Goal: Task Accomplishment & Management: Complete application form

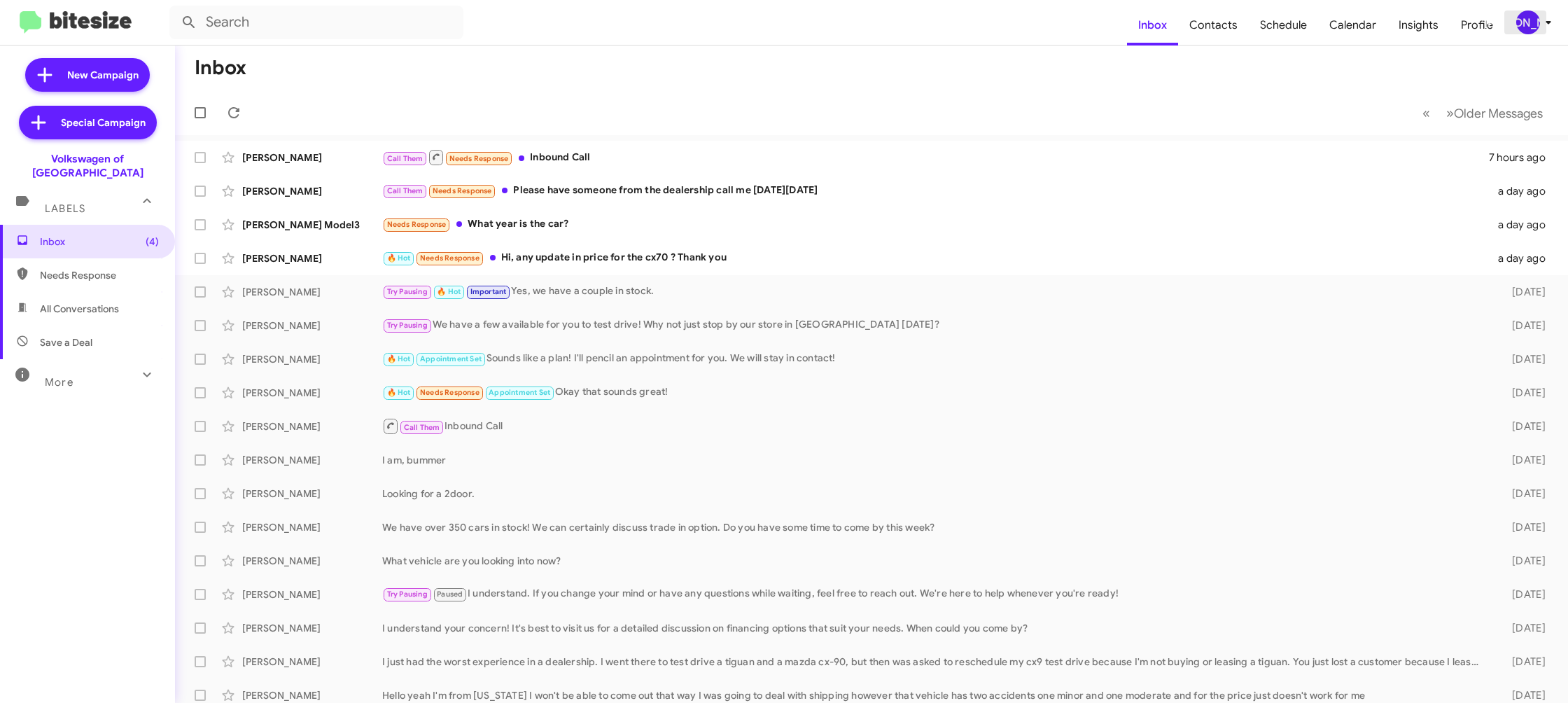
drag, startPoint x: 1529, startPoint y: 24, endPoint x: 1525, endPoint y: 31, distance: 8.1
click at [1529, 24] on div "[PERSON_NAME]" at bounding box center [1529, 22] width 24 height 24
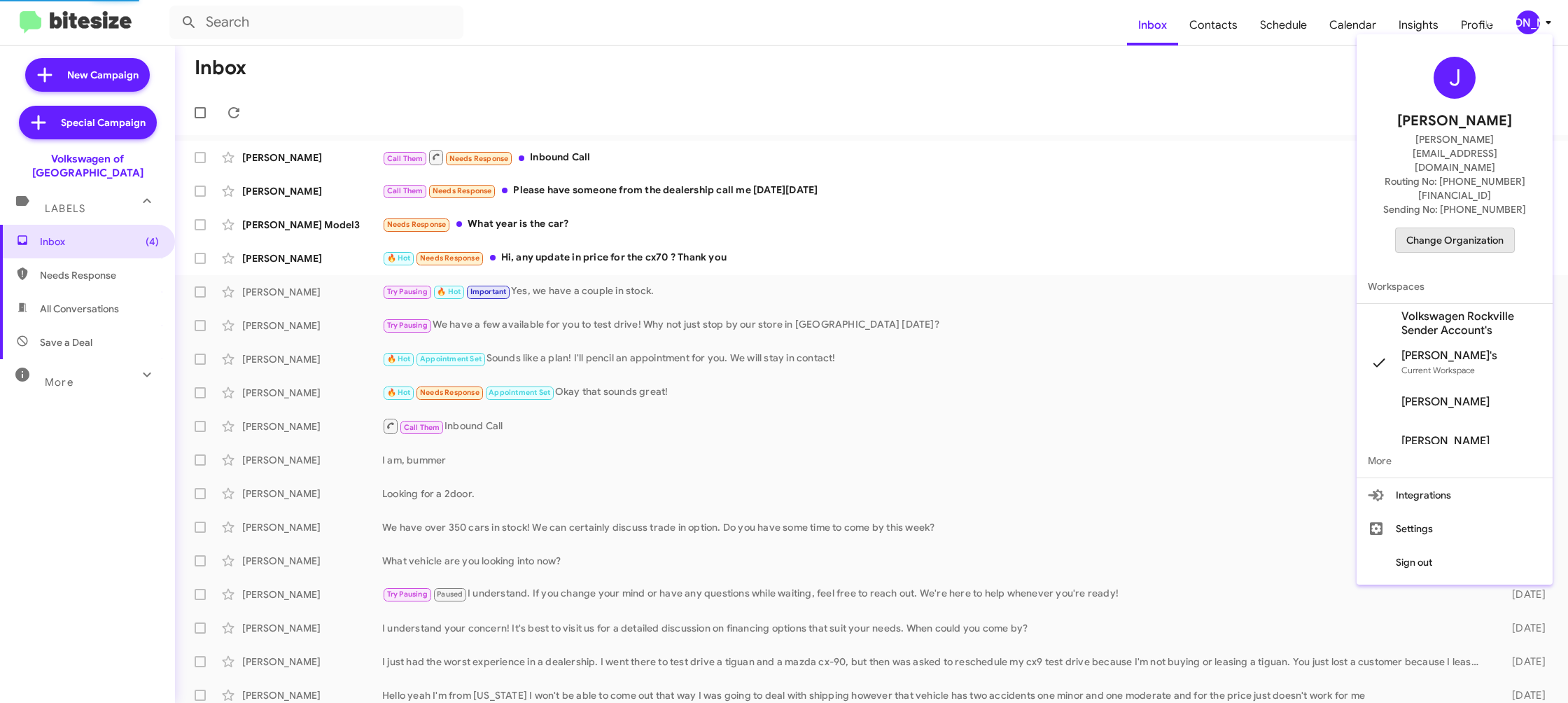
click at [1471, 229] on span "Change Organization" at bounding box center [1455, 241] width 97 height 24
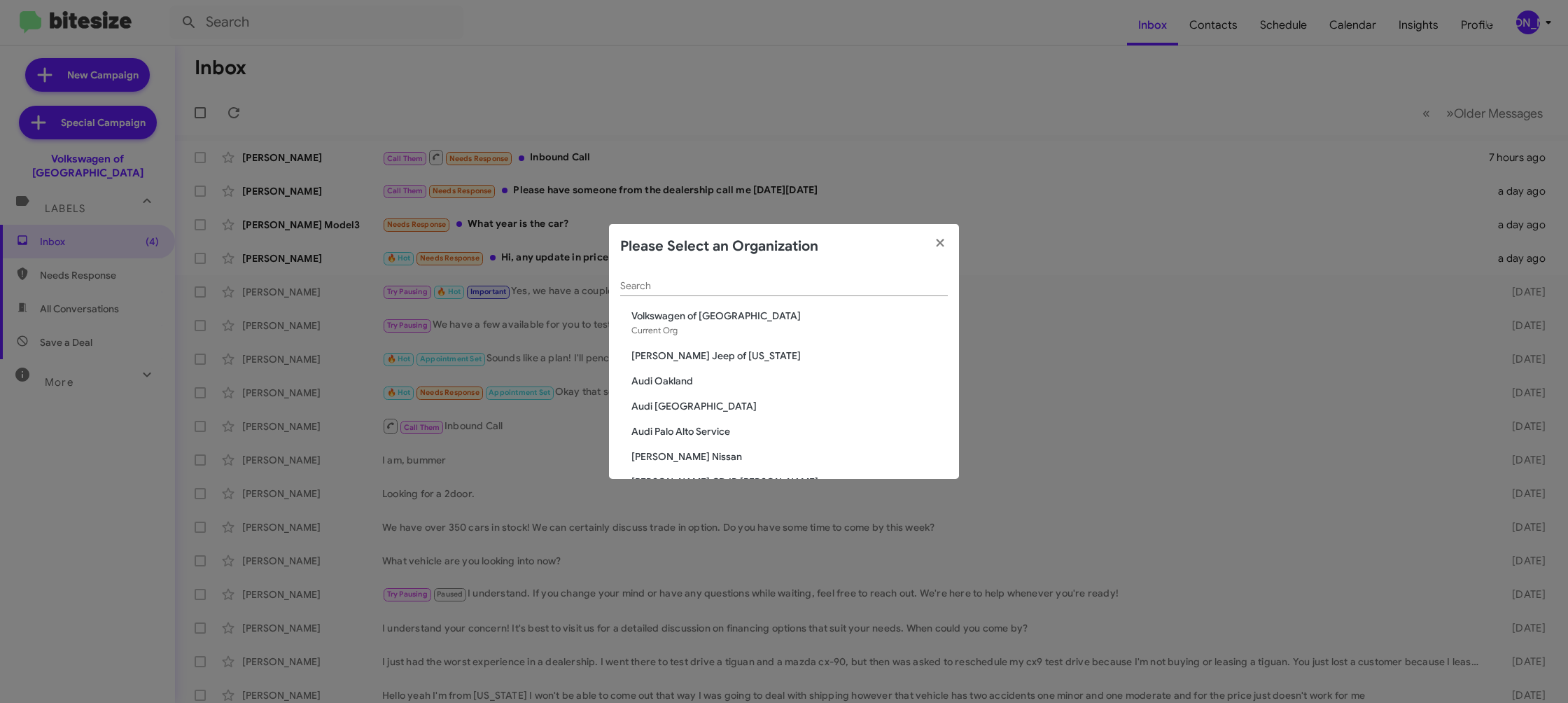
click at [691, 301] on div "Search" at bounding box center [784, 288] width 328 height 40
click at [688, 290] on input "Search" at bounding box center [784, 287] width 328 height 11
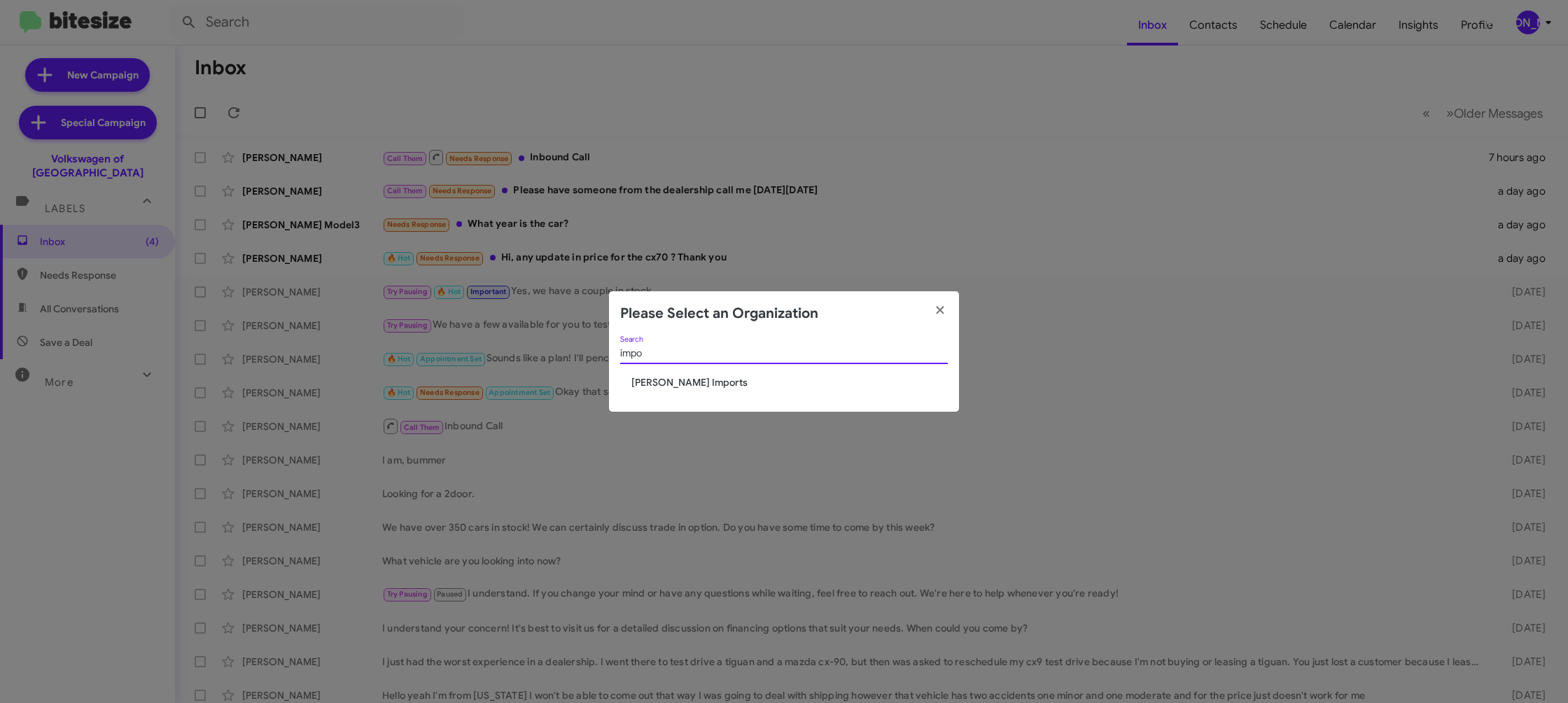
type input "impo"
click at [696, 388] on span "Ed Hicks Imports" at bounding box center [790, 382] width 316 height 14
click at [693, 386] on span "Ed Hicks Imports" at bounding box center [790, 382] width 316 height 14
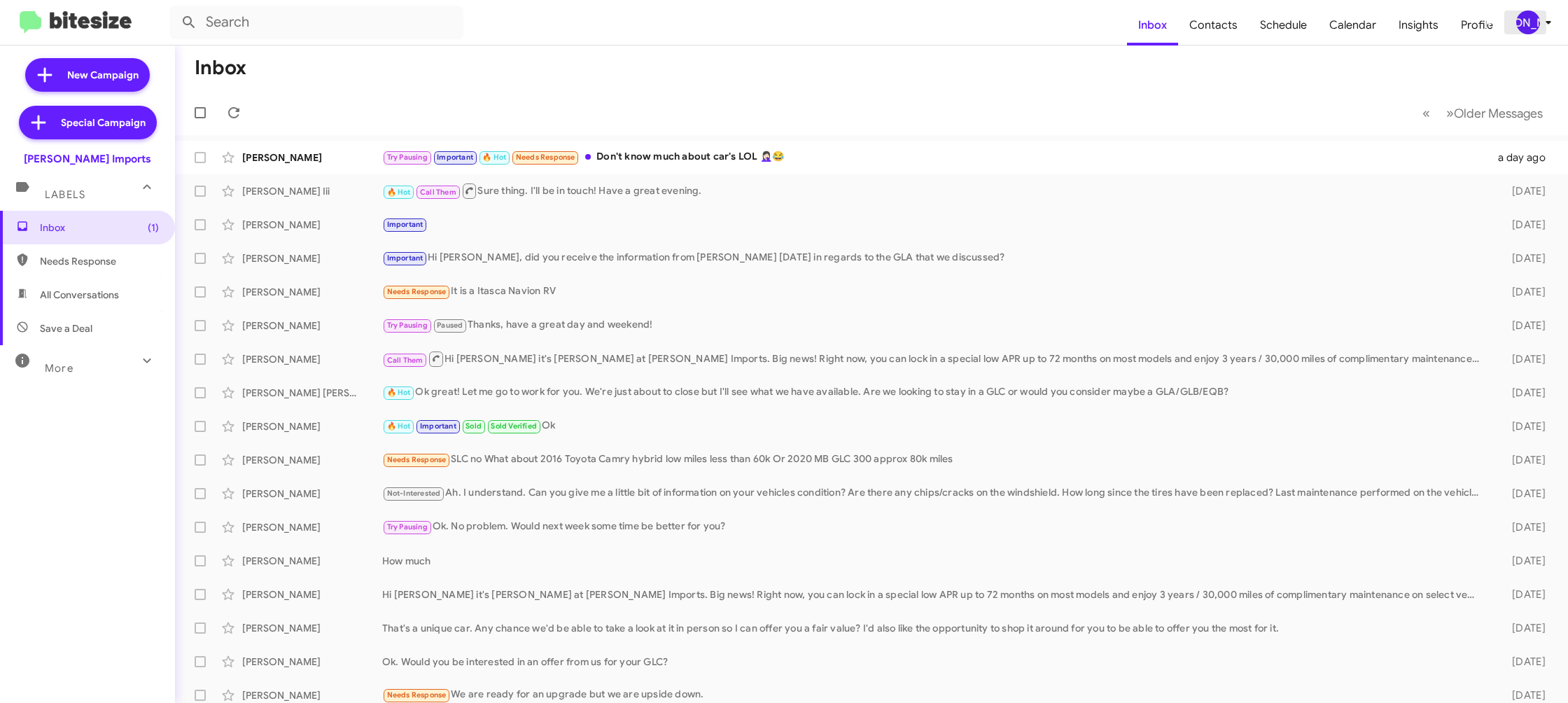
click at [1536, 29] on div "[PERSON_NAME]" at bounding box center [1529, 22] width 24 height 24
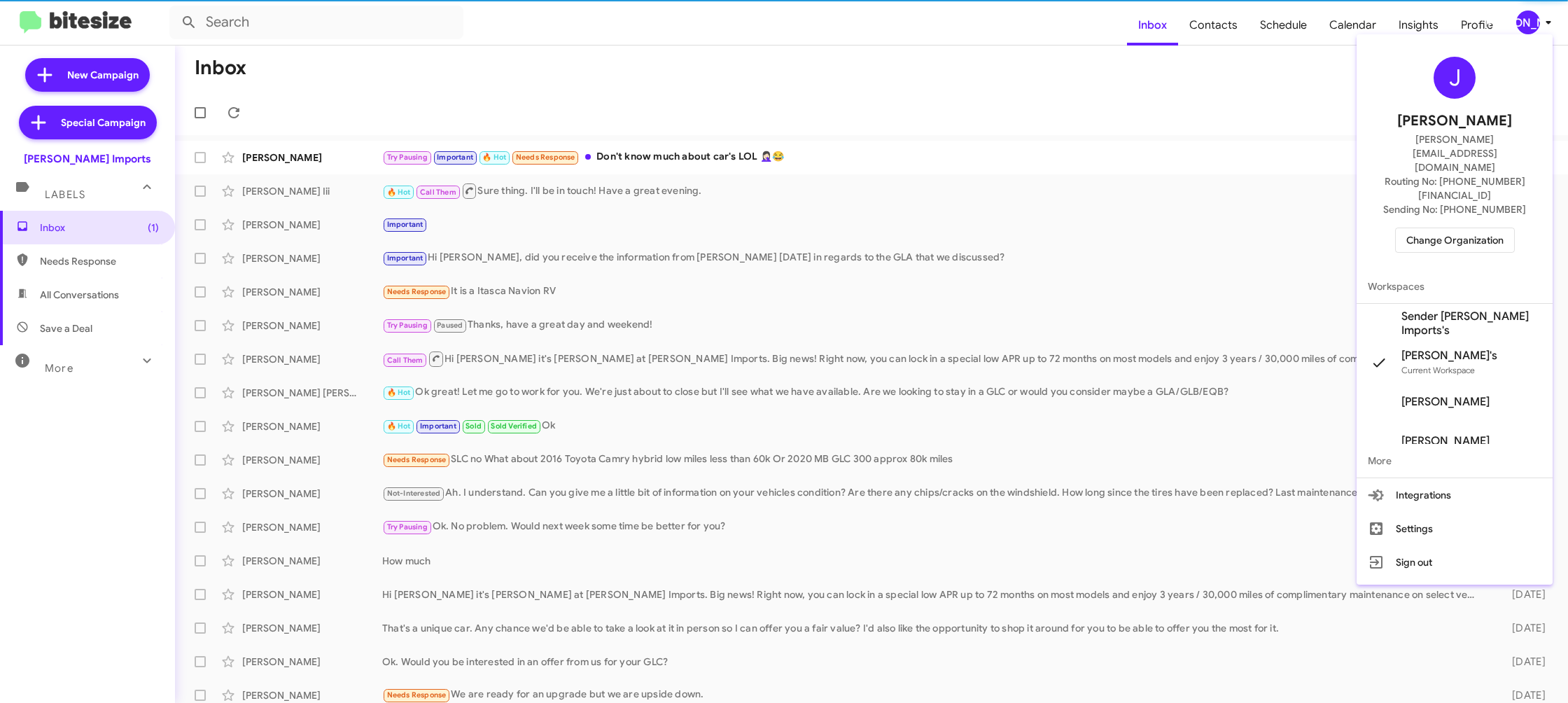
click at [1447, 310] on span "Sender Ed Hicks Imports's" at bounding box center [1472, 324] width 140 height 28
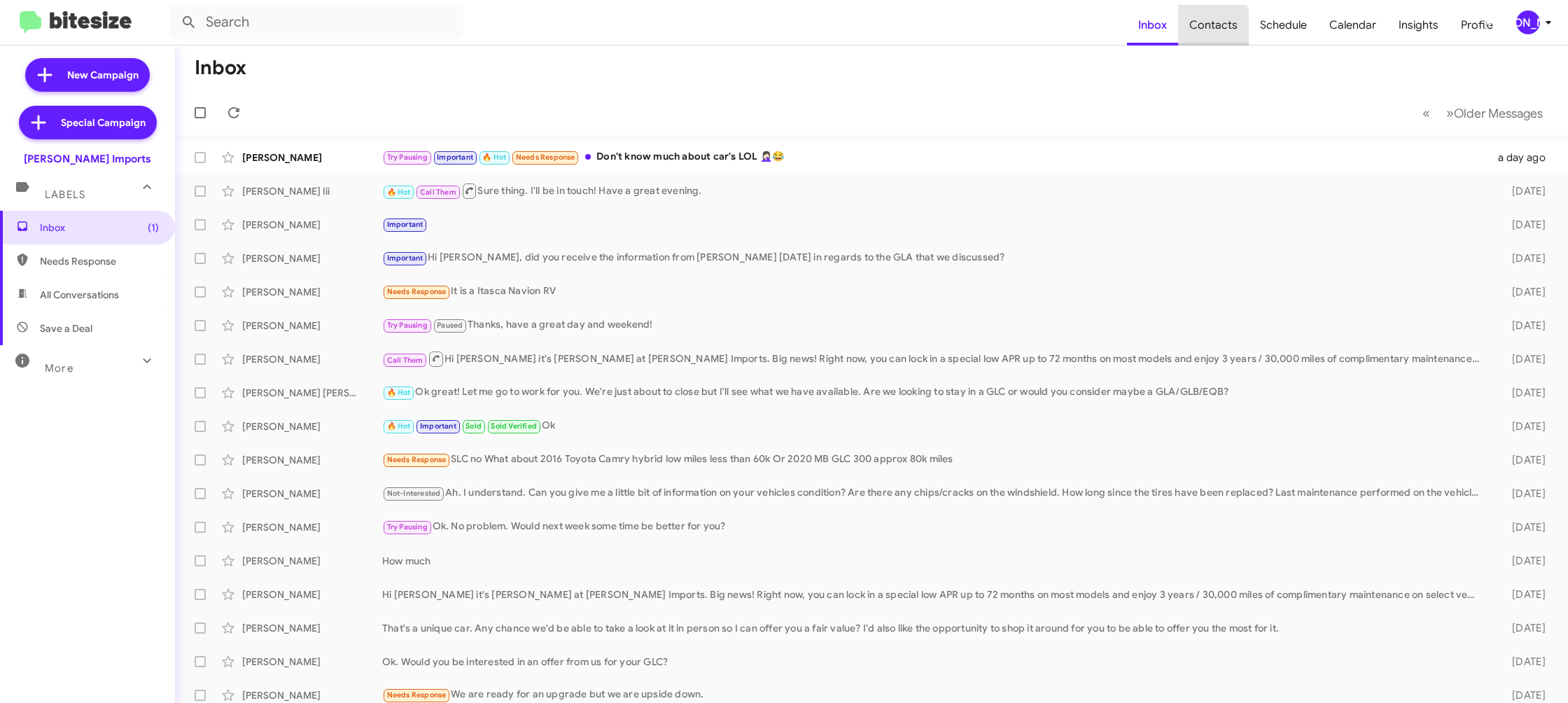
click at [1196, 32] on span "Contacts" at bounding box center [1213, 25] width 71 height 41
click at [1225, 35] on span "Contacts" at bounding box center [1213, 25] width 71 height 41
click at [1238, 33] on span "Contacts" at bounding box center [1213, 25] width 71 height 41
type input "in:groups"
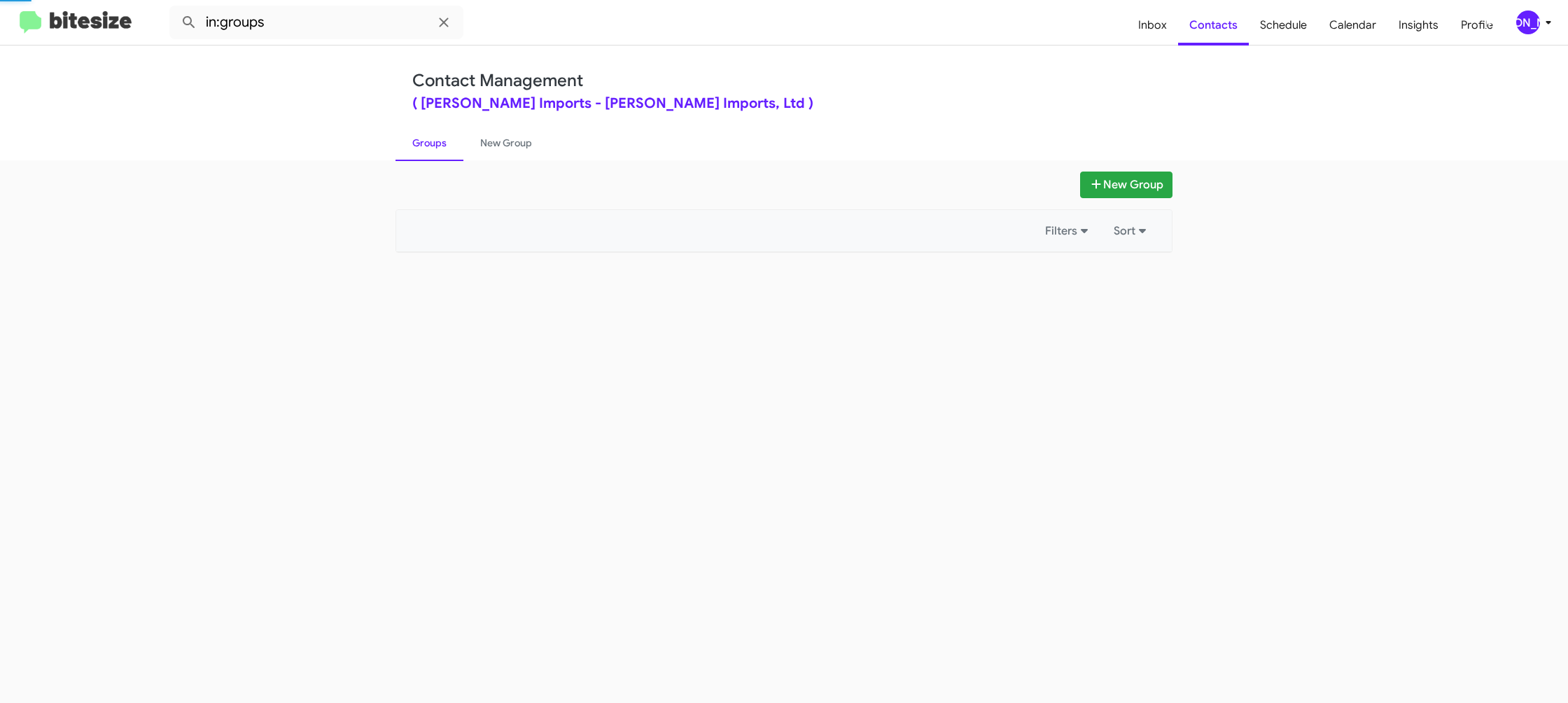
click at [1539, 24] on div "[PERSON_NAME]" at bounding box center [1529, 22] width 24 height 24
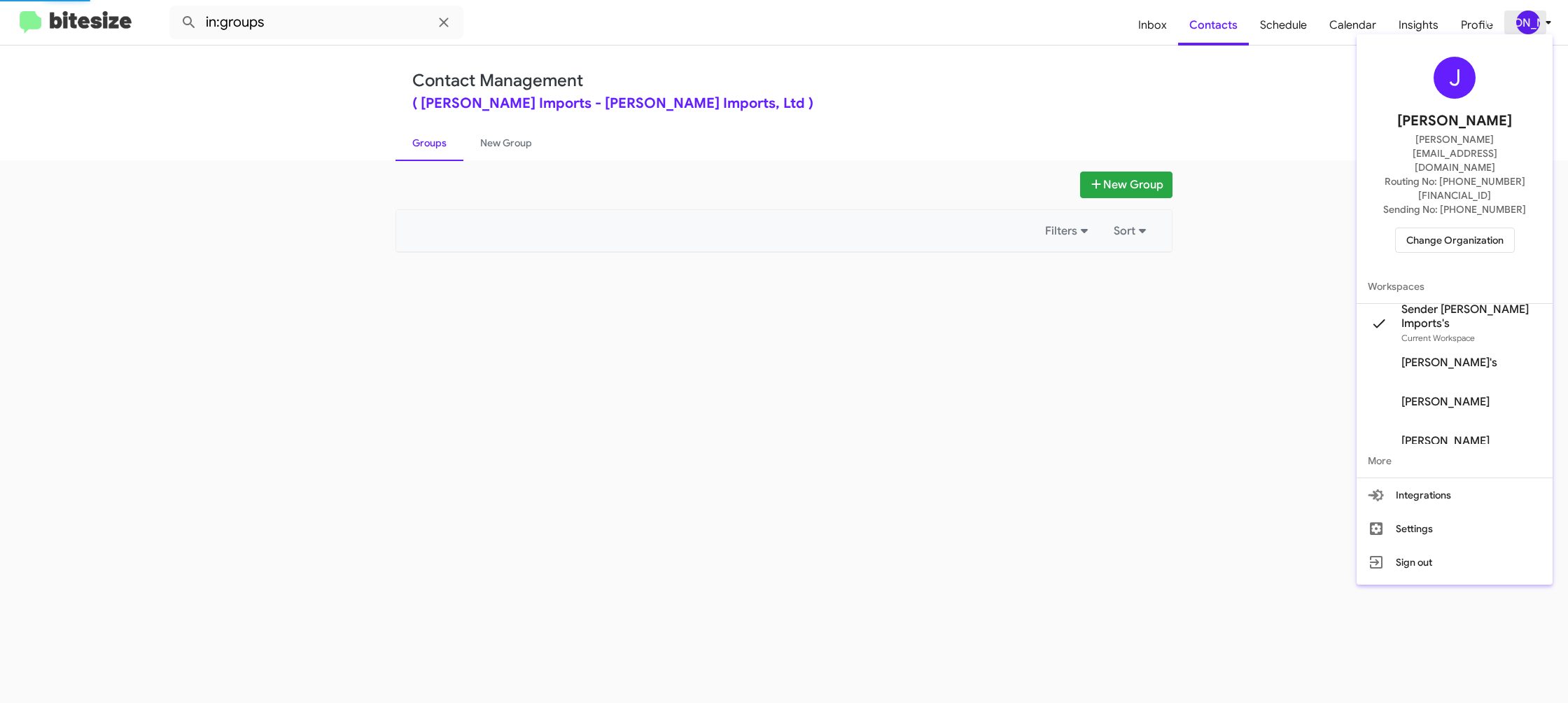
click at [1539, 24] on div at bounding box center [784, 351] width 1568 height 703
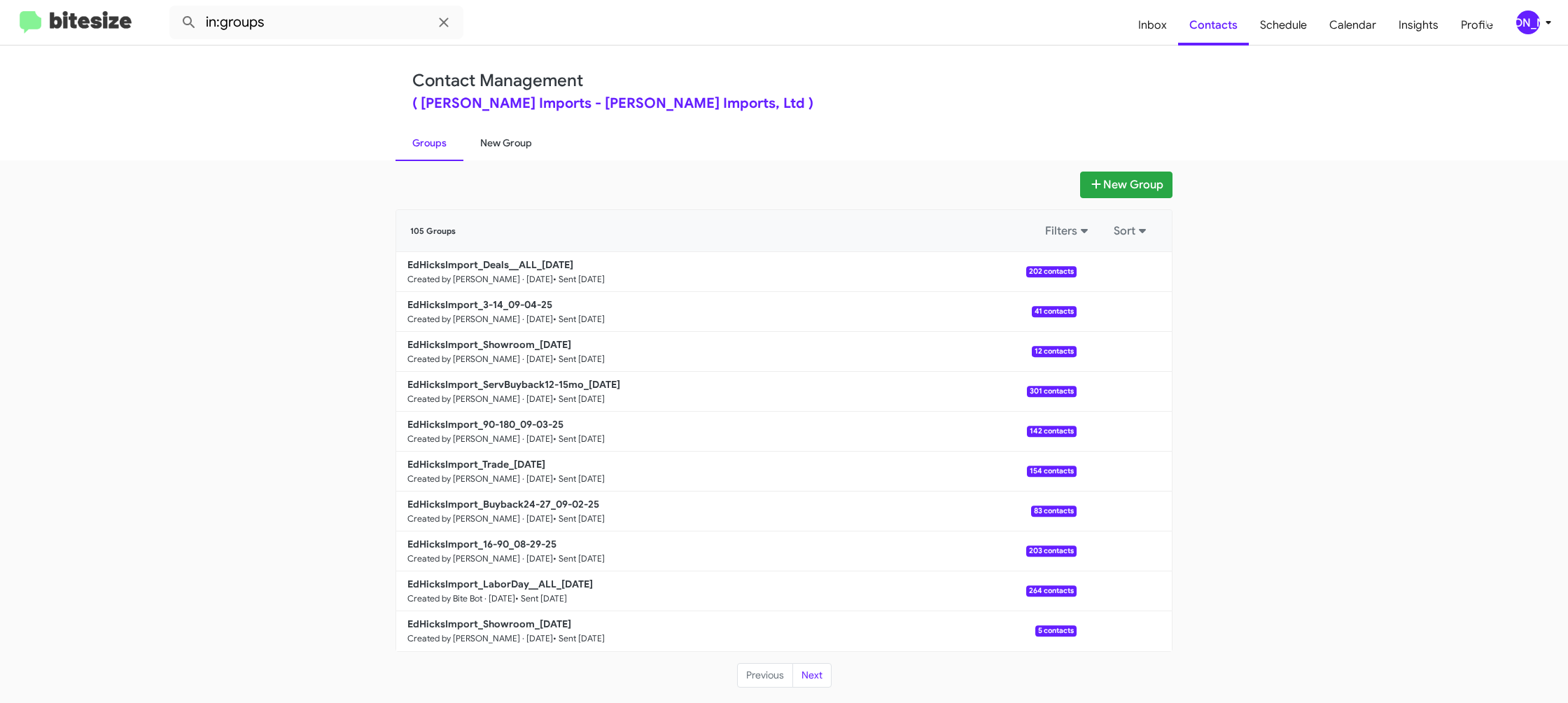
click at [520, 161] on div "New Group 105 Groups Filters Sort EdHicksImport_Deals__ALL_09-05-25 Created by …" at bounding box center [784, 431] width 1568 height 542
click at [520, 158] on link "New Group" at bounding box center [507, 143] width 86 height 36
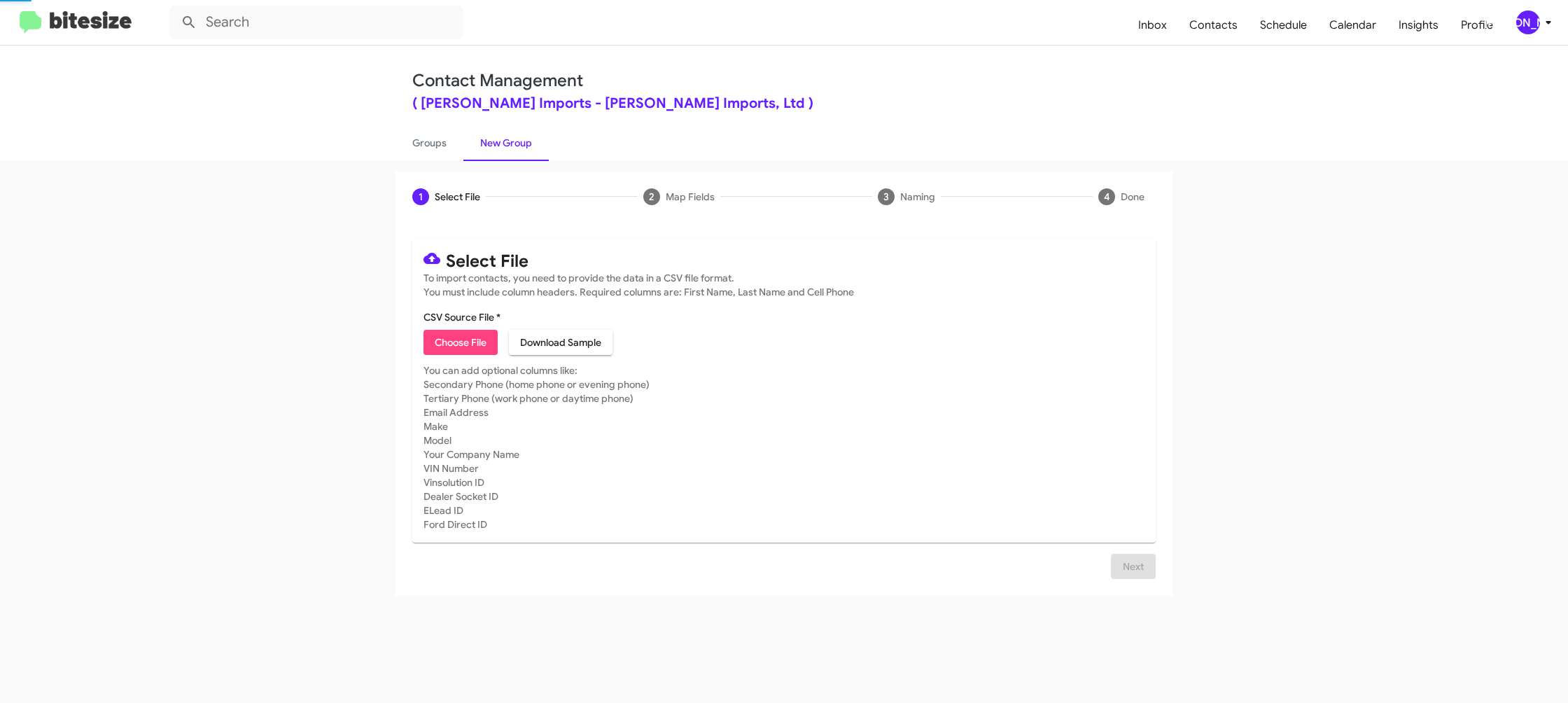
click at [520, 158] on link "New Group" at bounding box center [507, 143] width 86 height 36
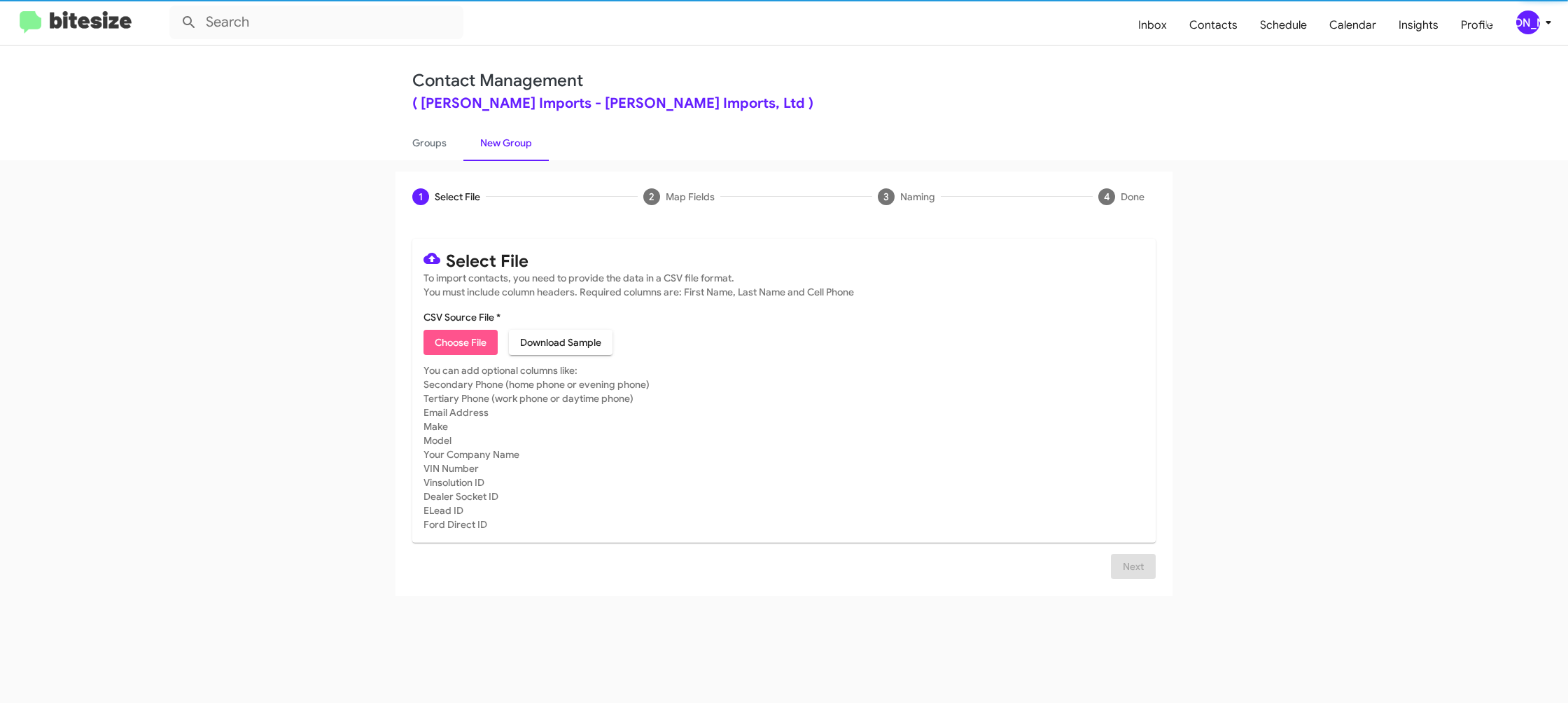
click at [473, 337] on span "Choose File" at bounding box center [461, 342] width 52 height 25
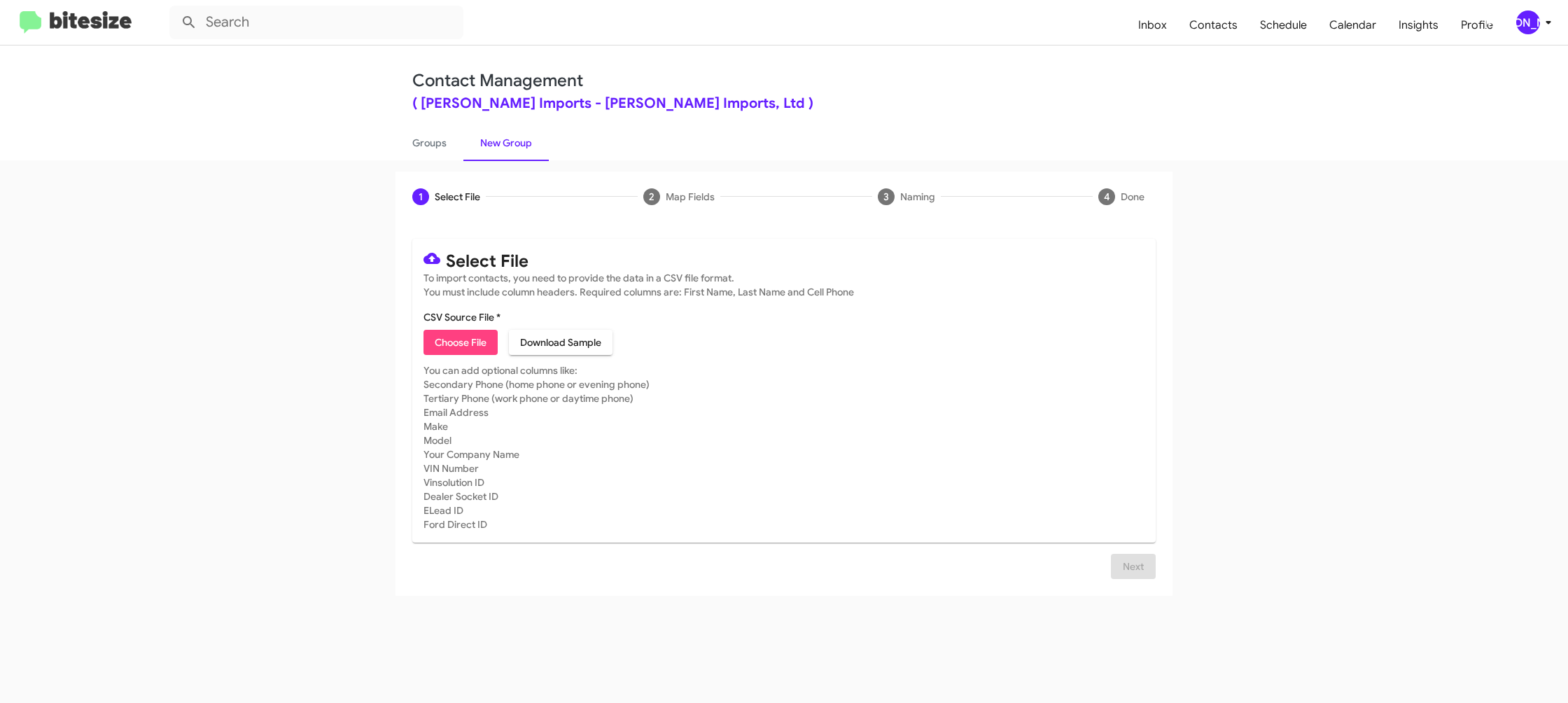
type input "EdHicksImport_MissedAppt_09-08-25"
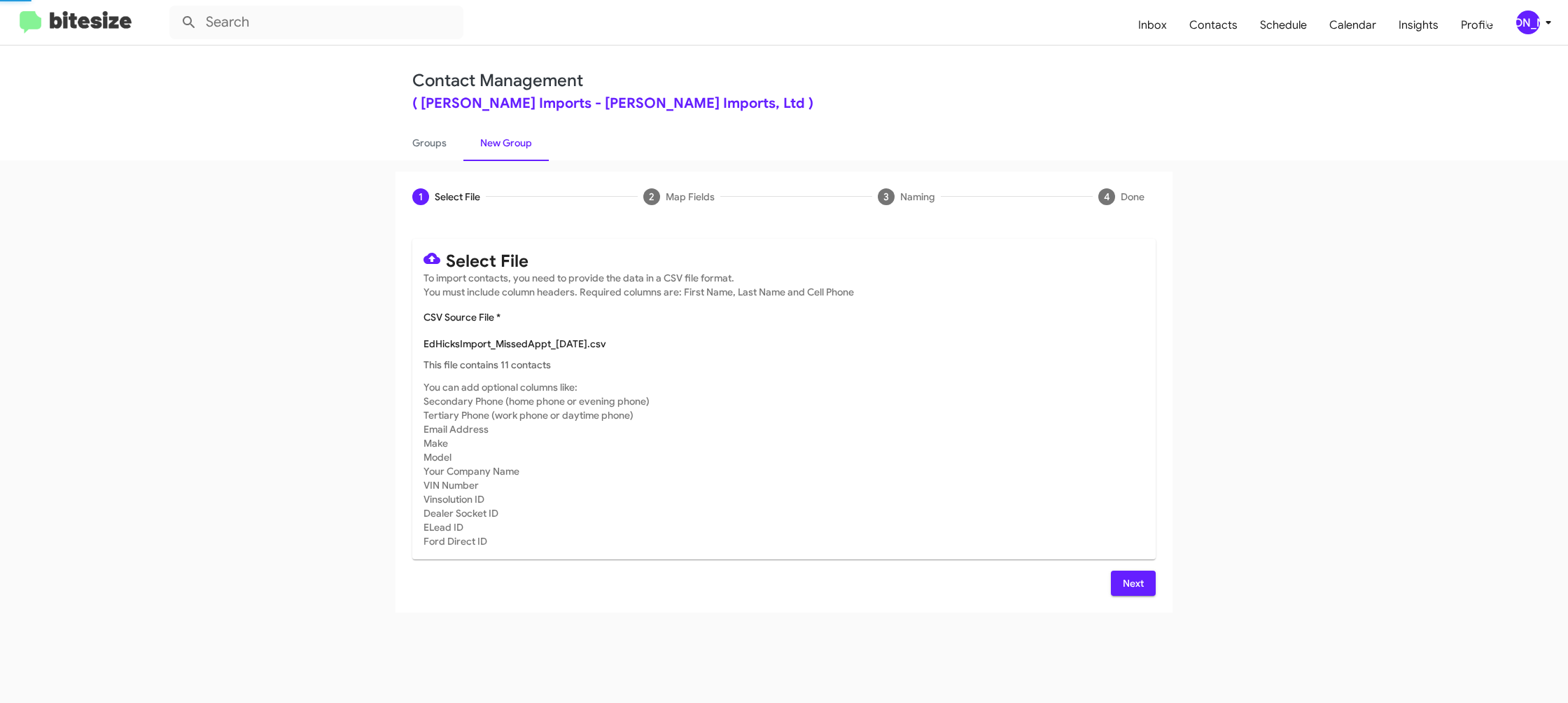
click at [973, 480] on mat-card-subtitle "You can add optional columns like: Secondary Phone (home phone or evening phone…" at bounding box center [784, 464] width 721 height 168
click at [1113, 582] on button "Next" at bounding box center [1133, 583] width 45 height 25
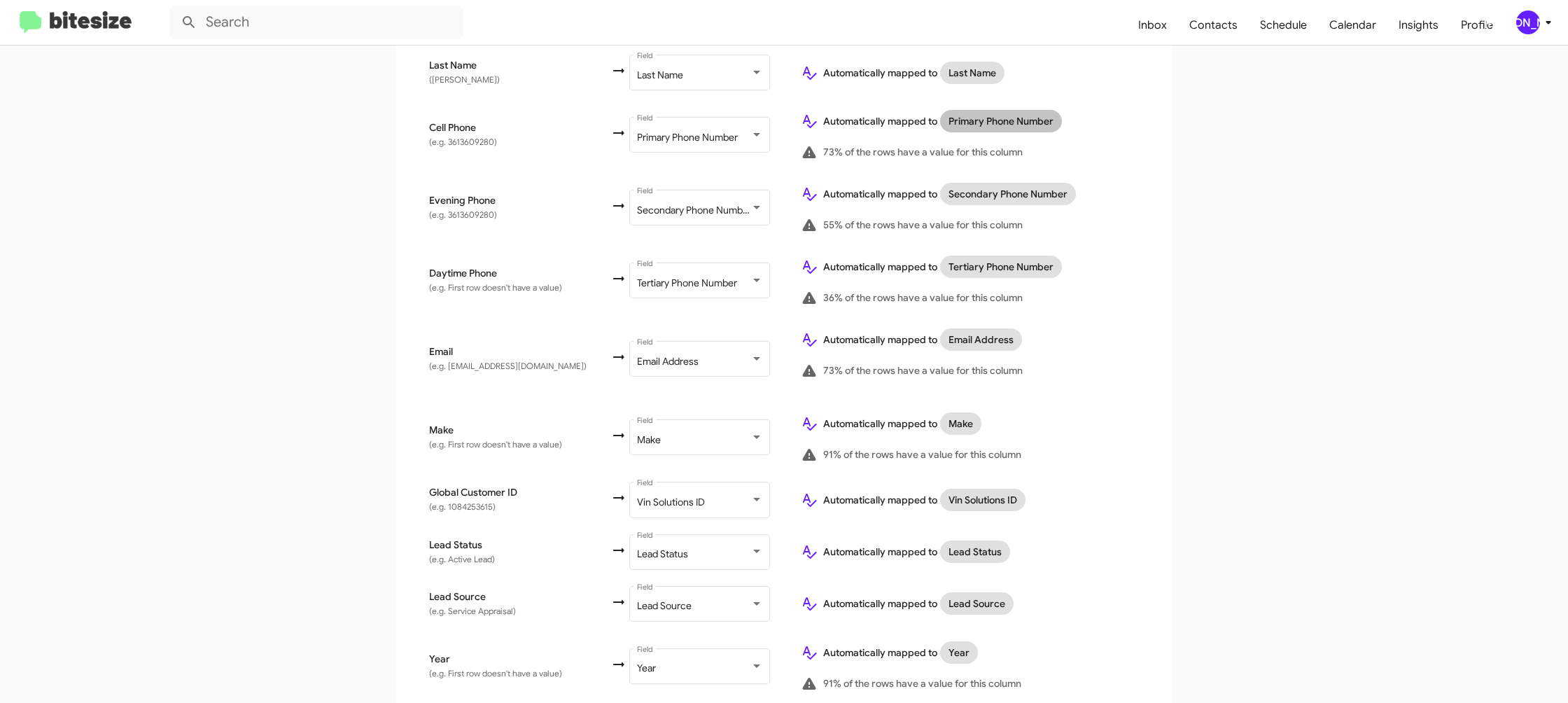
scroll to position [644, 0]
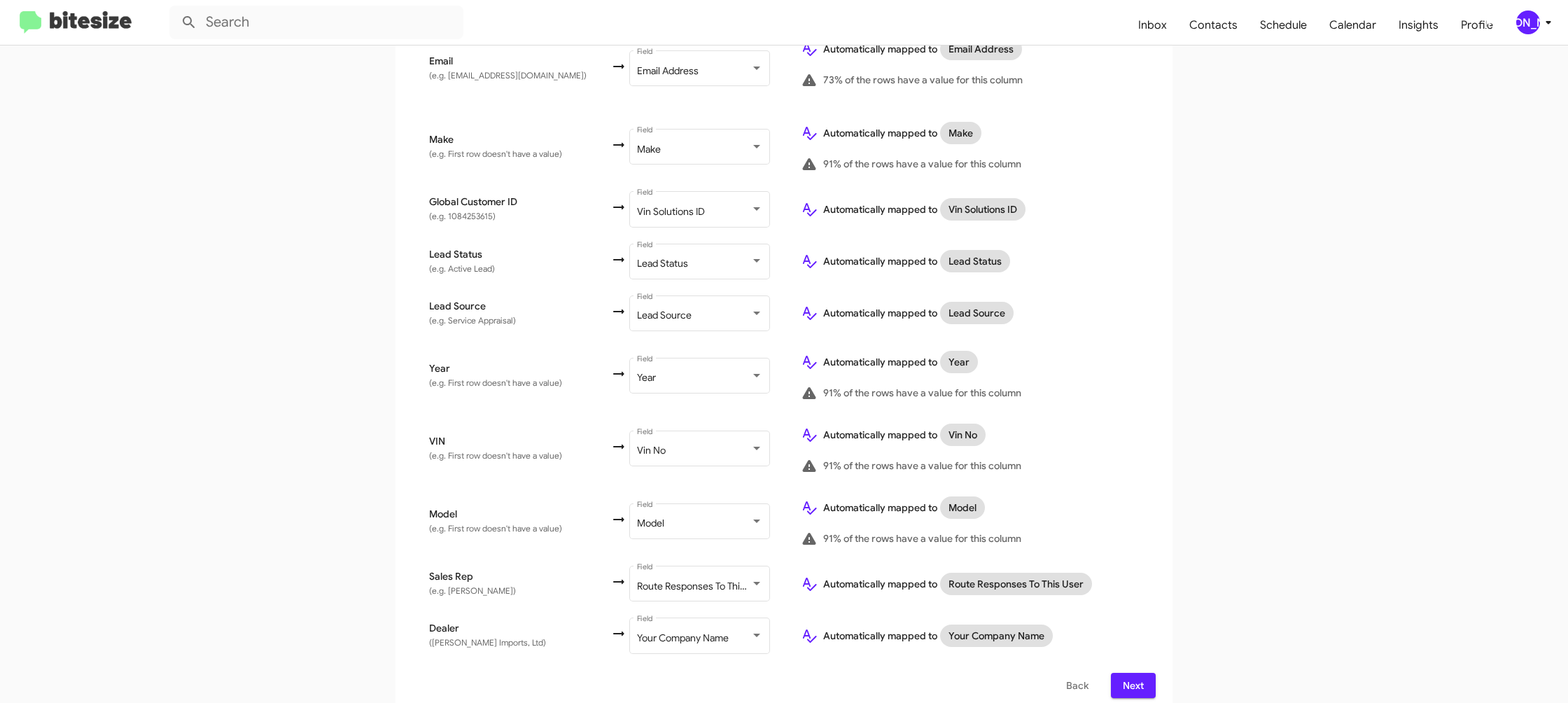
click at [1547, 24] on icon at bounding box center [1548, 22] width 17 height 17
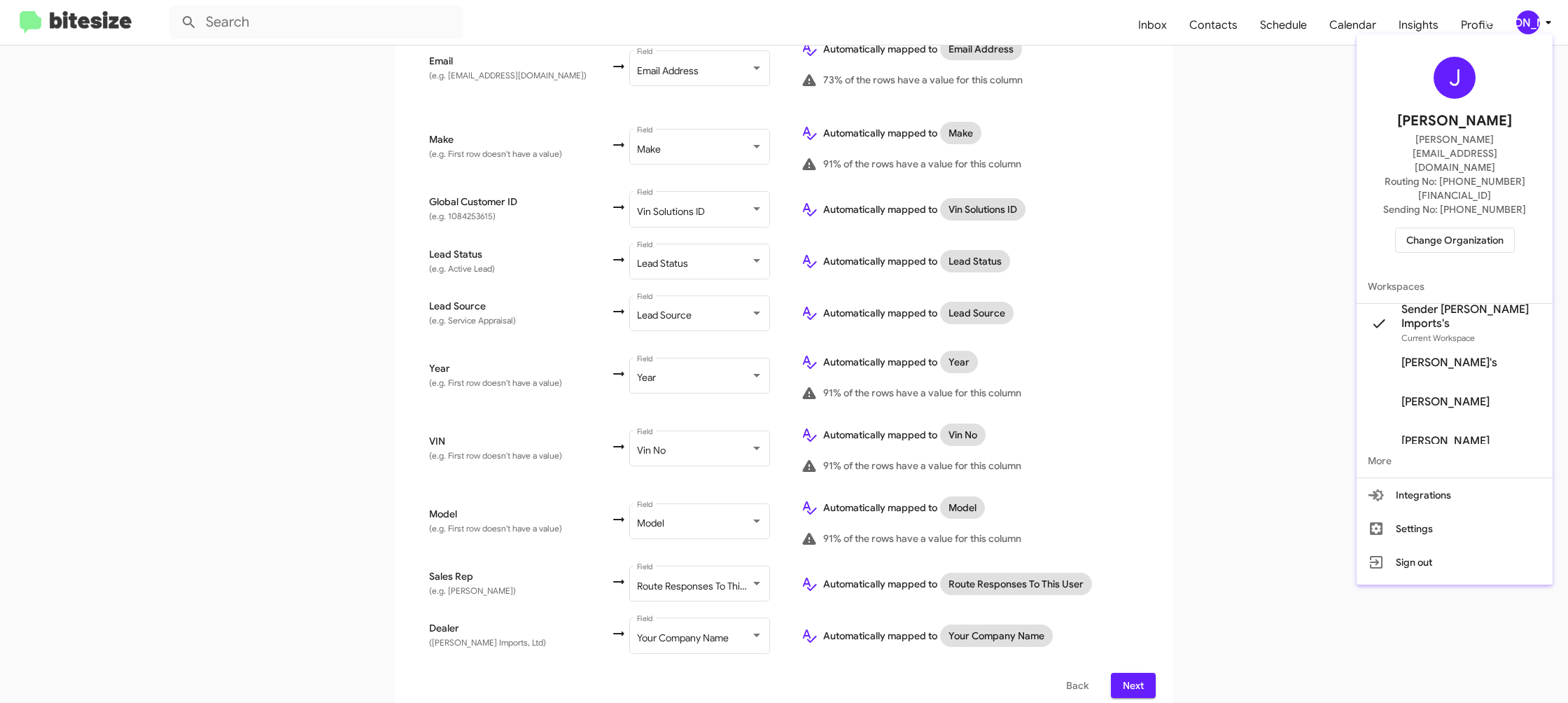
drag, startPoint x: 1547, startPoint y: 24, endPoint x: 1447, endPoint y: 125, distance: 142.1
click at [1547, 24] on div at bounding box center [784, 351] width 1568 height 703
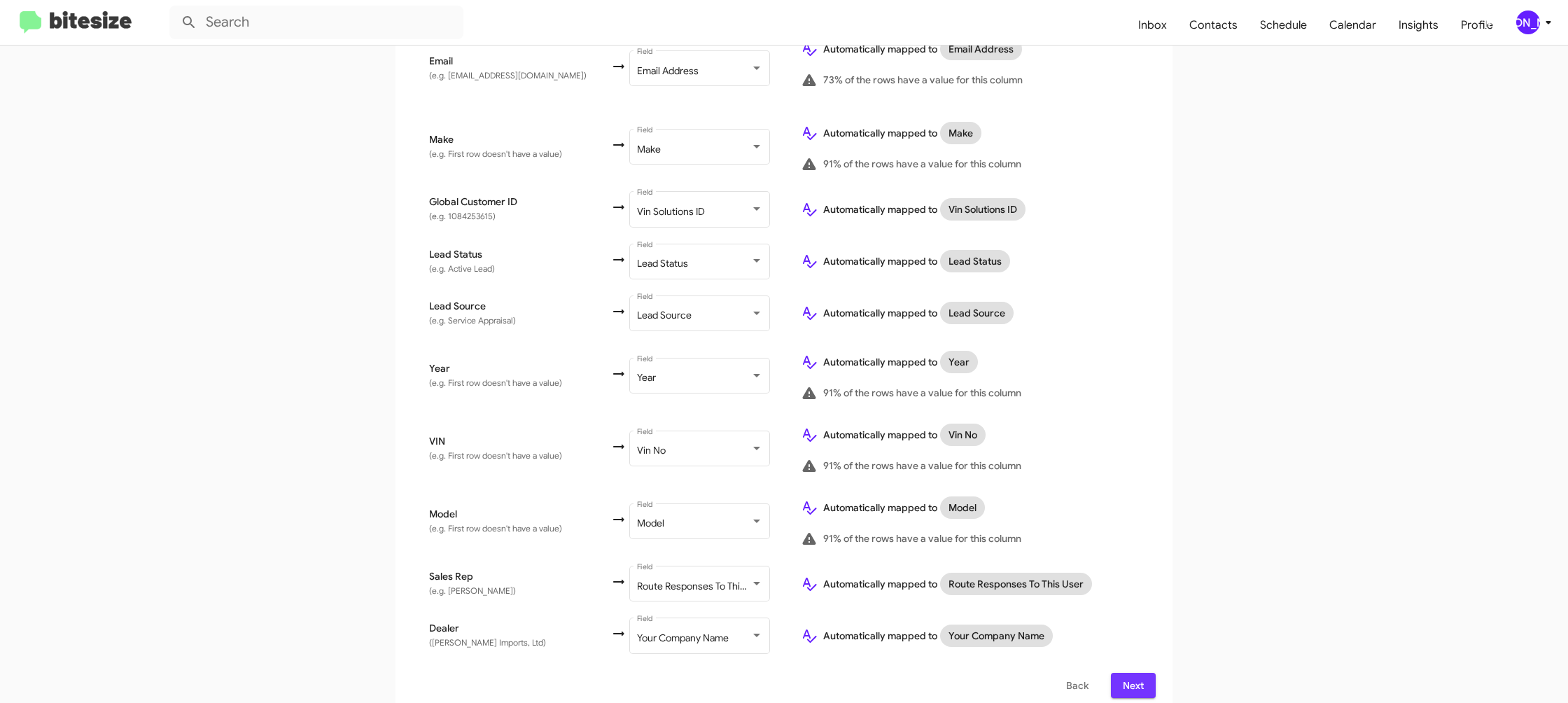
drag, startPoint x: 1152, startPoint y: 679, endPoint x: 1163, endPoint y: 683, distance: 11.7
click at [1152, 679] on button "Next" at bounding box center [1133, 685] width 45 height 25
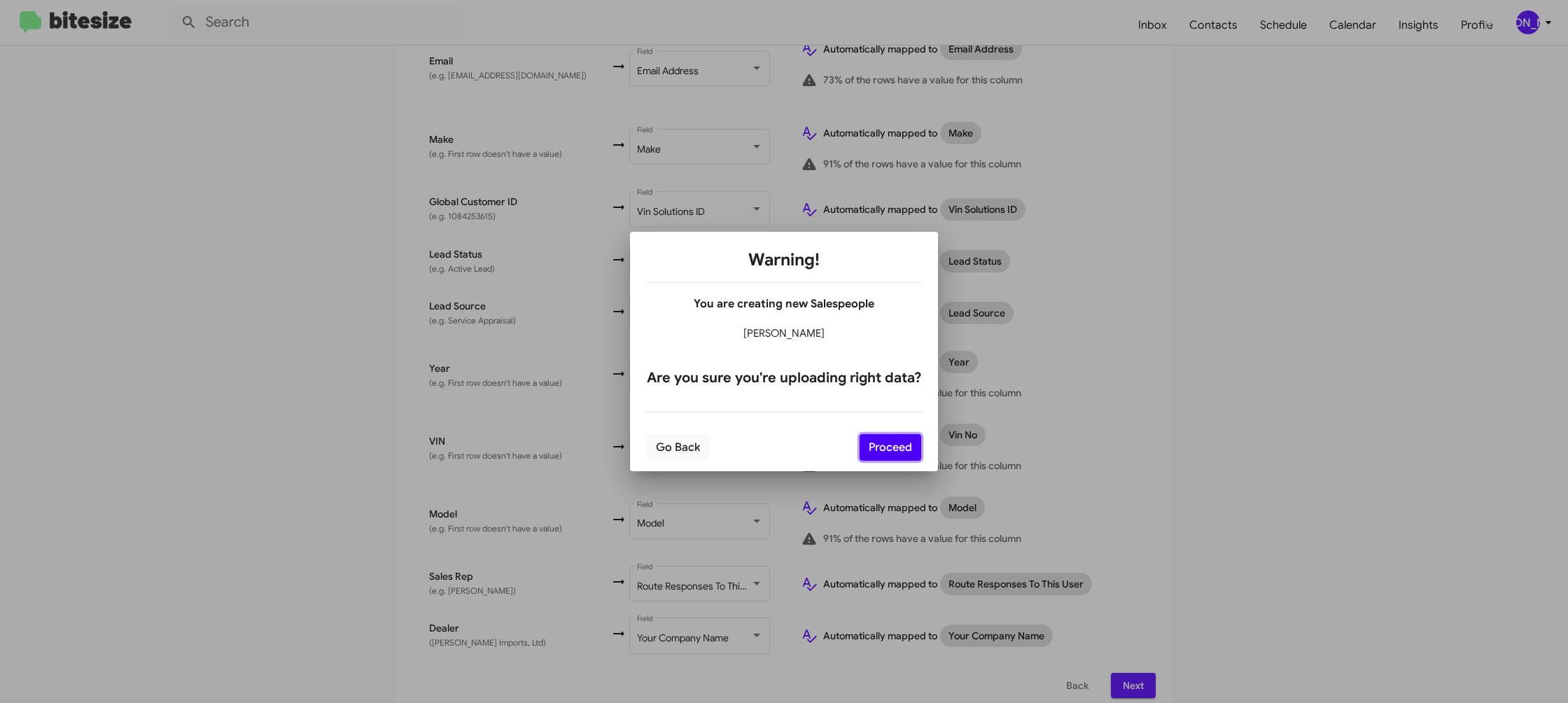
click at [896, 448] on button "Proceed" at bounding box center [890, 447] width 62 height 27
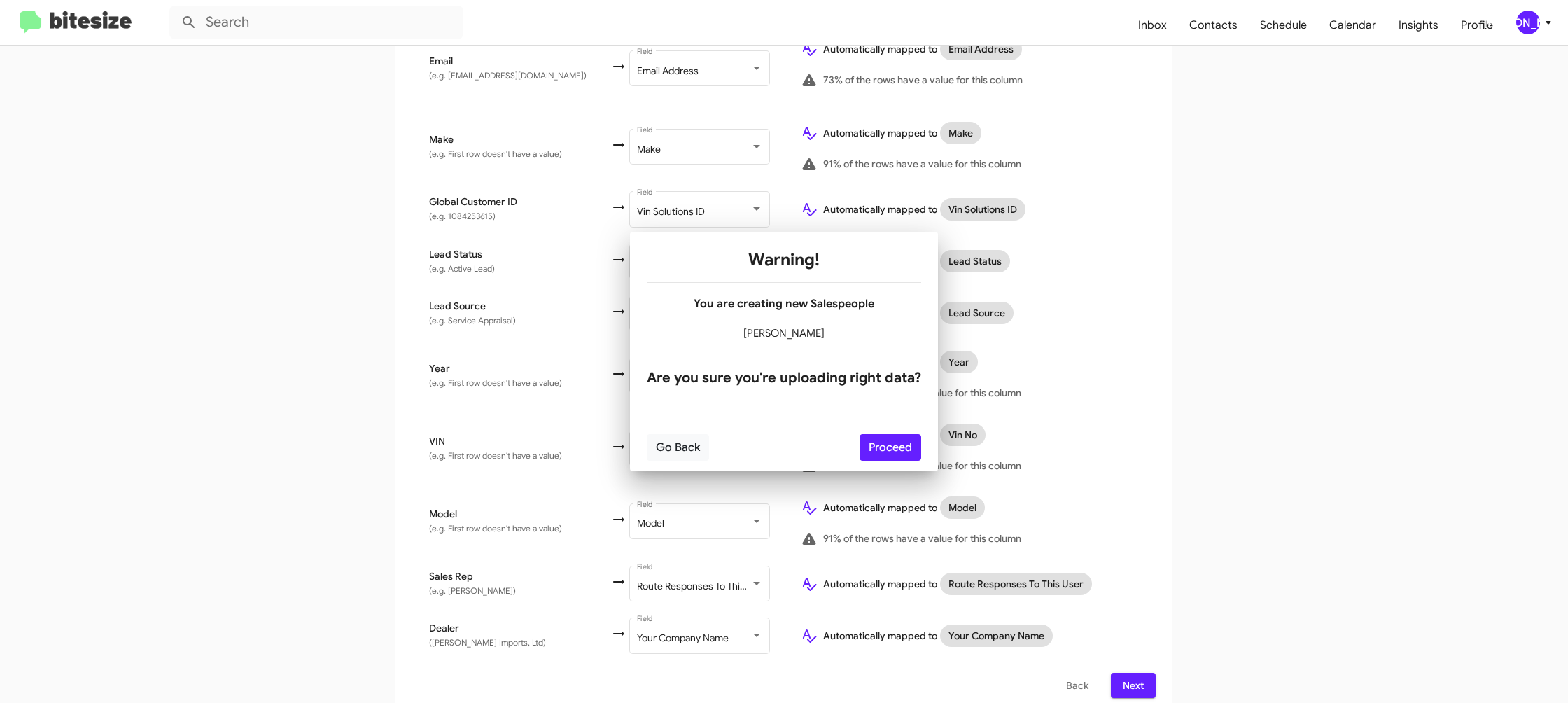
scroll to position [0, 0]
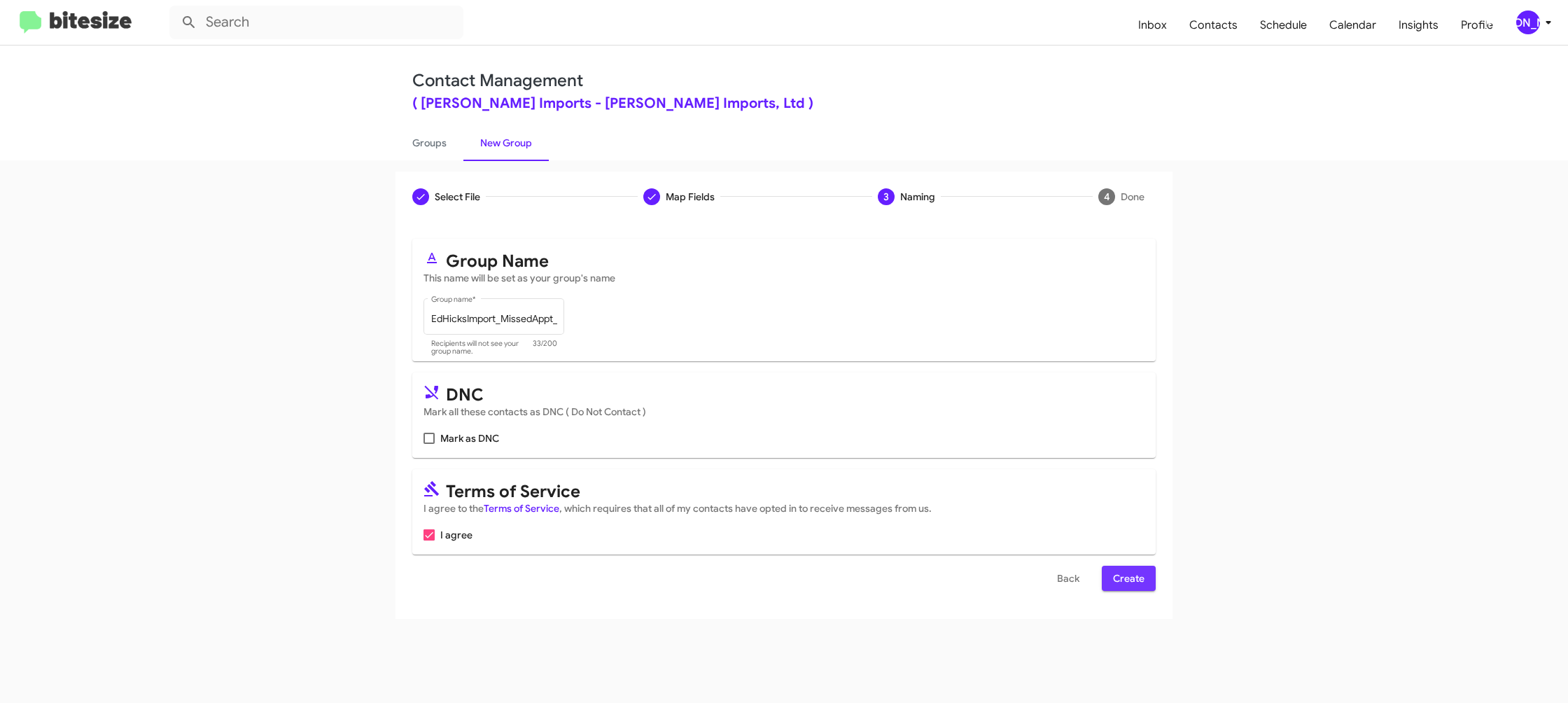
drag, startPoint x: 1117, startPoint y: 573, endPoint x: 1085, endPoint y: 490, distance: 89.0
click at [1117, 573] on span "Create" at bounding box center [1129, 578] width 32 height 25
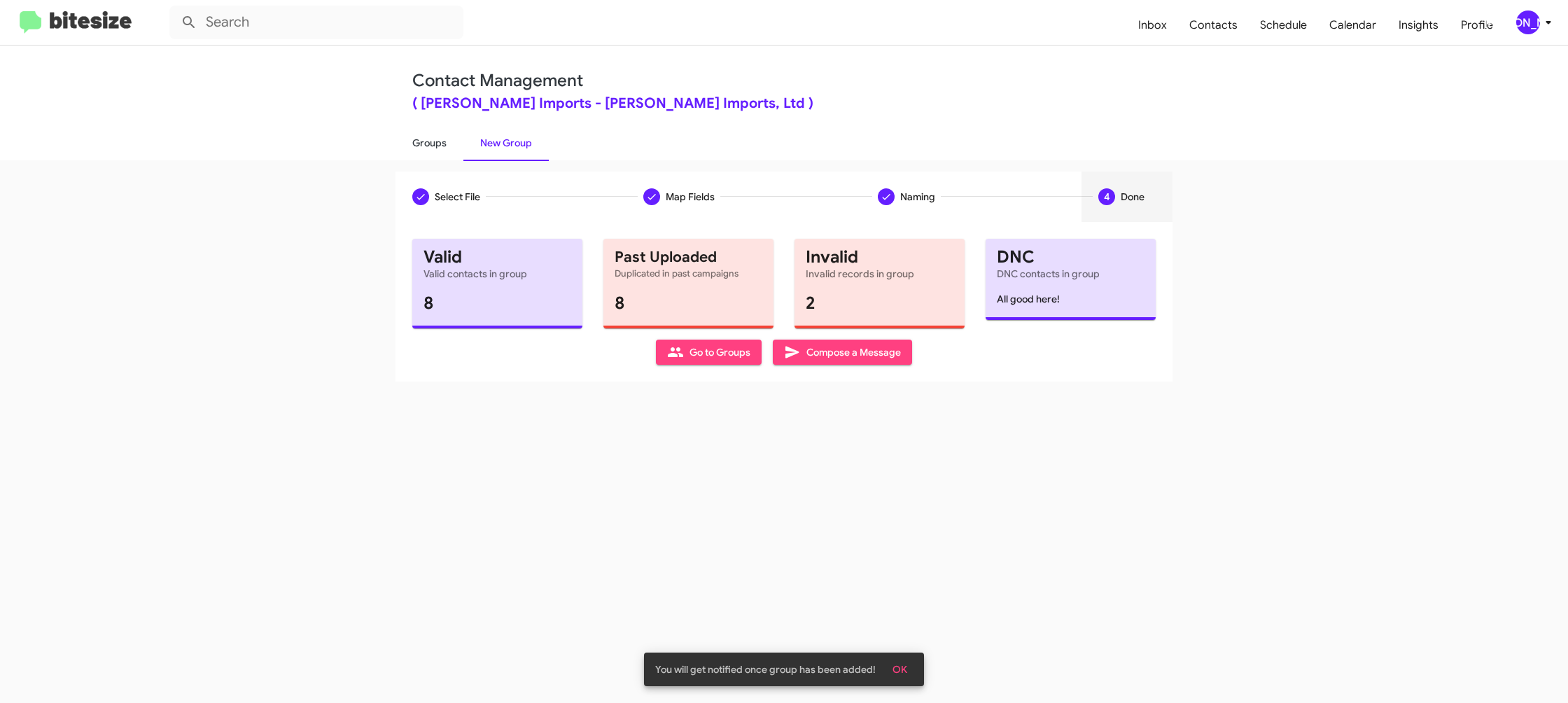
click at [447, 150] on link "Groups" at bounding box center [429, 143] width 68 height 36
type input "in:groups"
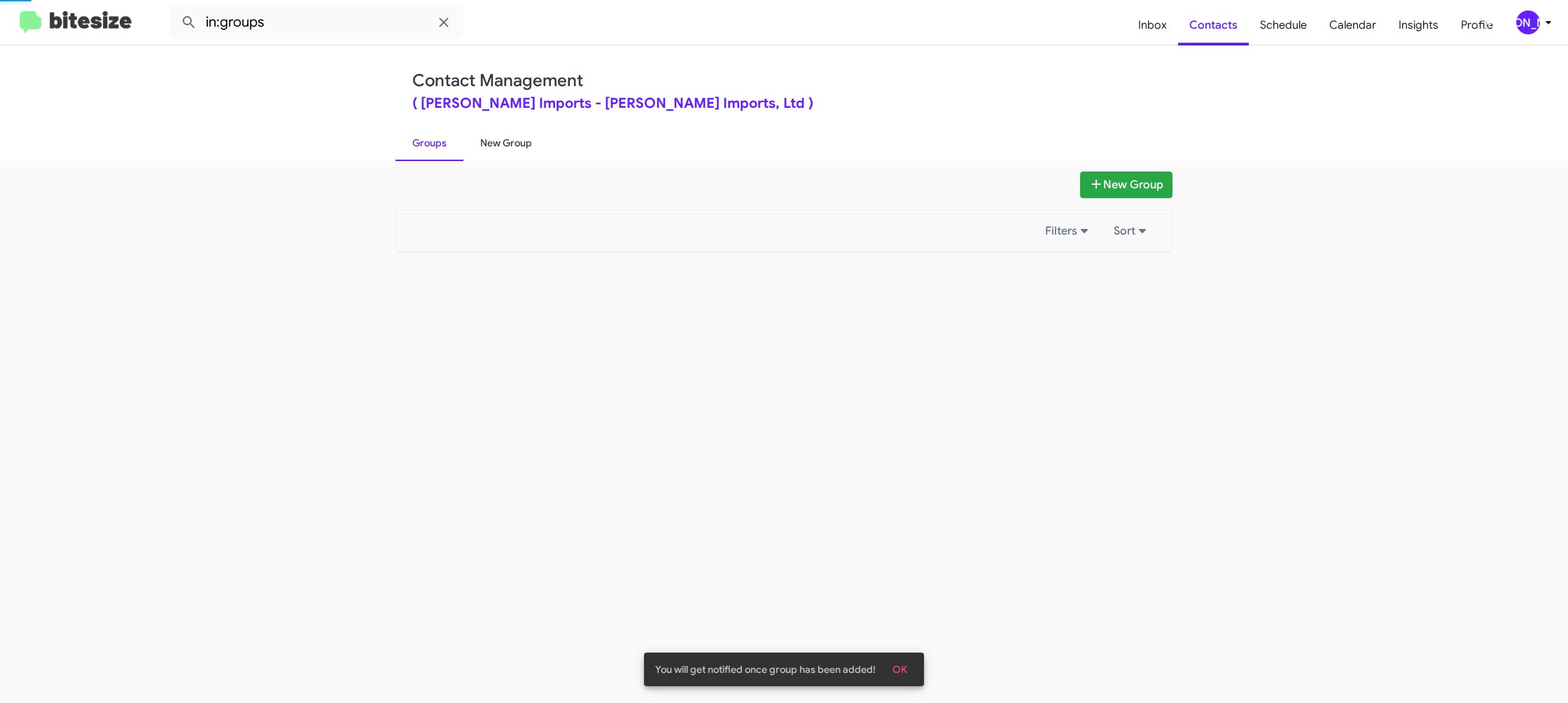
click at [494, 148] on link "New Group" at bounding box center [507, 143] width 86 height 36
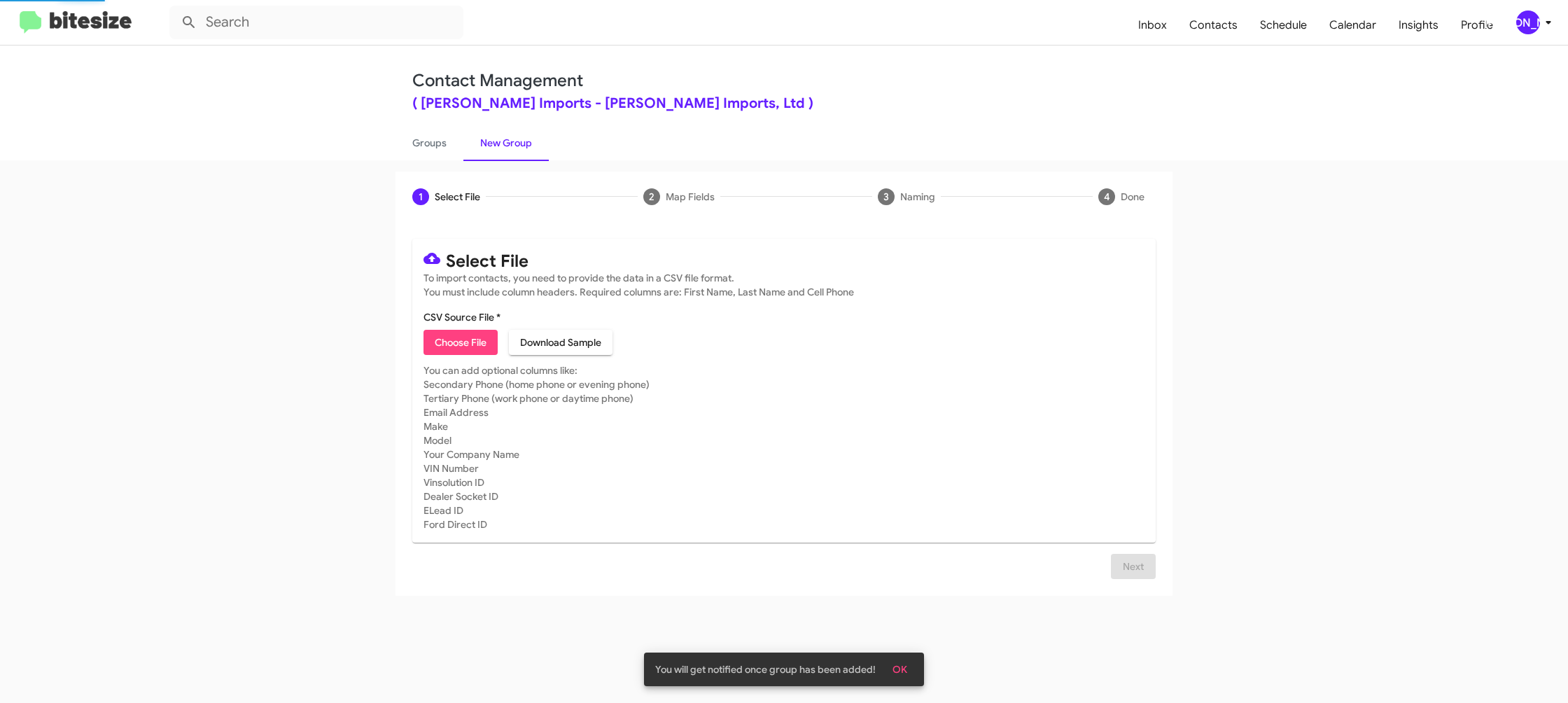
click at [522, 130] on link "New Group" at bounding box center [507, 143] width 86 height 36
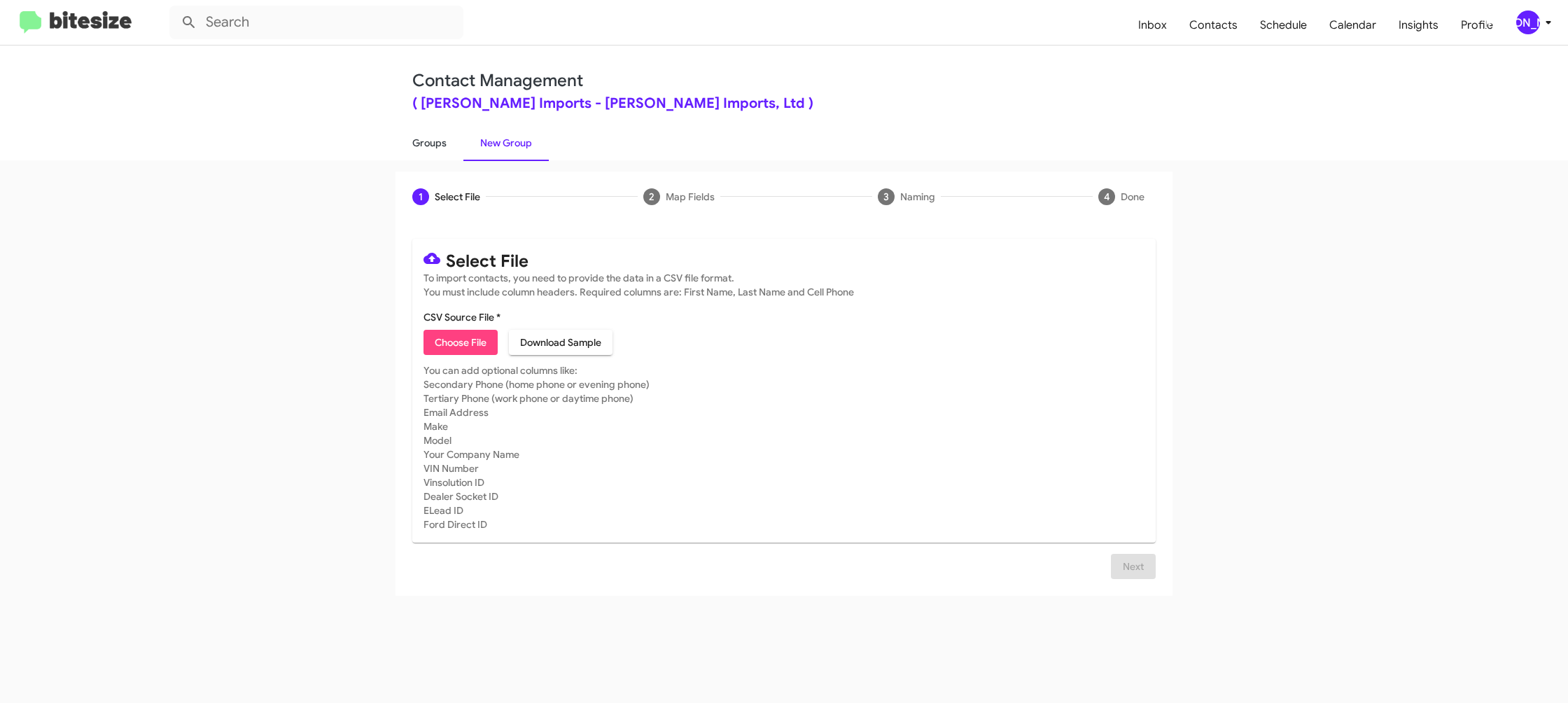
click at [436, 148] on link "Groups" at bounding box center [429, 143] width 68 height 36
type input "in:groups"
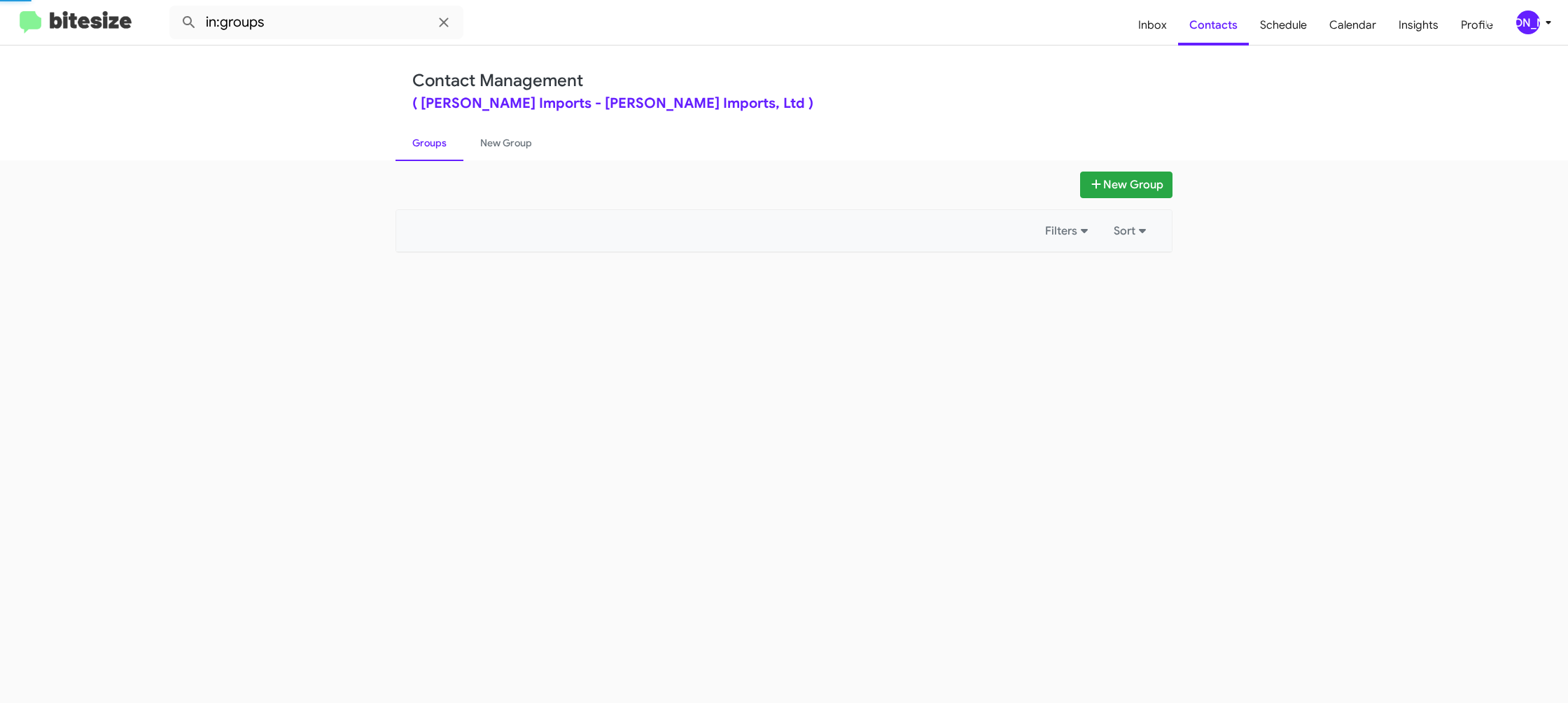
click at [436, 148] on link "Groups" at bounding box center [429, 143] width 68 height 36
drag, startPoint x: 436, startPoint y: 148, endPoint x: 476, endPoint y: 141, distance: 40.6
click at [438, 147] on link "Groups" at bounding box center [429, 143] width 68 height 36
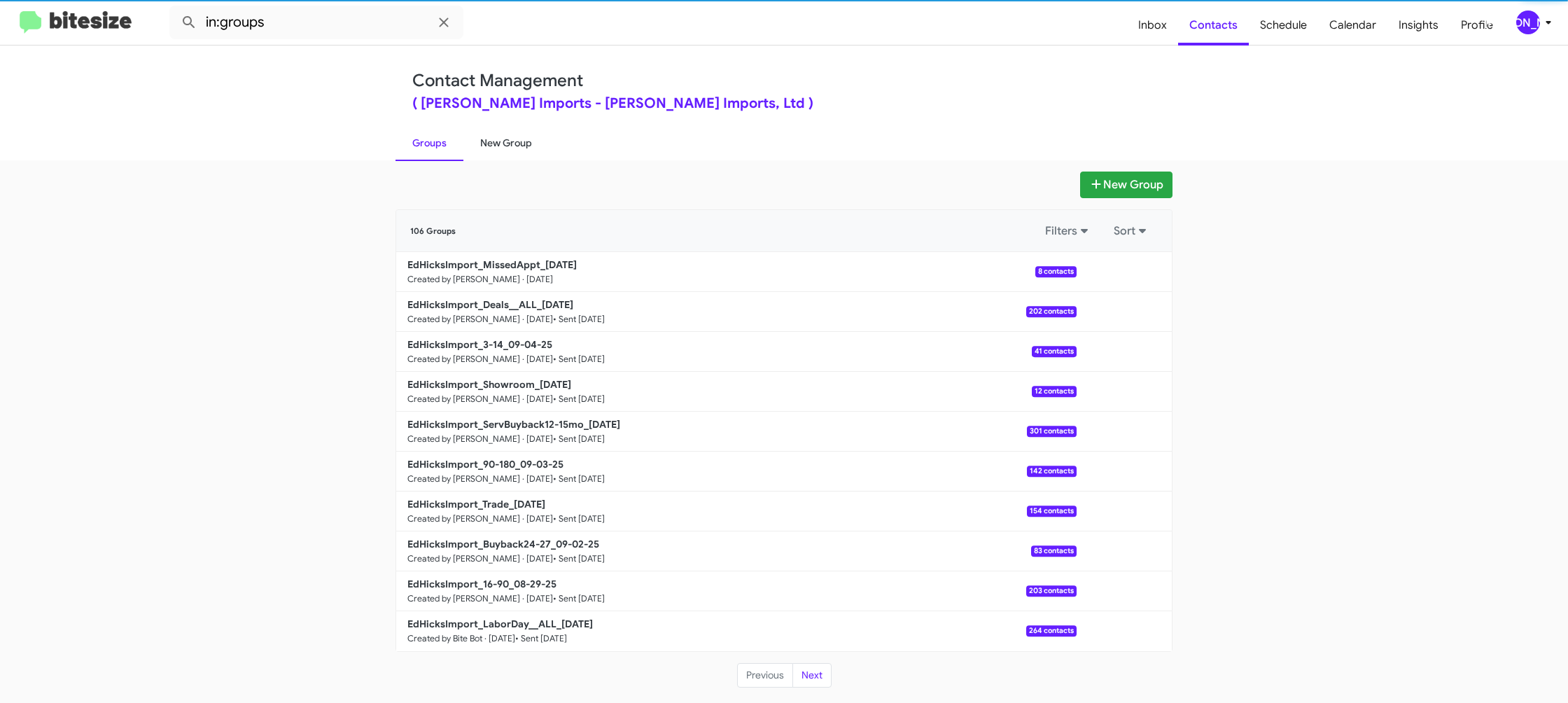
click at [476, 141] on link "New Group" at bounding box center [507, 143] width 86 height 36
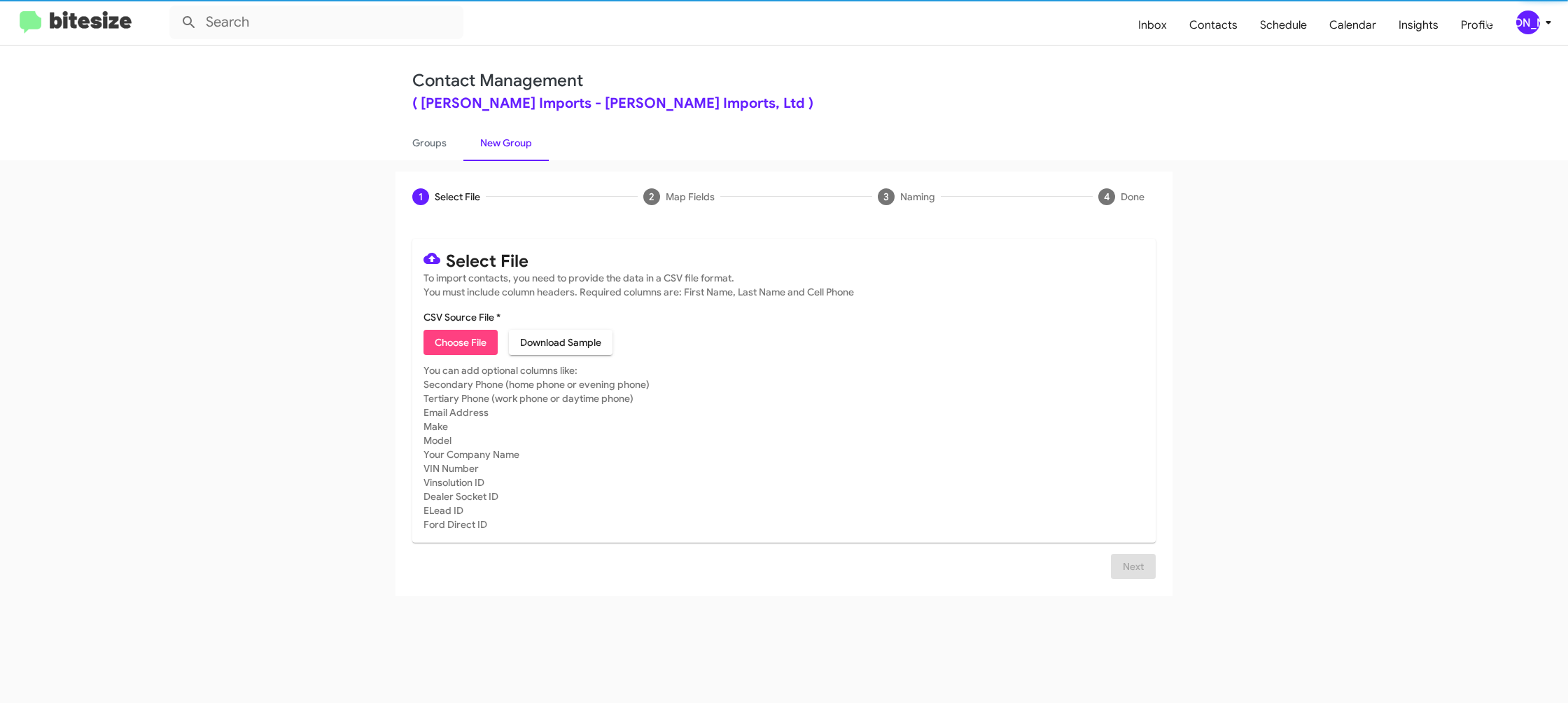
click at [476, 141] on link "New Group" at bounding box center [507, 143] width 86 height 36
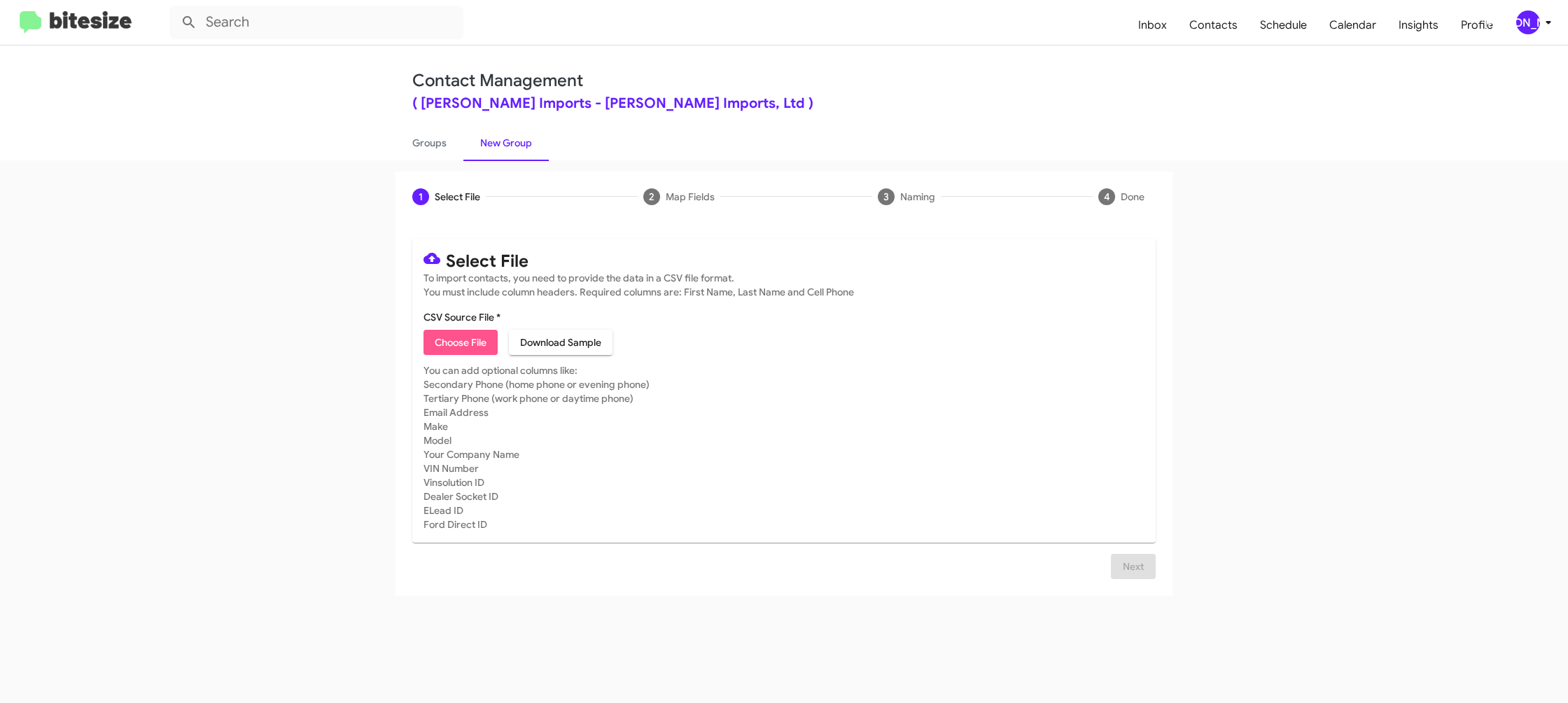
drag, startPoint x: 477, startPoint y: 341, endPoint x: 467, endPoint y: 341, distance: 10.0
click at [472, 341] on span "Choose File" at bounding box center [461, 342] width 52 height 25
type input "EdHicksImport_Weekend_09-08-25"
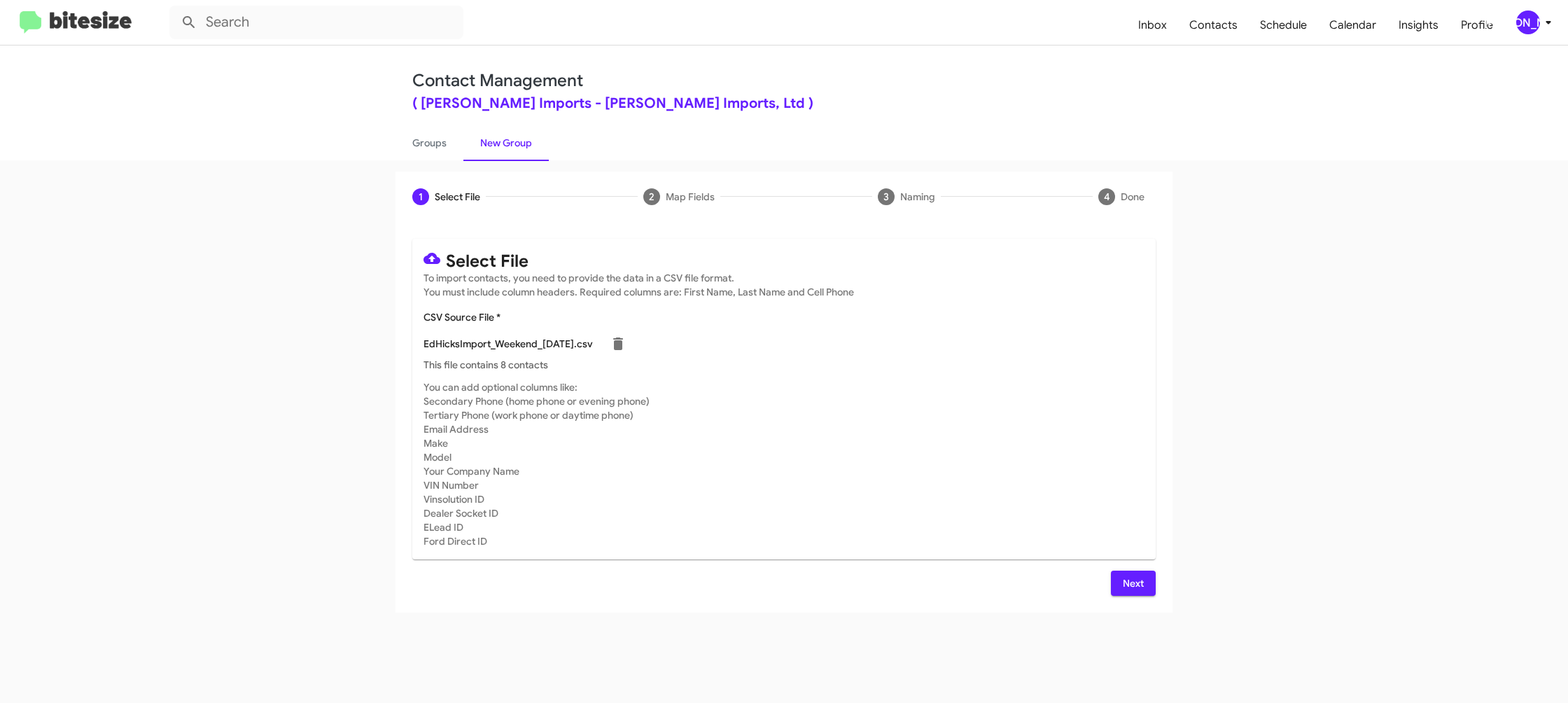
drag, startPoint x: 1006, startPoint y: 514, endPoint x: 1060, endPoint y: 566, distance: 75.0
click at [1006, 514] on mat-card-subtitle "You can add optional columns like: Secondary Phone (home phone or evening phone…" at bounding box center [784, 464] width 721 height 168
click at [1108, 578] on div "Next" at bounding box center [784, 583] width 744 height 25
click at [1134, 573] on span "Next" at bounding box center [1133, 583] width 22 height 25
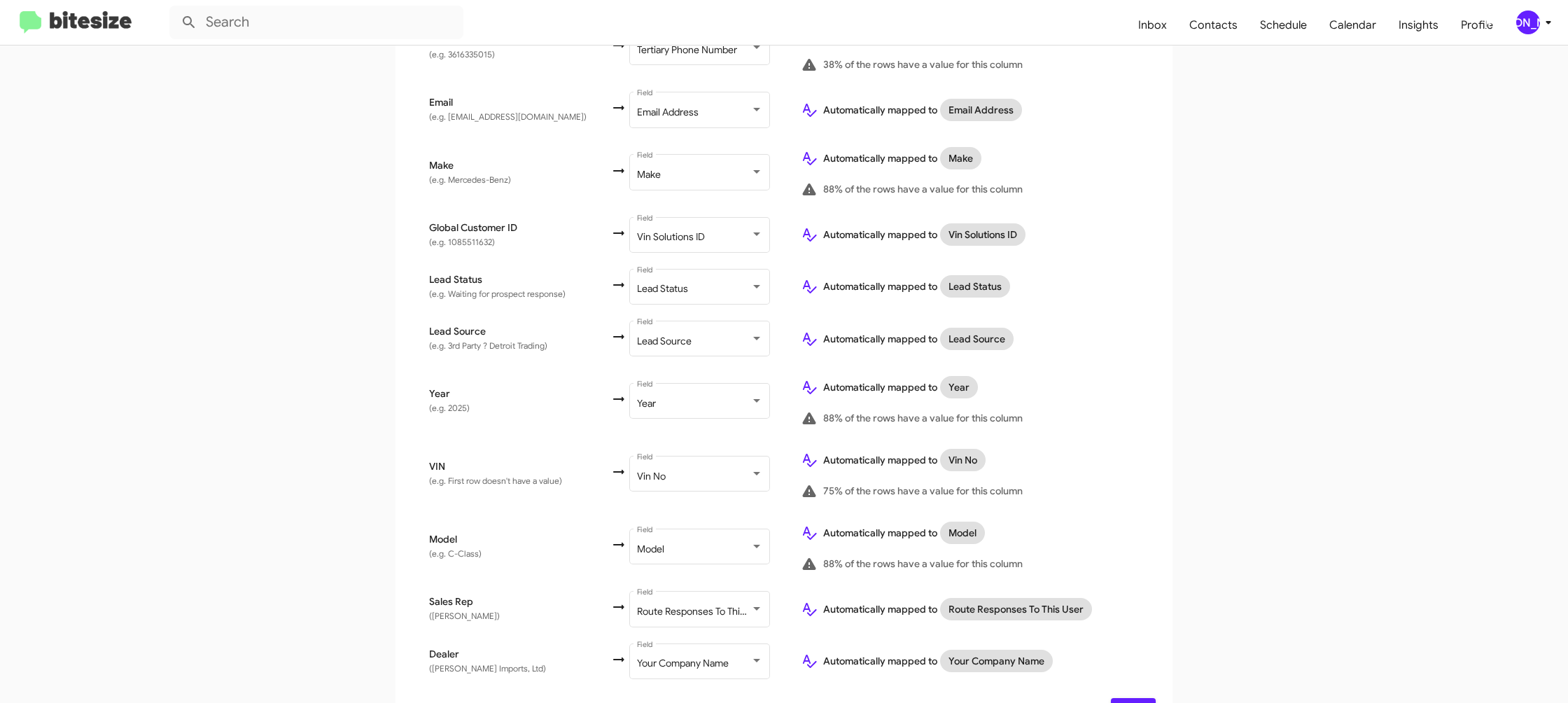
scroll to position [612, 0]
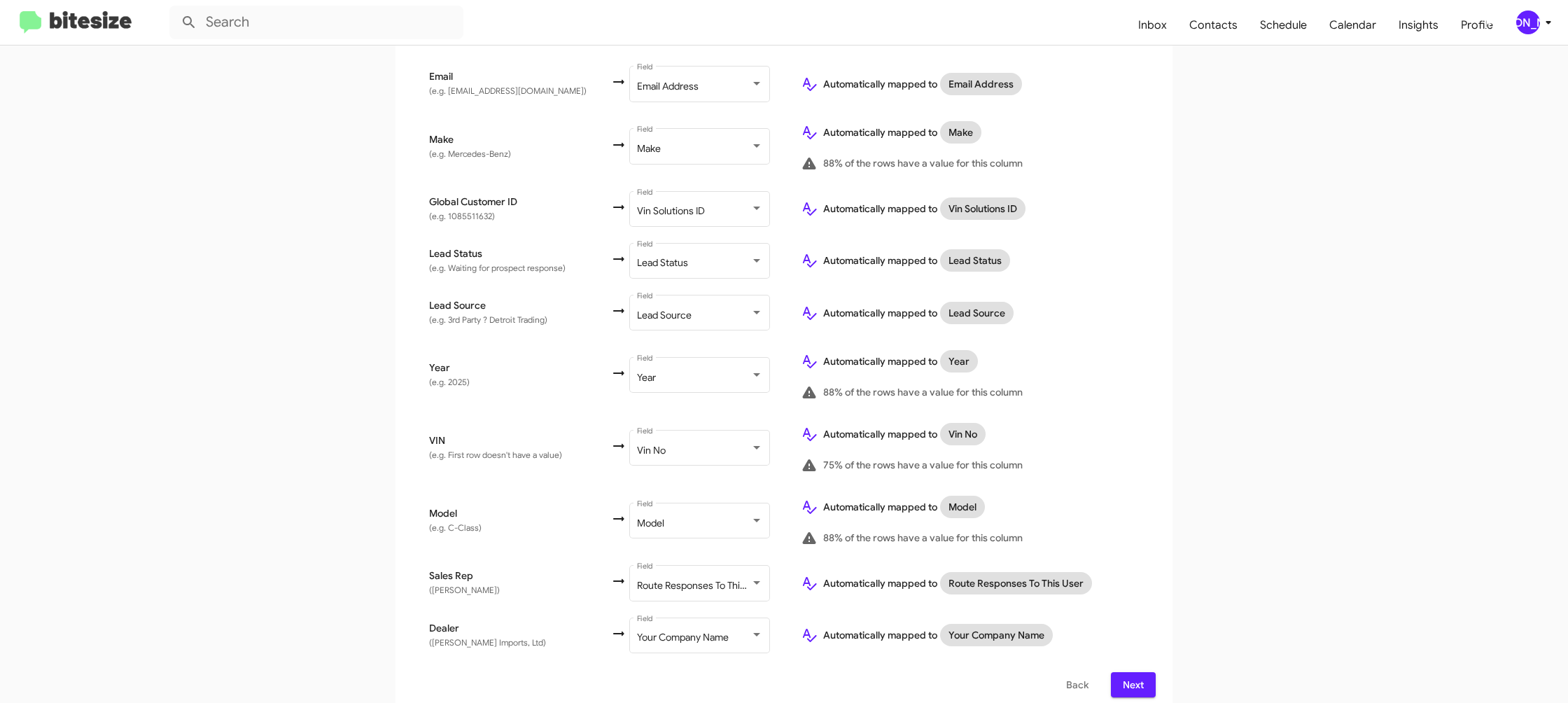
click at [1130, 672] on span "Next" at bounding box center [1133, 684] width 22 height 25
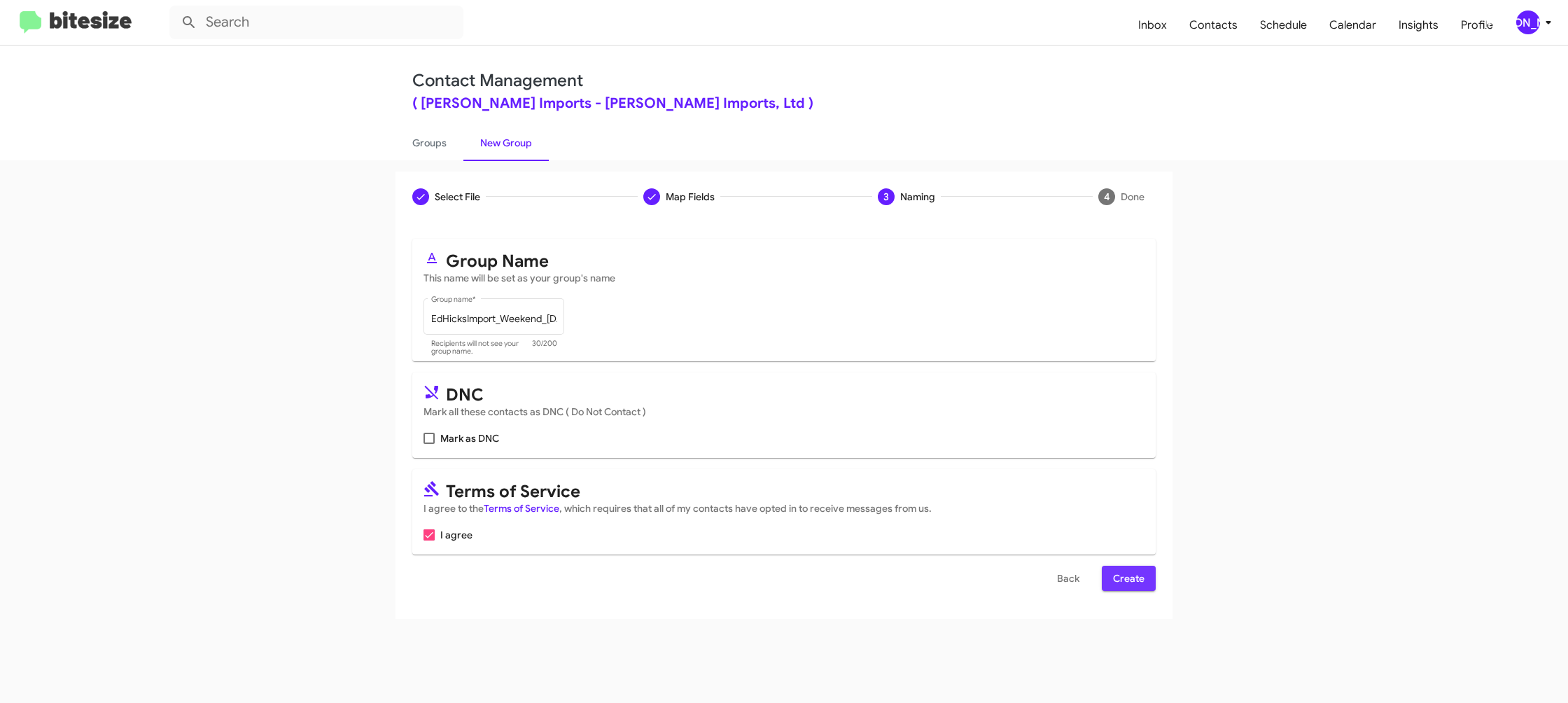
drag, startPoint x: 1133, startPoint y: 582, endPoint x: 746, endPoint y: 338, distance: 457.5
click at [1133, 582] on span "Create" at bounding box center [1129, 578] width 32 height 25
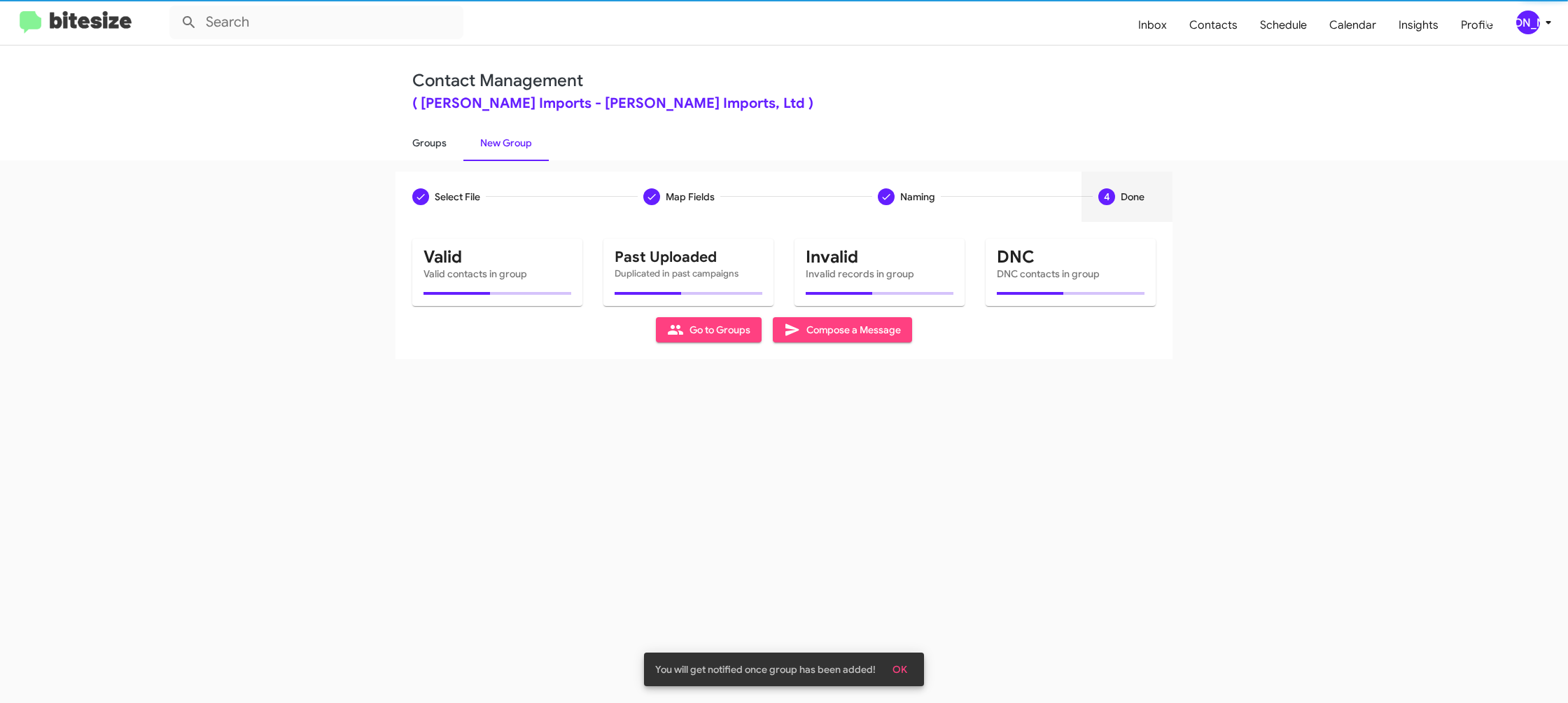
click at [427, 145] on link "Groups" at bounding box center [429, 143] width 68 height 36
type input "in:groups"
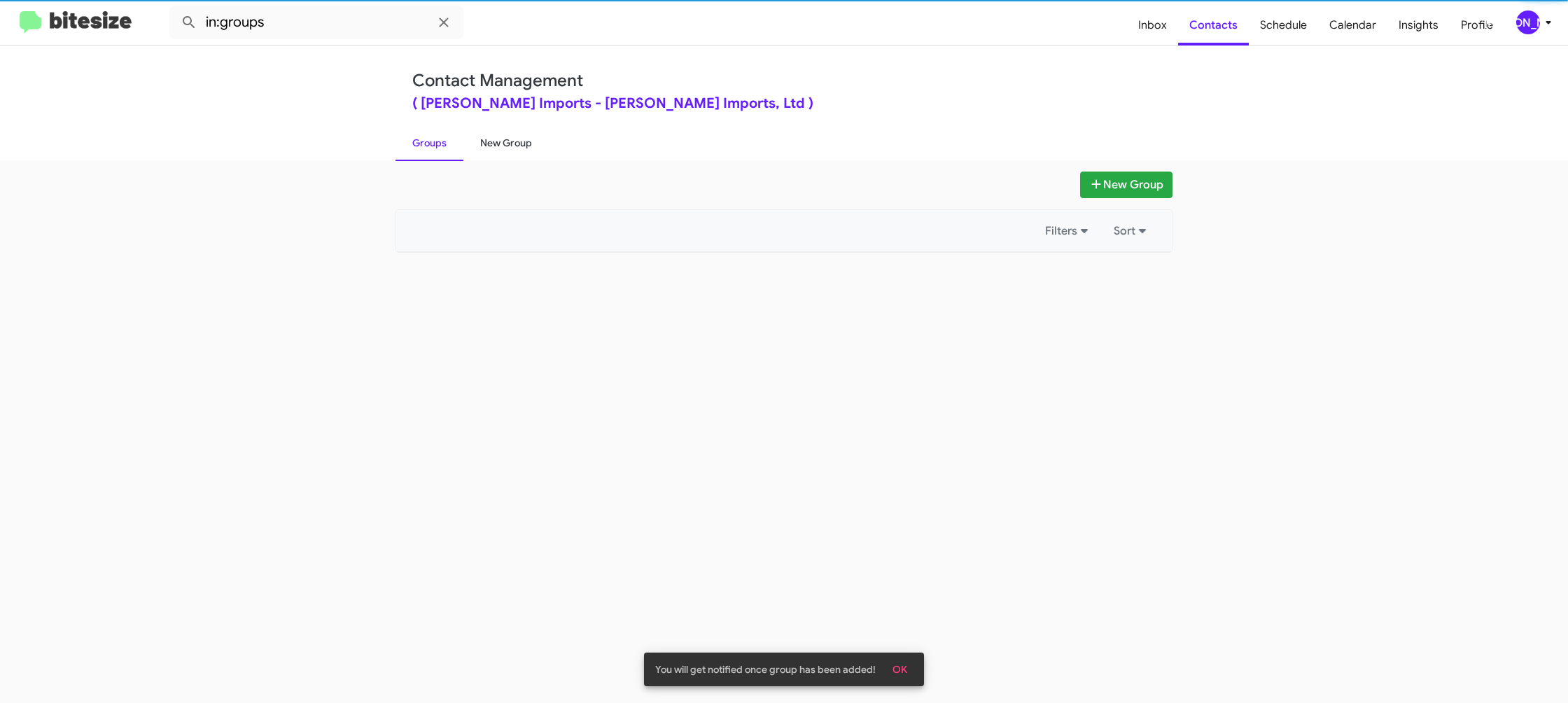
drag, startPoint x: 427, startPoint y: 145, endPoint x: 506, endPoint y: 144, distance: 79.0
click at [433, 145] on link "Groups" at bounding box center [429, 143] width 68 height 36
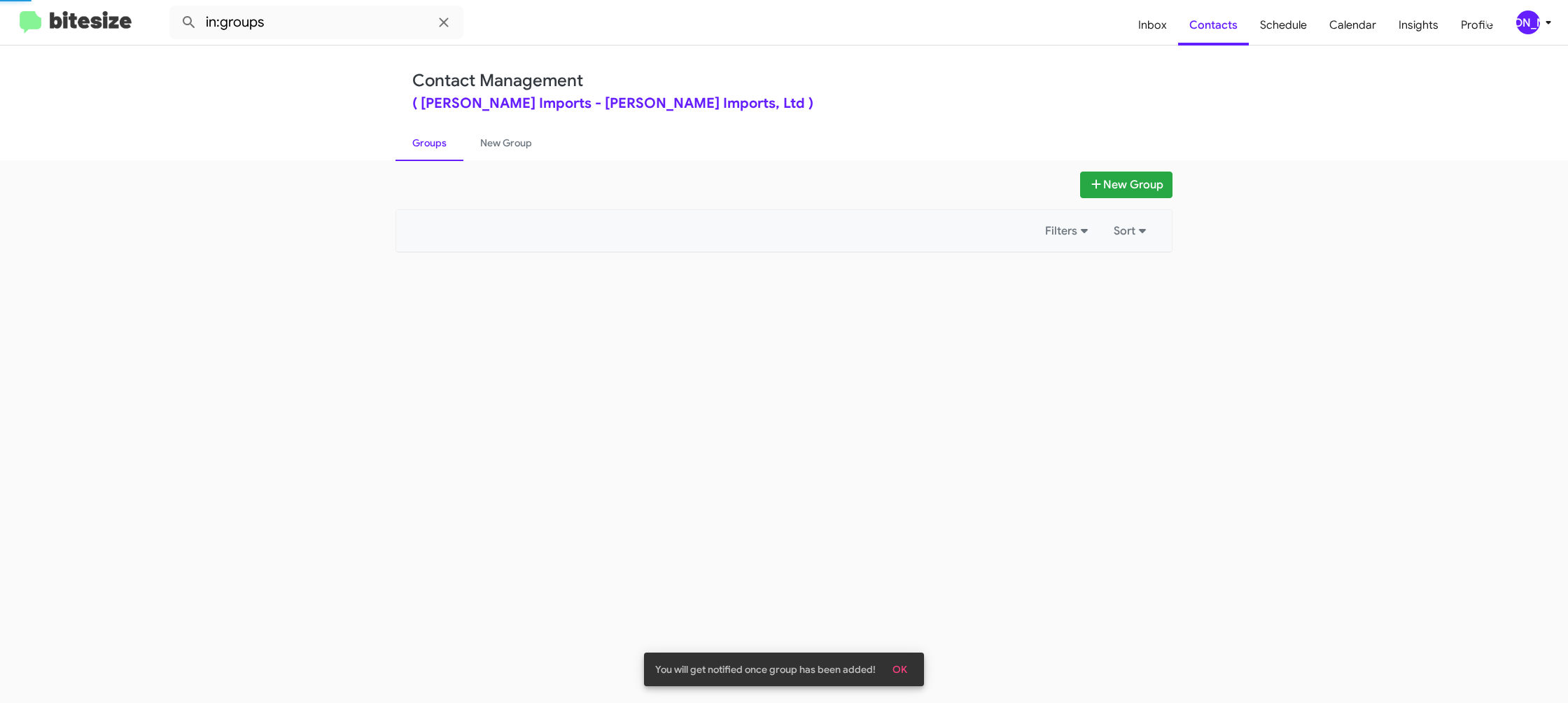
drag, startPoint x: 506, startPoint y: 144, endPoint x: 446, endPoint y: 145, distance: 60.0
click at [506, 144] on link "New Group" at bounding box center [507, 143] width 86 height 36
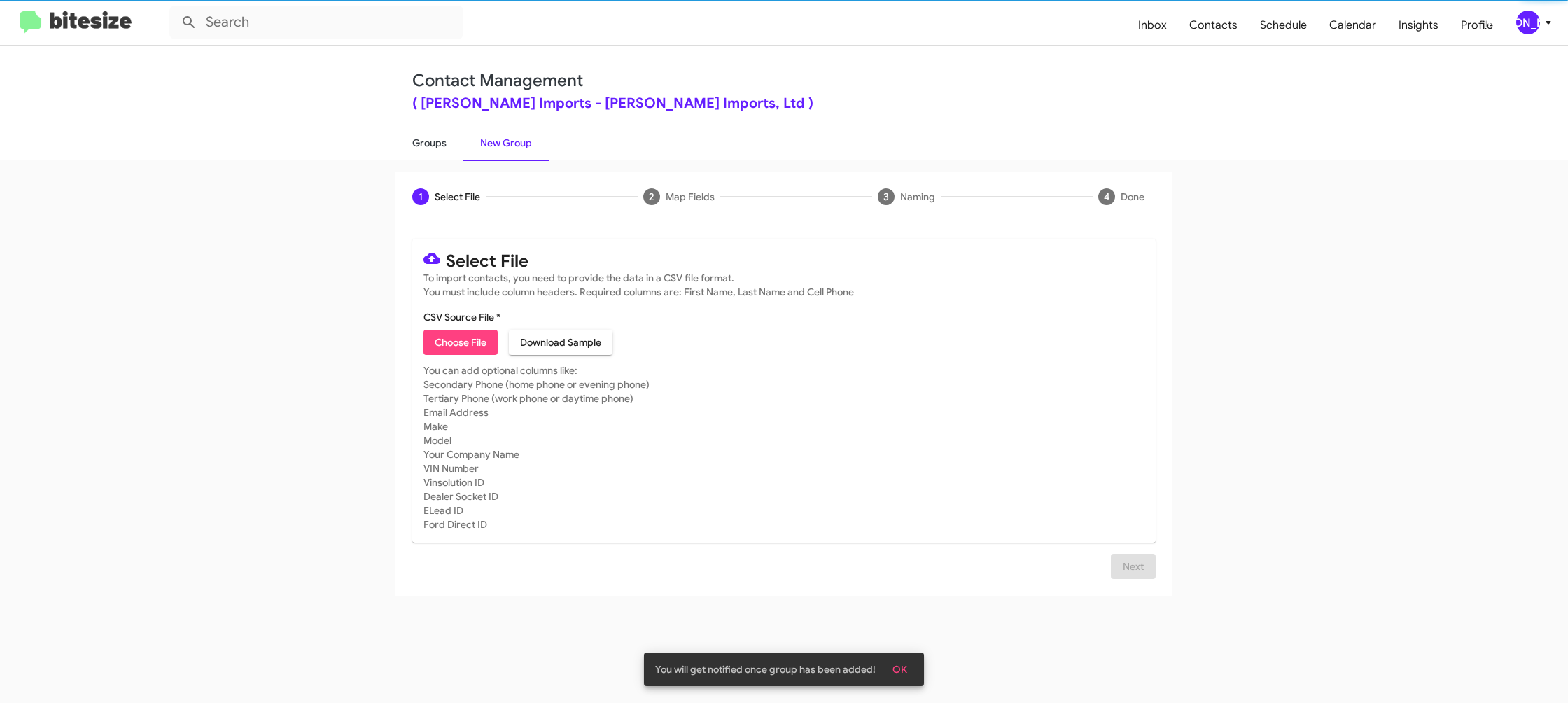
click at [446, 145] on link "Groups" at bounding box center [429, 143] width 68 height 36
type input "in:groups"
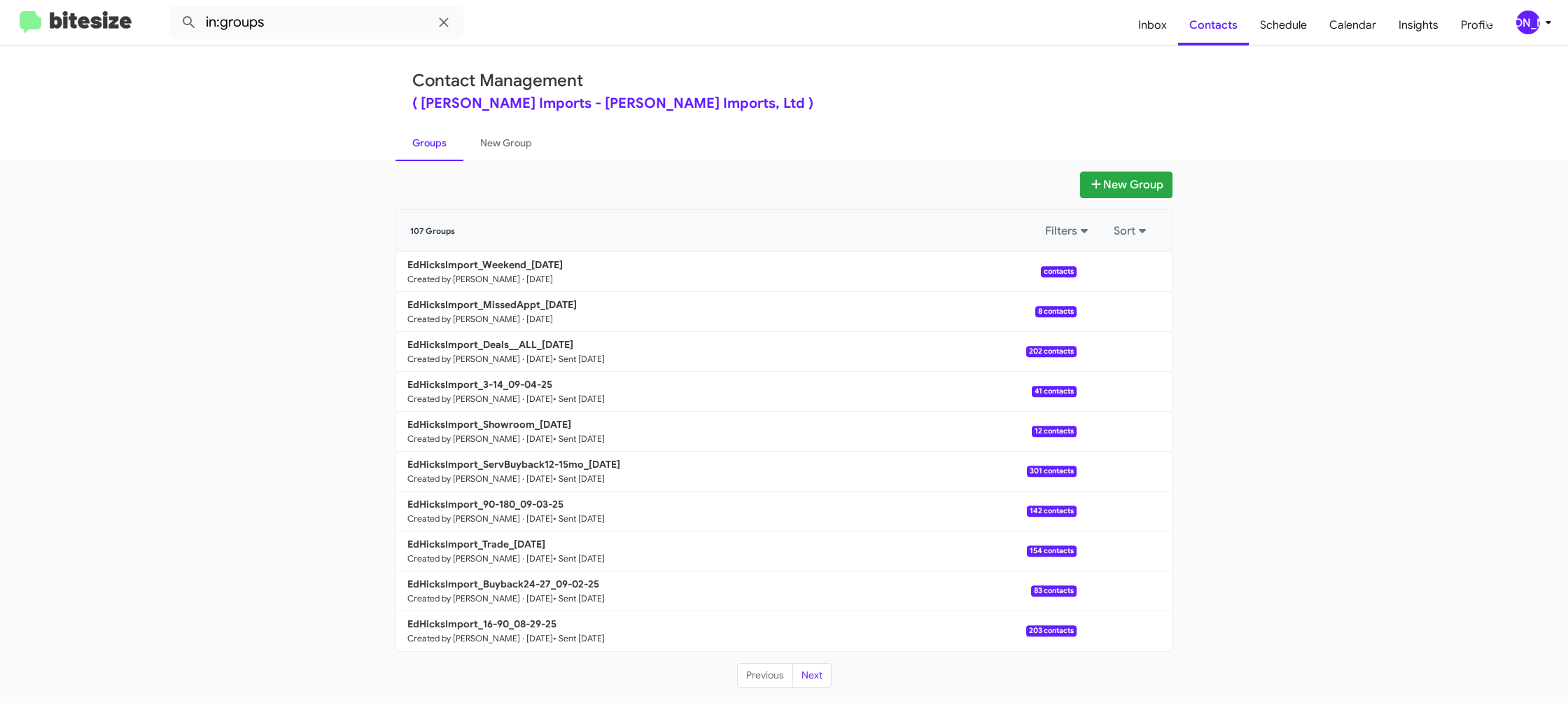
drag, startPoint x: 506, startPoint y: 157, endPoint x: 458, endPoint y: 152, distance: 48.3
click at [506, 157] on link "New Group" at bounding box center [507, 143] width 86 height 36
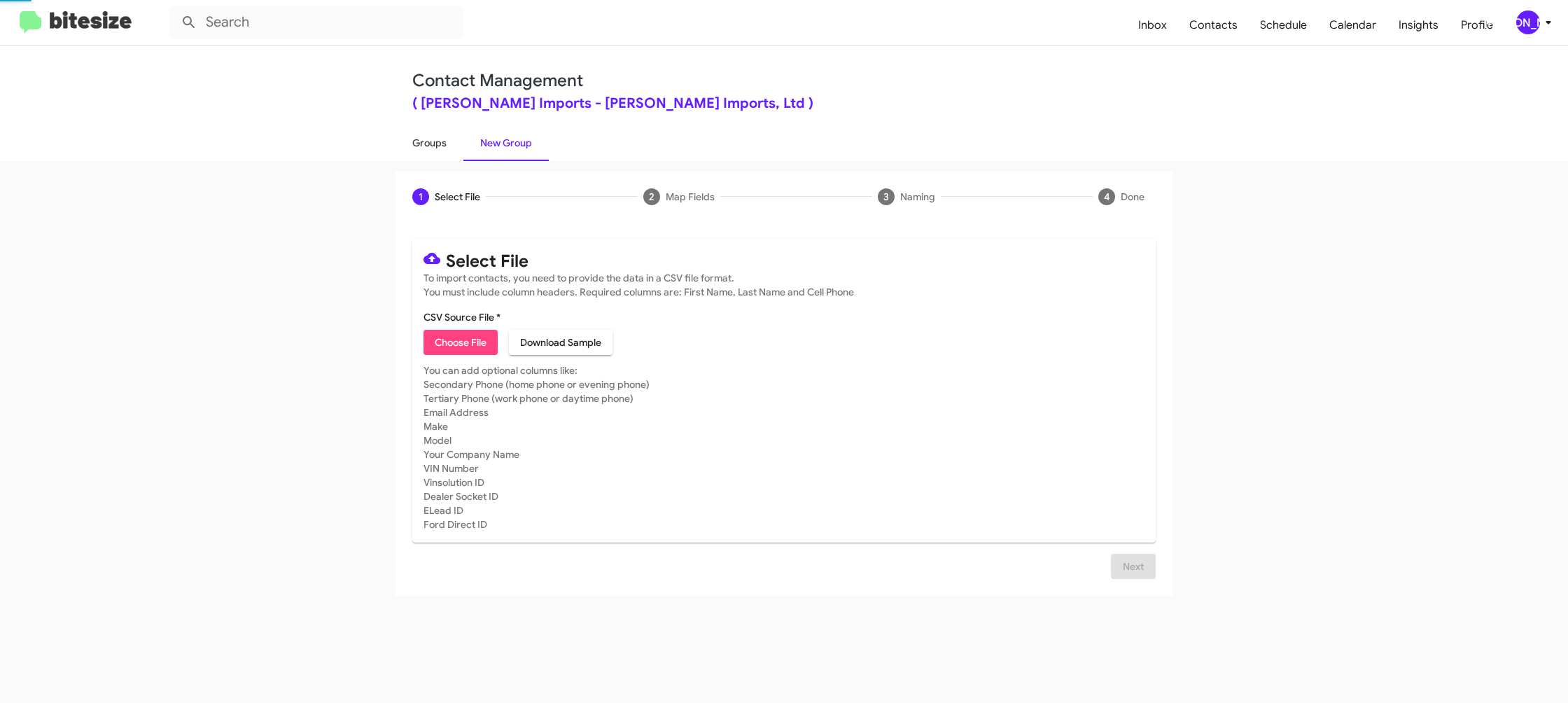
click at [433, 150] on link "Groups" at bounding box center [429, 143] width 68 height 36
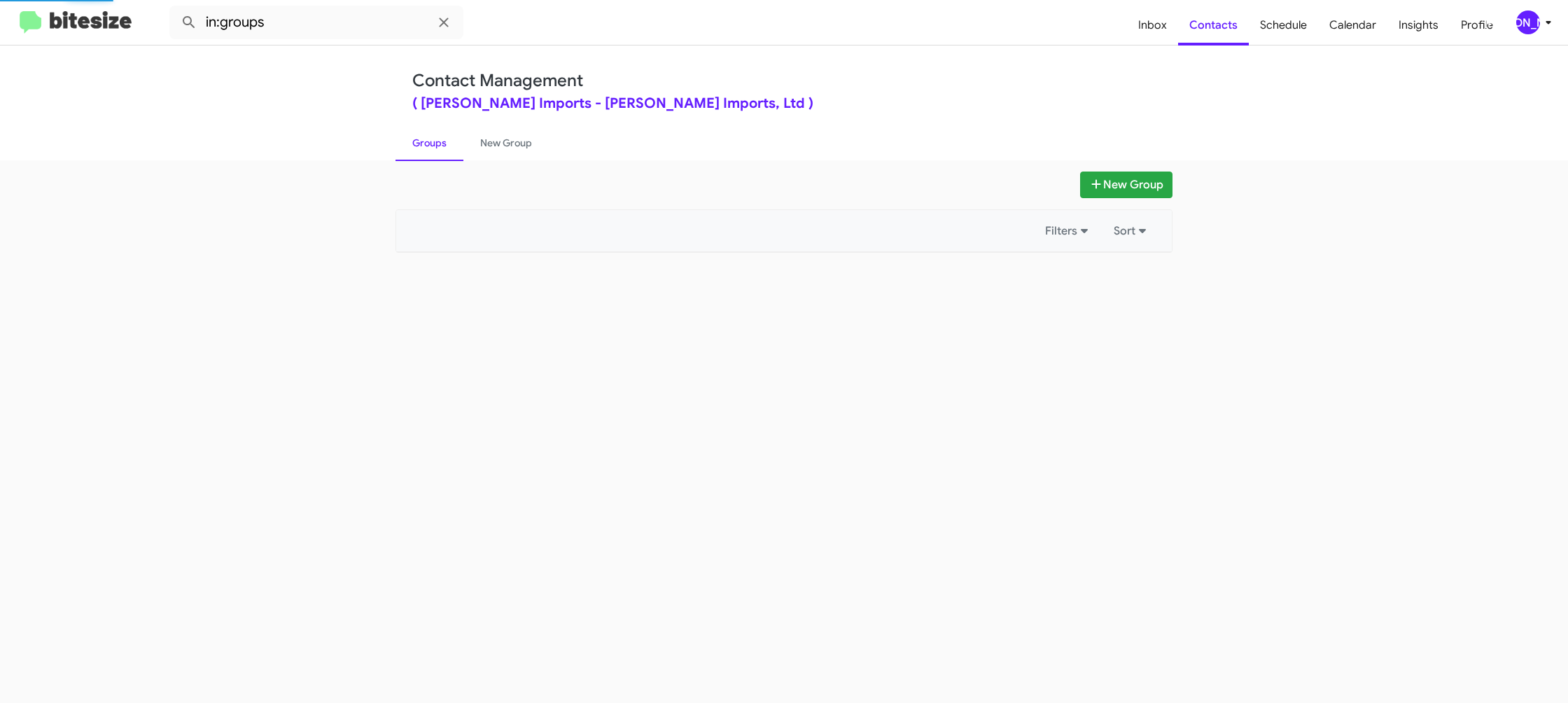
click at [432, 150] on link "Groups" at bounding box center [429, 143] width 68 height 36
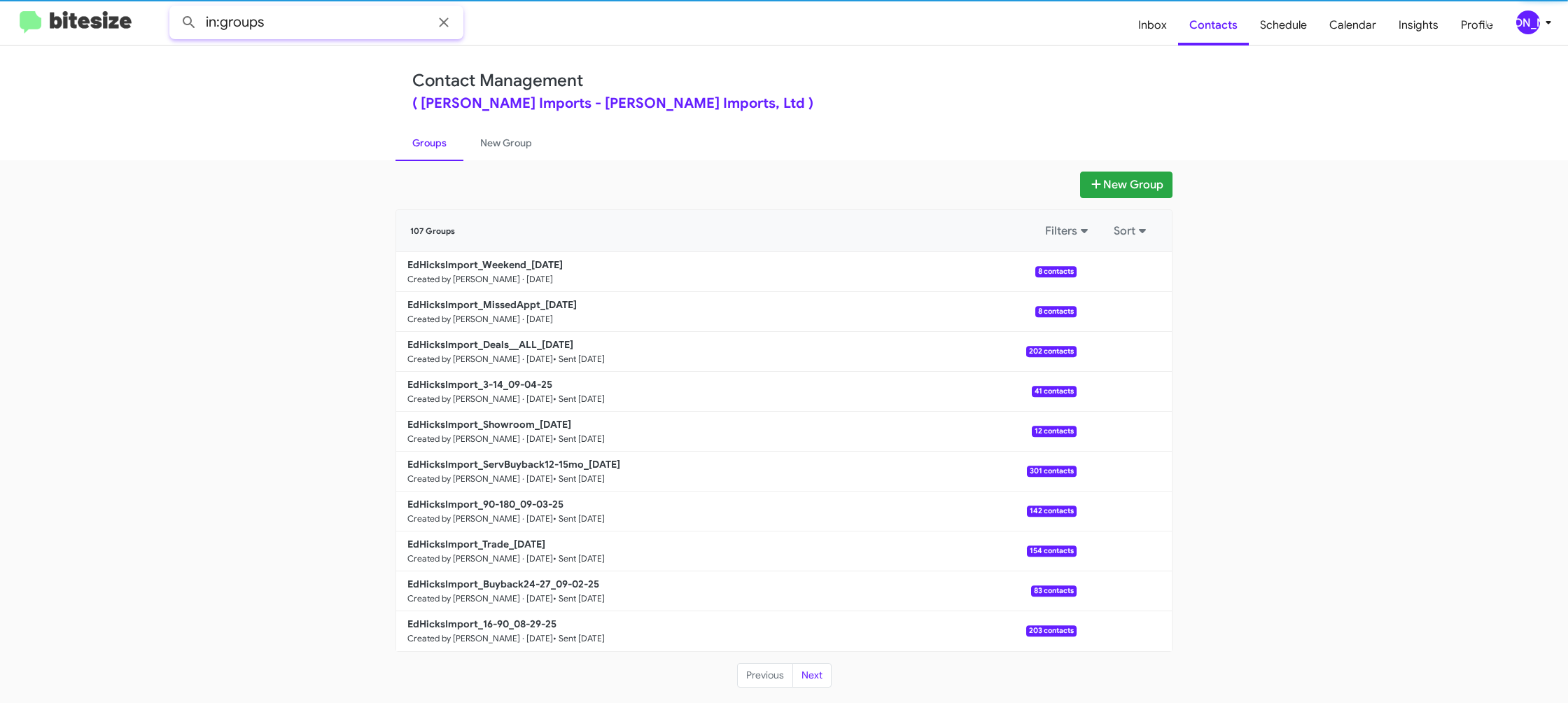
click at [293, 21] on input "in:groups" at bounding box center [316, 22] width 294 height 34
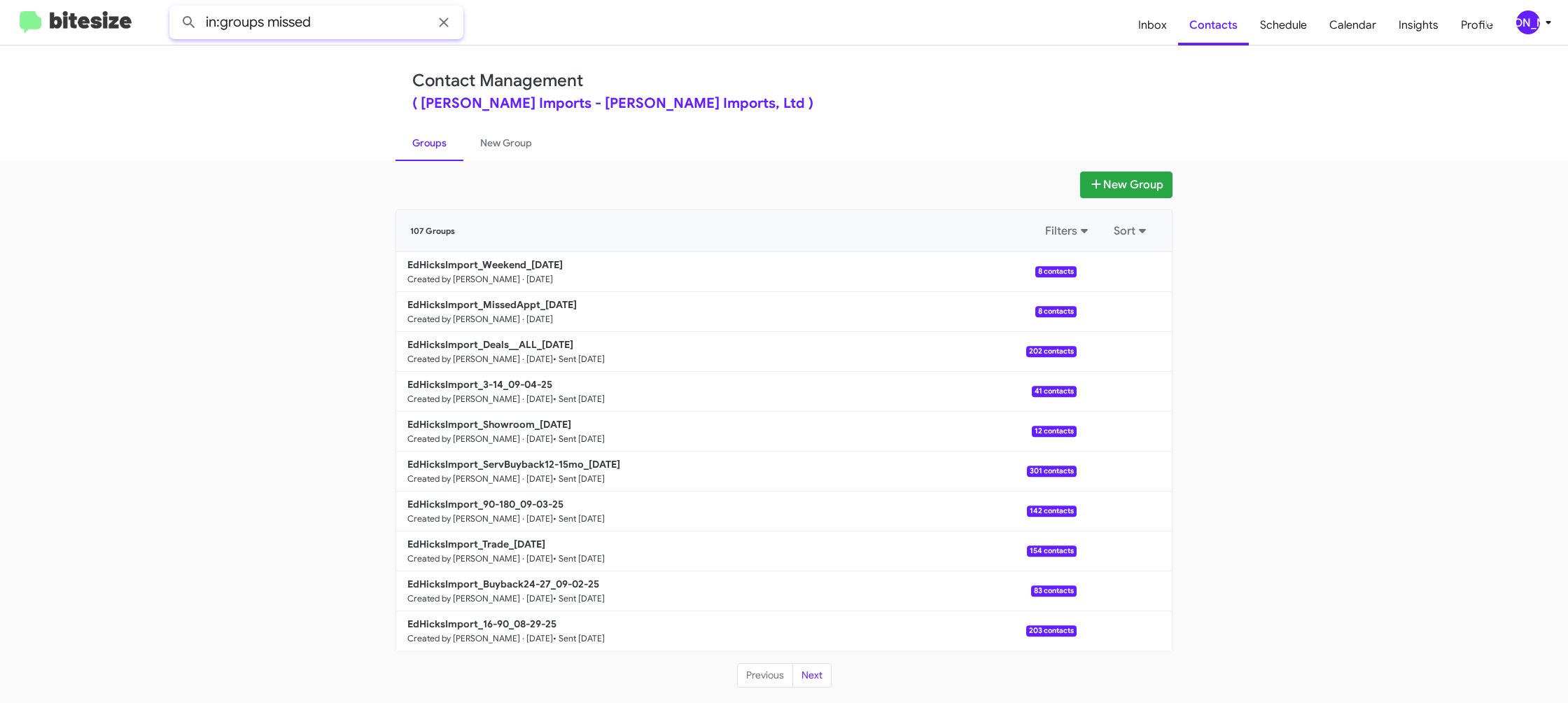
click at [175, 8] on button at bounding box center [189, 22] width 28 height 28
type input "in:groups weekend"
click at [175, 8] on button at bounding box center [189, 22] width 28 height 28
click at [486, 163] on div "New Group 12 Groups Filters Sort EdHicksImport_Weekend_09-08-25 Created by Jaso…" at bounding box center [784, 431] width 1568 height 542
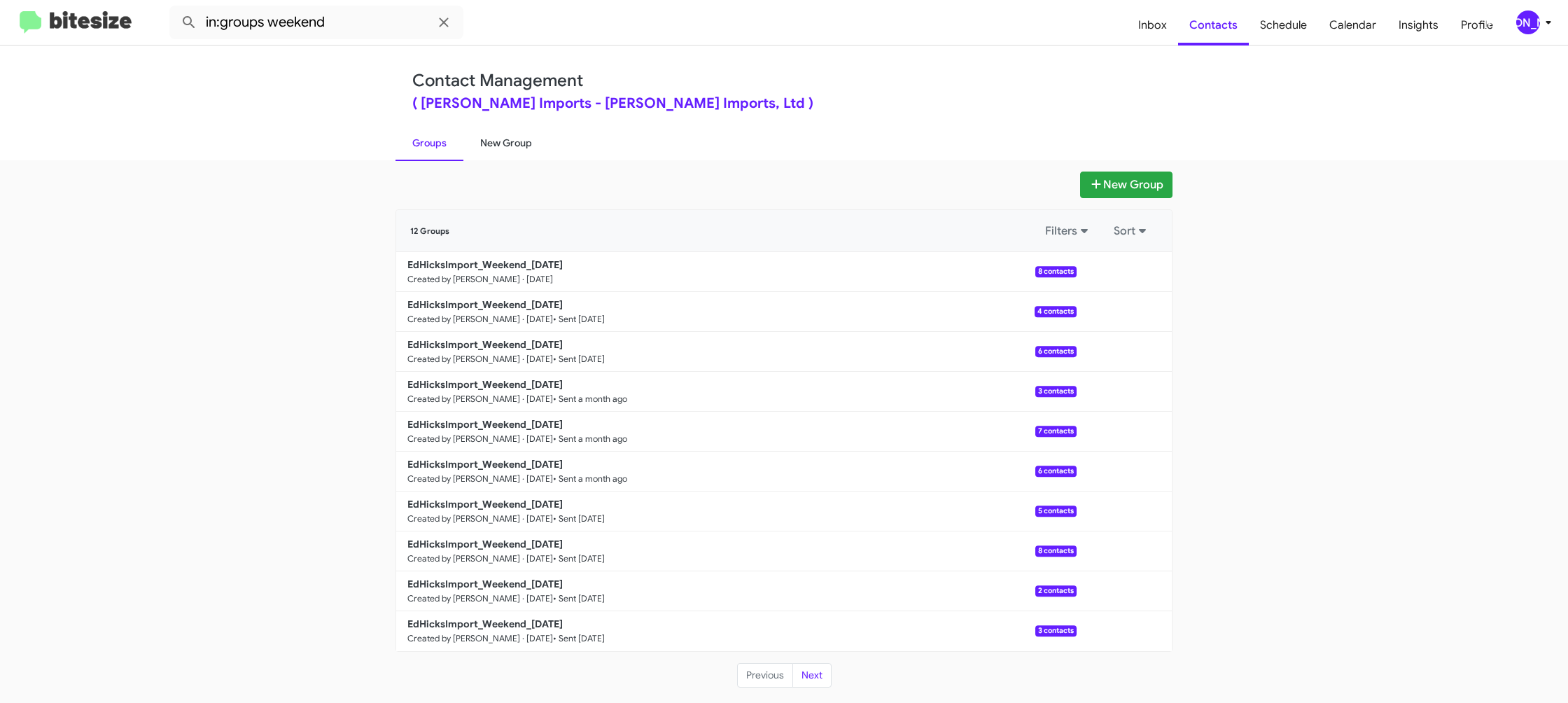
click at [506, 132] on link "New Group" at bounding box center [507, 143] width 86 height 36
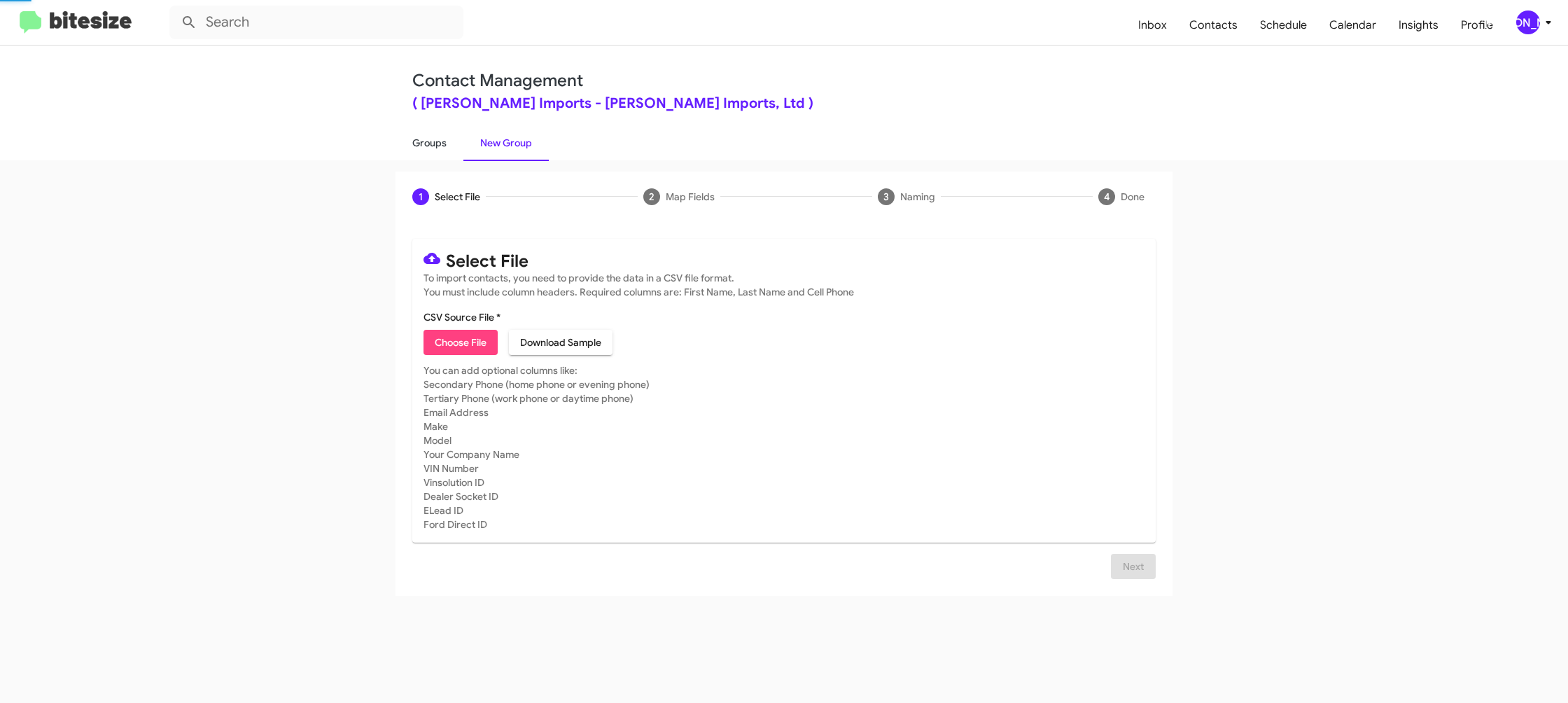
click at [430, 136] on link "Groups" at bounding box center [429, 143] width 68 height 36
type input "in:groups"
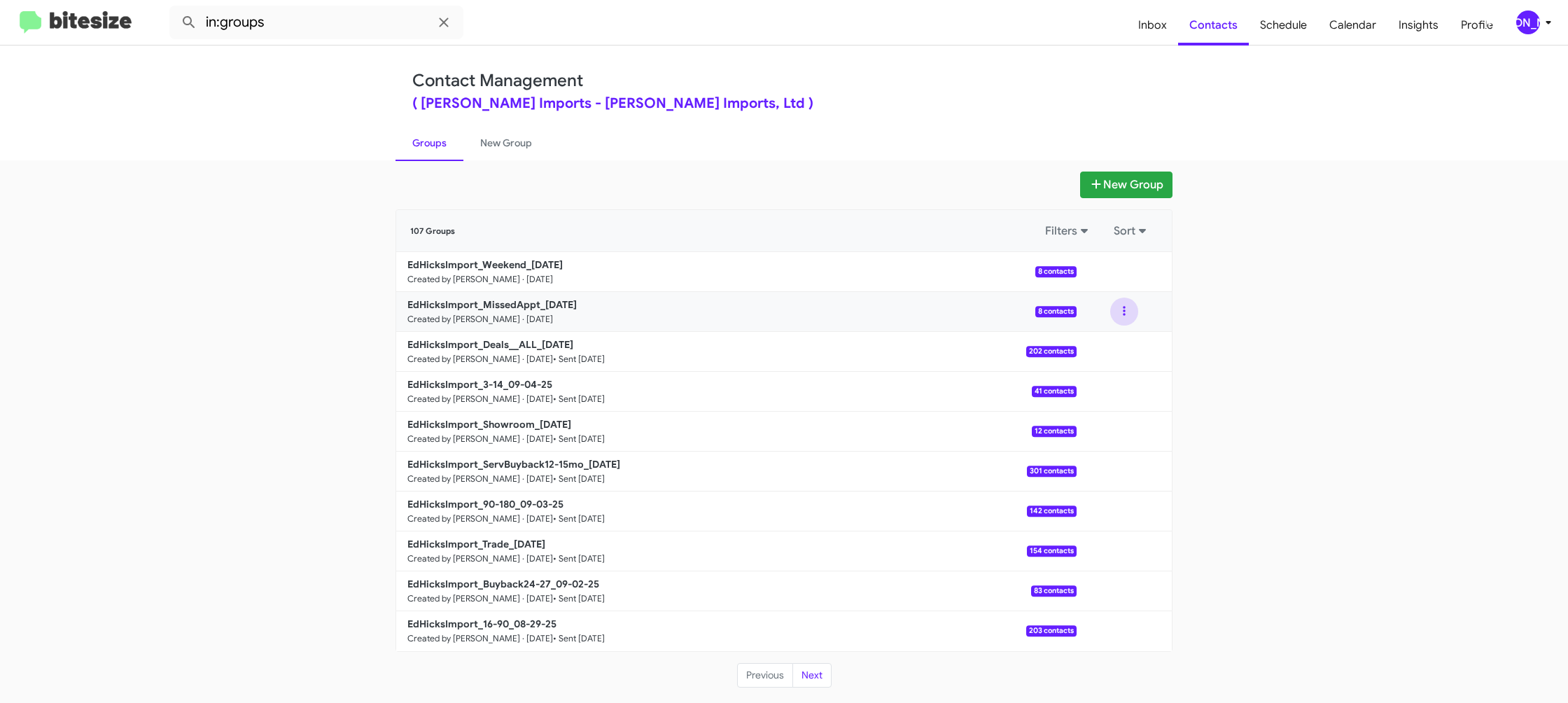
drag, startPoint x: 1118, startPoint y: 310, endPoint x: 1125, endPoint y: 323, distance: 14.8
click at [1119, 311] on button at bounding box center [1125, 312] width 28 height 28
click at [1114, 343] on button "View contacts" at bounding box center [1083, 349] width 112 height 34
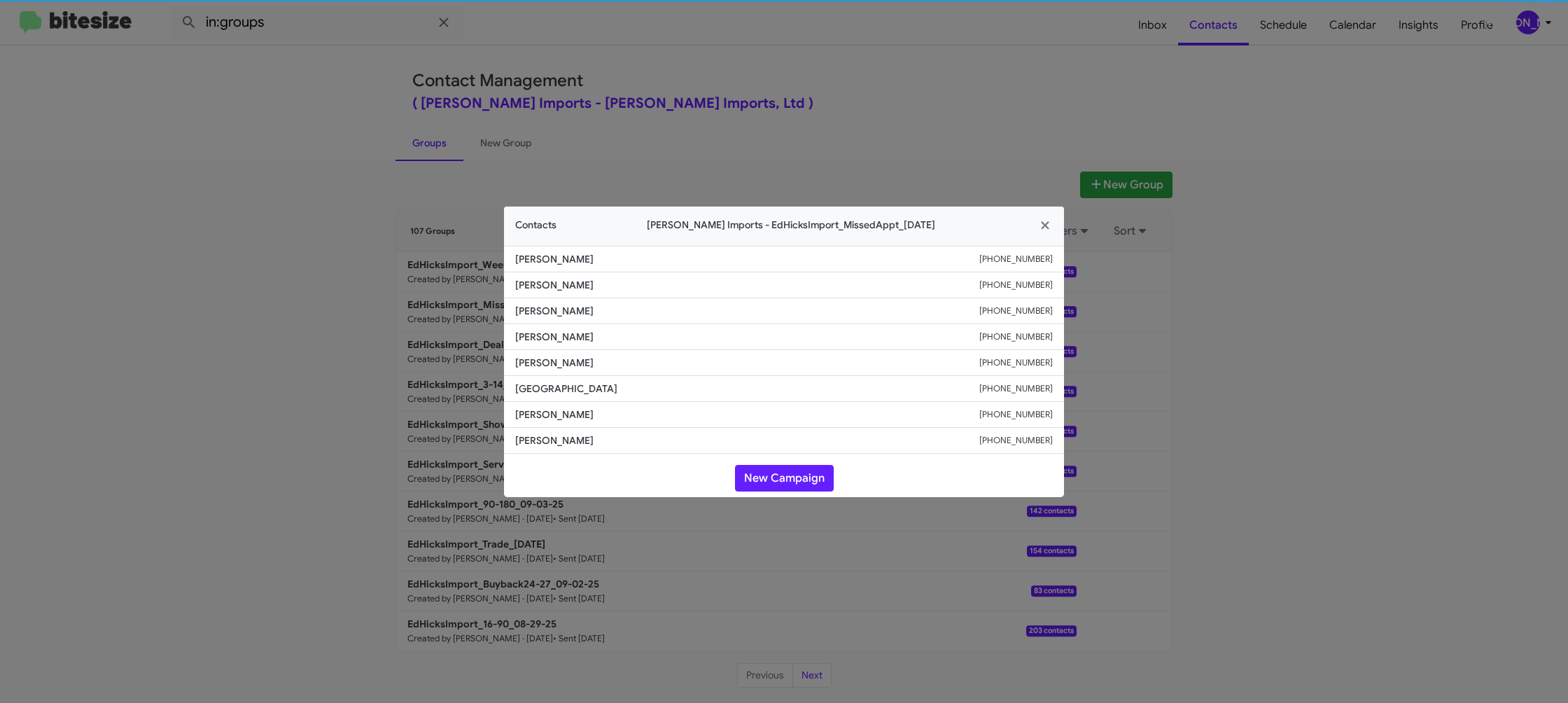
click at [553, 347] on li "James Lewis +13614610790" at bounding box center [784, 337] width 560 height 26
copy span "James Lewis"
drag, startPoint x: 775, startPoint y: 47, endPoint x: 919, endPoint y: 157, distance: 181.2
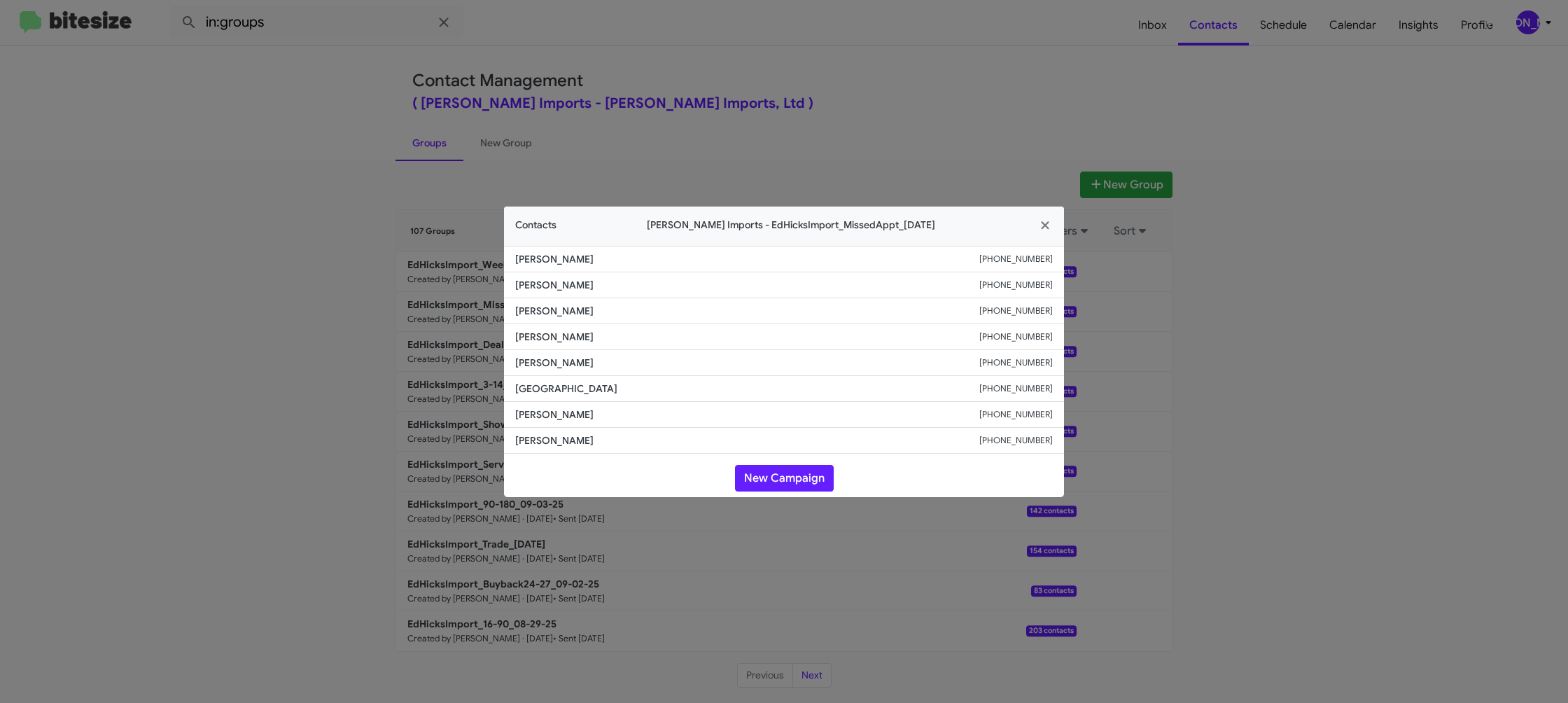
click at [780, 49] on modal-container "Contacts Ed Hicks Imports - EdHicksImport_MissedAppt_09-08-25 Johnny Aumada +13…" at bounding box center [784, 351] width 1568 height 703
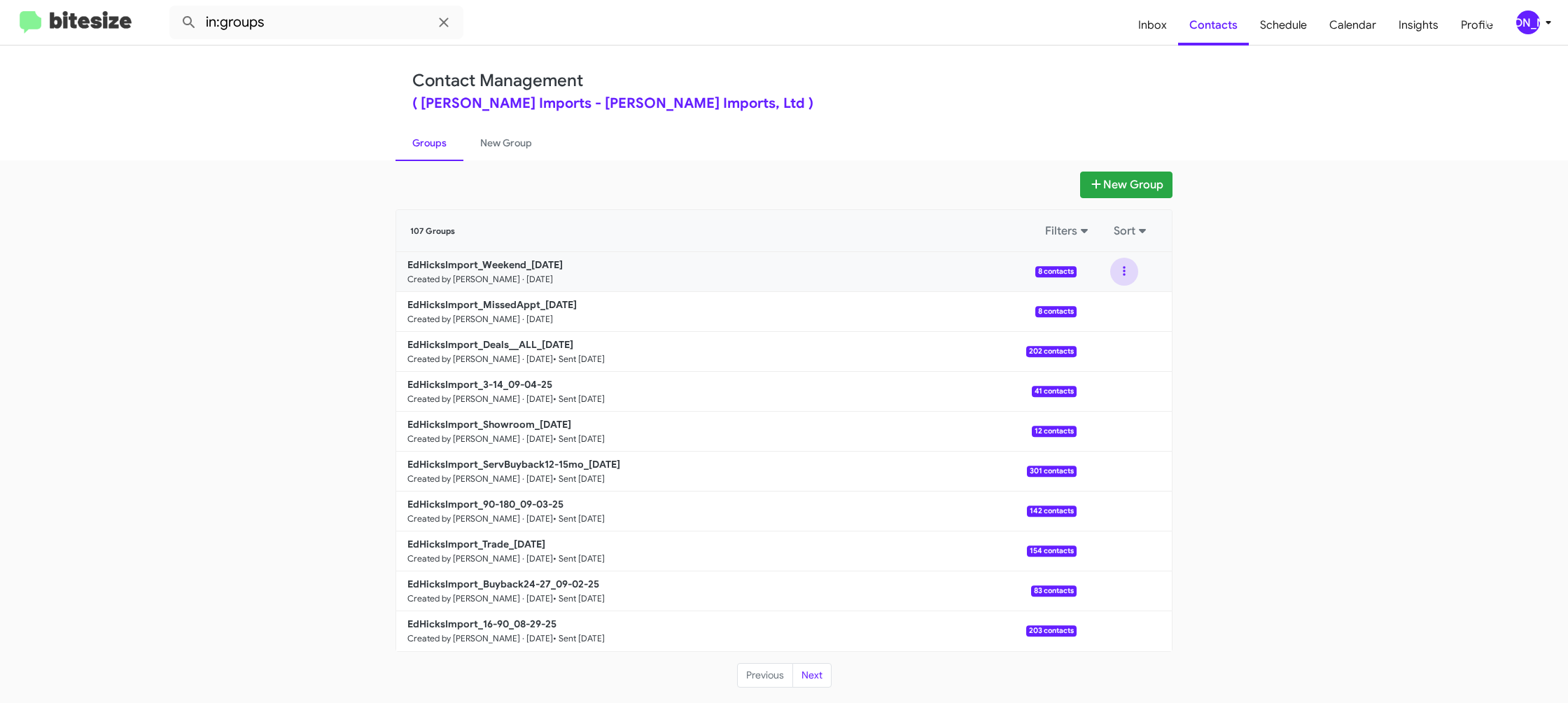
drag, startPoint x: 1125, startPoint y: 272, endPoint x: 1123, endPoint y: 282, distance: 10.2
click at [1125, 274] on button at bounding box center [1125, 272] width 28 height 28
click at [1119, 296] on button "View contacts" at bounding box center [1083, 310] width 112 height 34
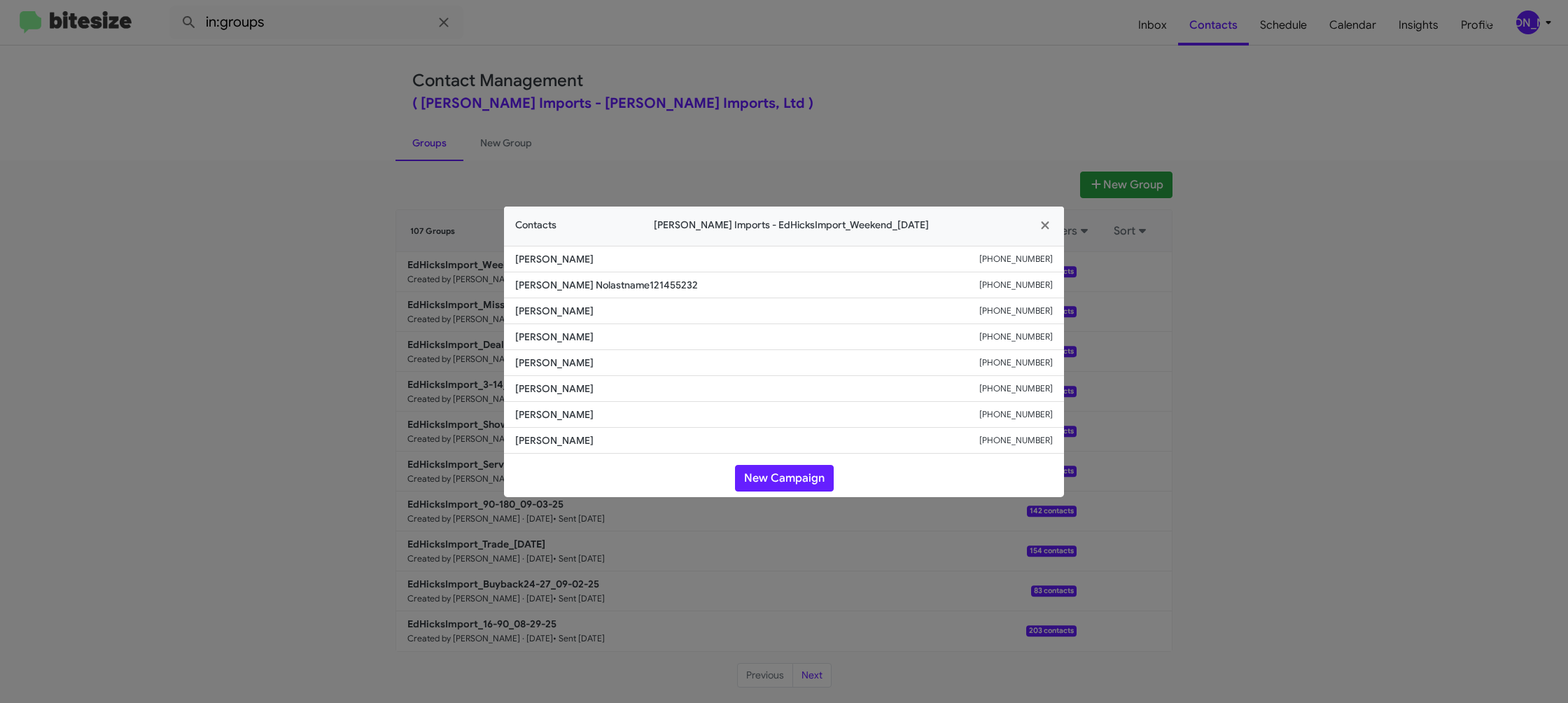
click at [553, 388] on span "Marcia Elliott" at bounding box center [747, 388] width 464 height 14
copy span "Marcia Elliott"
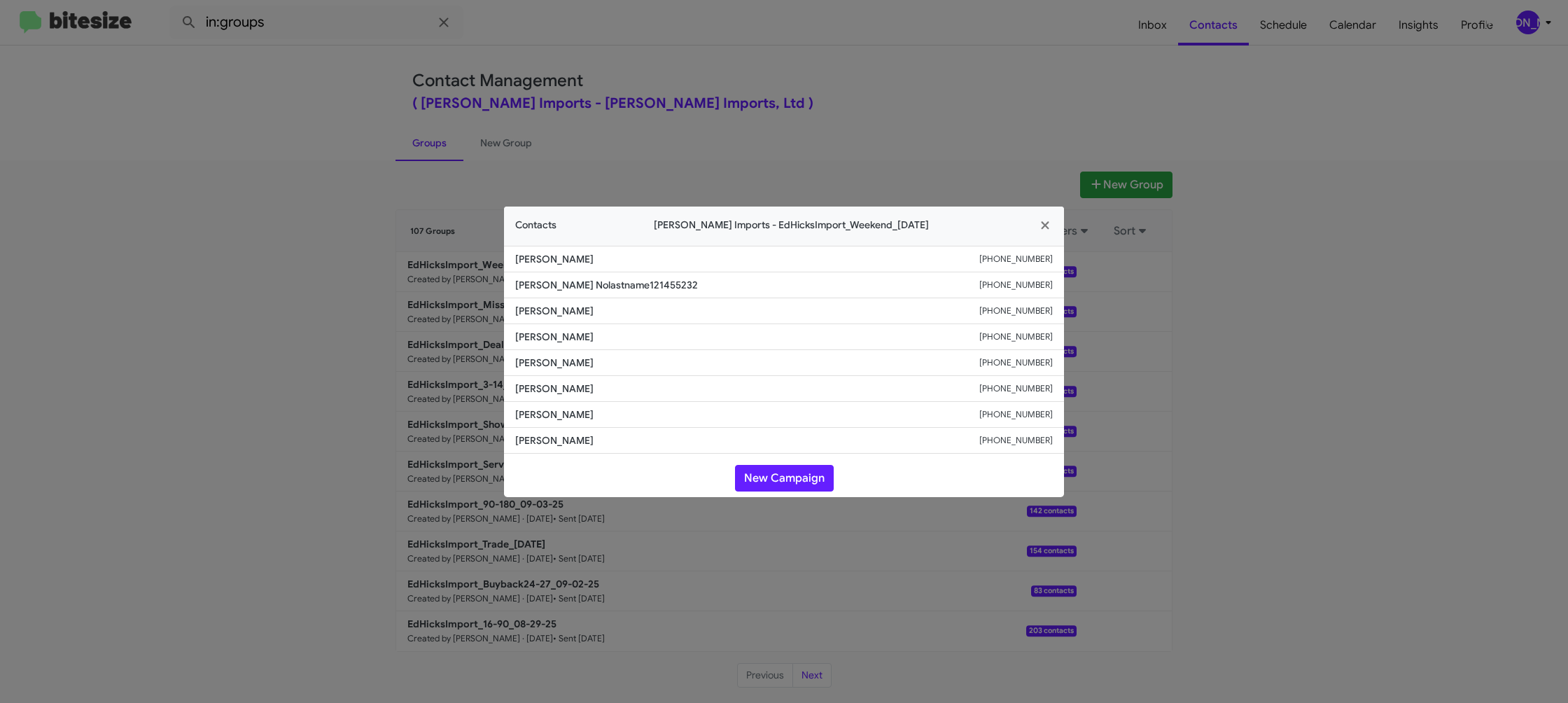
drag, startPoint x: 366, startPoint y: 220, endPoint x: 455, endPoint y: 279, distance: 106.8
click at [374, 221] on modal-container "Contacts Ed Hicks Imports - EdHicksImport_Weekend_09-08-25 Jason Barrera +13613…" at bounding box center [784, 351] width 1568 height 703
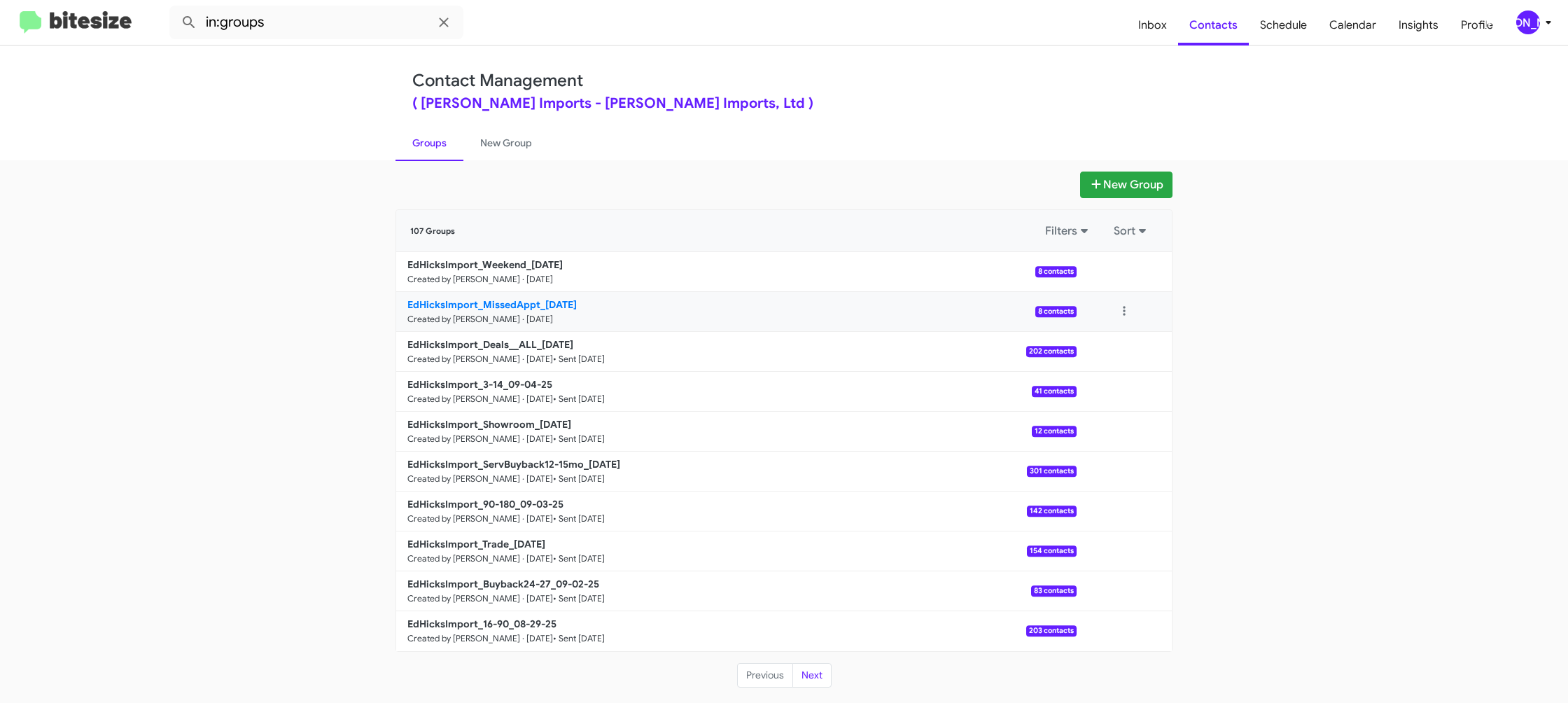
click at [545, 307] on b "EdHicksImport_MissedAppt_09-08-25" at bounding box center [493, 305] width 170 height 13
drag, startPoint x: 545, startPoint y: 307, endPoint x: 525, endPoint y: 265, distance: 46.5
click at [545, 306] on b "EdHicksImport_MissedAppt_09-08-25" at bounding box center [493, 305] width 170 height 13
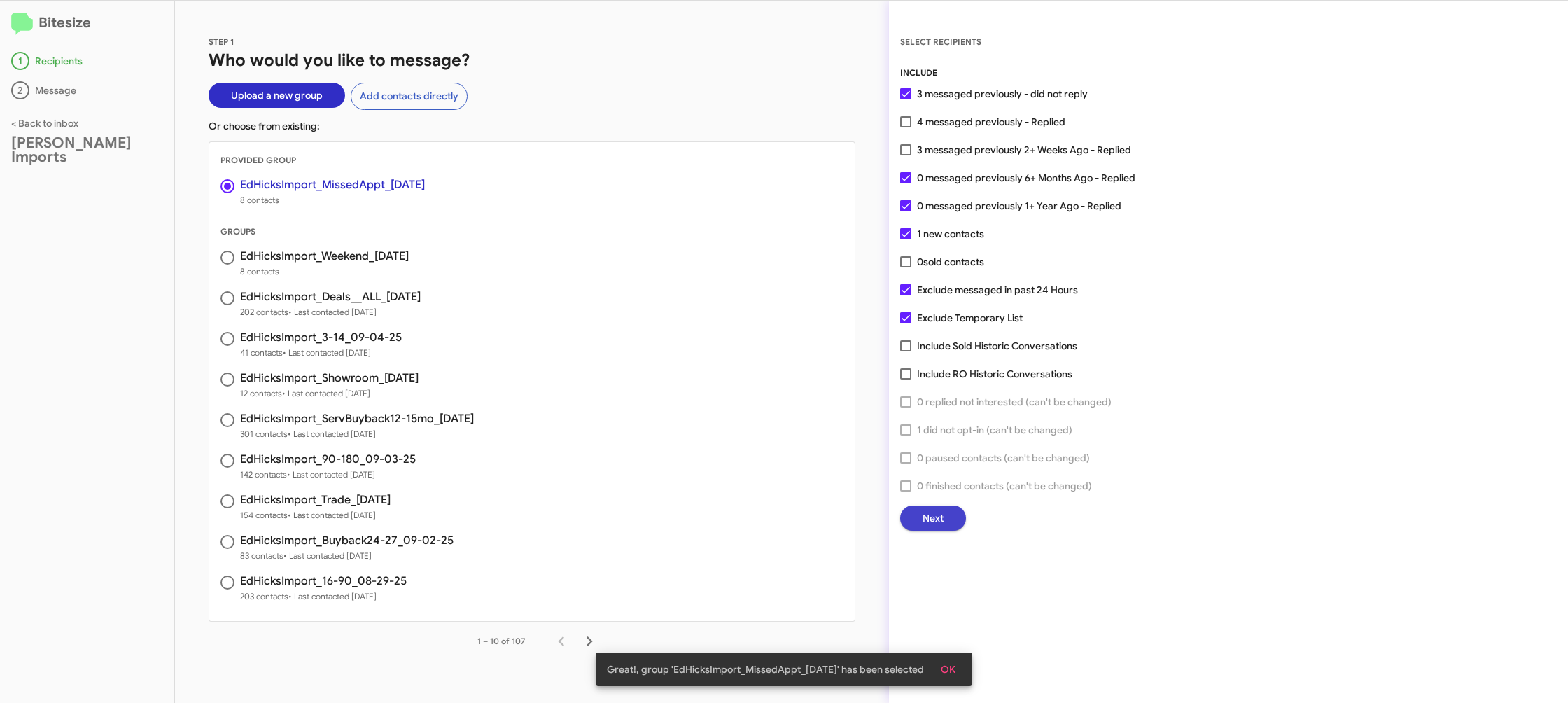
click at [926, 512] on span "Next" at bounding box center [933, 518] width 21 height 25
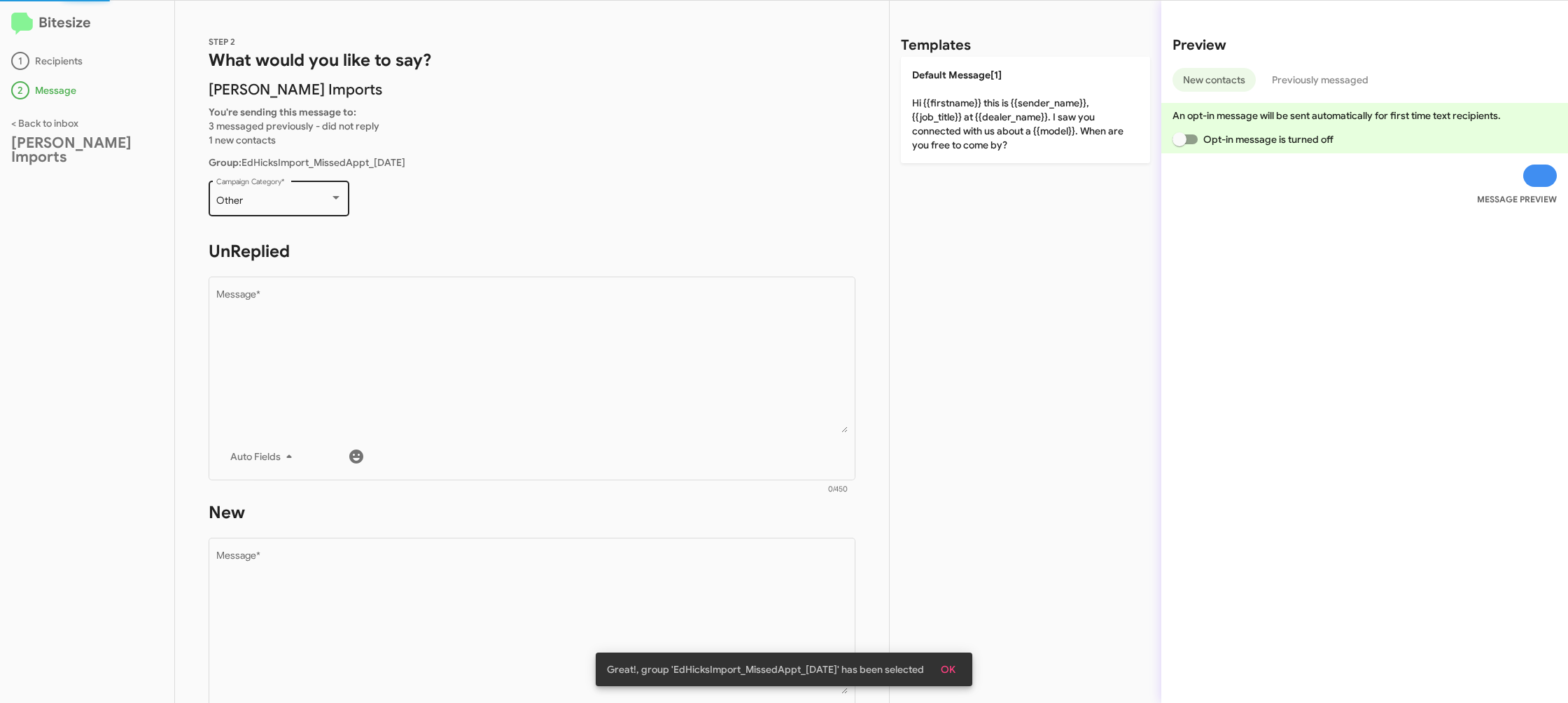
click at [282, 186] on div "Other Campaign Category *" at bounding box center [279, 197] width 126 height 38
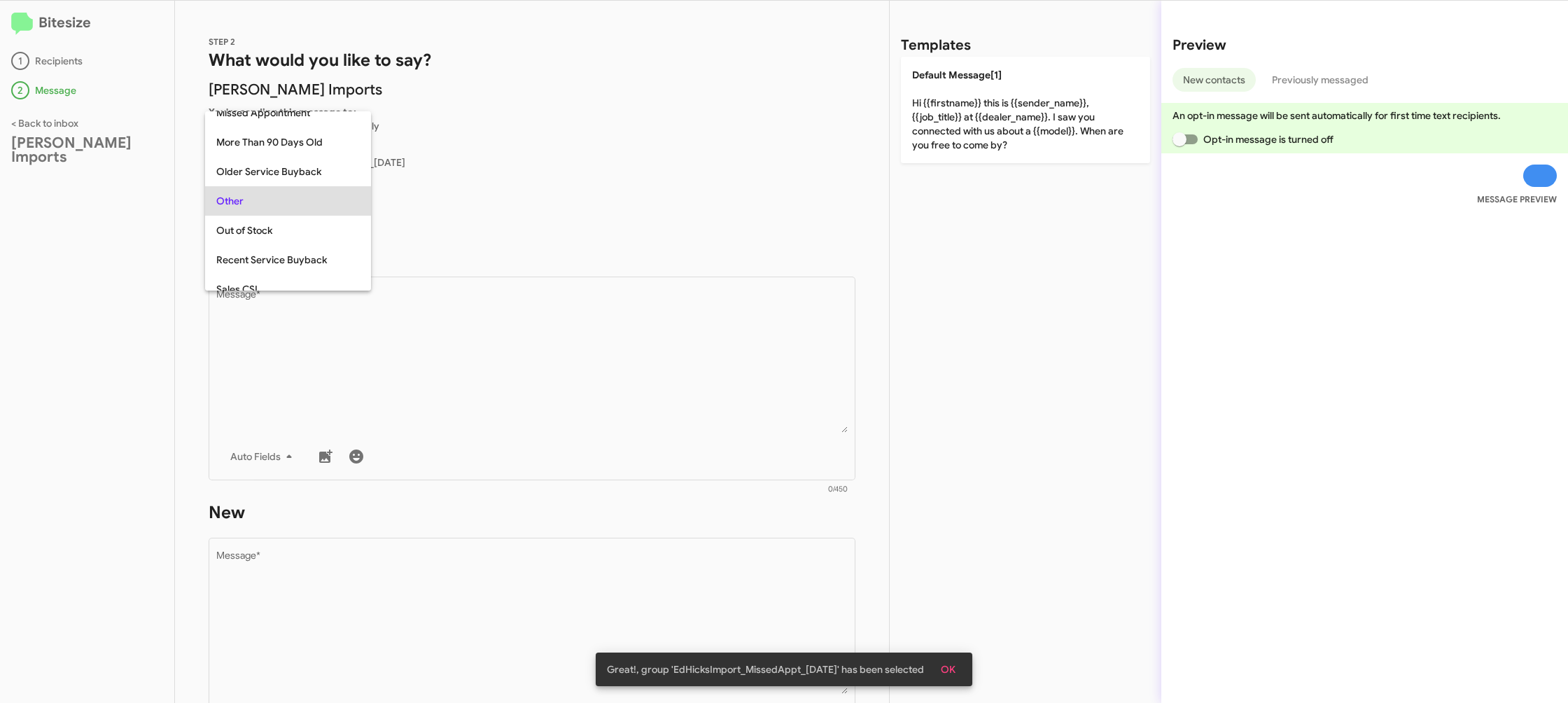
scroll to position [294, 0]
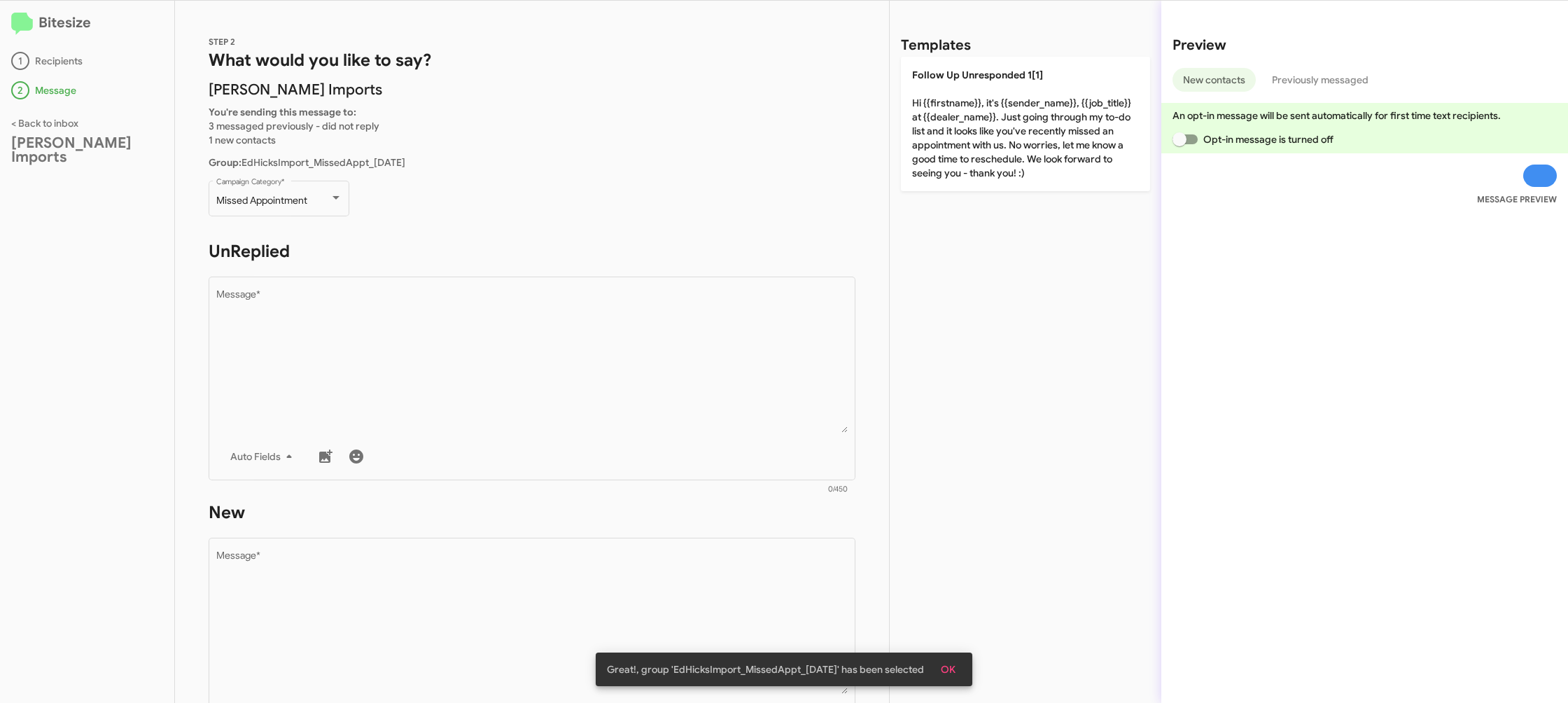
click at [393, 259] on h1 "UnReplied" at bounding box center [532, 251] width 647 height 22
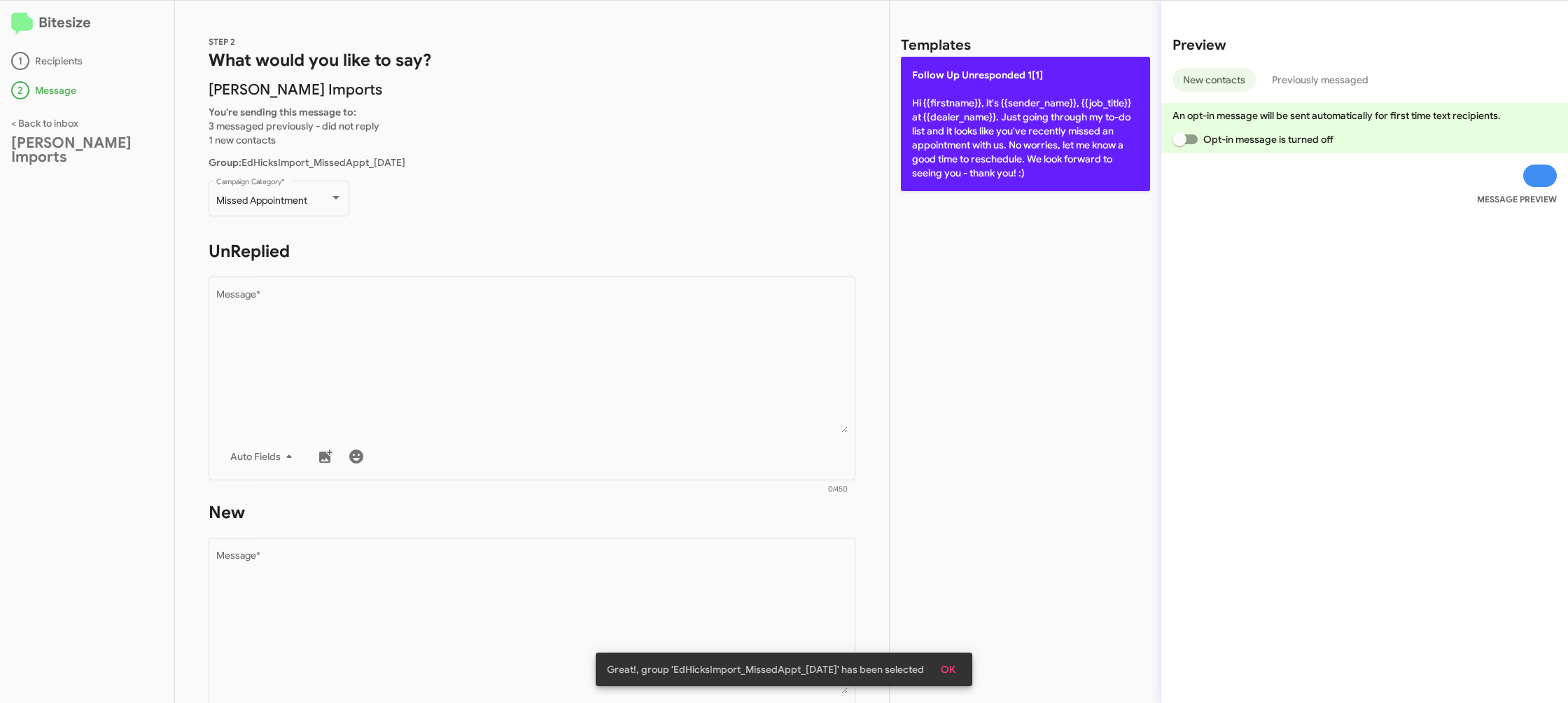
drag, startPoint x: 1026, startPoint y: 111, endPoint x: 1016, endPoint y: 124, distance: 16.4
click at [1025, 113] on p "Follow Up Unresponded 1[1] Hi {{firstname}}, it's {{sender_name}}, {{job_title}…" at bounding box center [1025, 124] width 249 height 134
type textarea "Hi {{firstname}}, it's {{sender_name}}, {{job_title}} at {{dealer_name}}. Just …"
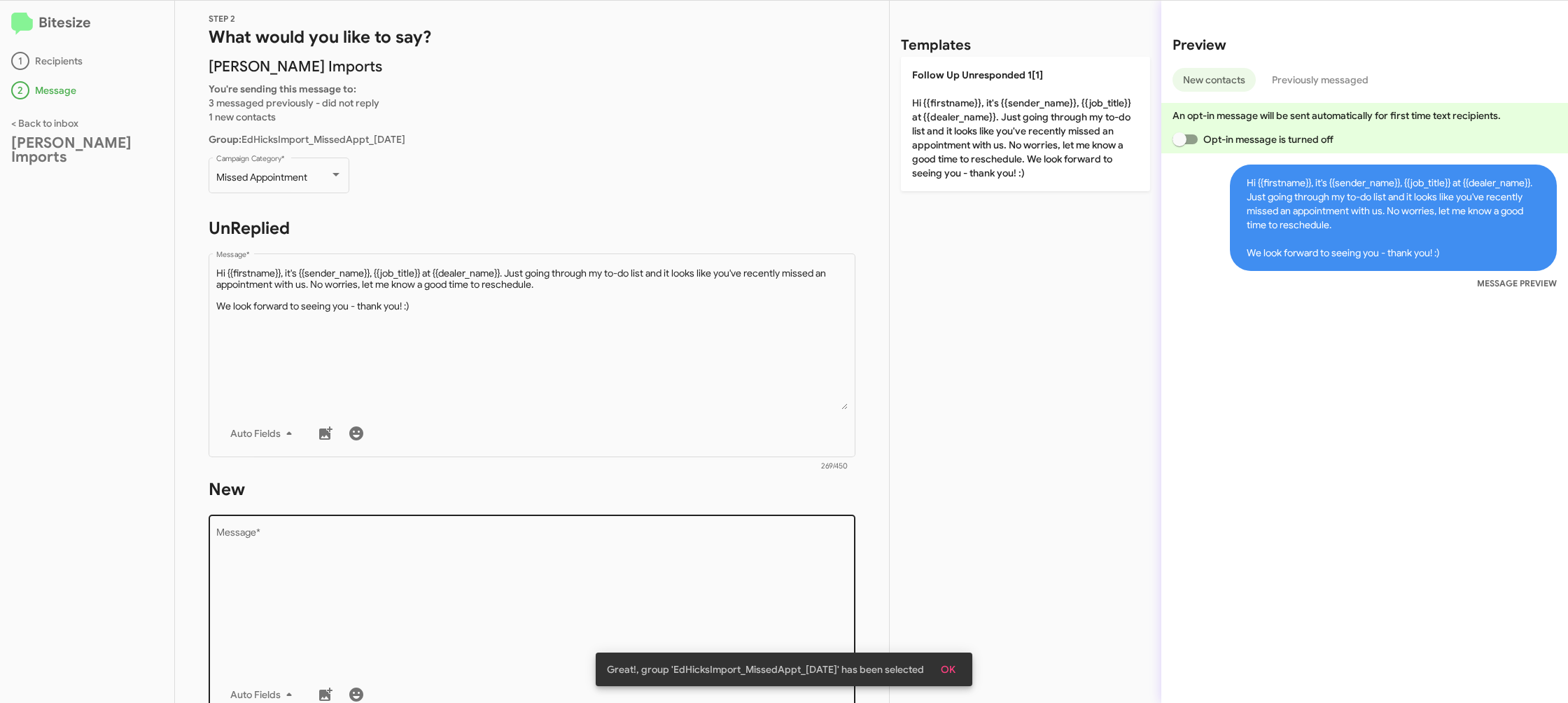
scroll to position [42, 0]
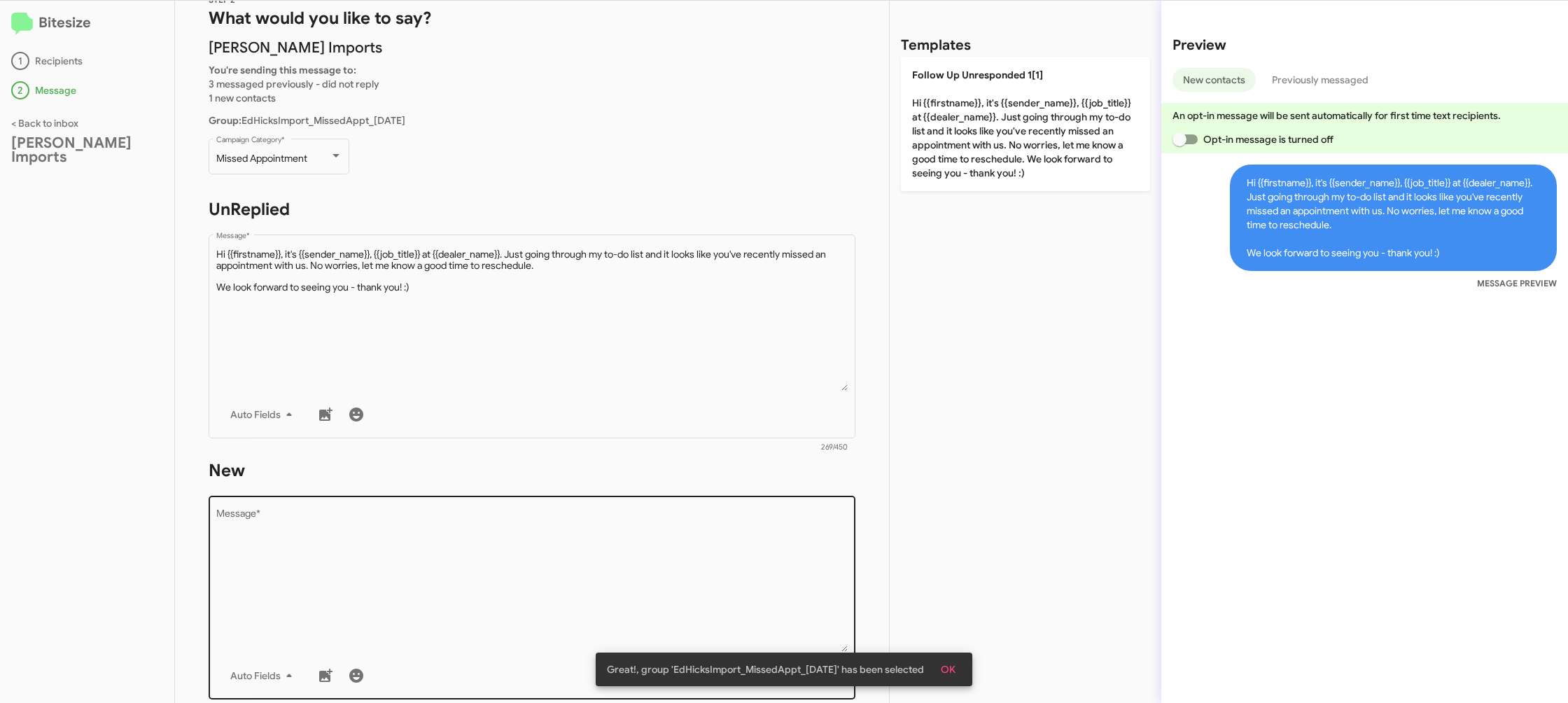
drag, startPoint x: 663, startPoint y: 516, endPoint x: 662, endPoint y: 536, distance: 20.0
click at [663, 517] on textarea "Message *" at bounding box center [532, 580] width 632 height 143
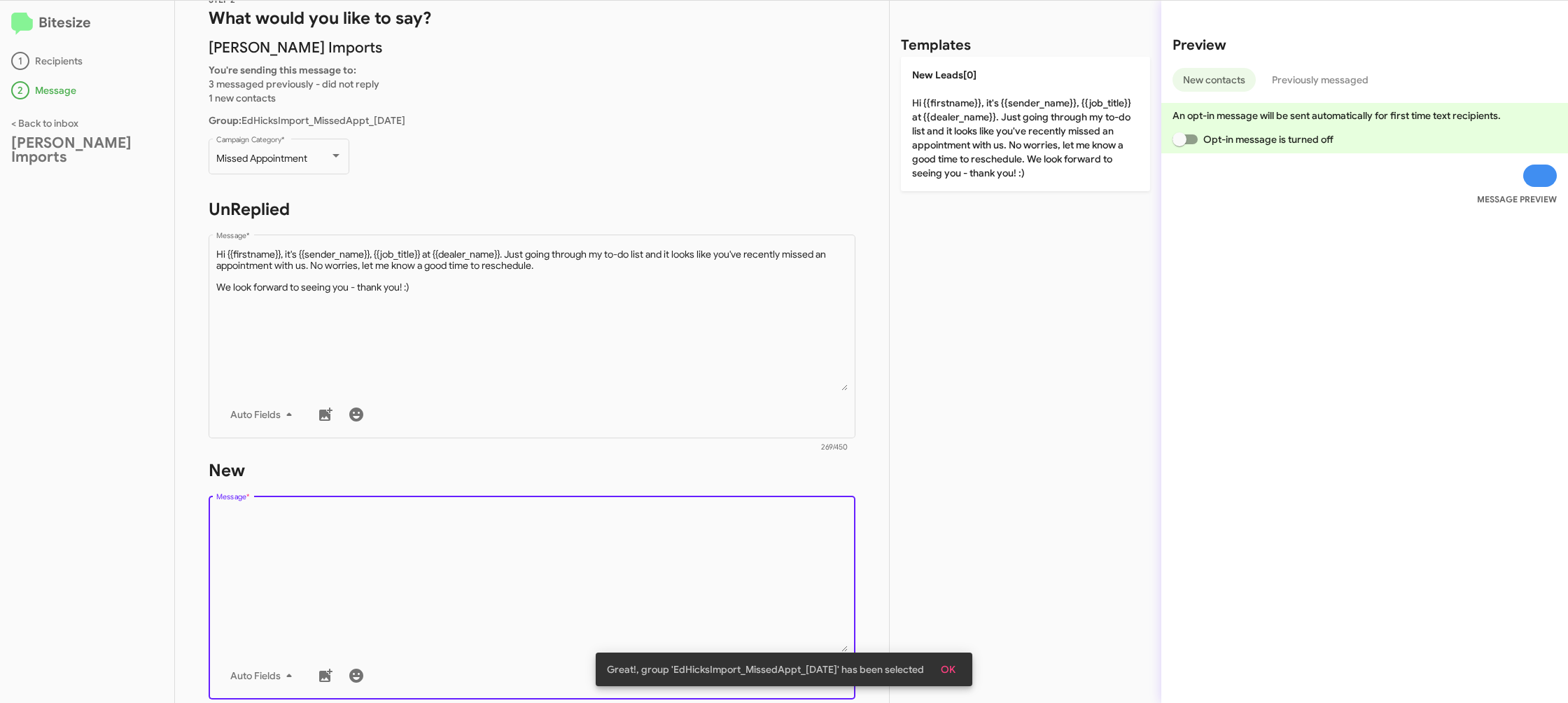
click at [662, 537] on textarea "Message *" at bounding box center [532, 580] width 632 height 143
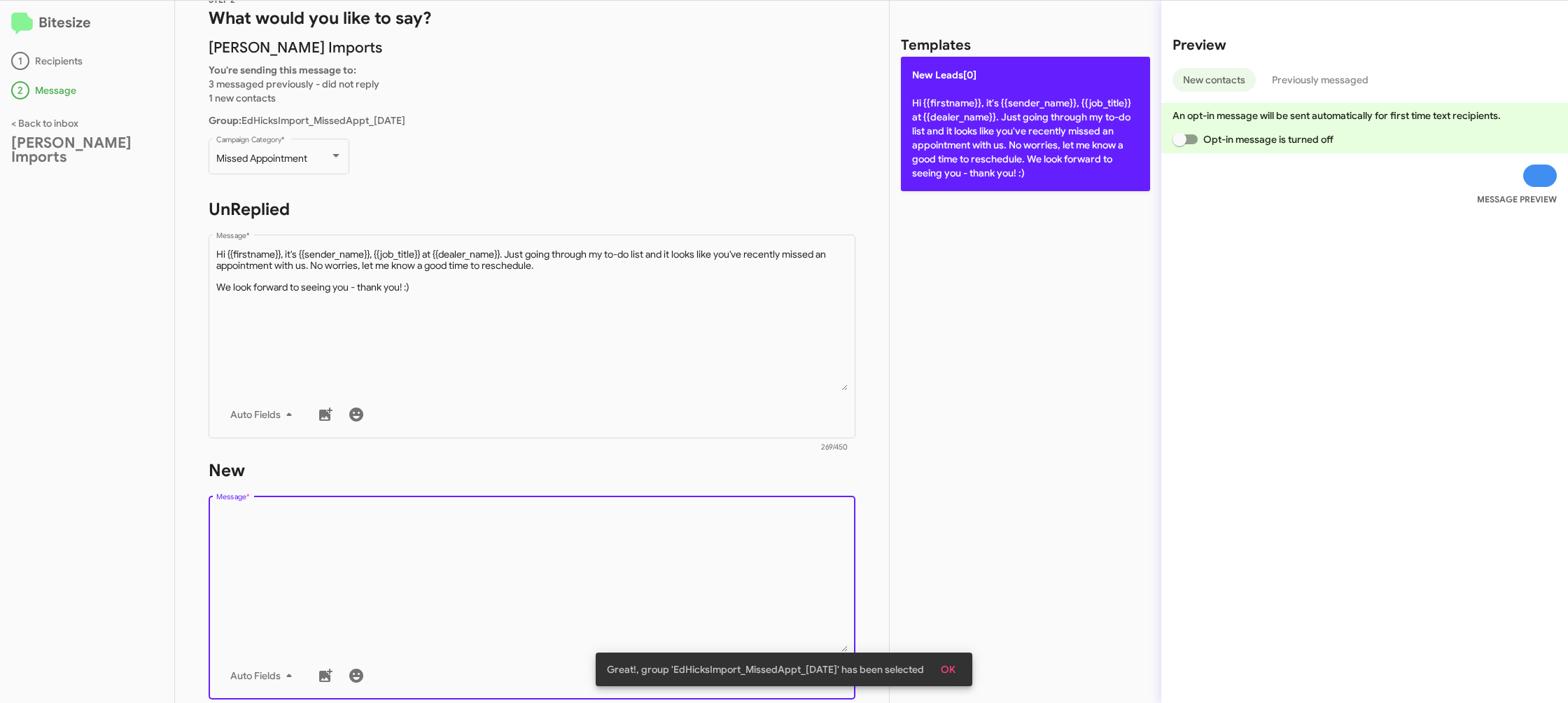
drag, startPoint x: 744, startPoint y: 425, endPoint x: 937, endPoint y: 176, distance: 315.0
click at [761, 401] on div "STEP 2 What would you like to say? Ed Hicks Imports You're sending this message…" at bounding box center [532, 352] width 714 height 702
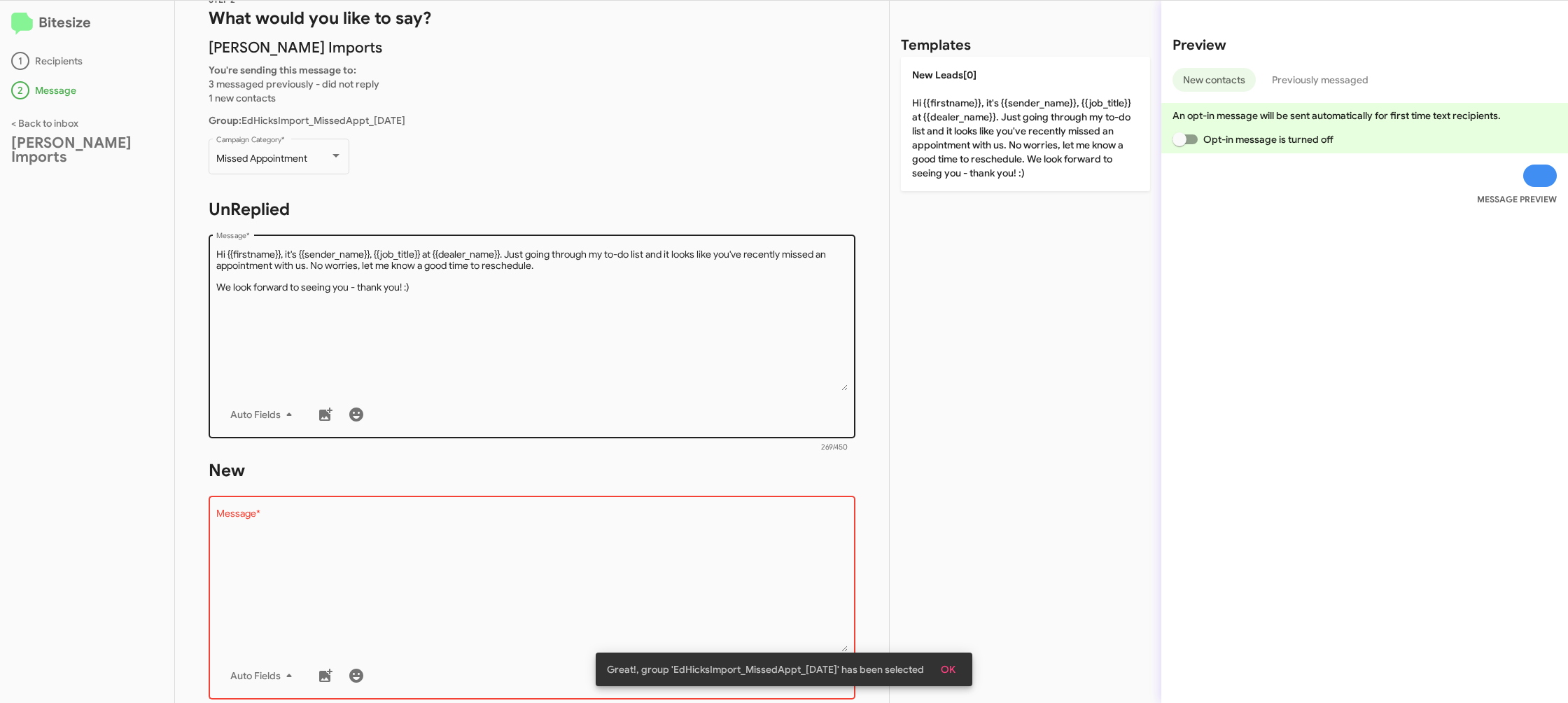
drag, startPoint x: 969, startPoint y: 139, endPoint x: 714, endPoint y: 380, distance: 350.9
click at [968, 140] on p "New Leads[0] Hi {{firstname}}, it's {{sender_name}}, {{job_title}} at {{dealer_…" at bounding box center [1025, 124] width 249 height 134
type textarea "Hi {{firstname}}, it's {{sender_name}}, {{job_title}} at {{dealer_name}}. Just …"
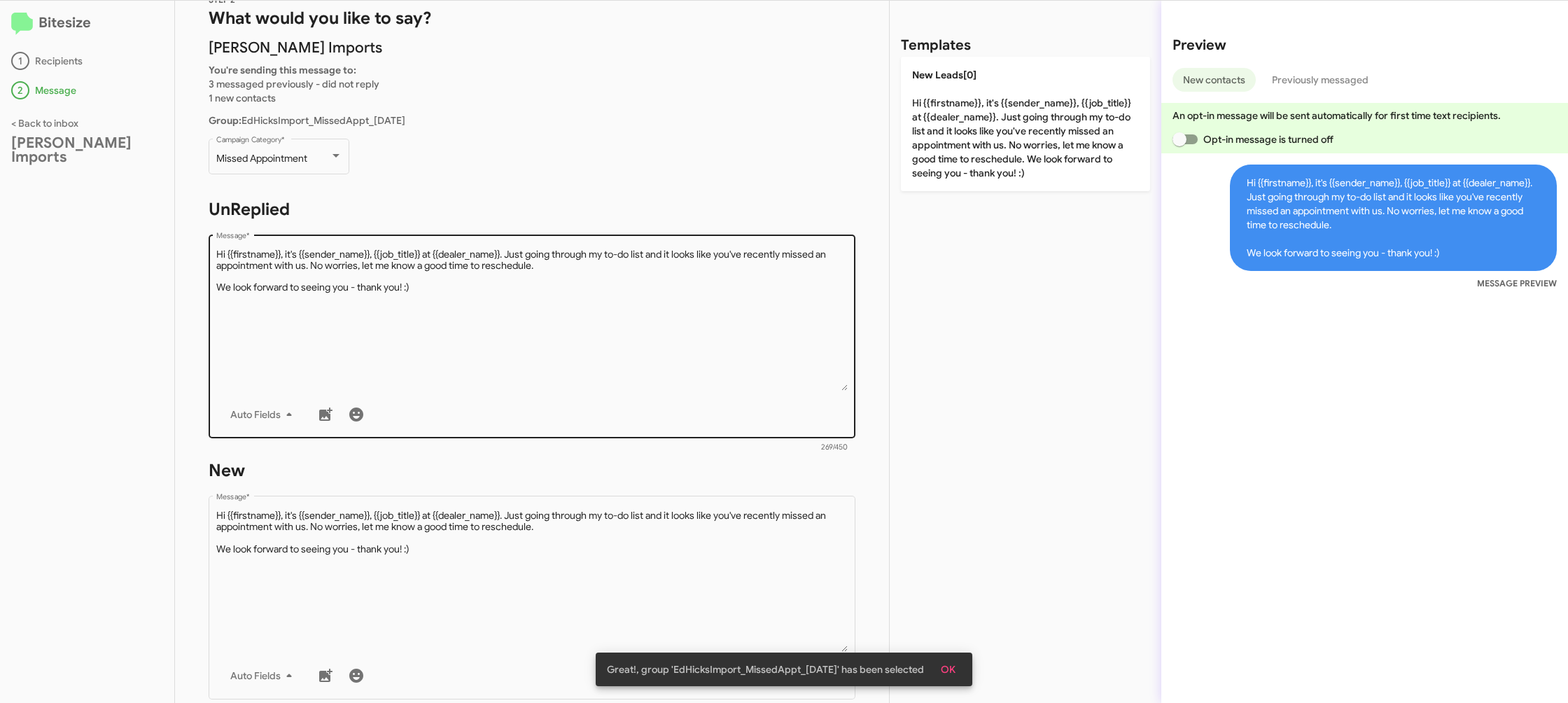
scroll to position [234, 0]
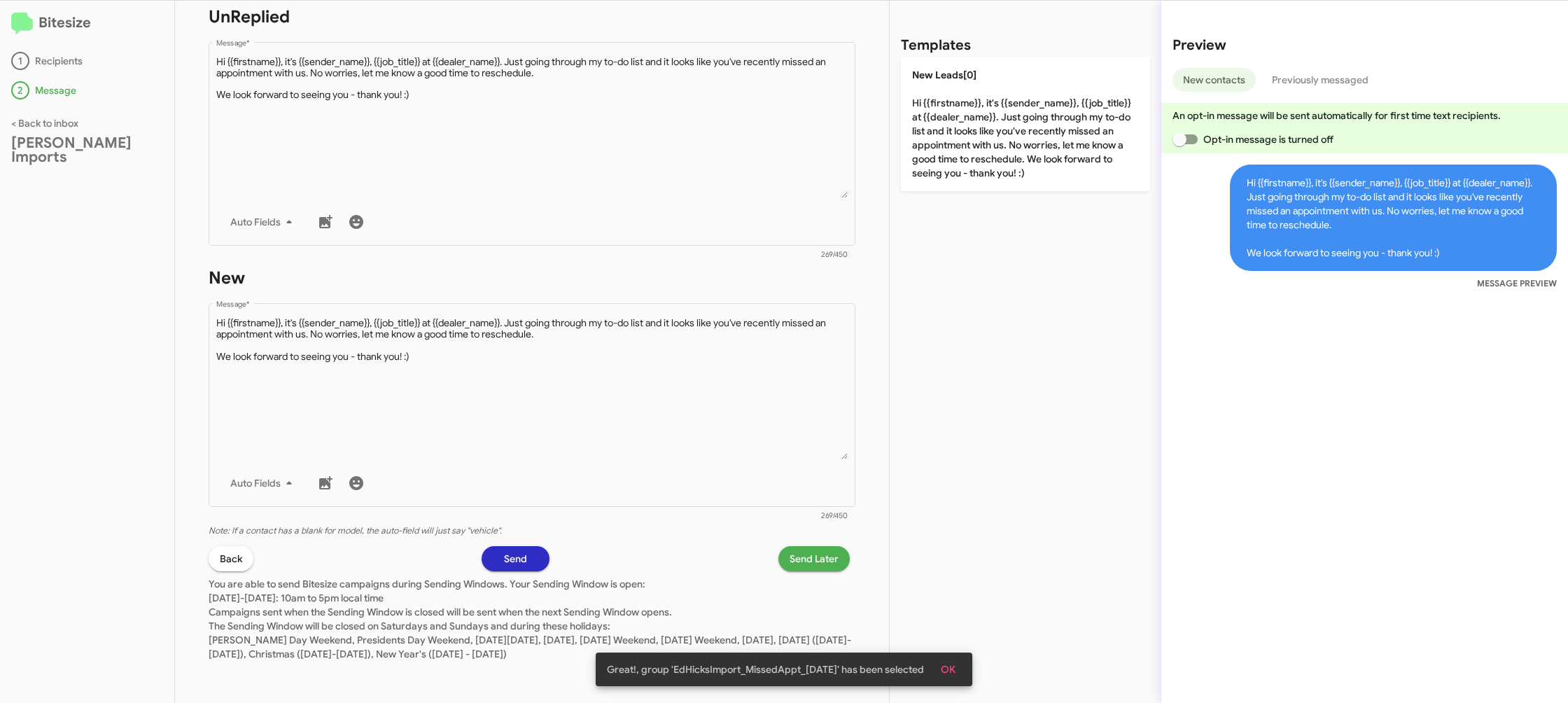
click at [807, 562] on span "Send Later" at bounding box center [814, 558] width 49 height 25
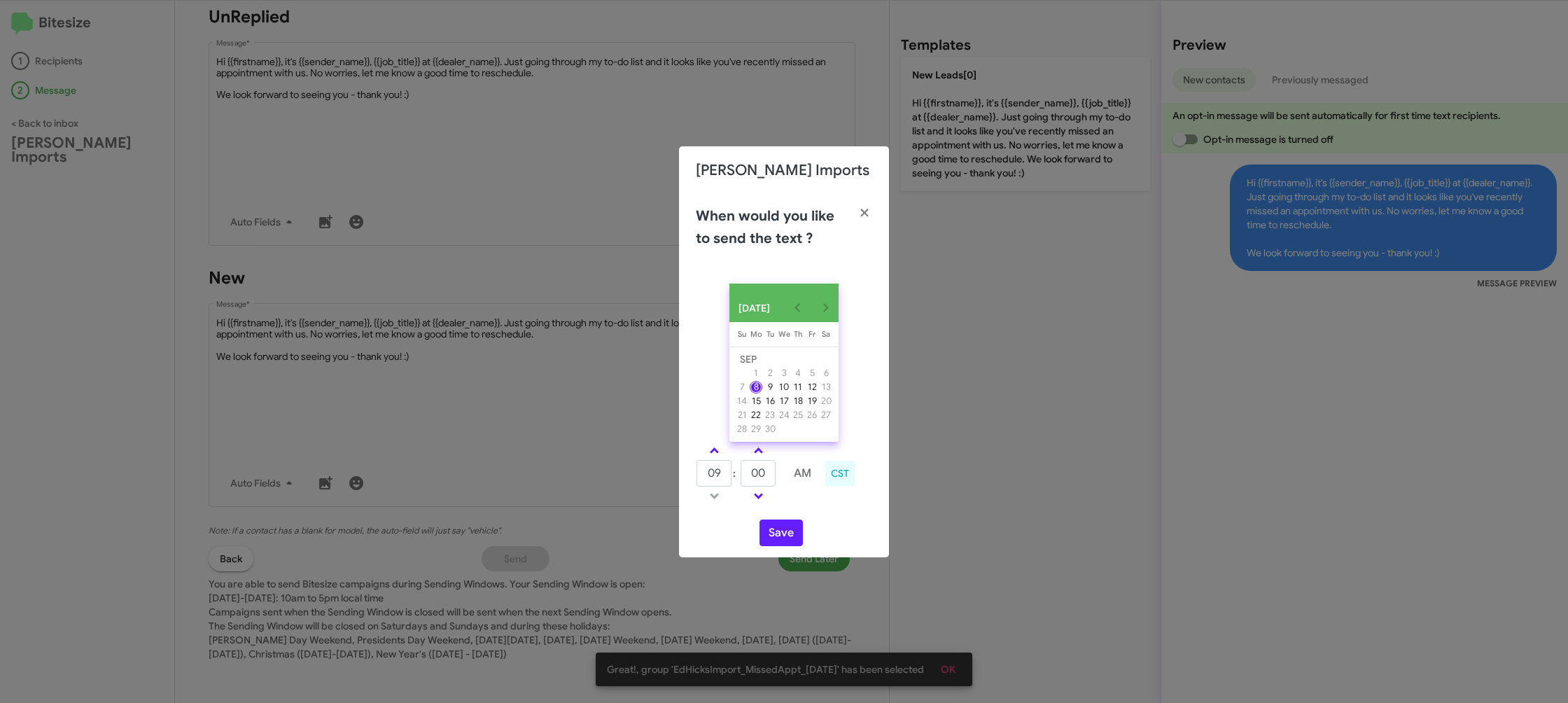
drag, startPoint x: 721, startPoint y: 456, endPoint x: 763, endPoint y: 475, distance: 46.1
click at [721, 456] on link at bounding box center [714, 450] width 24 height 16
click at [765, 476] on input "00" at bounding box center [759, 473] width 35 height 27
click at [719, 455] on link at bounding box center [714, 450] width 24 height 16
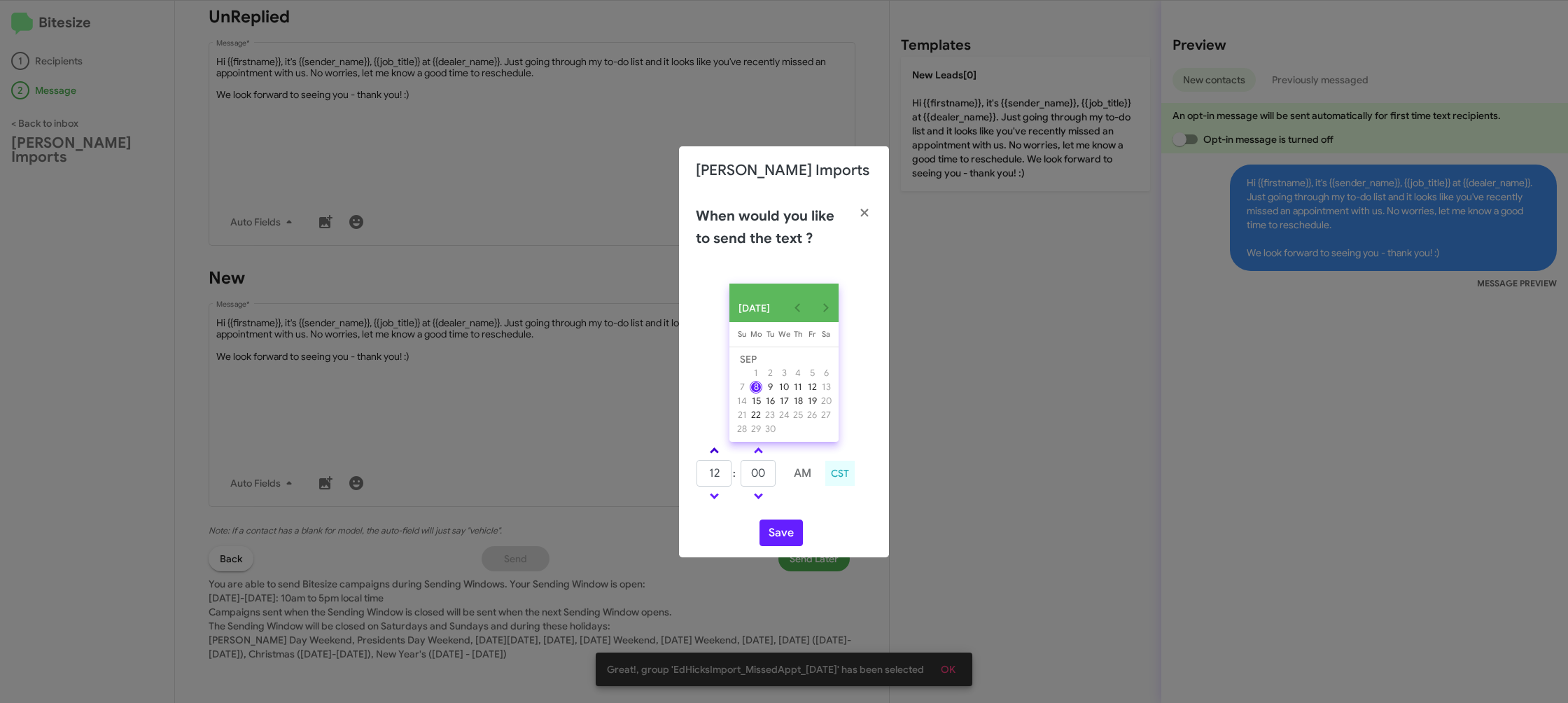
click at [719, 455] on link at bounding box center [714, 450] width 24 height 16
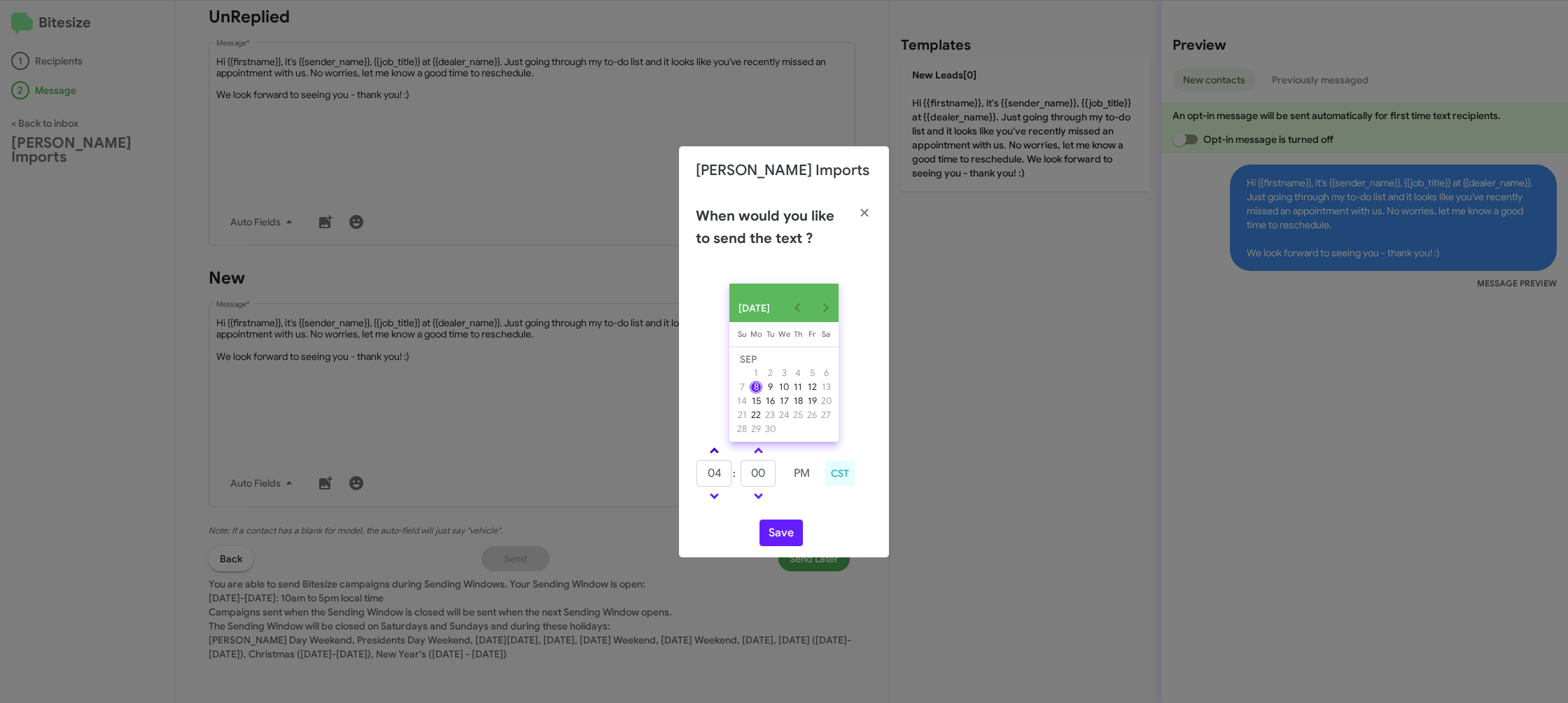
click at [719, 455] on link at bounding box center [714, 450] width 24 height 16
type input "05"
click at [763, 473] on input "00" at bounding box center [759, 473] width 35 height 27
type input "09"
click at [873, 540] on div "SEP 2025 Sunday Su Monday Mo Tuesday Tu Wednesday We Thursday Th Friday Fr Satu…" at bounding box center [784, 415] width 210 height 285
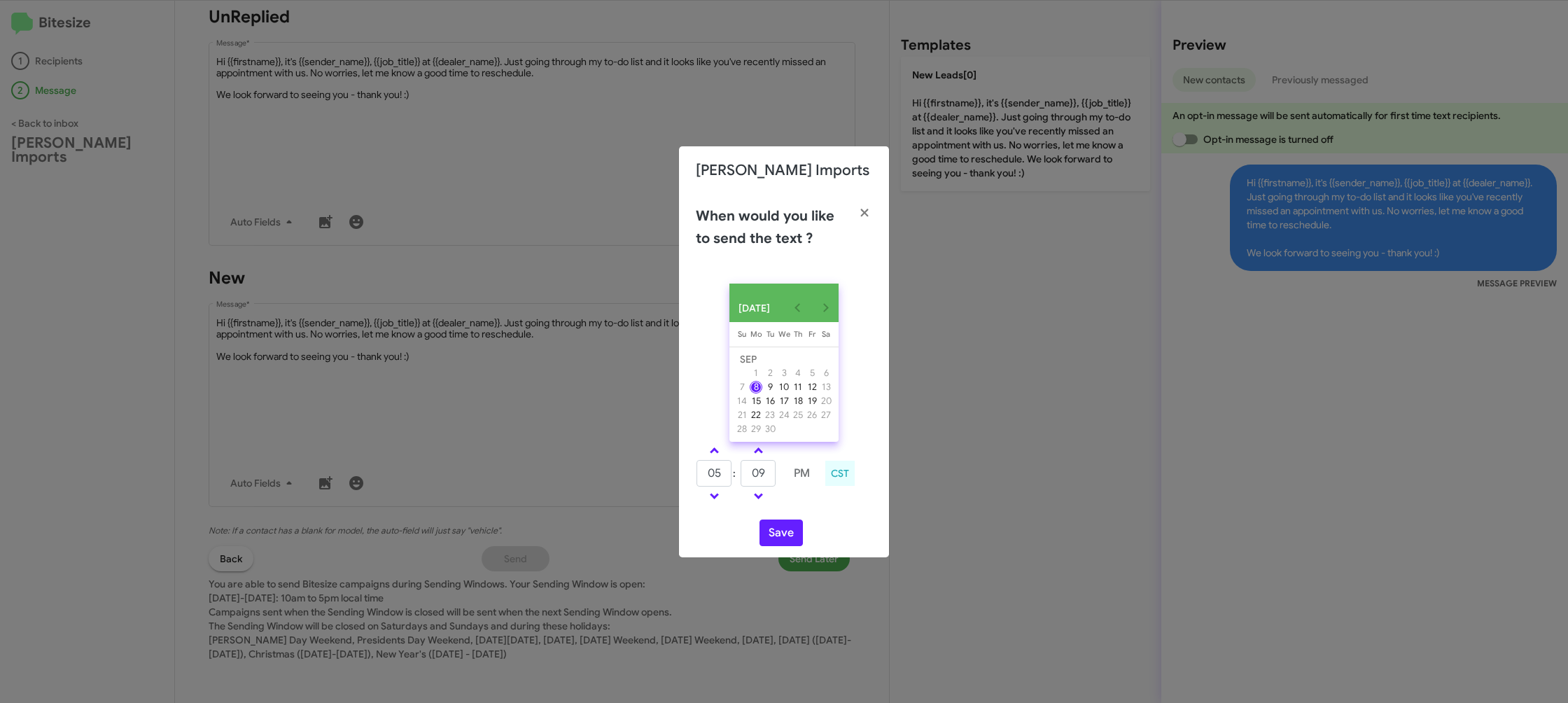
click at [860, 537] on div "Save" at bounding box center [784, 533] width 176 height 27
drag, startPoint x: 780, startPoint y: 536, endPoint x: 439, endPoint y: 114, distance: 542.6
click at [779, 536] on button "Save" at bounding box center [781, 533] width 44 height 27
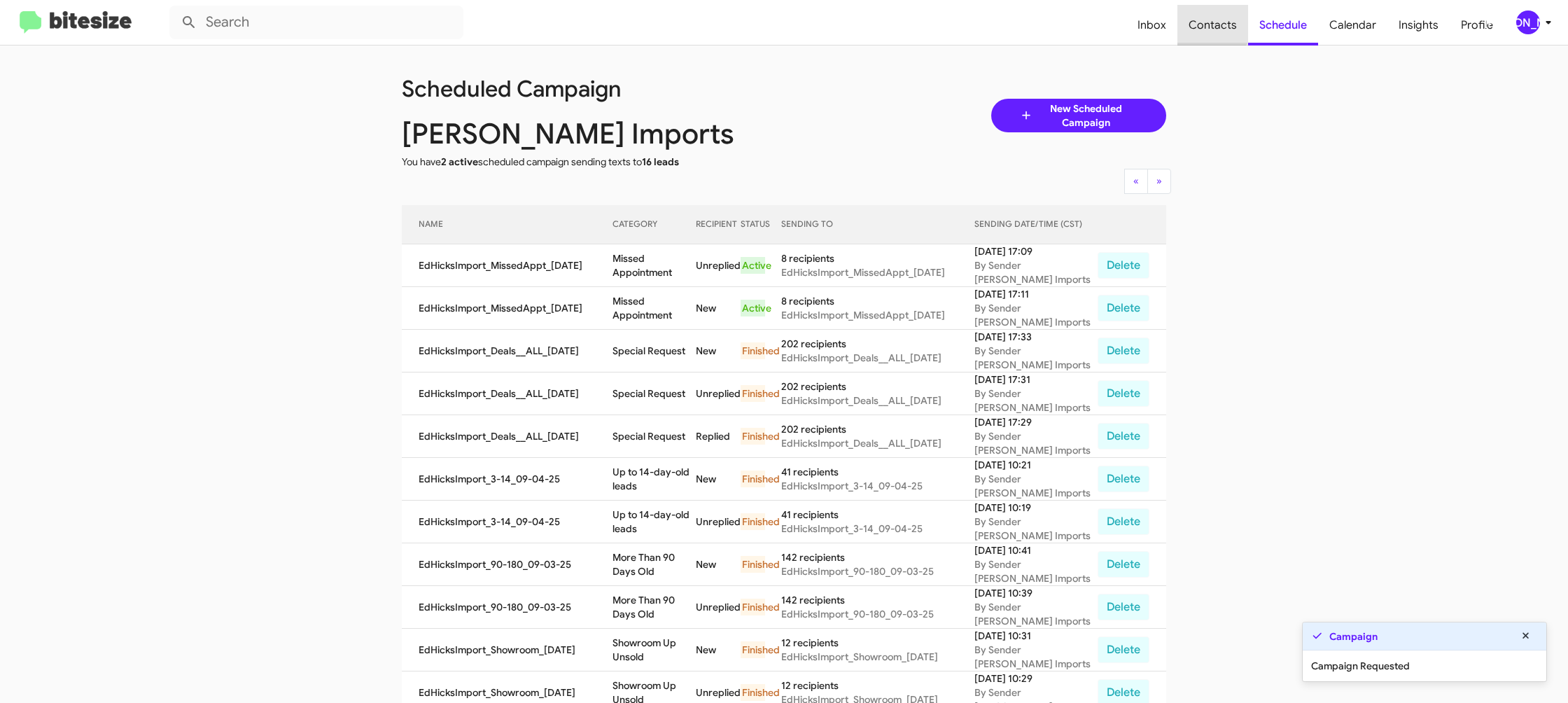
click at [1206, 13] on span "Contacts" at bounding box center [1213, 25] width 71 height 41
type input "in:groups"
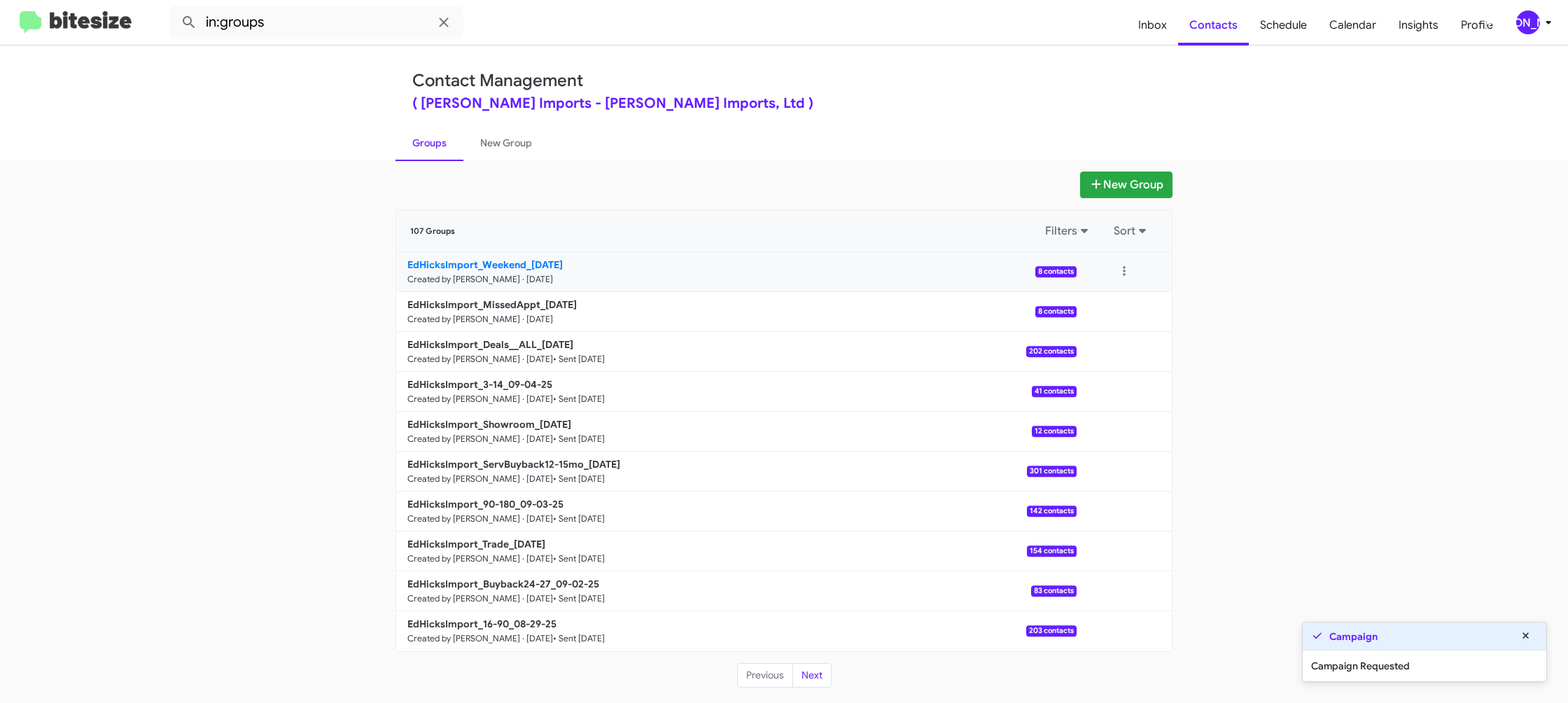
click at [539, 257] on link "EdHicksImport_Weekend_09-08-25 Created by Jason Apdua · Sep 8, 2025 8 contacts" at bounding box center [736, 272] width 680 height 40
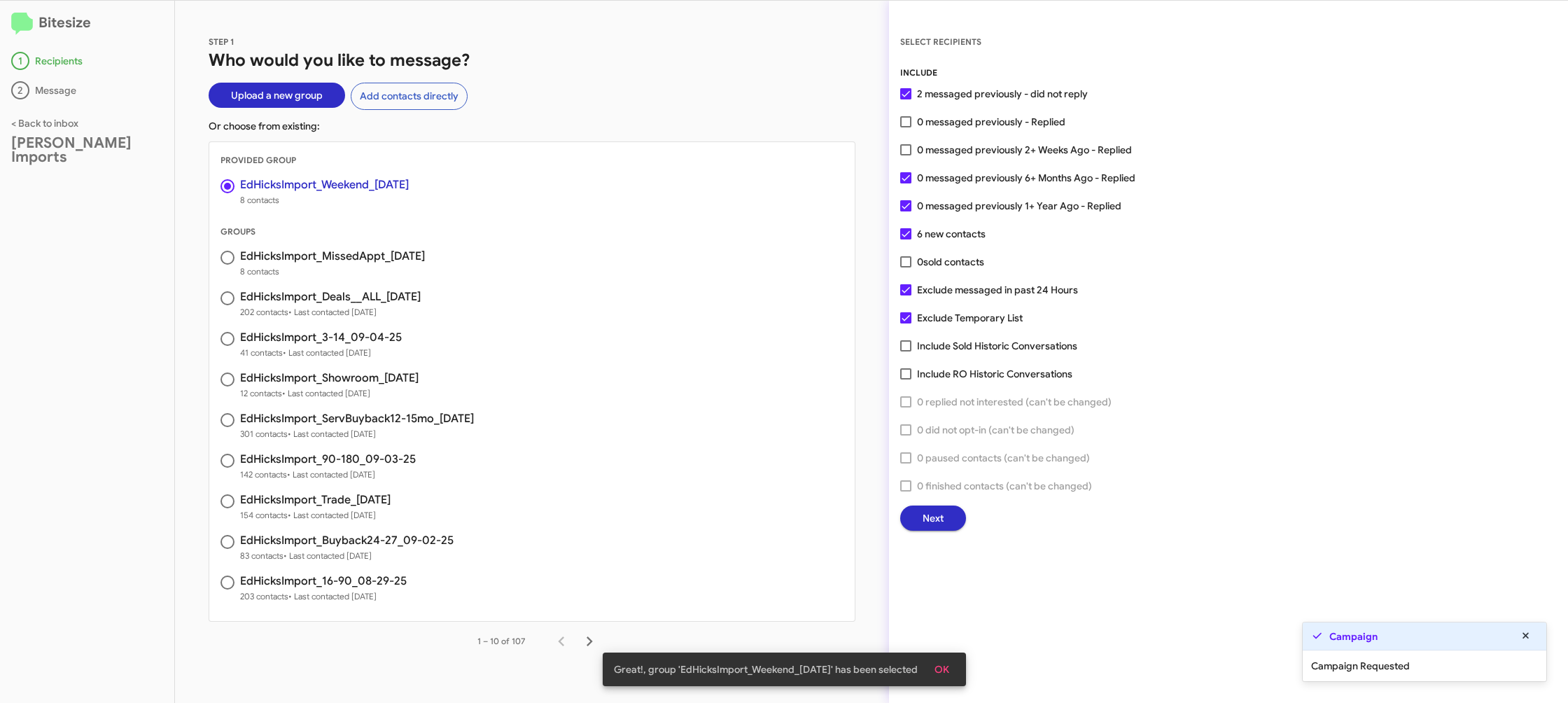
click at [937, 523] on span "Next" at bounding box center [933, 518] width 21 height 25
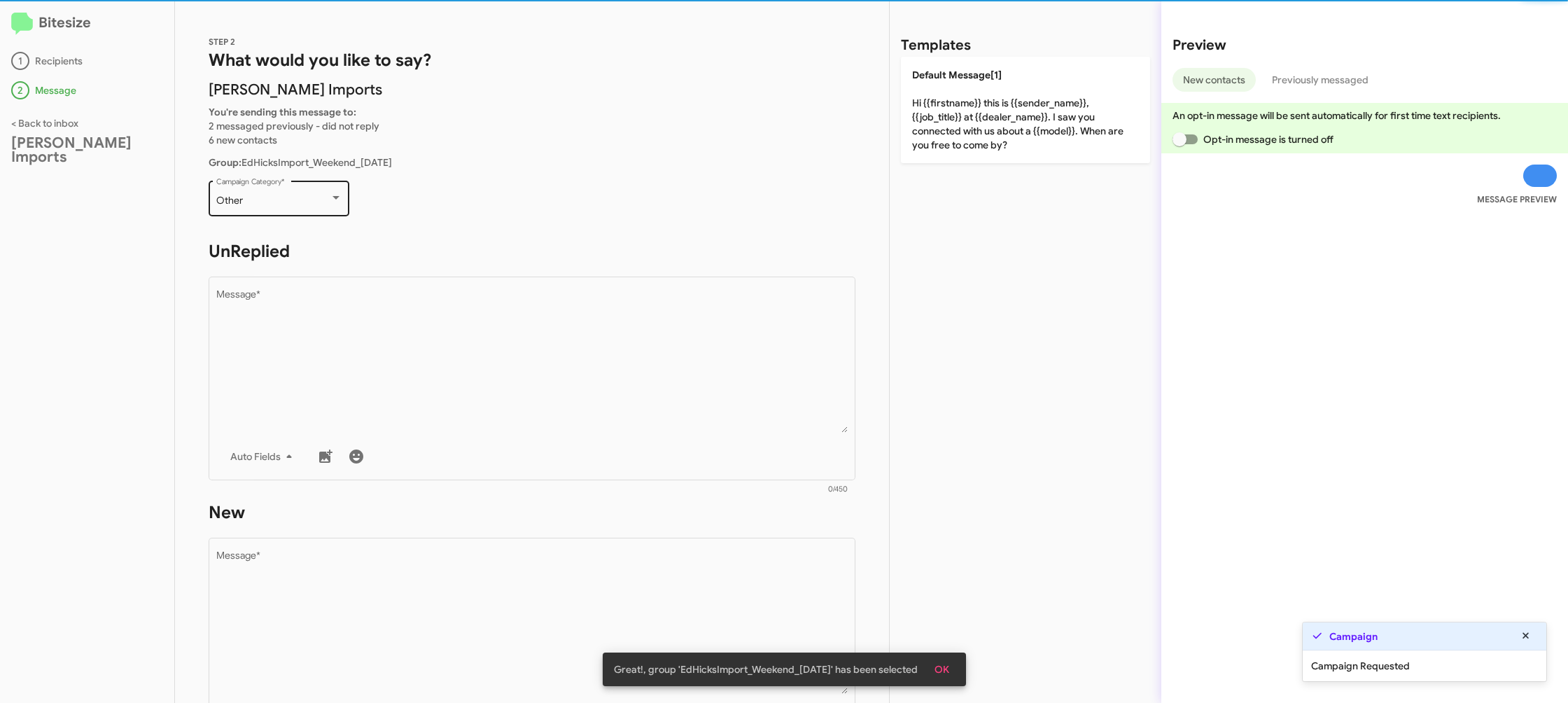
click at [290, 198] on div "Other" at bounding box center [273, 201] width 114 height 11
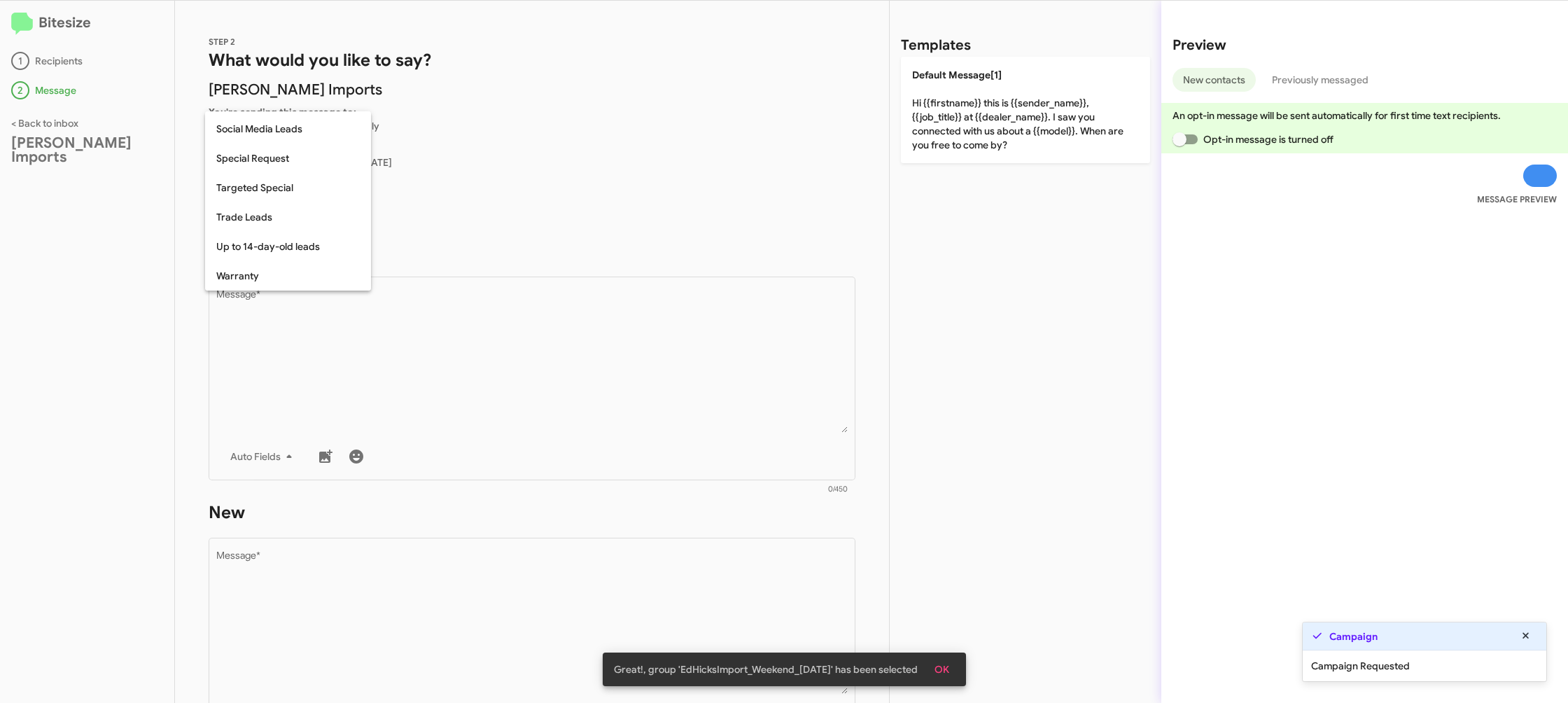
scroll to position [585, 0]
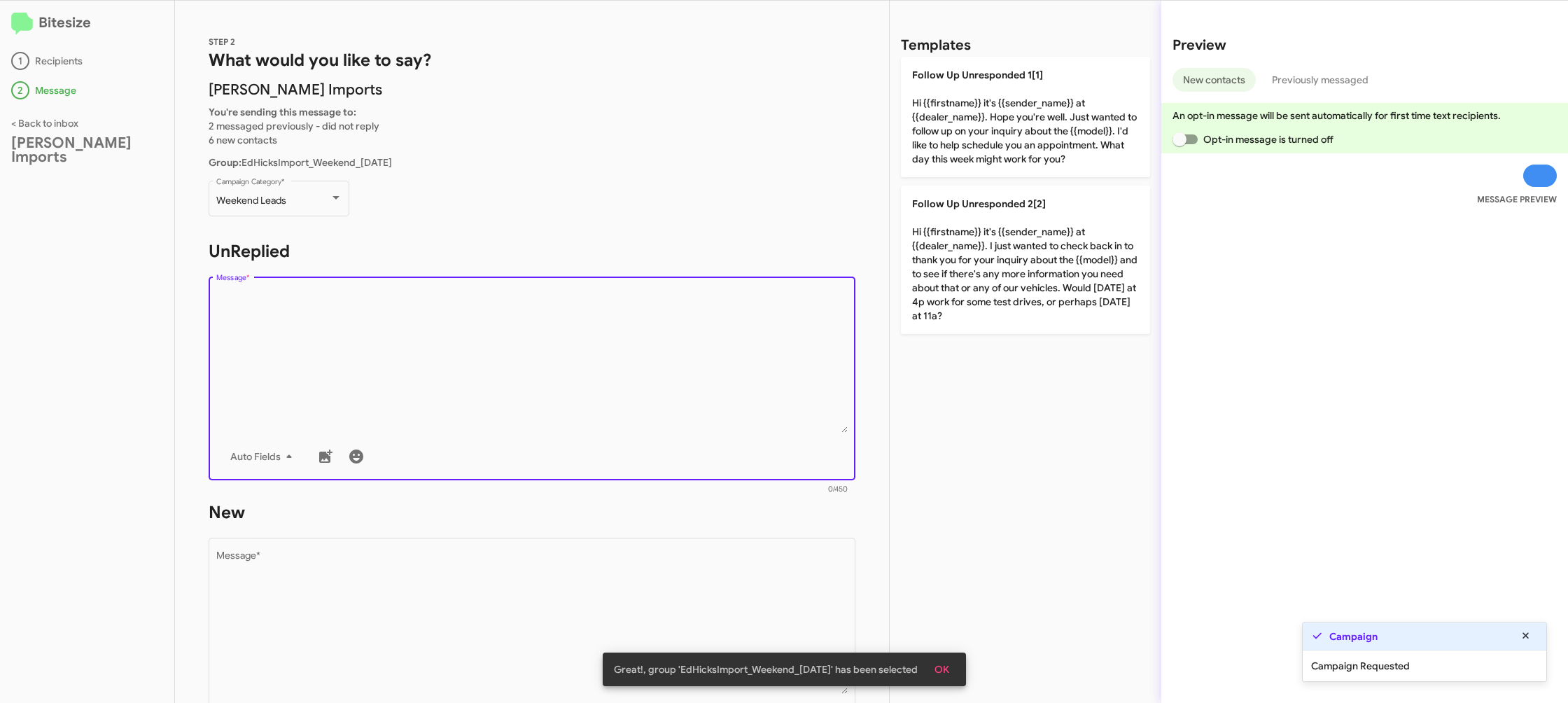
drag, startPoint x: 425, startPoint y: 316, endPoint x: 826, endPoint y: 249, distance: 406.6
click at [425, 316] on textarea "Message *" at bounding box center [532, 361] width 632 height 143
drag, startPoint x: 955, startPoint y: 236, endPoint x: 871, endPoint y: 284, distance: 96.7
click at [956, 236] on p "Follow Up Unresponded 2[2] Hi {{firstname}} it's {{sender_name}} at {{dealer_na…" at bounding box center [1025, 260] width 249 height 148
type textarea "Hi {{firstname}} it's {{sender_name}} at {{dealer_name}}. I just wanted to chec…"
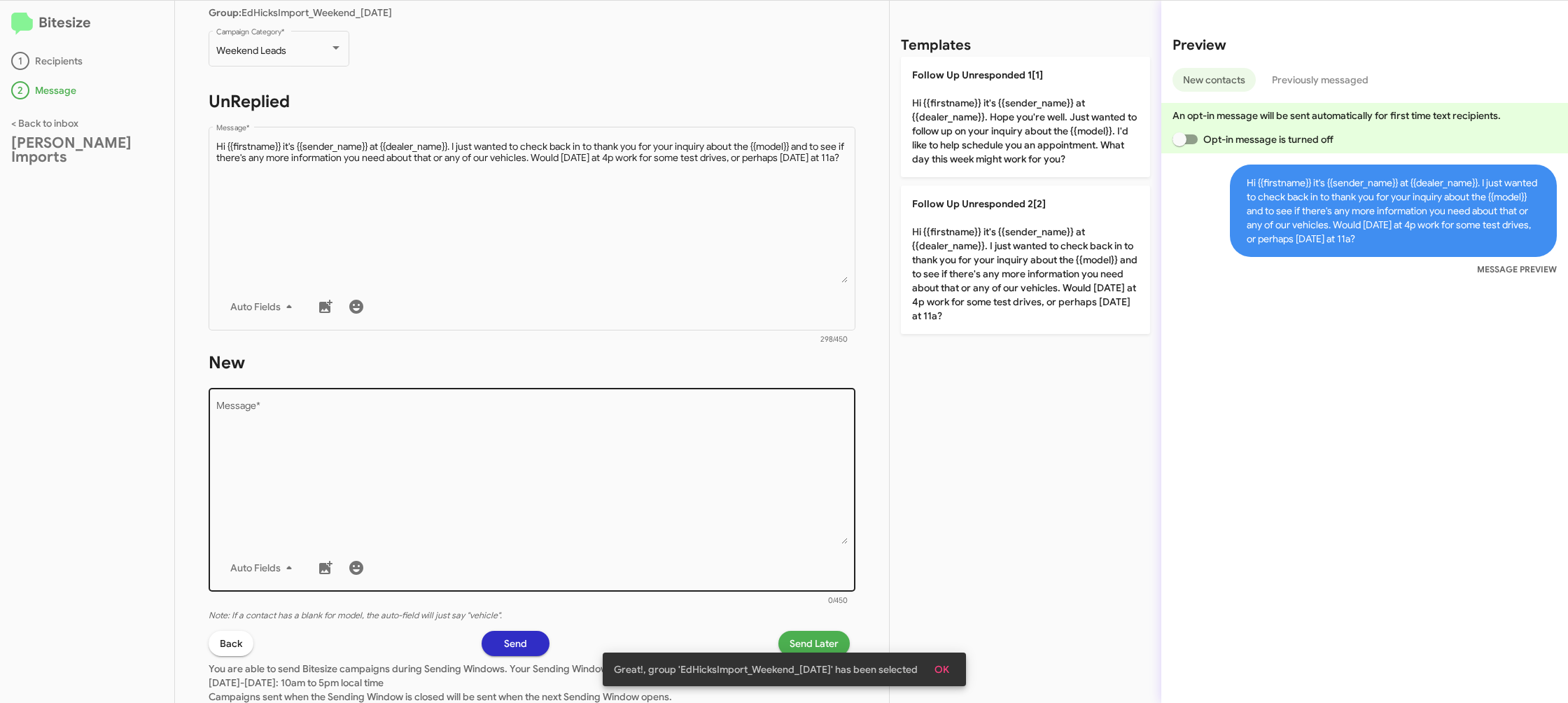
scroll to position [181, 0]
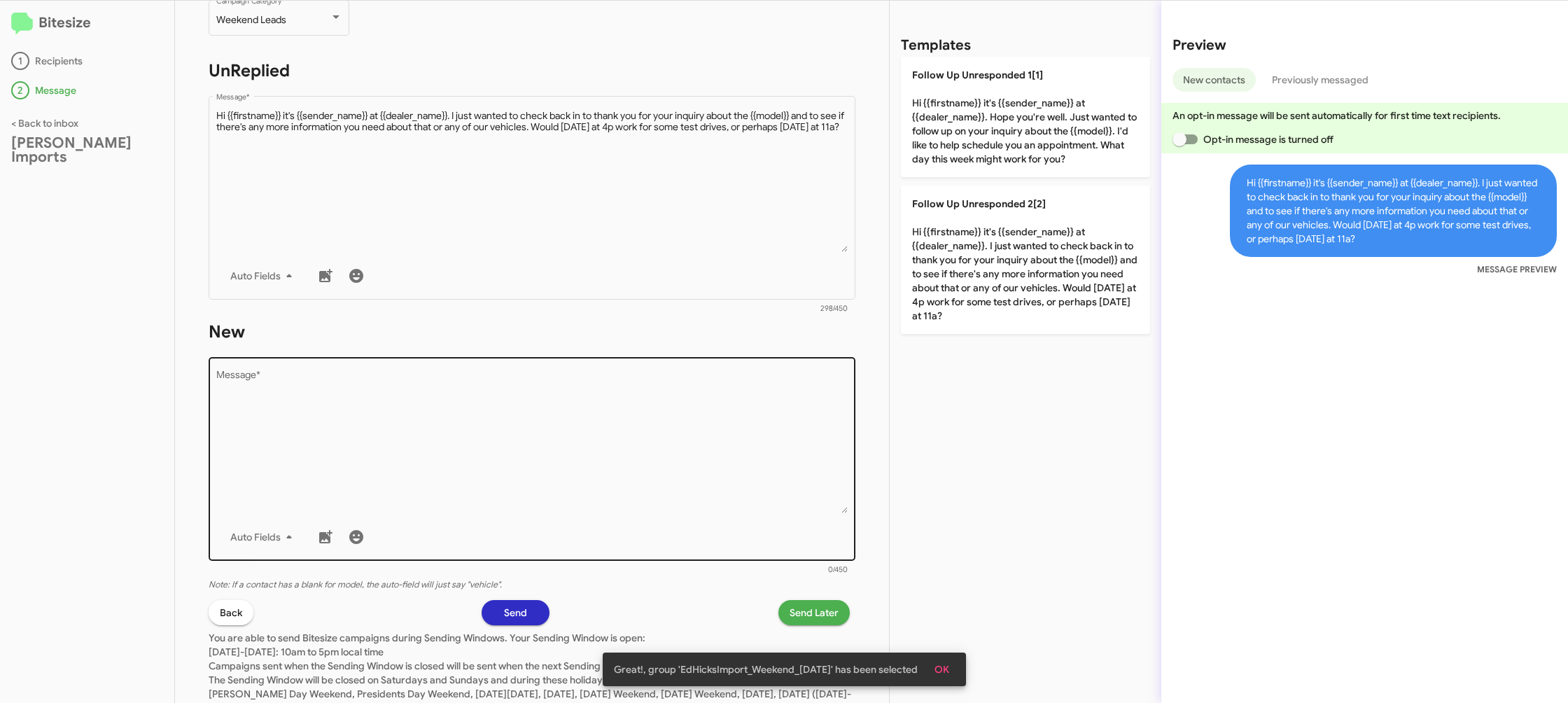
click at [640, 467] on textarea "Message *" at bounding box center [532, 442] width 632 height 143
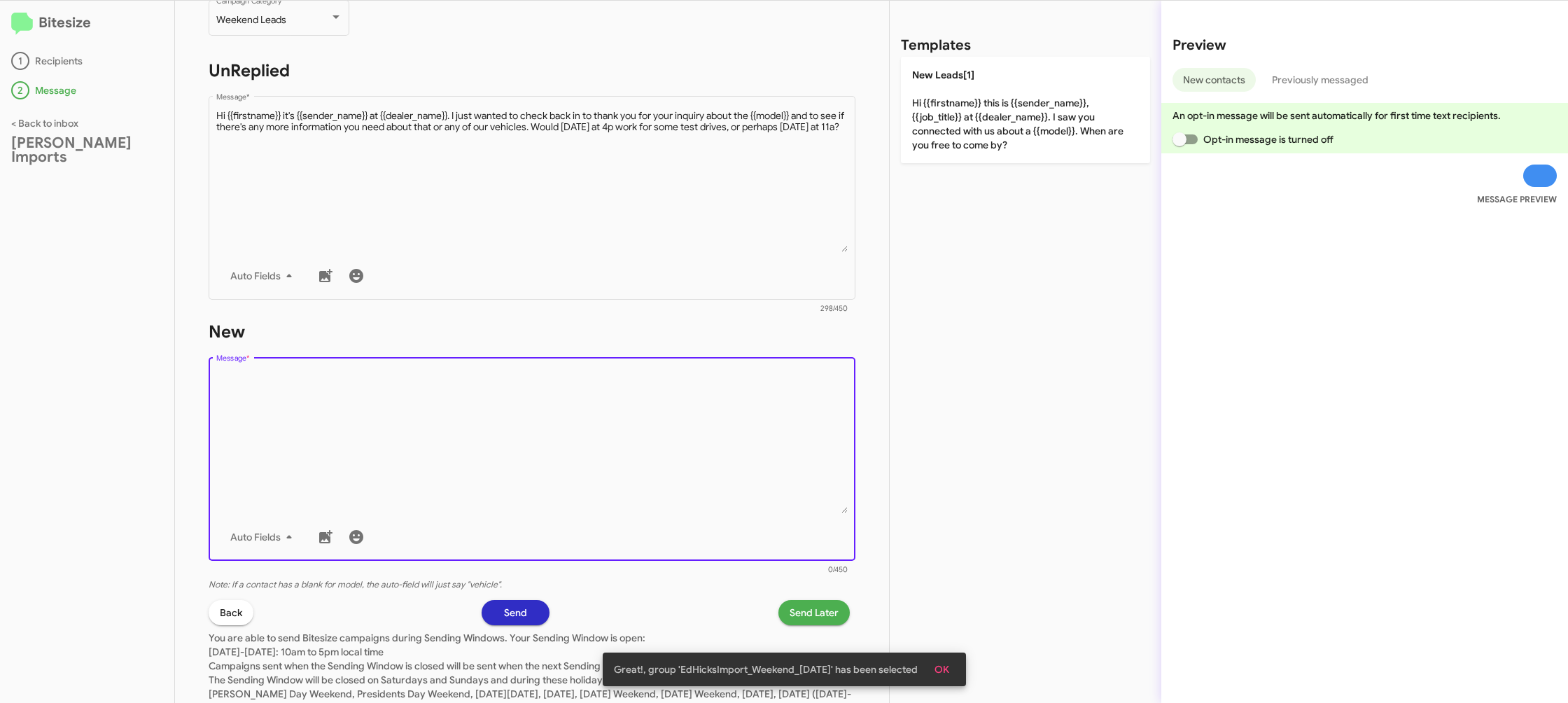
drag, startPoint x: 955, startPoint y: 190, endPoint x: 954, endPoint y: 176, distance: 14.0
click at [955, 182] on div "Templates New Leads[1] Hi {{firstname}} this is {{sender_name}}, {{job_title}} …" at bounding box center [1025, 352] width 272 height 702
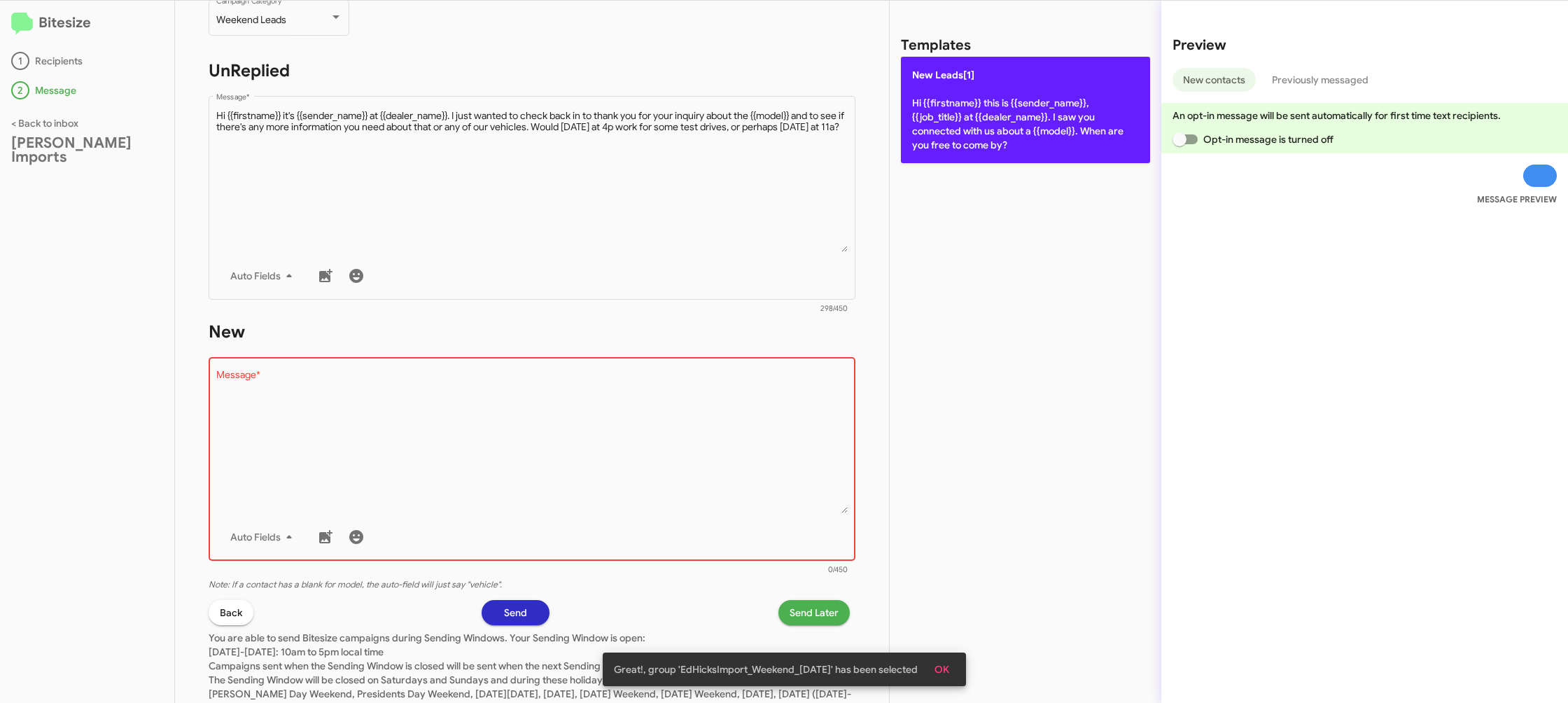
drag, startPoint x: 959, startPoint y: 130, endPoint x: 947, endPoint y: 143, distance: 17.7
click at [957, 134] on p "New Leads[1] Hi {{firstname}} this is {{sender_name}}, {{job_title}} at {{deale…" at bounding box center [1025, 110] width 249 height 106
type textarea "Hi {{firstname}} this is {{sender_name}}, {{job_title}} at {{dealer_name}}. I s…"
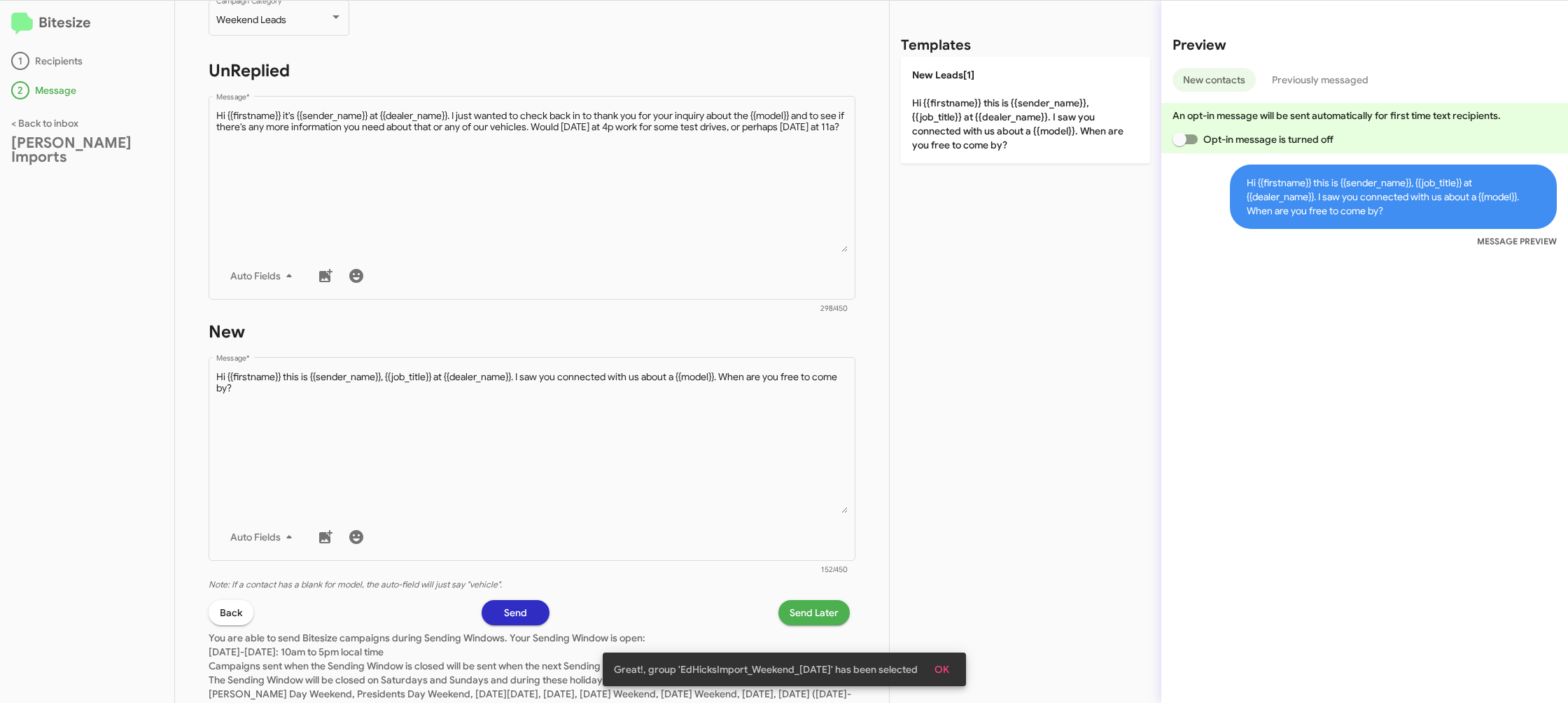
click at [805, 610] on span "Send Later" at bounding box center [814, 612] width 49 height 25
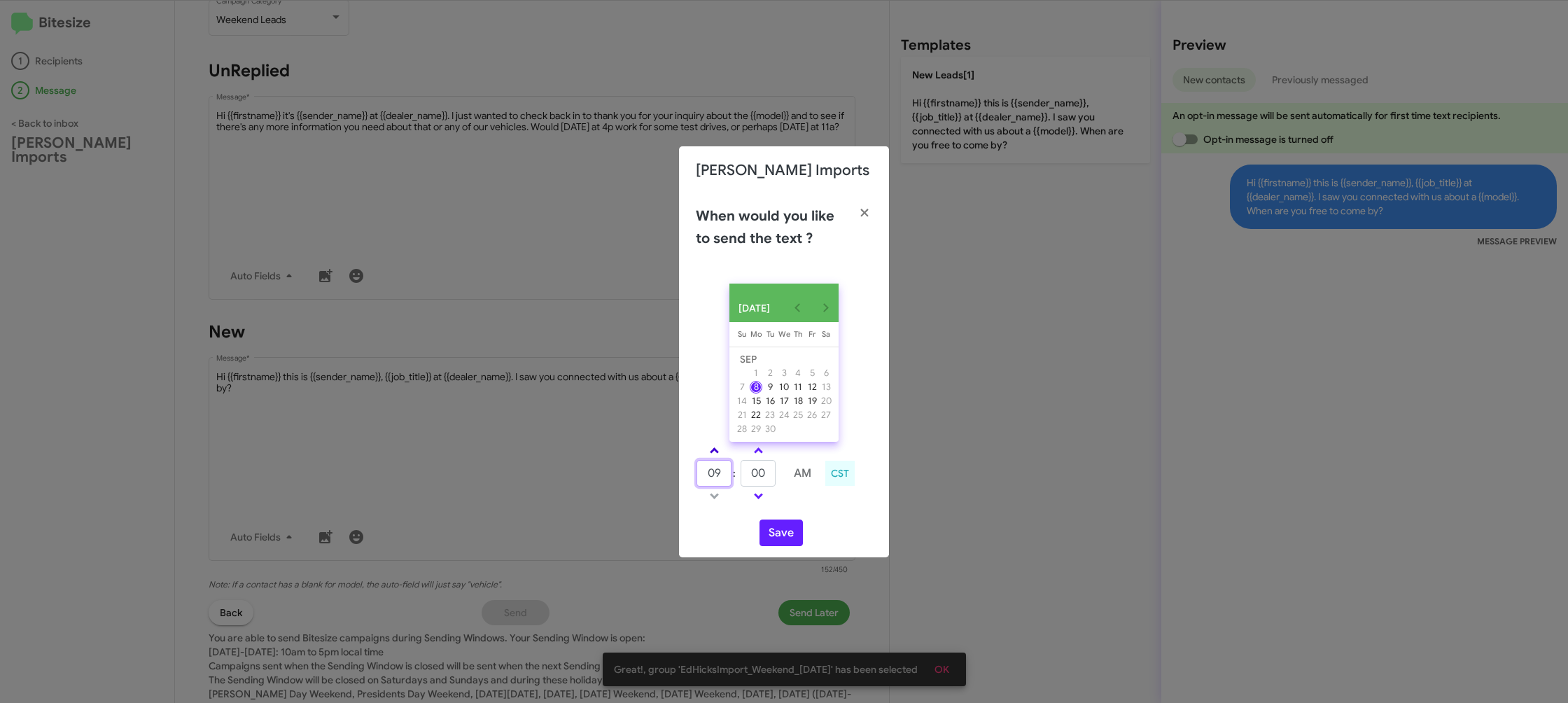
drag, startPoint x: 709, startPoint y: 464, endPoint x: 714, endPoint y: 455, distance: 10.3
click at [711, 461] on tbody "09 : 00 AM" at bounding box center [759, 473] width 125 height 63
click at [714, 455] on span at bounding box center [715, 452] width 9 height 9
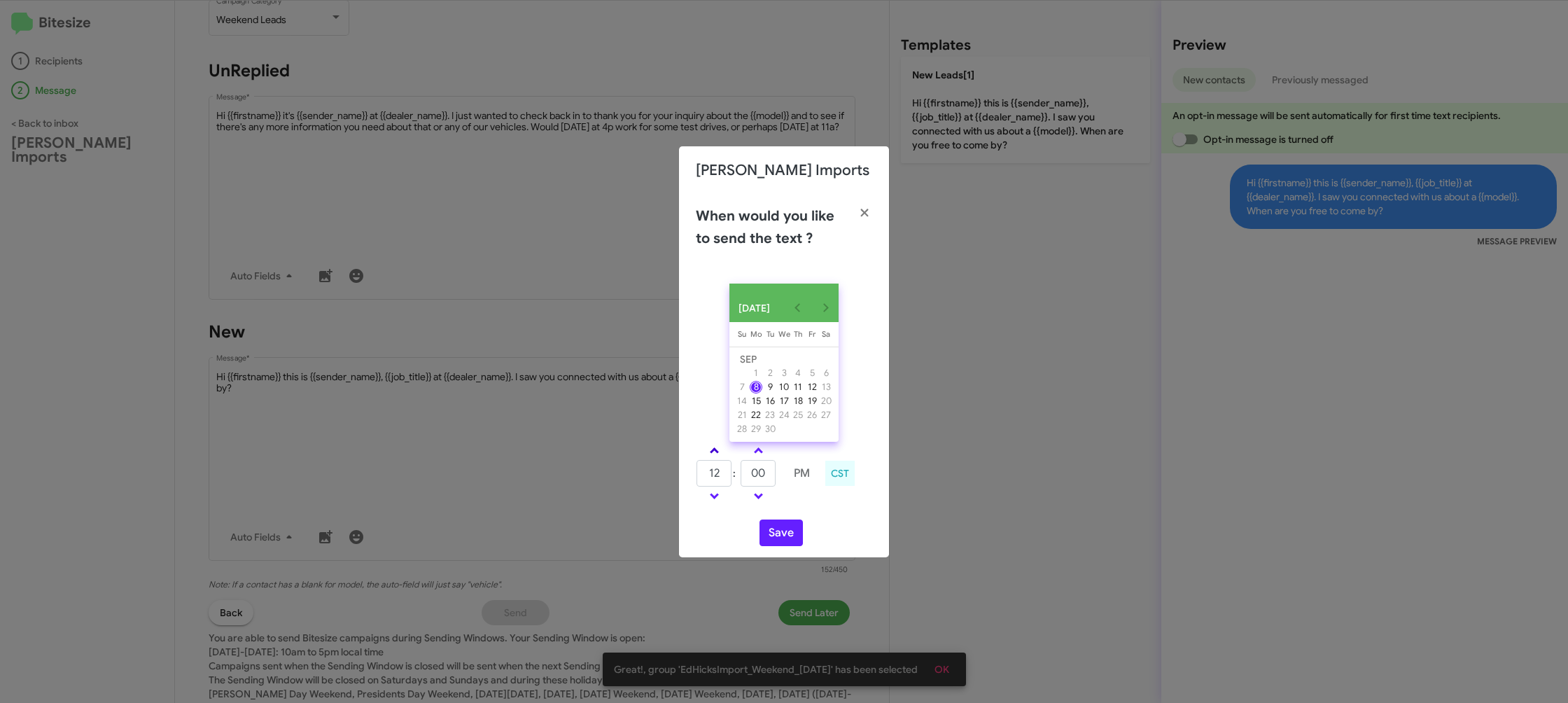
click at [714, 455] on span at bounding box center [715, 452] width 9 height 9
click at [715, 455] on span at bounding box center [715, 452] width 9 height 9
type input "04"
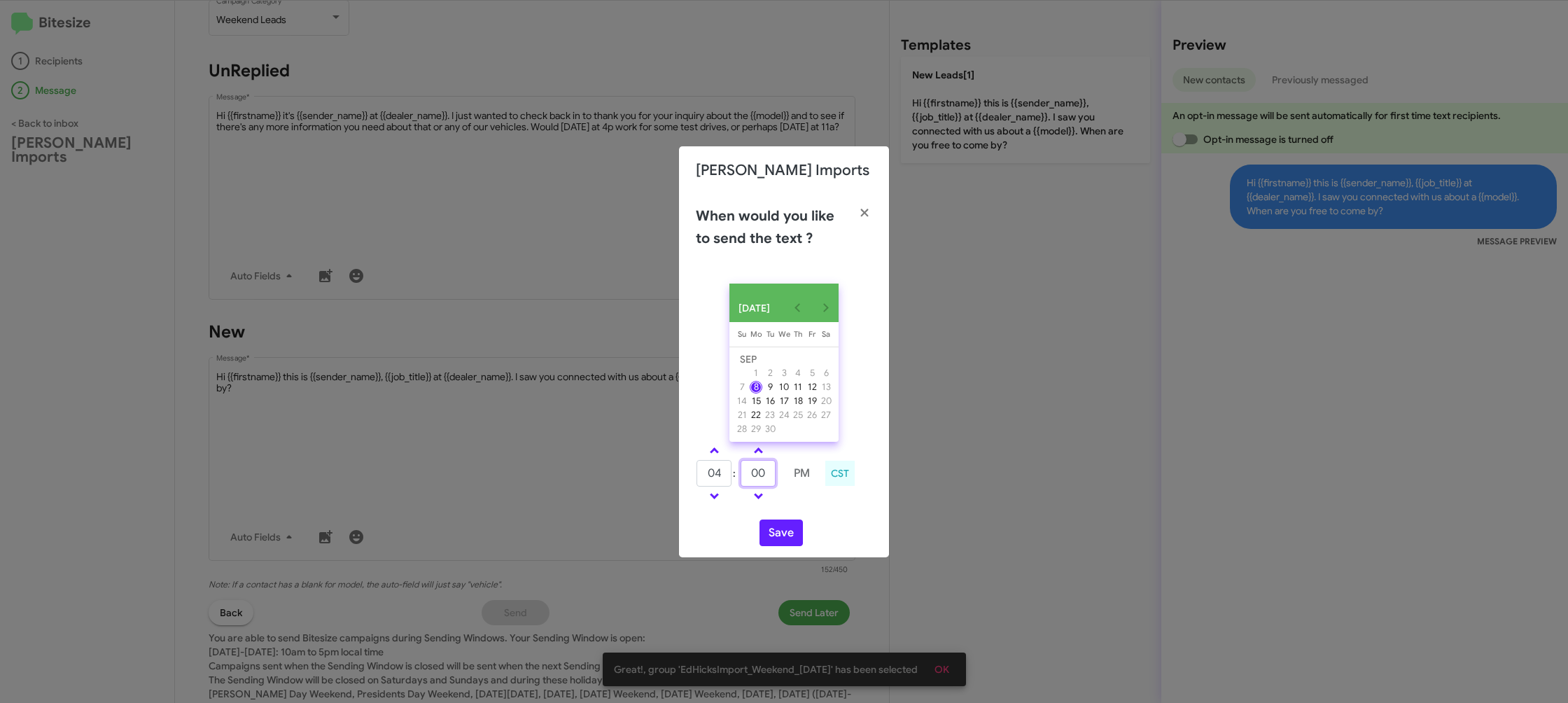
click at [764, 479] on input "00" at bounding box center [759, 473] width 35 height 27
click at [763, 479] on input "00" at bounding box center [759, 473] width 35 height 27
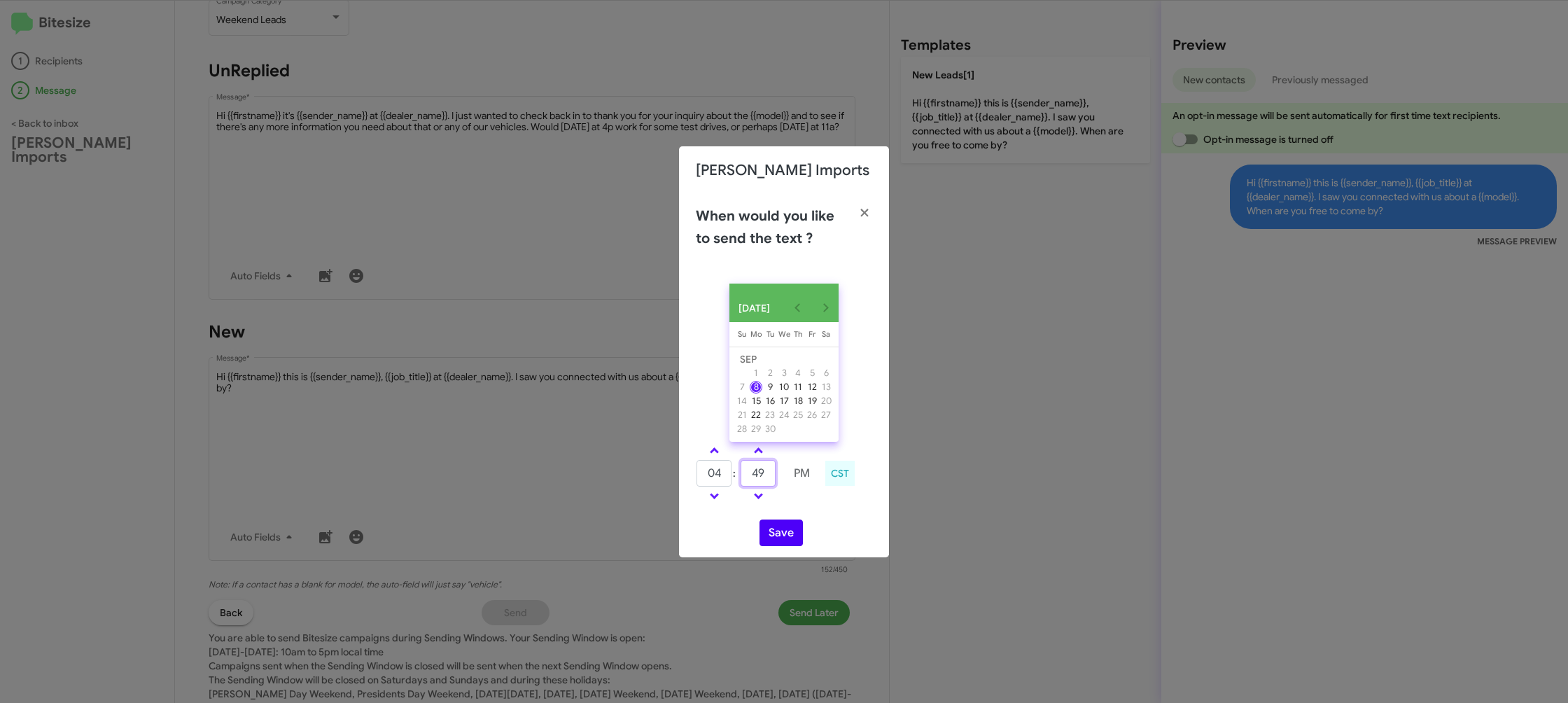
type input "49"
click at [811, 522] on div "SEP 2025 Sunday Su Monday Mo Tuesday Tu Wednesday We Thursday Th Friday Fr Satu…" at bounding box center [784, 415] width 210 height 285
click at [786, 540] on button "Save" at bounding box center [781, 533] width 44 height 27
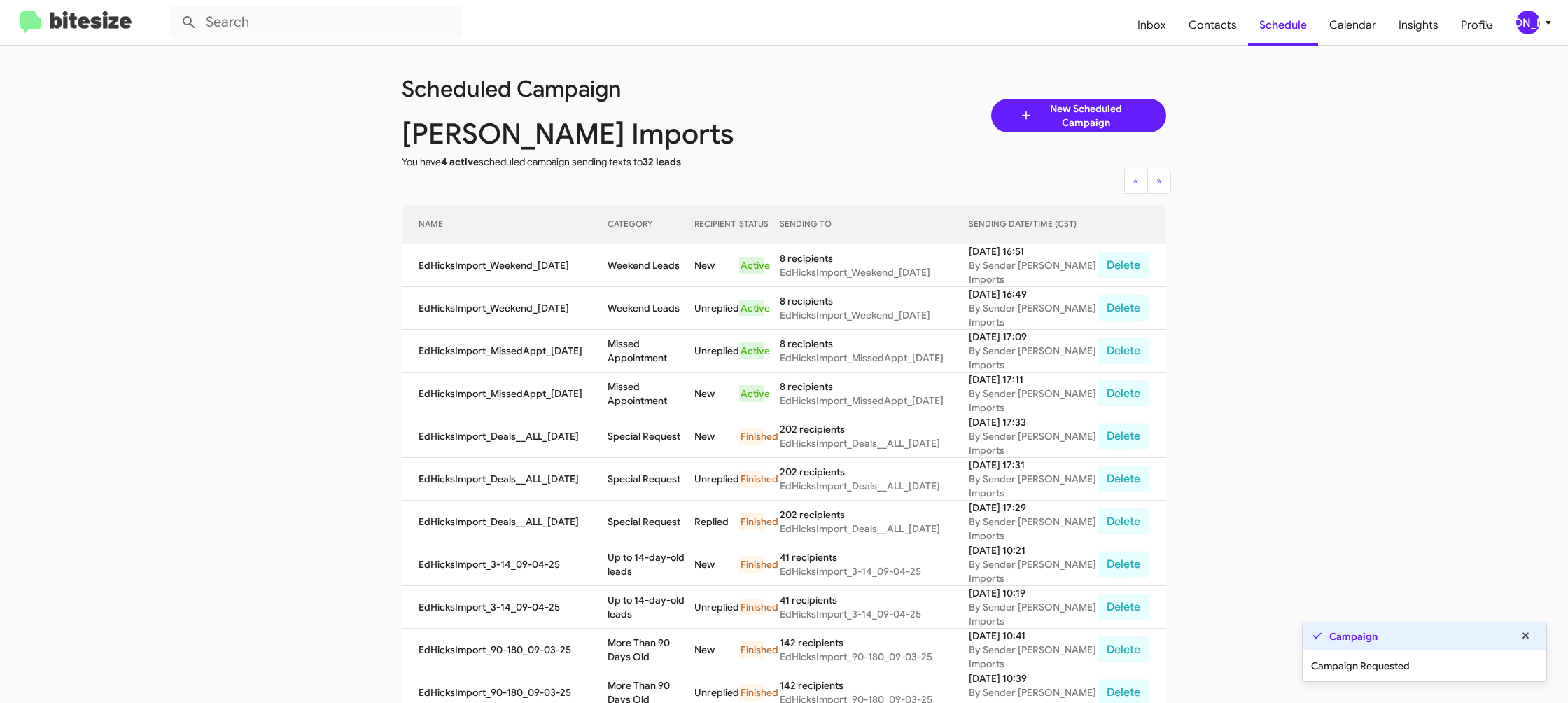
scroll to position [5, 0]
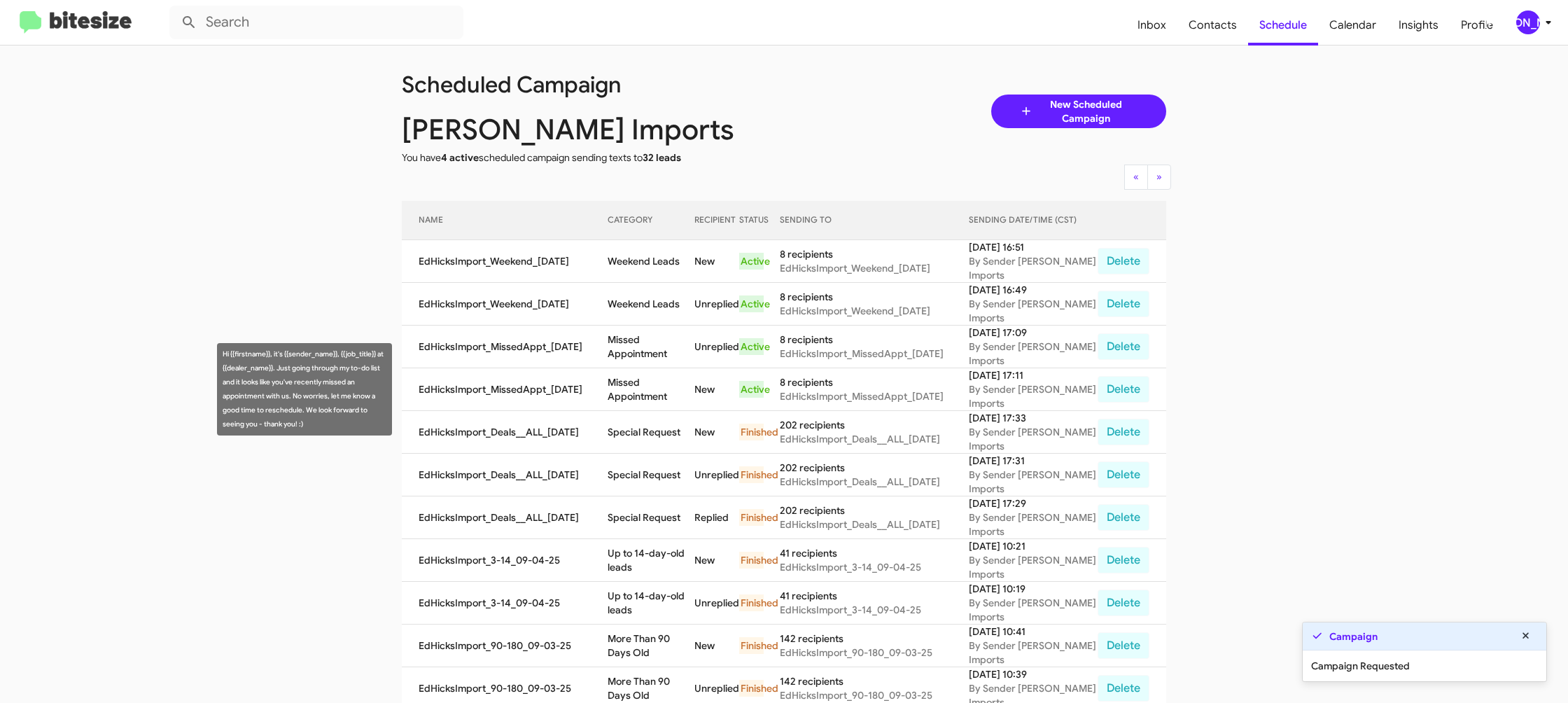
click at [643, 390] on td "Missed Appointment" at bounding box center [651, 390] width 87 height 43
drag, startPoint x: 643, startPoint y: 390, endPoint x: 630, endPoint y: 388, distance: 13.2
click at [640, 388] on td "Missed Appointment" at bounding box center [651, 390] width 87 height 43
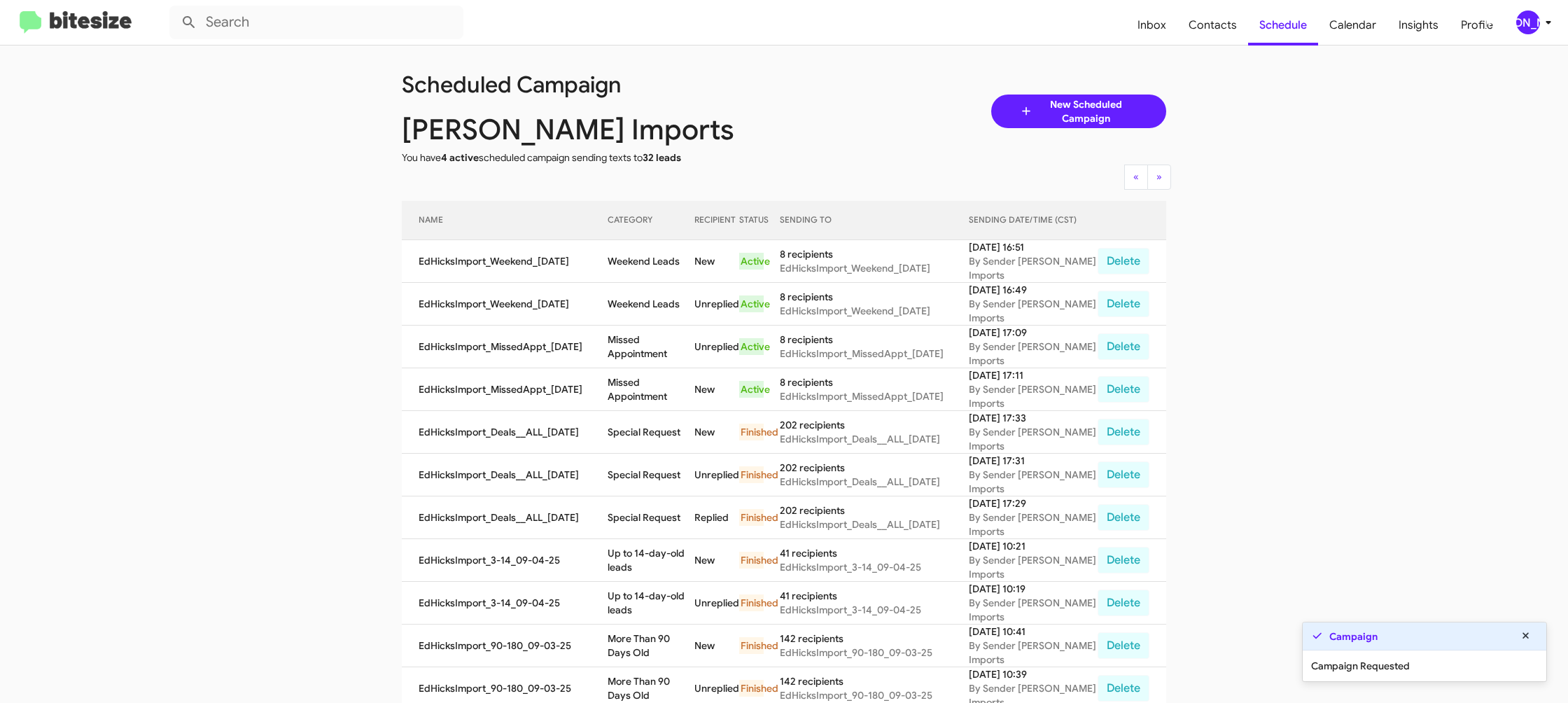
copy td "Missed Appointment"
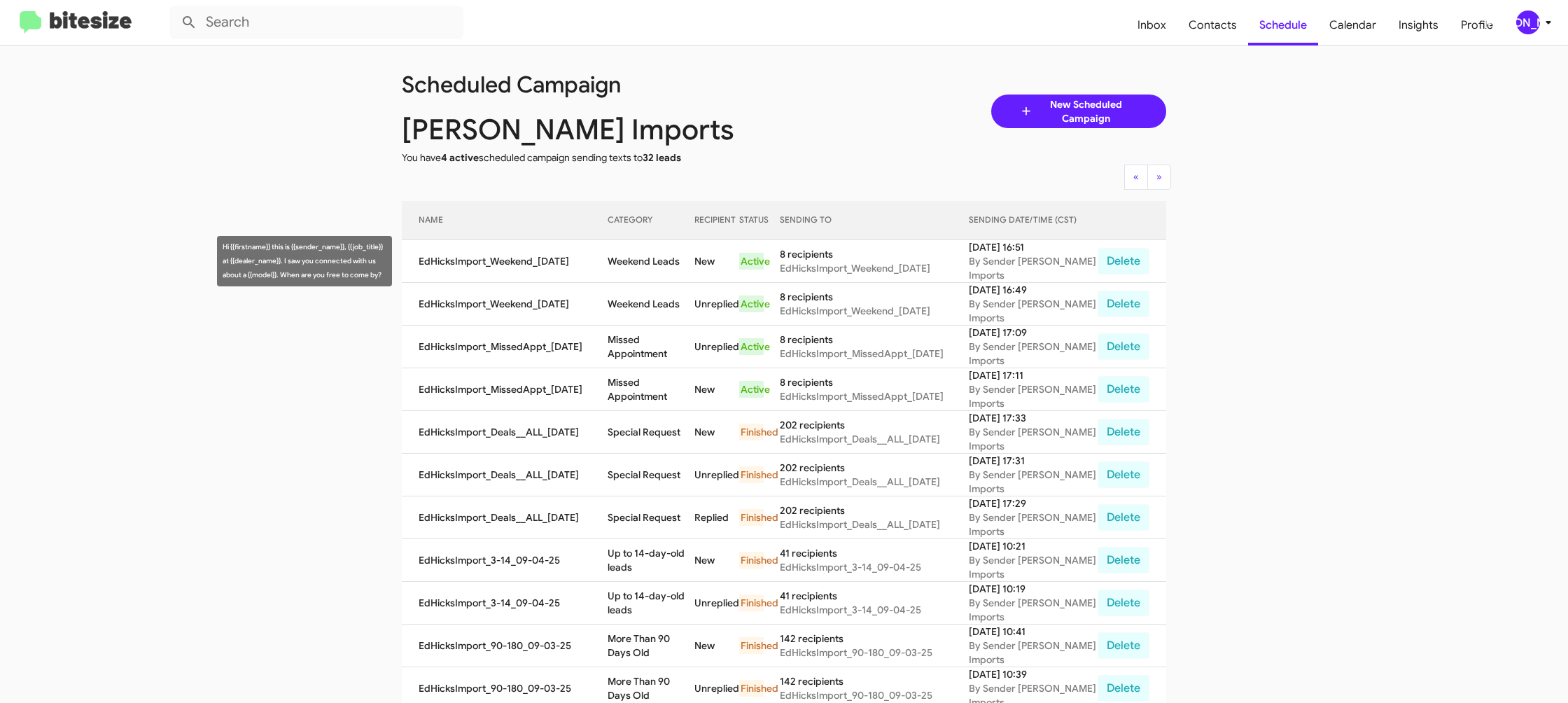
click at [659, 268] on td "Weekend Leads" at bounding box center [651, 261] width 87 height 43
copy td "Weekend Leads"
click at [1534, 35] on mat-toolbar "Inbox Contacts Schedule Calendar Insights Profile JA" at bounding box center [784, 22] width 1568 height 45
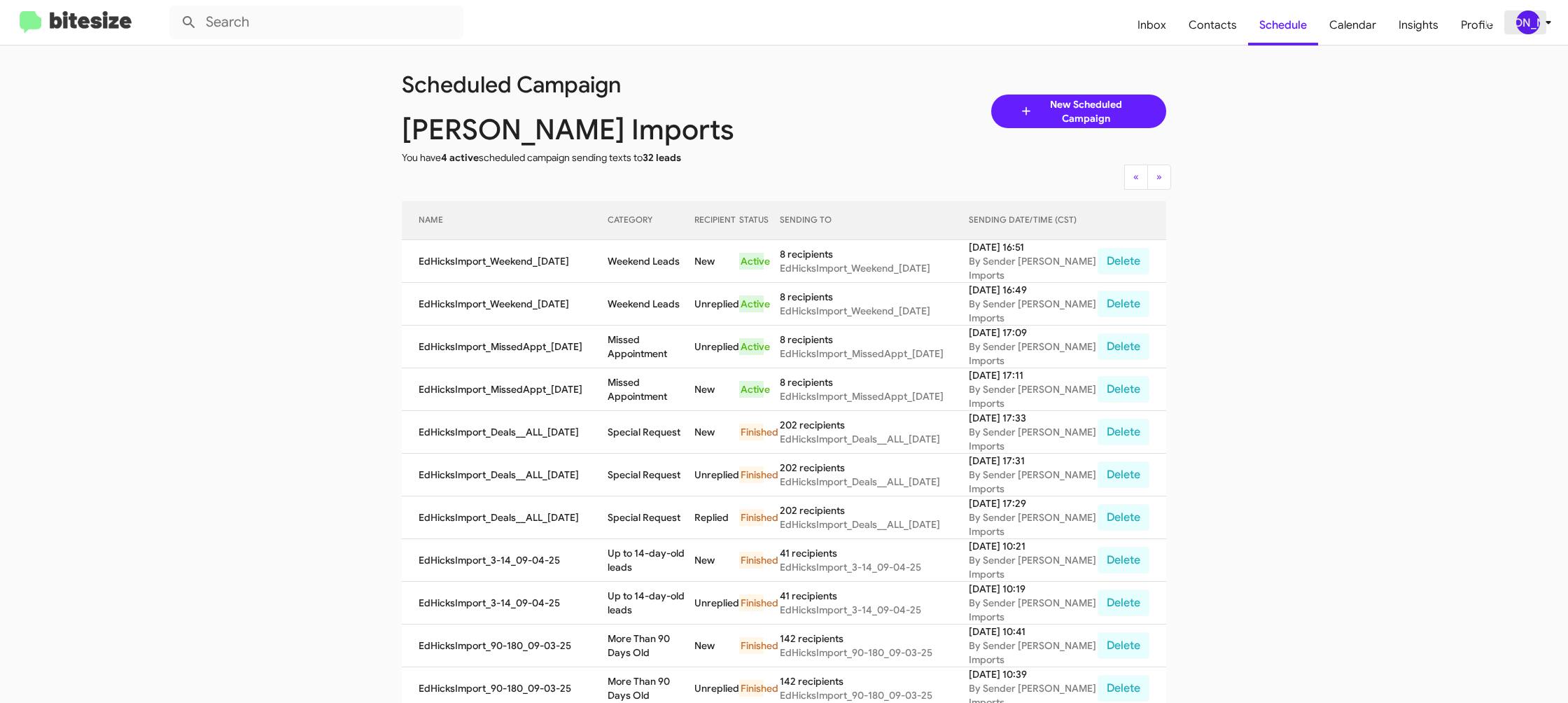
click at [1552, 26] on icon at bounding box center [1548, 22] width 17 height 17
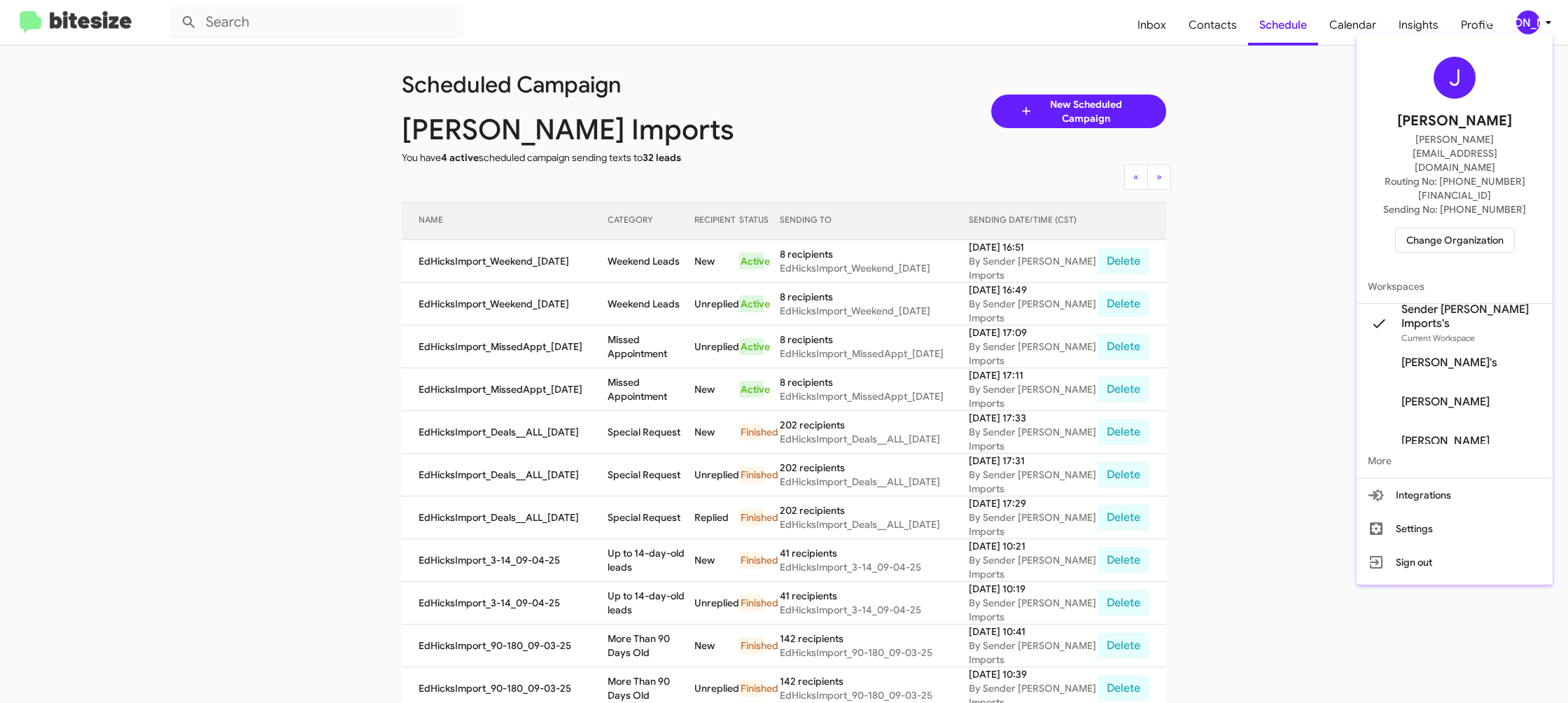
click at [1417, 229] on span "Change Organization" at bounding box center [1455, 241] width 97 height 24
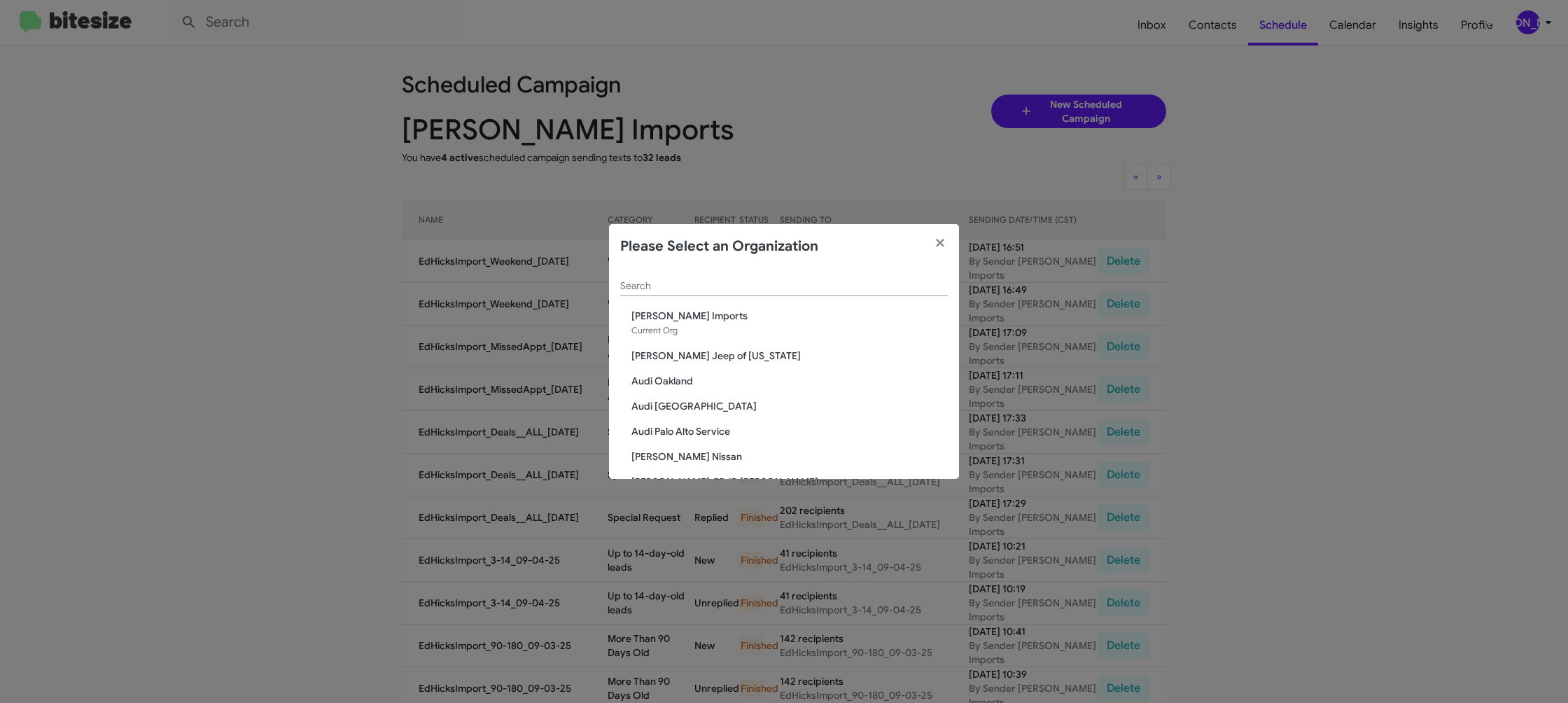
click at [663, 290] on input "Search" at bounding box center [784, 287] width 328 height 11
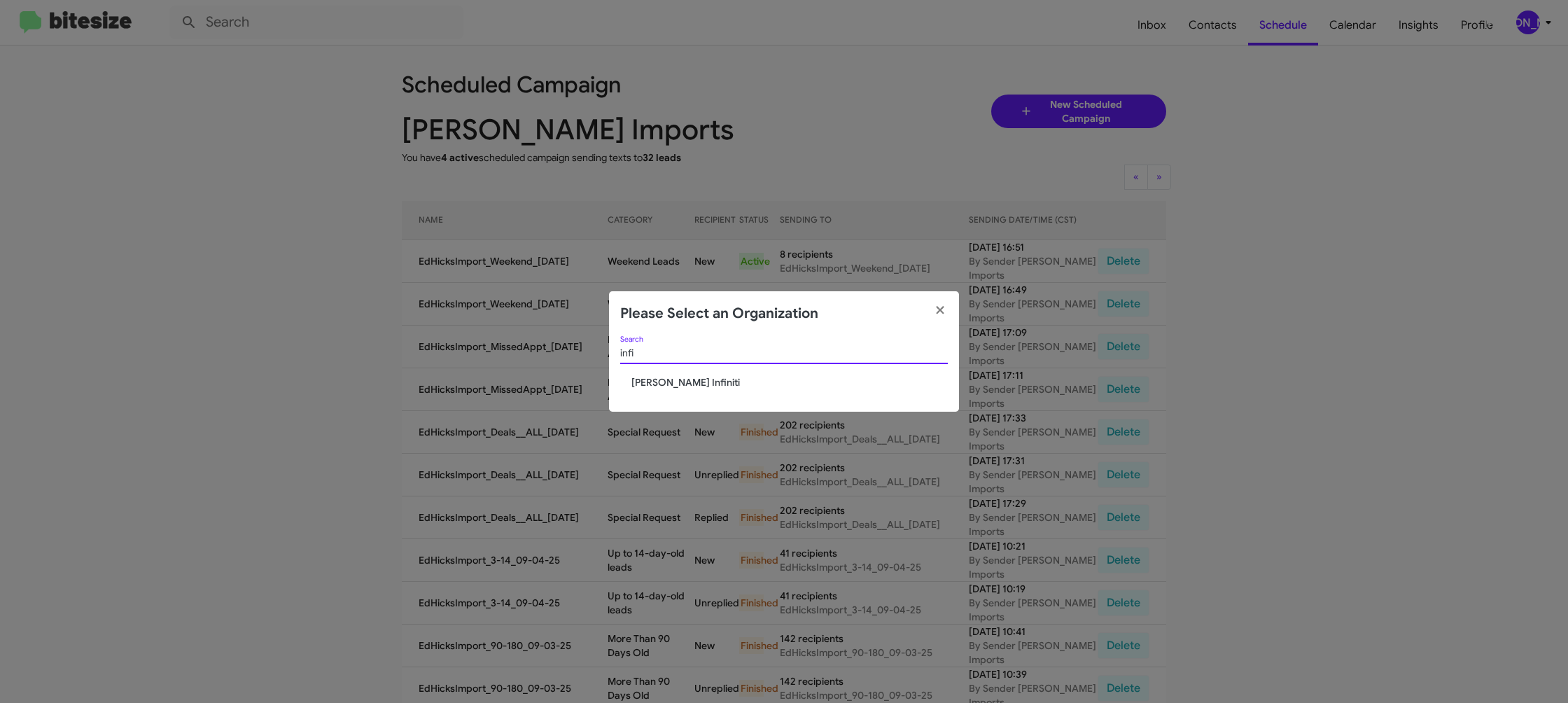
type input "infi"
click at [662, 372] on div "infi Search" at bounding box center [784, 356] width 328 height 40
click at [661, 372] on div "infi Search" at bounding box center [784, 356] width 328 height 40
click at [659, 384] on span "Ed Hicks Infiniti" at bounding box center [790, 382] width 316 height 14
drag, startPoint x: 659, startPoint y: 384, endPoint x: 595, endPoint y: 276, distance: 125.5
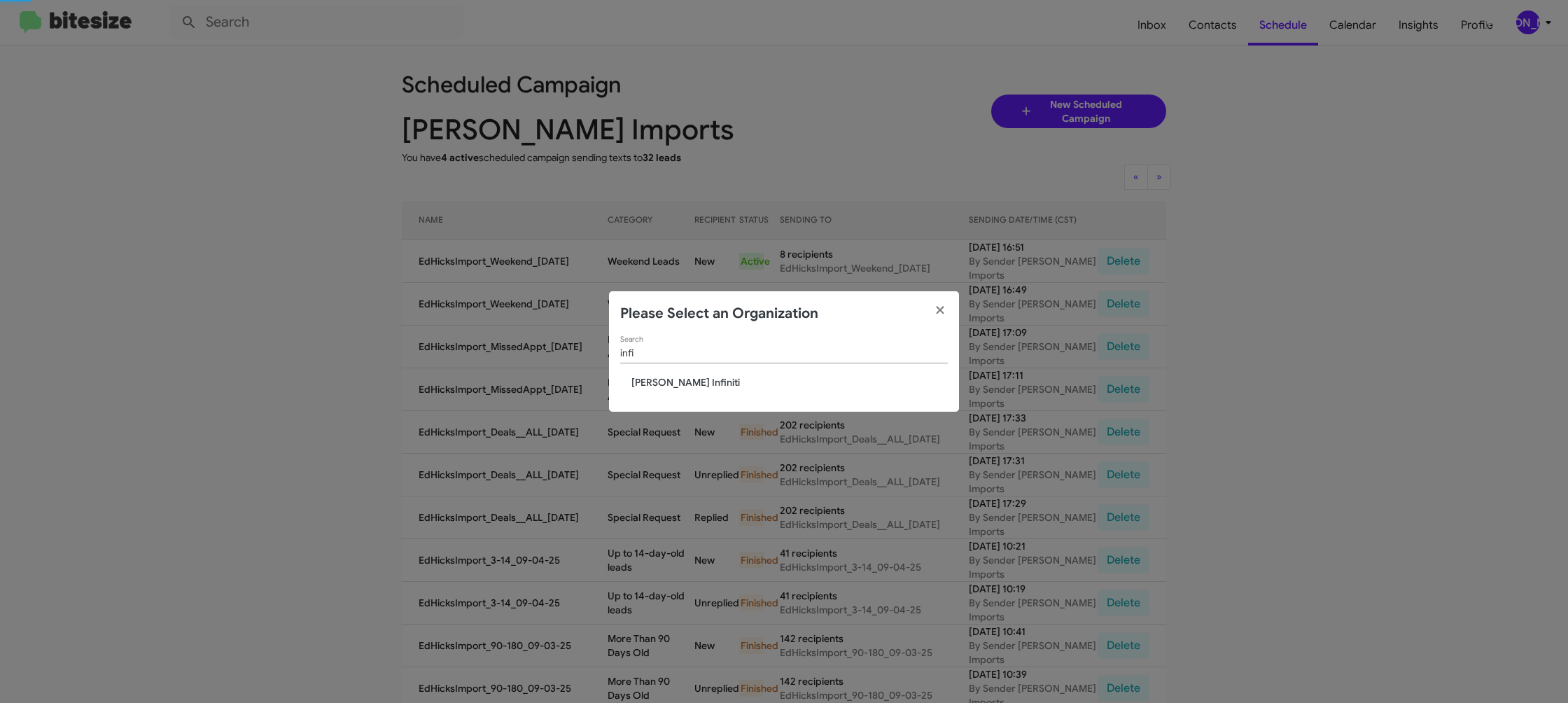
click at [657, 380] on span "Ed Hicks Infiniti" at bounding box center [790, 382] width 316 height 14
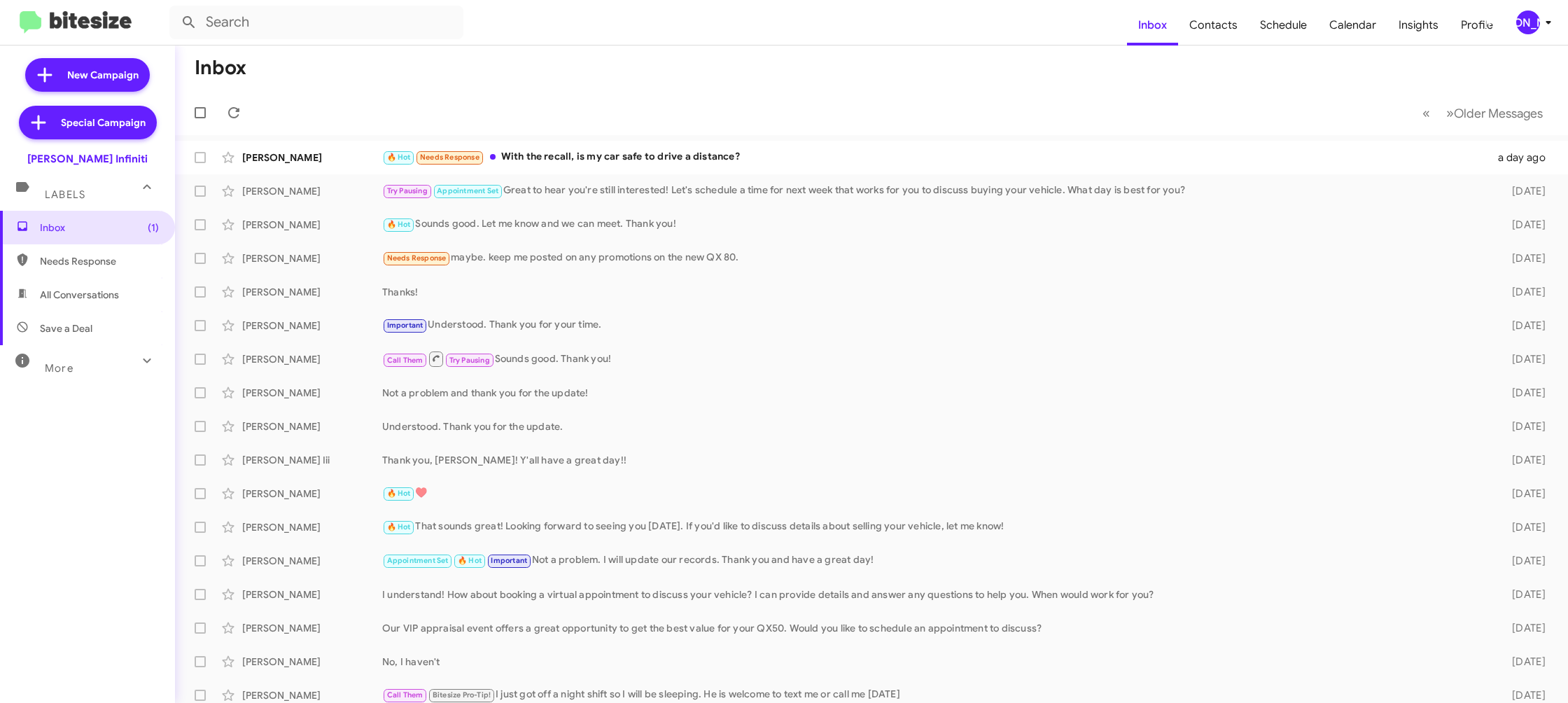
click at [1529, 21] on div "[PERSON_NAME]" at bounding box center [1529, 22] width 24 height 24
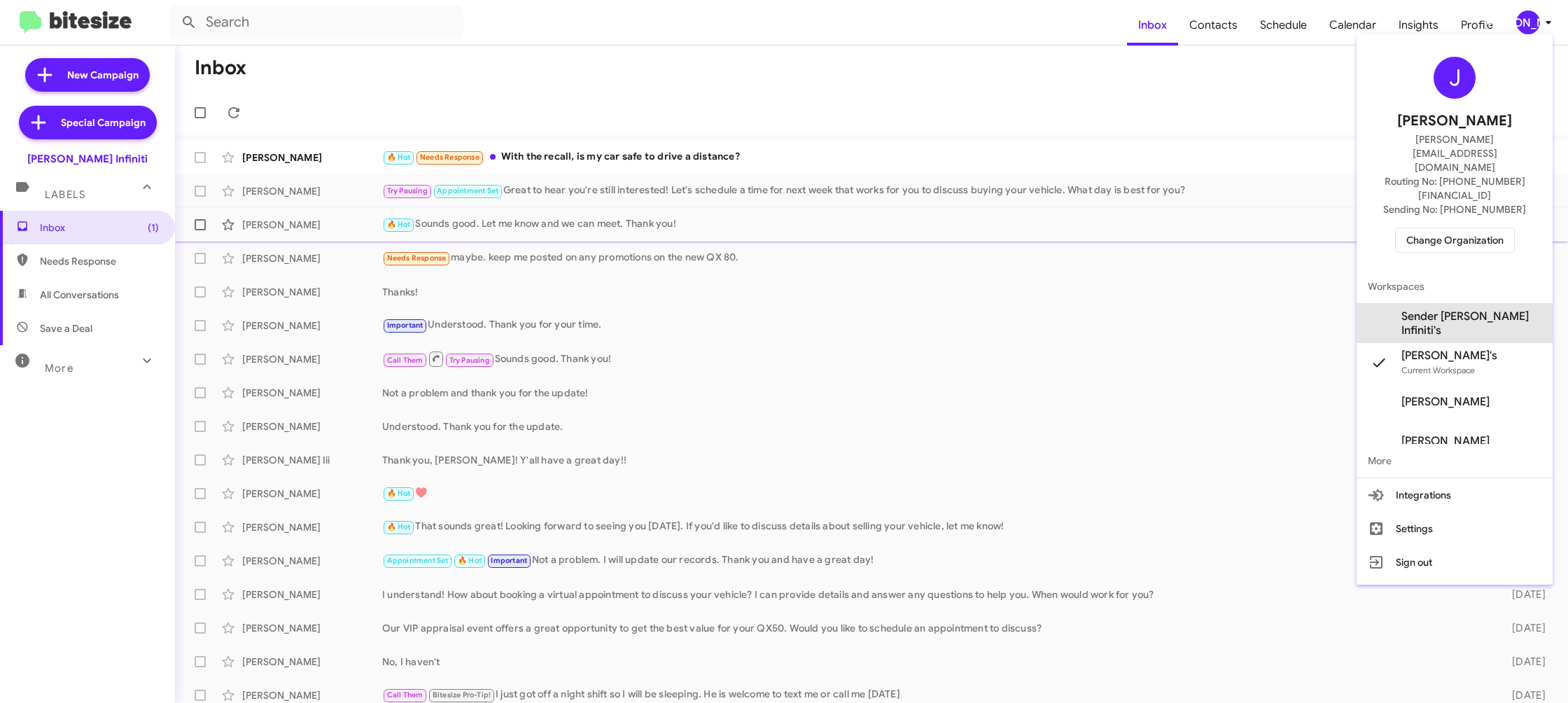
drag, startPoint x: 1481, startPoint y: 276, endPoint x: 1414, endPoint y: 218, distance: 88.6
click at [1480, 310] on span "Sender [PERSON_NAME] Infiniti's" at bounding box center [1472, 324] width 140 height 28
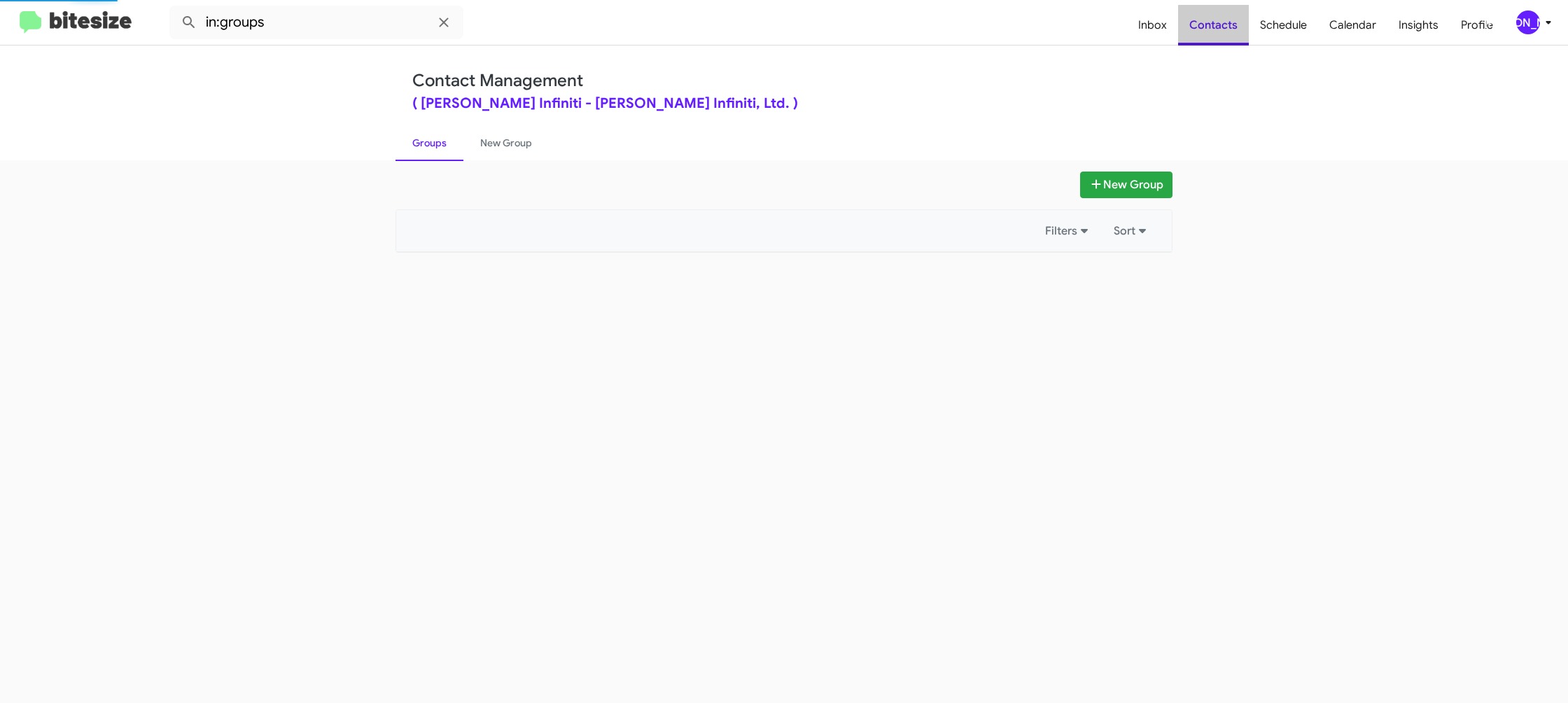
click at [1222, 35] on span "Contacts" at bounding box center [1213, 25] width 71 height 41
drag, startPoint x: 0, startPoint y: 0, endPoint x: 1222, endPoint y: 35, distance: 1222.5
click at [1222, 35] on span "Contacts" at bounding box center [1213, 25] width 71 height 41
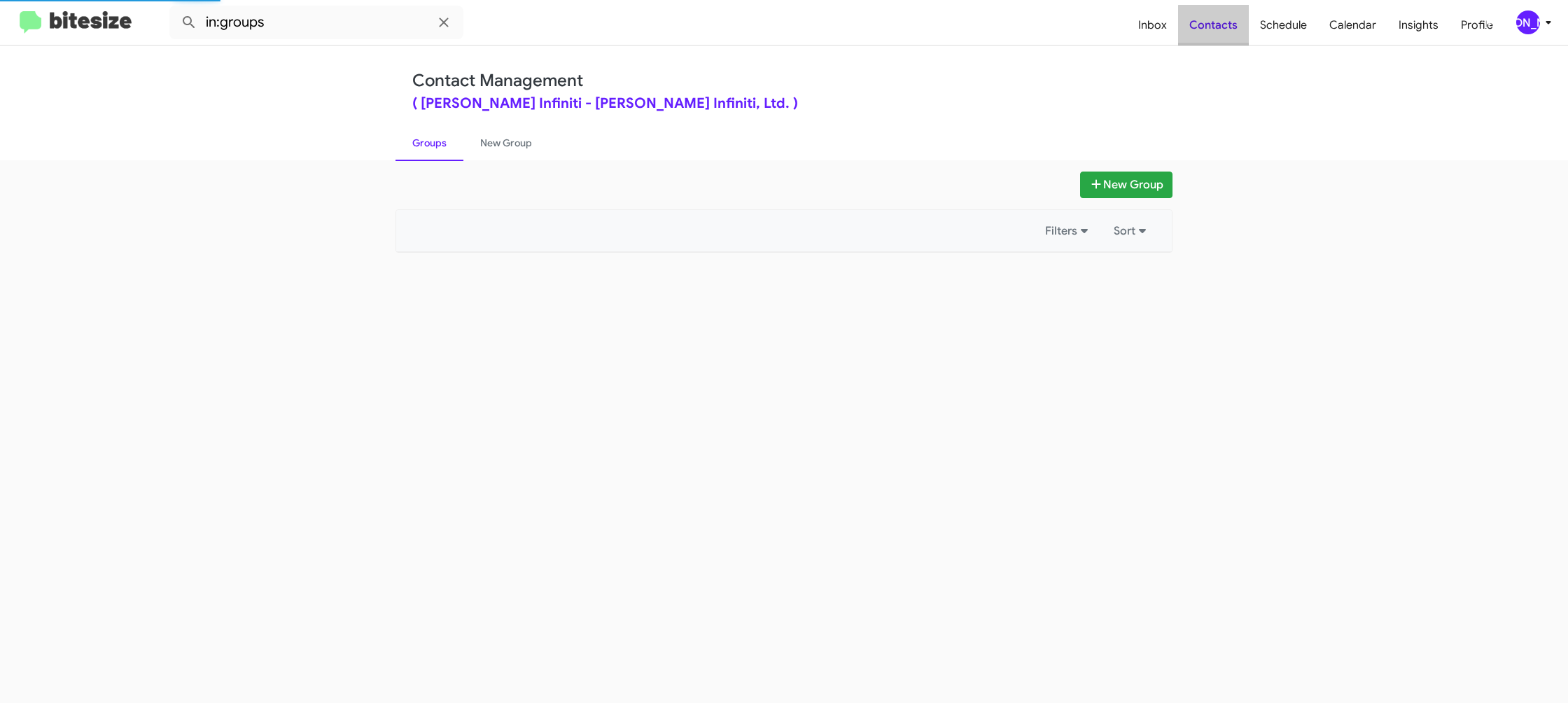
click at [1222, 35] on span "Contacts" at bounding box center [1213, 25] width 71 height 41
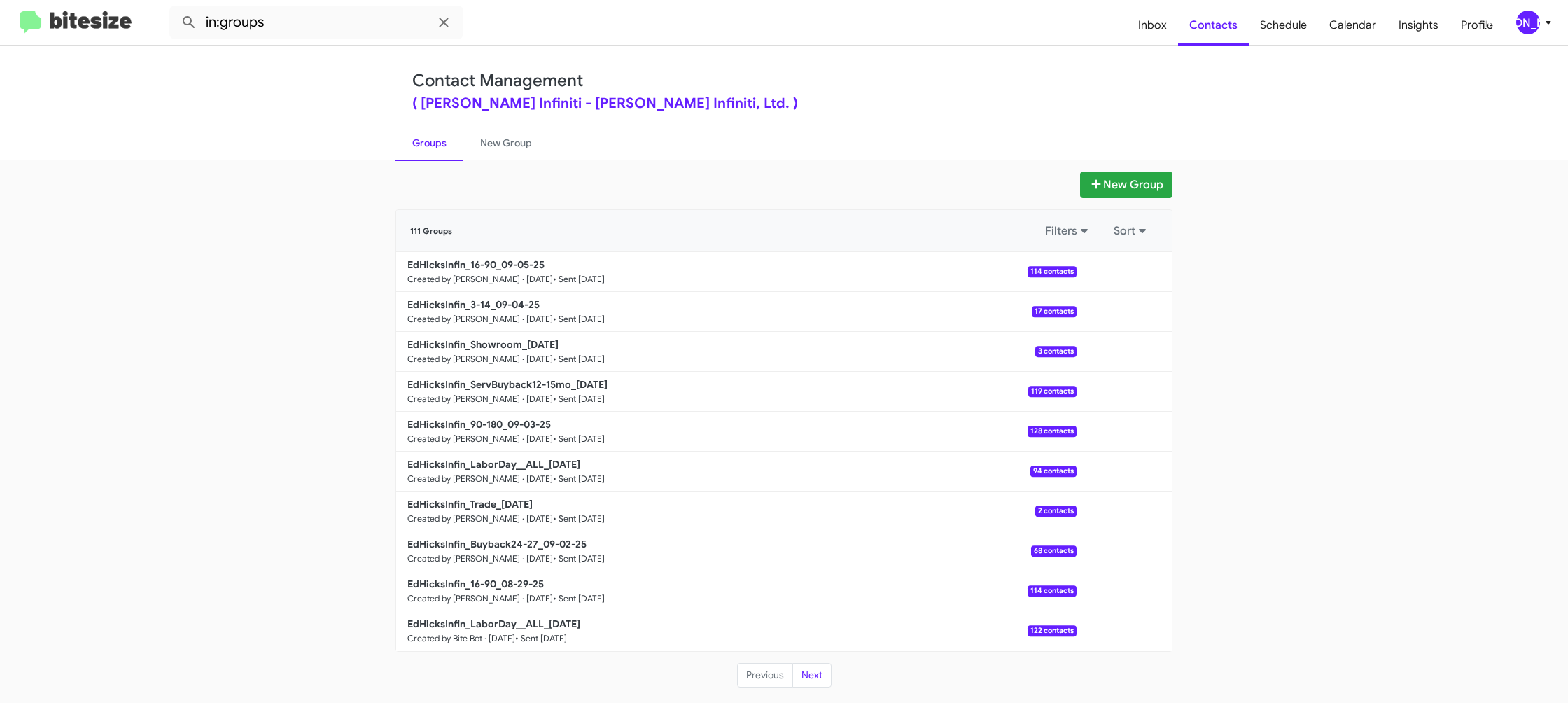
click at [525, 164] on div "New Group 111 Groups Filters Sort EdHicksInfin_16-90_09-05-25 Created by [PERSO…" at bounding box center [784, 431] width 1568 height 542
click at [523, 147] on link "New Group" at bounding box center [507, 143] width 86 height 36
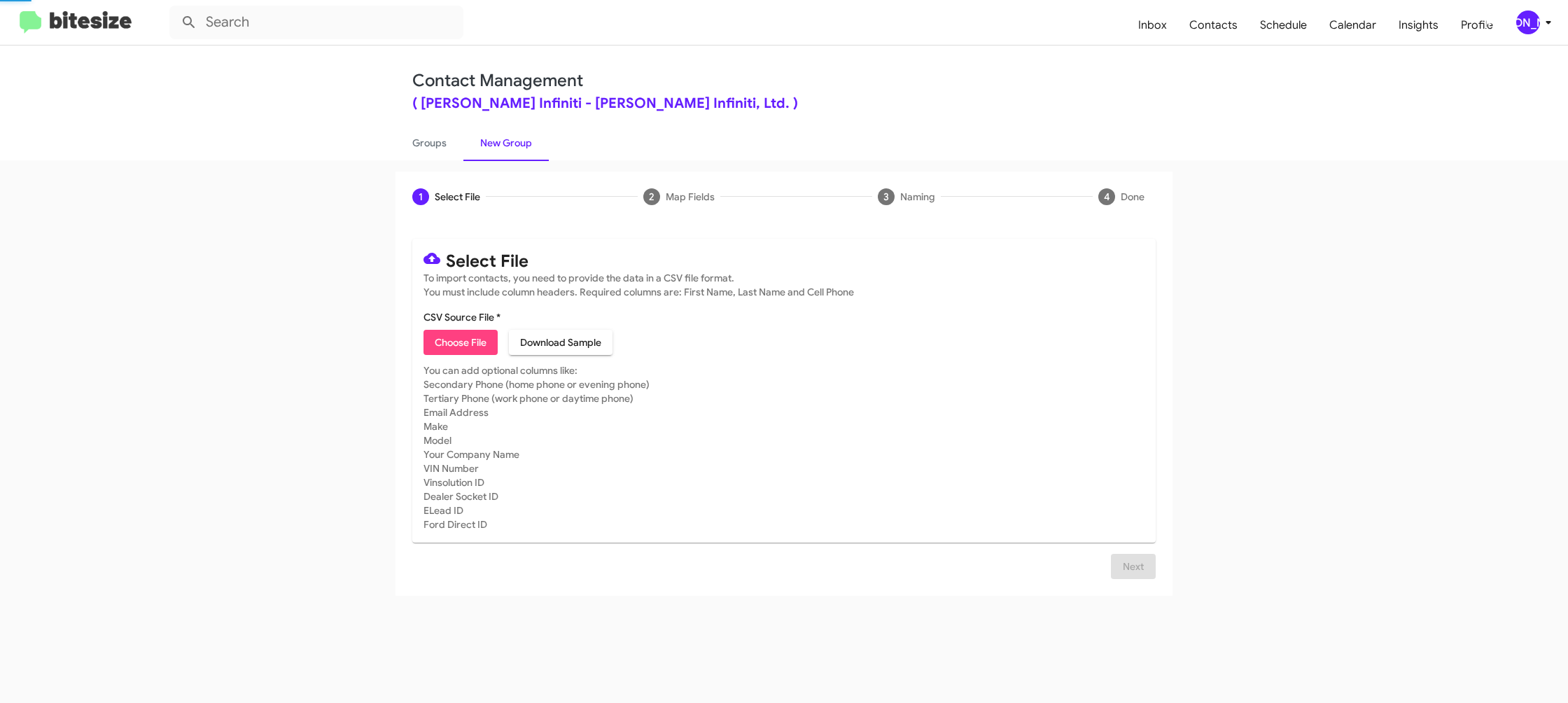
click at [523, 147] on link "New Group" at bounding box center [507, 143] width 86 height 36
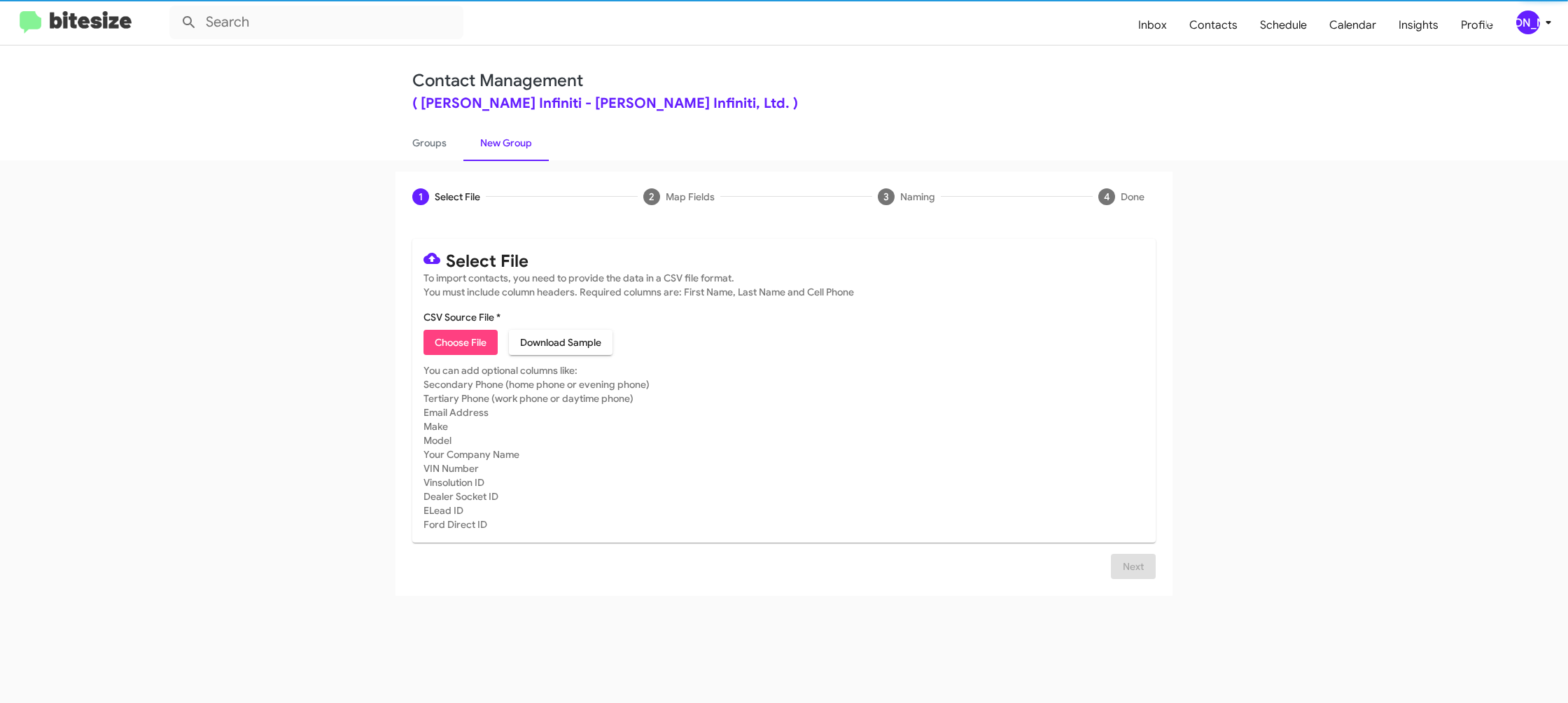
click at [448, 343] on span "Choose File" at bounding box center [461, 342] width 52 height 25
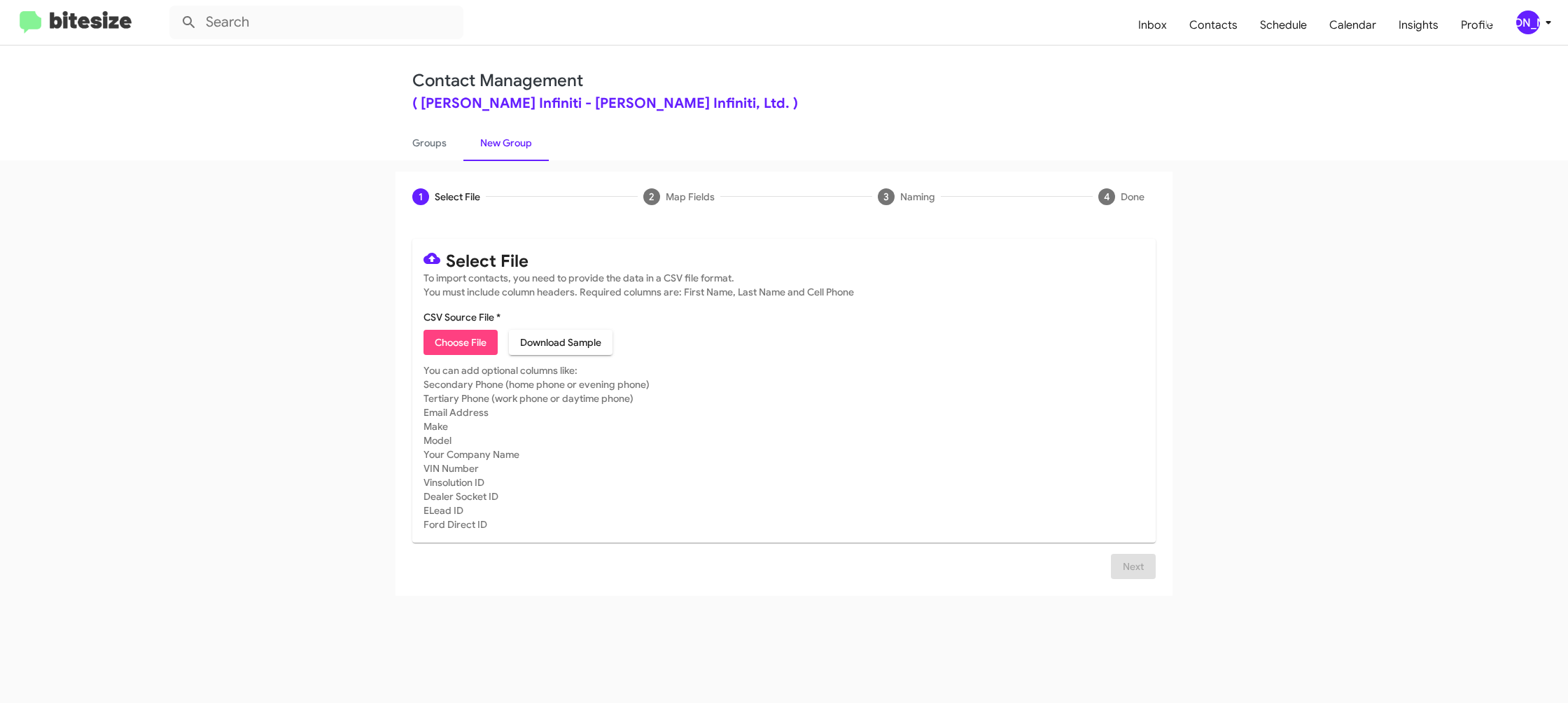
type input "EdHicksInfin_MissedAppt_09-08-25"
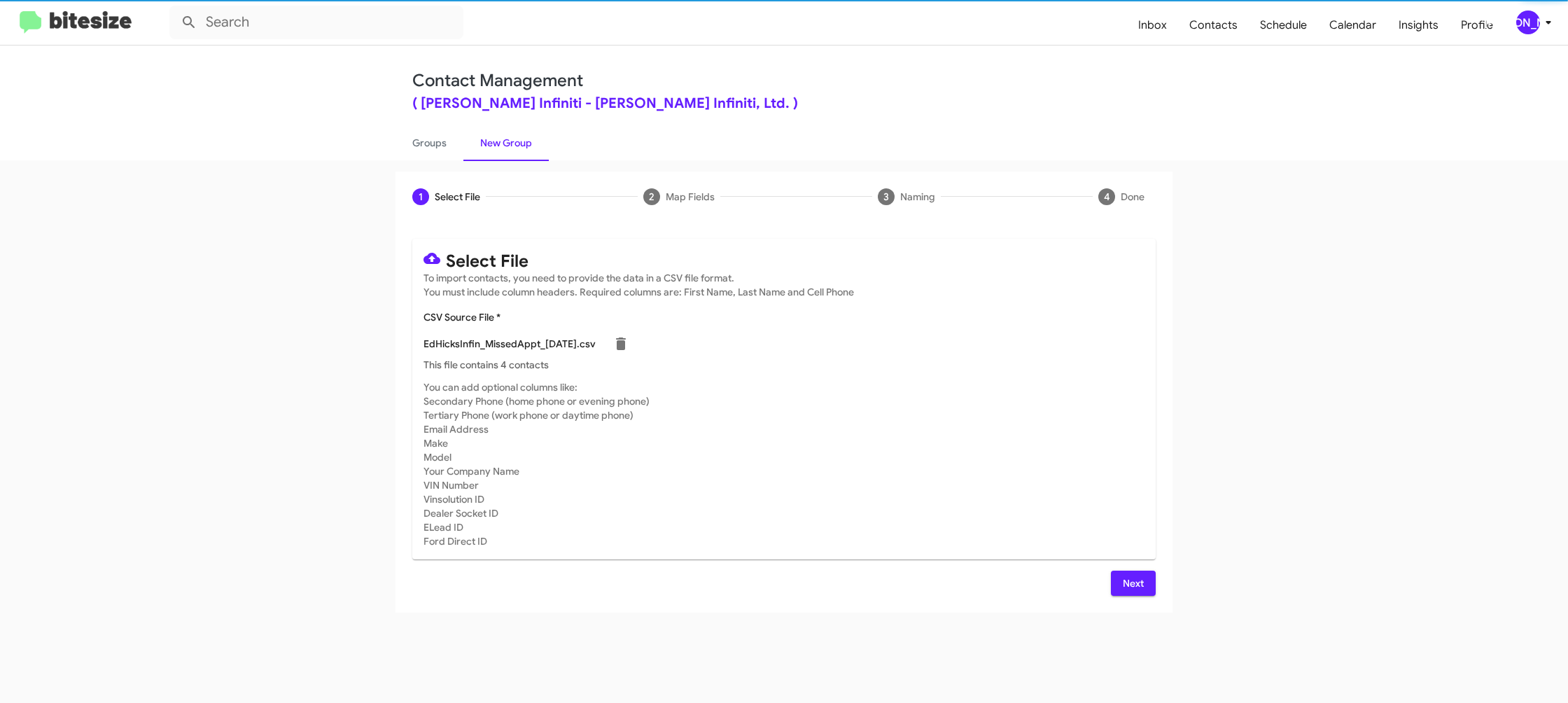
drag, startPoint x: 970, startPoint y: 409, endPoint x: 989, endPoint y: 430, distance: 28.3
click at [970, 409] on mat-card-subtitle "You can add optional columns like: Secondary Phone (home phone or evening phone…" at bounding box center [784, 464] width 721 height 168
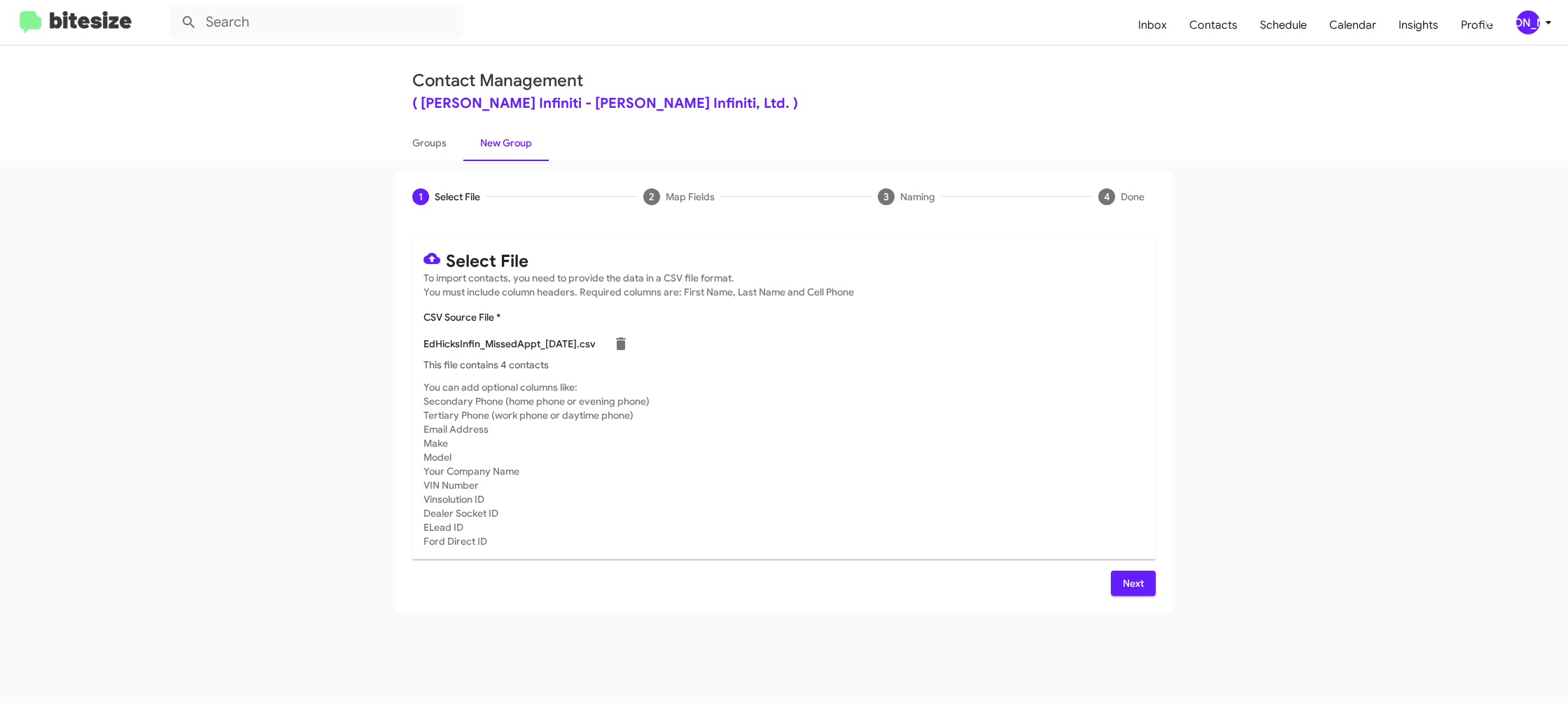
drag, startPoint x: 1162, startPoint y: 582, endPoint x: 1154, endPoint y: 579, distance: 8.5
click at [1155, 579] on div "Select File To import contacts, you need to provide the data in a CSV file form…" at bounding box center [784, 417] width 777 height 391
drag, startPoint x: 1148, startPoint y: 582, endPoint x: 1125, endPoint y: 568, distance: 26.9
click at [1146, 581] on button "Next" at bounding box center [1133, 583] width 45 height 25
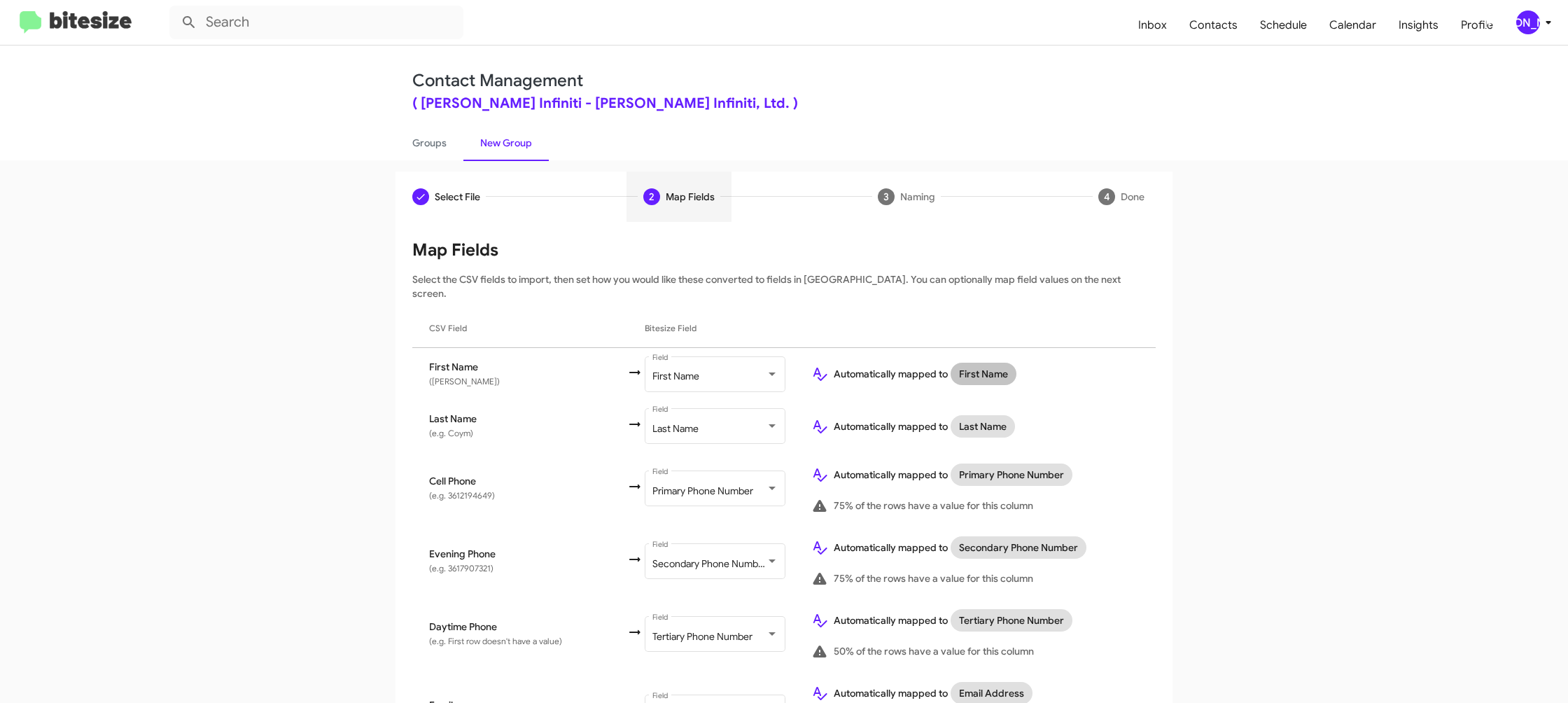
scroll to position [644, 0]
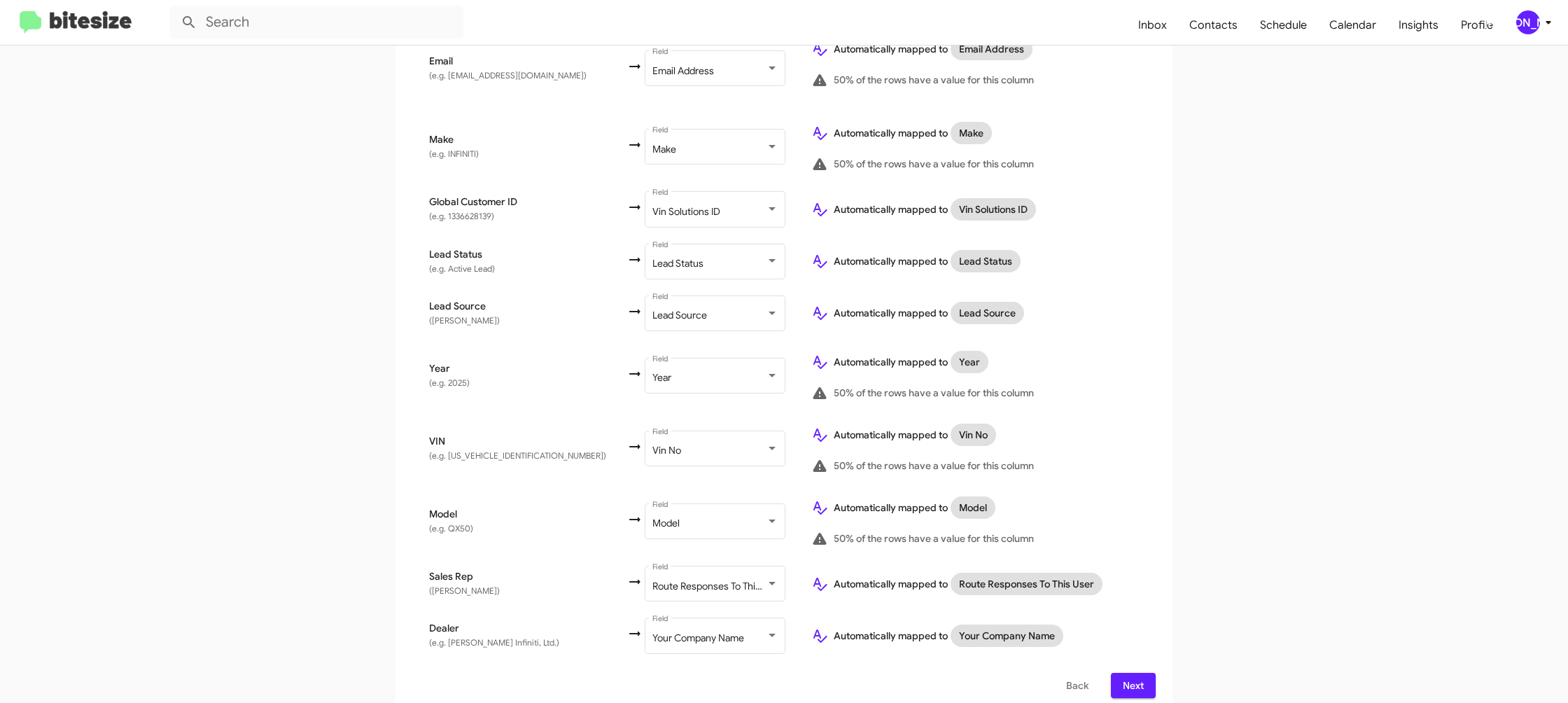
click at [1143, 676] on span "Next" at bounding box center [1133, 685] width 22 height 25
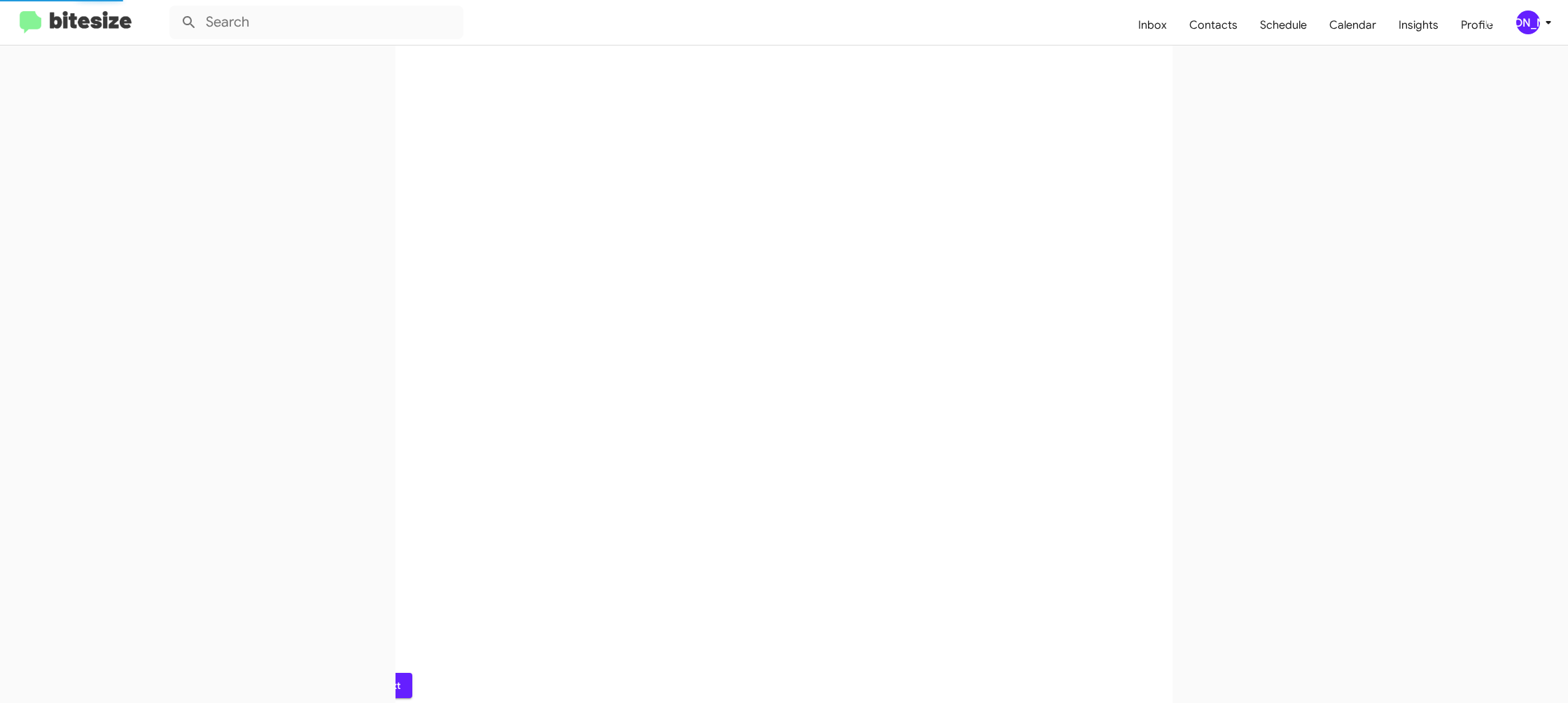
scroll to position [0, 0]
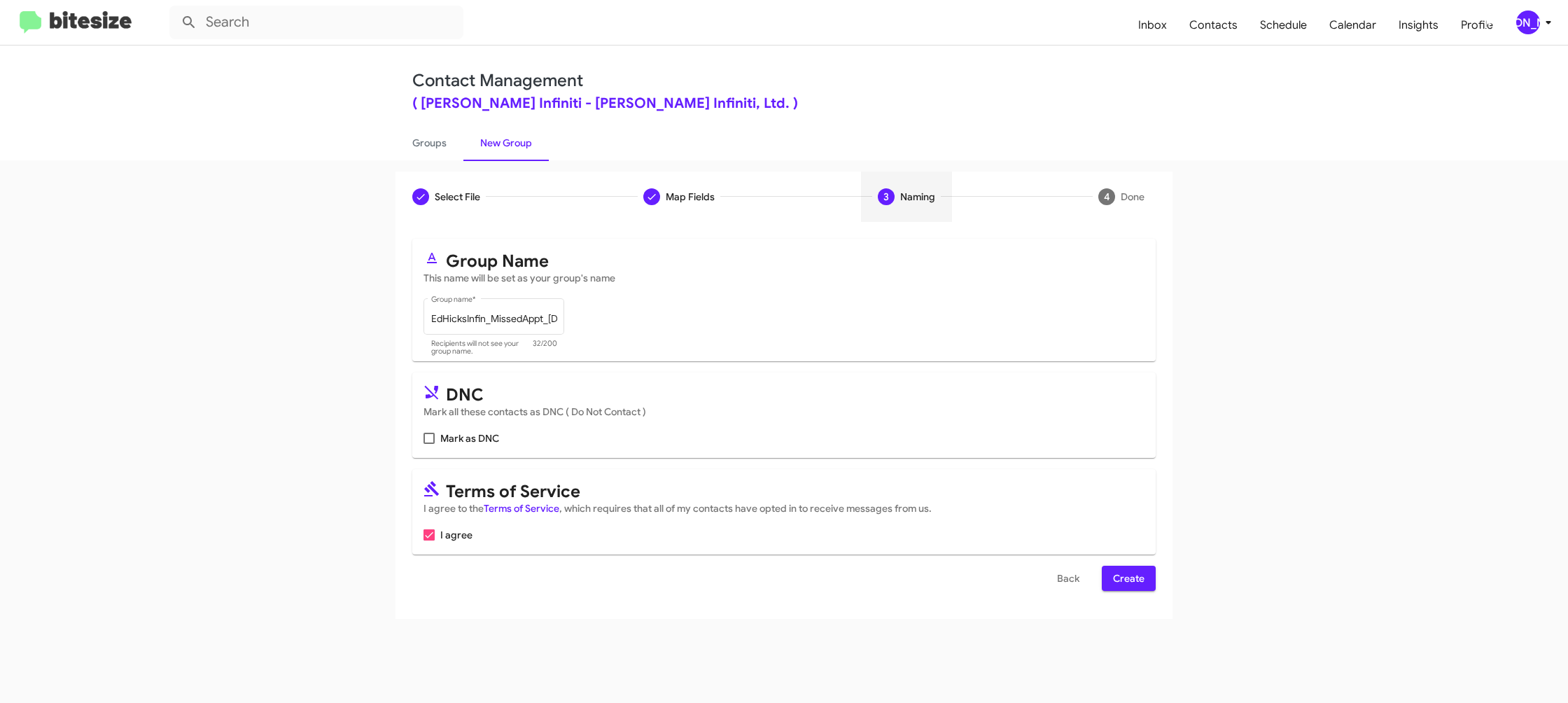
click at [1114, 580] on span "Create" at bounding box center [1129, 578] width 32 height 25
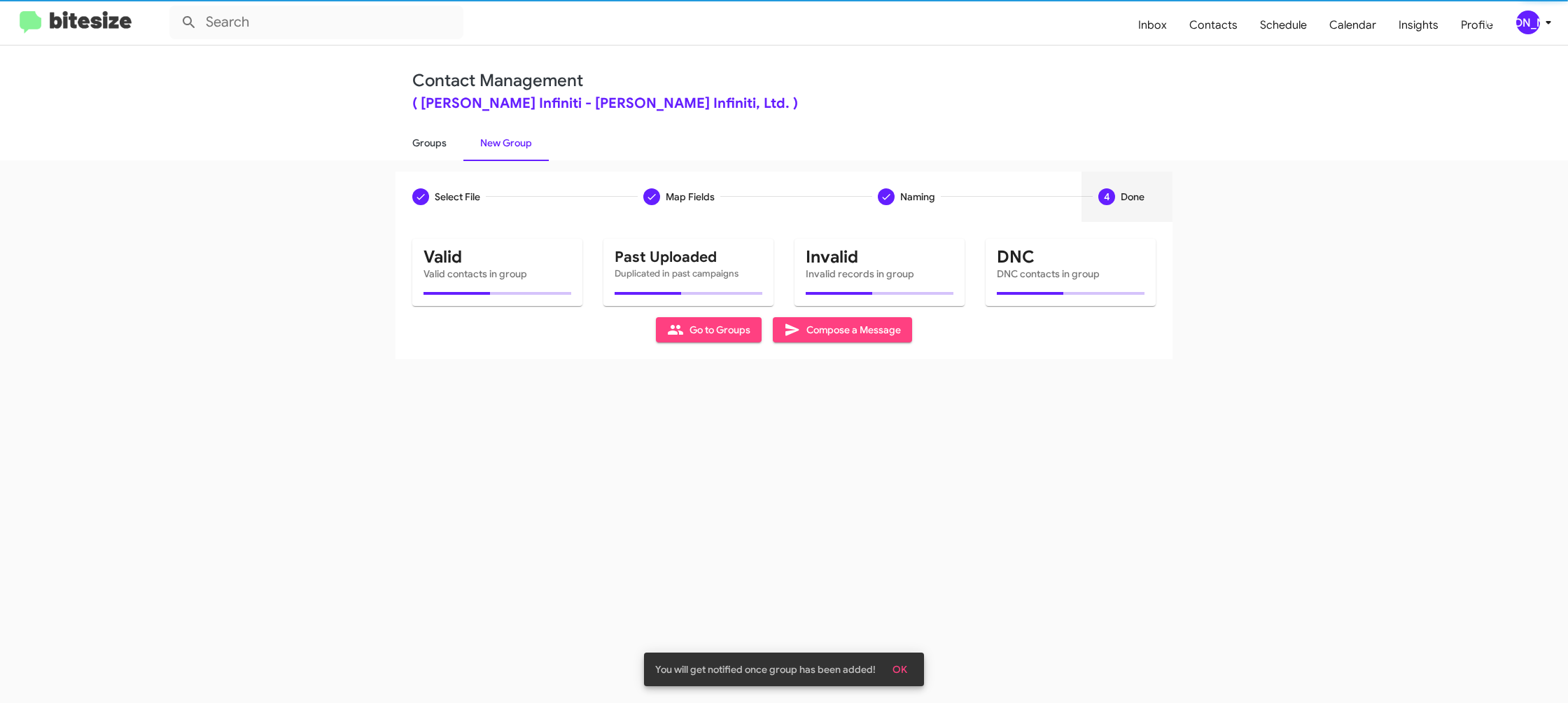
click at [416, 142] on link "Groups" at bounding box center [429, 143] width 68 height 36
type input "in:groups"
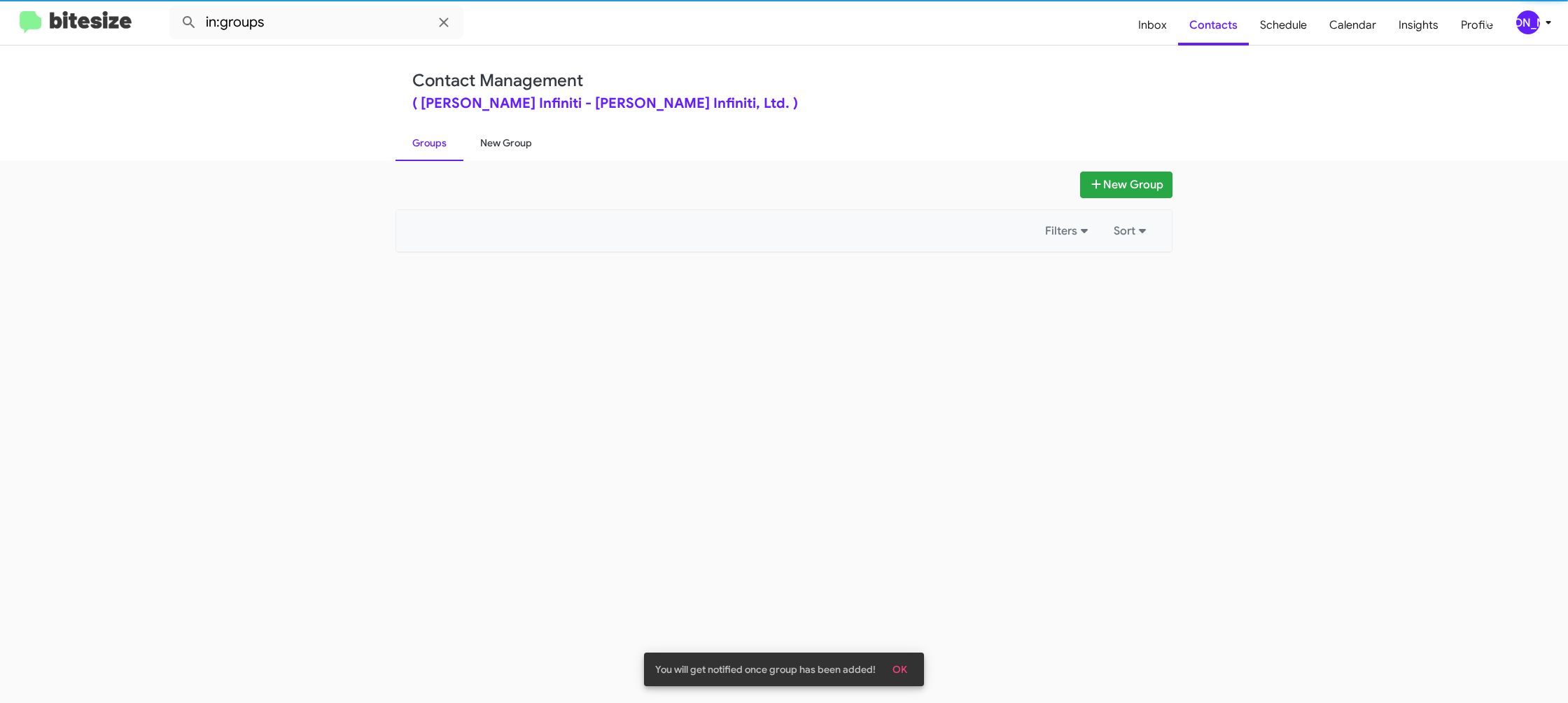
click at [492, 148] on link "New Group" at bounding box center [507, 143] width 86 height 36
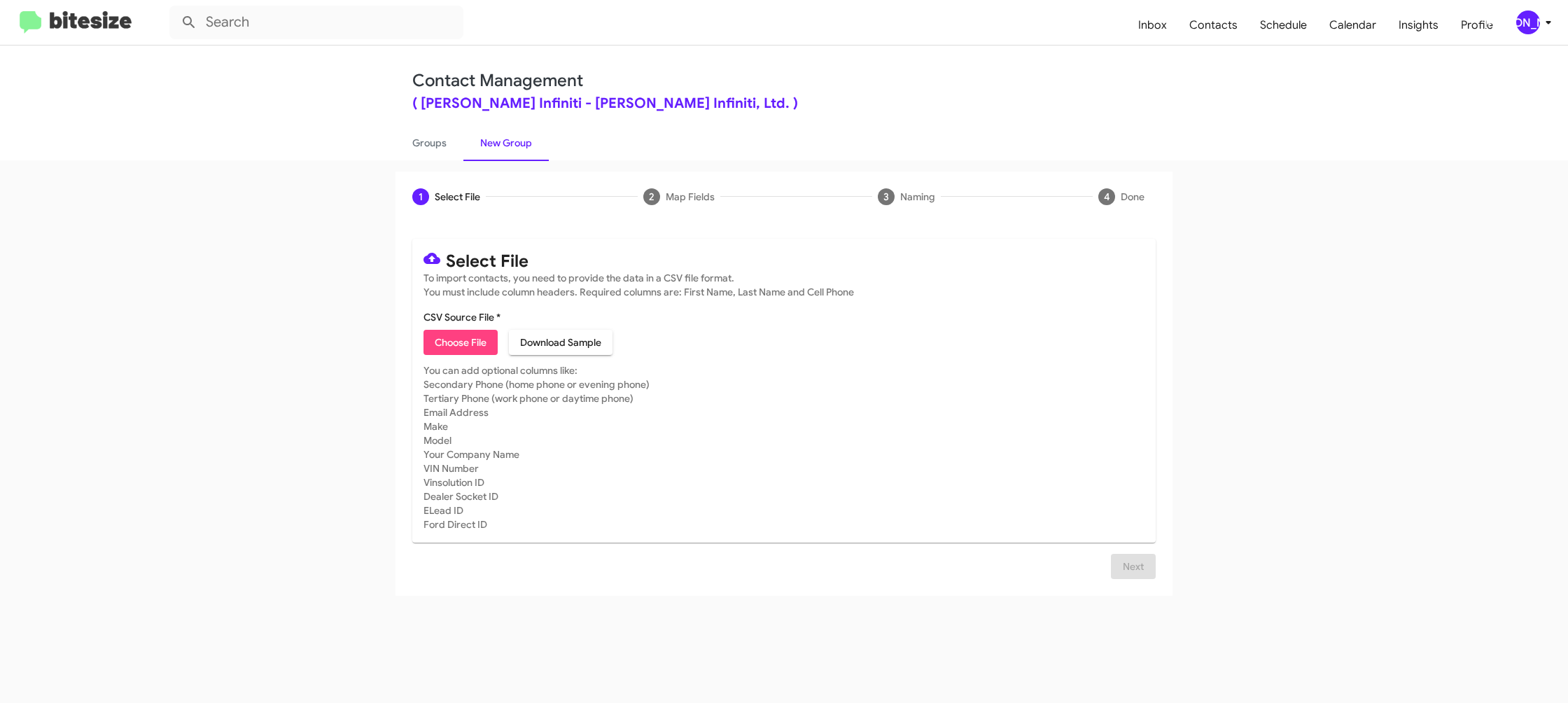
click at [1539, 18] on span "[PERSON_NAME]" at bounding box center [1536, 22] width 42 height 24
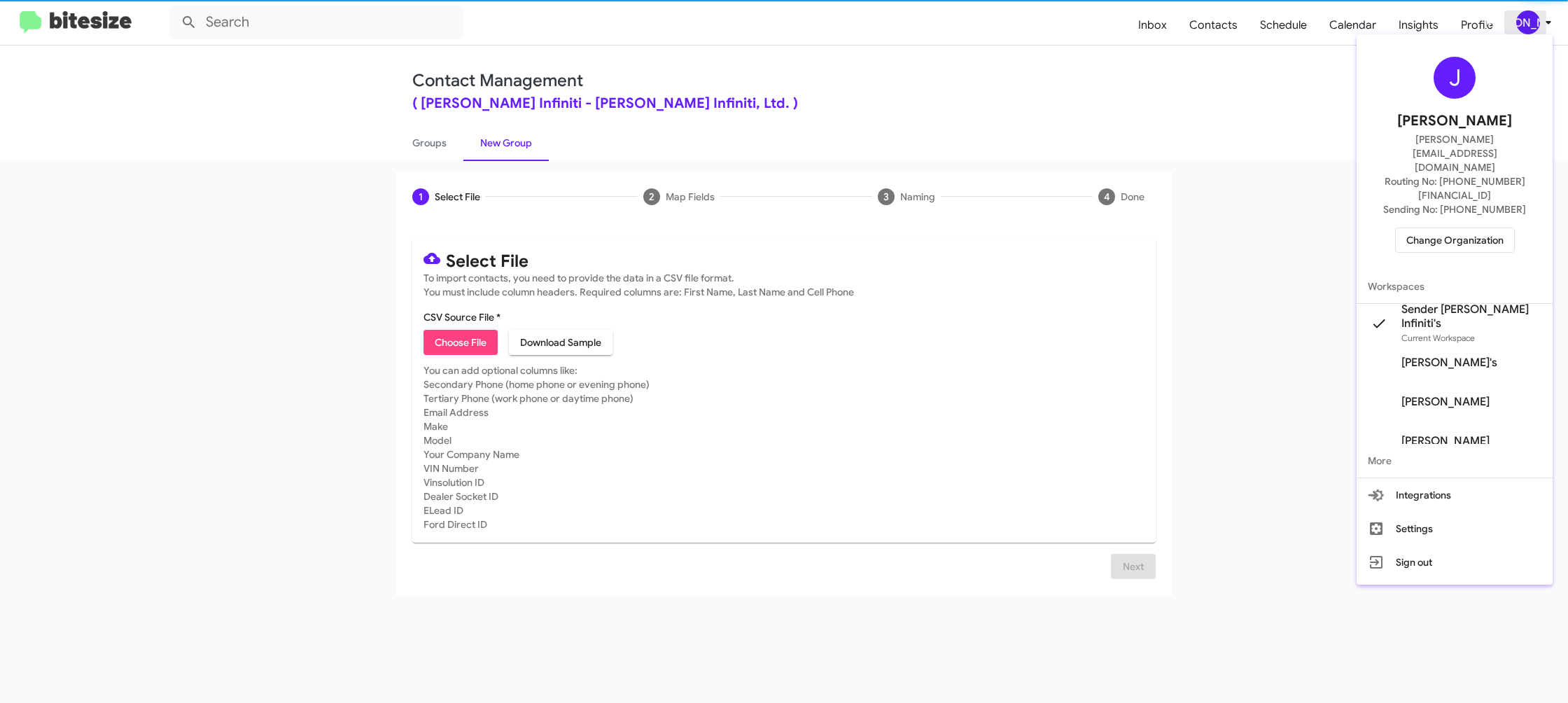
click at [1538, 18] on div at bounding box center [784, 351] width 1568 height 703
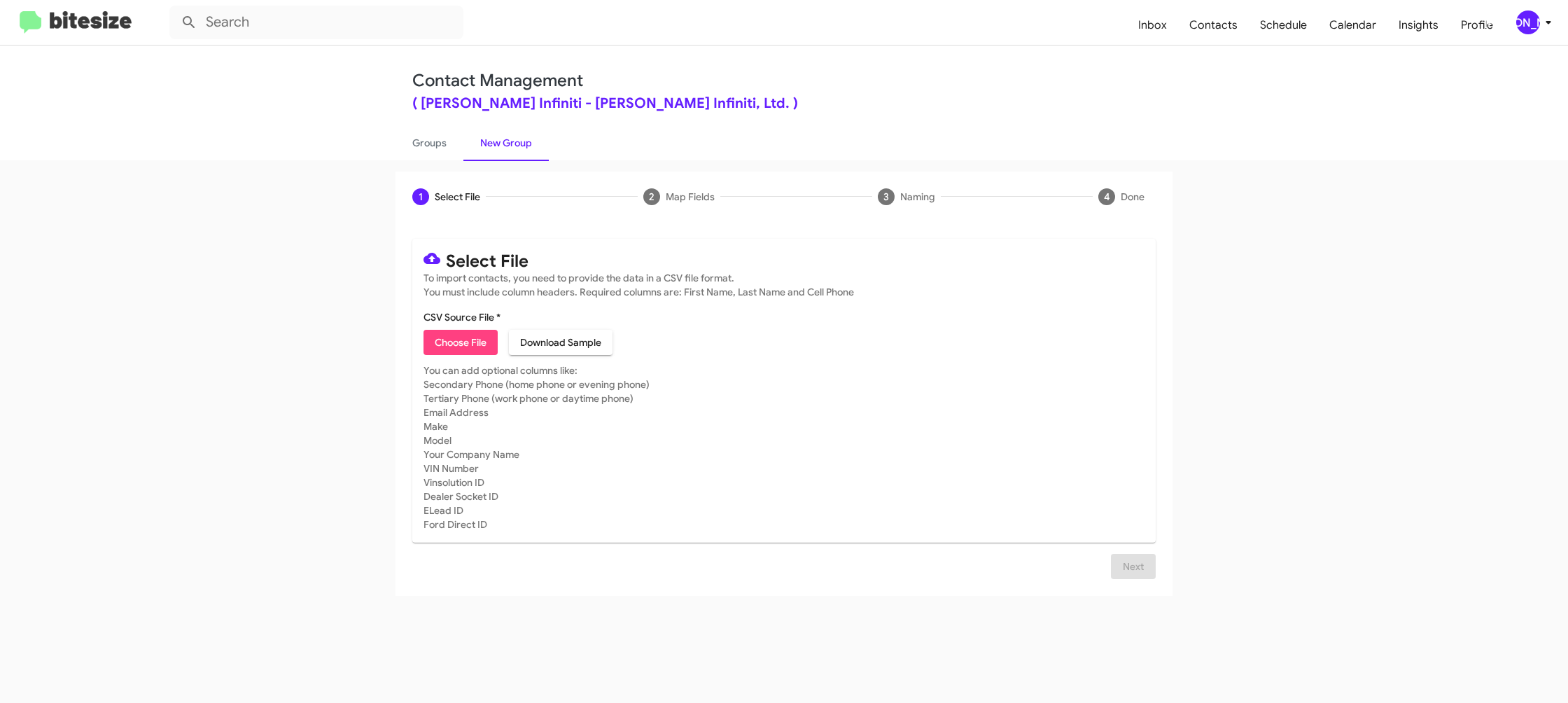
click at [456, 342] on span "Choose File" at bounding box center [461, 342] width 52 height 25
type input "EdHicksInfin_Weekend_09-08-25"
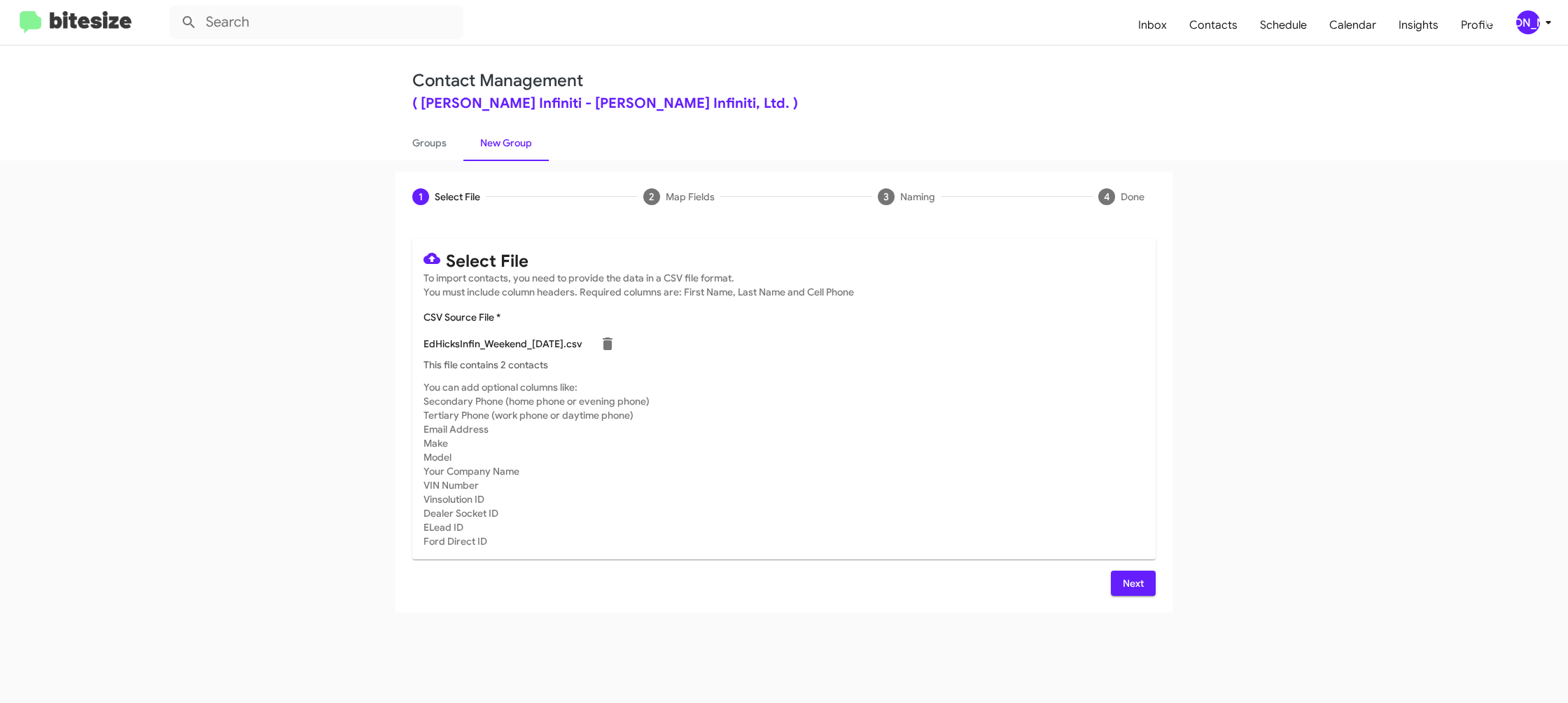
click at [885, 400] on mat-card-subtitle "You can add optional columns like: Secondary Phone (home phone or evening phone…" at bounding box center [784, 464] width 721 height 168
drag, startPoint x: 1128, startPoint y: 583, endPoint x: 1121, endPoint y: 584, distance: 7.1
click at [1128, 583] on span "Next" at bounding box center [1133, 583] width 22 height 25
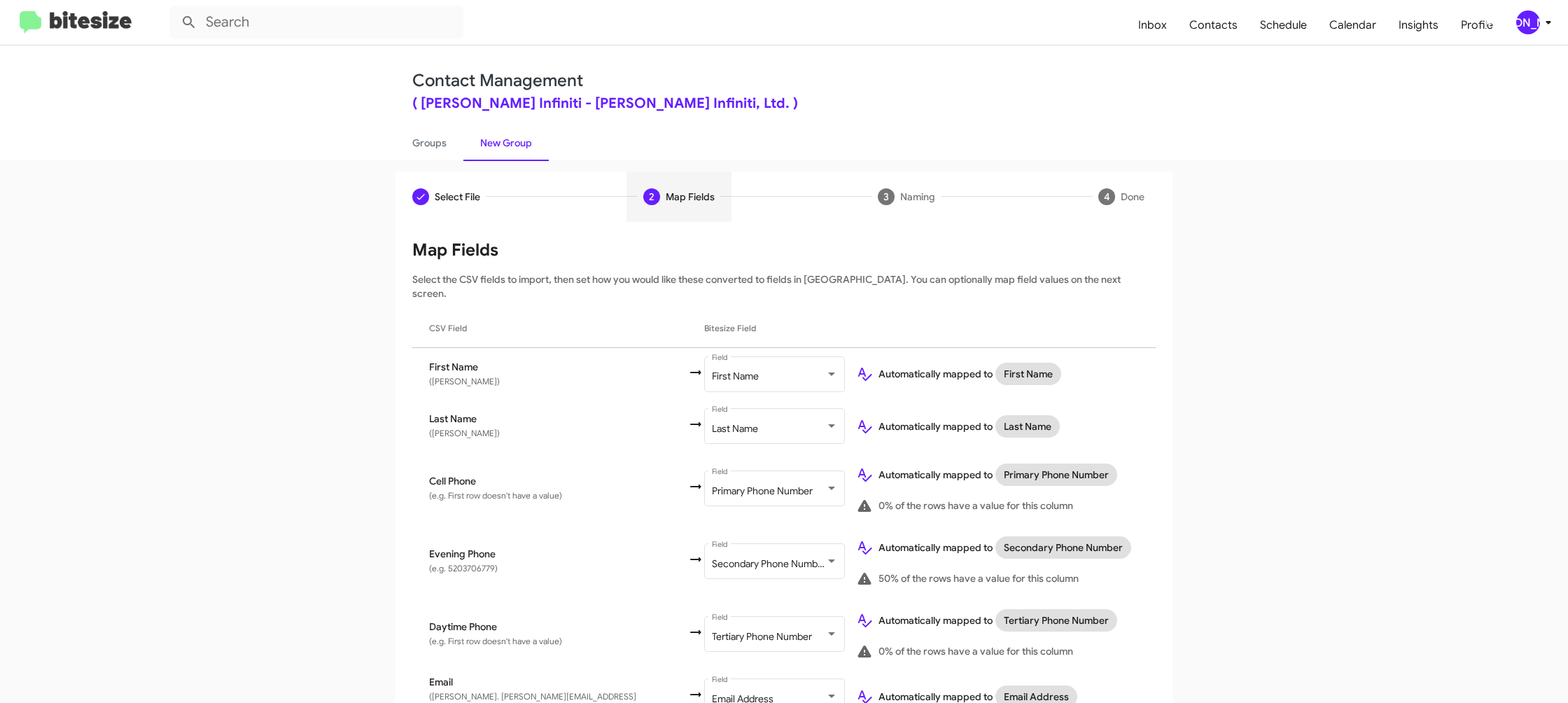
scroll to position [551, 0]
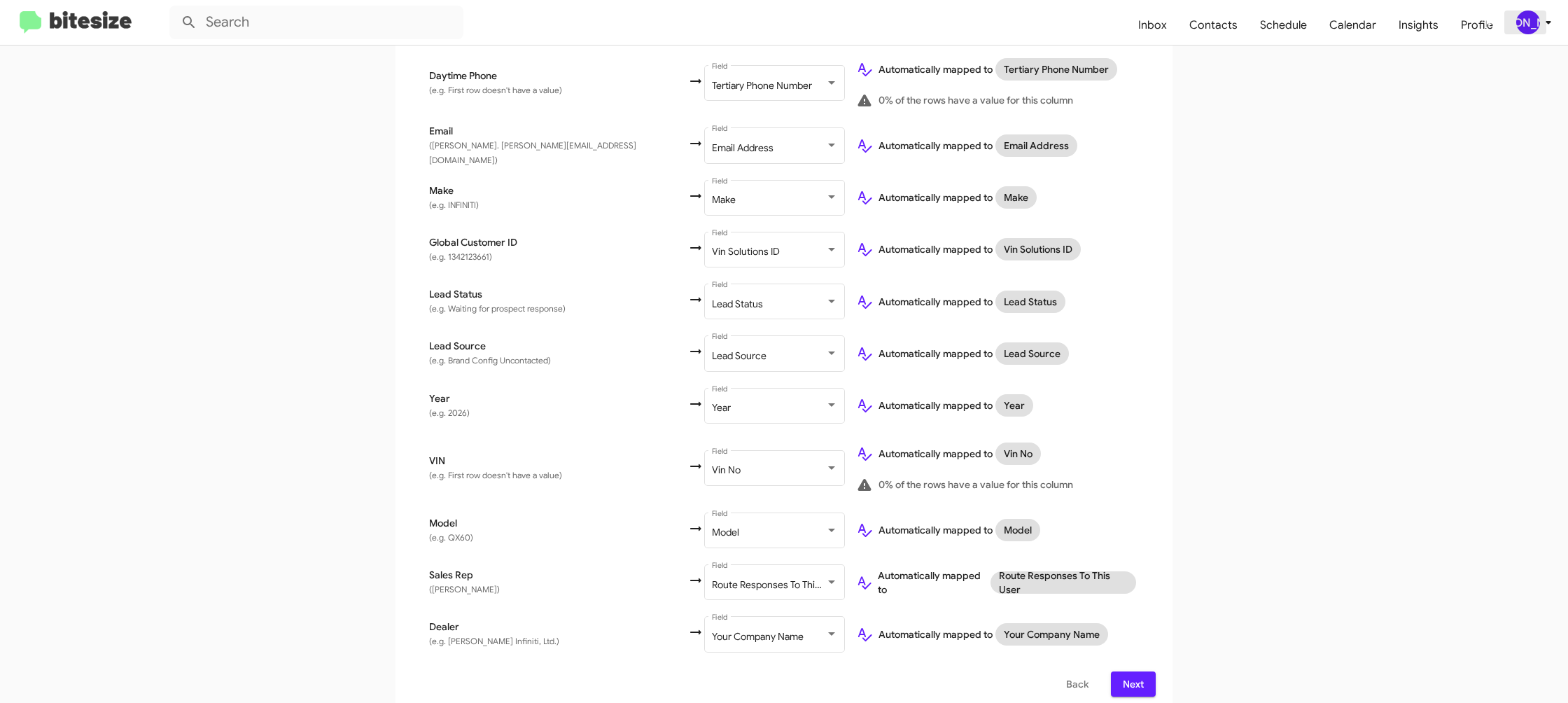
click at [1539, 25] on span "[PERSON_NAME]" at bounding box center [1536, 22] width 42 height 24
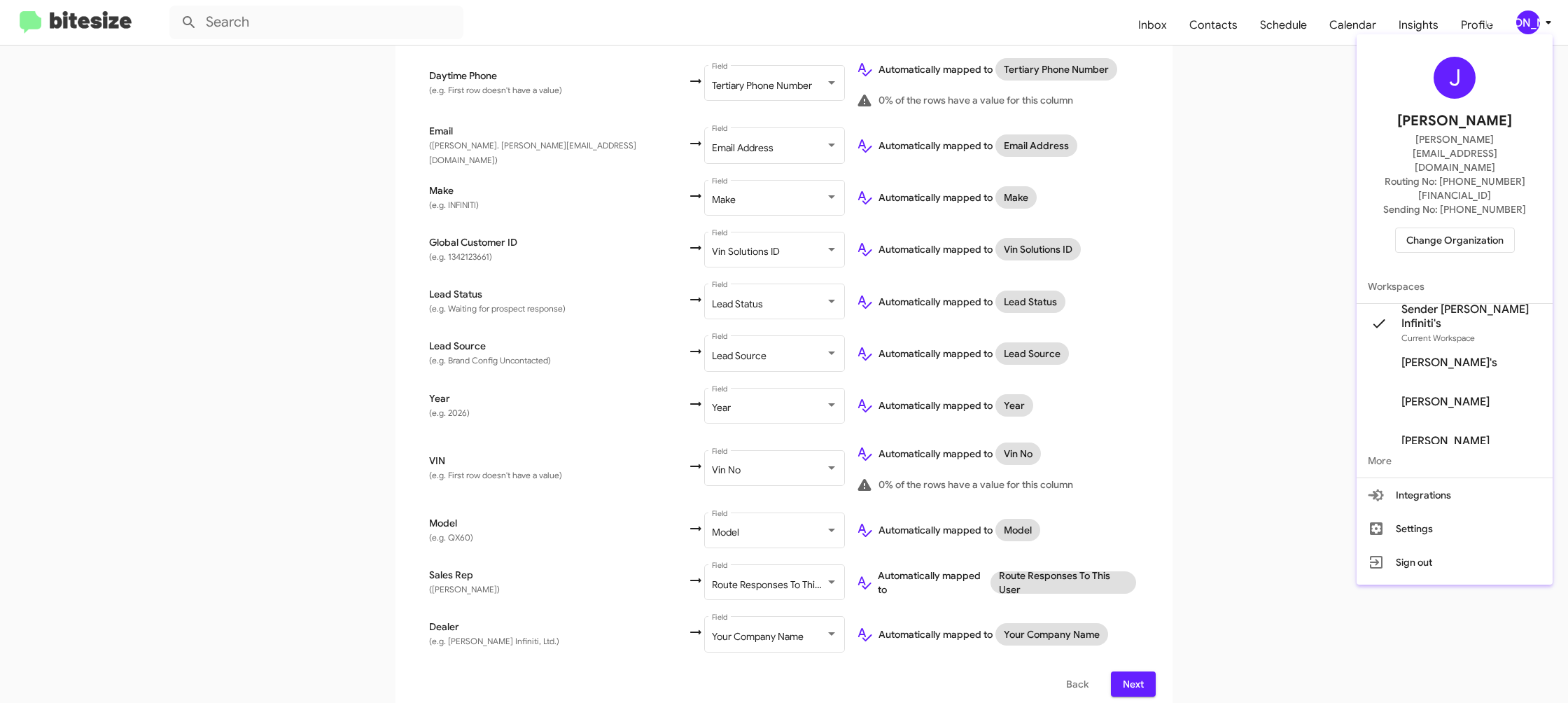
click at [1539, 26] on div at bounding box center [784, 351] width 1568 height 703
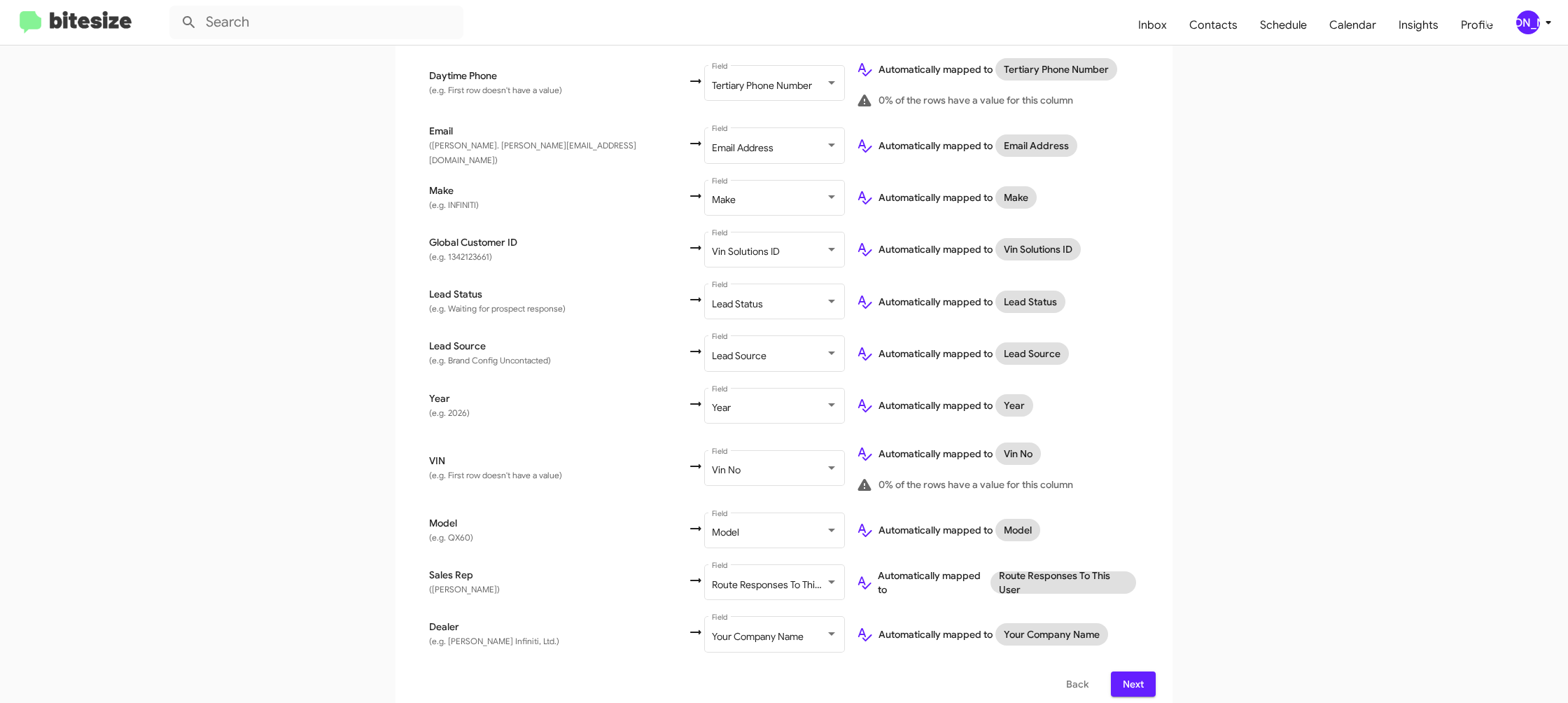
click at [1122, 671] on span "Next" at bounding box center [1133, 683] width 22 height 25
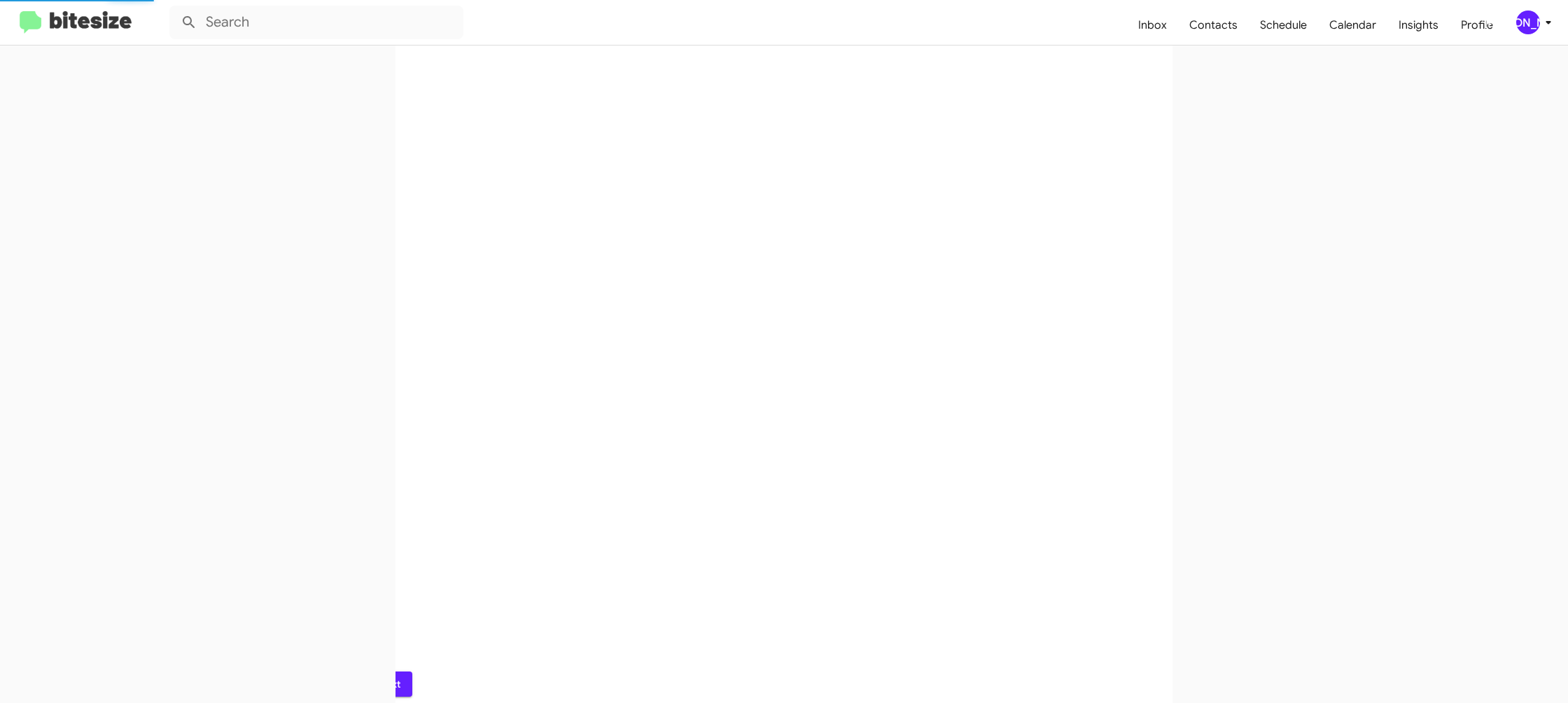
scroll to position [0, 0]
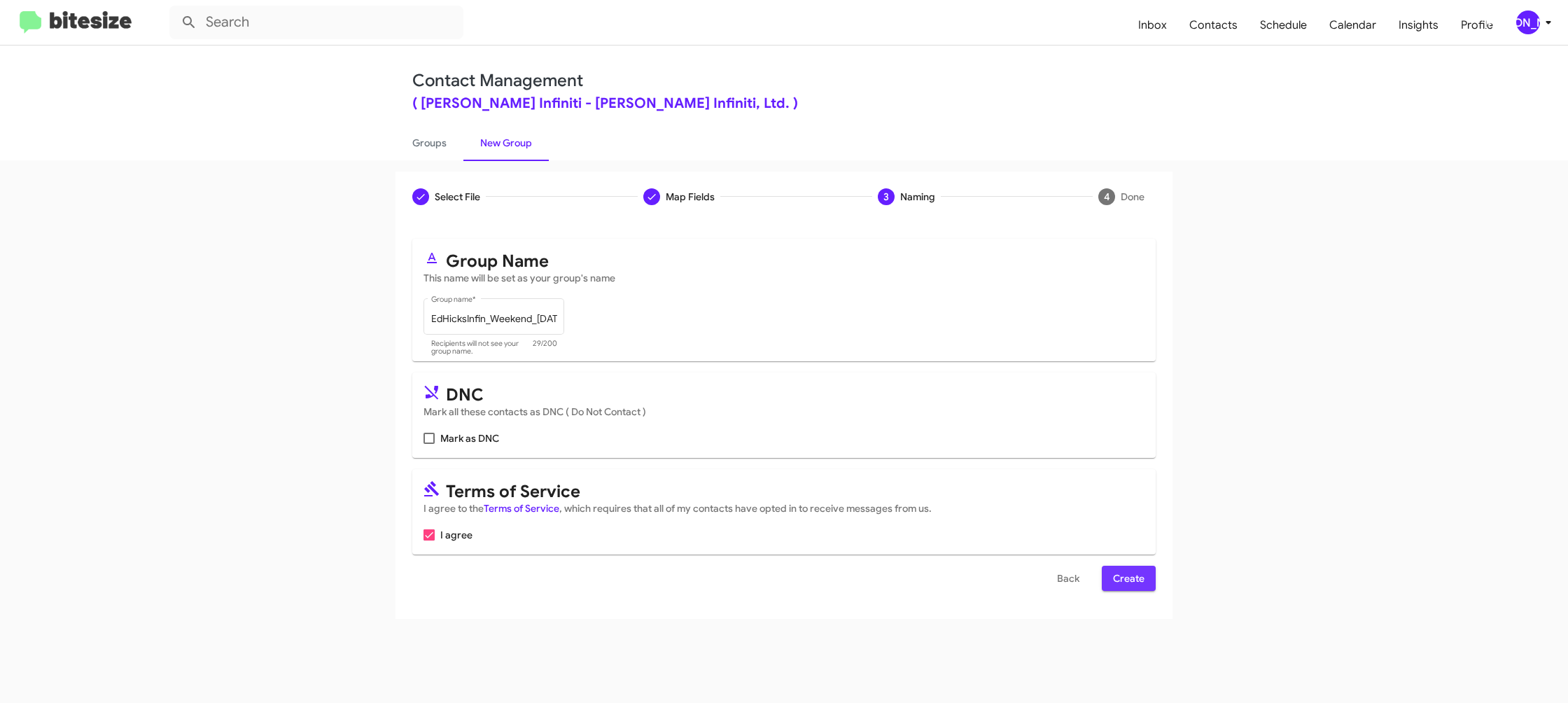
click at [1141, 589] on span "Create" at bounding box center [1129, 578] width 32 height 25
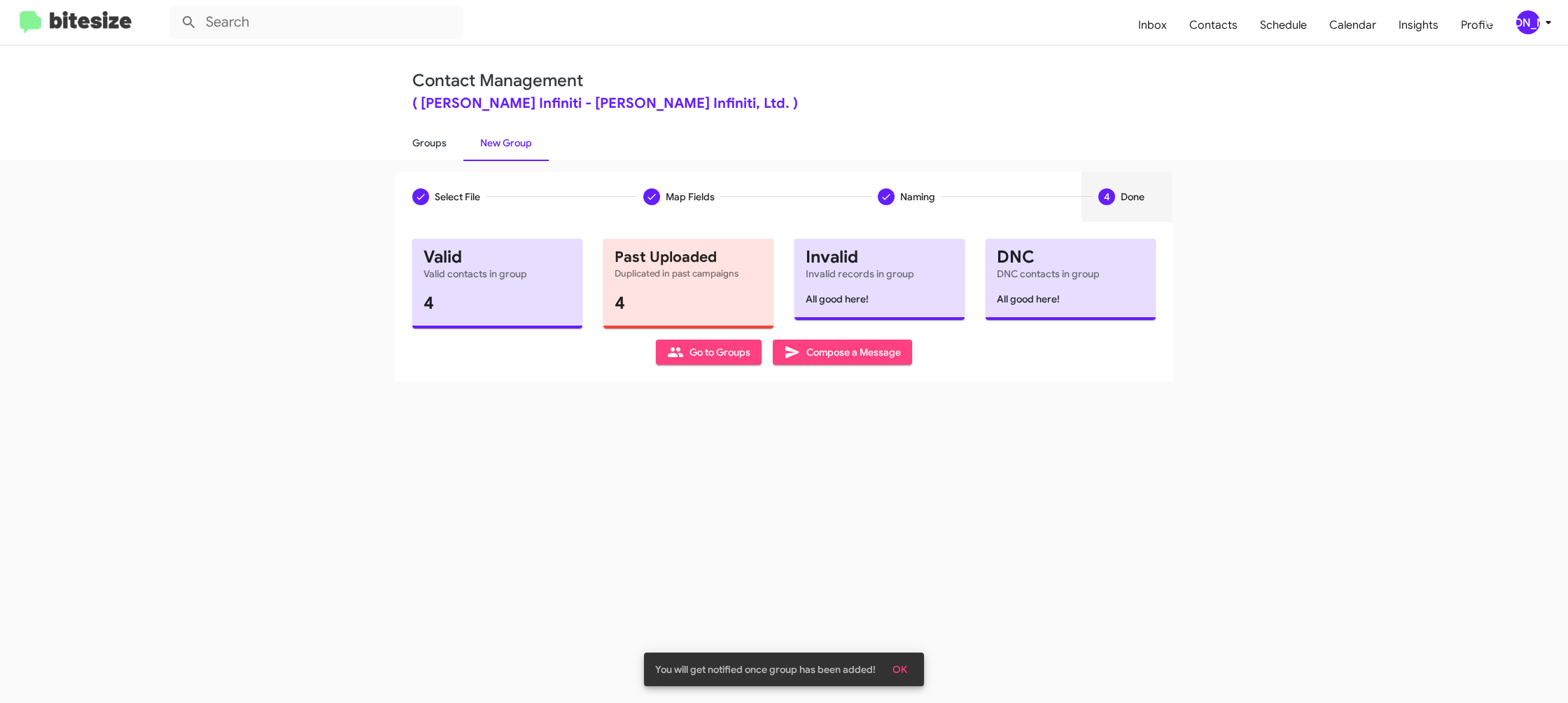
click at [424, 139] on link "Groups" at bounding box center [429, 143] width 68 height 36
type input "in:groups"
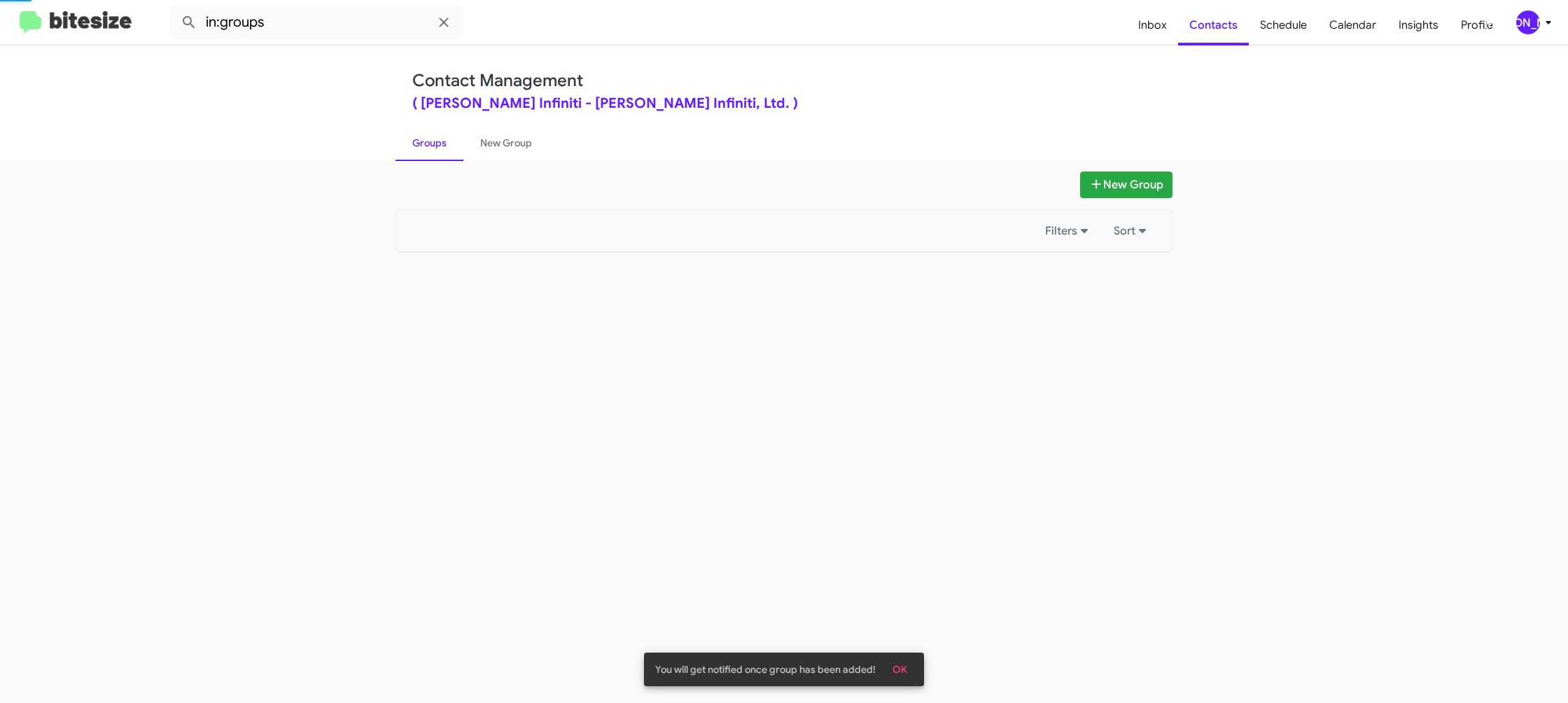
drag, startPoint x: 424, startPoint y: 139, endPoint x: 436, endPoint y: 139, distance: 12.0
click at [424, 139] on link "Groups" at bounding box center [429, 143] width 68 height 36
click at [506, 137] on link "New Group" at bounding box center [507, 143] width 86 height 36
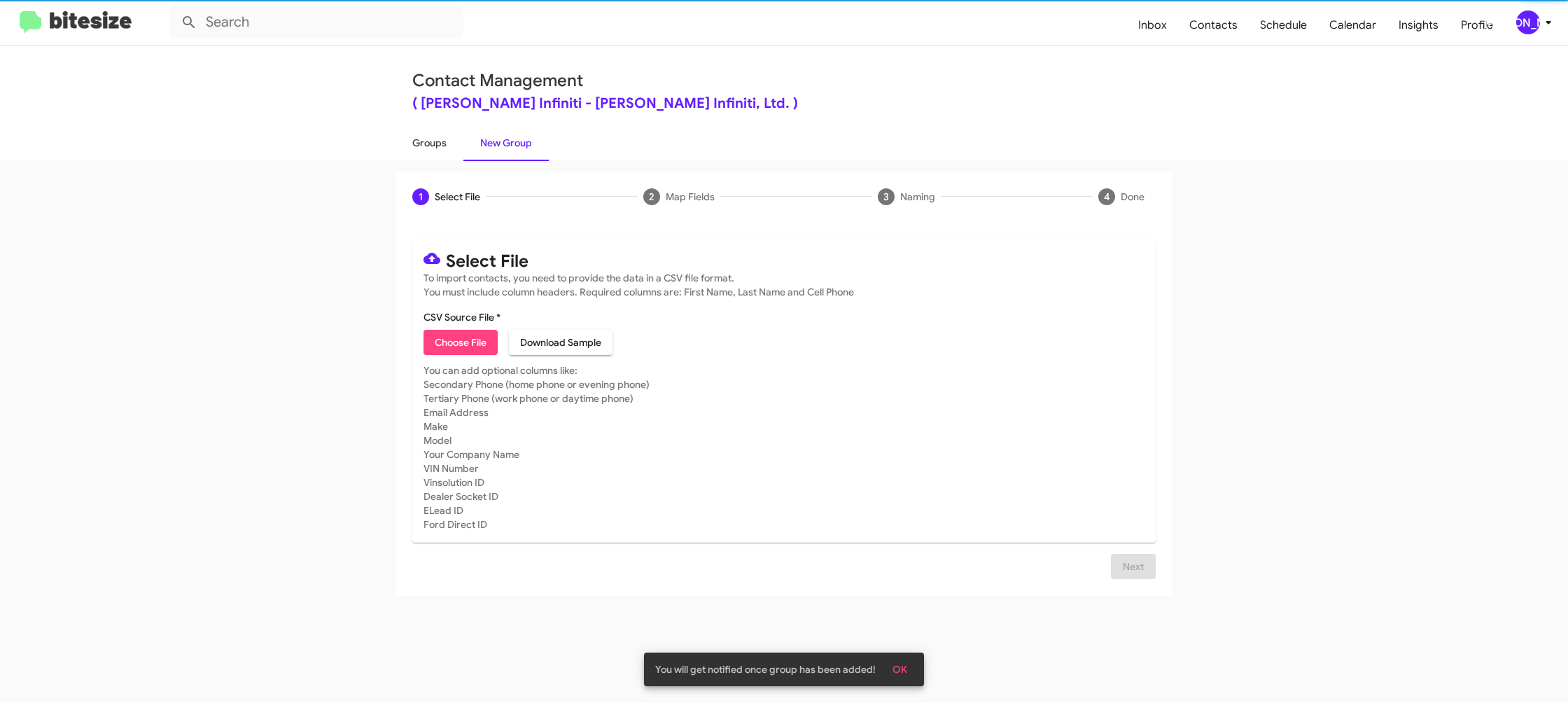
click at [419, 138] on link "Groups" at bounding box center [429, 143] width 68 height 36
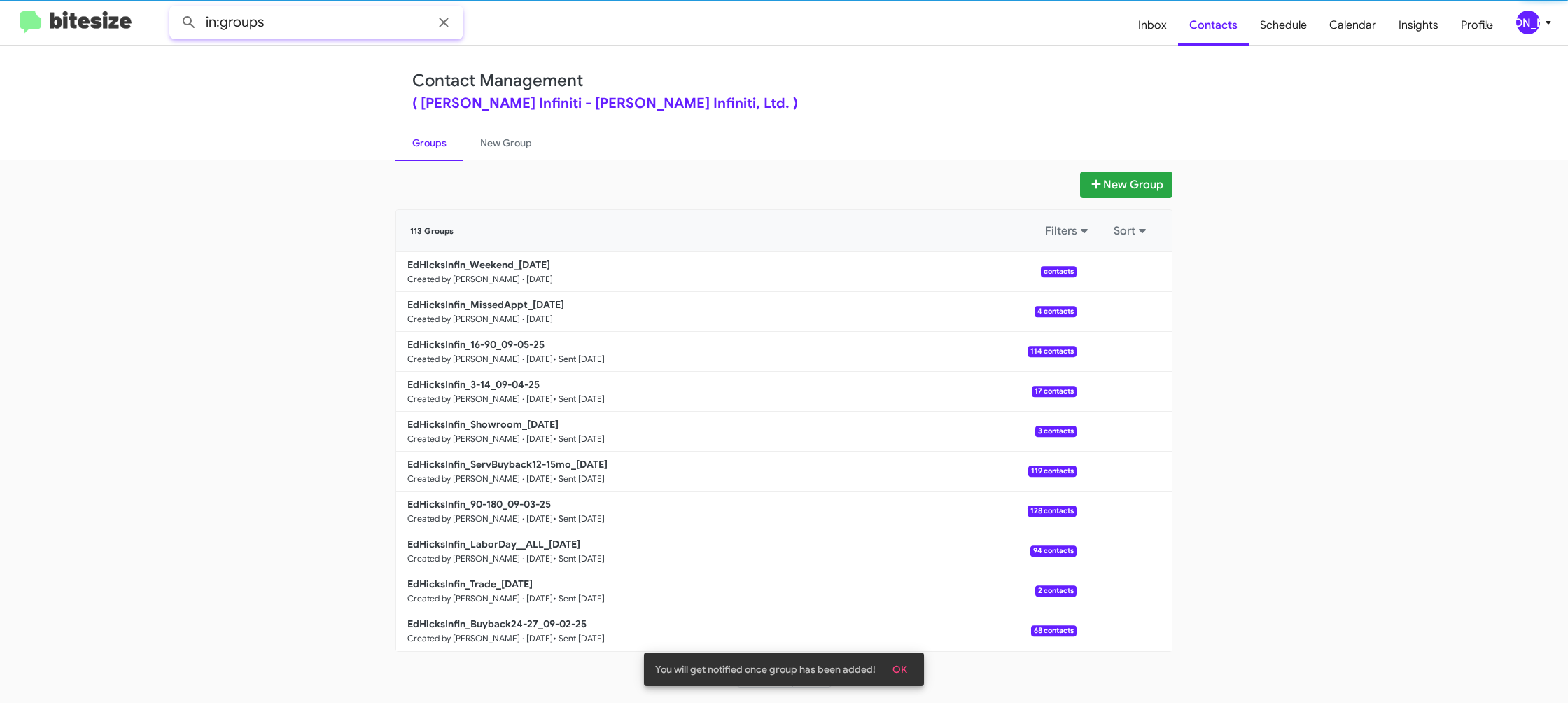
click at [294, 26] on input "in:groups" at bounding box center [316, 22] width 294 height 34
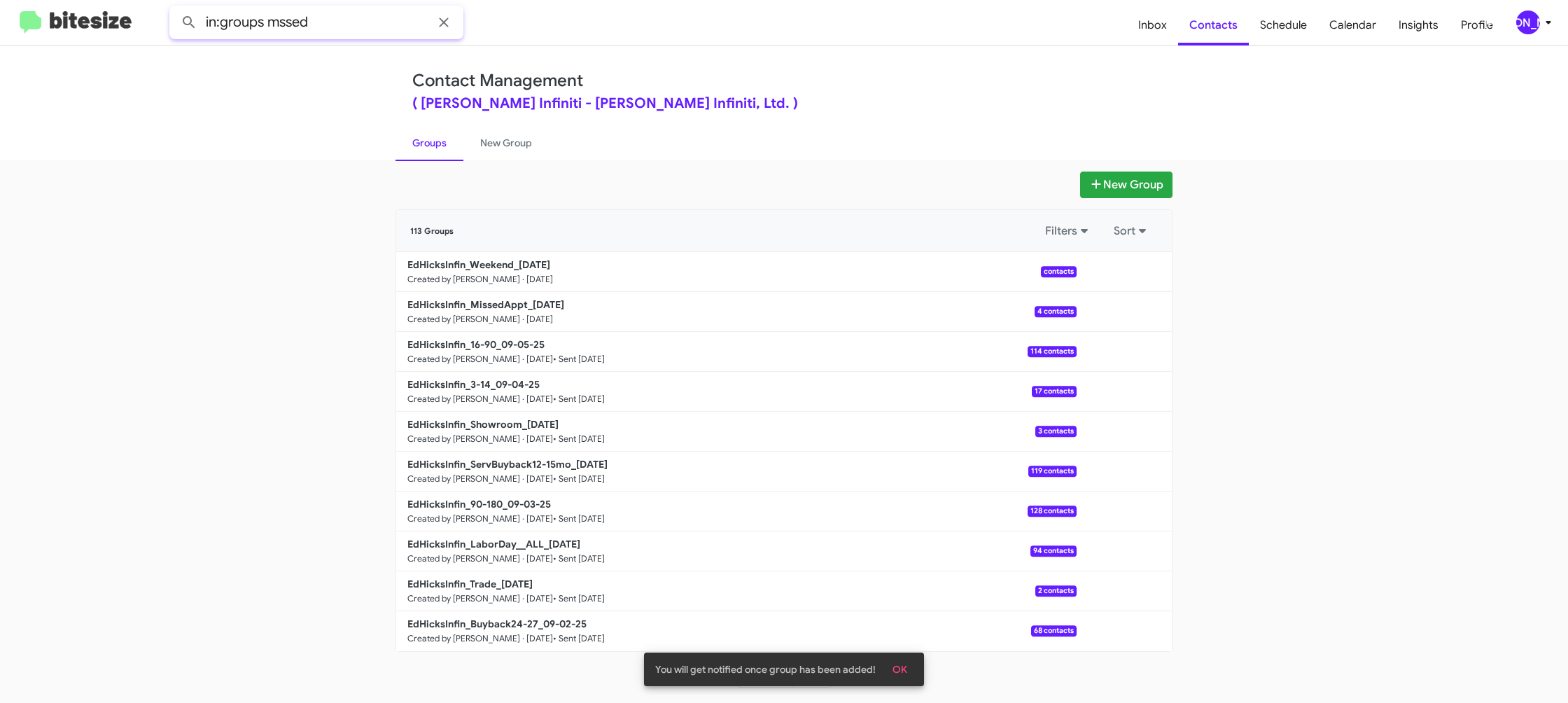
click at [175, 8] on button at bounding box center [189, 22] width 28 height 28
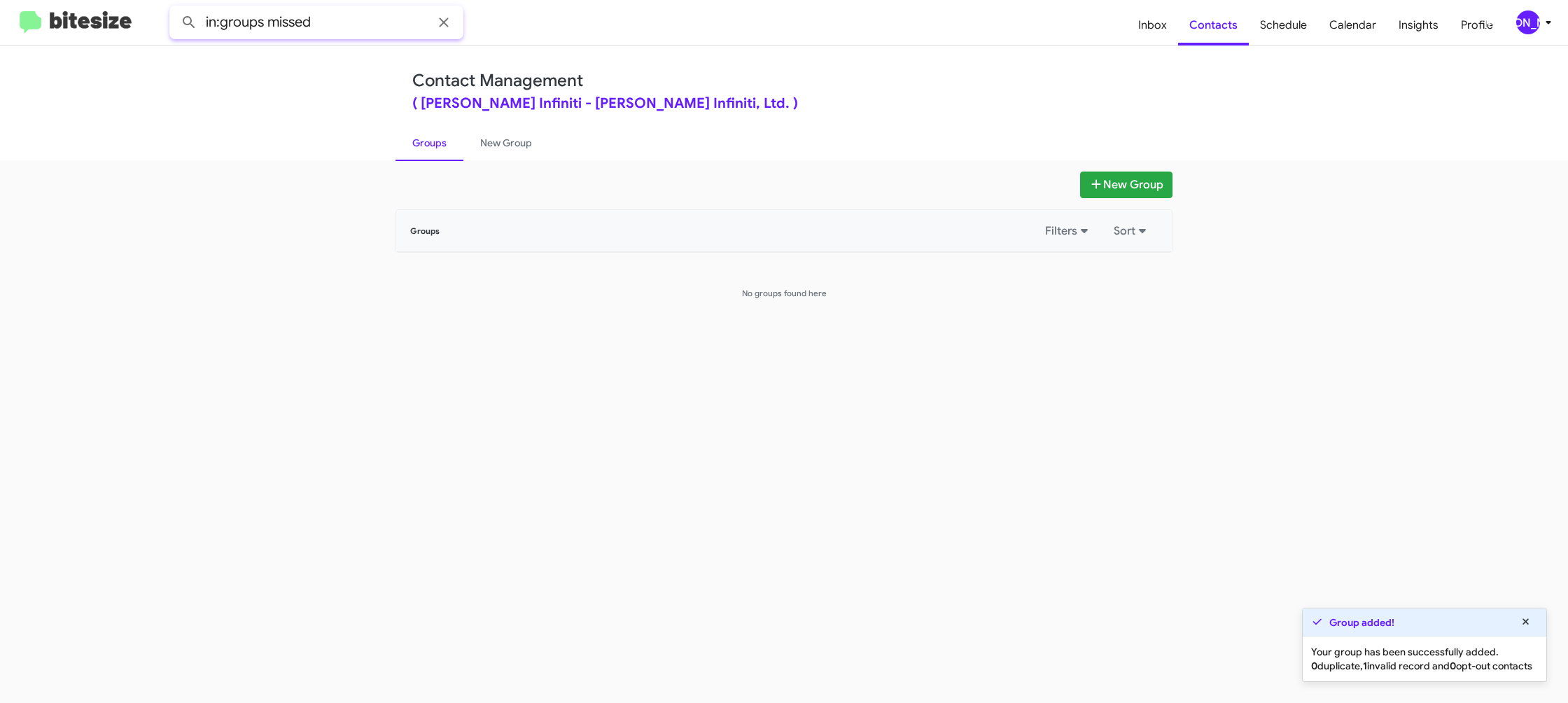
click at [175, 8] on button at bounding box center [189, 22] width 28 height 28
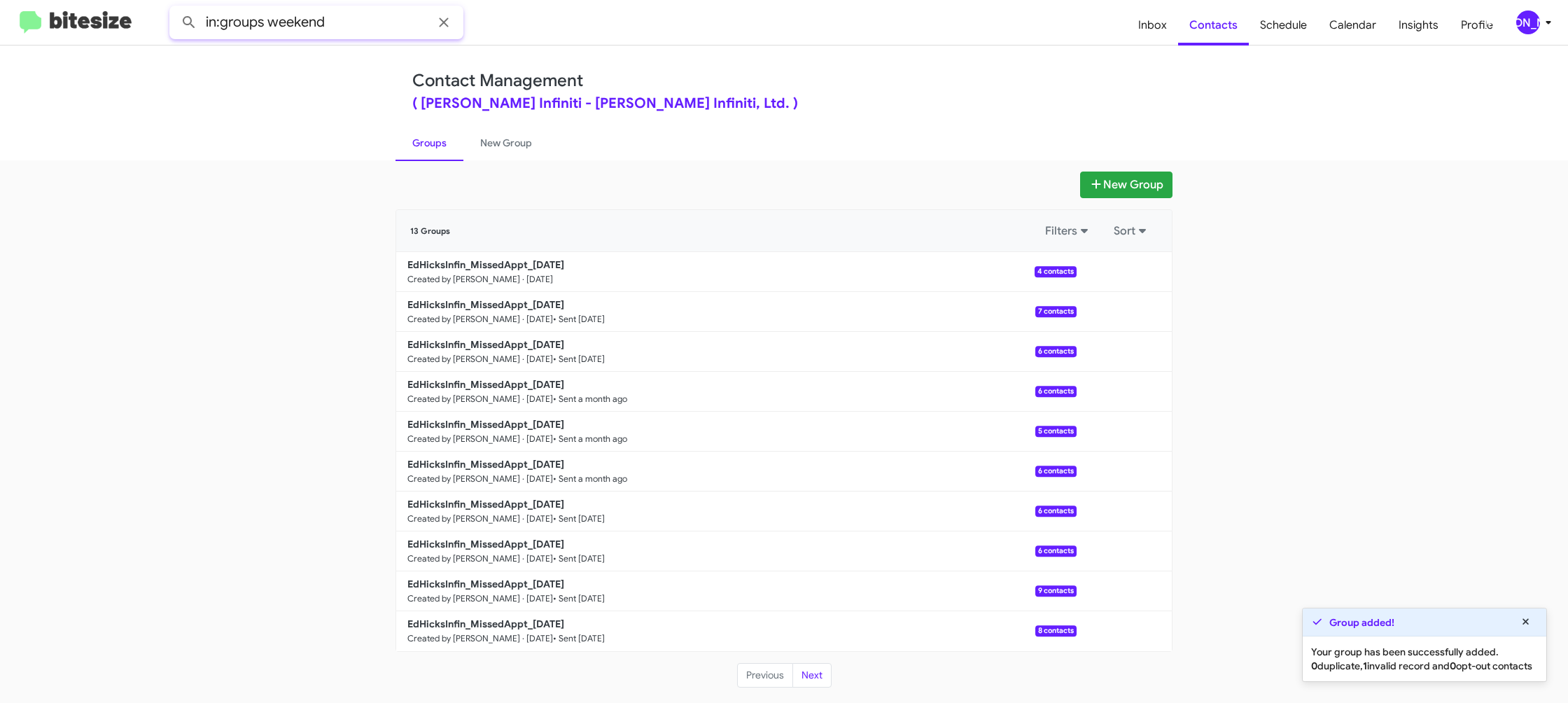
type input "in:groups weekend"
click at [175, 8] on button at bounding box center [189, 22] width 28 height 28
click at [489, 143] on link "New Group" at bounding box center [507, 143] width 86 height 36
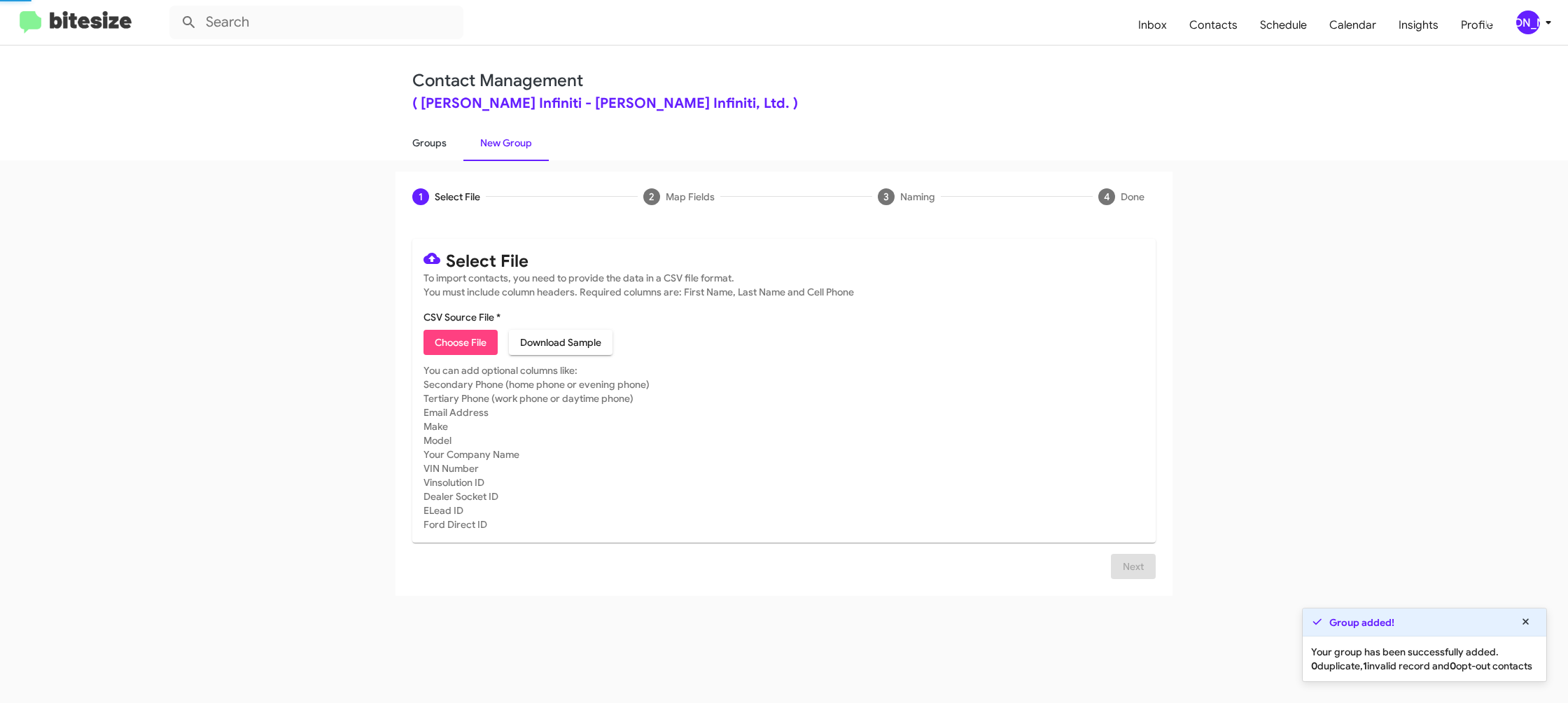
click at [430, 145] on link "Groups" at bounding box center [429, 143] width 68 height 36
type input "in:groups"
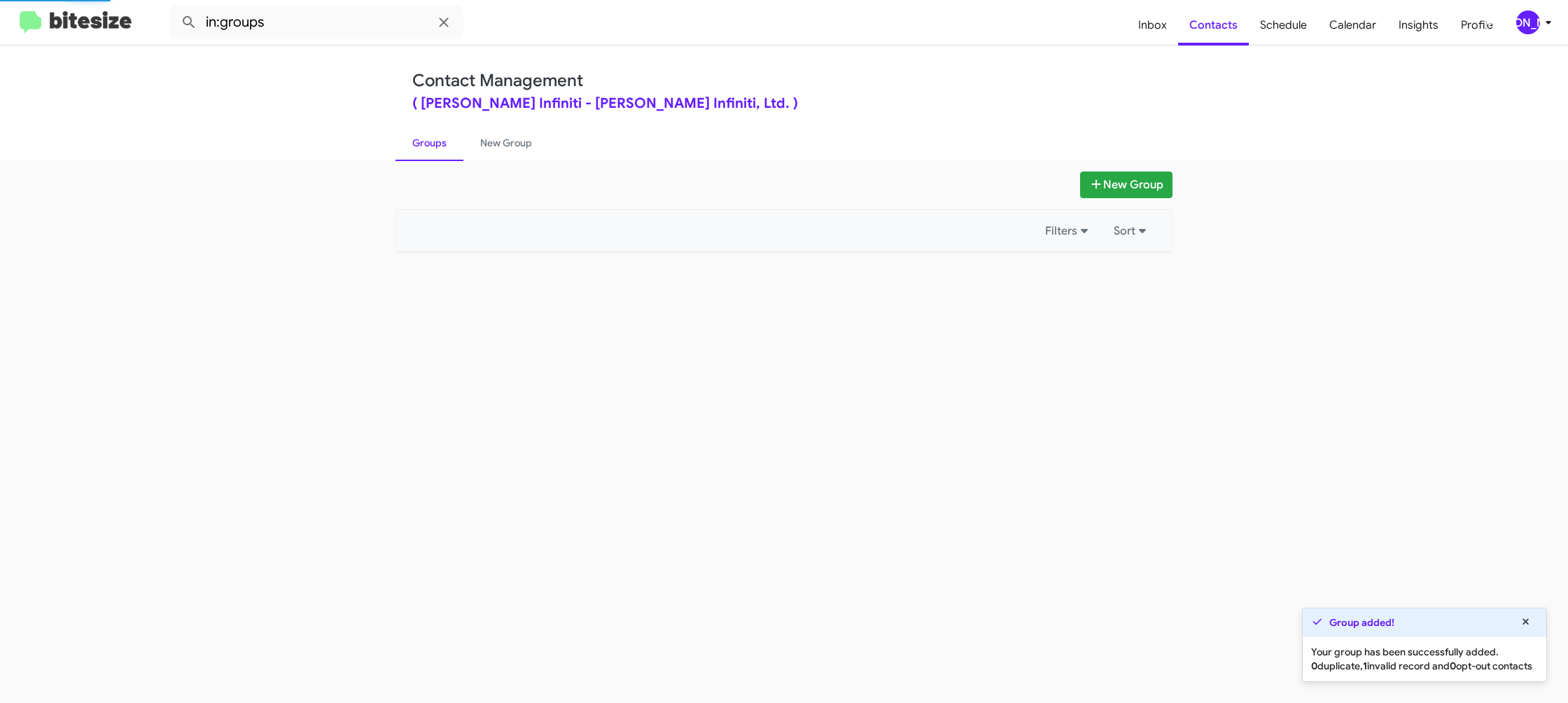
click at [430, 145] on link "Groups" at bounding box center [429, 143] width 68 height 36
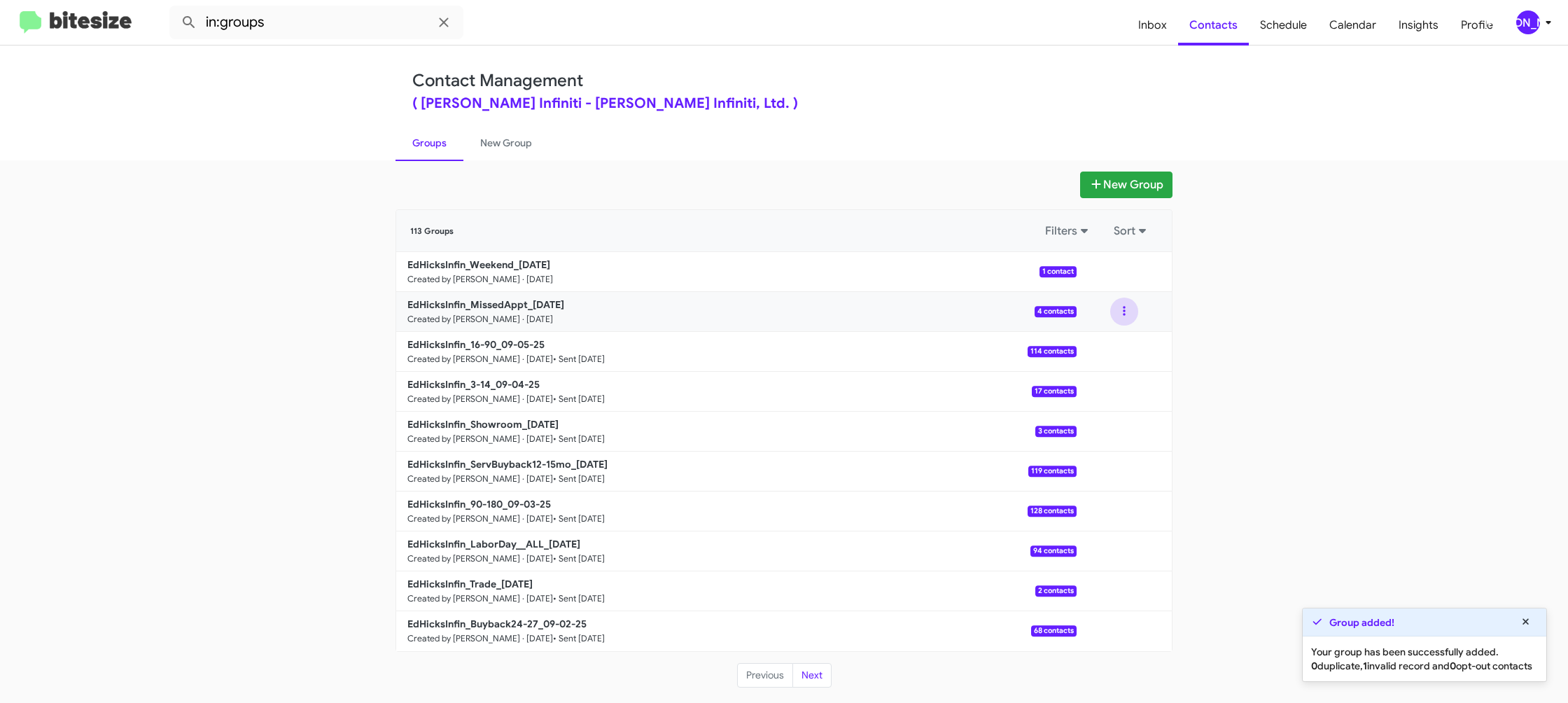
click at [1124, 321] on button at bounding box center [1125, 312] width 28 height 28
click at [1110, 345] on button "View contacts" at bounding box center [1083, 349] width 112 height 34
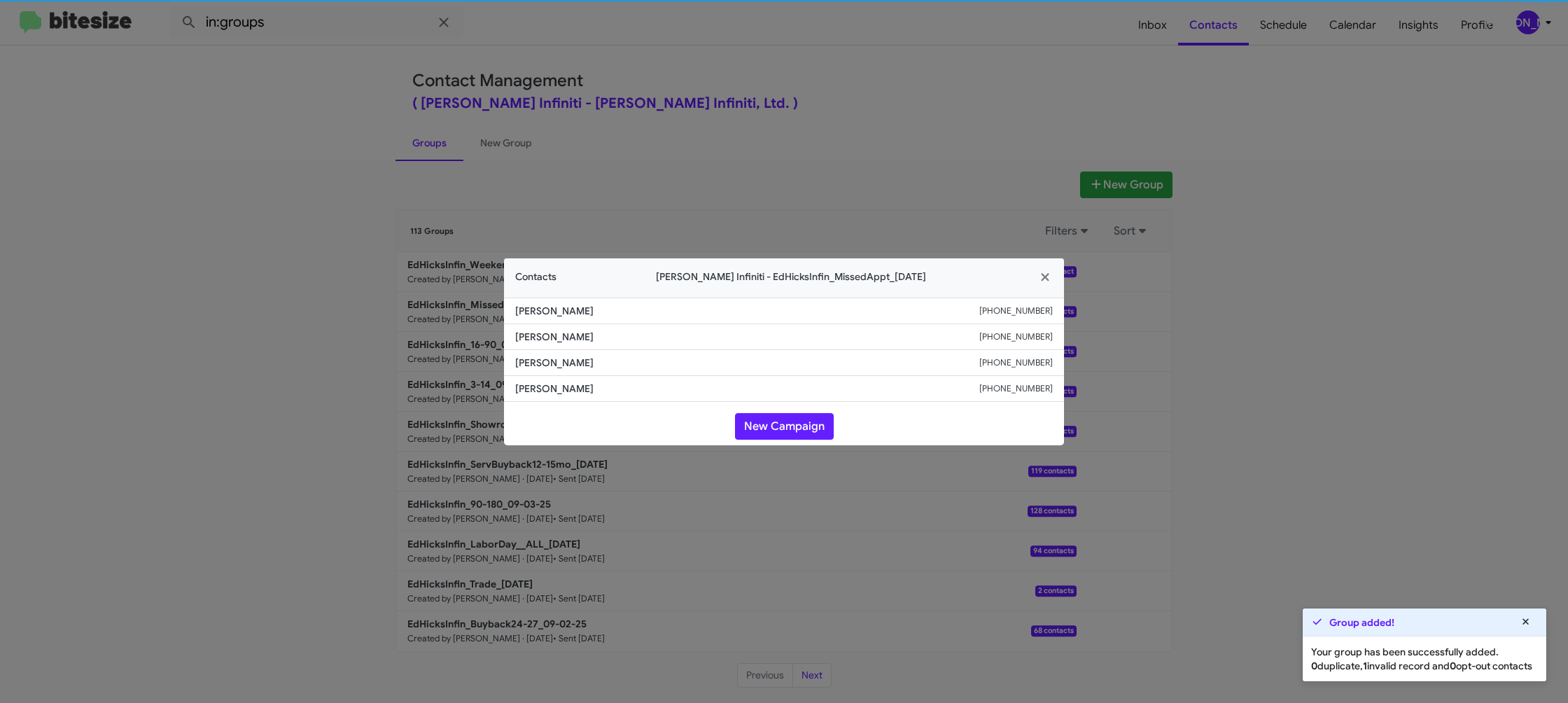
click at [537, 352] on li "Lisa Moreno +13617428798" at bounding box center [784, 363] width 560 height 26
copy span "Lisa Moreno"
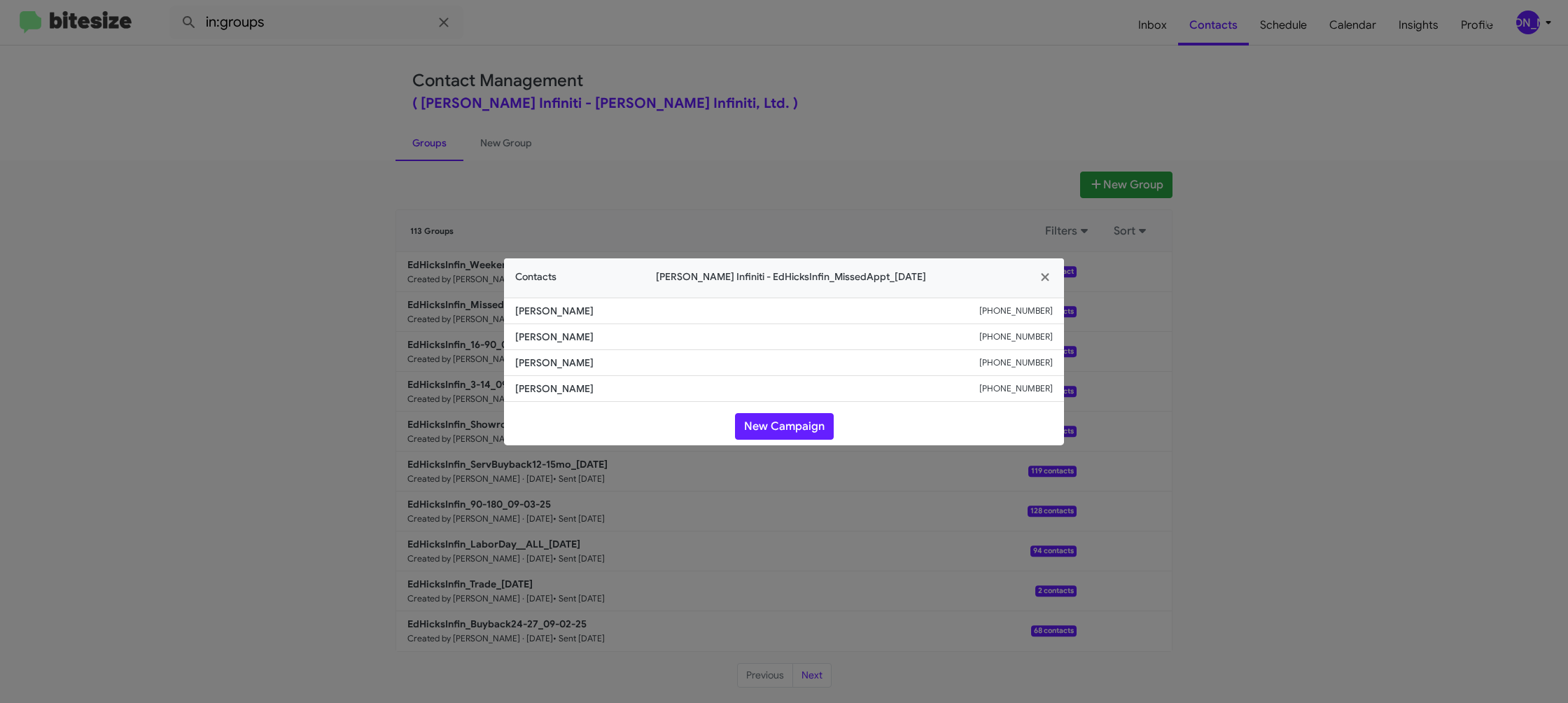
click at [819, 139] on modal-container "Contacts Ed Hicks Infiniti - EdHicksInfin_MissedAppt_09-08-25 David Gonzalez +1…" at bounding box center [784, 351] width 1568 height 703
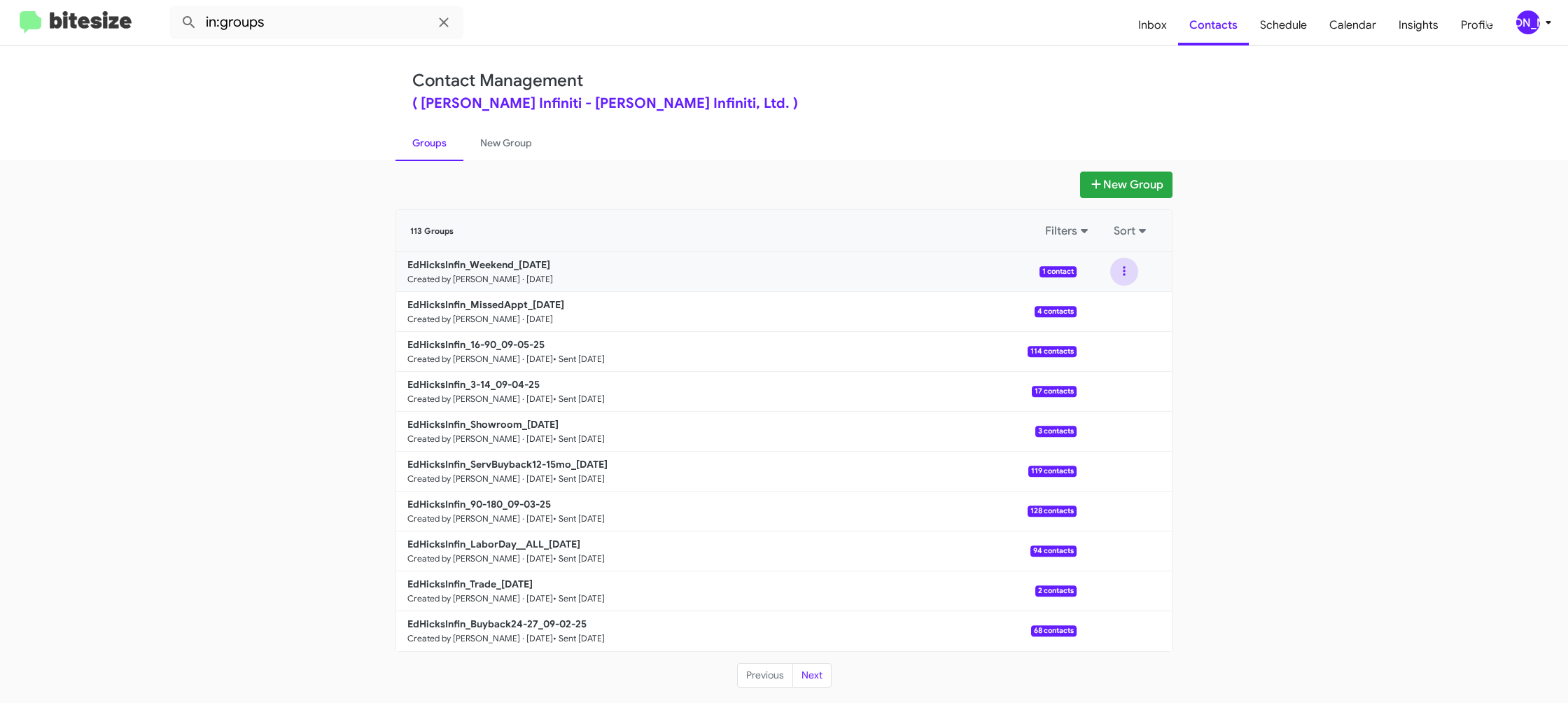
click at [1125, 281] on button at bounding box center [1125, 272] width 28 height 28
click at [1124, 304] on button "View contacts" at bounding box center [1083, 310] width 112 height 34
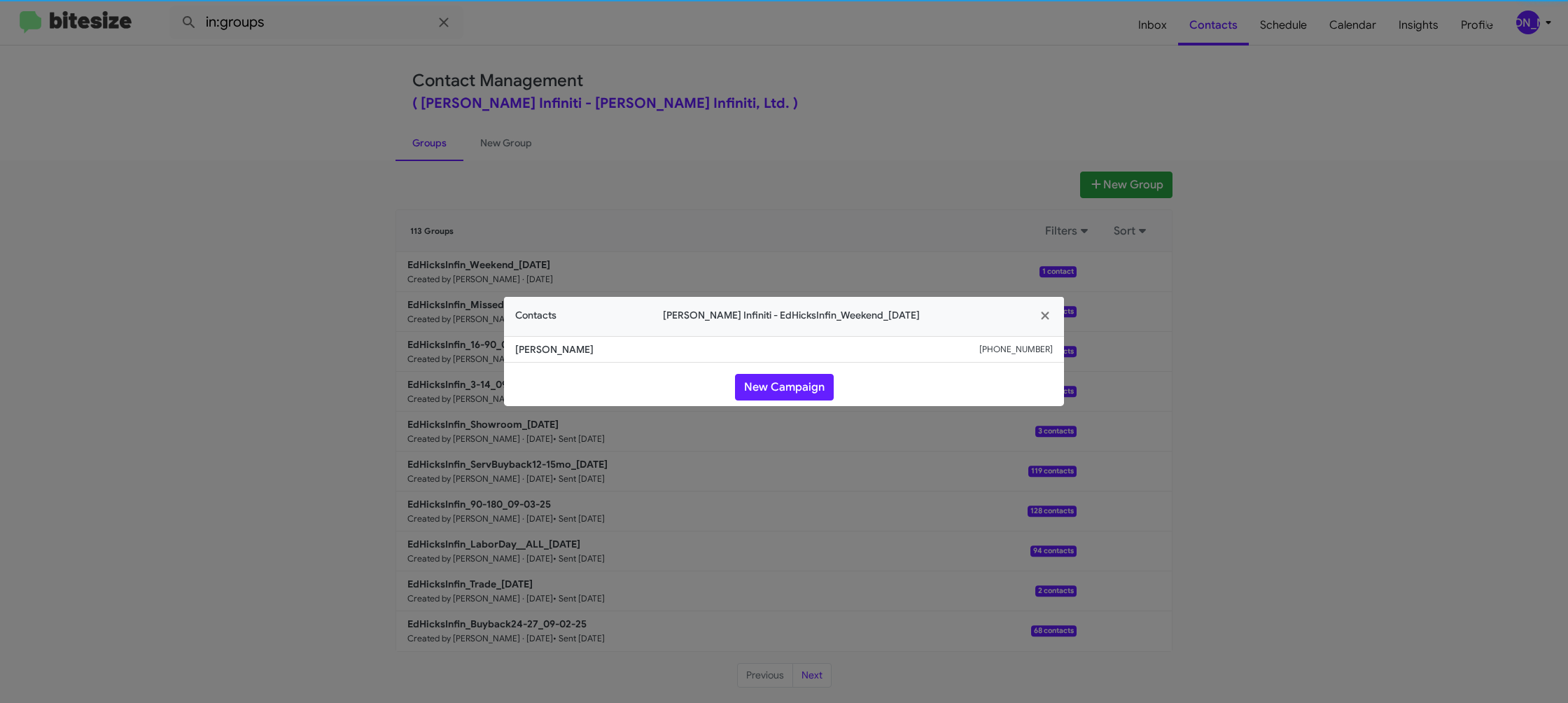
click at [558, 359] on li "Ryan Vanderah +15203706779" at bounding box center [784, 349] width 560 height 27
copy span "Ryan Vanderah"
drag, startPoint x: 427, startPoint y: 198, endPoint x: 475, endPoint y: 272, distance: 88.2
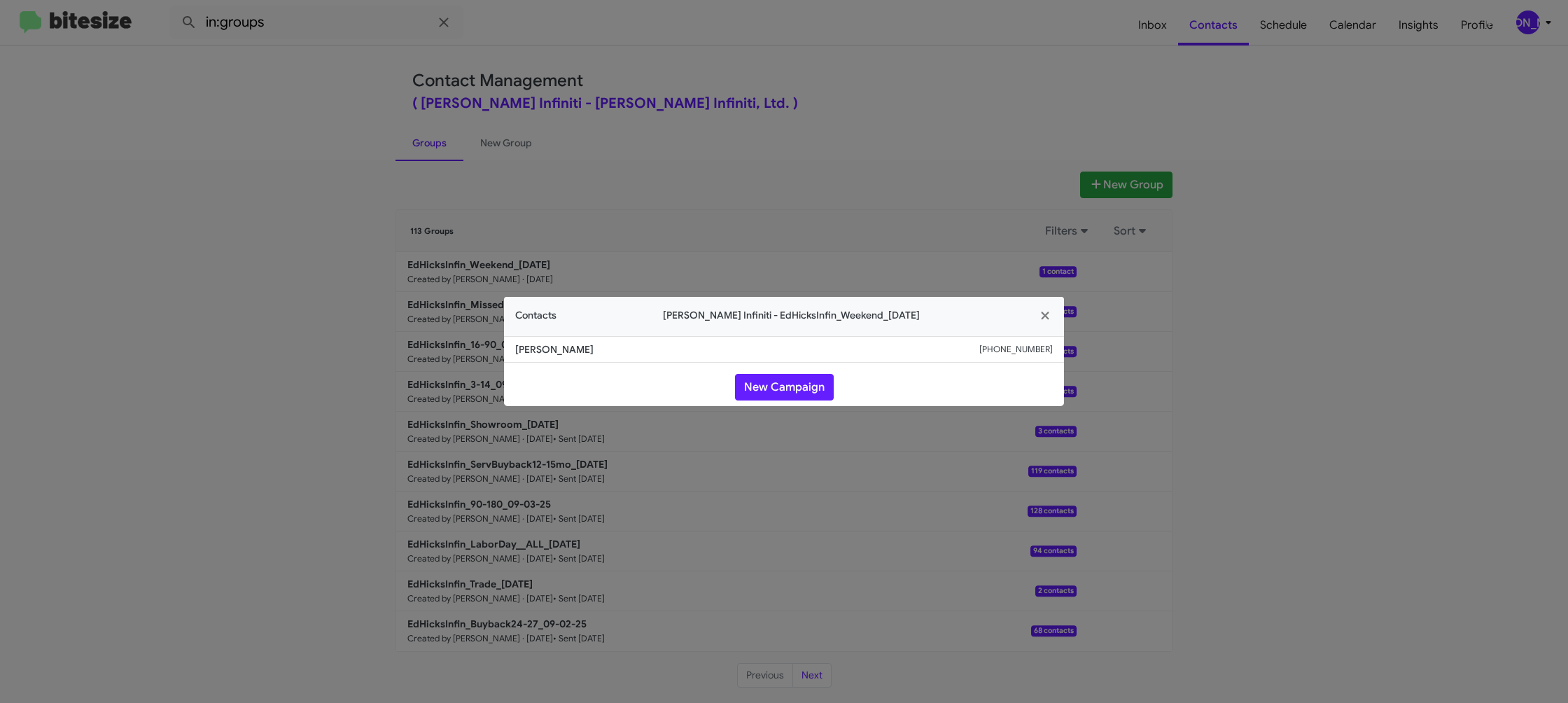
click at [427, 198] on modal-container "Contacts Ed Hicks Infiniti - EdHicksInfin_Weekend_09-08-25 Ryan Vanderah +15203…" at bounding box center [784, 351] width 1568 height 703
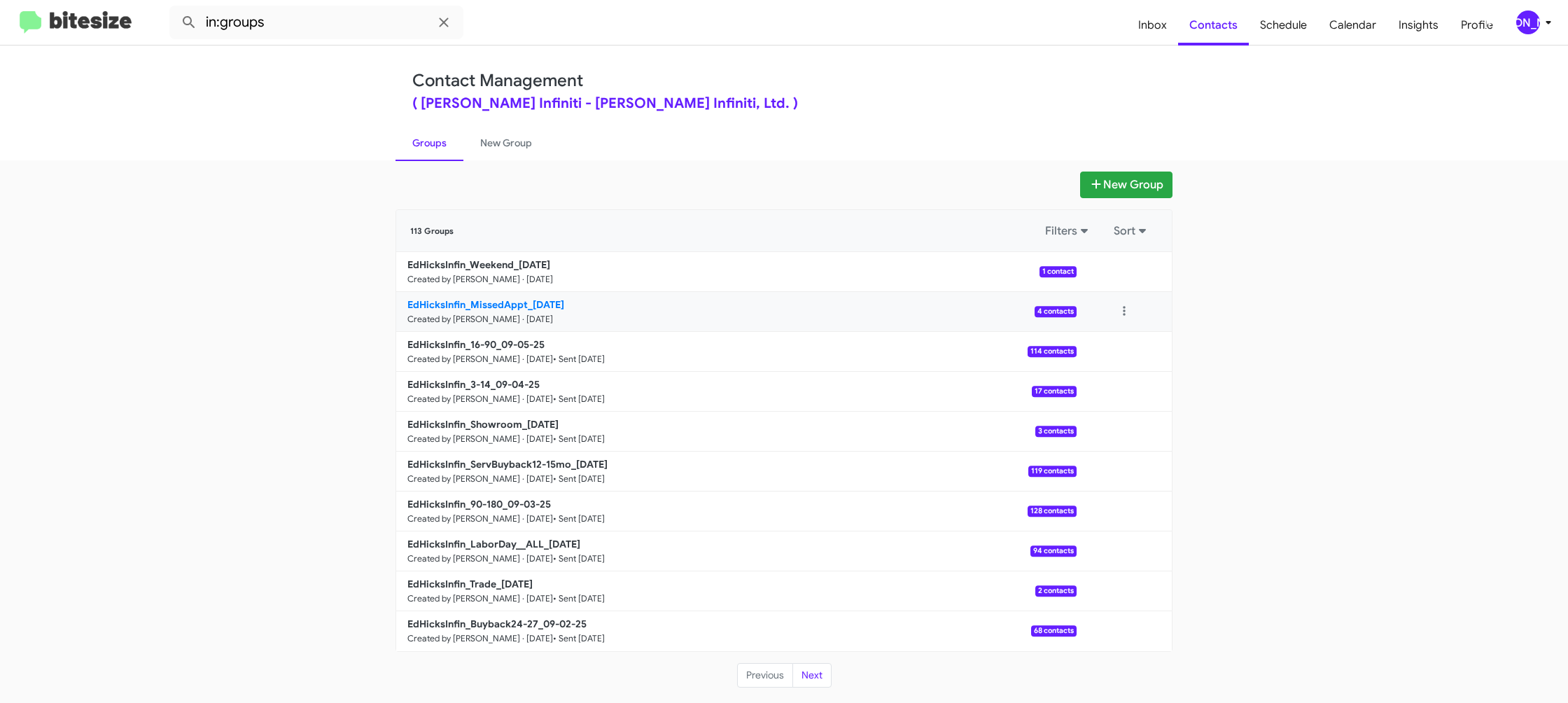
click at [503, 310] on p "EdHicksInfin_MissedAppt_09-08-25" at bounding box center [736, 304] width 658 height 14
drag, startPoint x: 503, startPoint y: 311, endPoint x: 447, endPoint y: 231, distance: 97.7
click at [500, 306] on link "EdHicksInfin_MissedAppt_09-08-25 Created by Jason Apdua · Sep 8, 2025 4 contacts" at bounding box center [736, 312] width 680 height 40
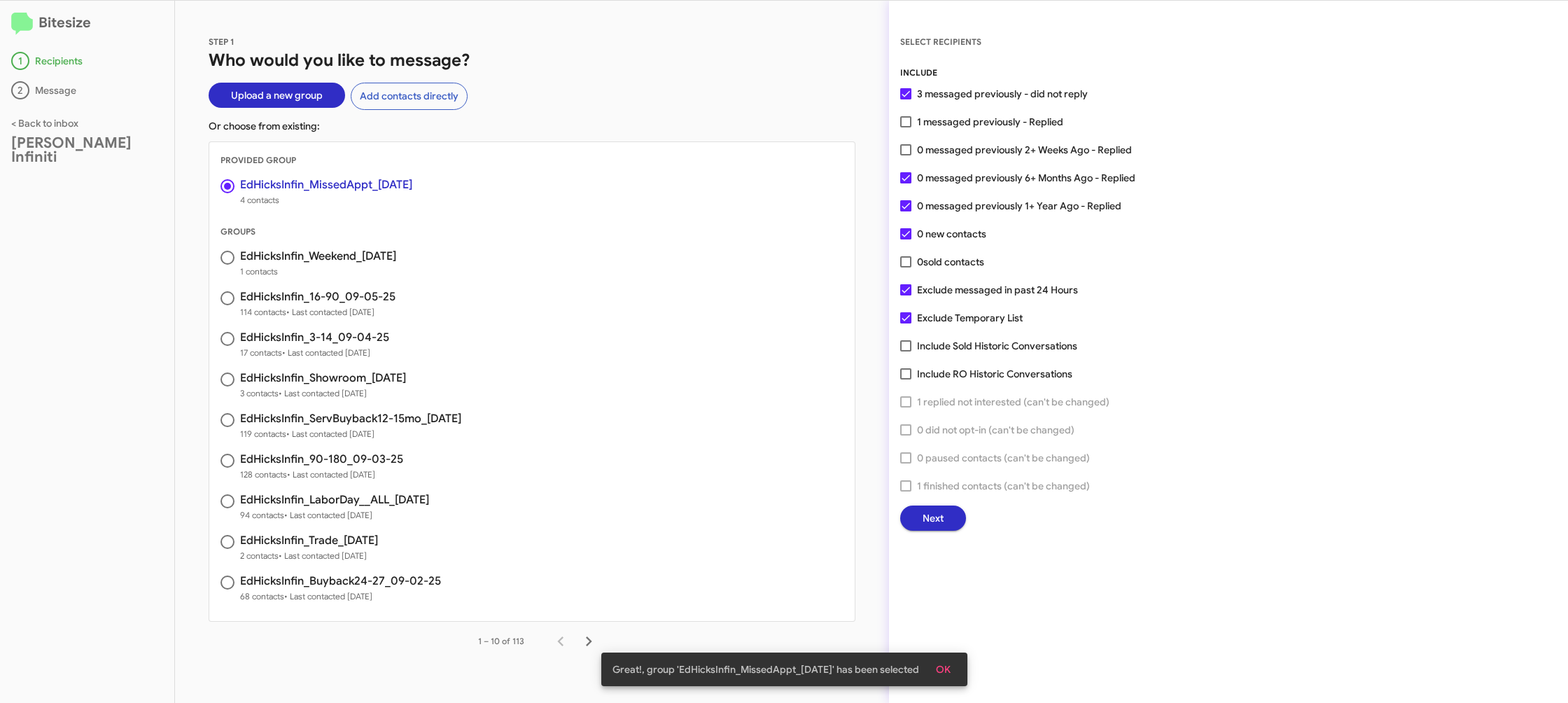
click at [931, 526] on span "Next" at bounding box center [933, 518] width 21 height 25
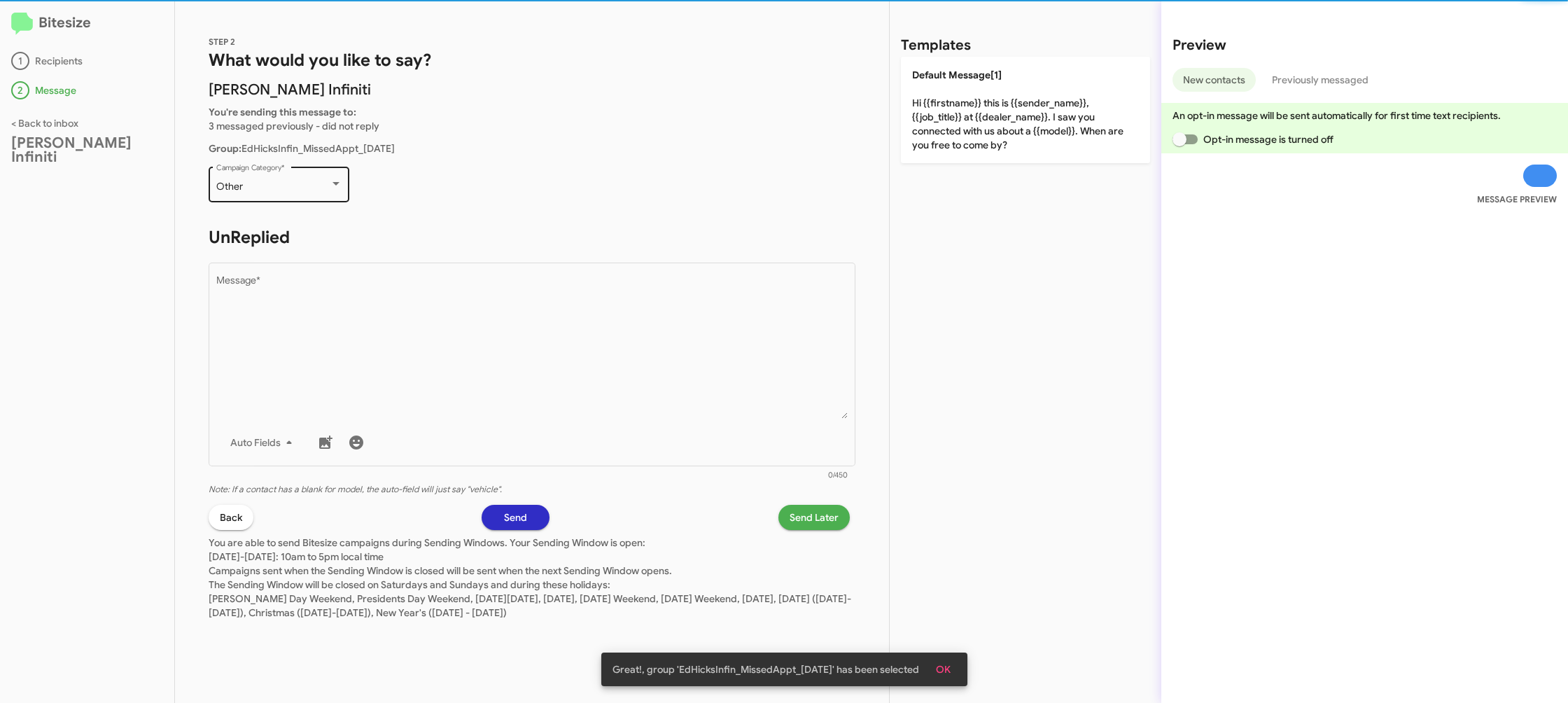
click at [291, 192] on div "Other Campaign Category *" at bounding box center [279, 183] width 126 height 38
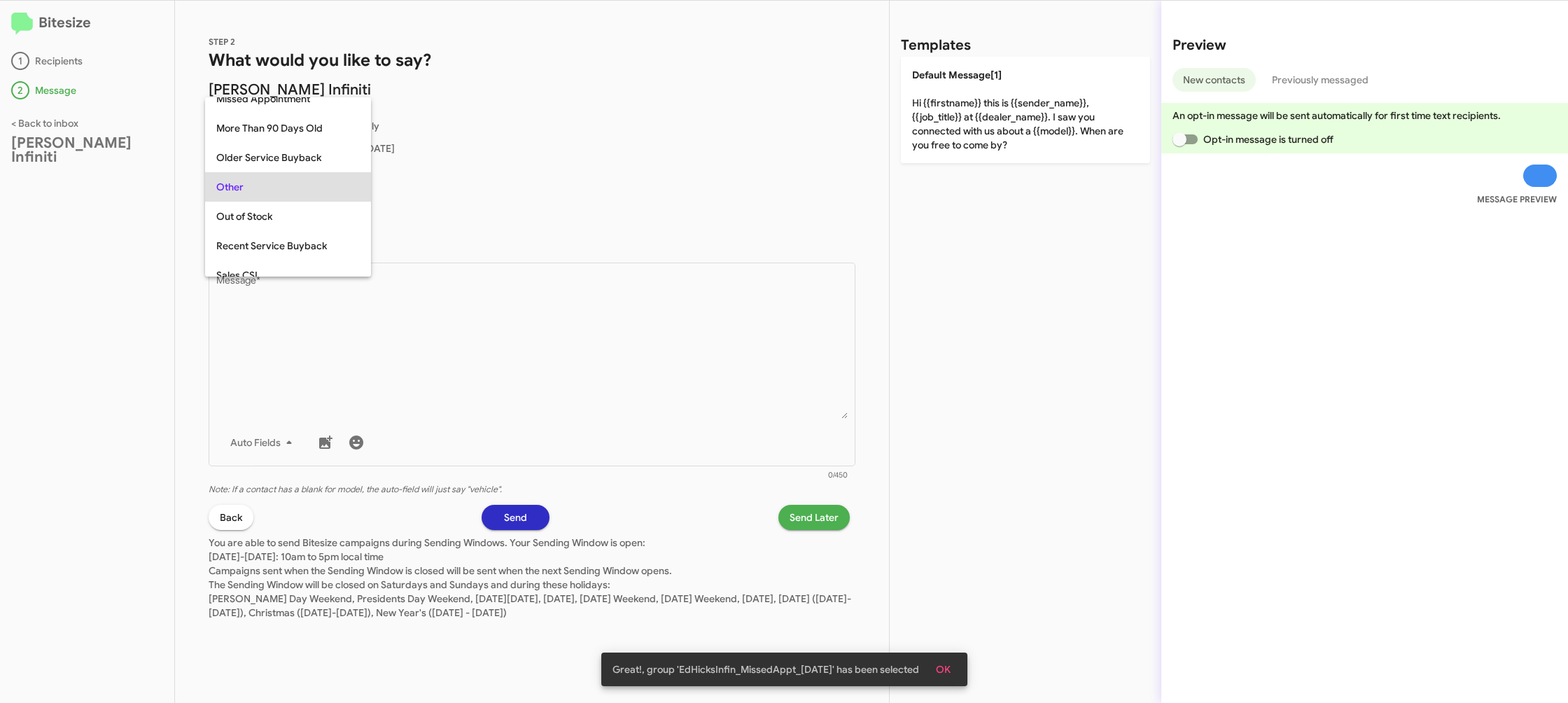
scroll to position [265, 0]
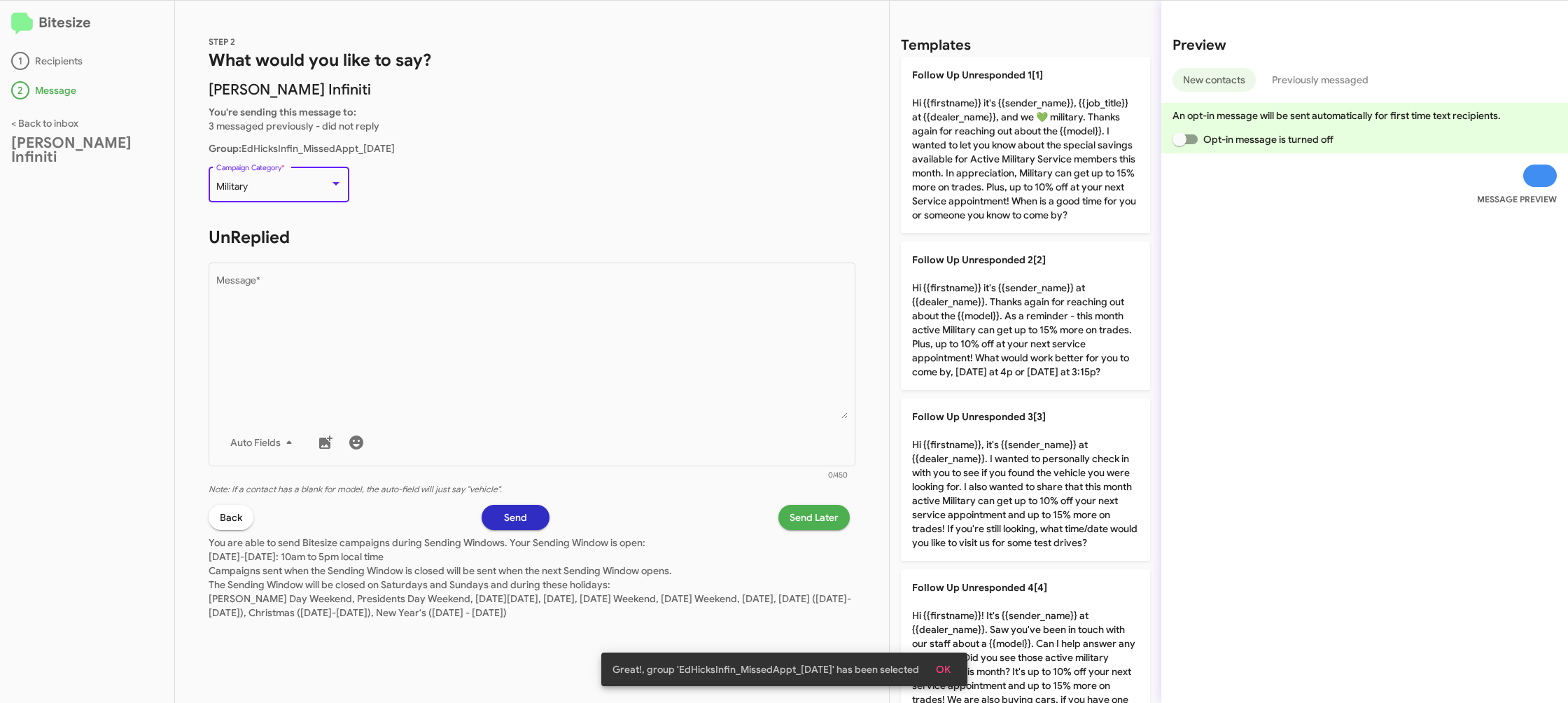
click at [287, 179] on div "Military Campaign Category *" at bounding box center [279, 183] width 126 height 38
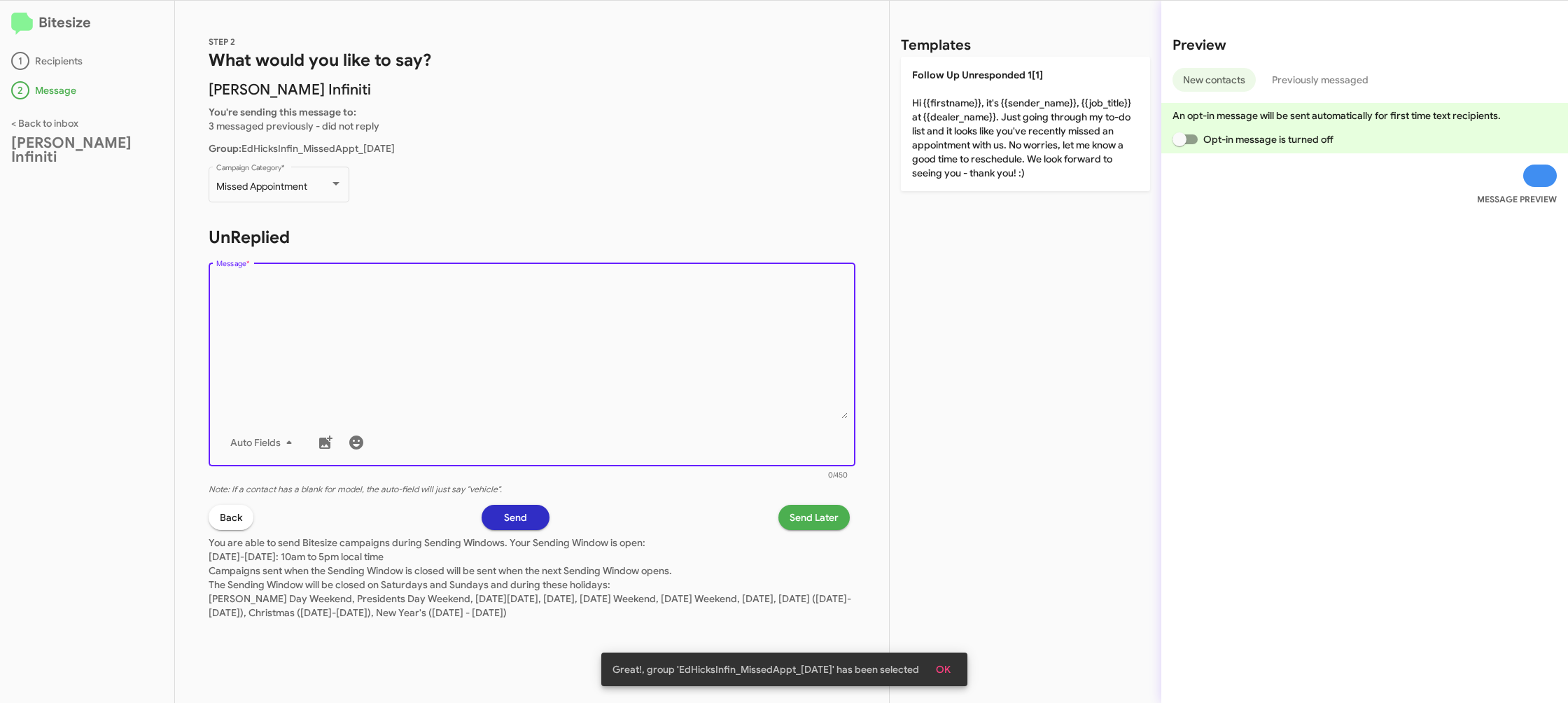
drag, startPoint x: 445, startPoint y: 324, endPoint x: 893, endPoint y: 159, distance: 477.4
click at [446, 324] on textarea "Message *" at bounding box center [532, 347] width 632 height 143
drag, startPoint x: 1029, startPoint y: 120, endPoint x: 912, endPoint y: 321, distance: 232.6
click at [1029, 121] on p "Follow Up Unresponded 1[1] Hi {{firstname}}, it's {{sender_name}}, {{job_title}…" at bounding box center [1025, 124] width 249 height 134
type textarea "Hi {{firstname}}, it's {{sender_name}}, {{job_title}} at {{dealer_name}}. Just …"
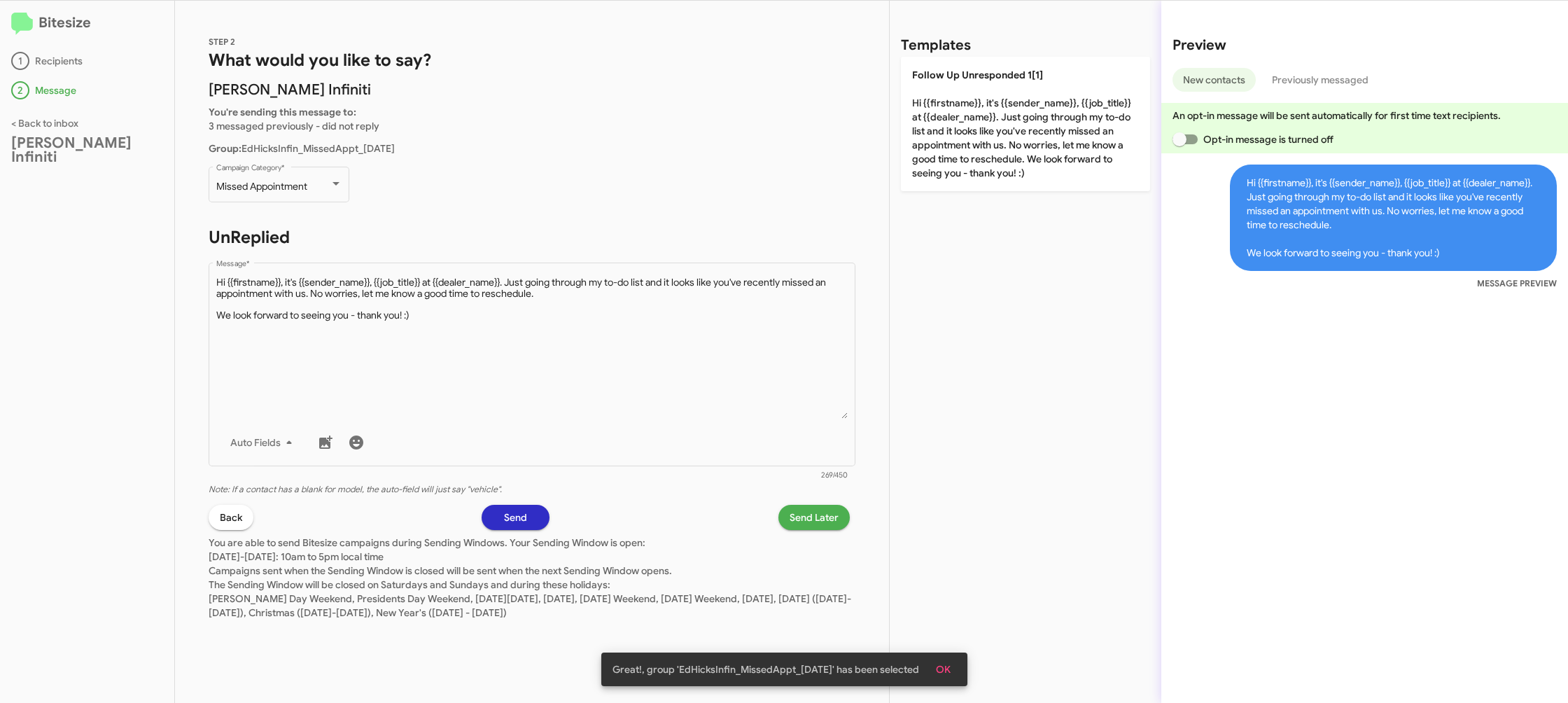
click at [817, 517] on span "Send Later" at bounding box center [814, 517] width 49 height 25
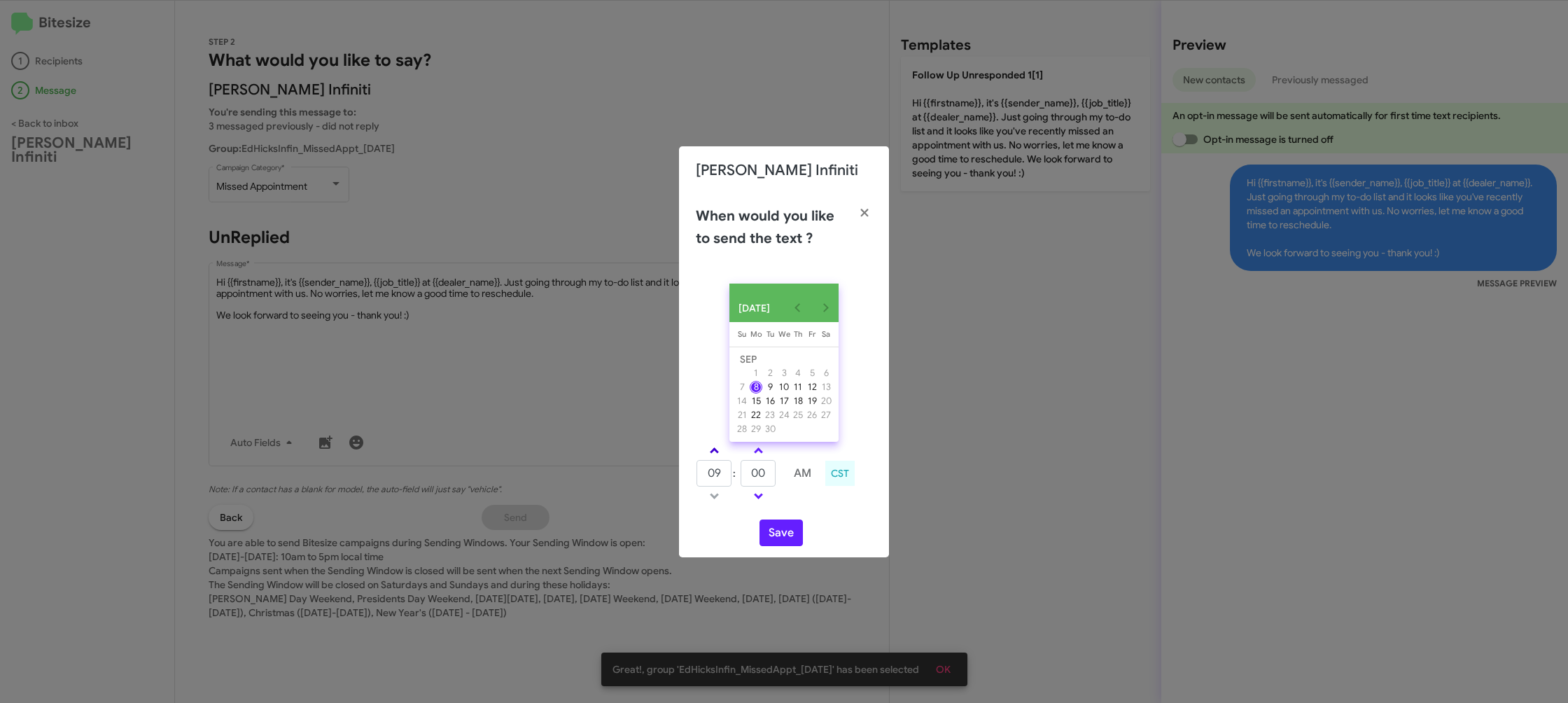
drag, startPoint x: 727, startPoint y: 451, endPoint x: 766, endPoint y: 471, distance: 43.8
click at [724, 452] on td at bounding box center [714, 450] width 36 height 18
click at [766, 472] on input "00" at bounding box center [759, 473] width 35 height 27
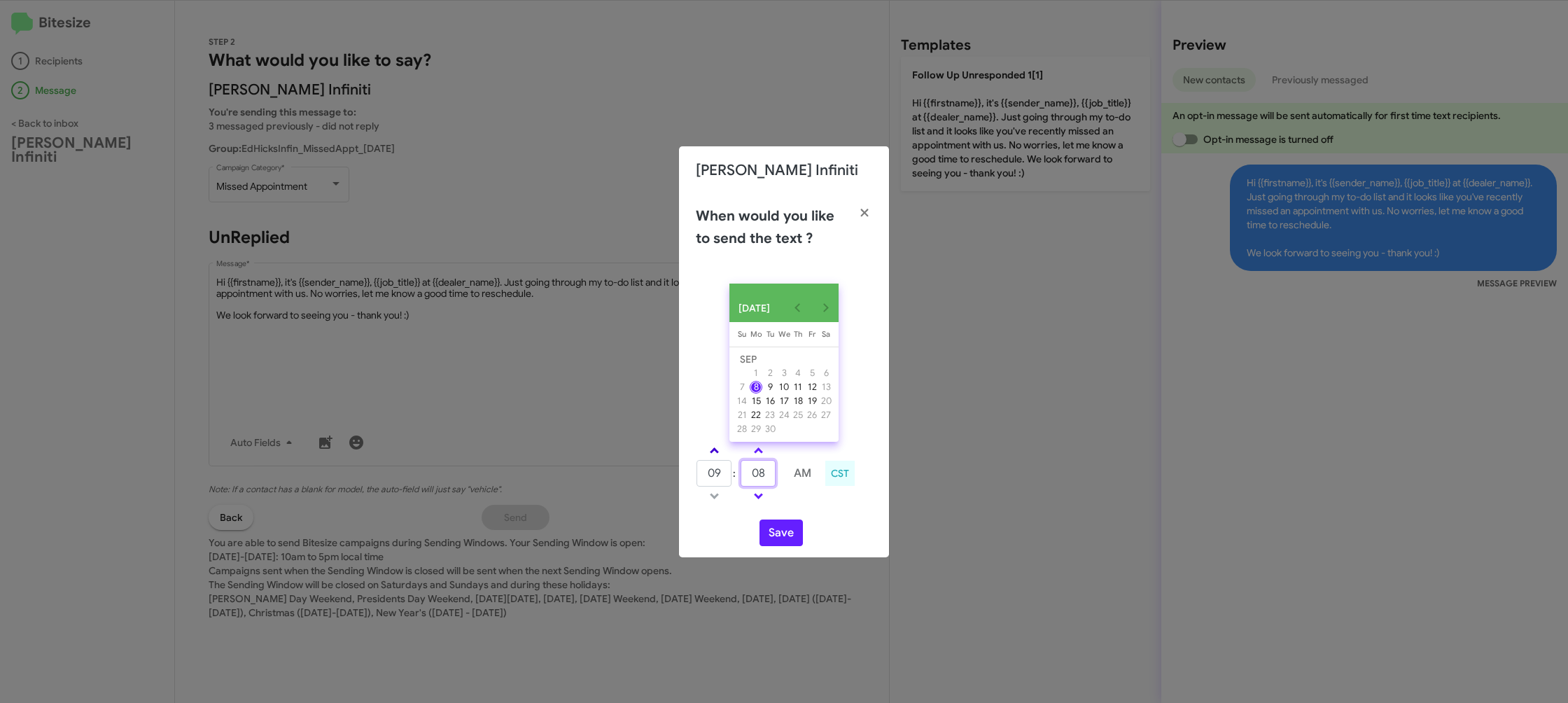
type input "08"
click at [713, 457] on span at bounding box center [715, 452] width 9 height 9
type input "10"
click at [807, 509] on div "10 : 08 AM CST" at bounding box center [784, 474] width 198 height 66
click at [782, 531] on button "Save" at bounding box center [781, 533] width 44 height 27
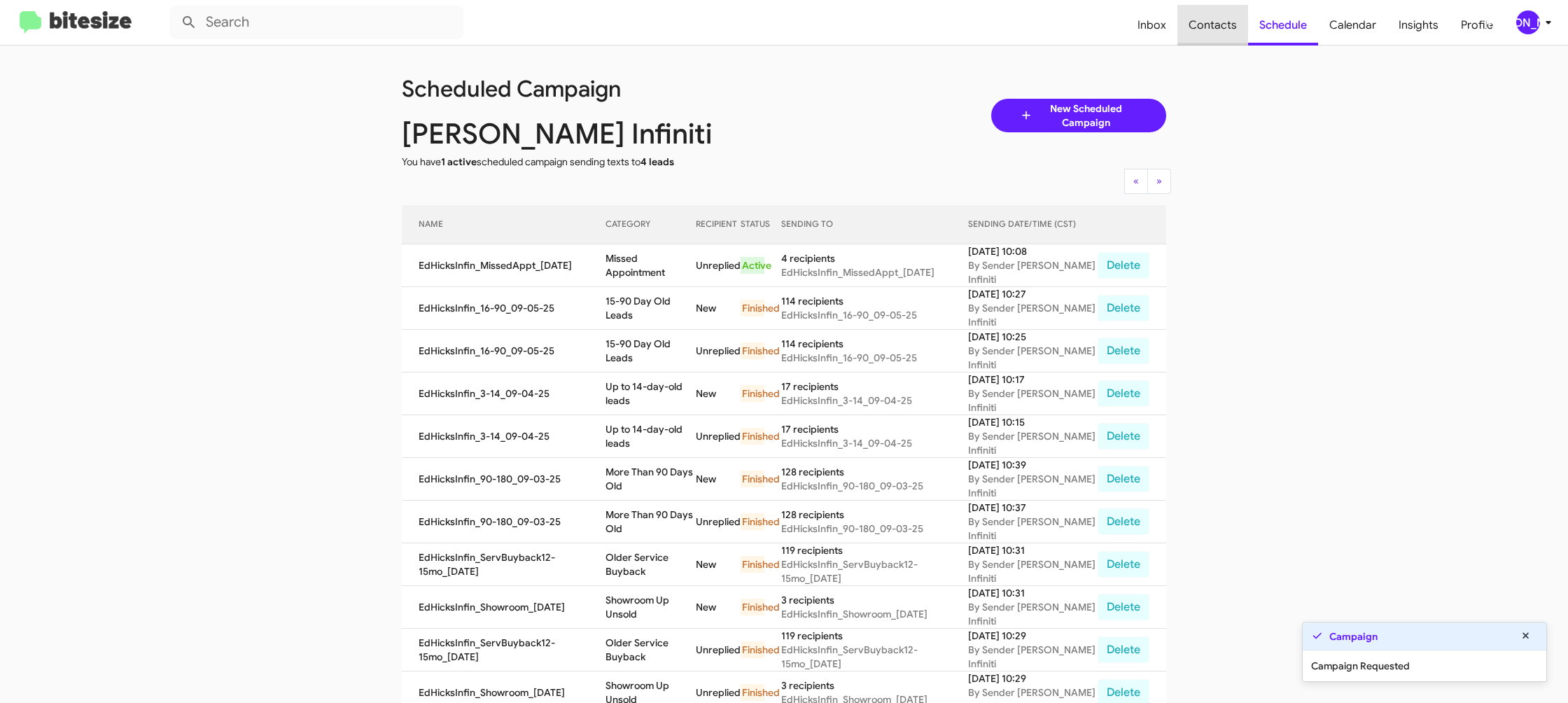
click at [1219, 37] on span "Contacts" at bounding box center [1213, 25] width 71 height 41
type input "in:groups"
click at [1219, 37] on span "Contacts" at bounding box center [1213, 25] width 71 height 41
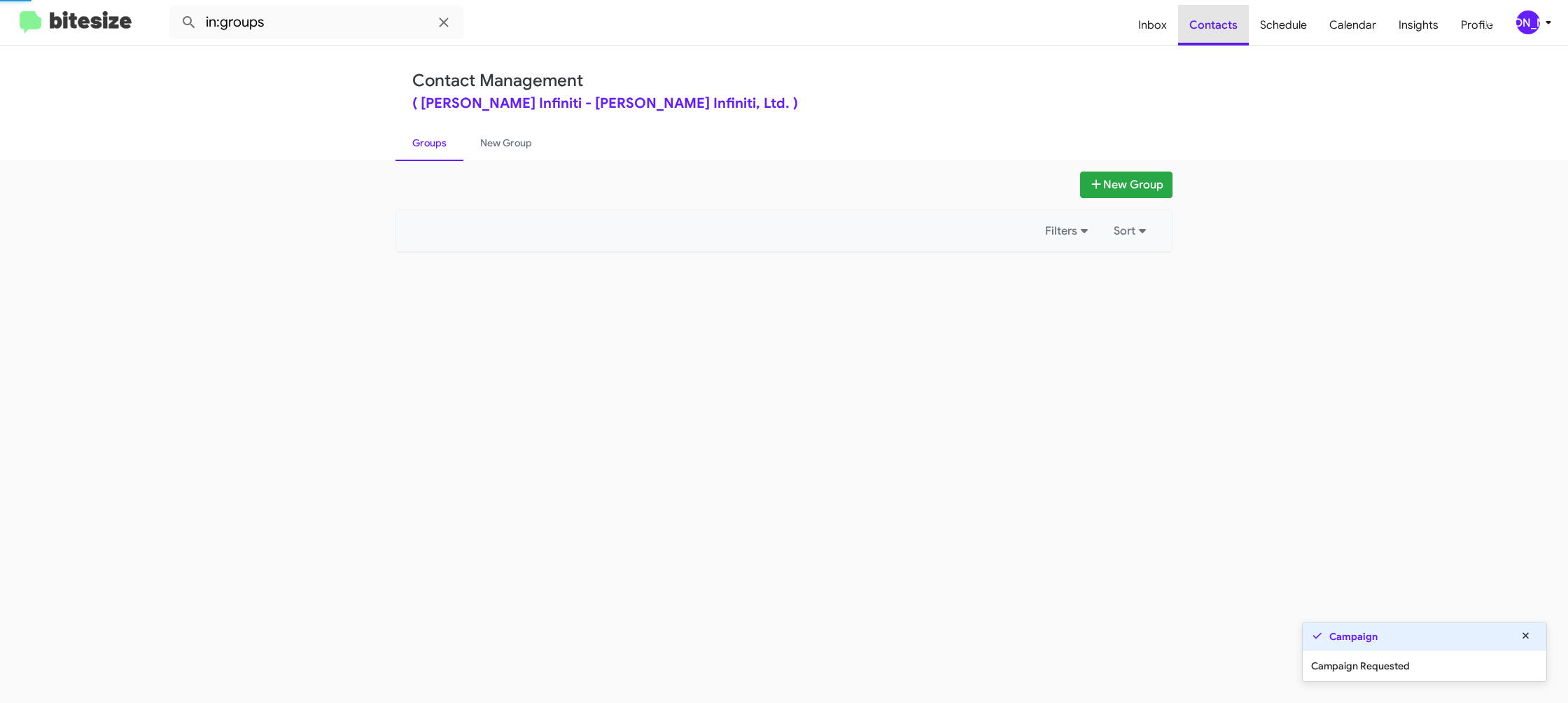
drag, startPoint x: 1219, startPoint y: 37, endPoint x: 712, endPoint y: 170, distance: 524.2
click at [1214, 35] on span "Contacts" at bounding box center [1213, 25] width 71 height 41
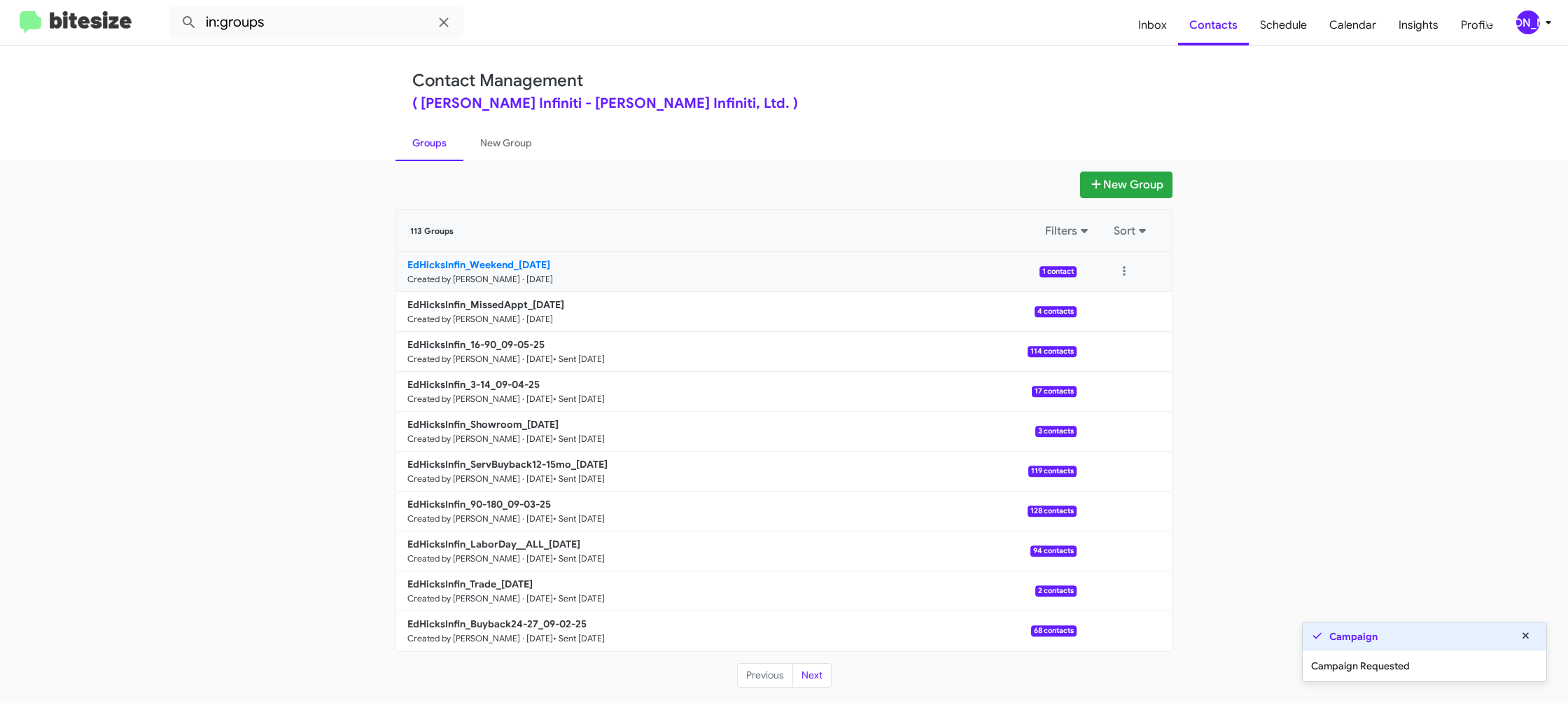
click at [512, 268] on b "EdHicksInfin_Weekend_09-08-25" at bounding box center [479, 265] width 143 height 13
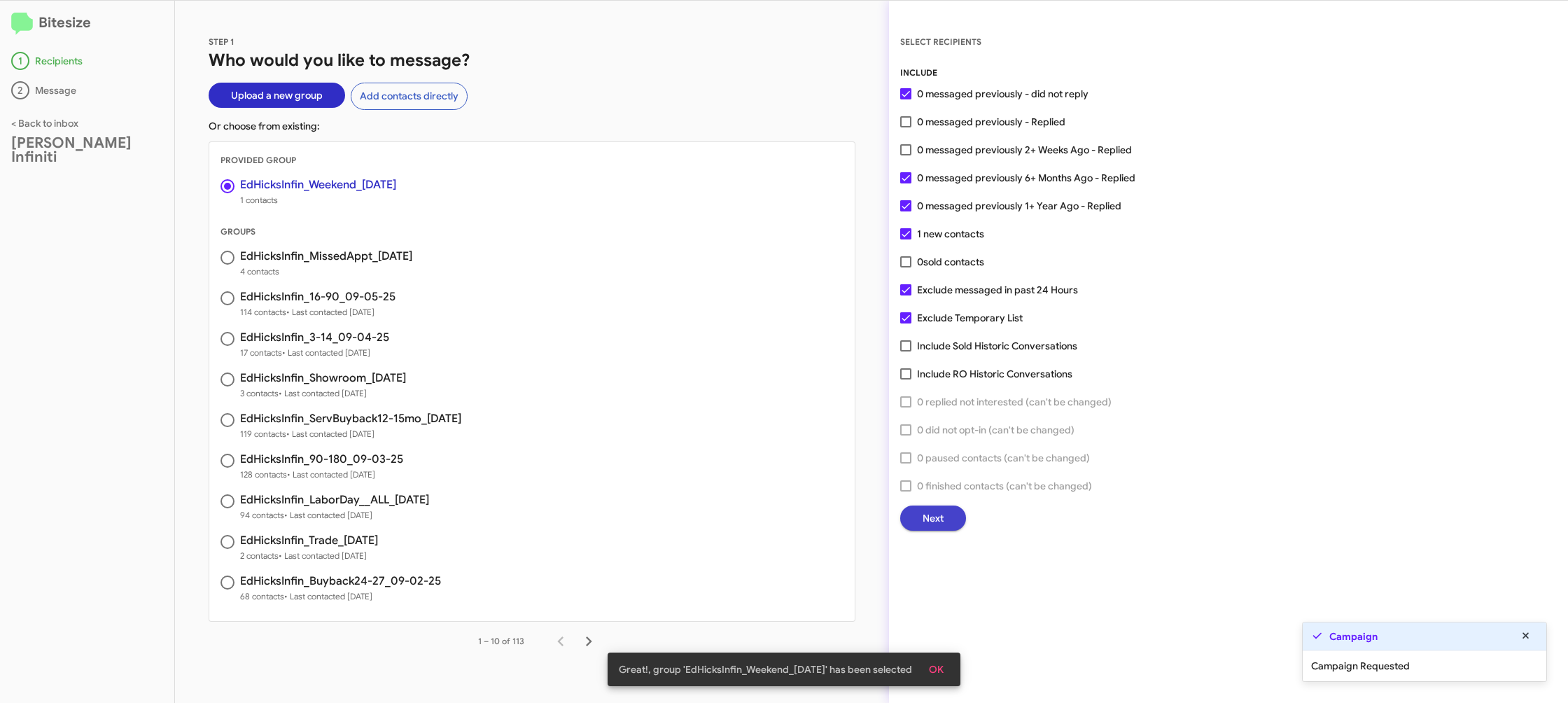
click at [930, 514] on span "Next" at bounding box center [933, 518] width 21 height 25
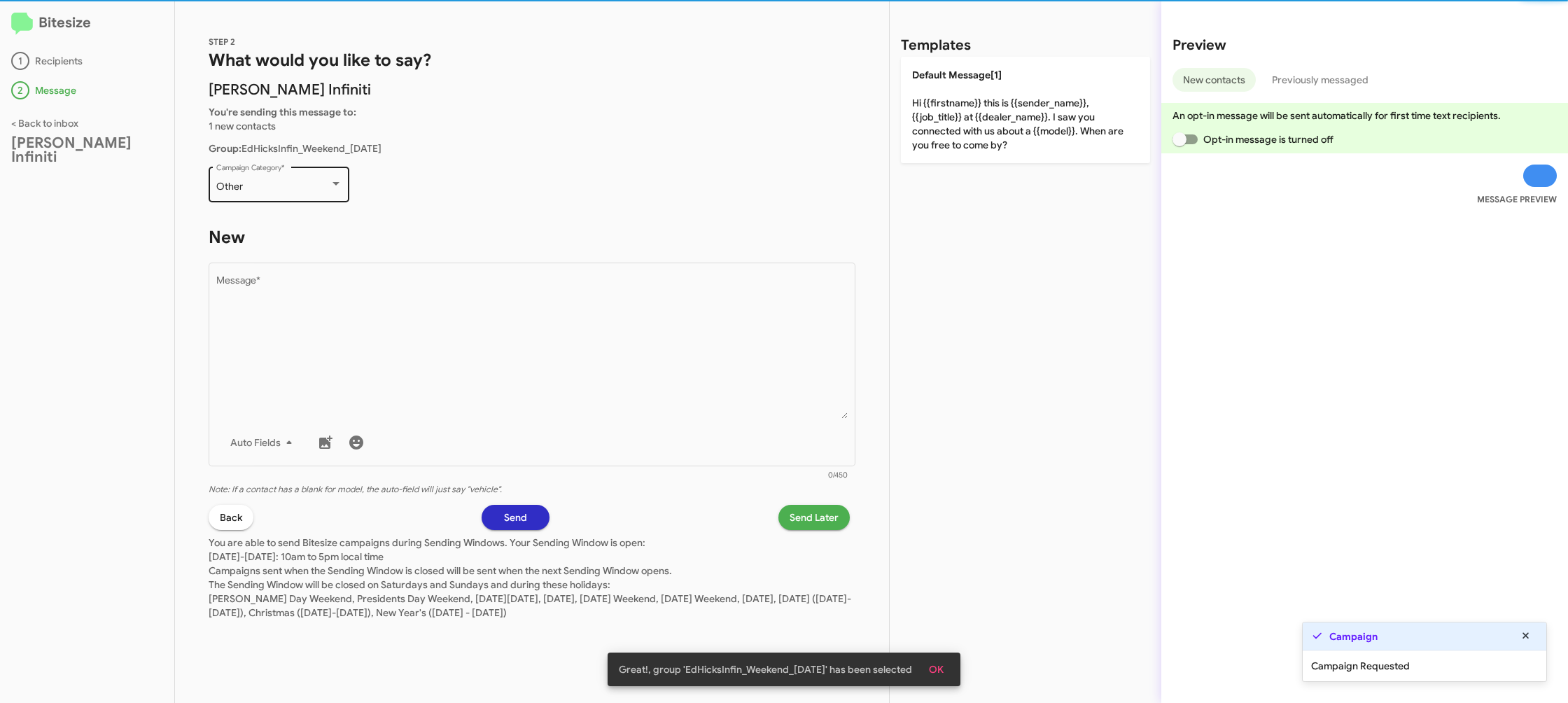
click at [319, 188] on div "Other" at bounding box center [273, 187] width 114 height 11
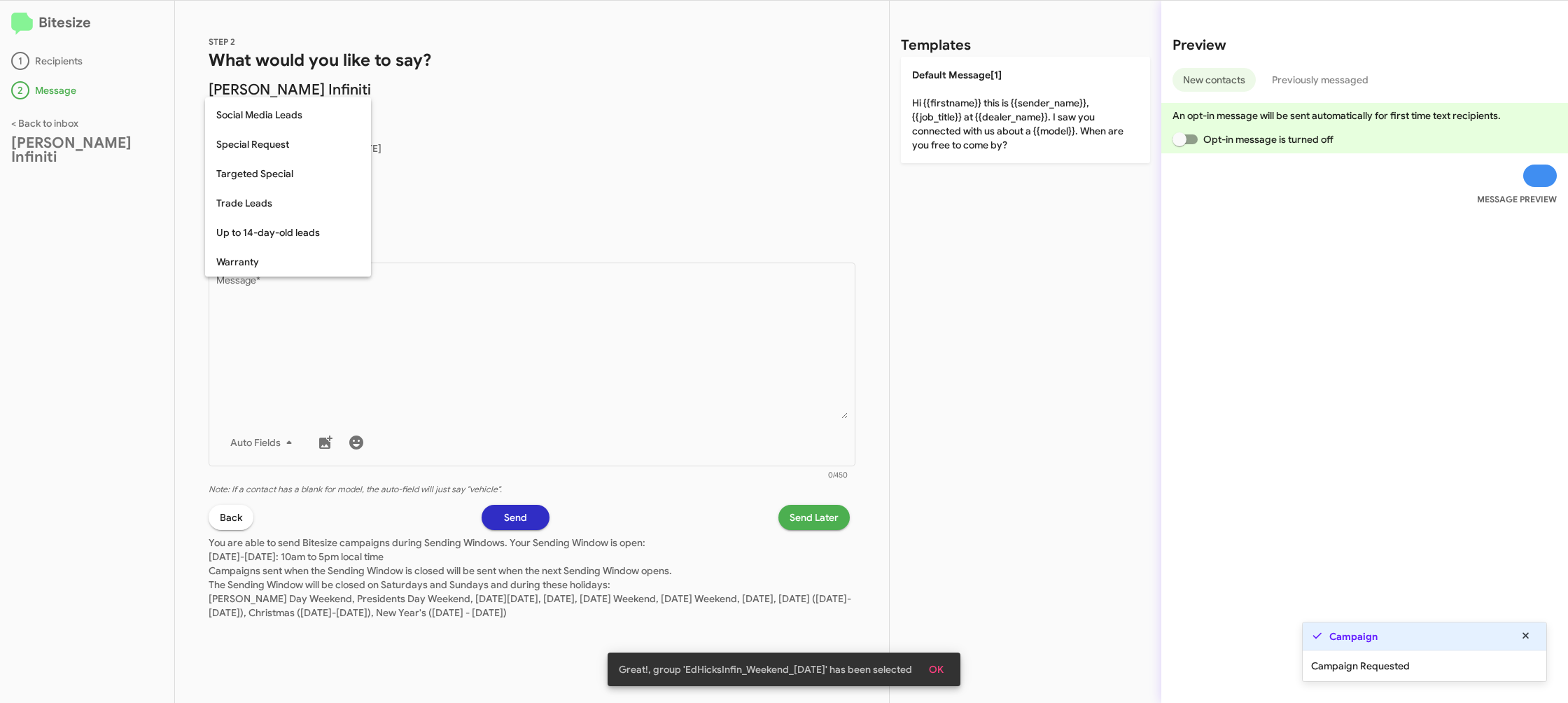
scroll to position [585, 0]
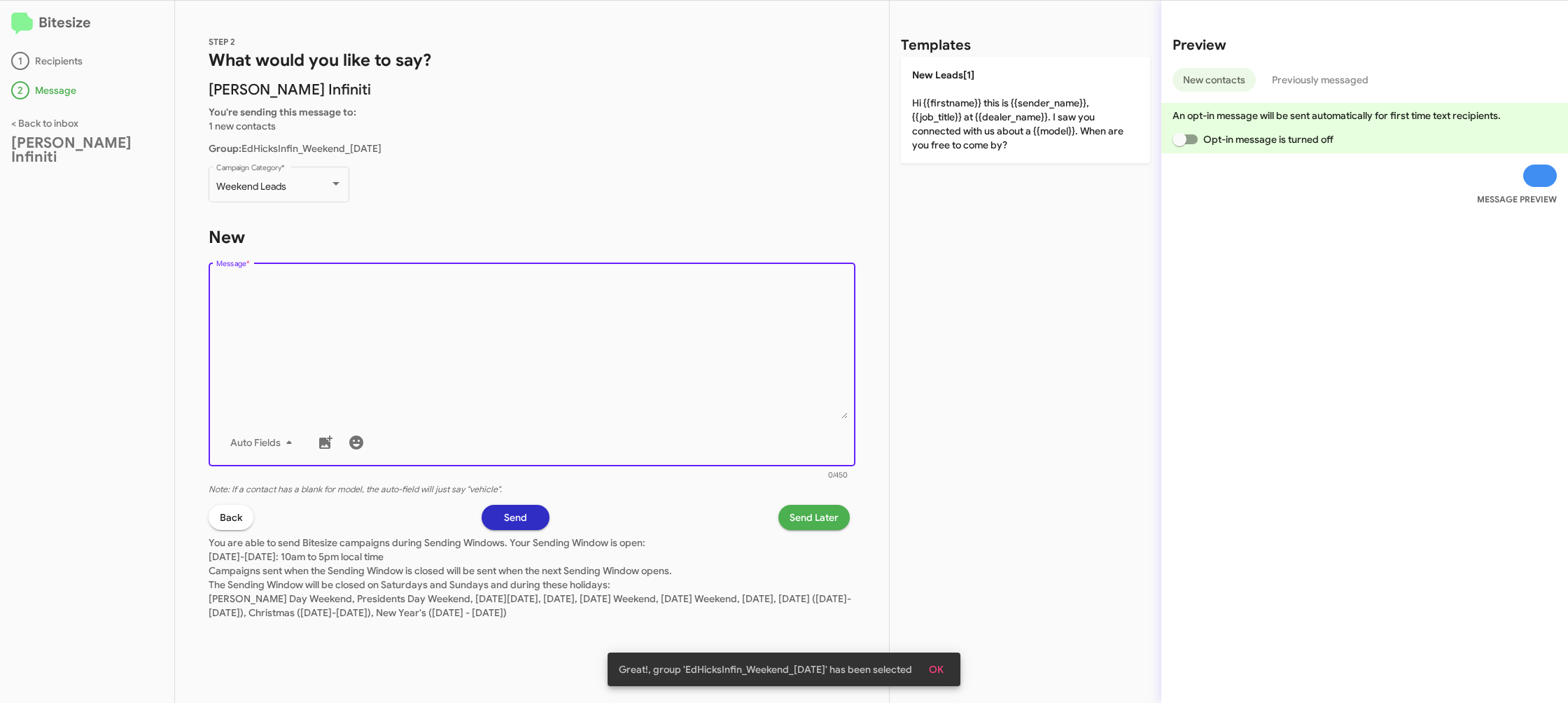
click at [460, 323] on textarea "Message *" at bounding box center [532, 347] width 632 height 143
drag, startPoint x: 460, startPoint y: 323, endPoint x: 859, endPoint y: 179, distance: 424.2
click at [517, 303] on textarea "Message *" at bounding box center [532, 347] width 632 height 143
drag, startPoint x: 1016, startPoint y: 120, endPoint x: 741, endPoint y: 539, distance: 501.2
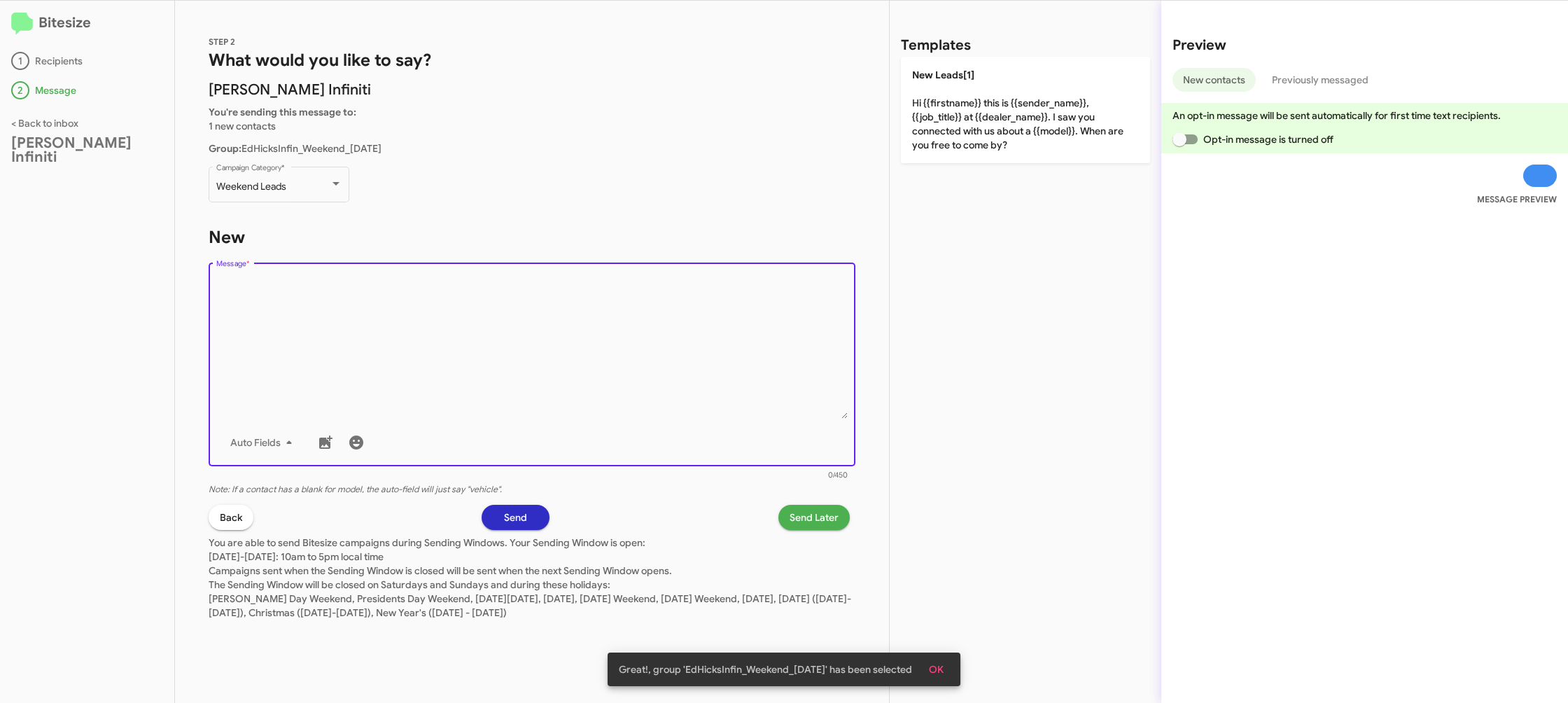
click at [1015, 120] on p "New Leads[1] Hi {{firstname}} this is {{sender_name}}, {{job_title}} at {{deale…" at bounding box center [1025, 110] width 249 height 106
type textarea "Hi {{firstname}} this is {{sender_name}}, {{job_title}} at {{dealer_name}}. I s…"
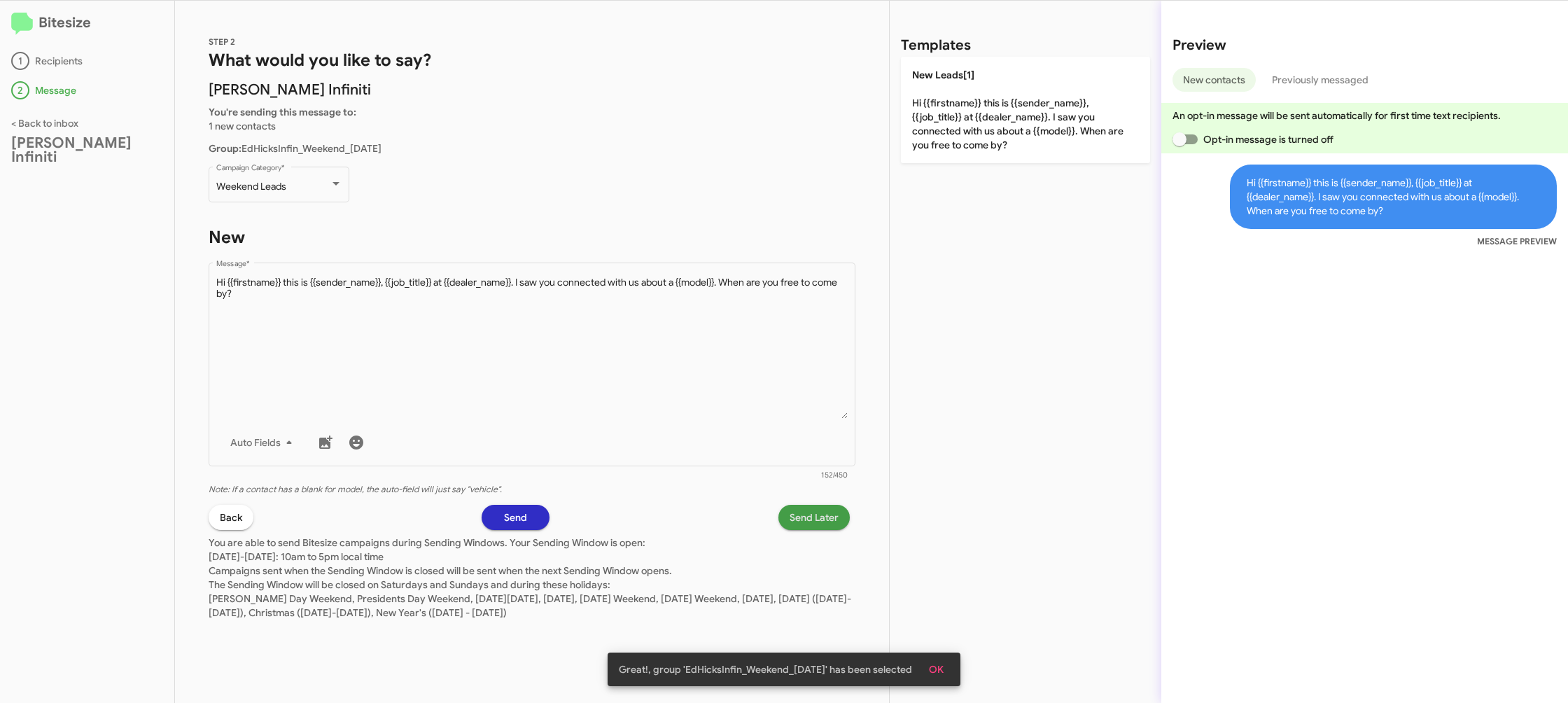
click at [819, 520] on span "Send Later" at bounding box center [814, 517] width 49 height 25
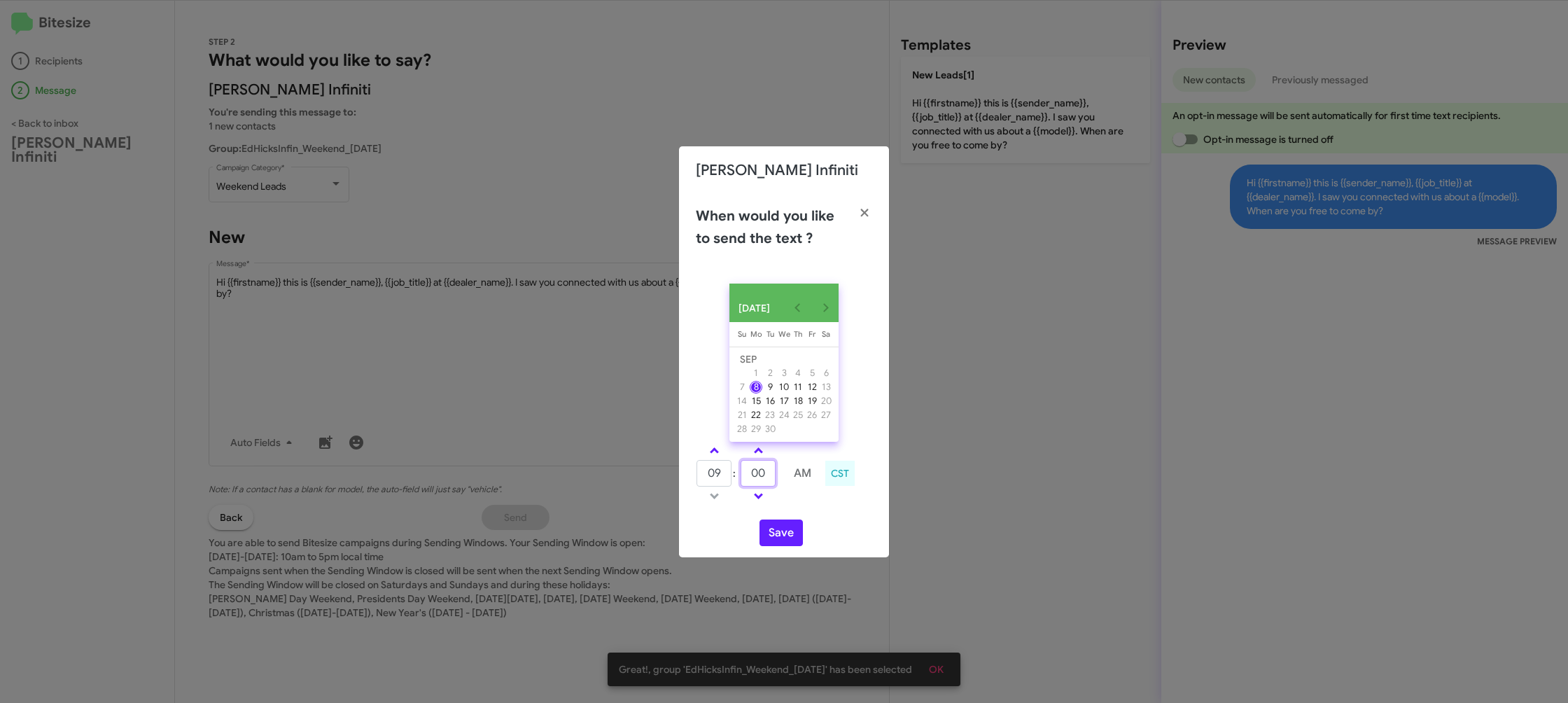
click at [764, 472] on input "00" at bounding box center [759, 473] width 35 height 27
click at [764, 471] on input "00" at bounding box center [759, 473] width 35 height 27
type input "49"
drag, startPoint x: 805, startPoint y: 509, endPoint x: 798, endPoint y: 512, distance: 7.6
click at [805, 509] on div "09 : 49 AM CST" at bounding box center [784, 474] width 198 height 66
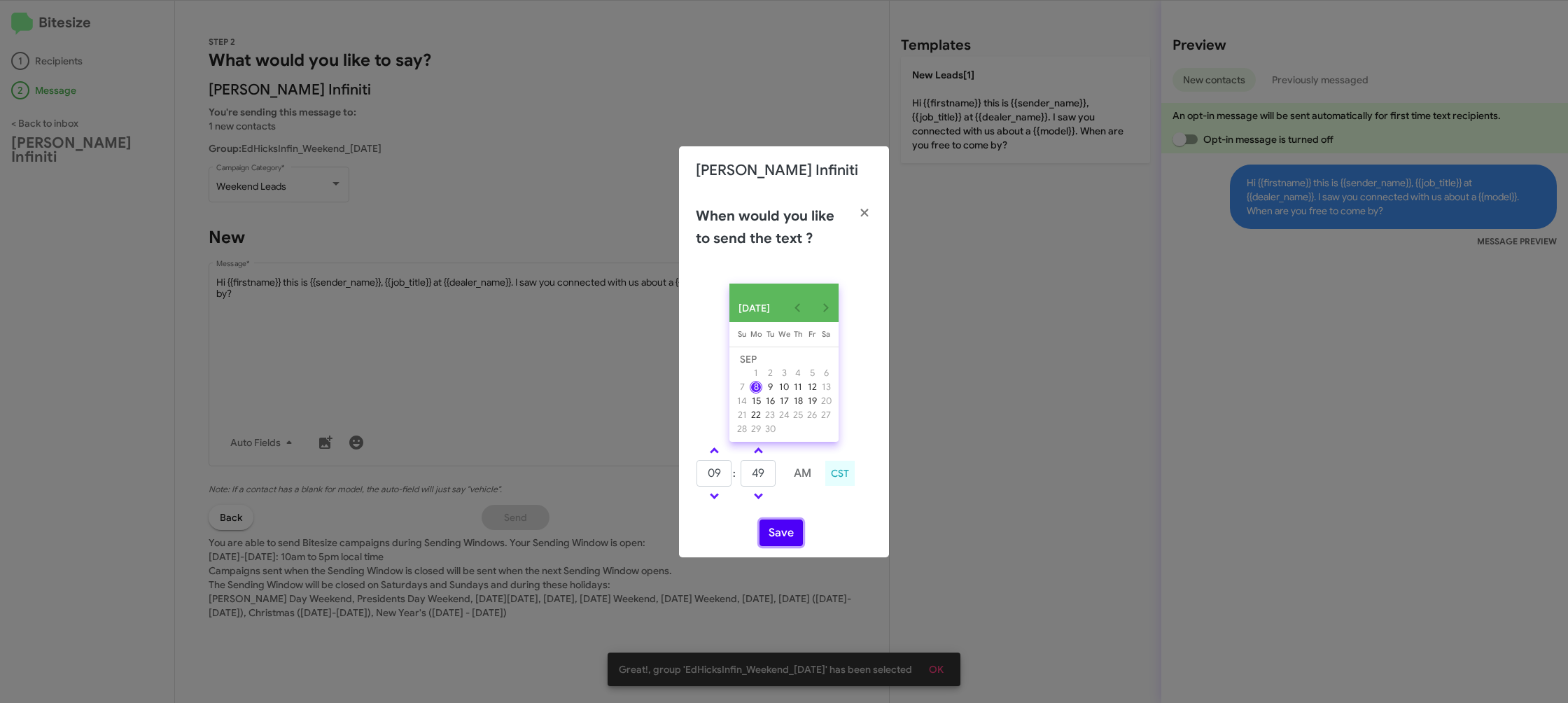
click at [763, 537] on button "Save" at bounding box center [781, 533] width 44 height 27
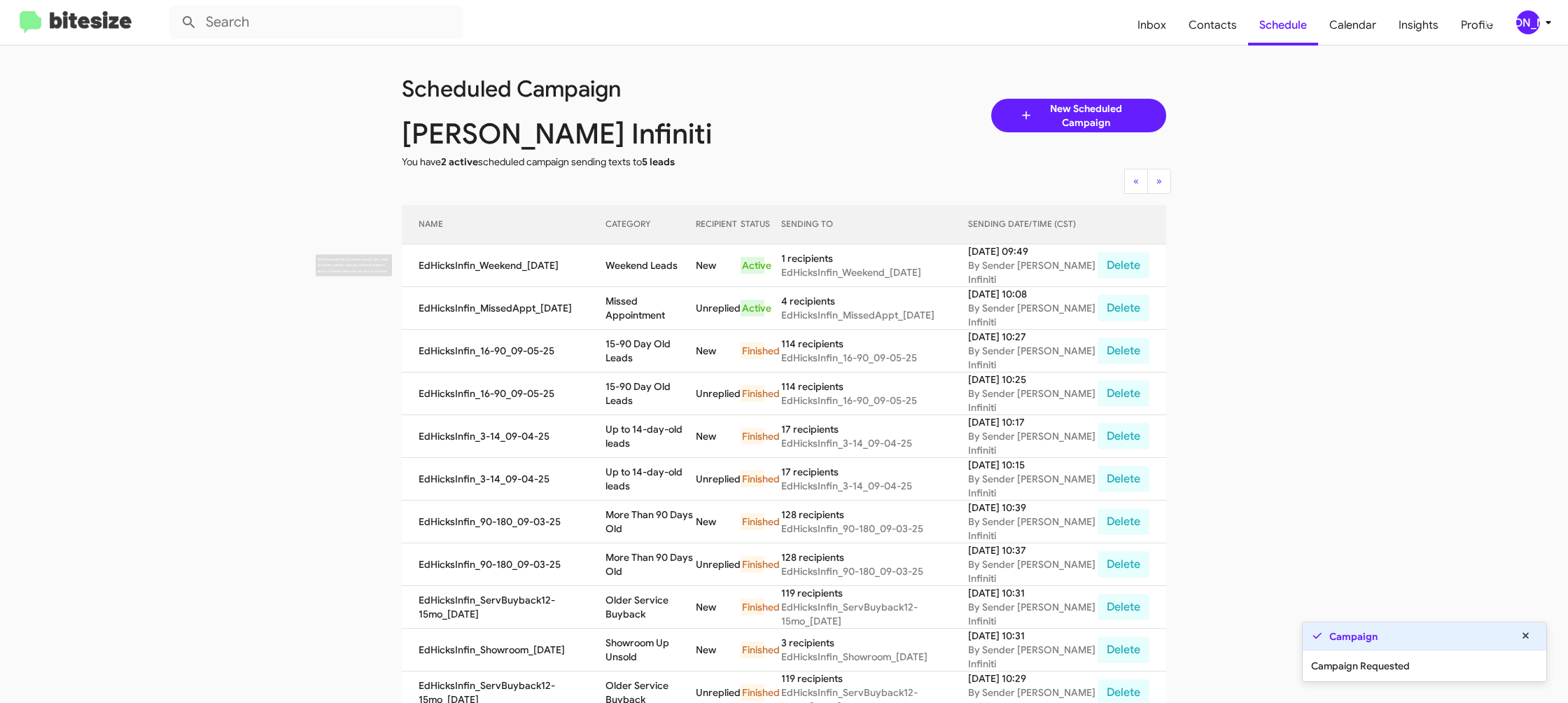
click at [657, 260] on td "Weekend Leads" at bounding box center [651, 266] width 91 height 43
drag, startPoint x: 657, startPoint y: 260, endPoint x: 670, endPoint y: 284, distance: 27.3
click at [657, 261] on td "Weekend Leads" at bounding box center [651, 266] width 91 height 43
copy td "Weekend Leads"
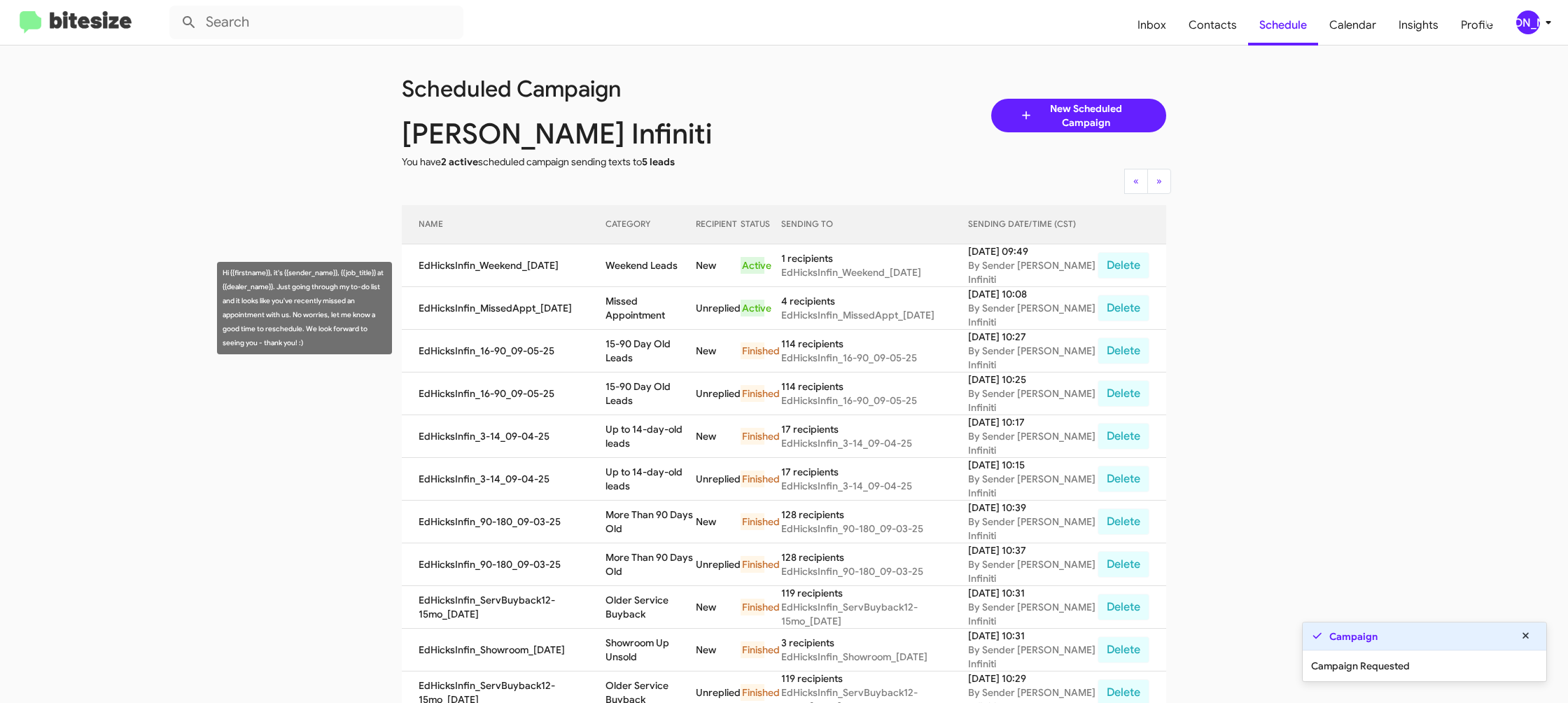
click at [676, 302] on td "Missed Appointment" at bounding box center [651, 309] width 91 height 43
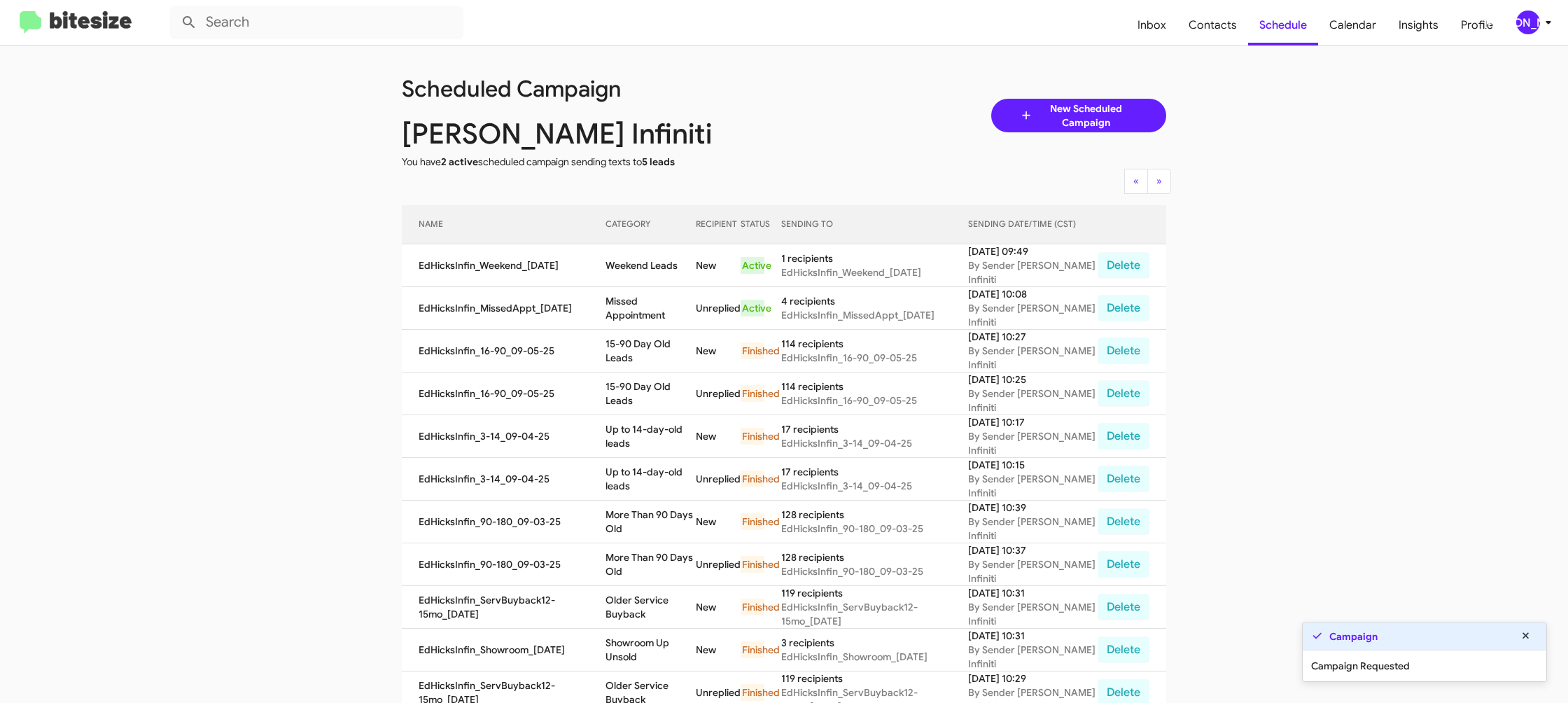
drag, startPoint x: 676, startPoint y: 302, endPoint x: 424, endPoint y: 83, distance: 333.9
click at [676, 302] on td "Missed Appointment" at bounding box center [651, 309] width 91 height 43
copy td "Missed Appointment"
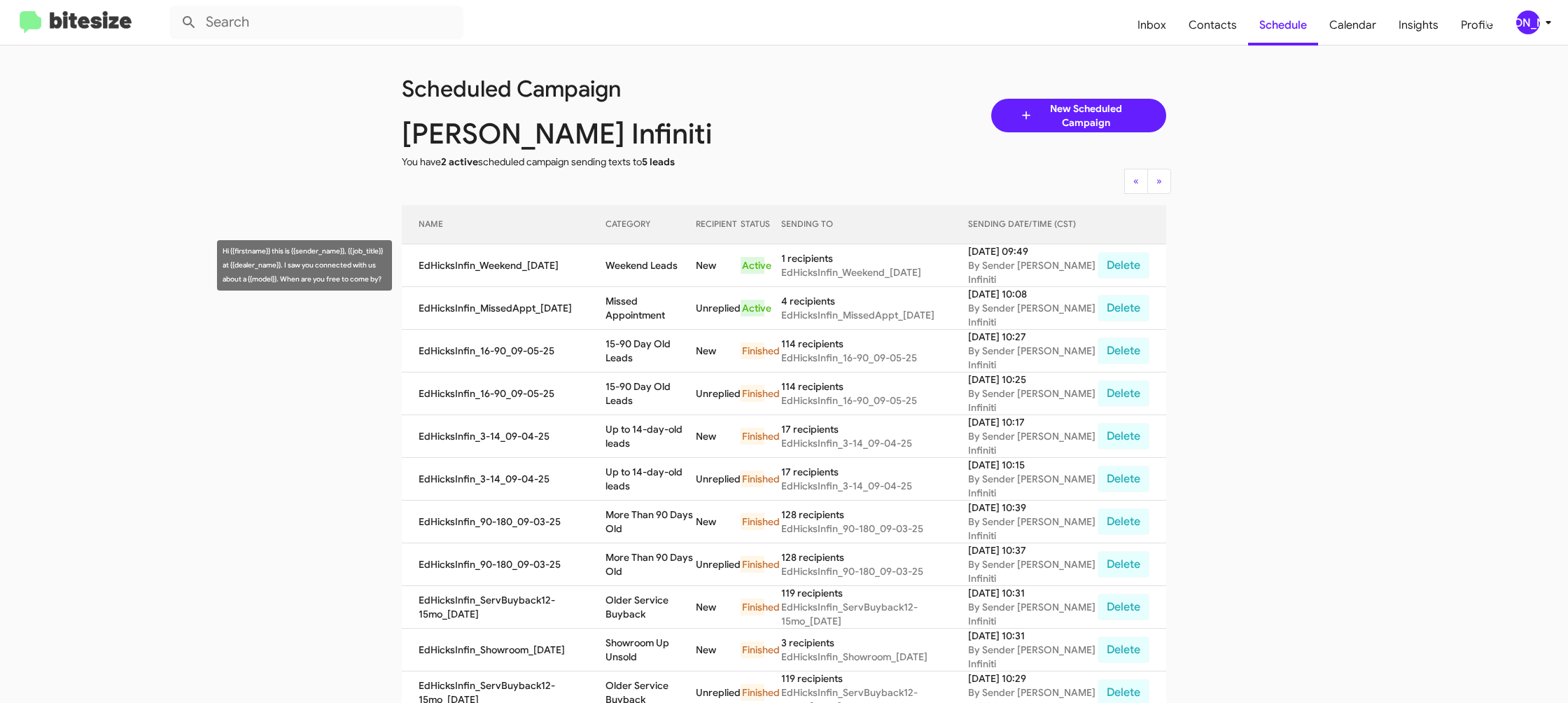
click at [641, 266] on td "Weekend Leads" at bounding box center [651, 266] width 91 height 43
copy td "Weekend Leads"
drag, startPoint x: 1543, startPoint y: 35, endPoint x: 1467, endPoint y: 105, distance: 103.3
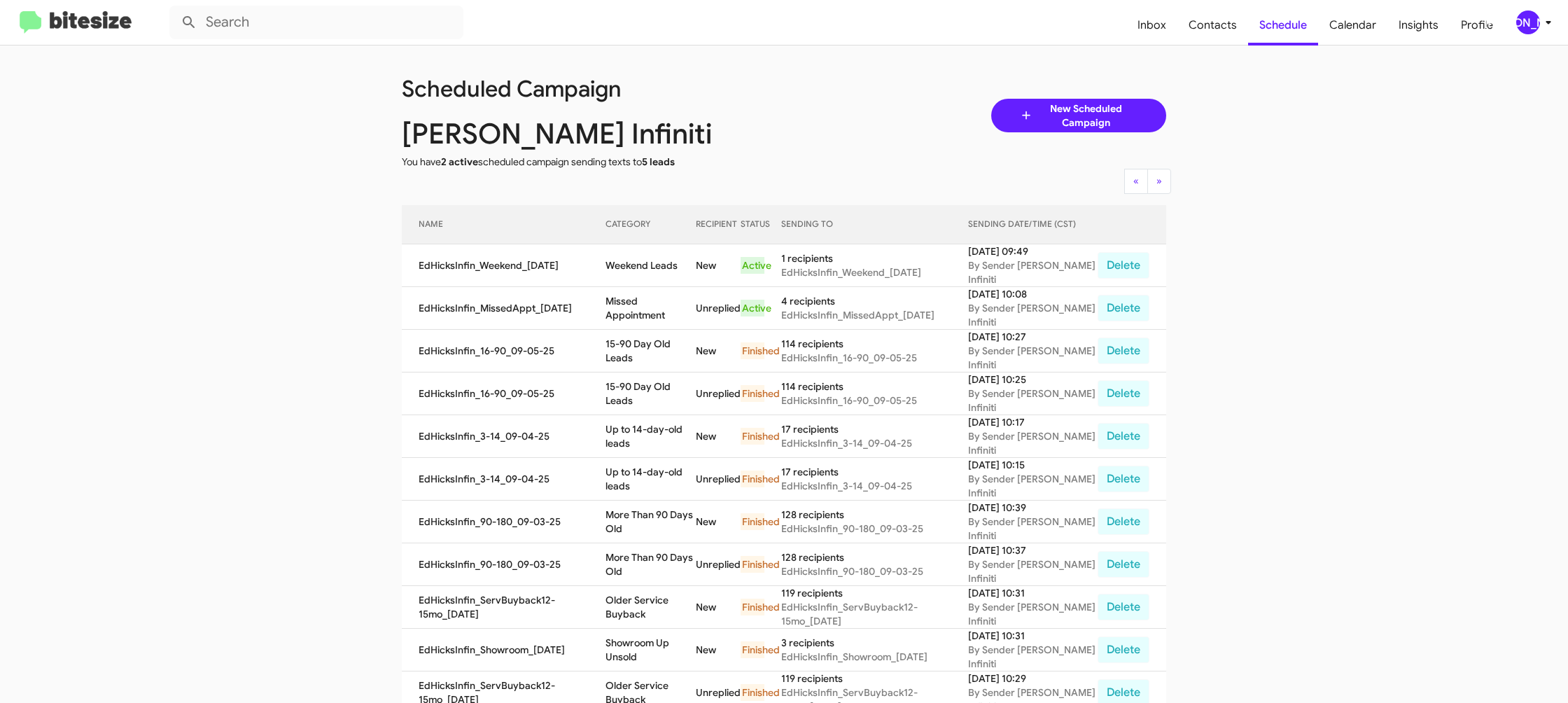
click at [1539, 37] on mat-toolbar "Inbox Contacts Schedule Calendar Insights Profile JA" at bounding box center [784, 22] width 1568 height 45
click at [1525, 12] on mat-toolbar "Inbox Contacts Schedule Calendar Insights Profile JA" at bounding box center [784, 22] width 1568 height 45
click at [1531, 21] on div "[PERSON_NAME]" at bounding box center [1529, 22] width 24 height 24
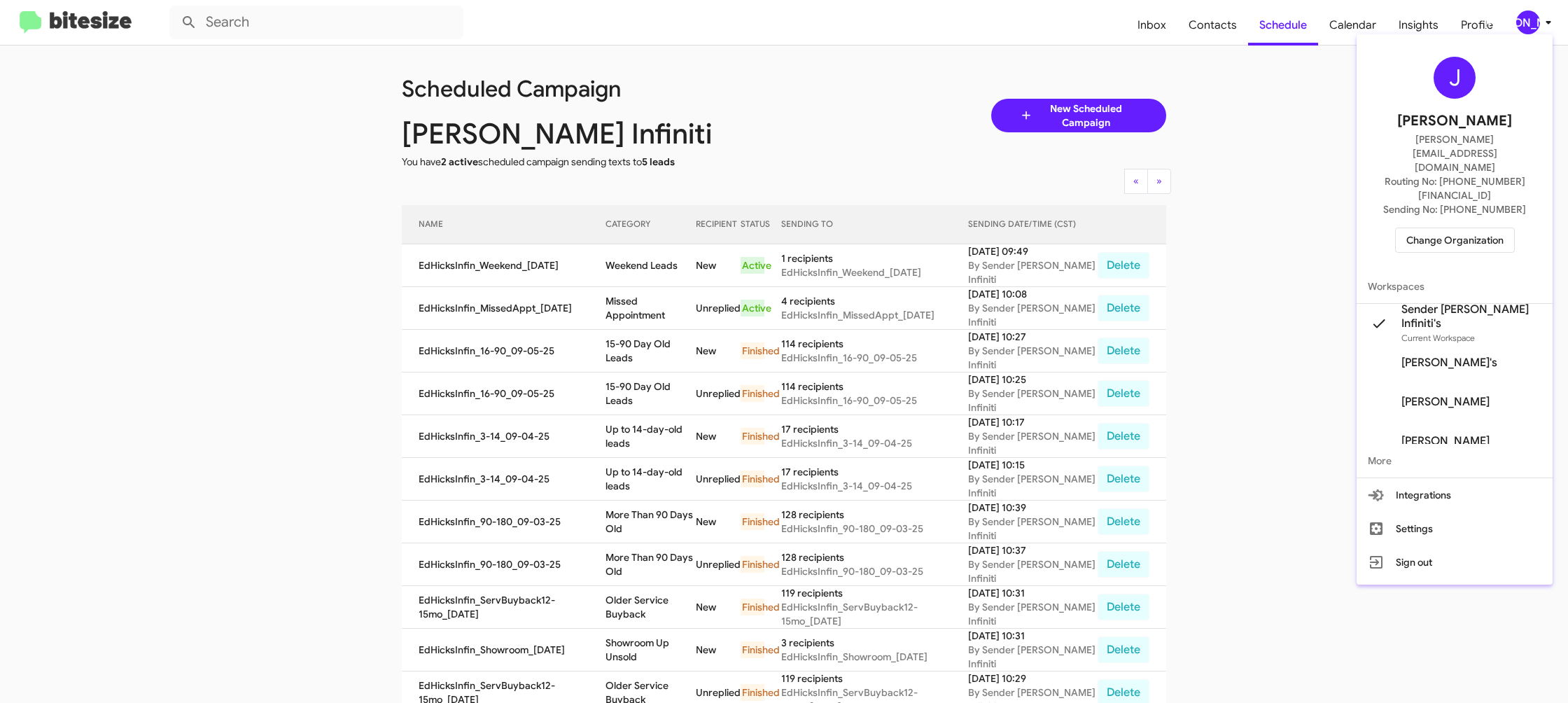
click at [1460, 229] on span "Change Organization" at bounding box center [1455, 241] width 97 height 24
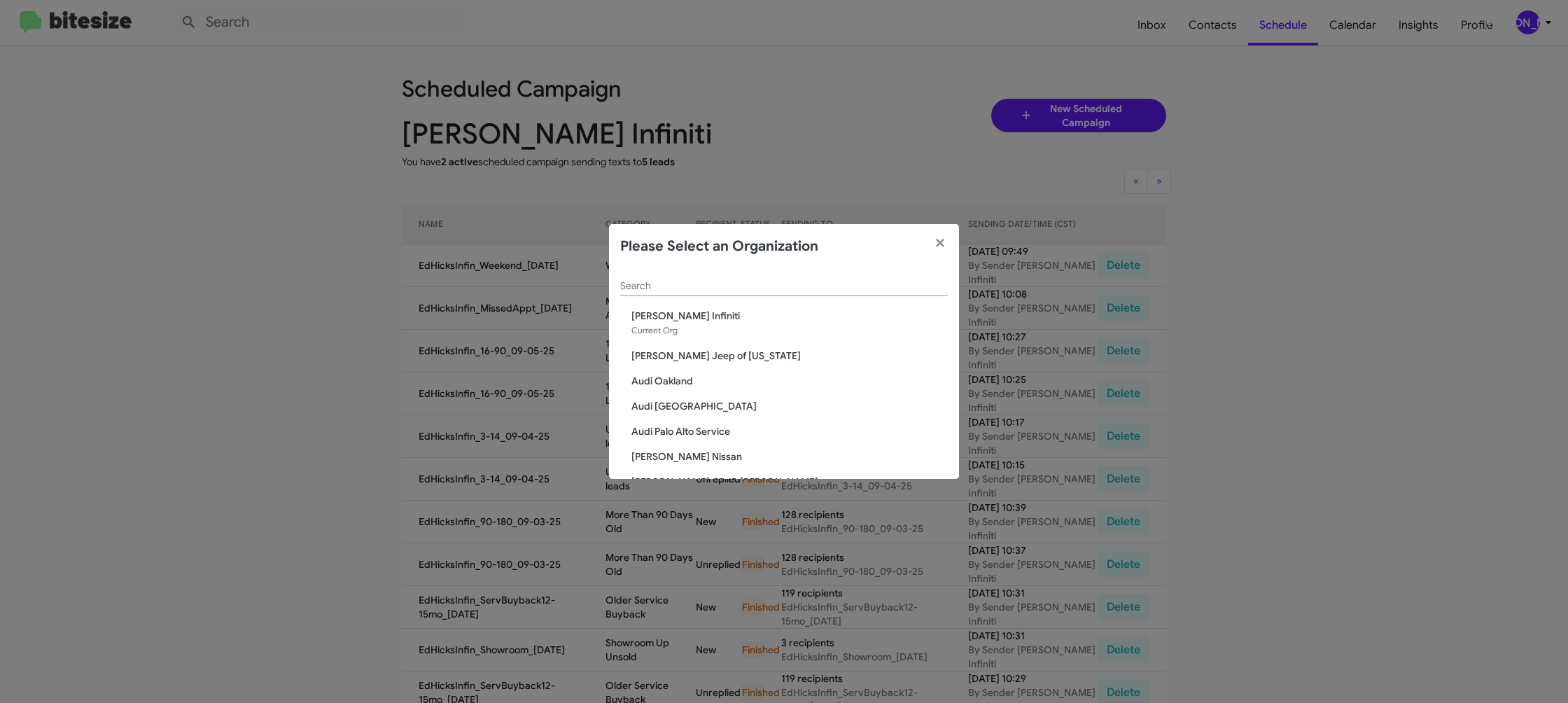
drag, startPoint x: 658, startPoint y: 297, endPoint x: 655, endPoint y: 289, distance: 8.5
click at [658, 296] on div "Search" at bounding box center [784, 288] width 328 height 40
click at [655, 289] on input "Search" at bounding box center [784, 287] width 328 height 11
type input "ed"
click at [696, 408] on span "[PERSON_NAME] Nissan" at bounding box center [790, 406] width 316 height 14
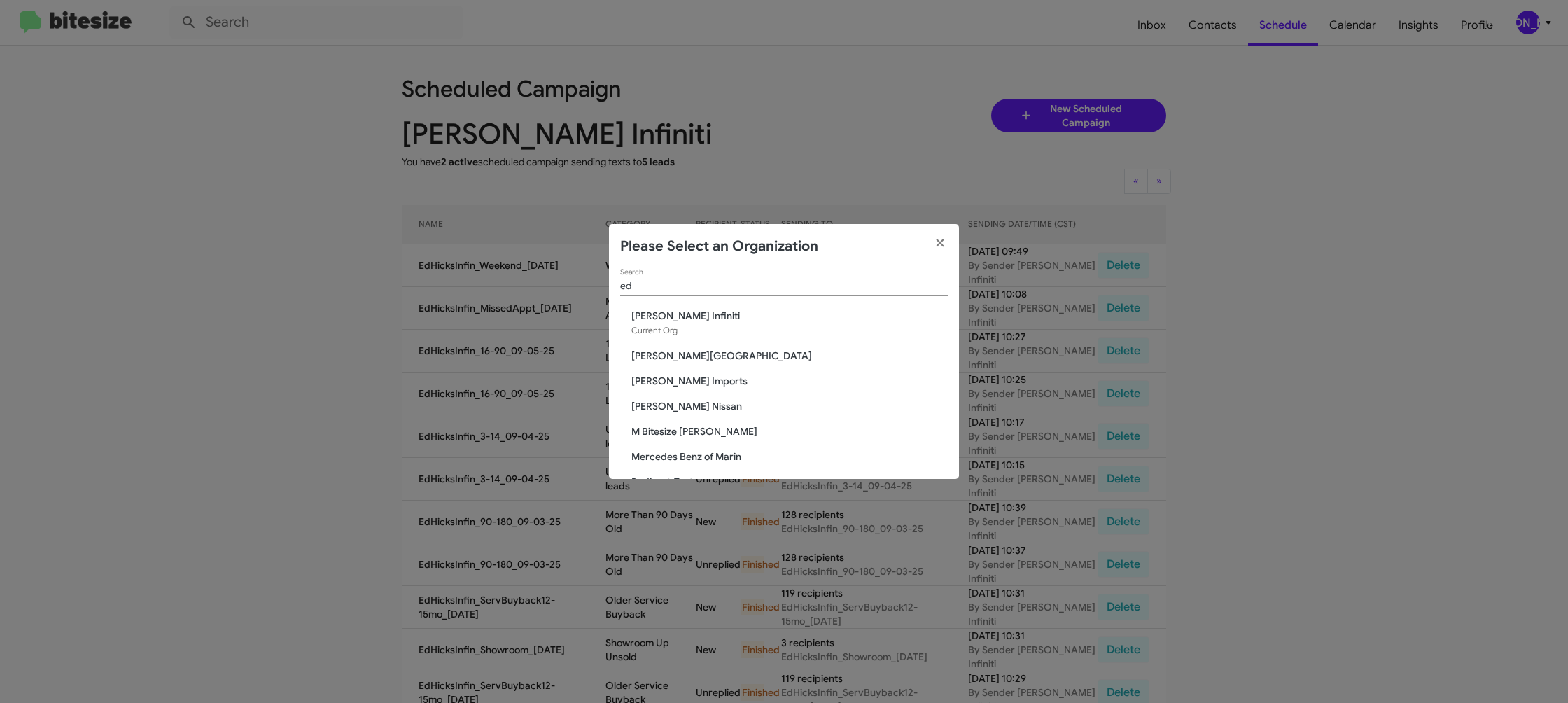
click at [696, 408] on span "[PERSON_NAME] Nissan" at bounding box center [790, 406] width 316 height 14
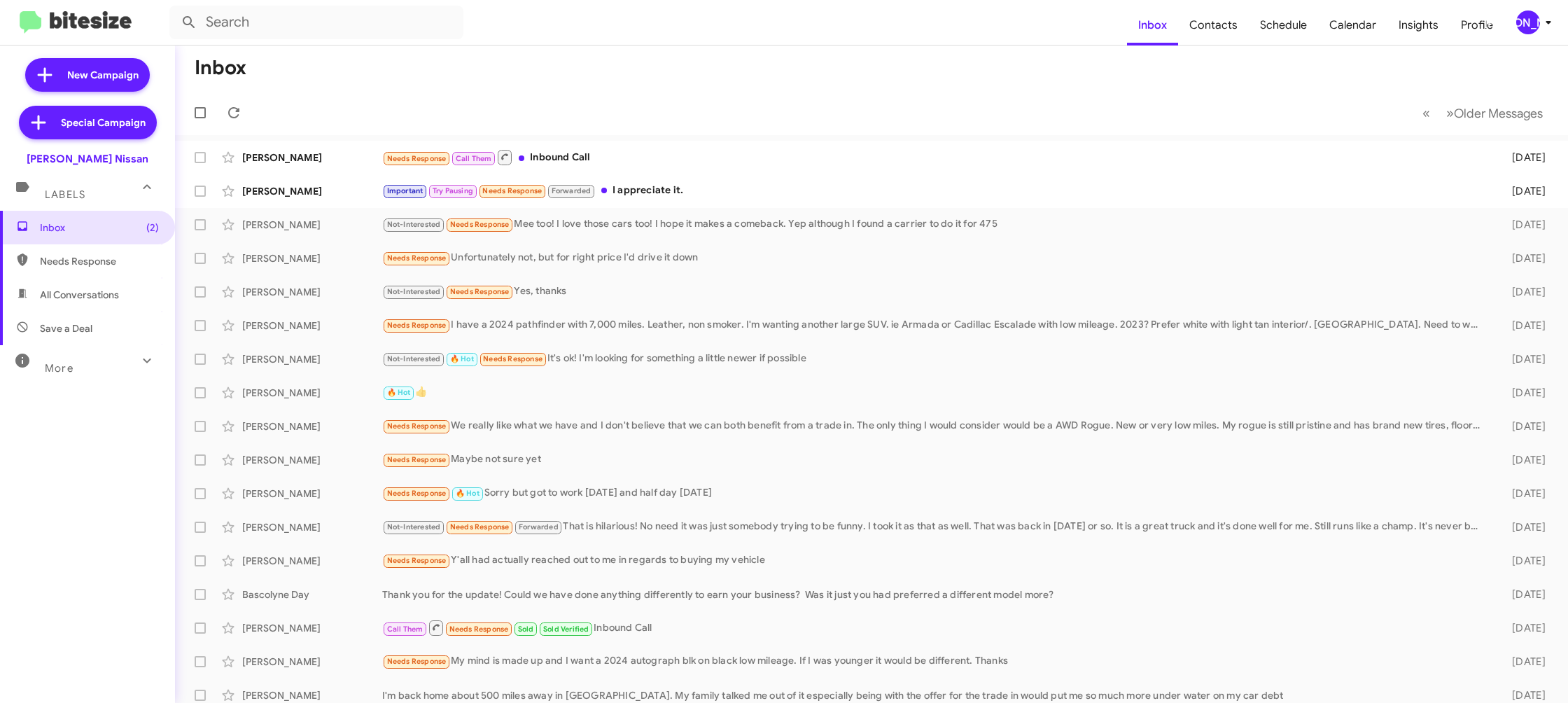
drag, startPoint x: 1528, startPoint y: 23, endPoint x: 1514, endPoint y: 29, distance: 15.2
click at [1528, 23] on div "[PERSON_NAME]" at bounding box center [1529, 22] width 24 height 24
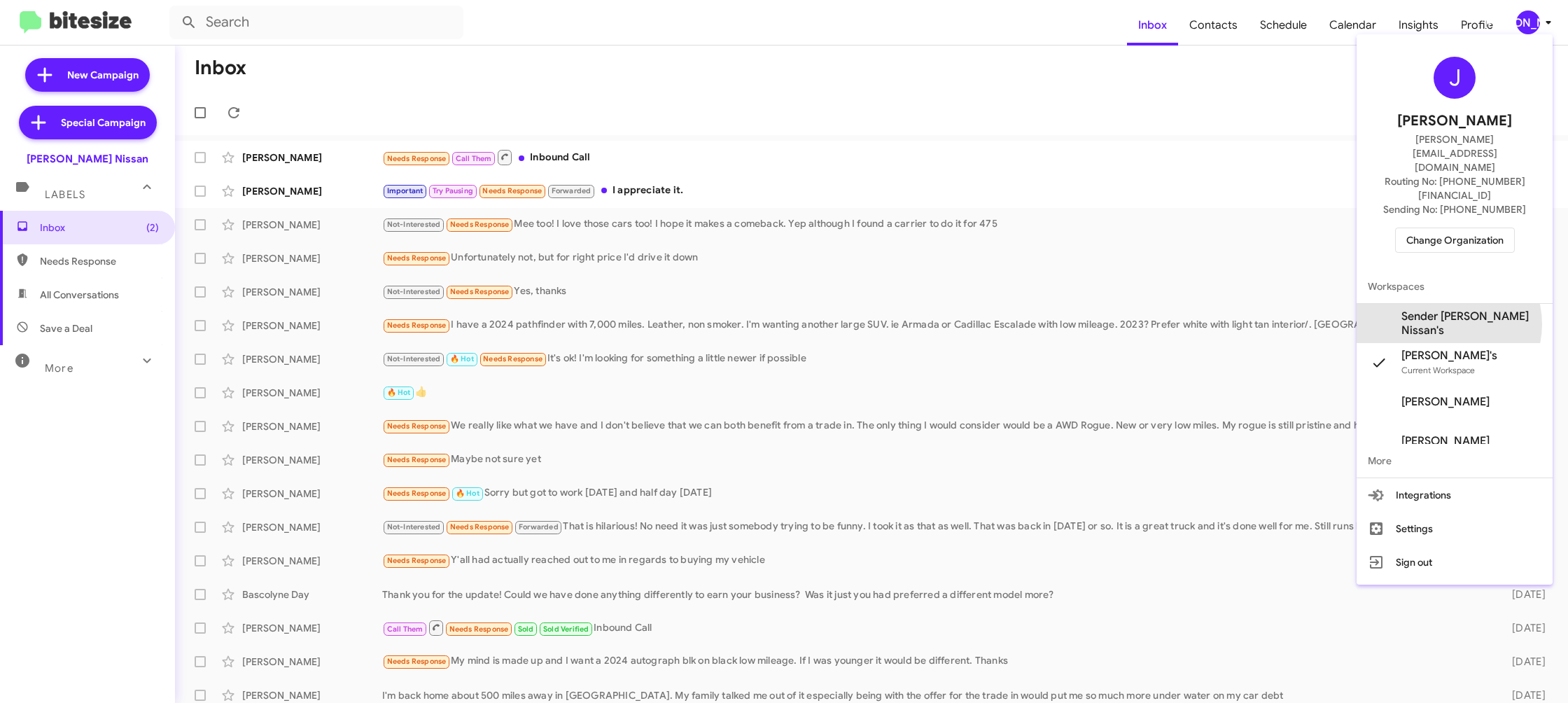
click at [1459, 310] on span "Sender [PERSON_NAME] Nissan's" at bounding box center [1472, 324] width 140 height 28
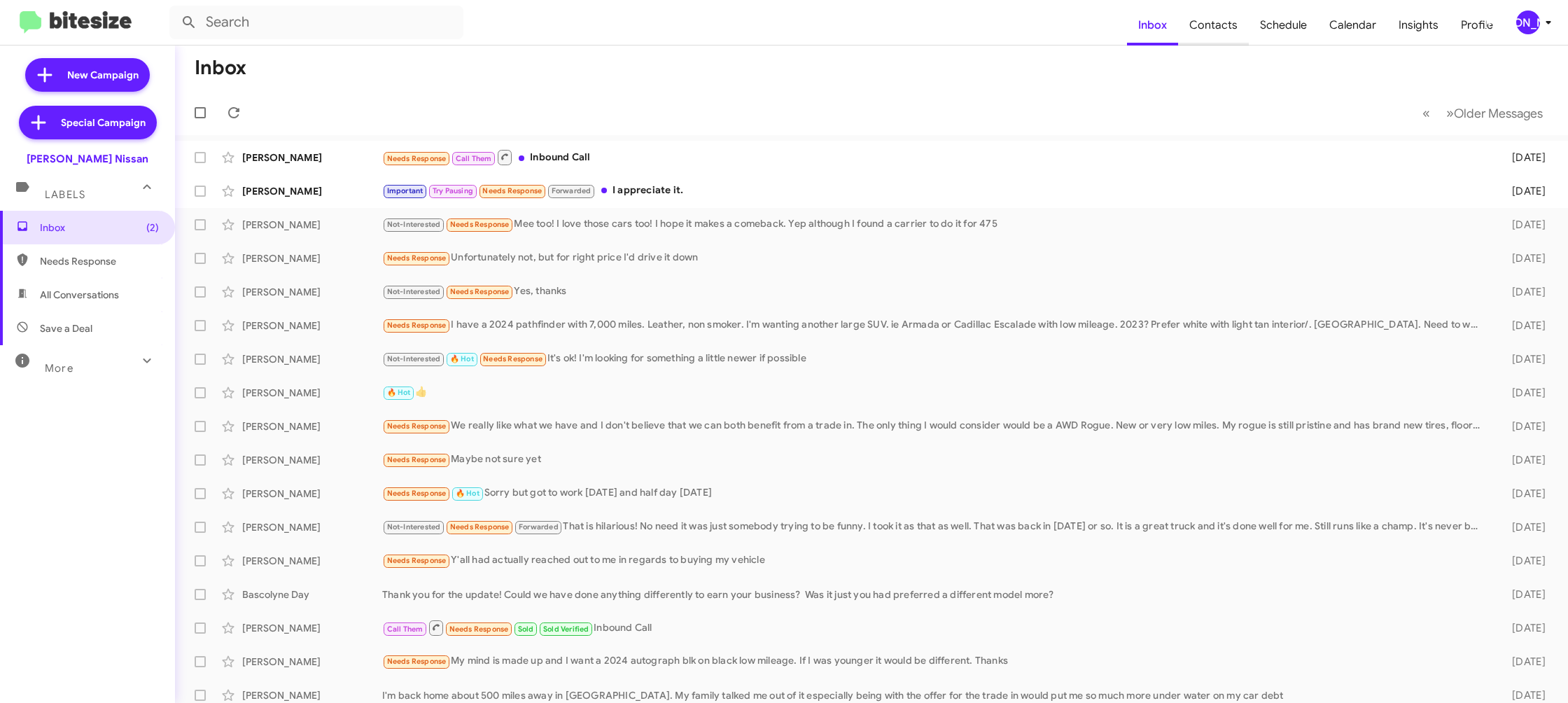
click at [1225, 36] on span "Contacts" at bounding box center [1213, 25] width 71 height 41
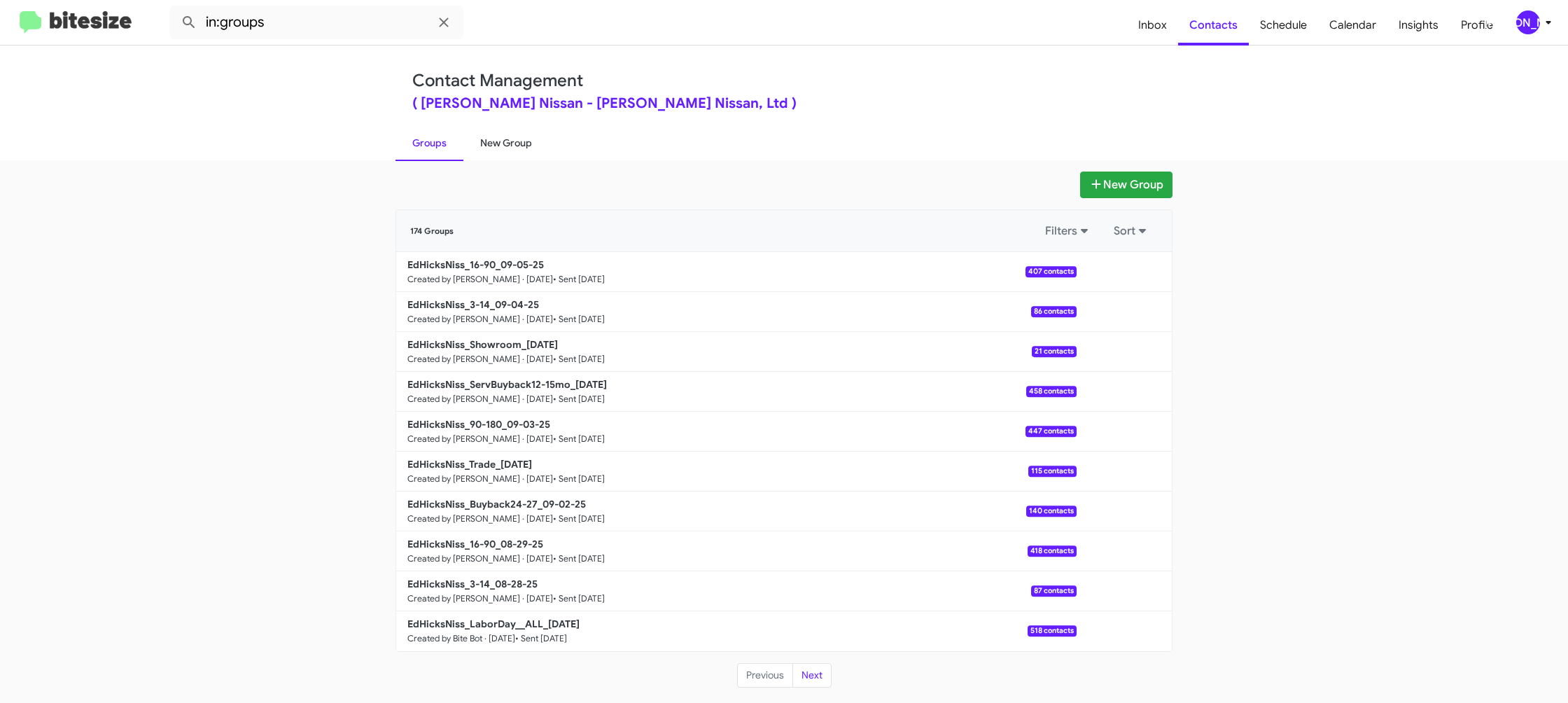
click at [523, 137] on link "New Group" at bounding box center [507, 143] width 86 height 36
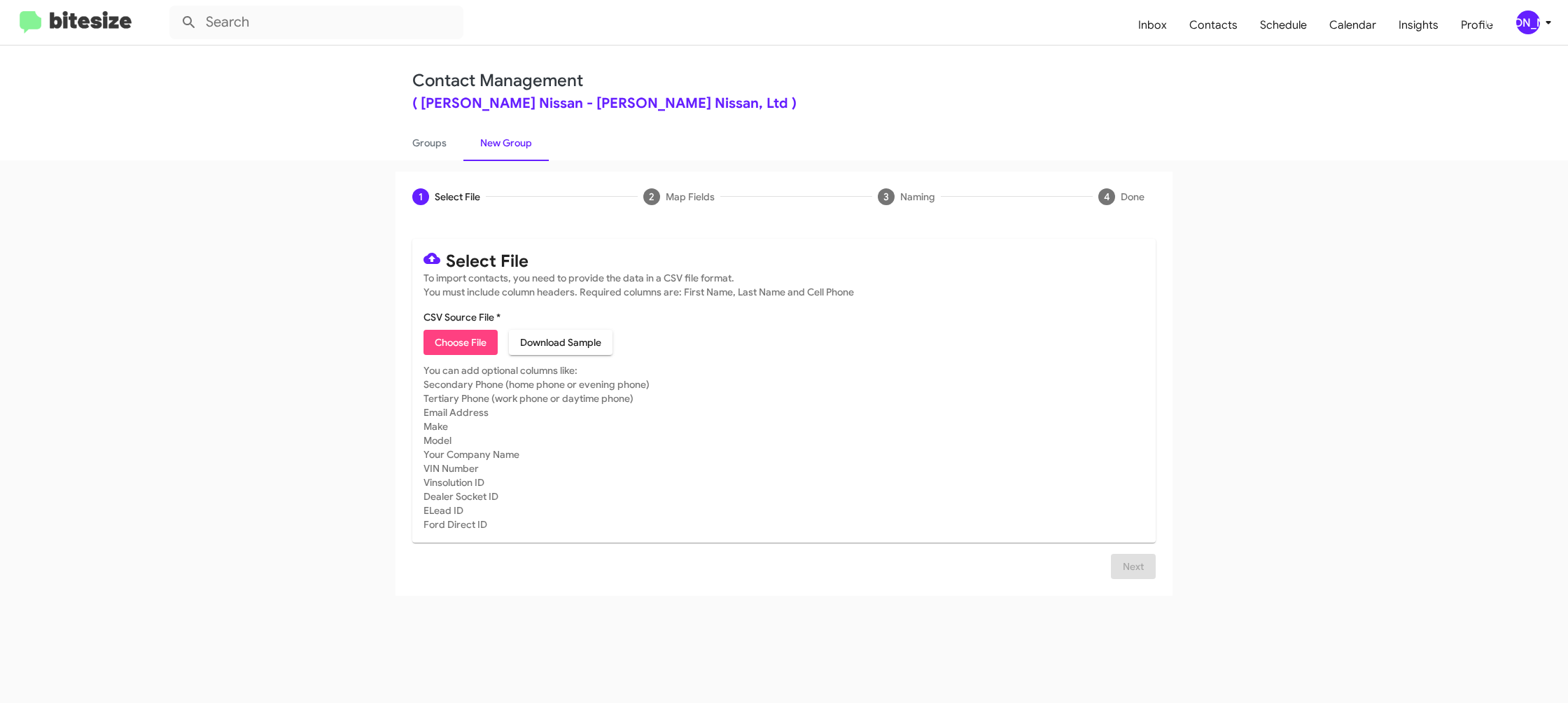
click at [452, 347] on span "Choose File" at bounding box center [461, 342] width 52 height 25
type input "EdHicksNiss_DeclinedAppraisal_[DATE]"
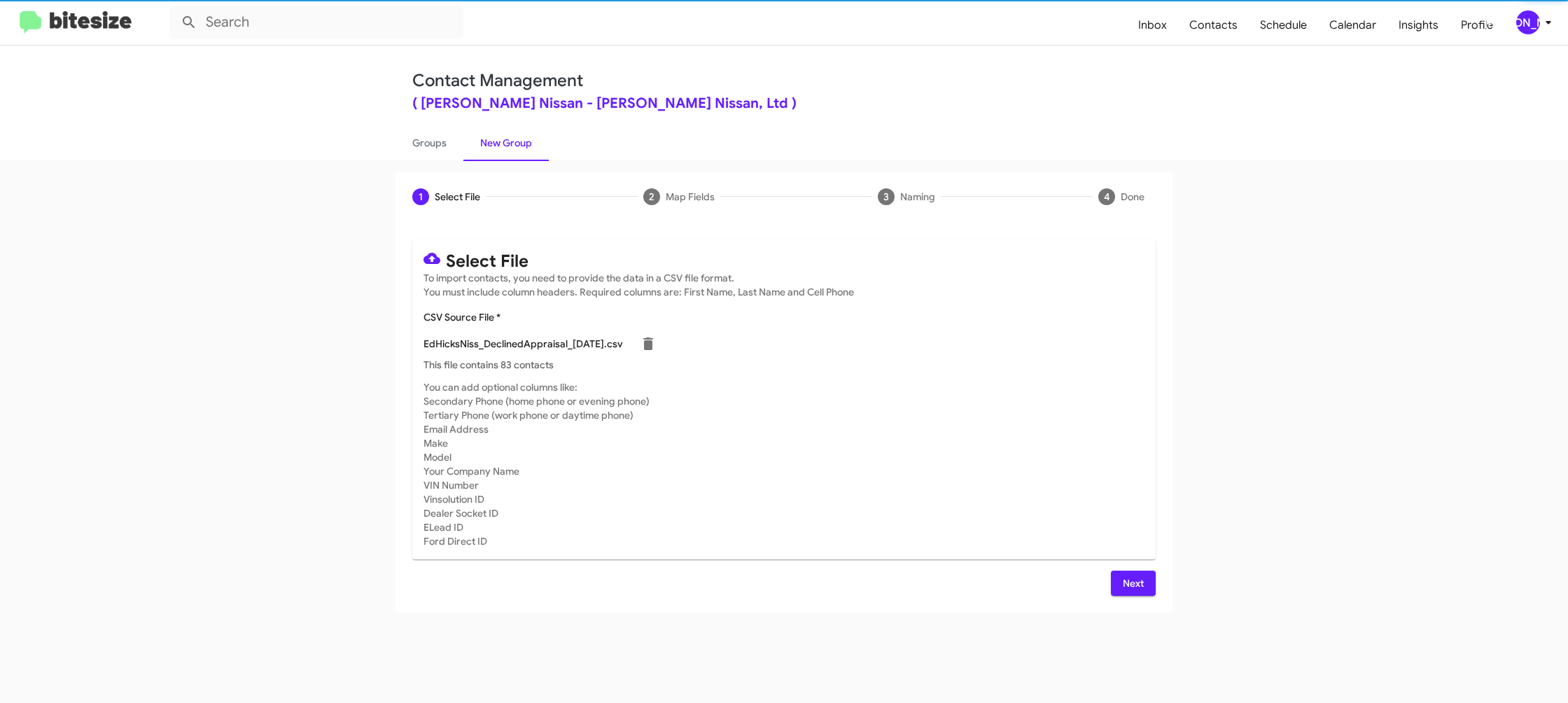
drag, startPoint x: 1127, startPoint y: 475, endPoint x: 1125, endPoint y: 543, distance: 68.0
click at [1127, 475] on mat-card-subtitle "You can add optional columns like: Secondary Phone (home phone or evening phone…" at bounding box center [784, 464] width 721 height 168
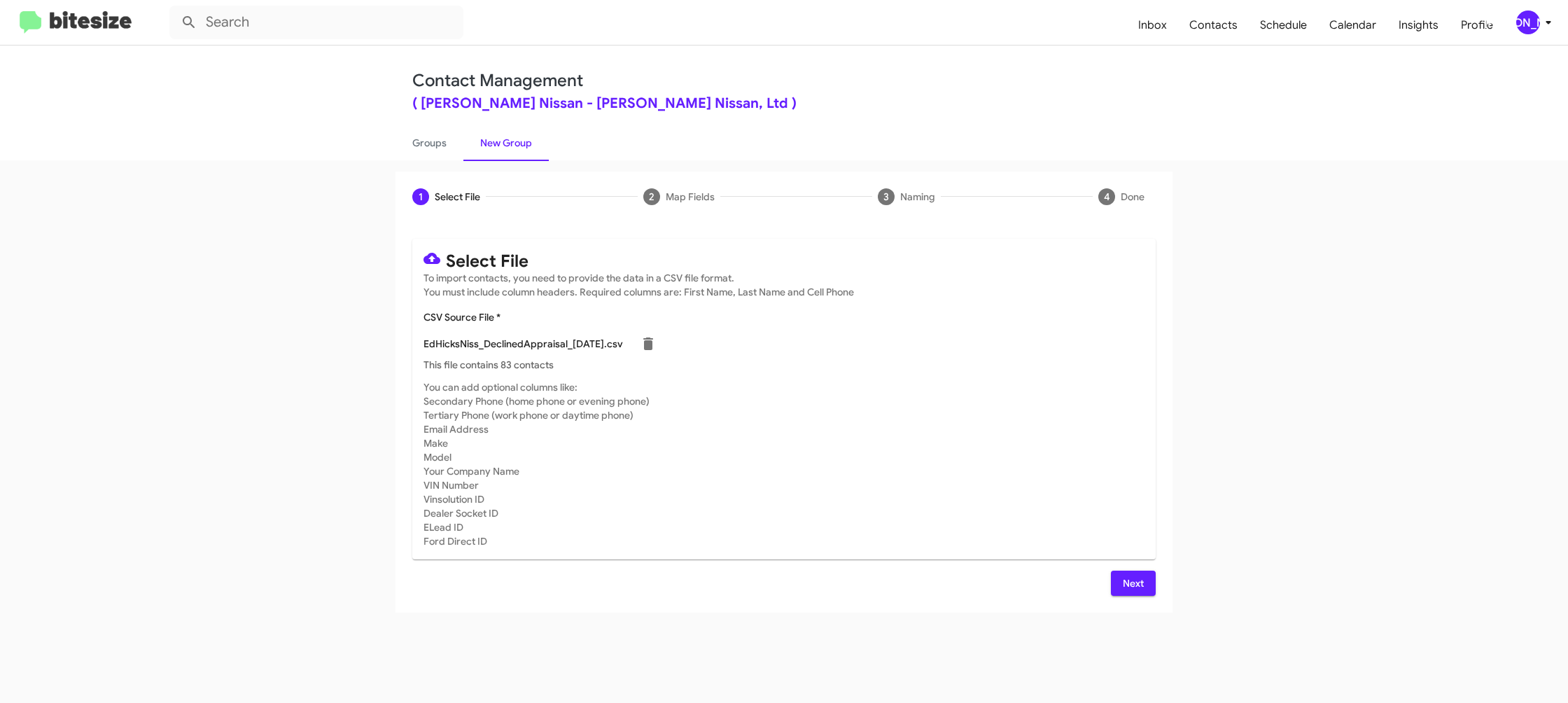
click at [1132, 583] on span "Next" at bounding box center [1133, 583] width 22 height 25
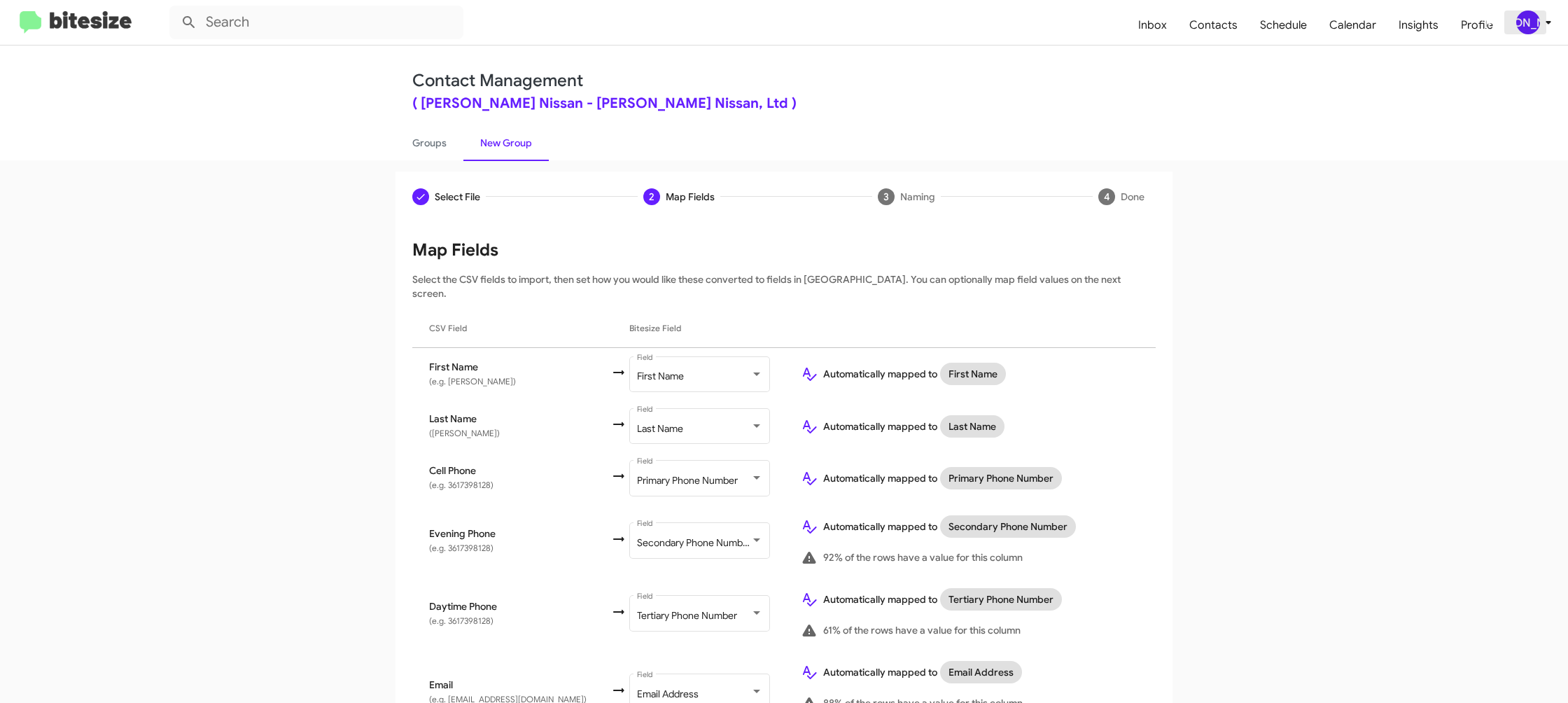
click at [1533, 29] on div "[PERSON_NAME]" at bounding box center [1529, 22] width 24 height 24
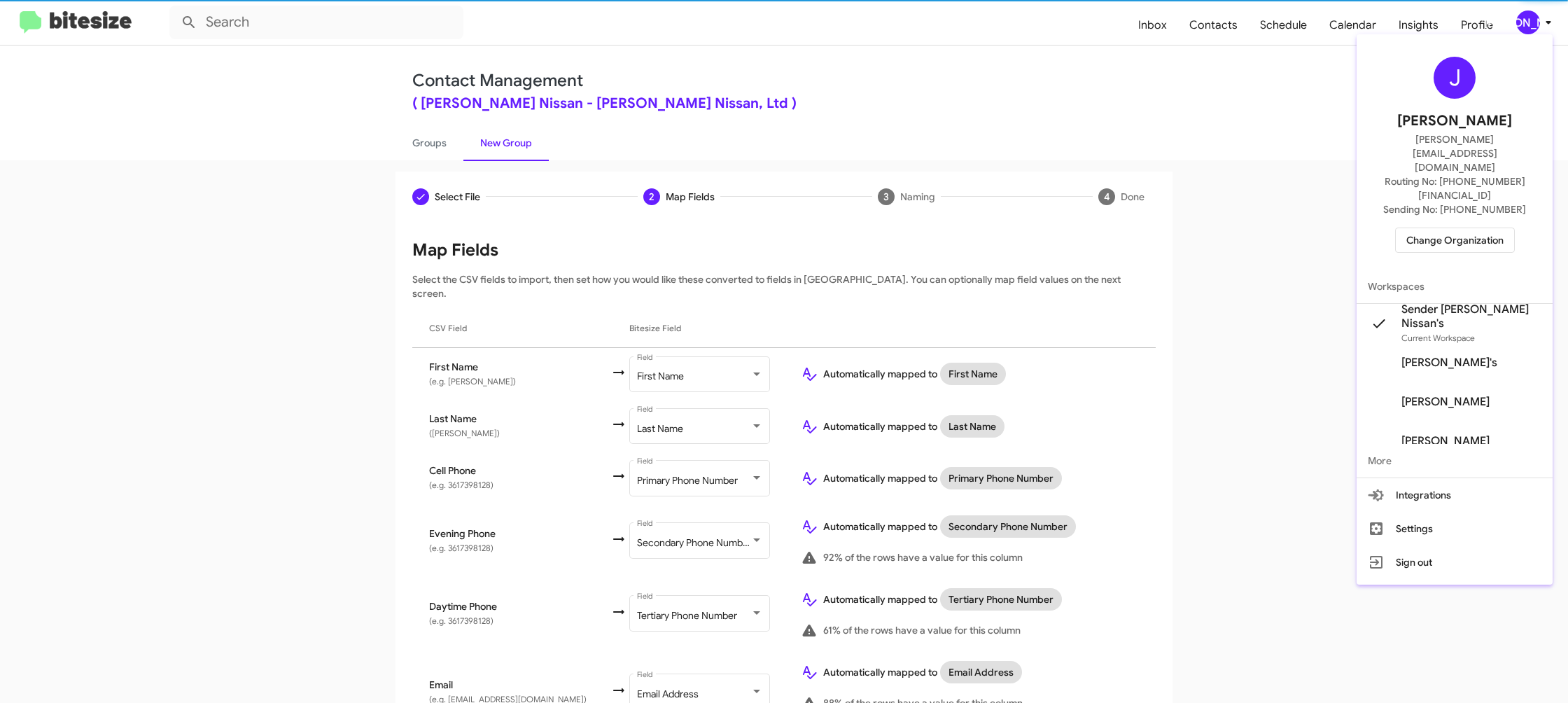
click at [1533, 29] on div at bounding box center [784, 351] width 1568 height 703
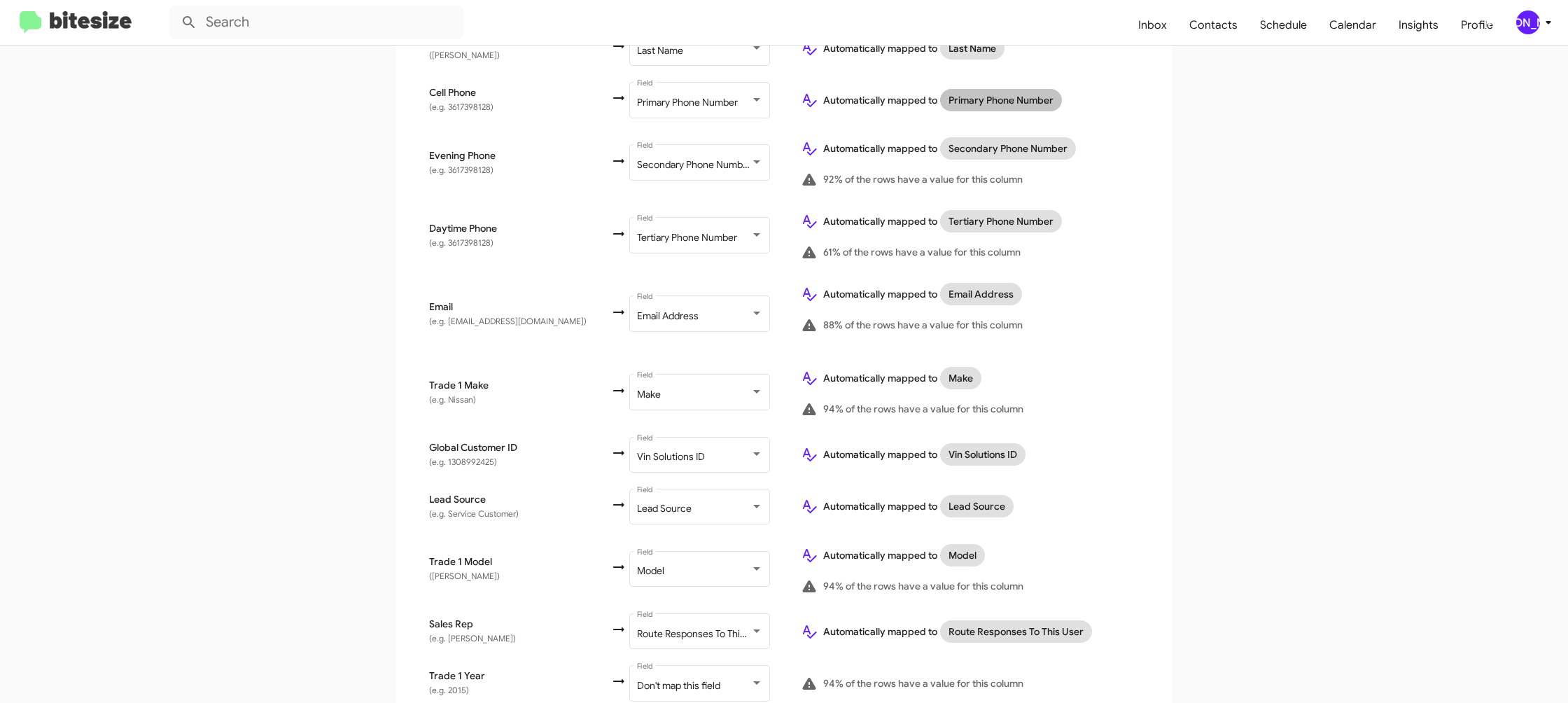
scroll to position [478, 0]
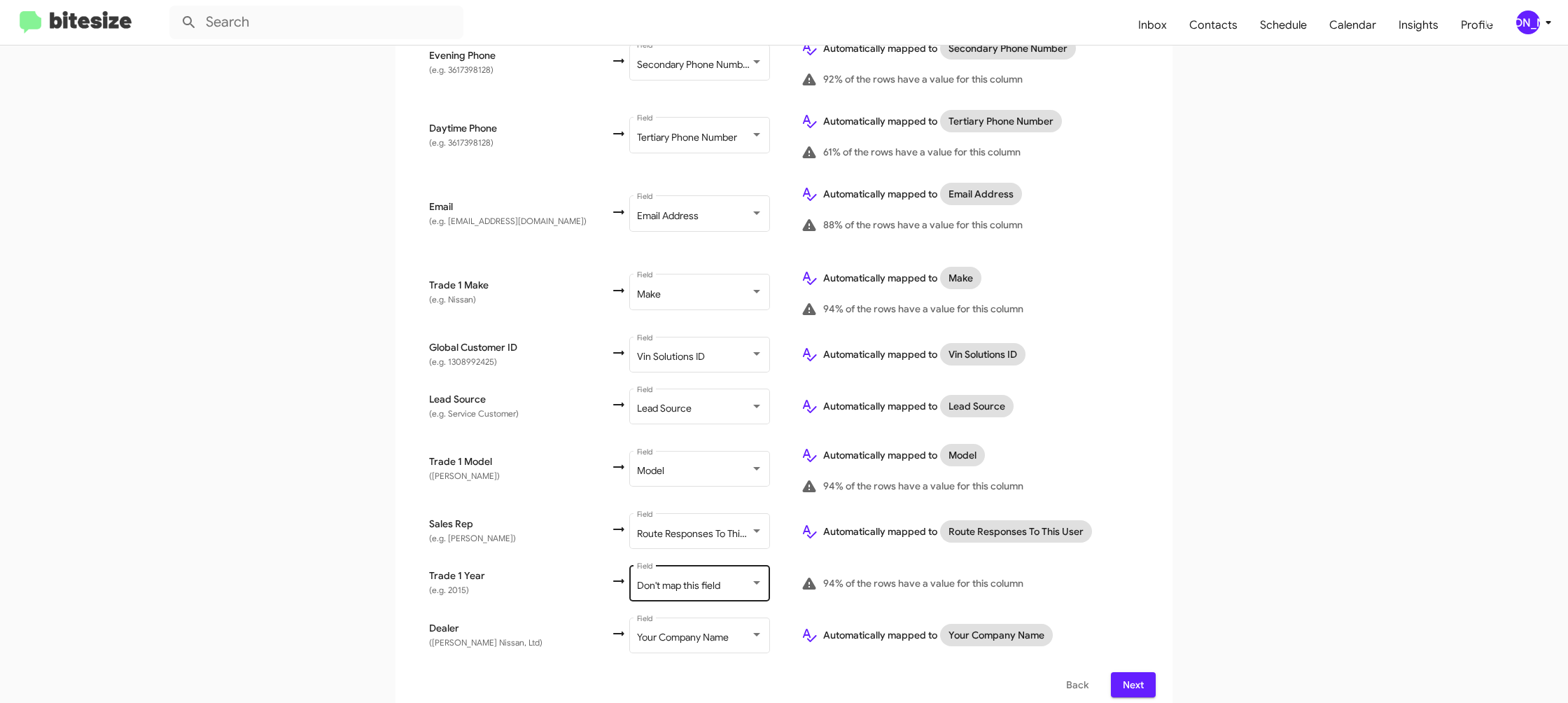
click at [679, 563] on div "Don't map this field Field" at bounding box center [700, 582] width 126 height 38
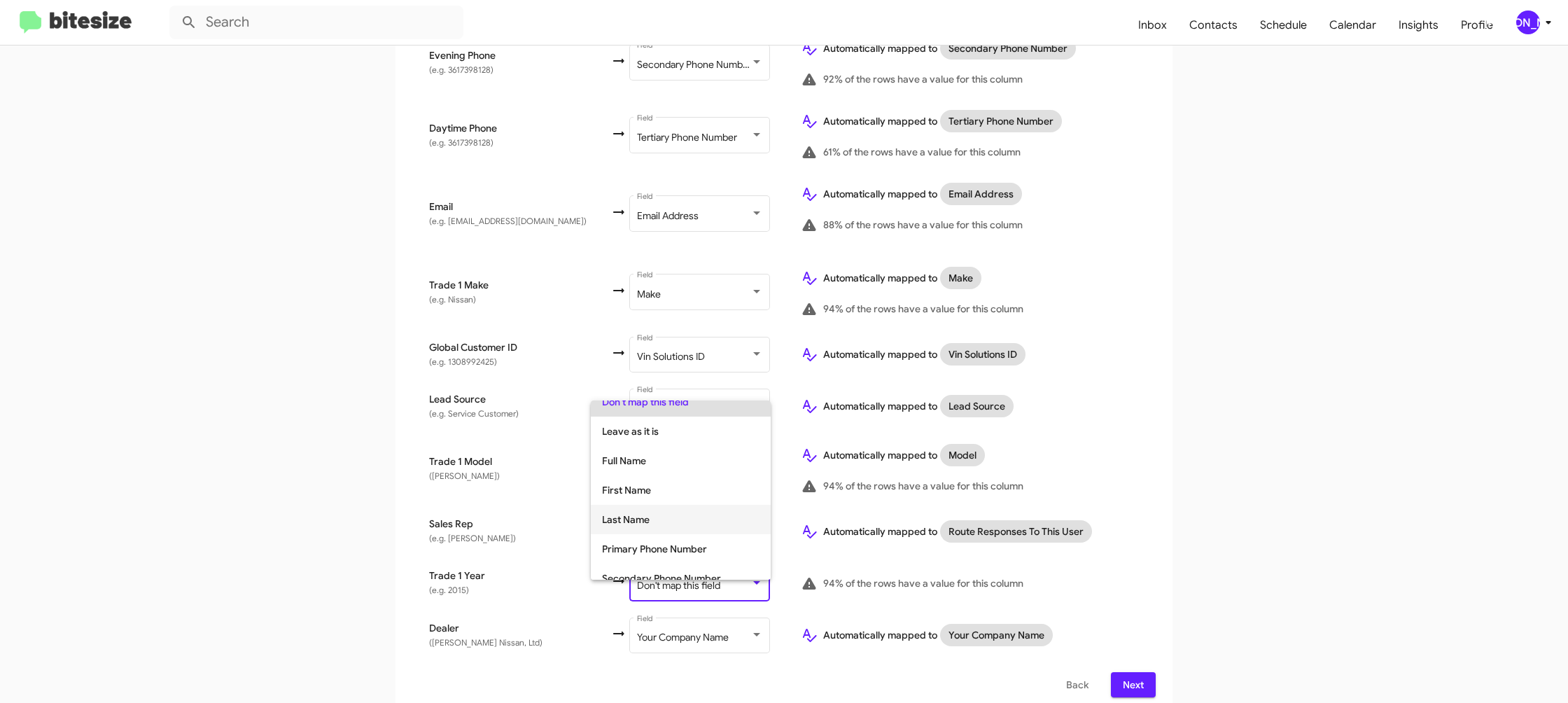
scroll to position [527, 0]
click at [650, 531] on span "Year" at bounding box center [680, 536] width 158 height 30
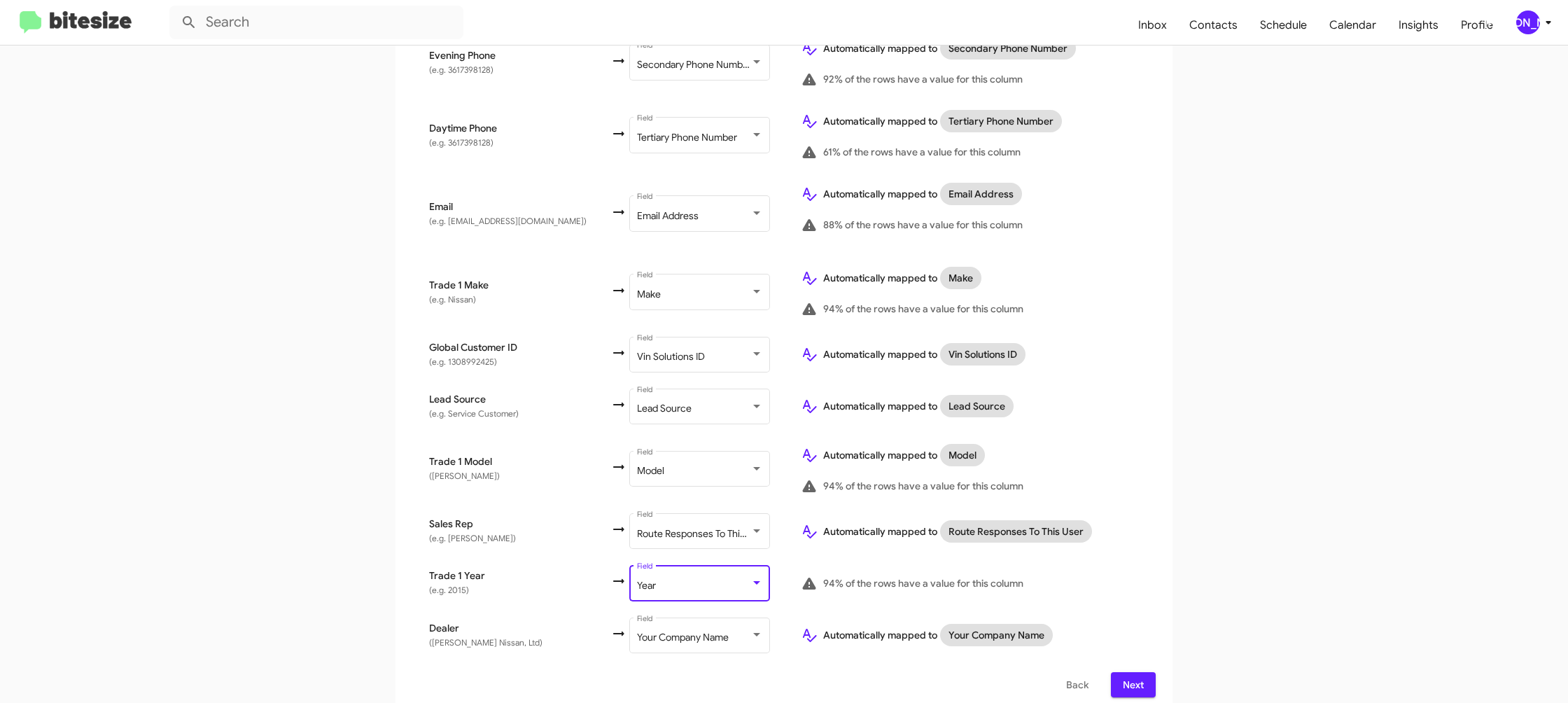
click at [1036, 575] on div "94% of the rows have a value for this column" at bounding box center [970, 583] width 338 height 17
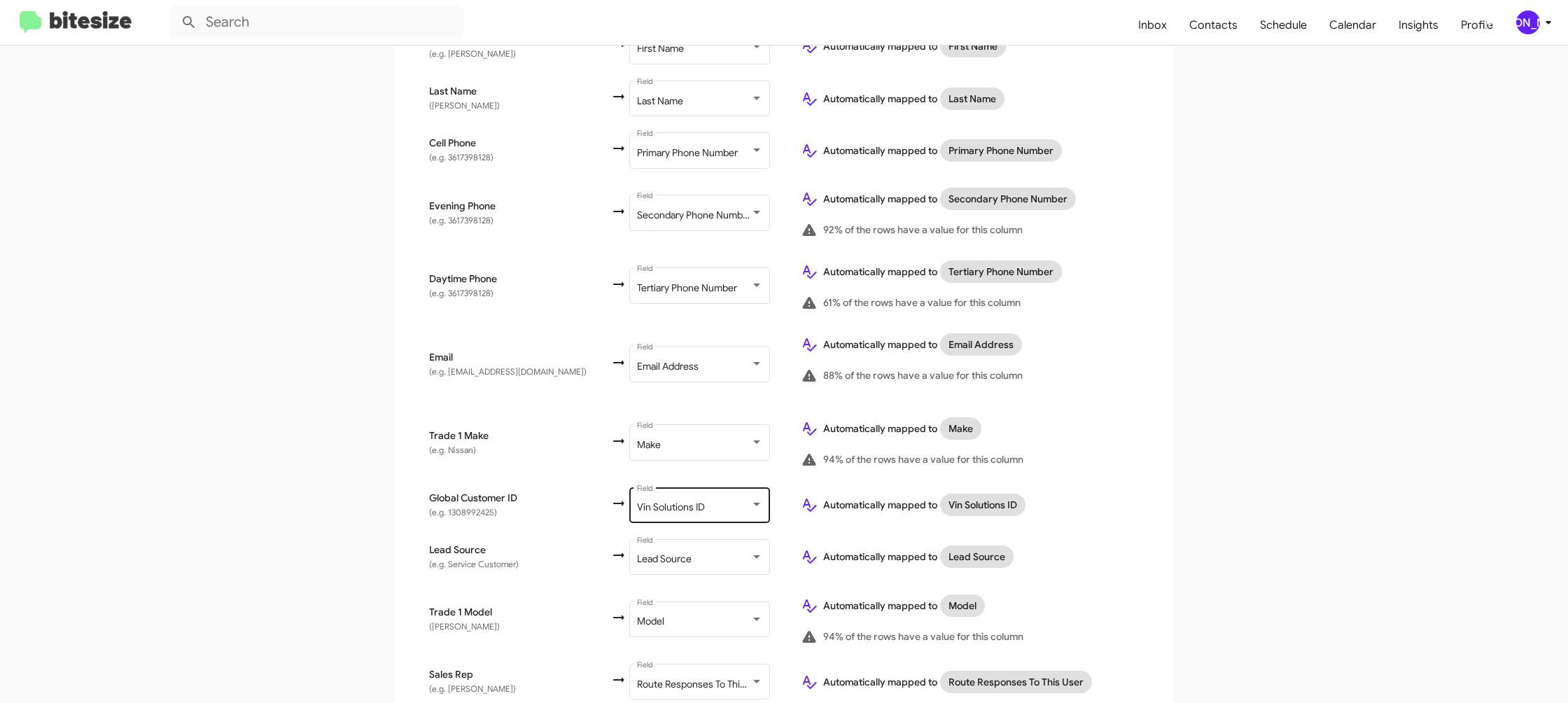
scroll to position [0, 0]
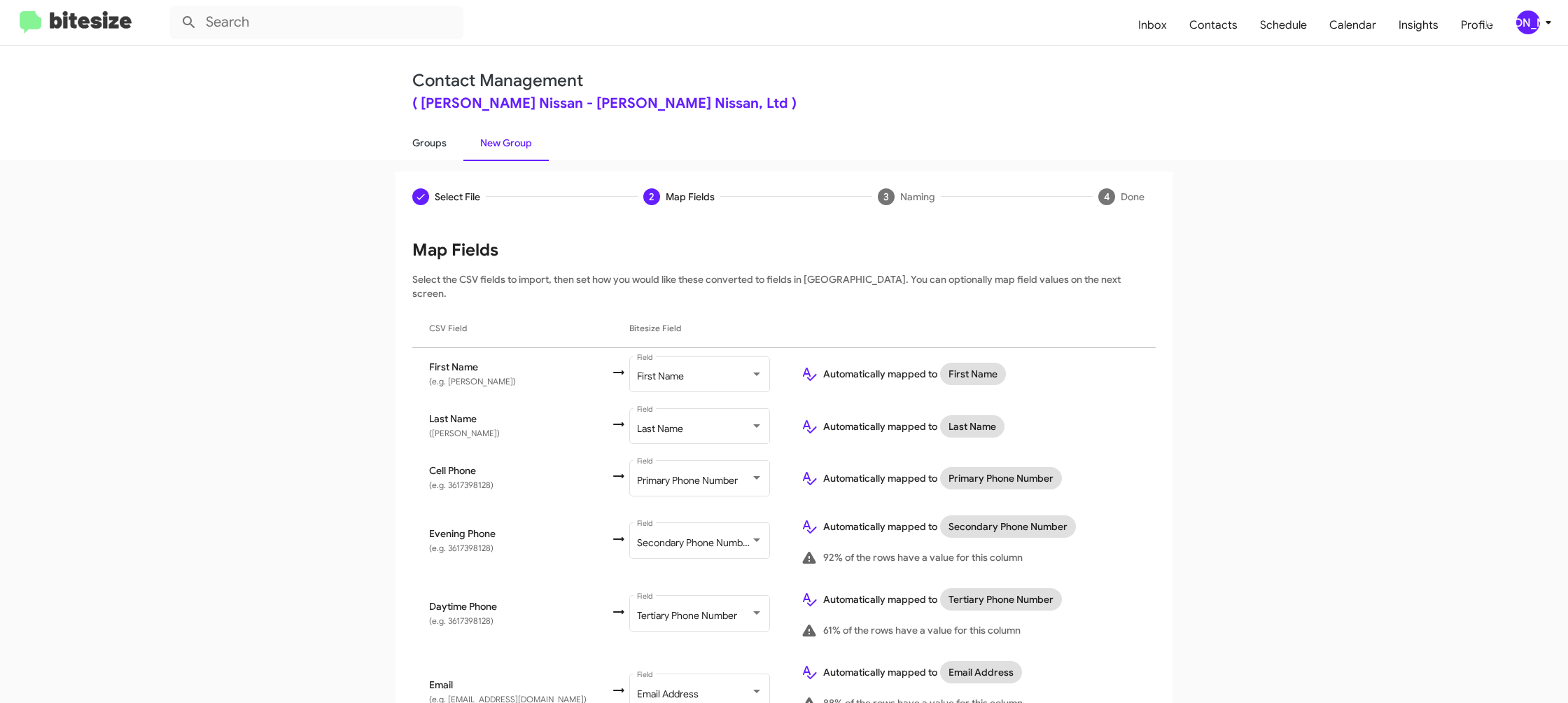
click at [440, 156] on link "Groups" at bounding box center [429, 143] width 68 height 36
type input "in:groups"
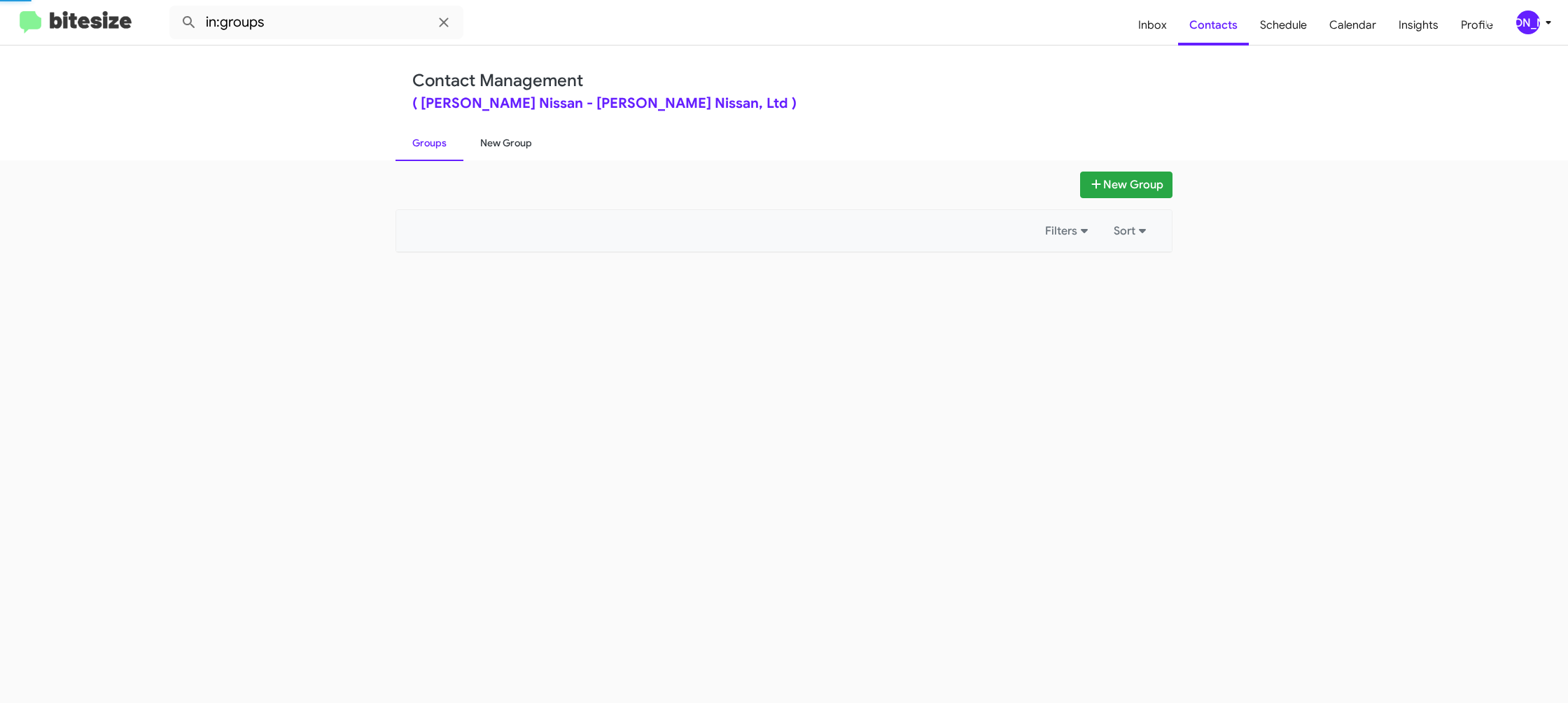
drag, startPoint x: 440, startPoint y: 156, endPoint x: 486, endPoint y: 149, distance: 46.5
click at [440, 156] on link "Groups" at bounding box center [429, 143] width 68 height 36
click at [486, 149] on link "New Group" at bounding box center [507, 143] width 86 height 36
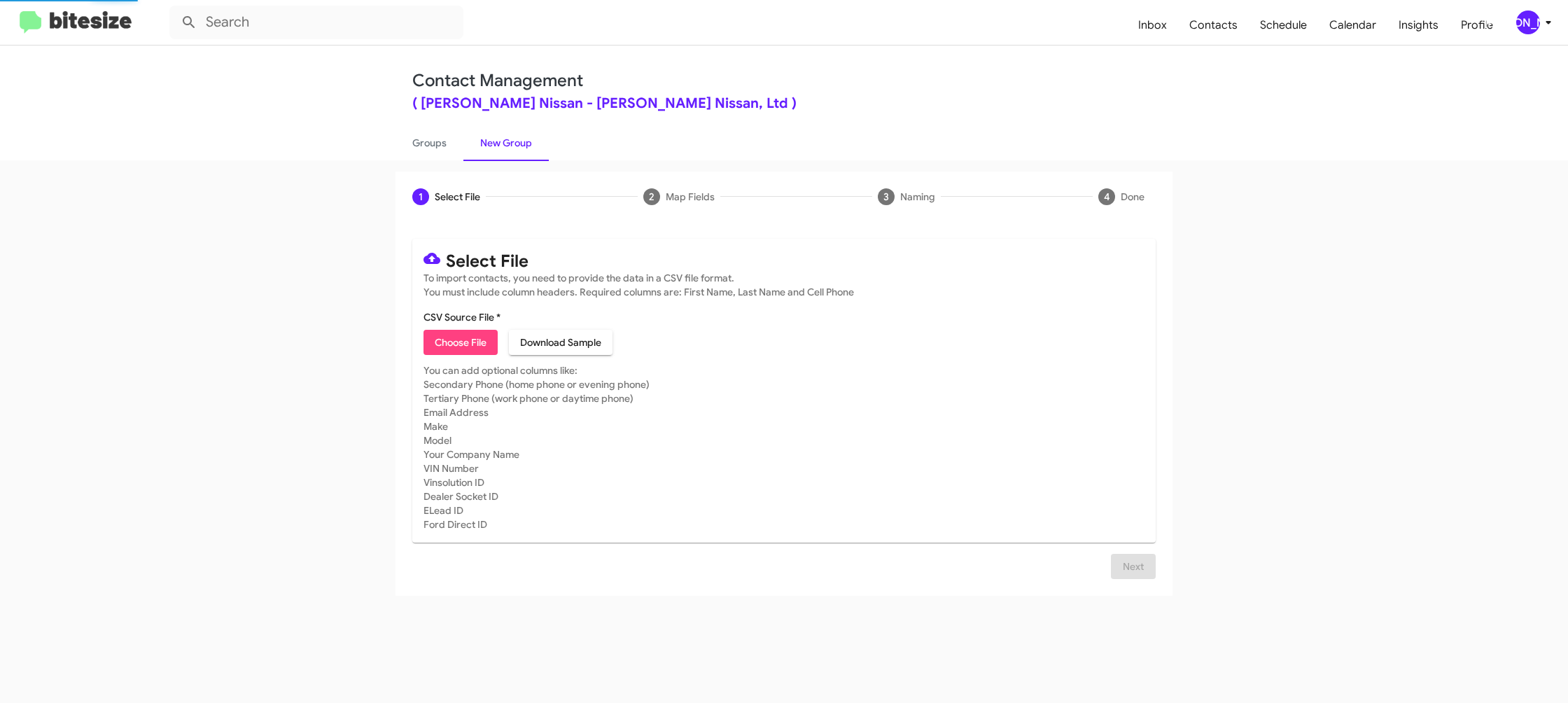
drag, startPoint x: 486, startPoint y: 149, endPoint x: 483, endPoint y: 333, distance: 184.0
click at [486, 149] on link "New Group" at bounding box center [507, 143] width 86 height 36
click at [478, 336] on span "Choose File" at bounding box center [461, 342] width 52 height 25
type input "EdHicksNiss_DeclinedAppraisal_09-08-25"
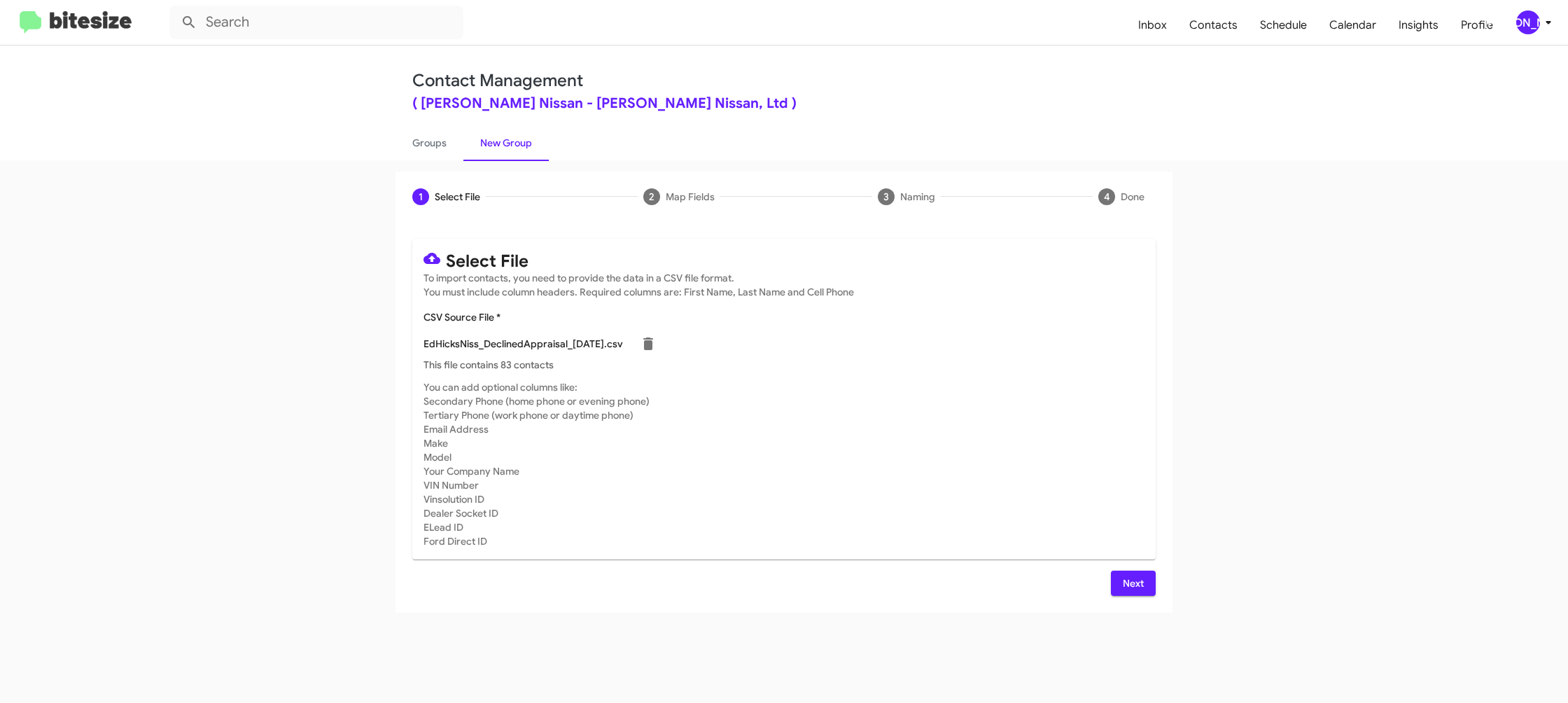
drag, startPoint x: 996, startPoint y: 443, endPoint x: 1041, endPoint y: 495, distance: 68.8
click at [996, 443] on mat-card-subtitle "You can add optional columns like: Secondary Phone (home phone or evening phone…" at bounding box center [784, 464] width 721 height 168
click at [1127, 580] on span "Next" at bounding box center [1133, 583] width 22 height 25
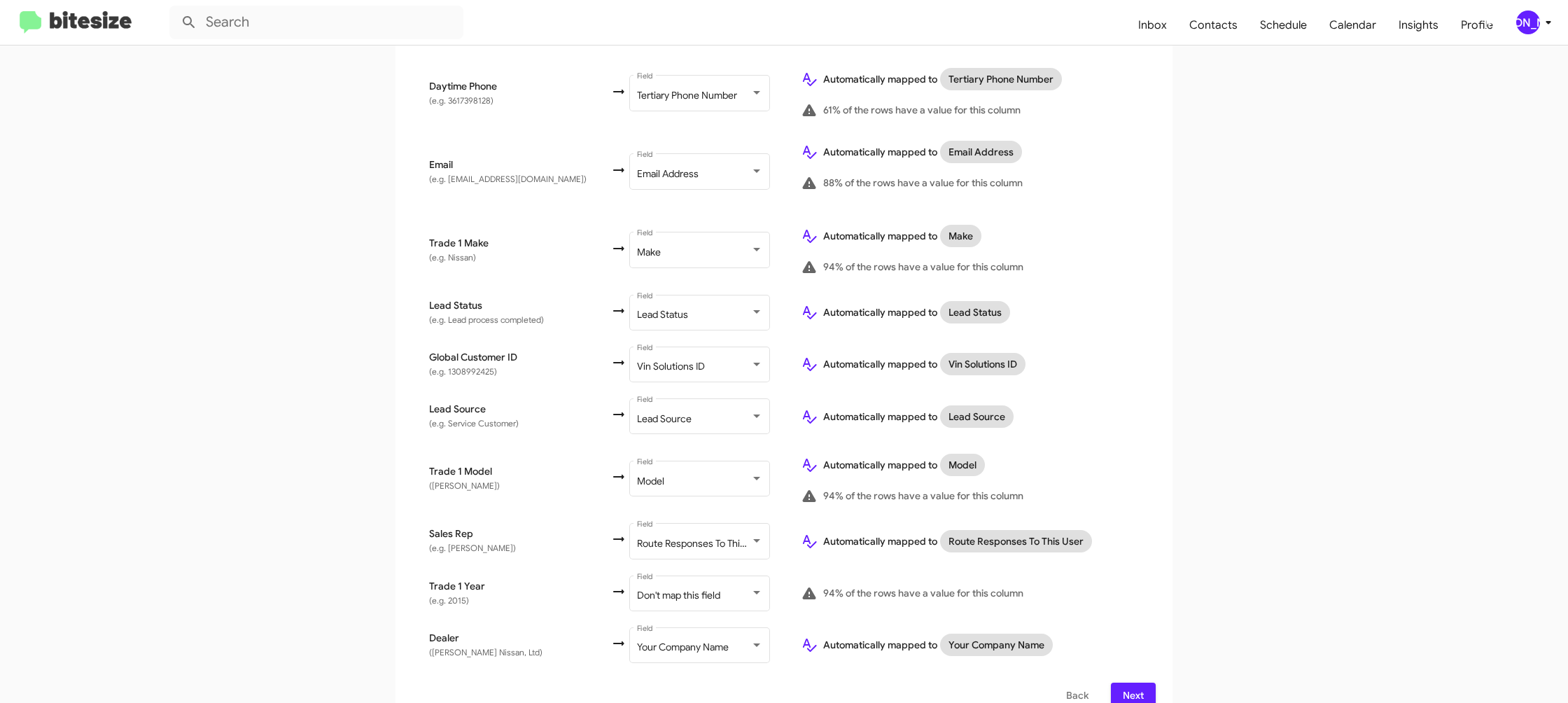
scroll to position [531, 0]
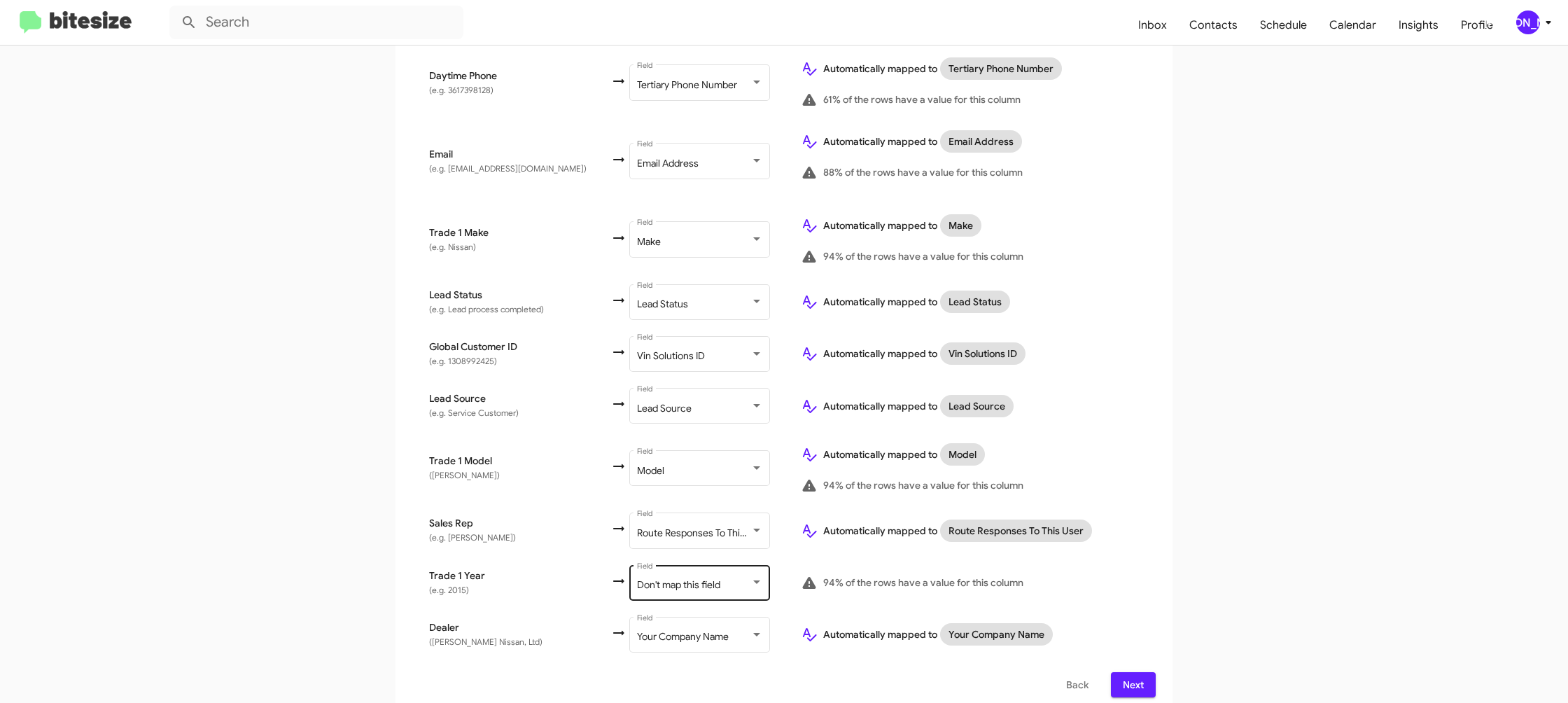
click at [661, 562] on div "Don't map this field Field" at bounding box center [700, 581] width 126 height 38
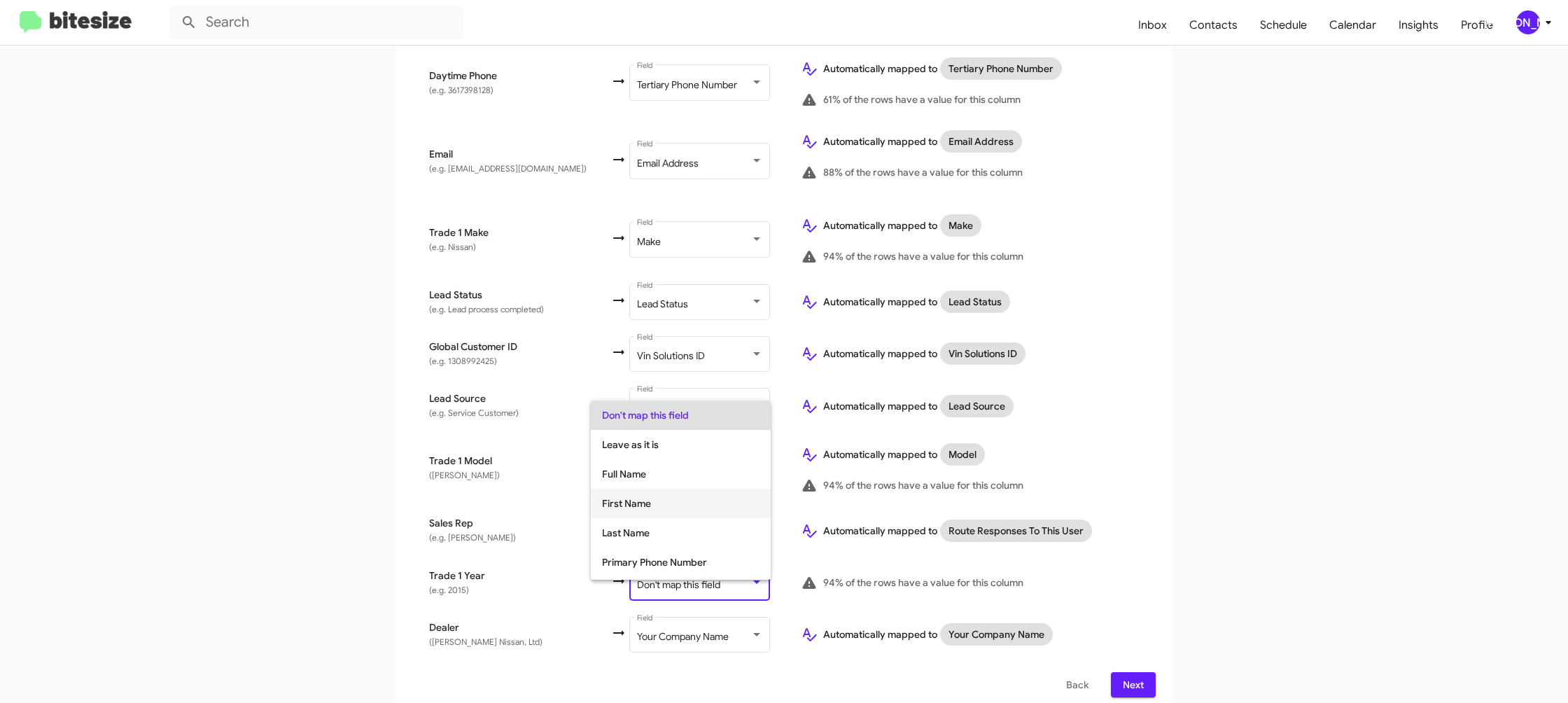
scroll to position [527, 0]
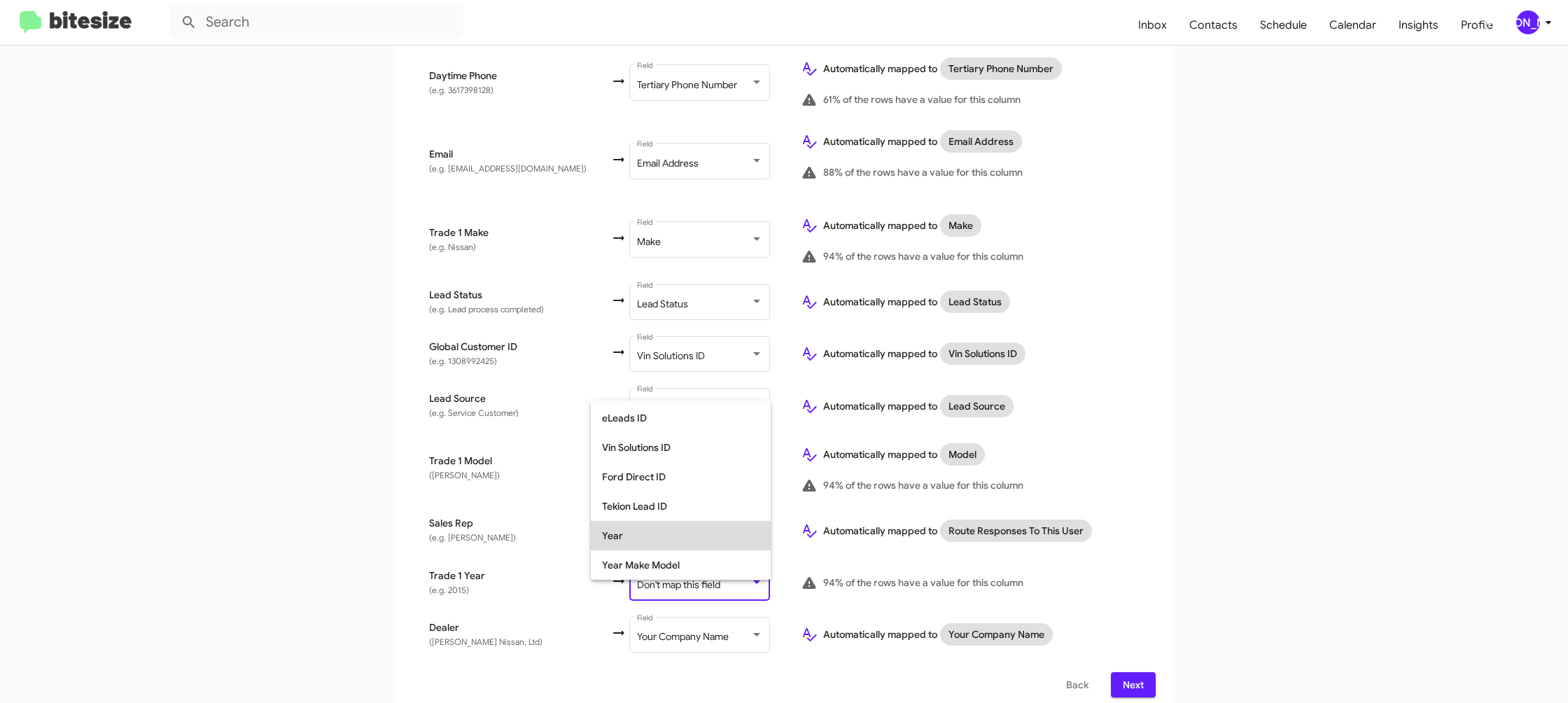
click at [670, 538] on span "Year" at bounding box center [680, 536] width 158 height 30
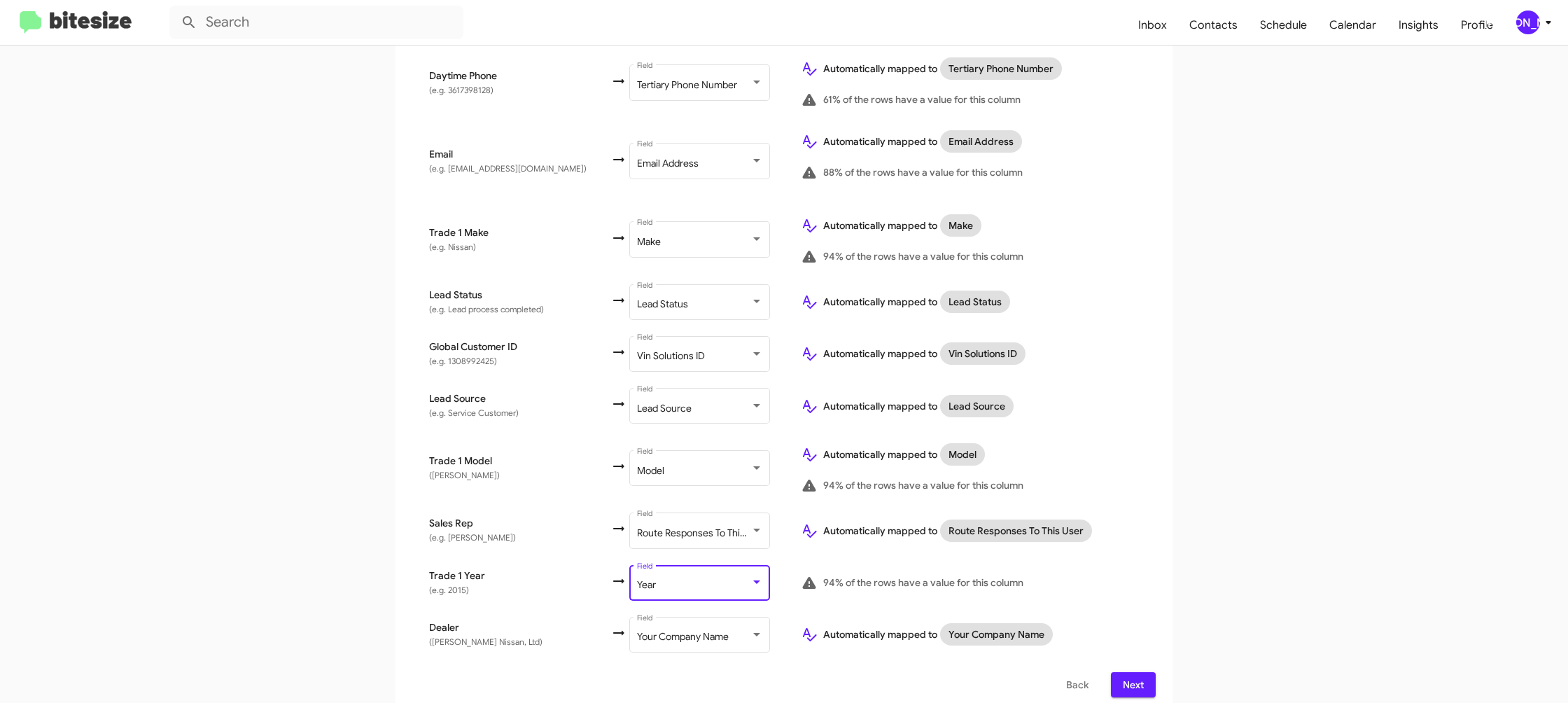
click at [1184, 422] on app-new-group "Select File 2 Map Fields 3 Naming 4 Done Select File To import contacts, you ne…" at bounding box center [784, 177] width 1568 height 1074
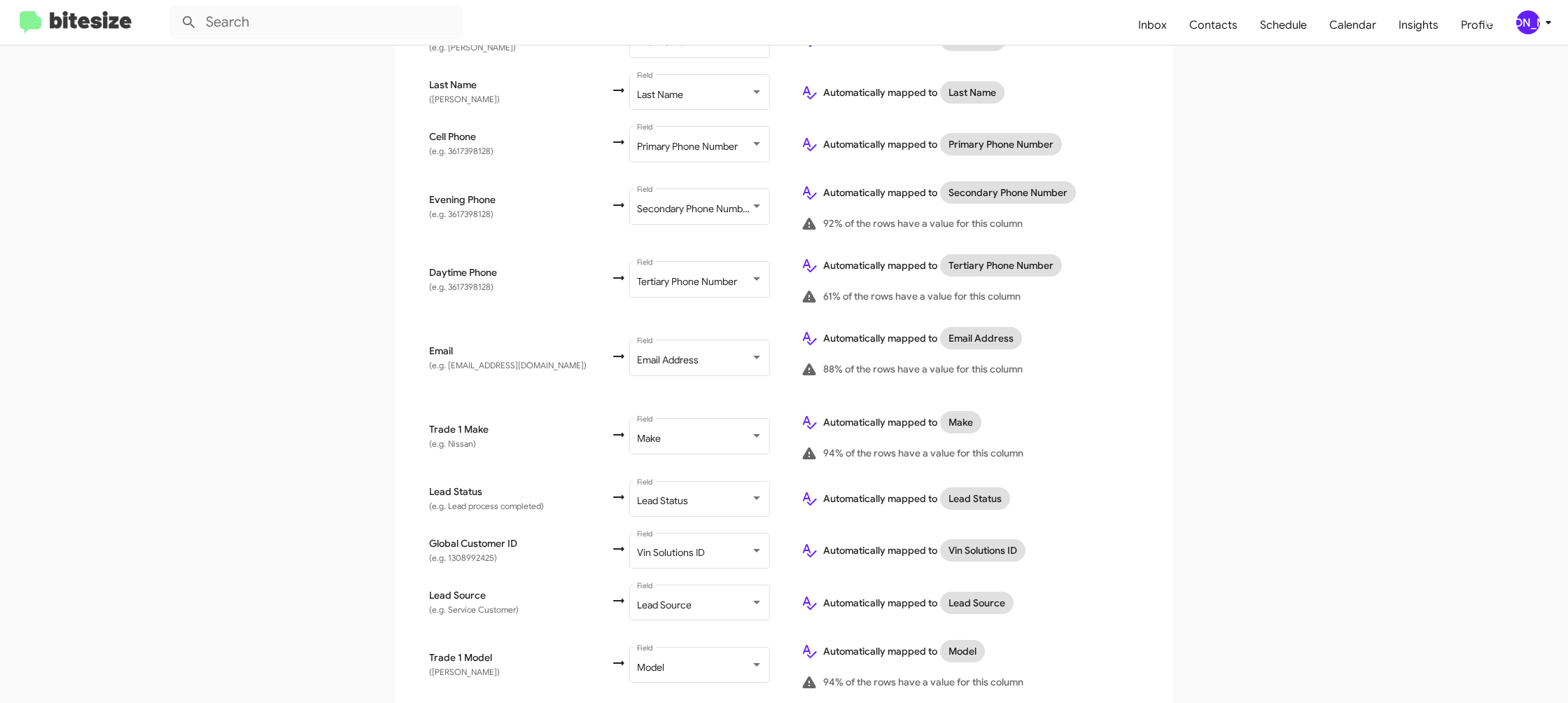
scroll to position [531, 0]
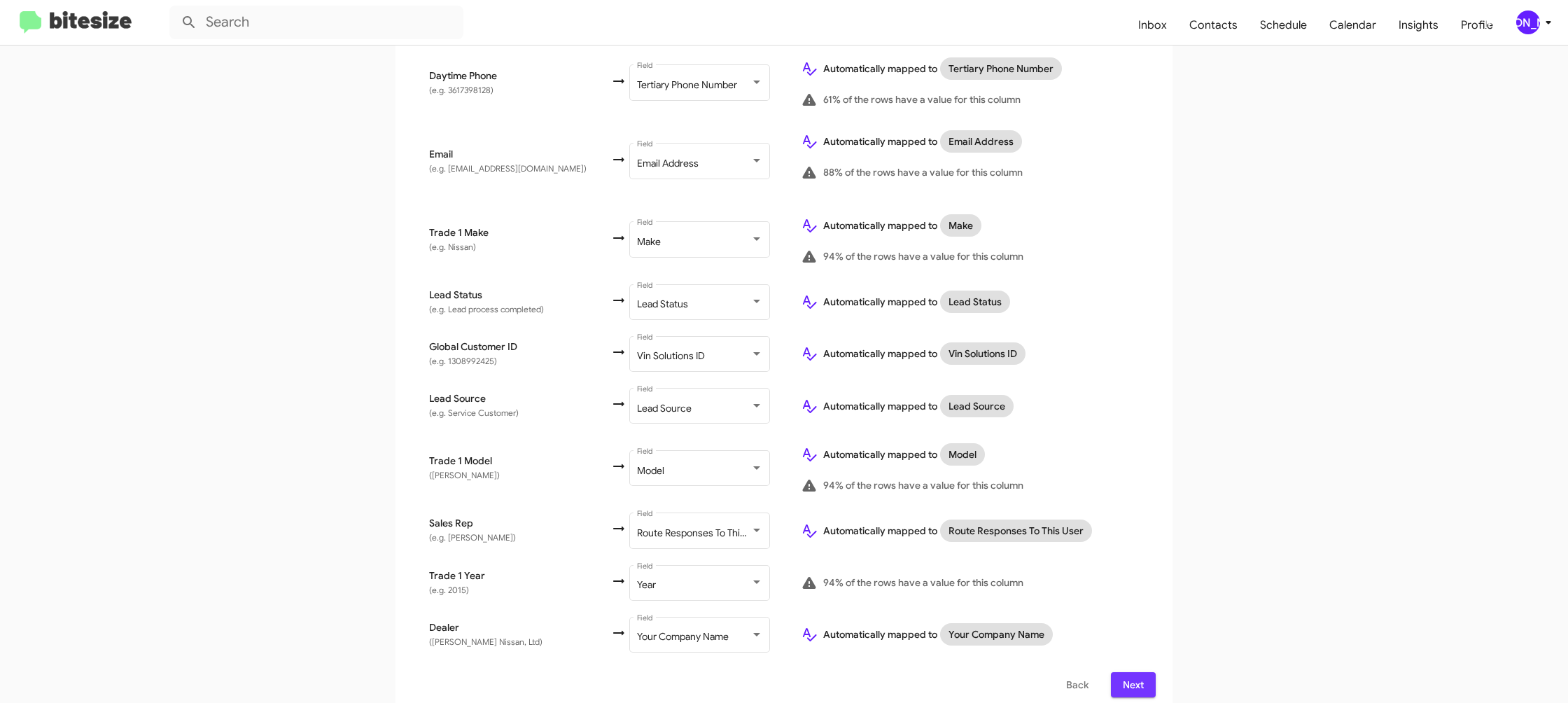
click at [1128, 674] on span "Next" at bounding box center [1133, 684] width 22 height 25
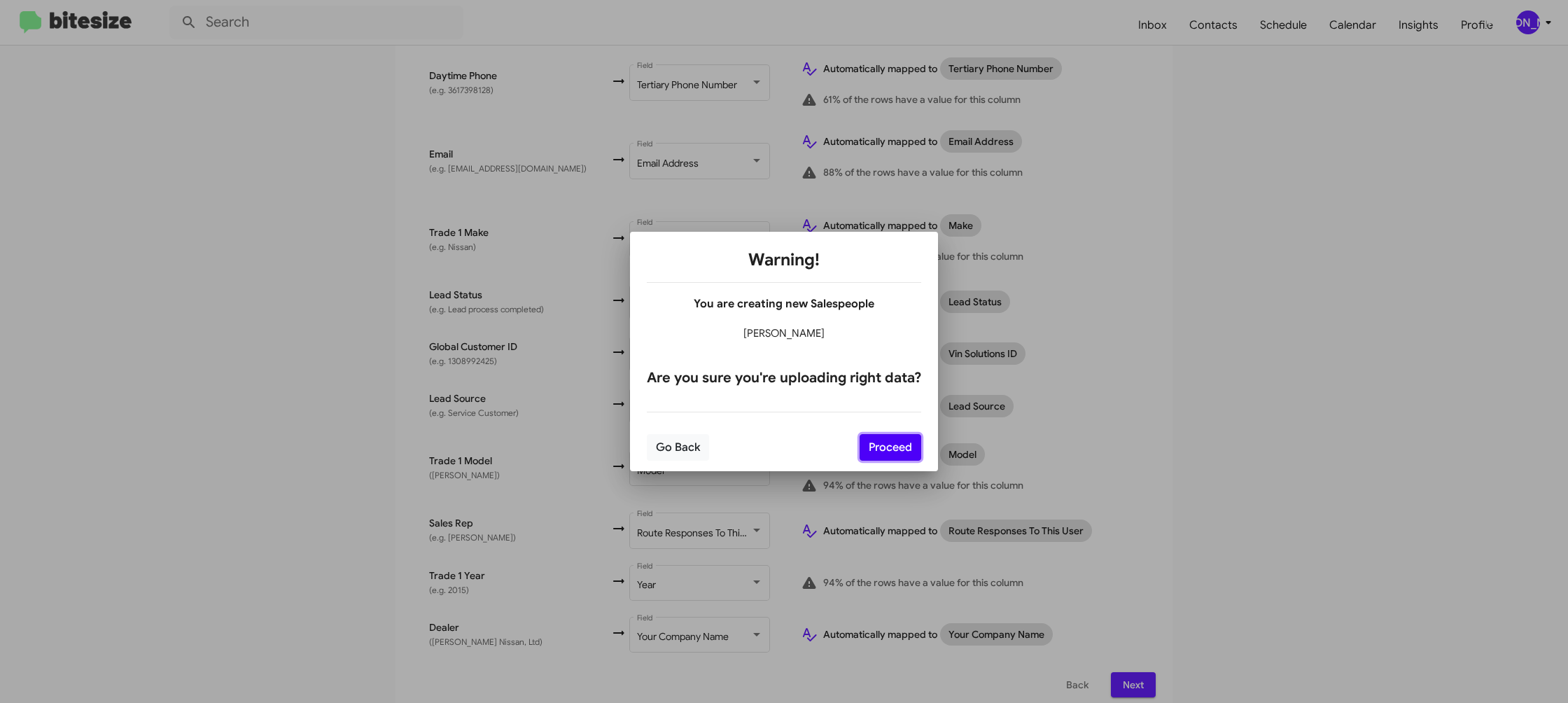
drag, startPoint x: 912, startPoint y: 450, endPoint x: 978, endPoint y: 496, distance: 80.4
click at [912, 450] on button "Proceed" at bounding box center [890, 447] width 62 height 27
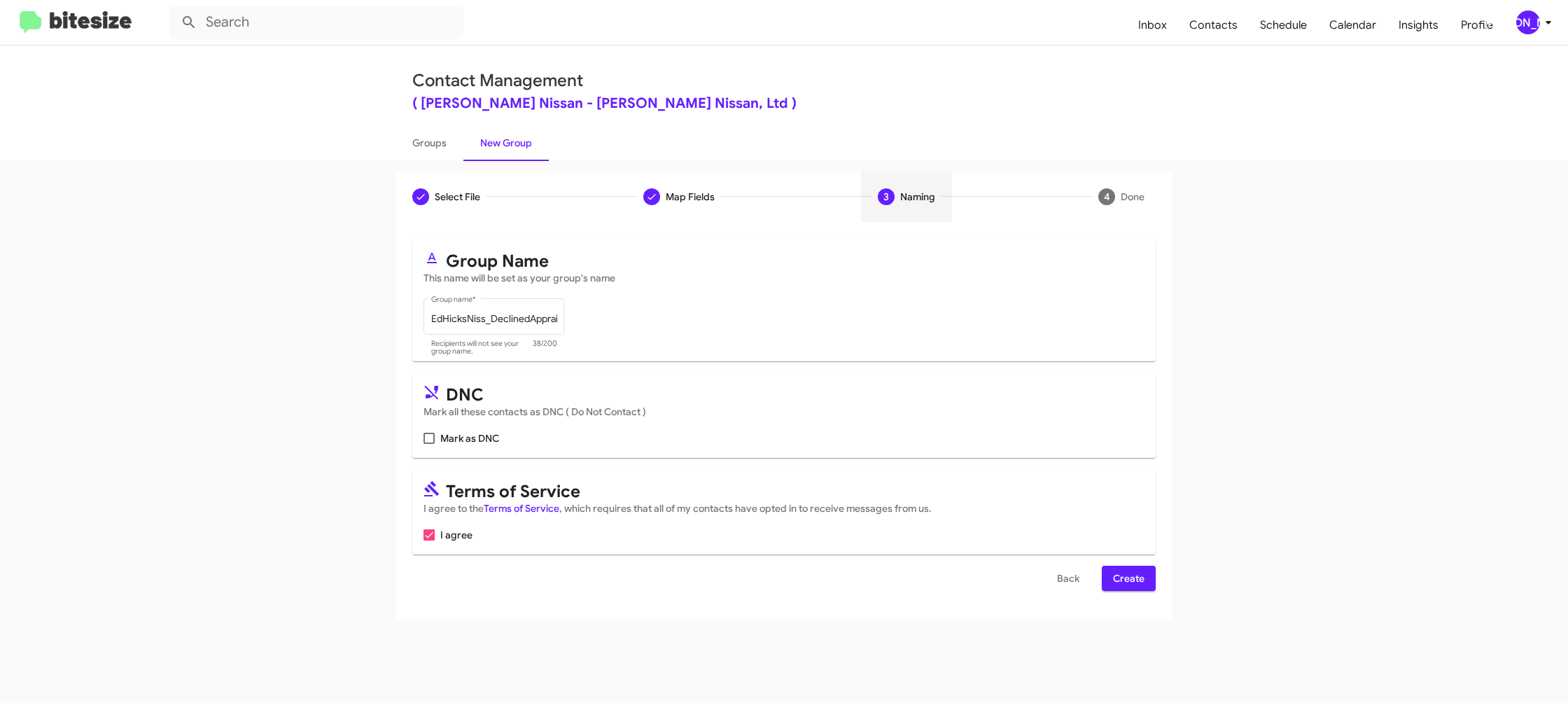
drag, startPoint x: 1125, startPoint y: 580, endPoint x: 1111, endPoint y: 567, distance: 19.1
click at [1122, 575] on span "Create" at bounding box center [1129, 578] width 32 height 25
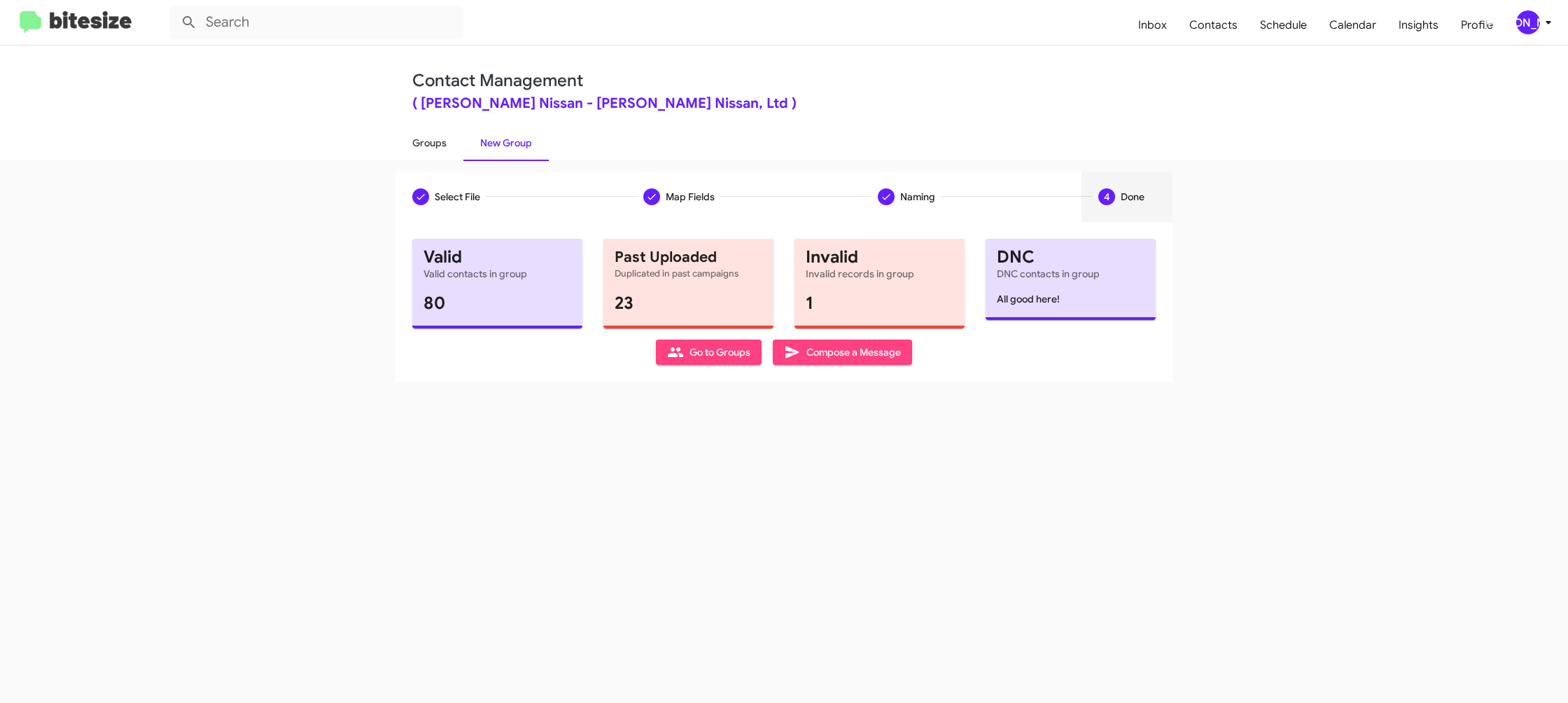
click at [443, 139] on link "Groups" at bounding box center [429, 143] width 68 height 36
type input "in:groups"
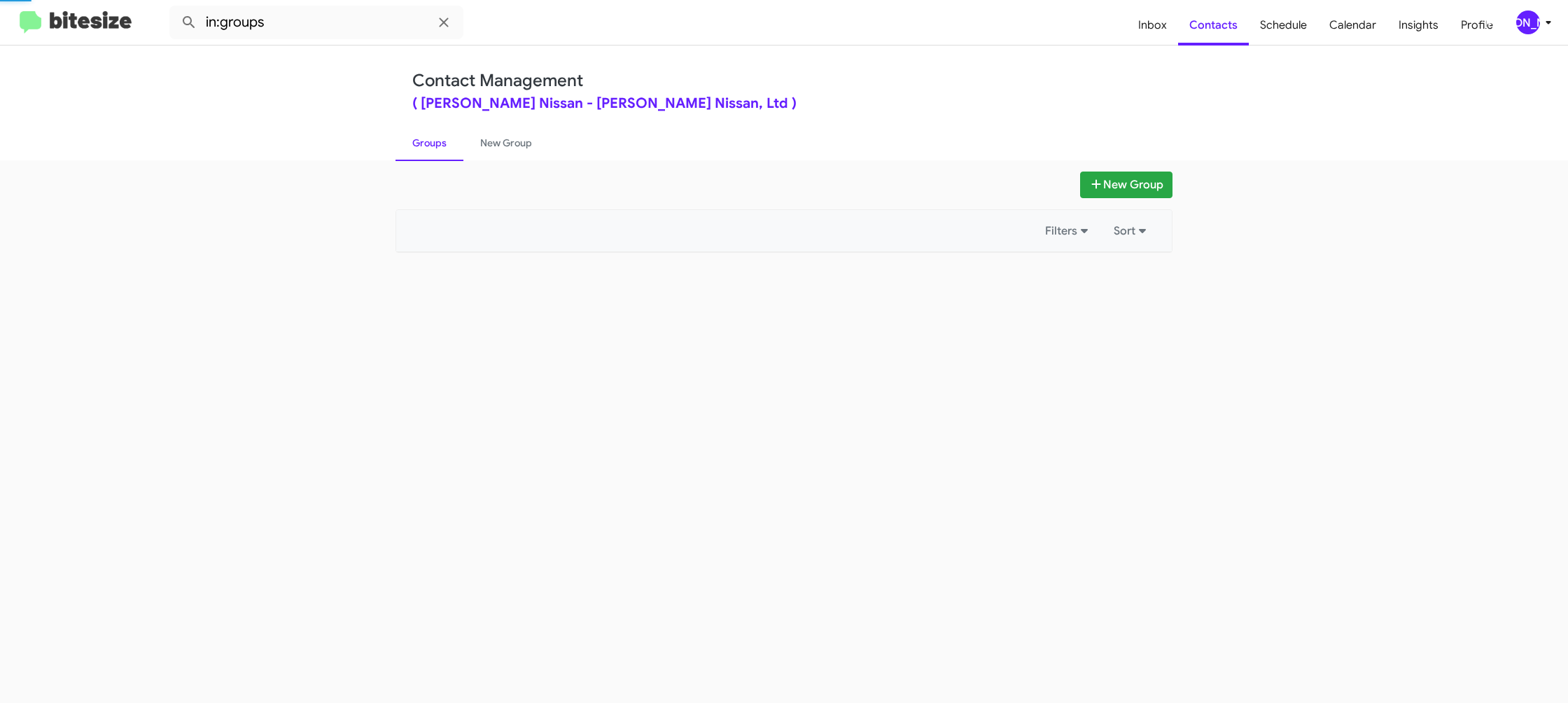
click at [443, 139] on link "Groups" at bounding box center [429, 143] width 68 height 36
click at [503, 142] on link "New Group" at bounding box center [507, 143] width 86 height 36
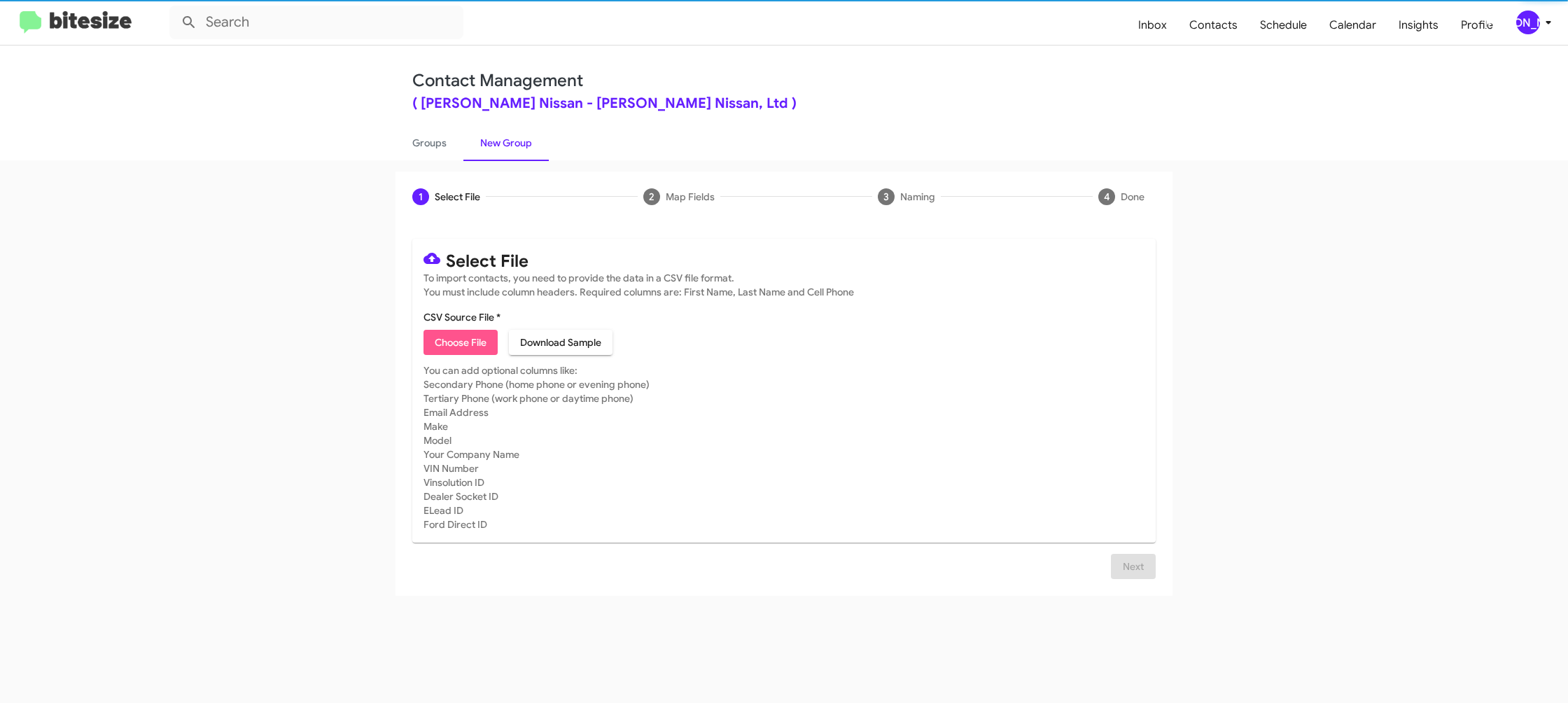
click at [460, 341] on span "Choose File" at bounding box center [461, 342] width 52 height 25
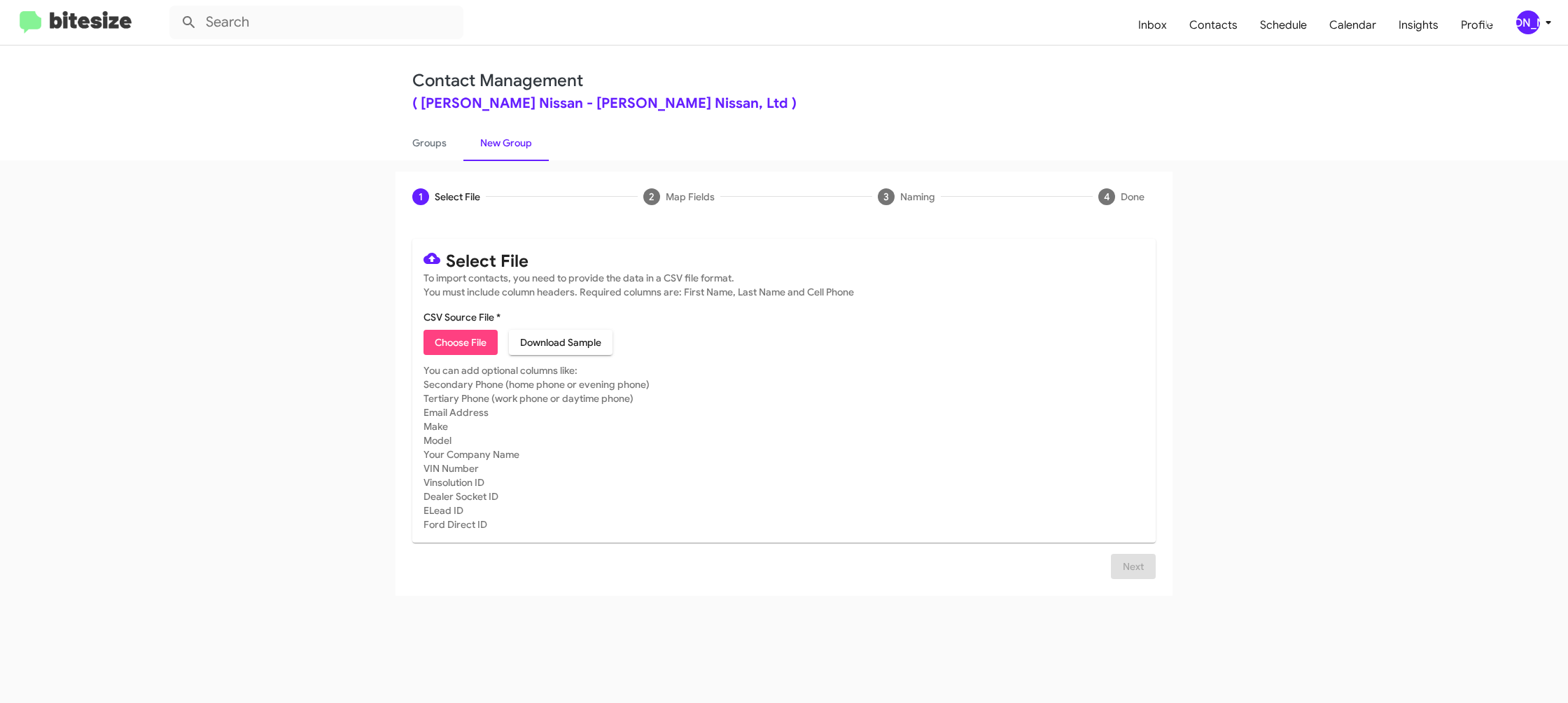
type input "EdHicksNiss_MissedAppt_09-08-25"
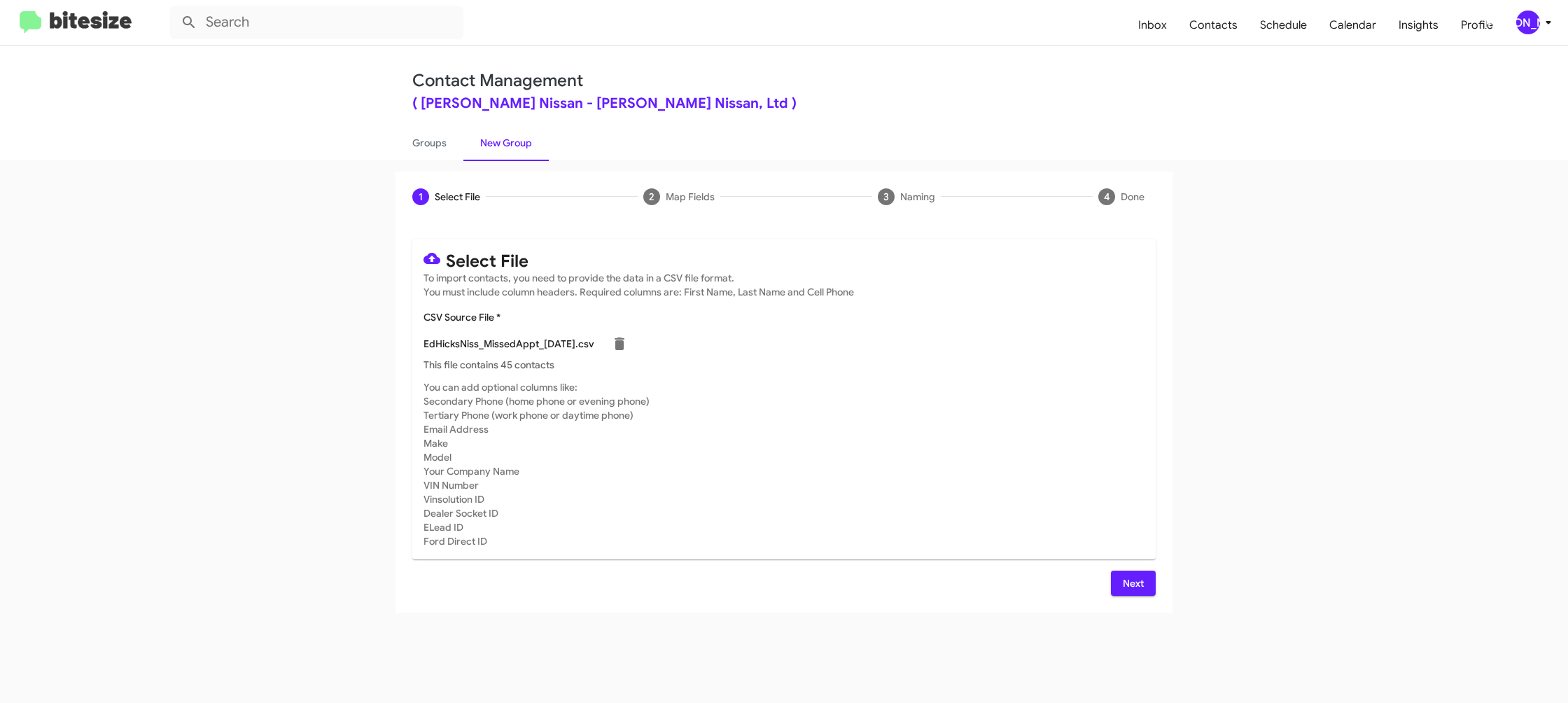
drag, startPoint x: 992, startPoint y: 390, endPoint x: 1022, endPoint y: 518, distance: 131.5
click at [991, 391] on mat-card-subtitle "You can add optional columns like: Secondary Phone (home phone or evening phone…" at bounding box center [784, 464] width 721 height 168
click at [1130, 577] on span "Next" at bounding box center [1133, 583] width 22 height 25
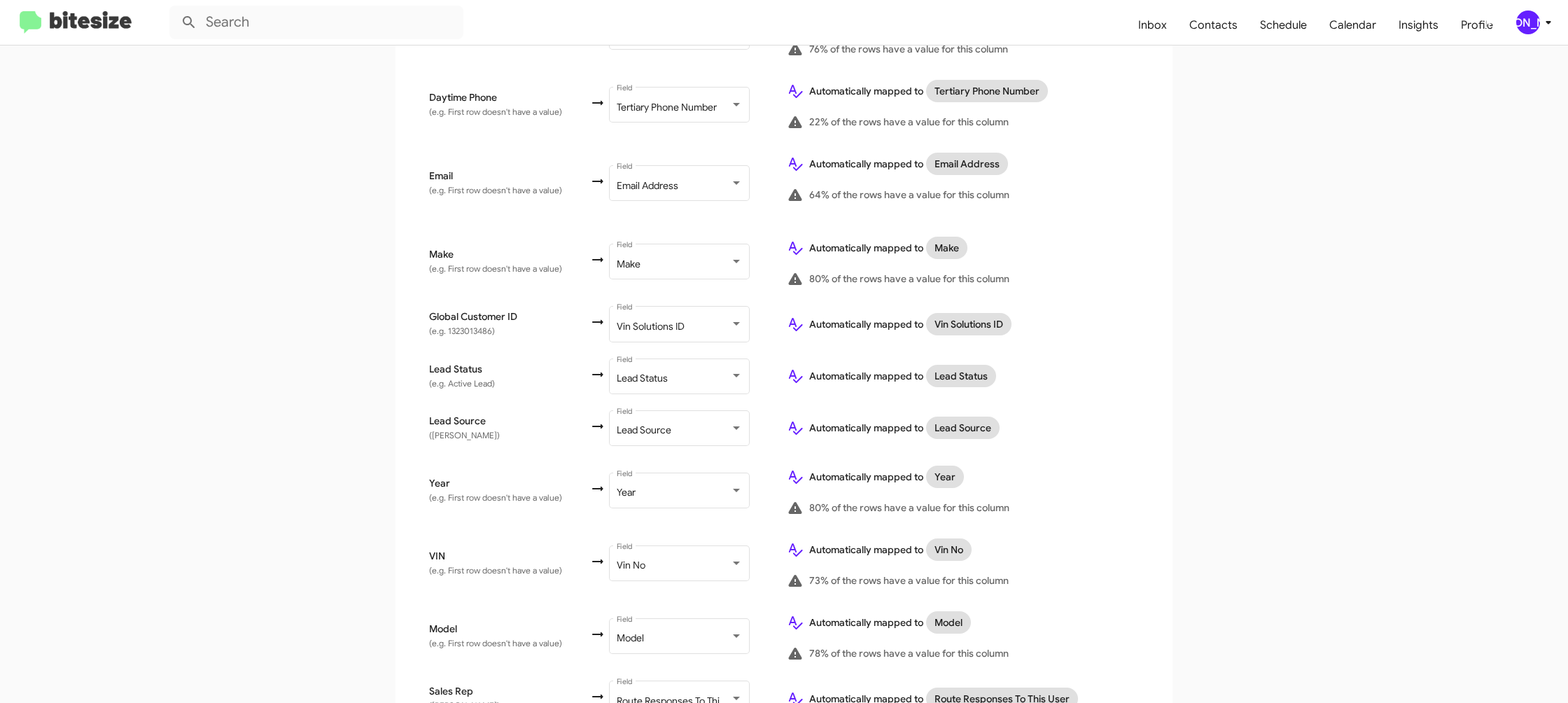
scroll to position [644, 0]
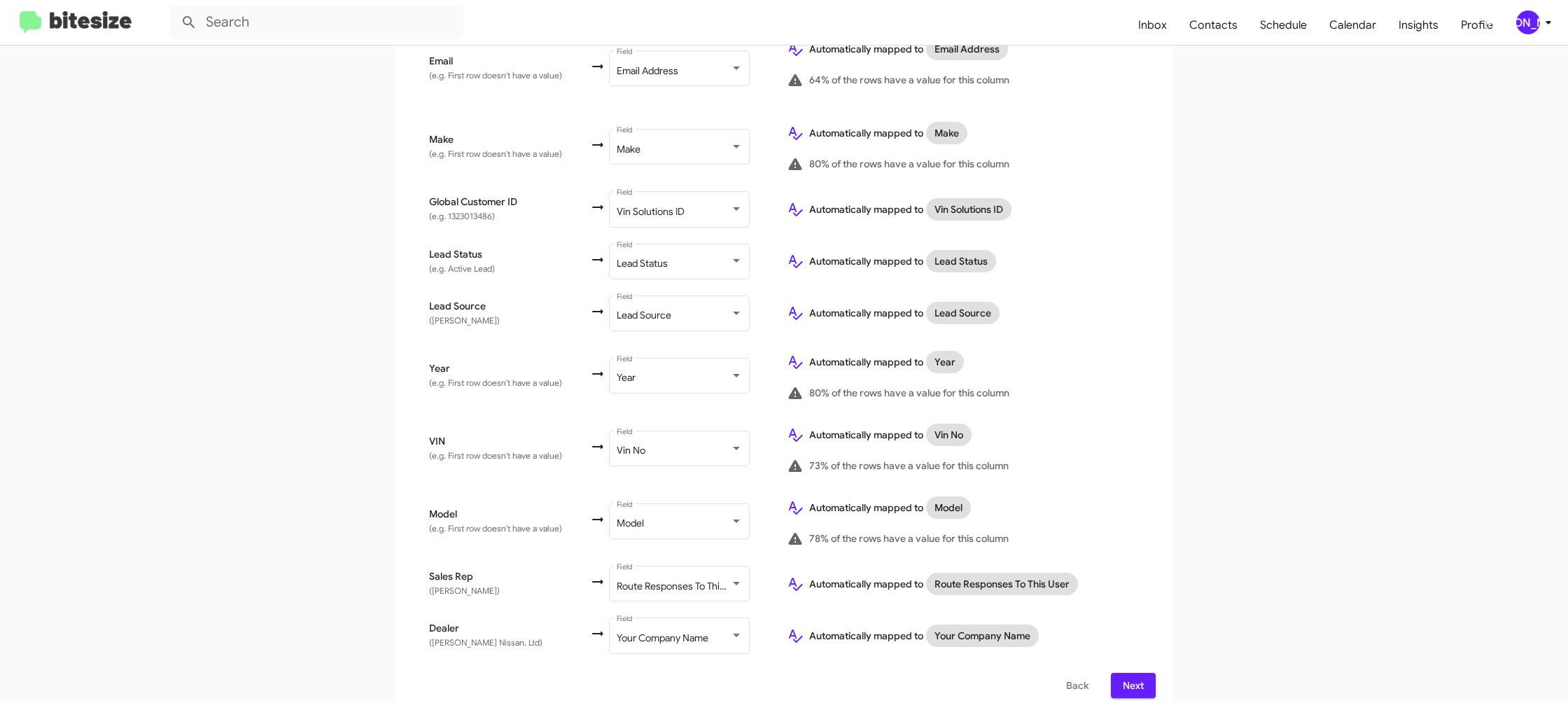
click at [1138, 674] on span "Next" at bounding box center [1133, 685] width 22 height 25
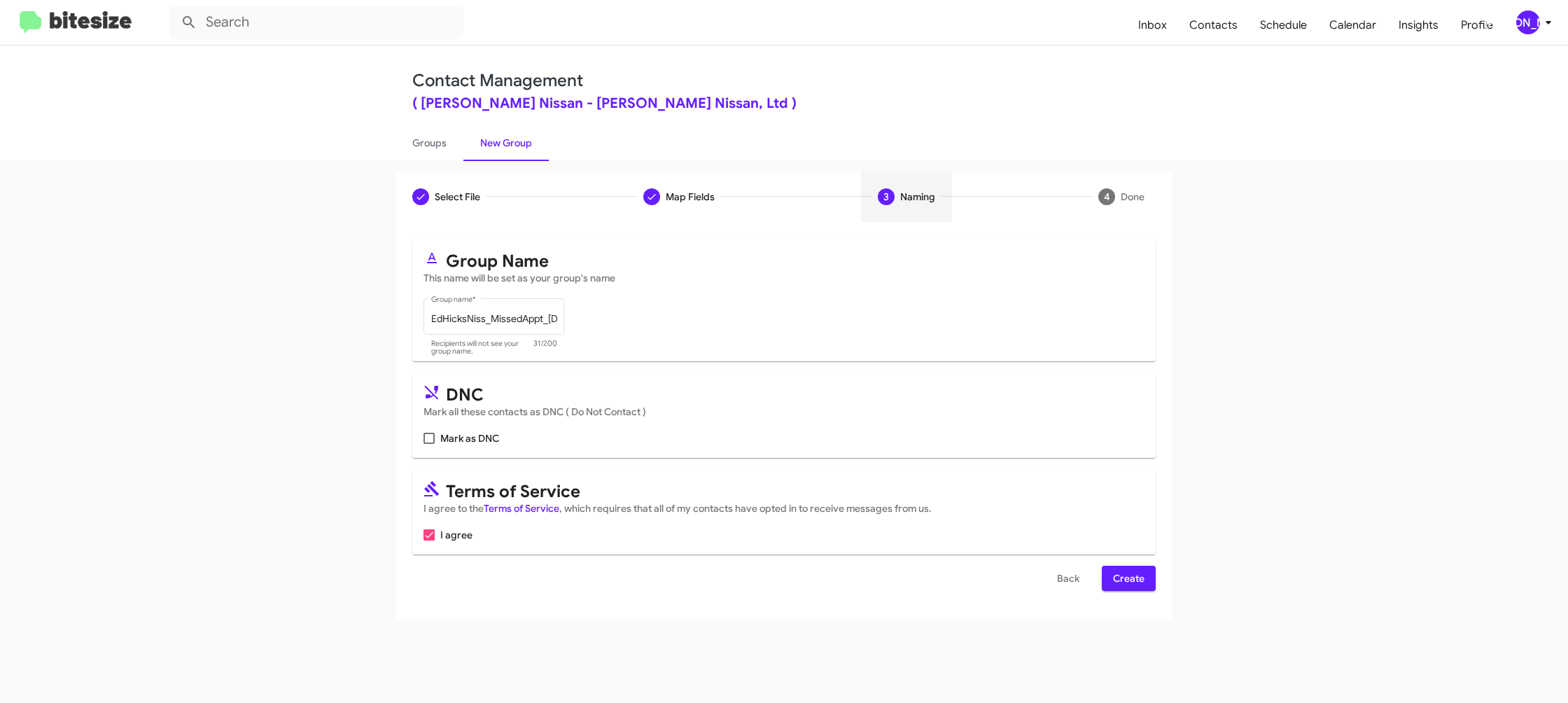
click at [1139, 582] on span "Create" at bounding box center [1129, 578] width 32 height 25
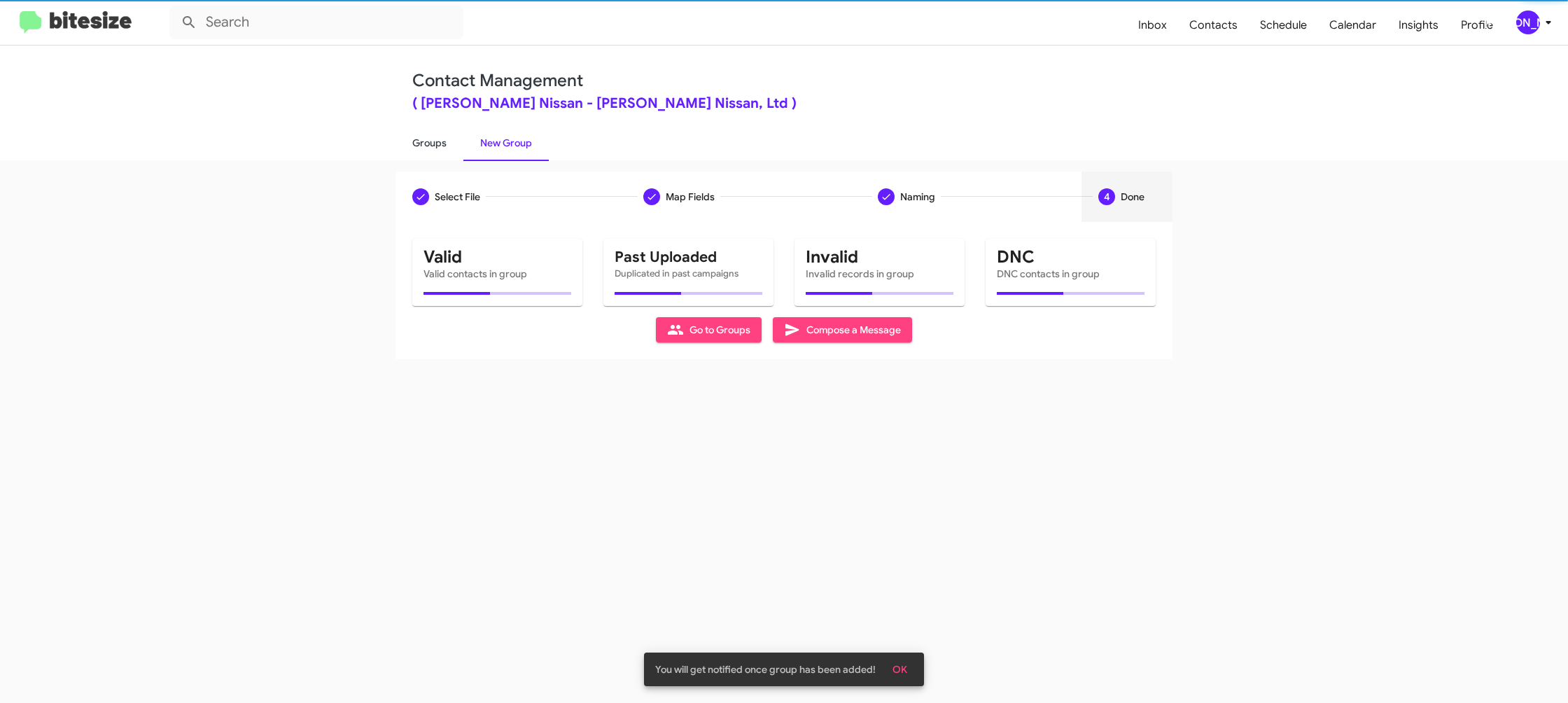
click at [444, 147] on link "Groups" at bounding box center [429, 143] width 68 height 36
type input "in:groups"
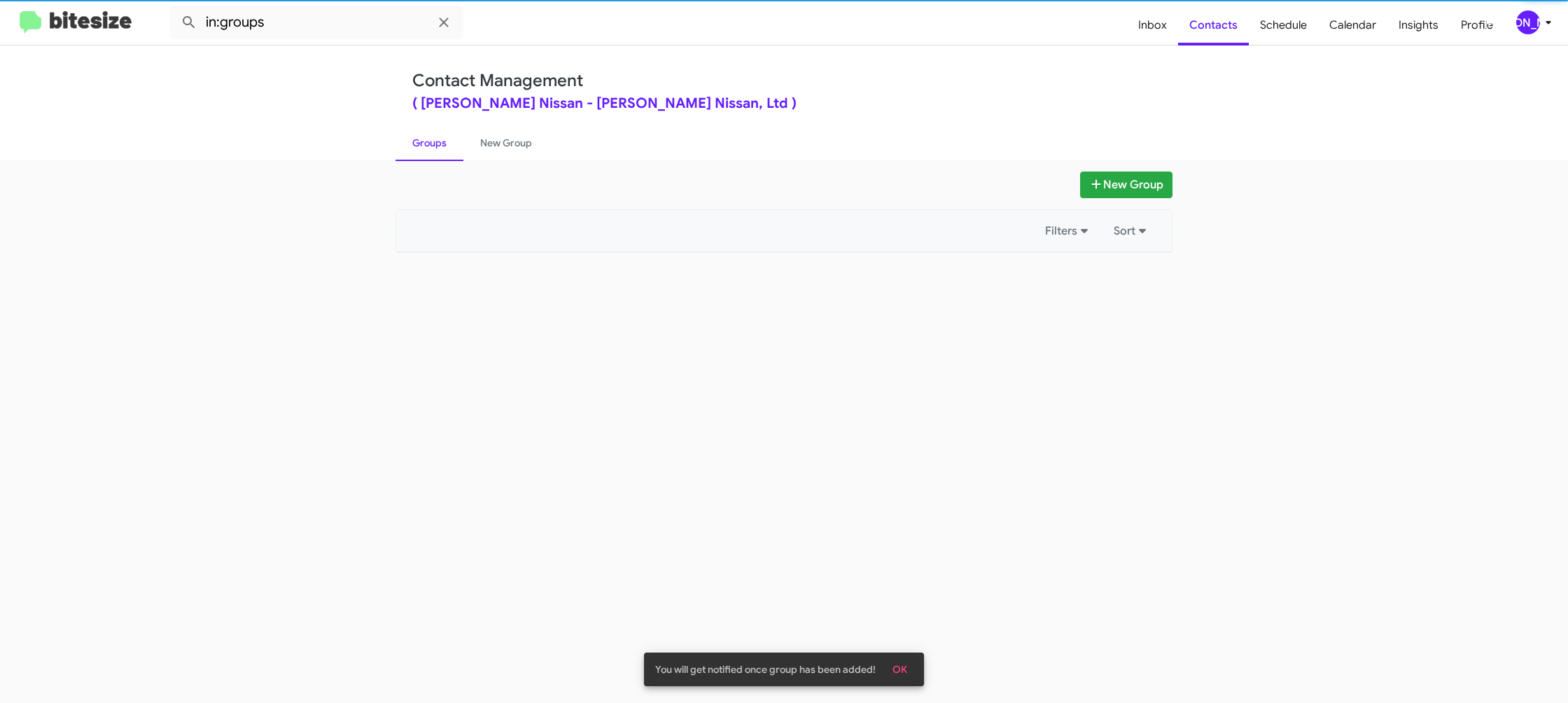
click at [444, 147] on link "Groups" at bounding box center [429, 143] width 68 height 36
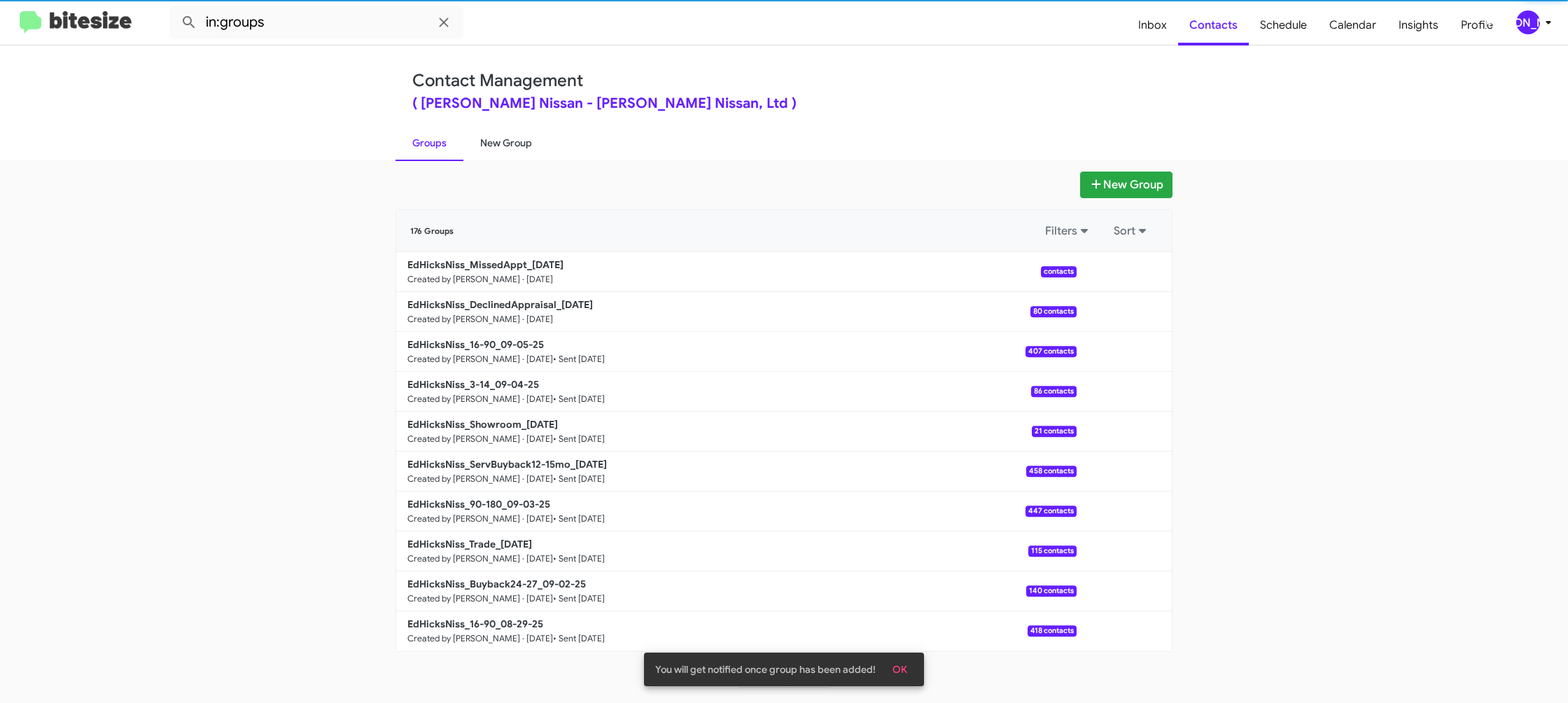
click at [487, 136] on link "New Group" at bounding box center [507, 143] width 86 height 36
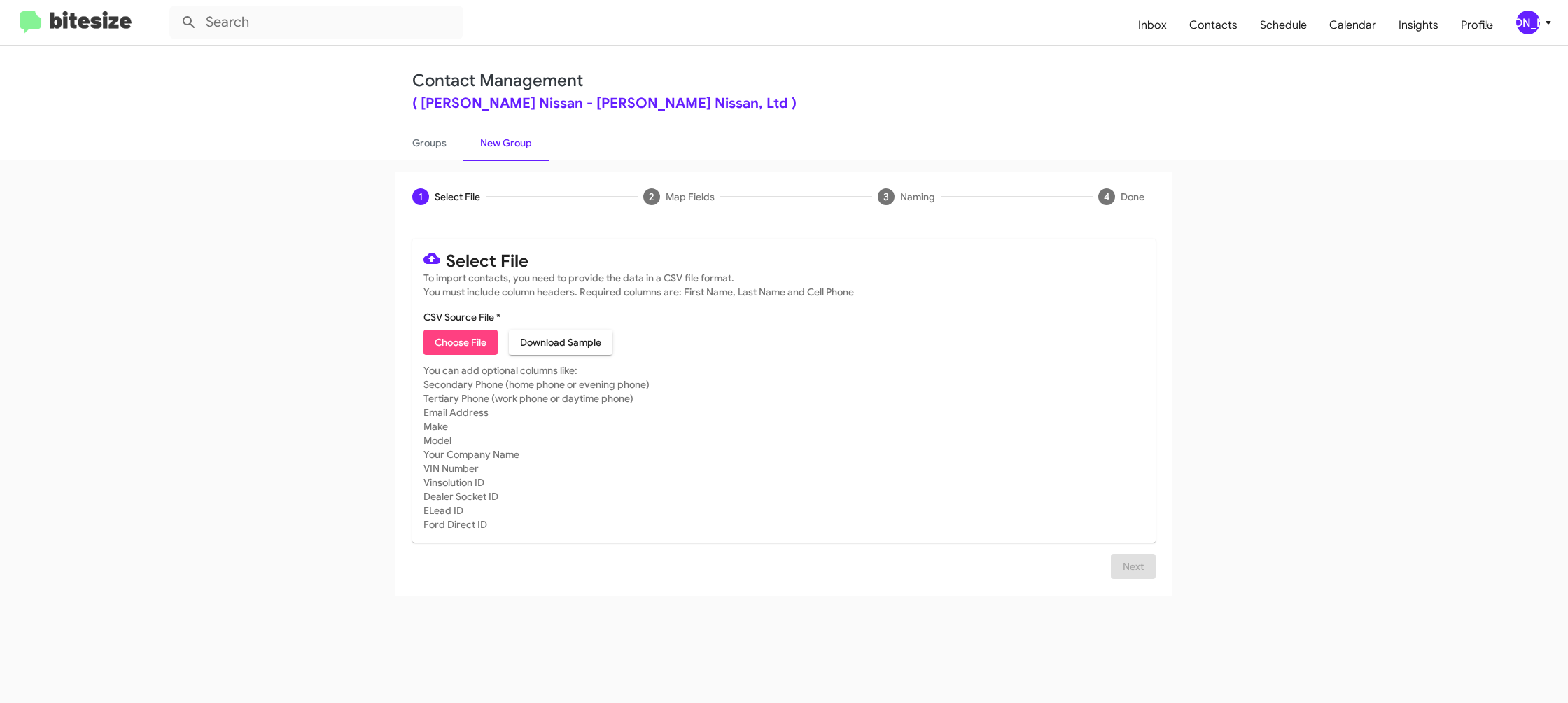
click at [1531, 16] on div "[PERSON_NAME]" at bounding box center [1529, 22] width 24 height 24
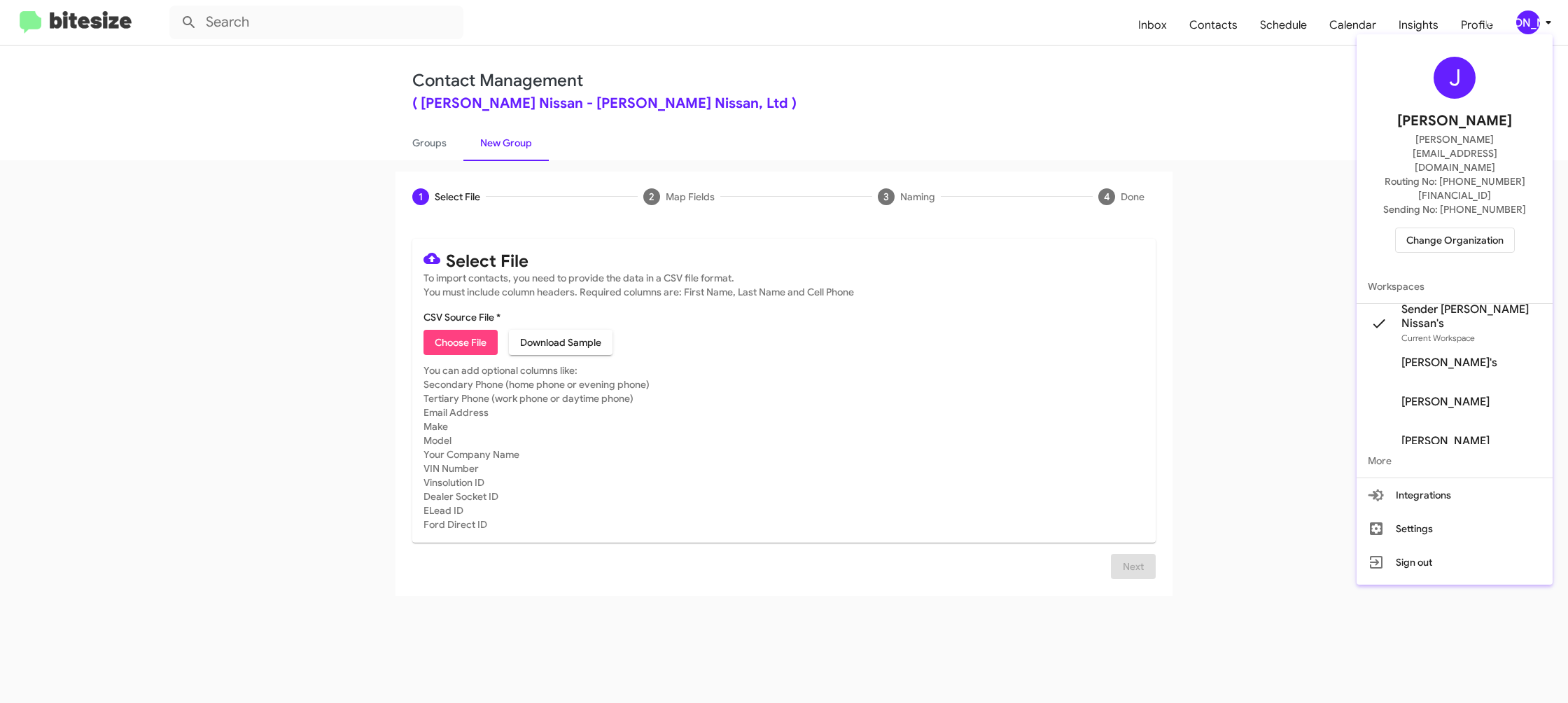
click at [1530, 16] on div at bounding box center [784, 351] width 1568 height 703
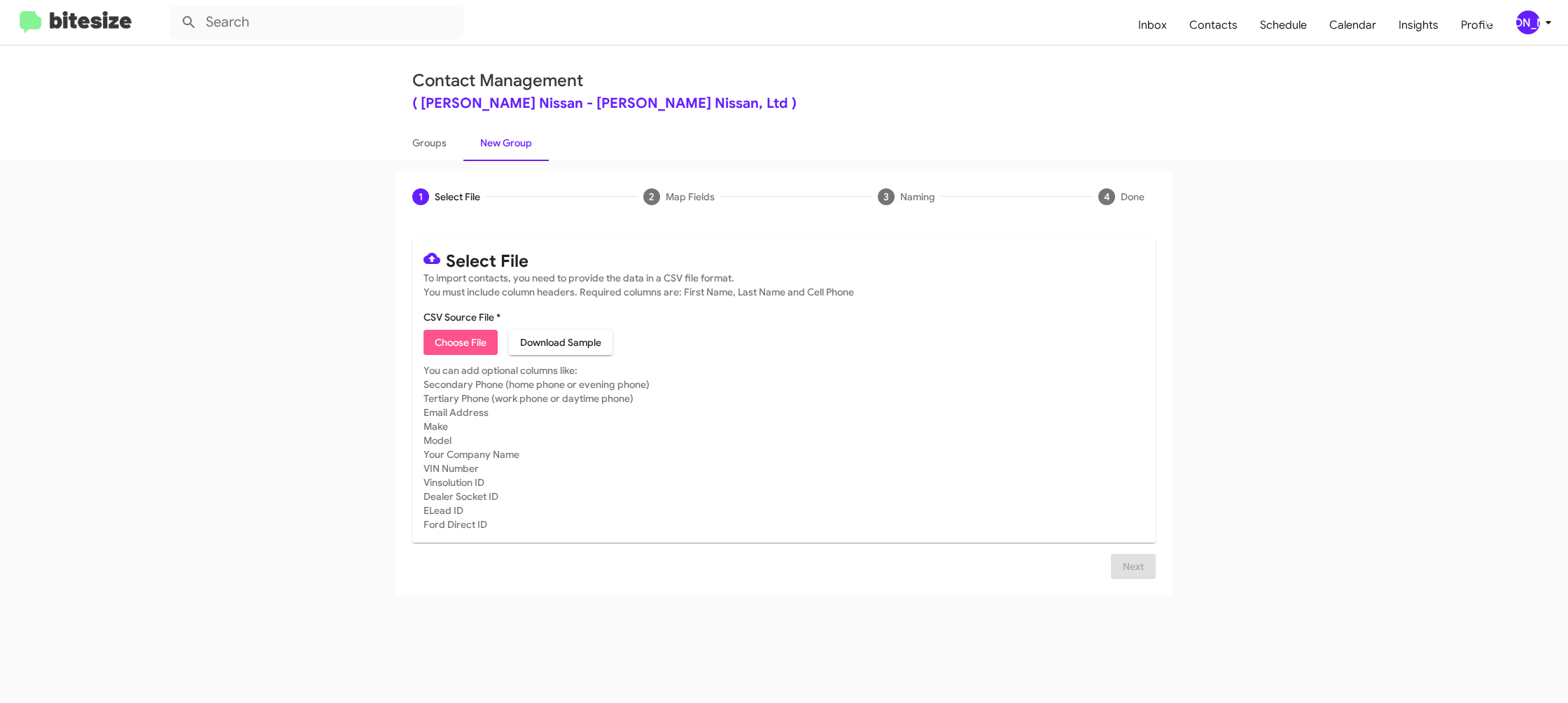
click at [453, 350] on span "Choose File" at bounding box center [461, 342] width 52 height 25
type input "EdHicksNiss_Weekend_09-08-25"
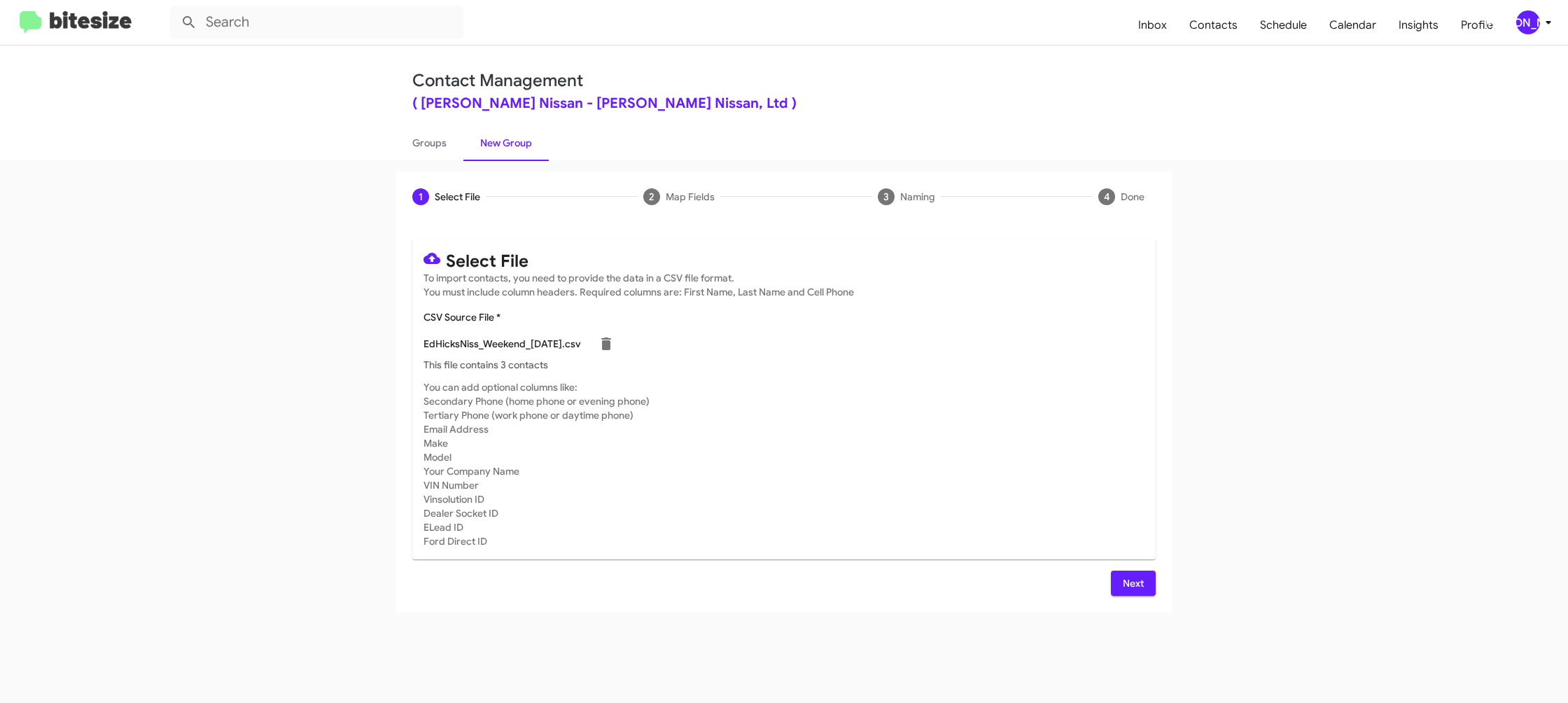
click at [1055, 398] on mat-card-subtitle "You can add optional columns like: Secondary Phone (home phone or evening phone…" at bounding box center [784, 464] width 721 height 168
click at [1141, 574] on span "Next" at bounding box center [1133, 583] width 22 height 25
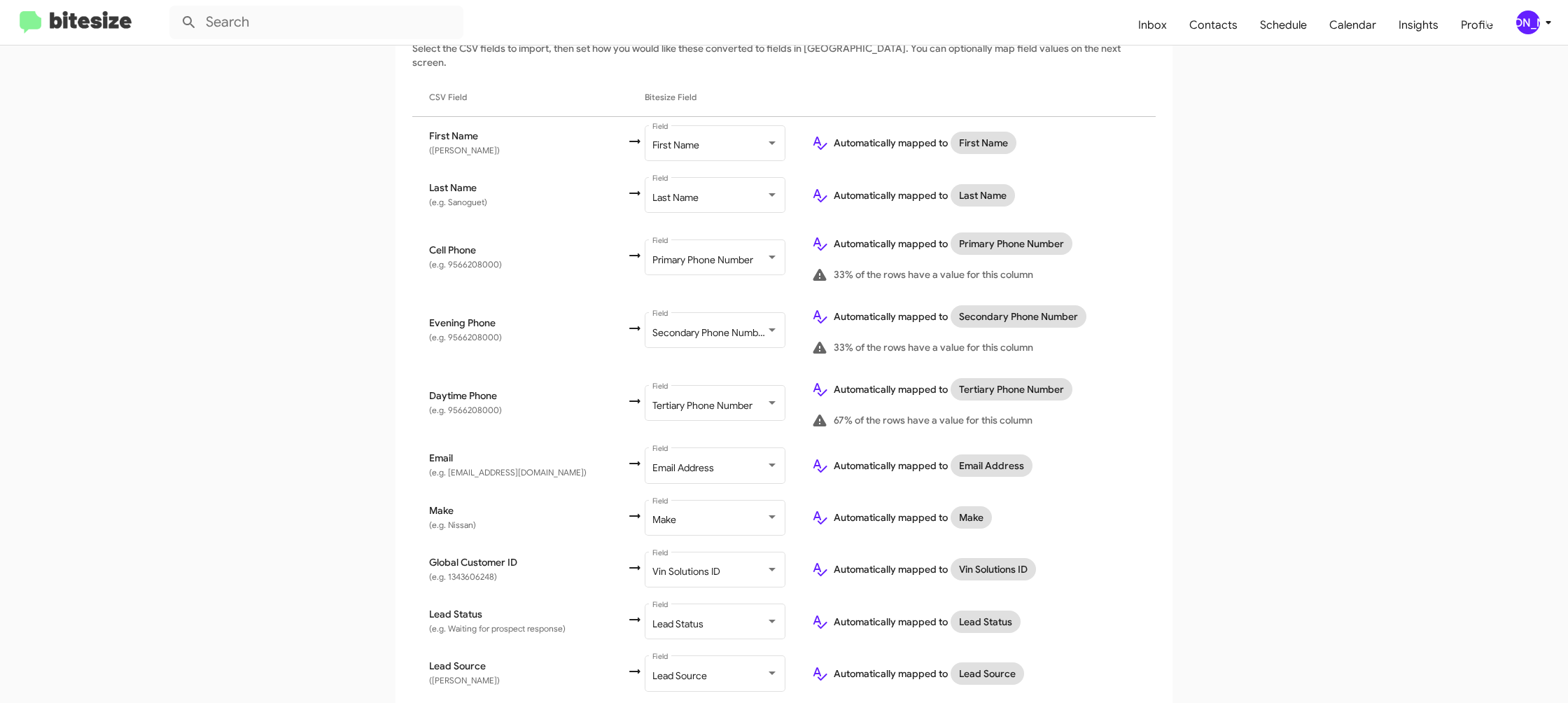
scroll to position [551, 0]
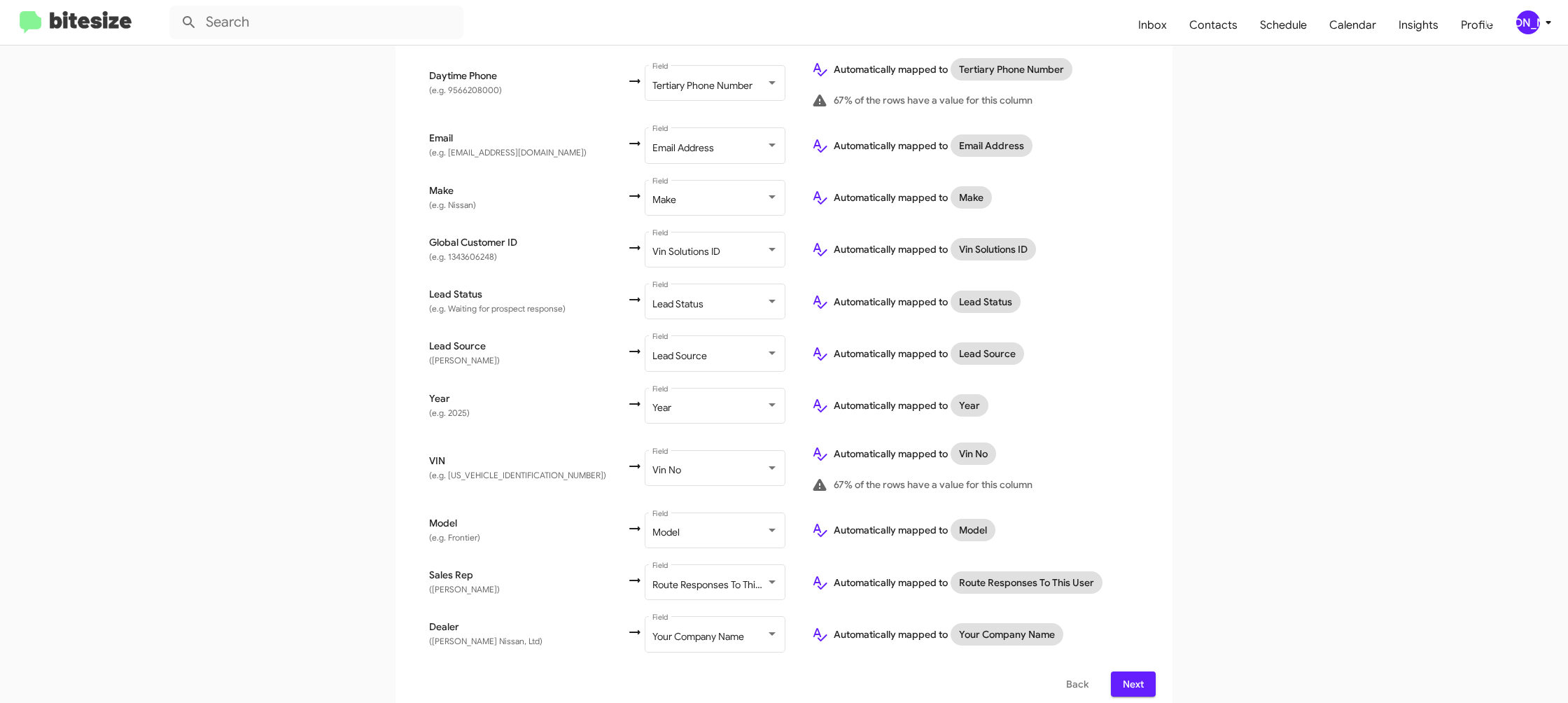
click at [1133, 675] on span "Next" at bounding box center [1133, 683] width 22 height 25
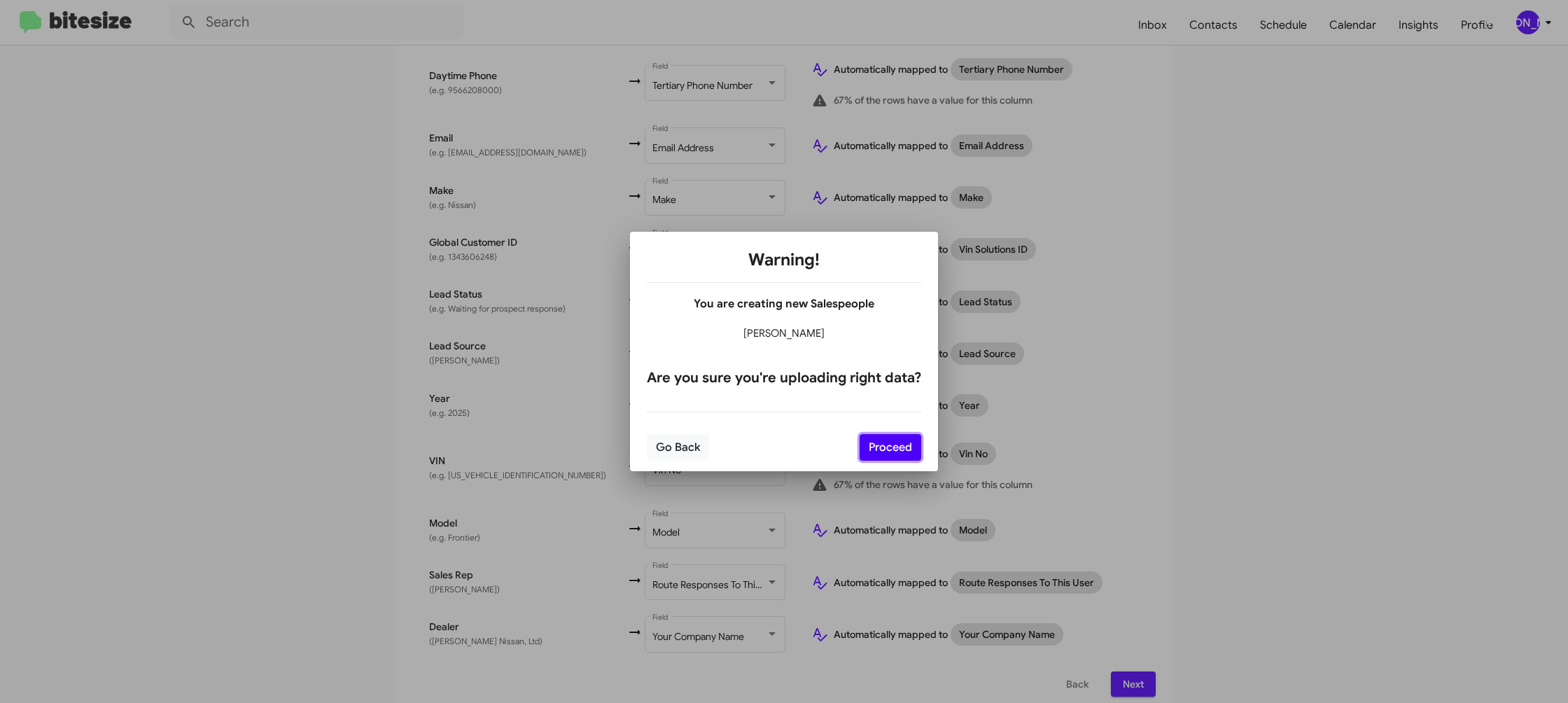
click at [895, 450] on button "Proceed" at bounding box center [890, 447] width 62 height 27
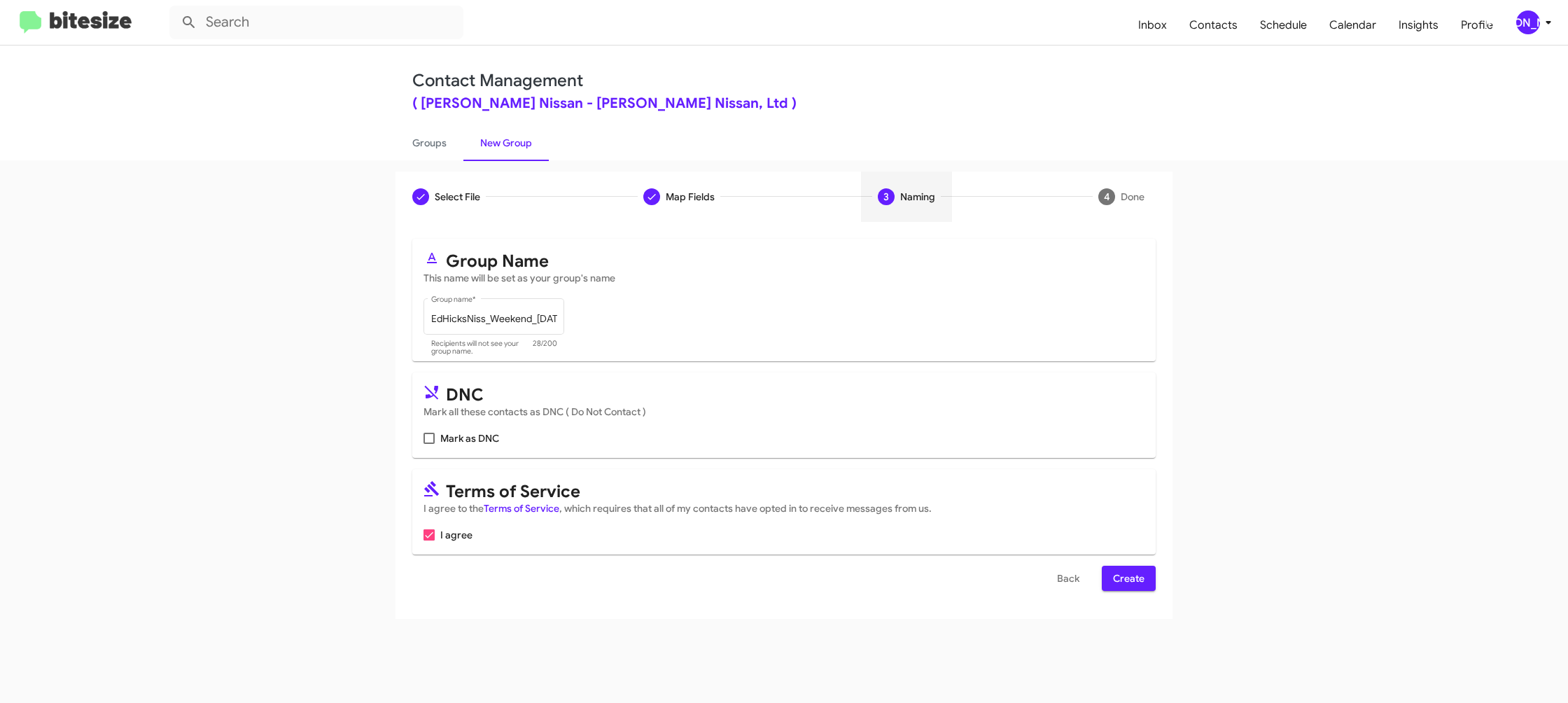
drag, startPoint x: 1143, startPoint y: 584, endPoint x: 932, endPoint y: 441, distance: 254.9
click at [1141, 584] on span "Create" at bounding box center [1129, 578] width 32 height 25
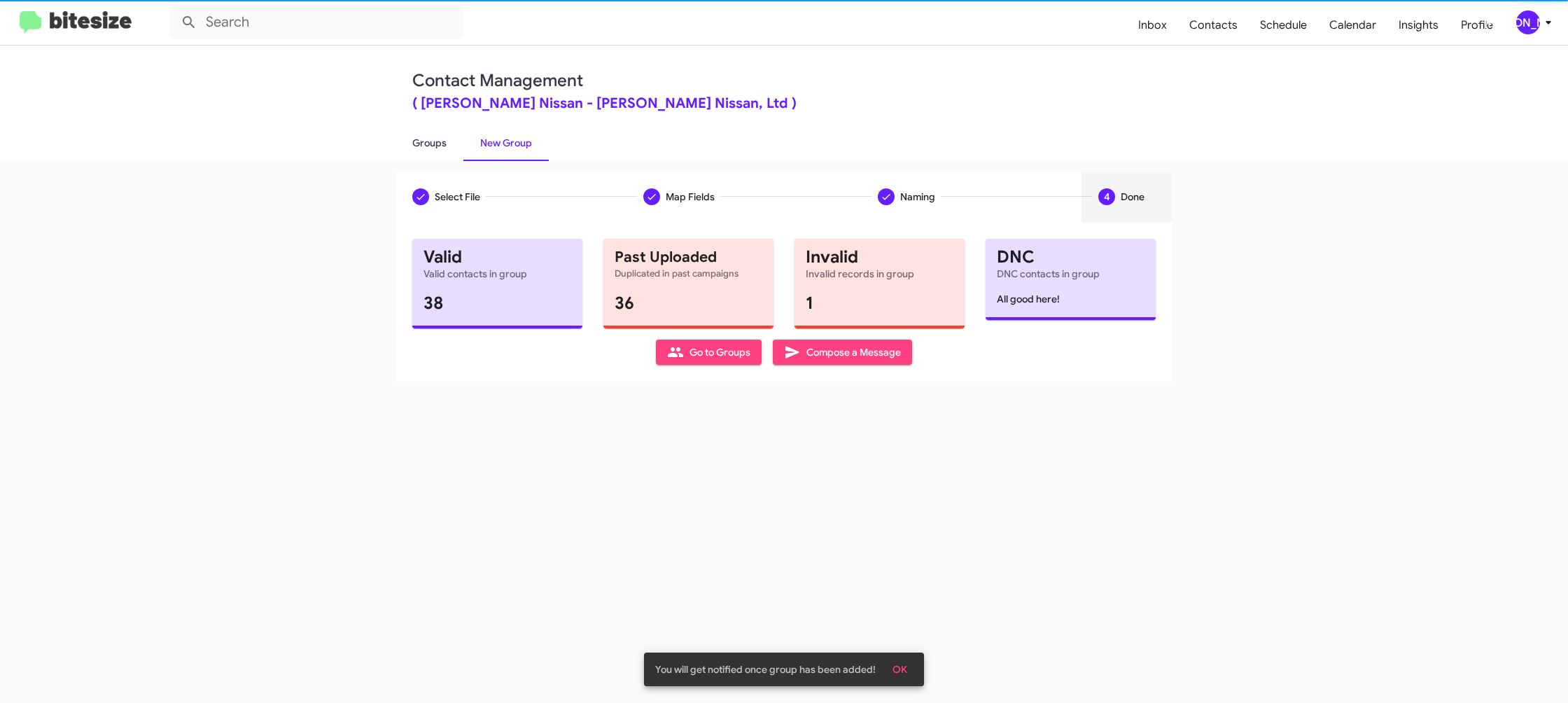
click at [412, 134] on link "Groups" at bounding box center [429, 143] width 68 height 36
type input "in:groups"
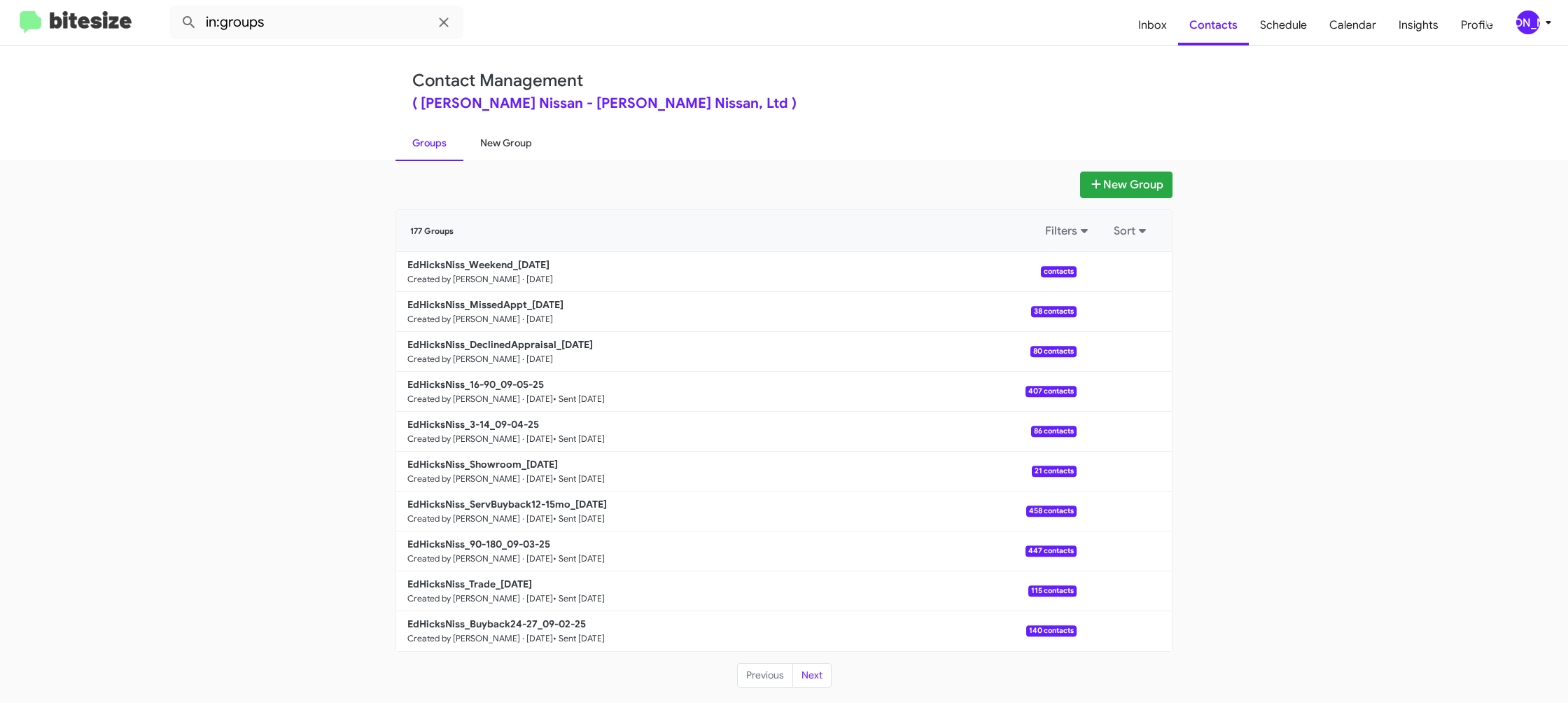
click at [501, 150] on link "New Group" at bounding box center [507, 143] width 86 height 36
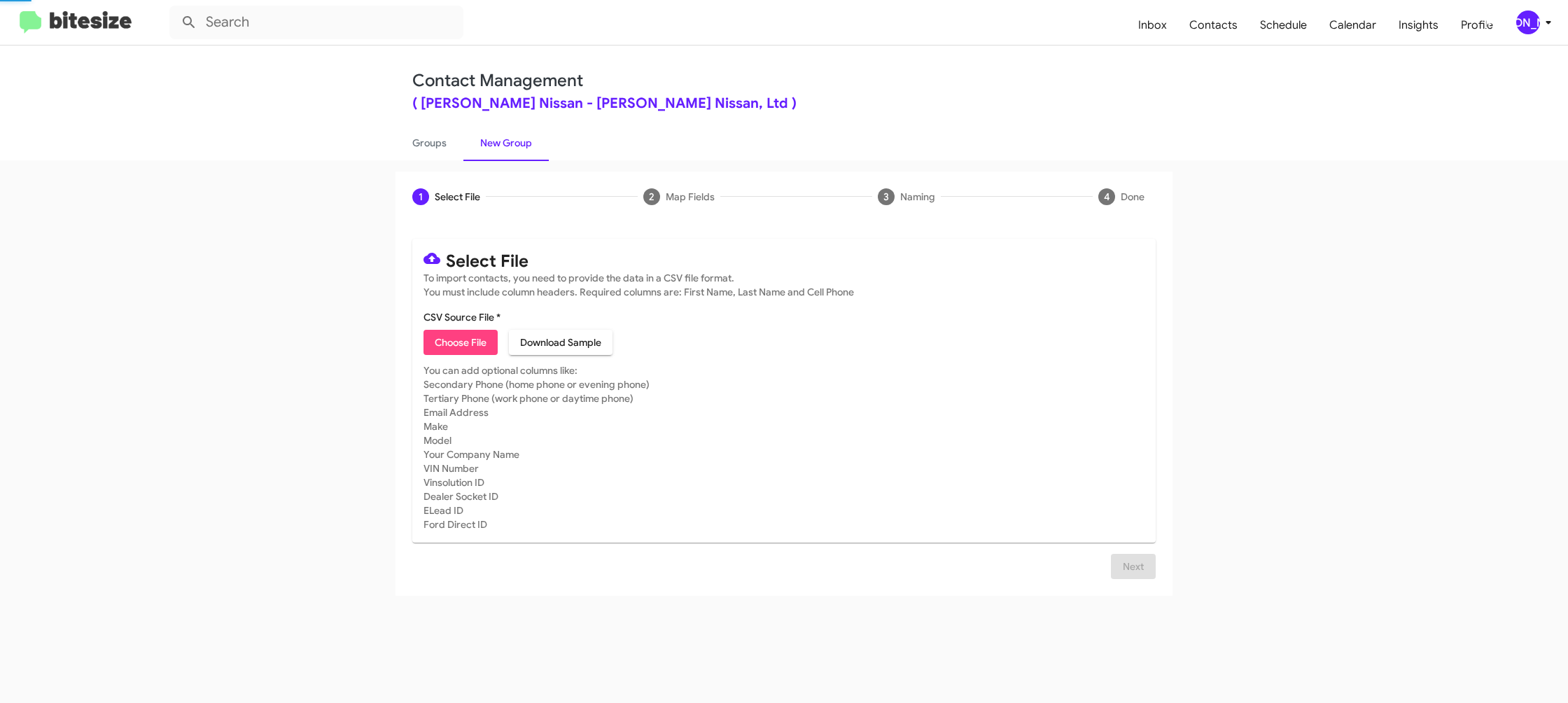
click at [501, 150] on link "New Group" at bounding box center [507, 143] width 86 height 36
click at [444, 148] on link "Groups" at bounding box center [429, 143] width 68 height 36
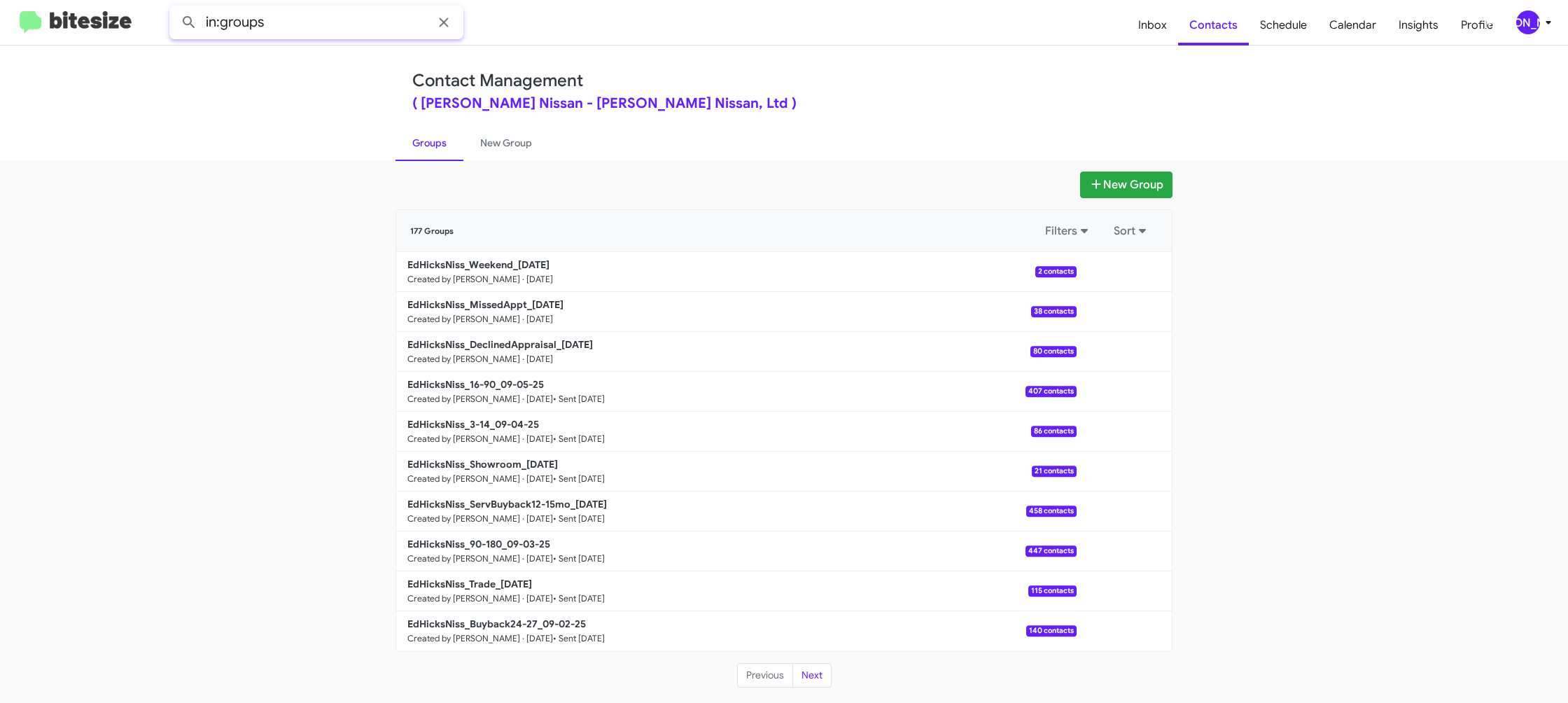
click at [301, 27] on input "in:groups" at bounding box center [316, 22] width 294 height 34
click at [175, 8] on button at bounding box center [189, 22] width 28 height 28
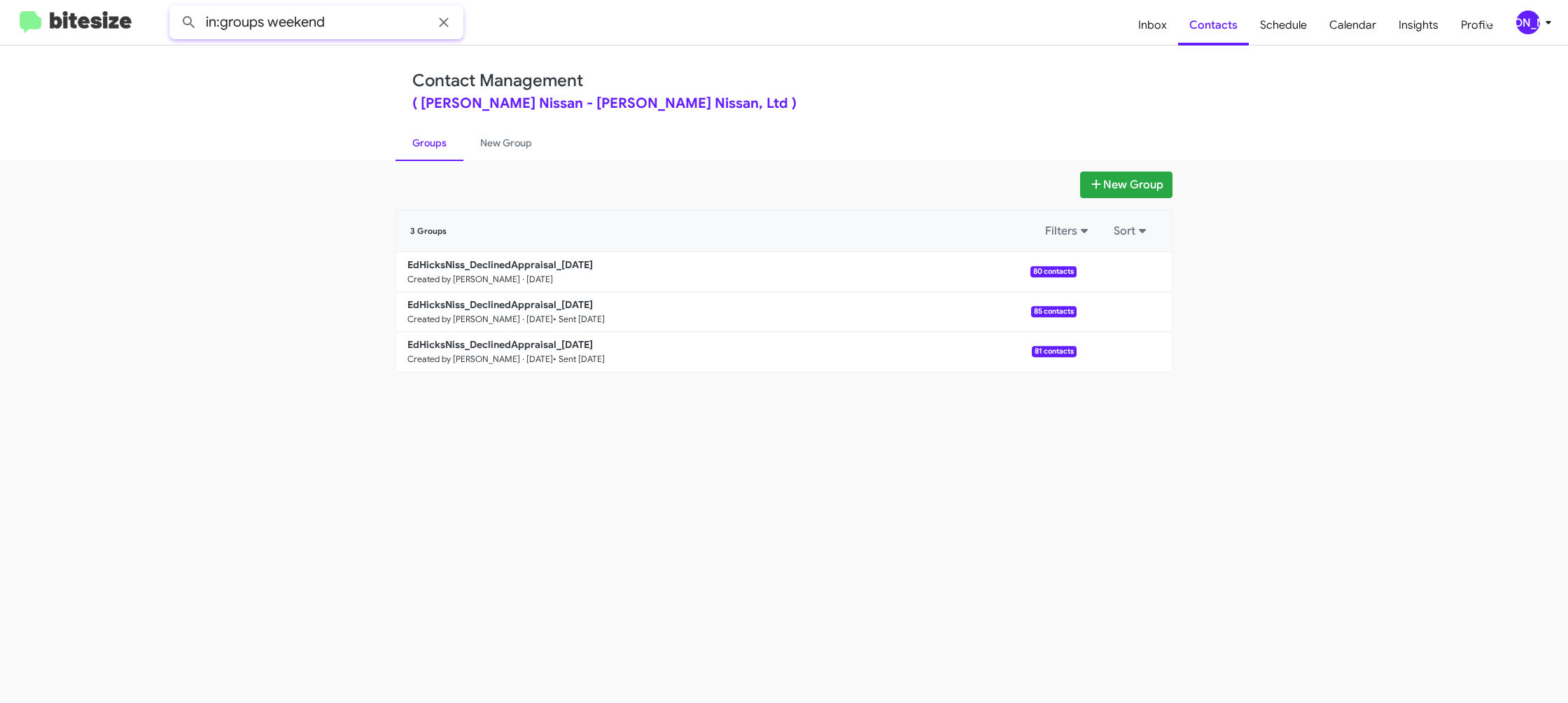
click at [175, 8] on button at bounding box center [189, 22] width 28 height 28
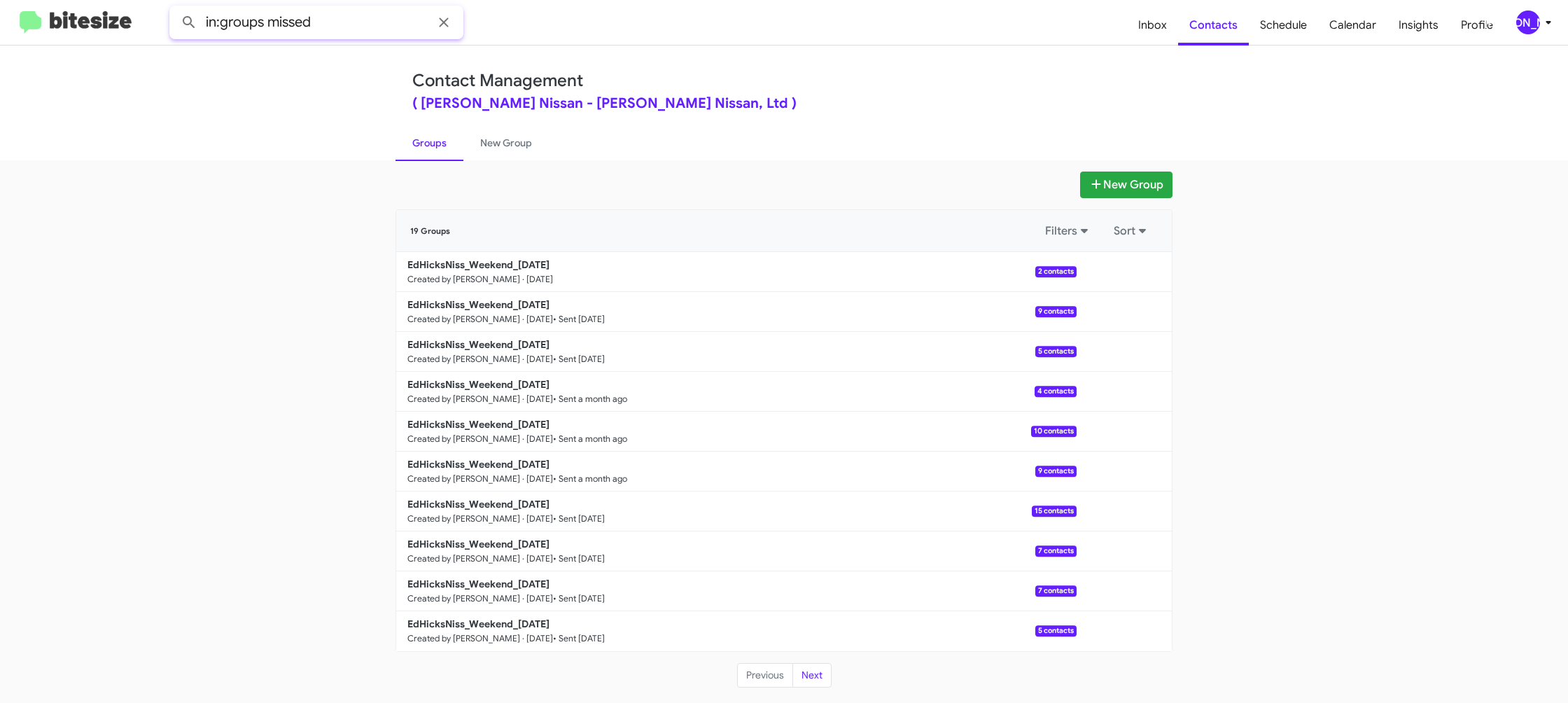
type input "in:groups missed"
click at [175, 8] on button at bounding box center [189, 22] width 28 height 28
click at [501, 148] on link "New Group" at bounding box center [507, 143] width 86 height 36
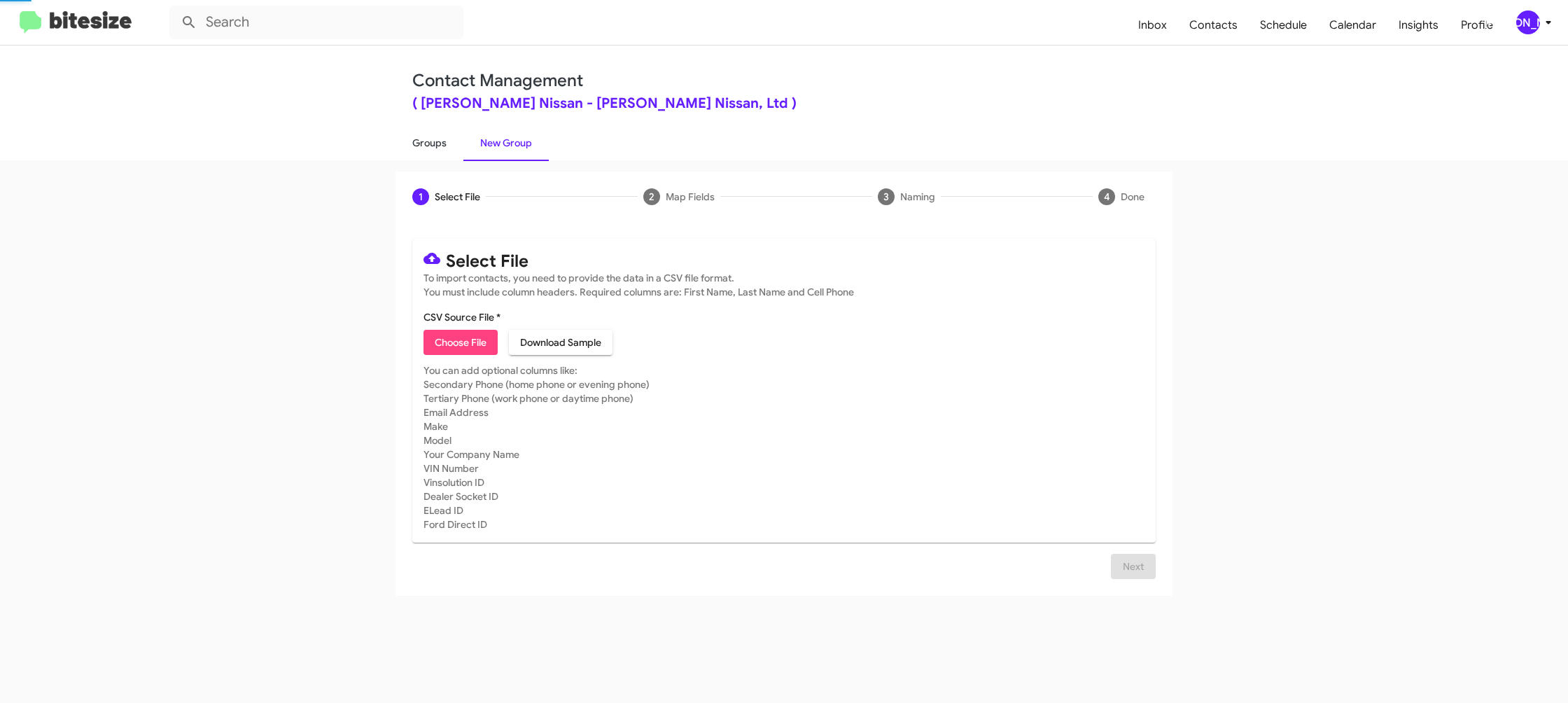
click at [426, 145] on link "Groups" at bounding box center [429, 143] width 68 height 36
type input "in:groups"
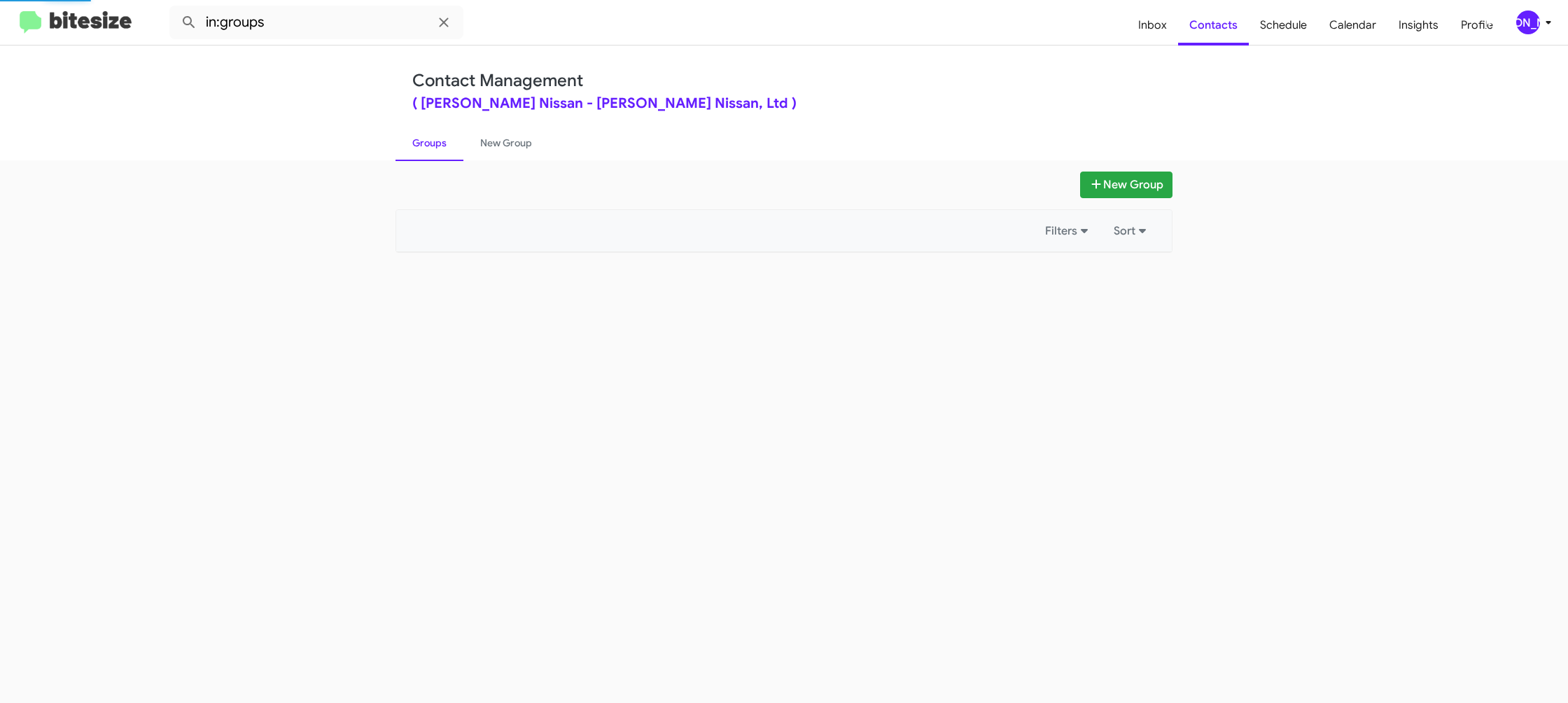
click at [426, 145] on link "Groups" at bounding box center [429, 143] width 68 height 36
drag, startPoint x: 426, startPoint y: 145, endPoint x: 477, endPoint y: 154, distance: 51.8
click at [426, 145] on link "Groups" at bounding box center [429, 143] width 68 height 36
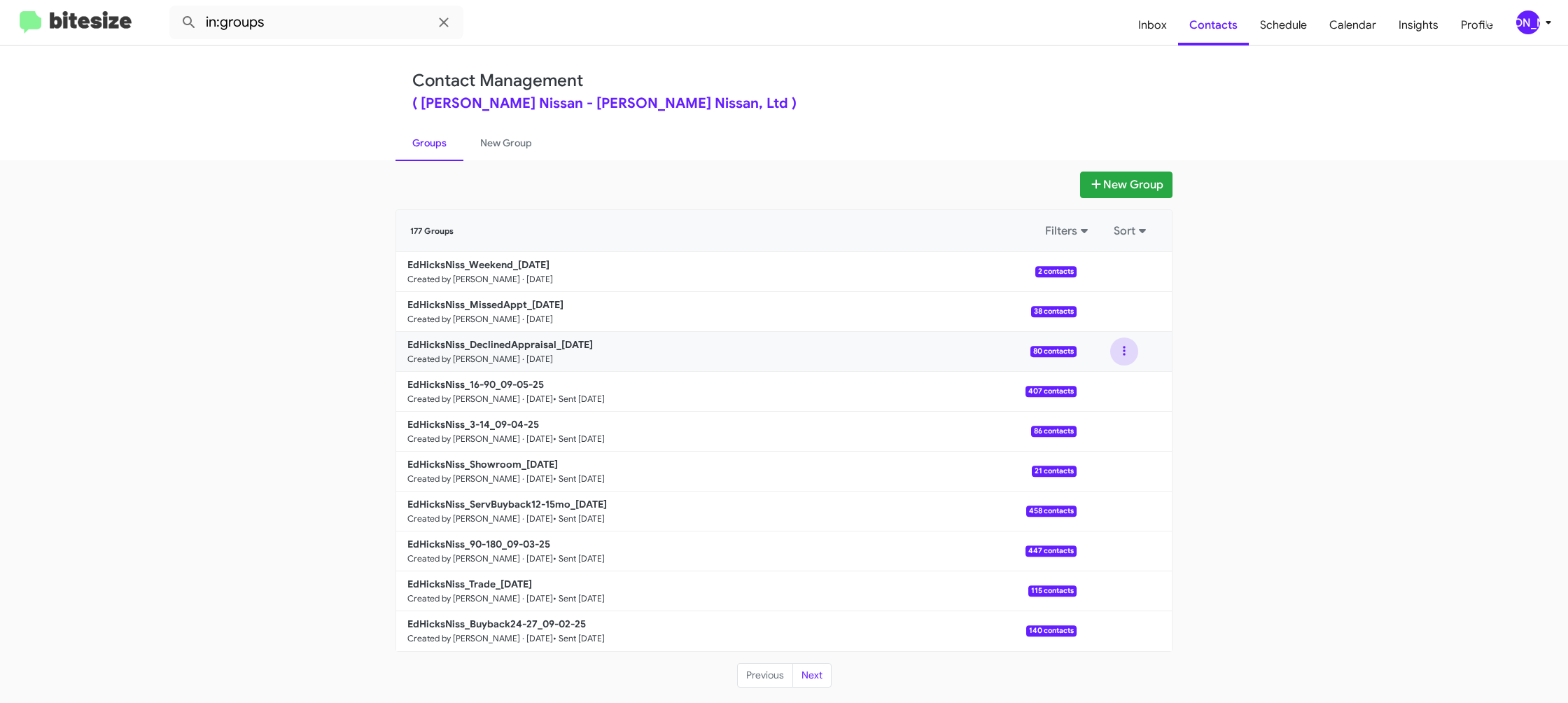
click at [1131, 352] on button at bounding box center [1125, 352] width 28 height 28
click at [1122, 379] on button "View contacts" at bounding box center [1083, 389] width 112 height 34
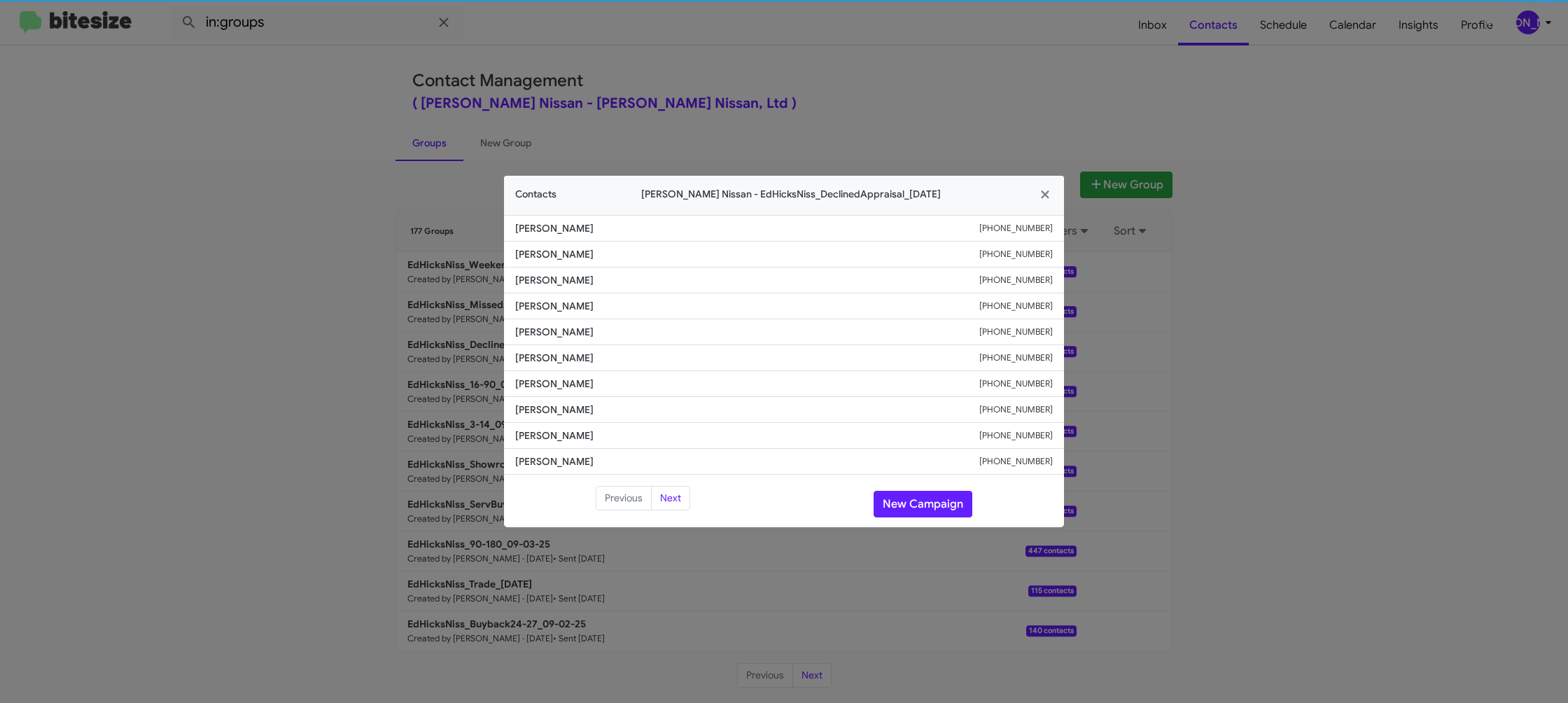
click at [565, 354] on span "Glenn Holland" at bounding box center [747, 358] width 464 height 14
copy span "Glenn Holland"
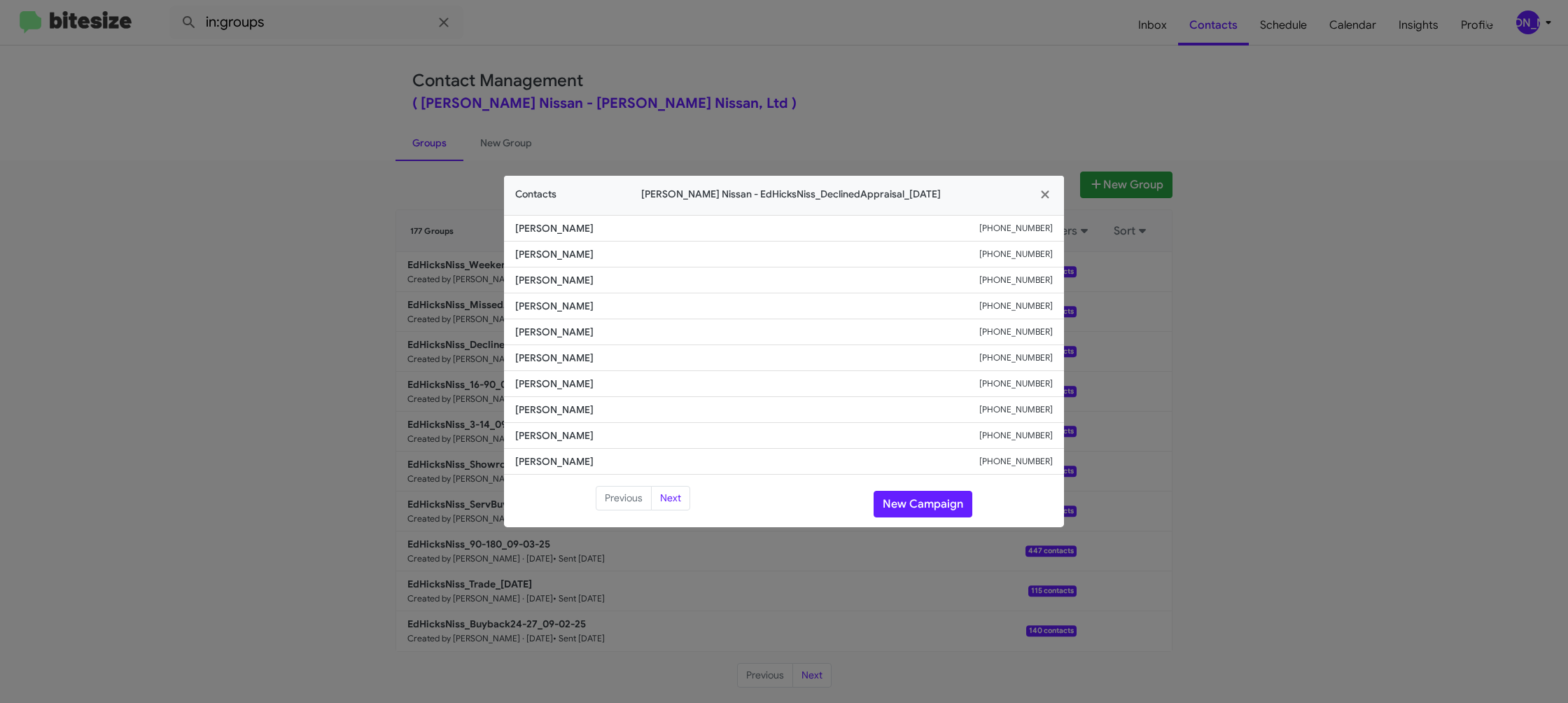
click at [212, 526] on modal-container "Contacts Ed Hicks Nissan - EdHicksNiss_DeclinedAppraisal_09-08-25 Willie Herrer…" at bounding box center [784, 351] width 1568 height 703
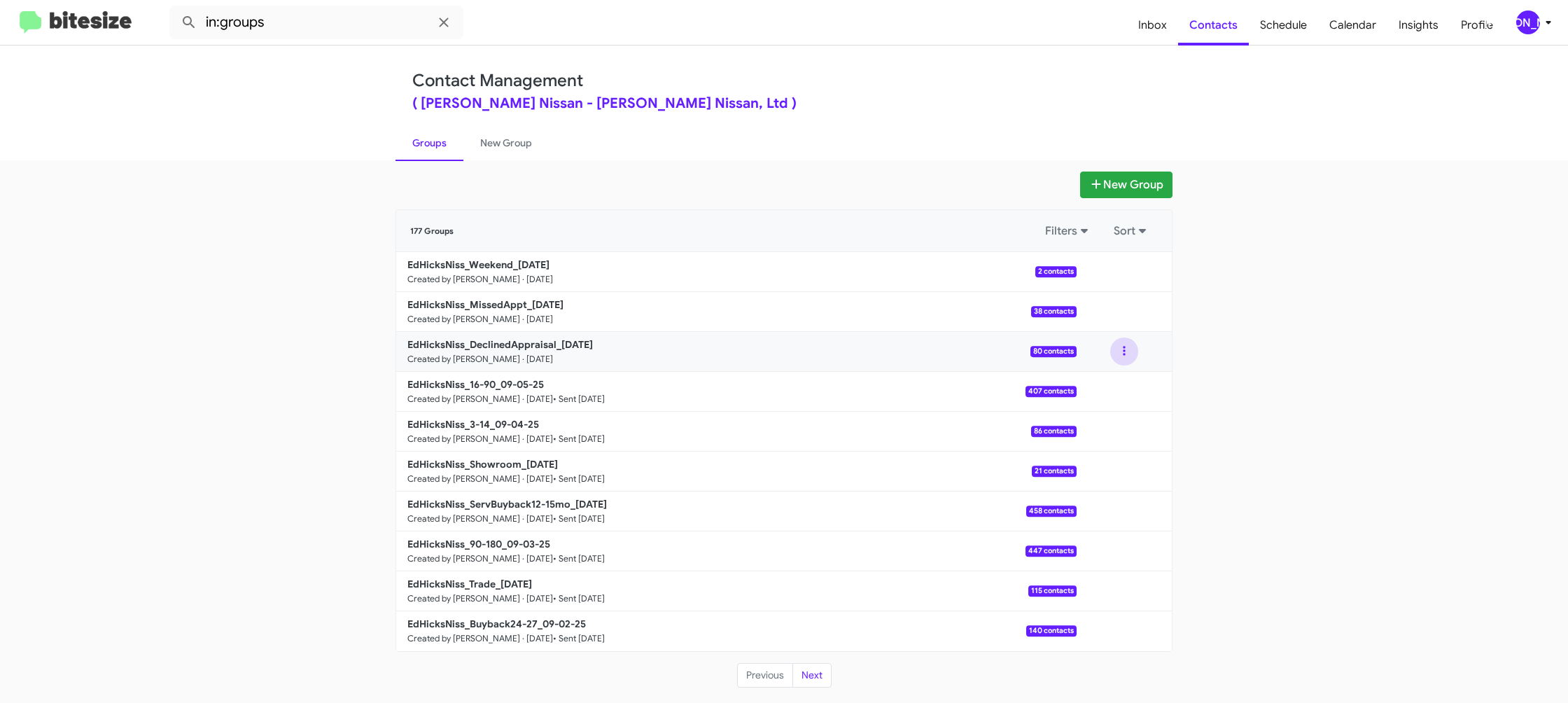
drag, startPoint x: 1131, startPoint y: 355, endPoint x: 1125, endPoint y: 380, distance: 25.7
click at [1131, 355] on button at bounding box center [1125, 352] width 28 height 28
click at [1125, 380] on button "View contacts" at bounding box center [1083, 389] width 112 height 34
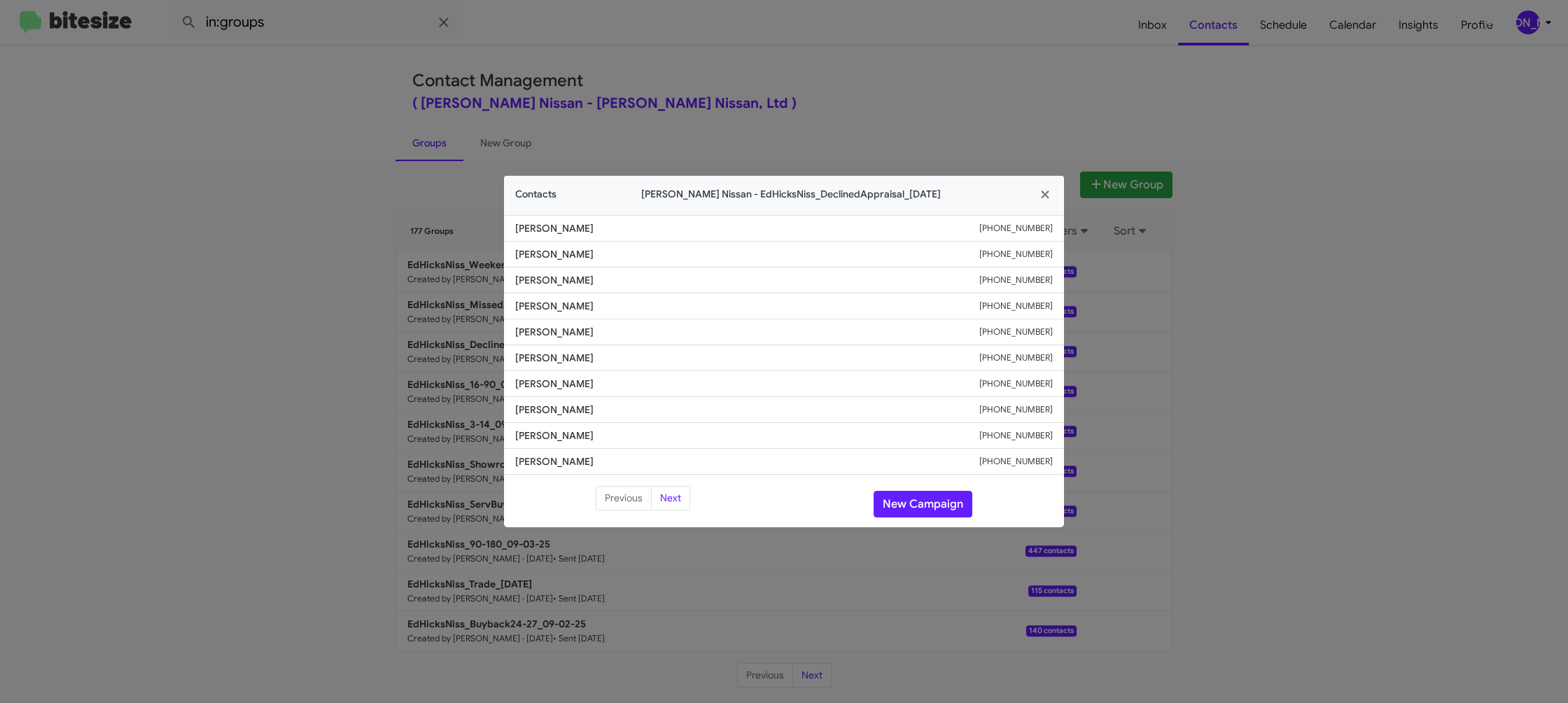
click at [545, 346] on li "Glenn Holland +13617797818" at bounding box center [784, 359] width 560 height 26
drag, startPoint x: 1022, startPoint y: 79, endPoint x: 1161, endPoint y: 346, distance: 301.0
click at [1028, 84] on modal-container "Contacts Ed Hicks Nissan - EdHicksNiss_DeclinedAppraisal_09-08-25 Willie Herrer…" at bounding box center [784, 351] width 1568 height 703
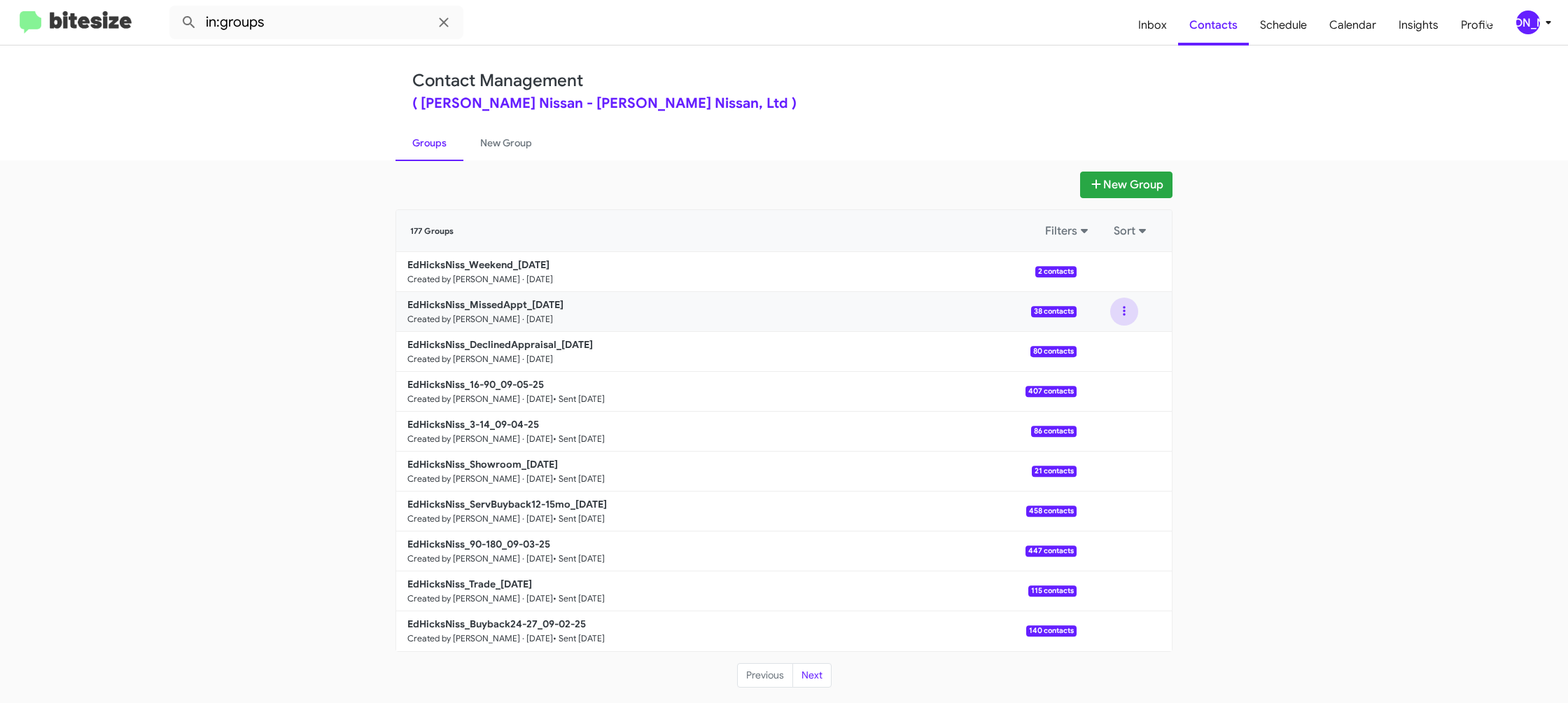
drag, startPoint x: 1127, startPoint y: 307, endPoint x: 1124, endPoint y: 324, distance: 17.3
click at [1127, 310] on button at bounding box center [1125, 312] width 28 height 28
click at [1121, 335] on button "View contacts" at bounding box center [1083, 349] width 112 height 34
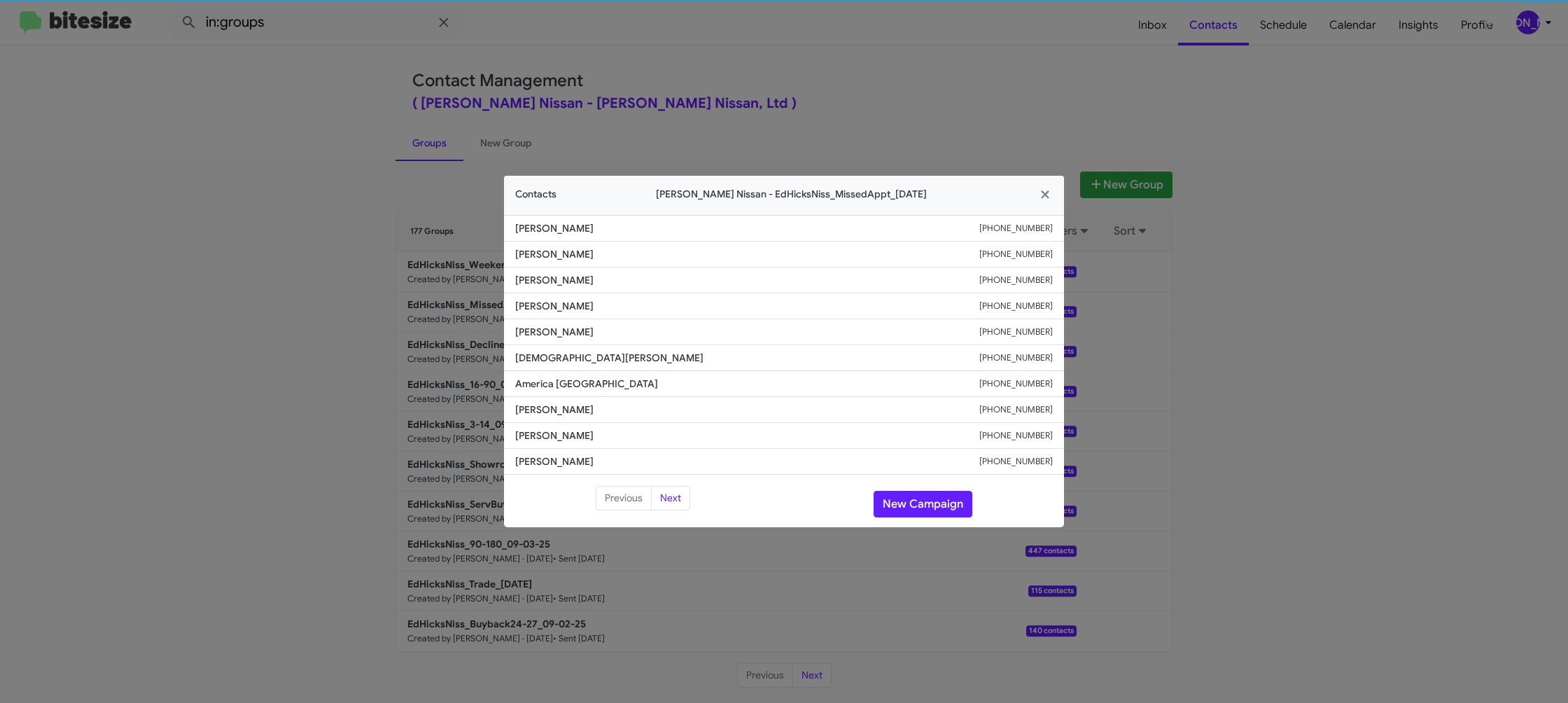
click at [559, 357] on span "Jesus Godines" at bounding box center [747, 358] width 464 height 14
copy span "Jesus Godines"
click at [750, 38] on modal-container "Contacts Ed Hicks Nissan - EdHicksNiss_MissedAppt_09-08-25 Nathan Willkie +1808…" at bounding box center [784, 351] width 1568 height 703
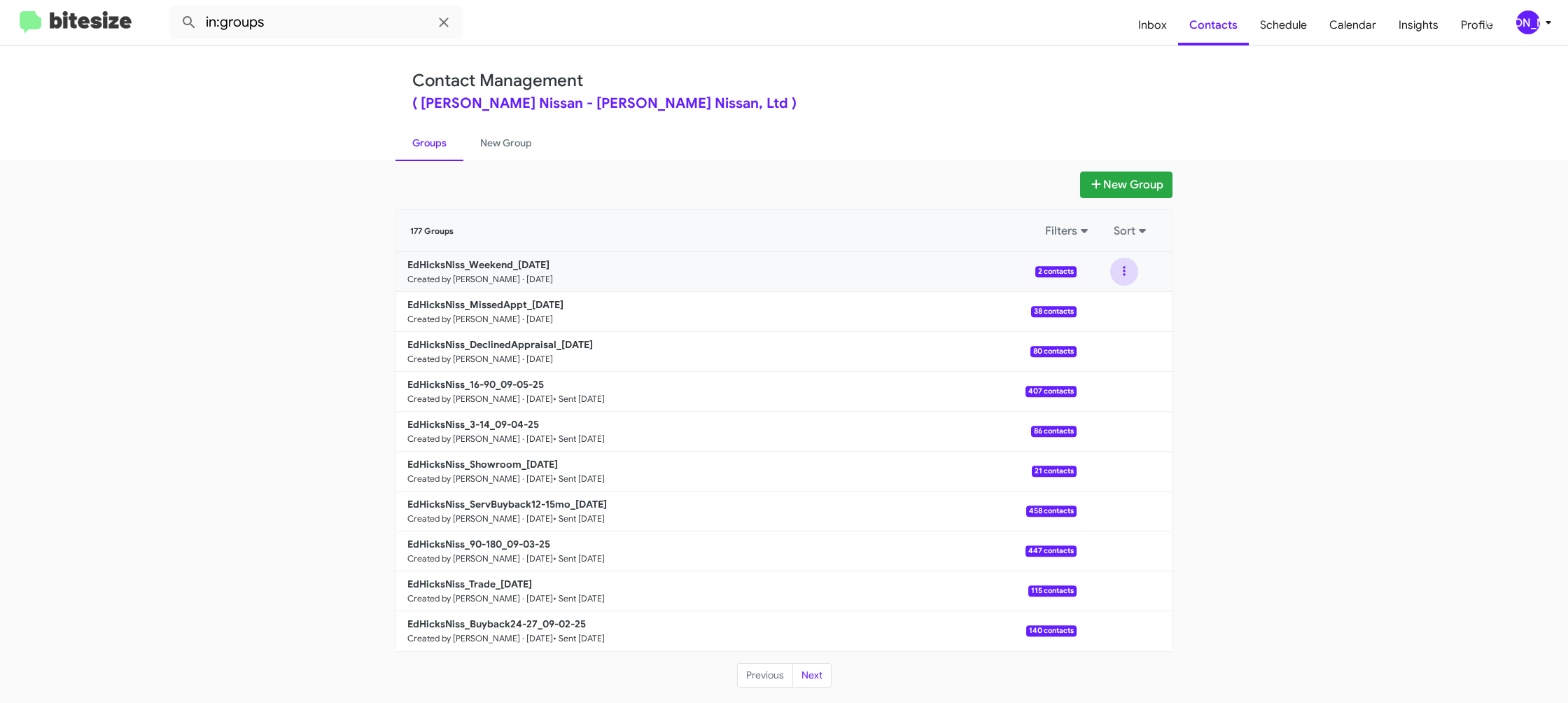
drag, startPoint x: 1129, startPoint y: 274, endPoint x: 1128, endPoint y: 285, distance: 11.0
click at [1129, 274] on button at bounding box center [1125, 272] width 28 height 28
click at [1113, 302] on button "View contacts" at bounding box center [1083, 310] width 112 height 34
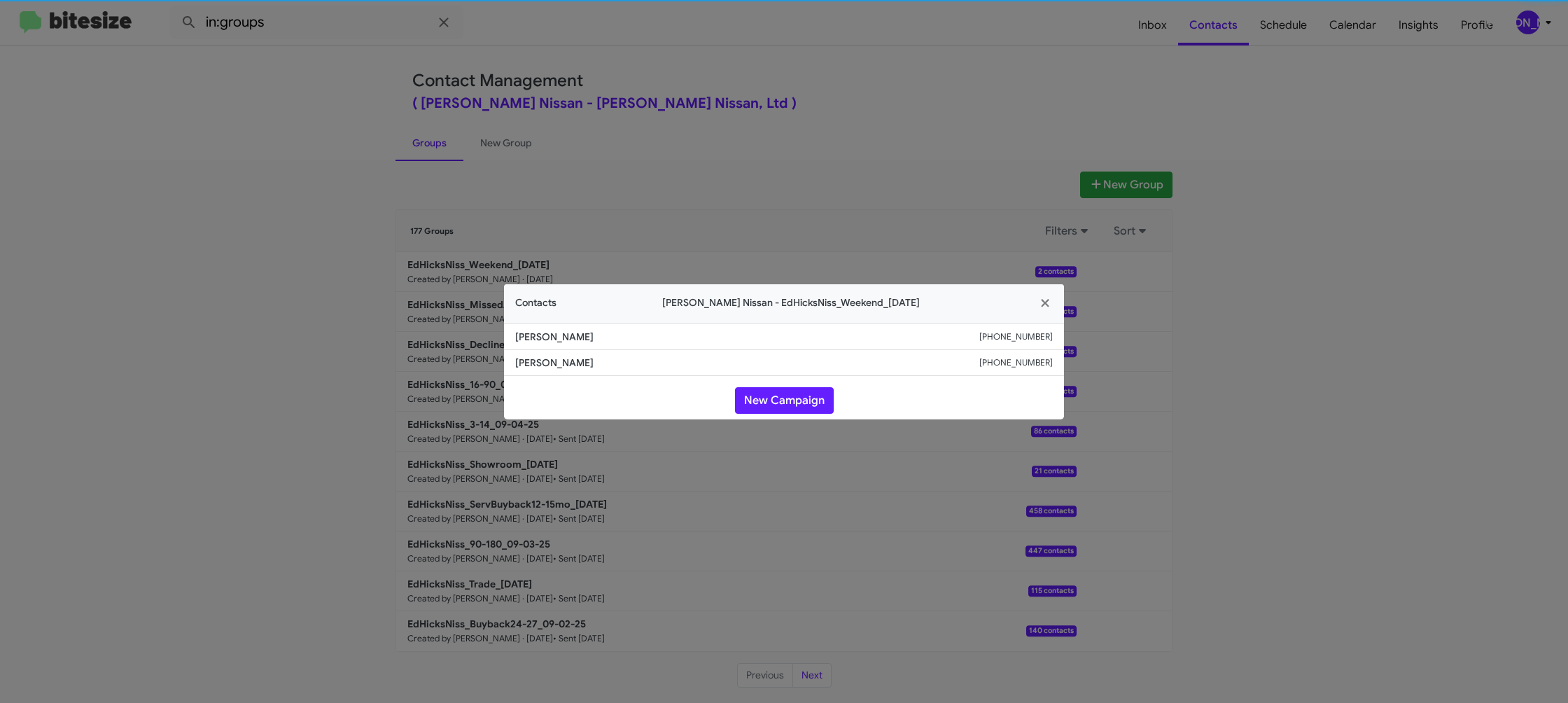
click at [521, 339] on span "Simona Estrada" at bounding box center [747, 336] width 464 height 14
copy span "Simona Estrada"
drag, startPoint x: 401, startPoint y: 205, endPoint x: 469, endPoint y: 365, distance: 173.9
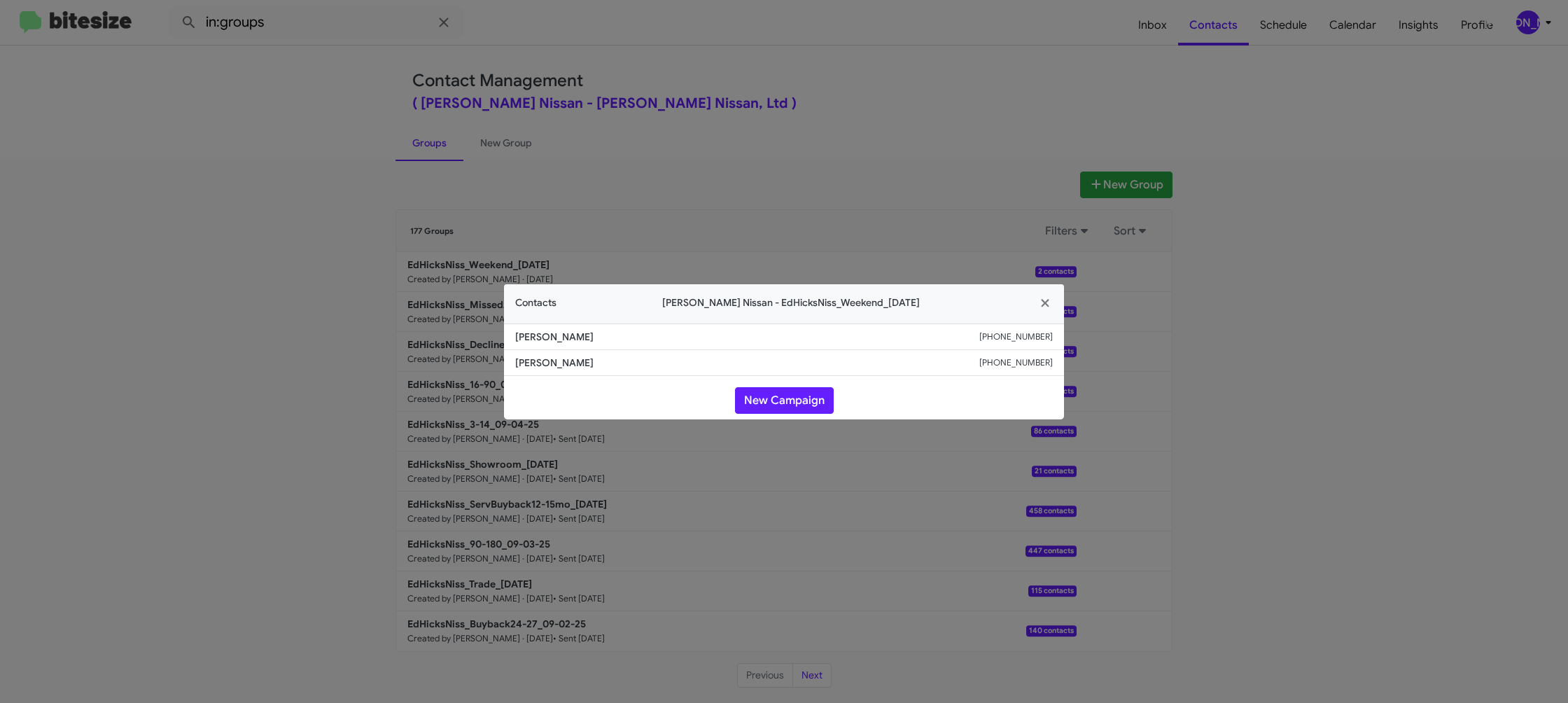
click at [403, 206] on modal-container "Contacts Ed Hicks Nissan - EdHicksNiss_Weekend_09-08-25 Simona Estrada +1361442…" at bounding box center [784, 351] width 1568 height 703
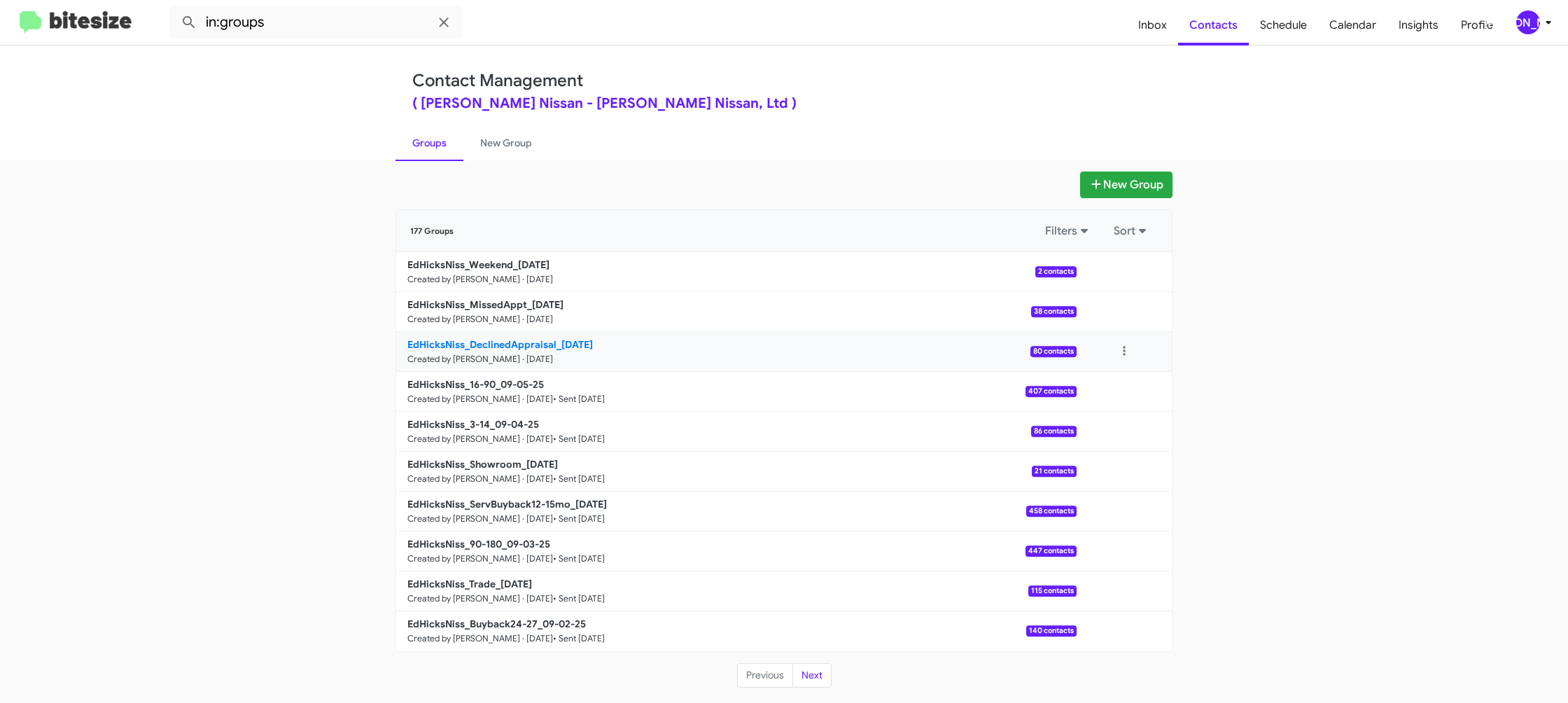
click at [505, 344] on b "EdHicksNiss_DeclinedAppraisal_09-08-25" at bounding box center [500, 344] width 186 height 13
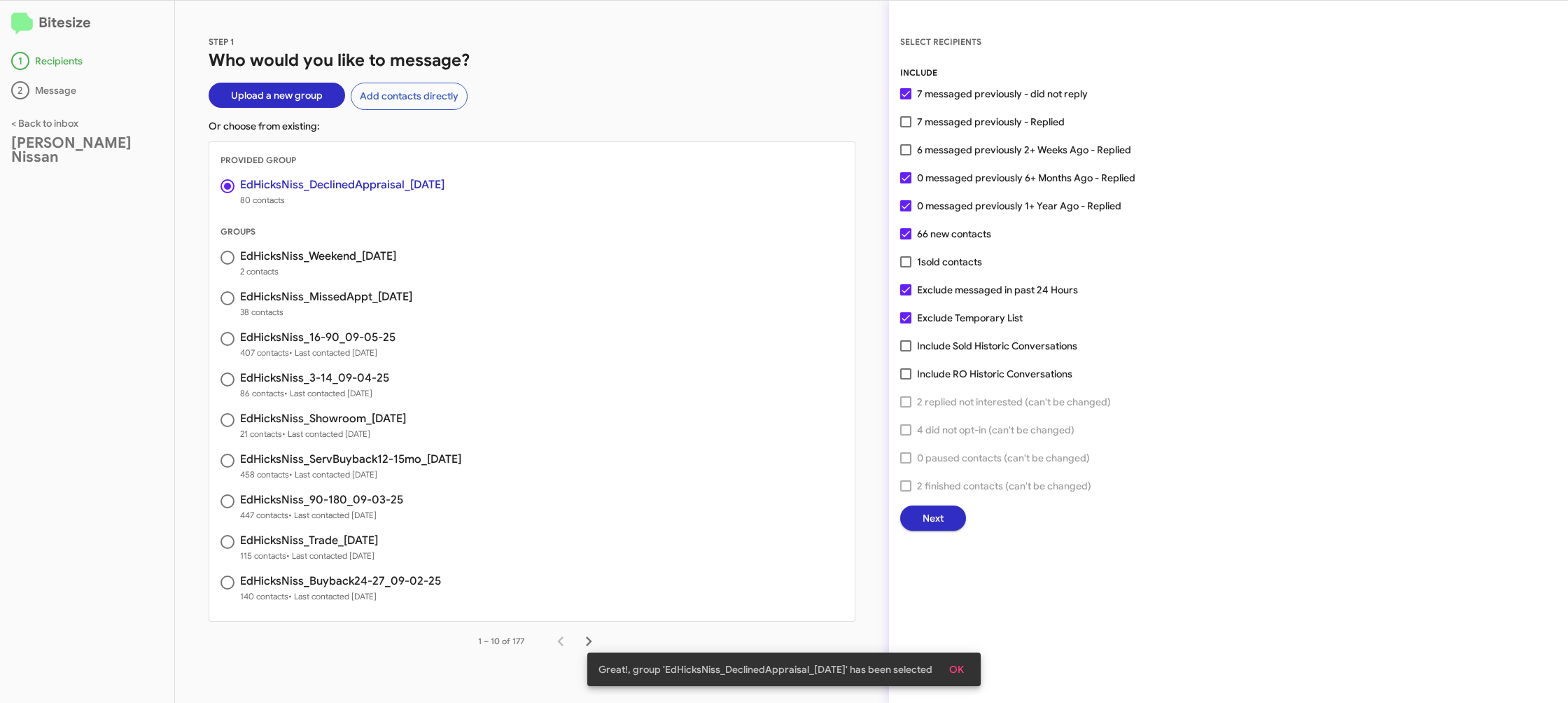
click at [943, 124] on span "7 messaged previously - Replied" at bounding box center [991, 122] width 147 height 17
click at [906, 128] on input "7 messaged previously - Replied" at bounding box center [905, 128] width 1 height 1
checkbox input "true"
click at [937, 523] on span "Next" at bounding box center [933, 518] width 21 height 25
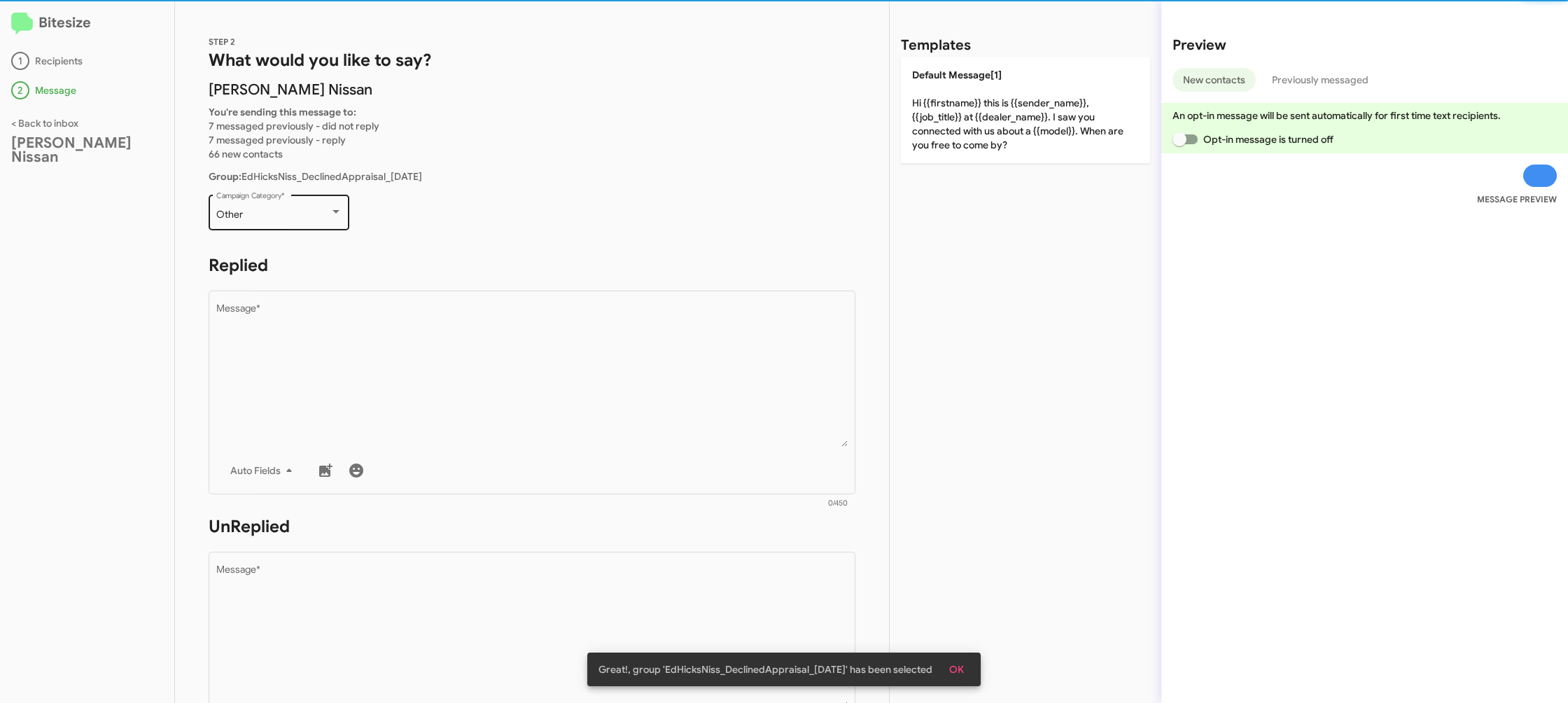
click at [309, 206] on div "Other Campaign Category *" at bounding box center [279, 211] width 126 height 38
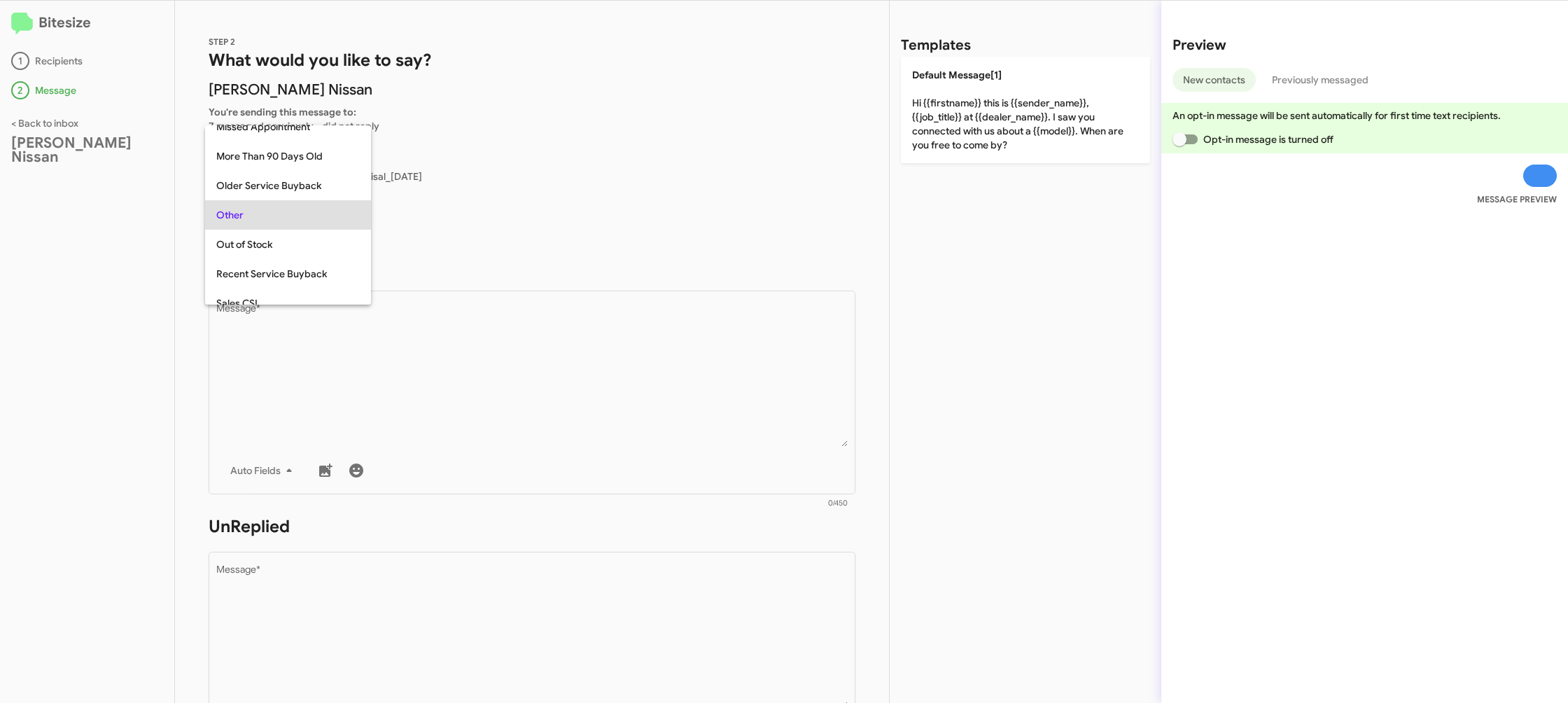
scroll to position [176, 0]
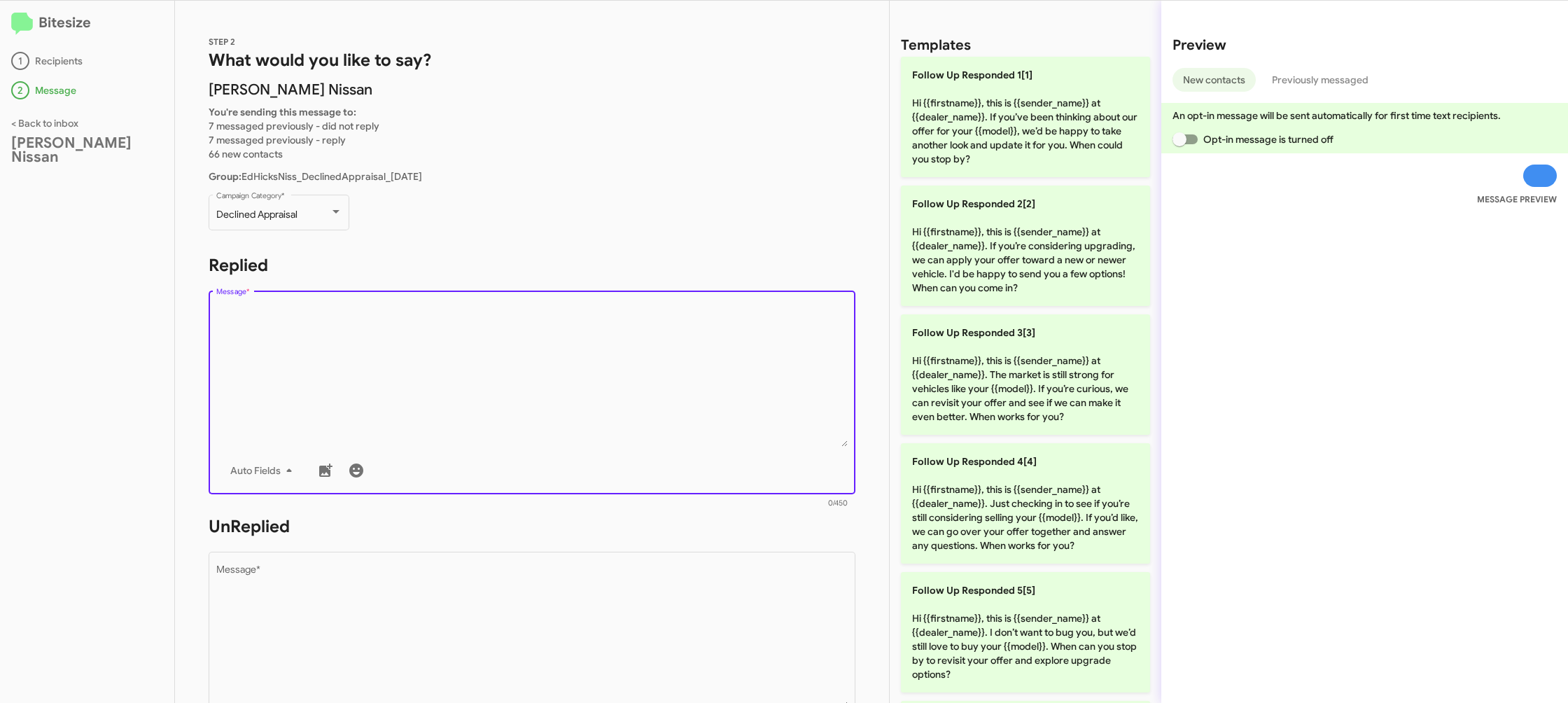
click at [521, 354] on textarea "Message *" at bounding box center [532, 375] width 632 height 143
drag, startPoint x: 521, startPoint y: 354, endPoint x: 558, endPoint y: 349, distance: 37.3
click at [524, 349] on textarea "Message *" at bounding box center [532, 375] width 632 height 143
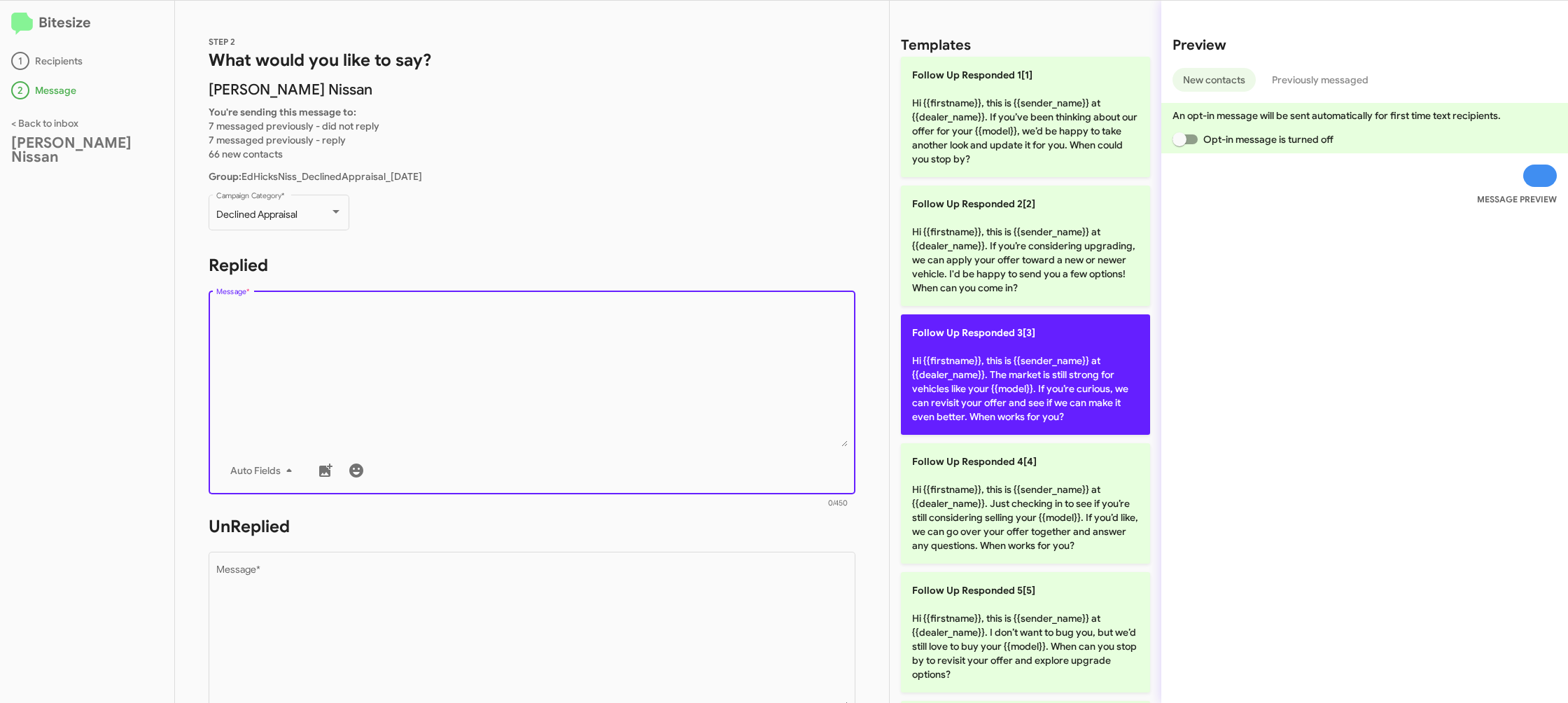
click at [975, 380] on p "Follow Up Responded 3[3] Hi {{firstname}}, this is {{sender_name}} at {{dealer_…" at bounding box center [1025, 374] width 249 height 120
type textarea "Hi {{firstname}}, this is {{sender_name}} at {{dealer_name}}. The market is sti…"
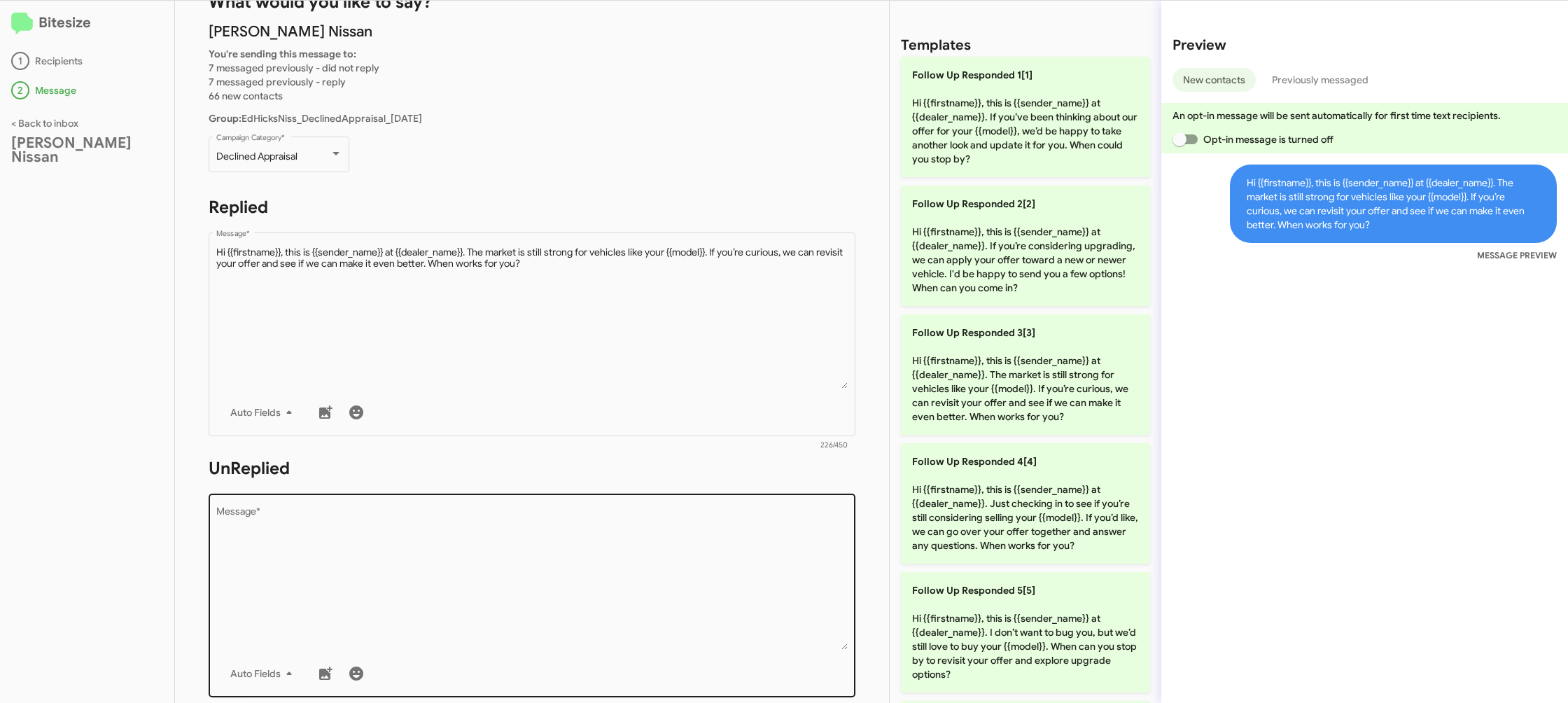
scroll to position [135, 0]
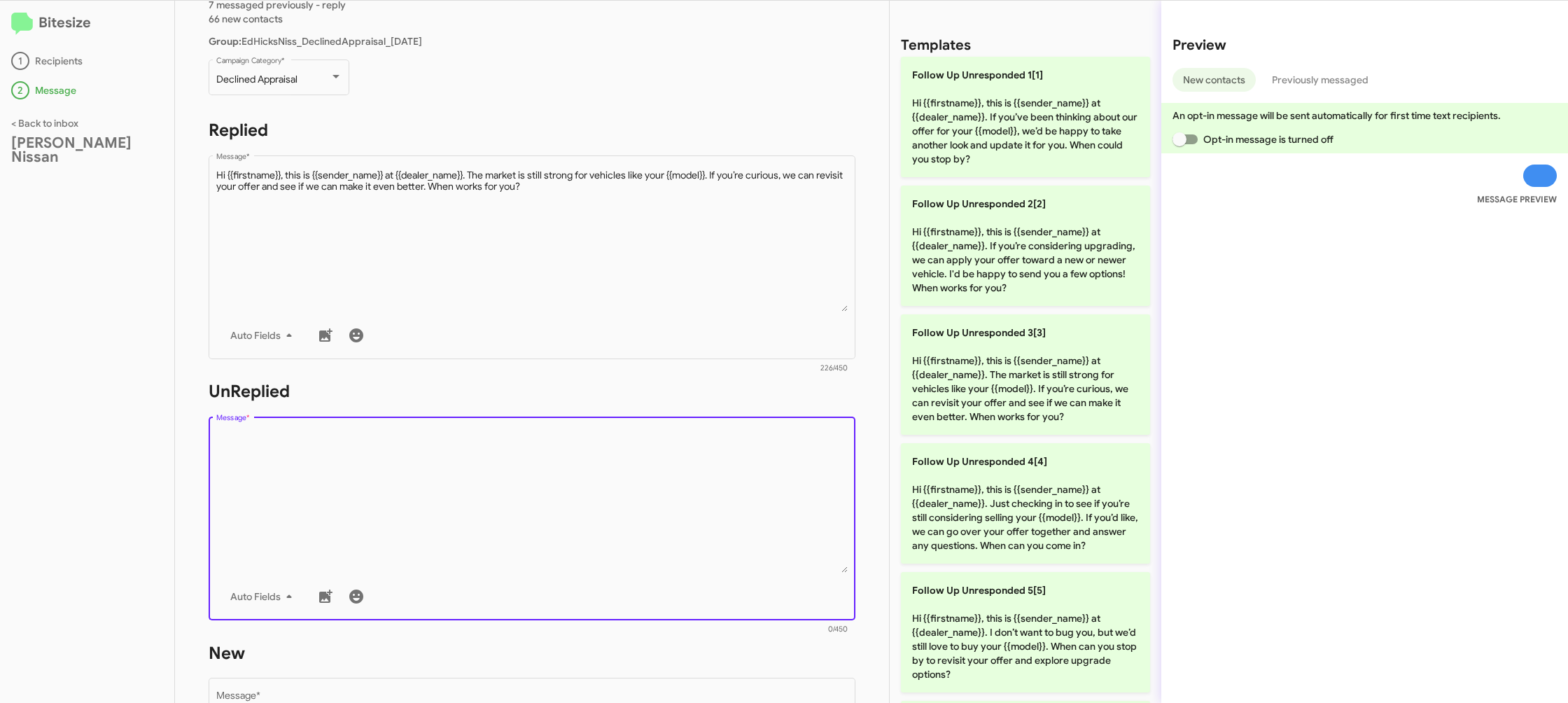
click at [658, 572] on textarea "Message *" at bounding box center [532, 501] width 632 height 143
click at [659, 556] on div "Drop image here to insert Auto Fields Message *" at bounding box center [532, 516] width 632 height 206
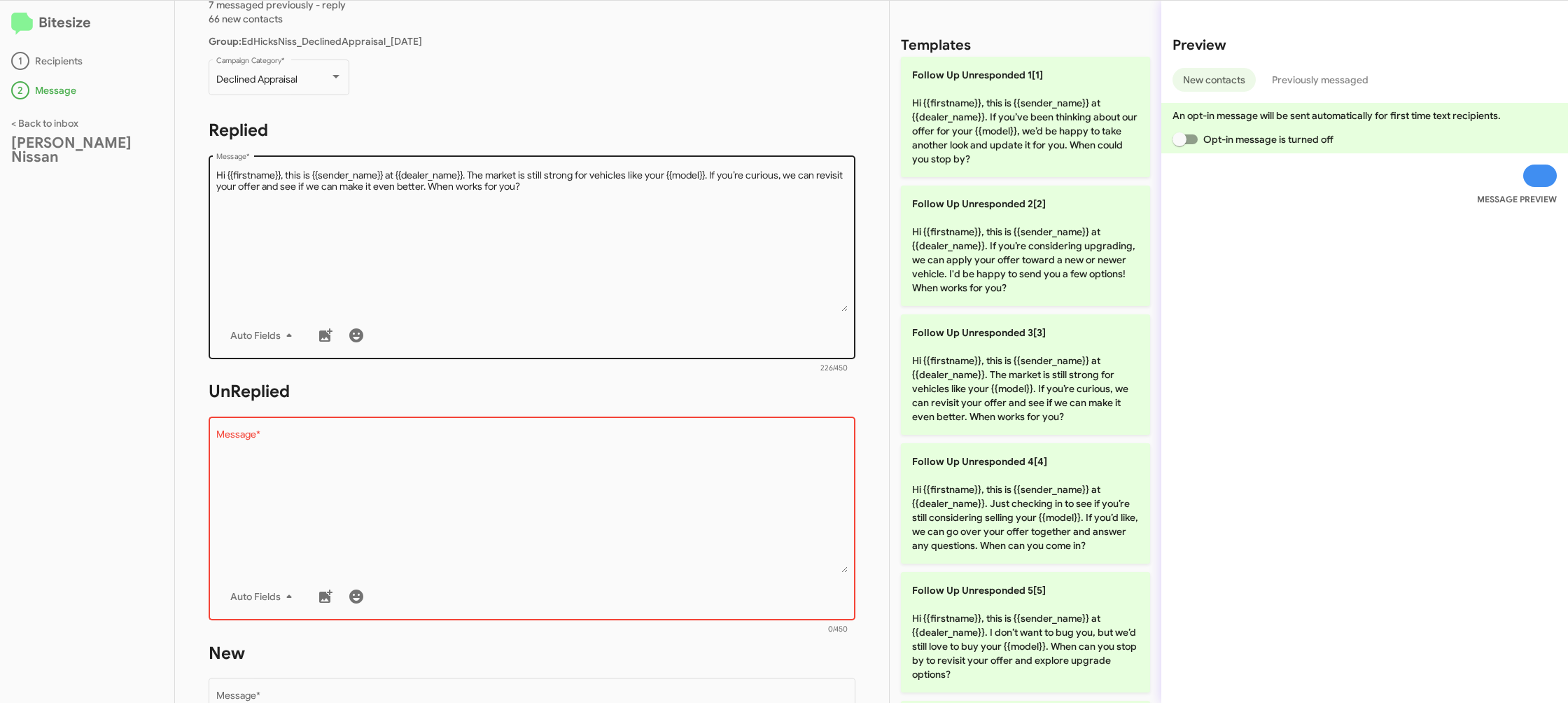
drag, startPoint x: 999, startPoint y: 362, endPoint x: 663, endPoint y: 335, distance: 337.1
click at [989, 362] on p "Follow Up Unresponded 3[3] Hi {{firstname}}, this is {{sender_name}} at {{deale…" at bounding box center [1025, 374] width 249 height 120
type textarea "Hi {{firstname}}, this is {{sender_name}} at {{dealer_name}}. The market is sti…"
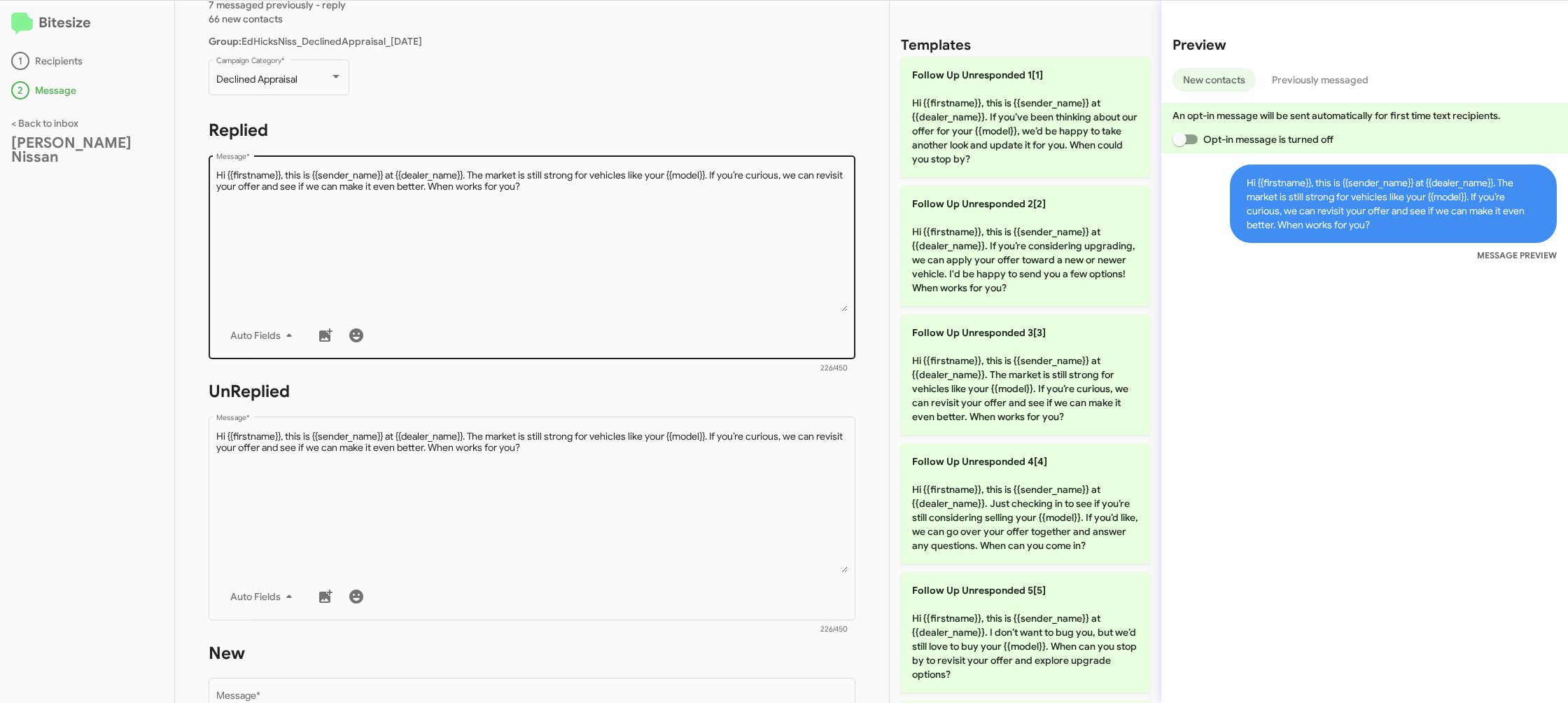
scroll to position [511, 0]
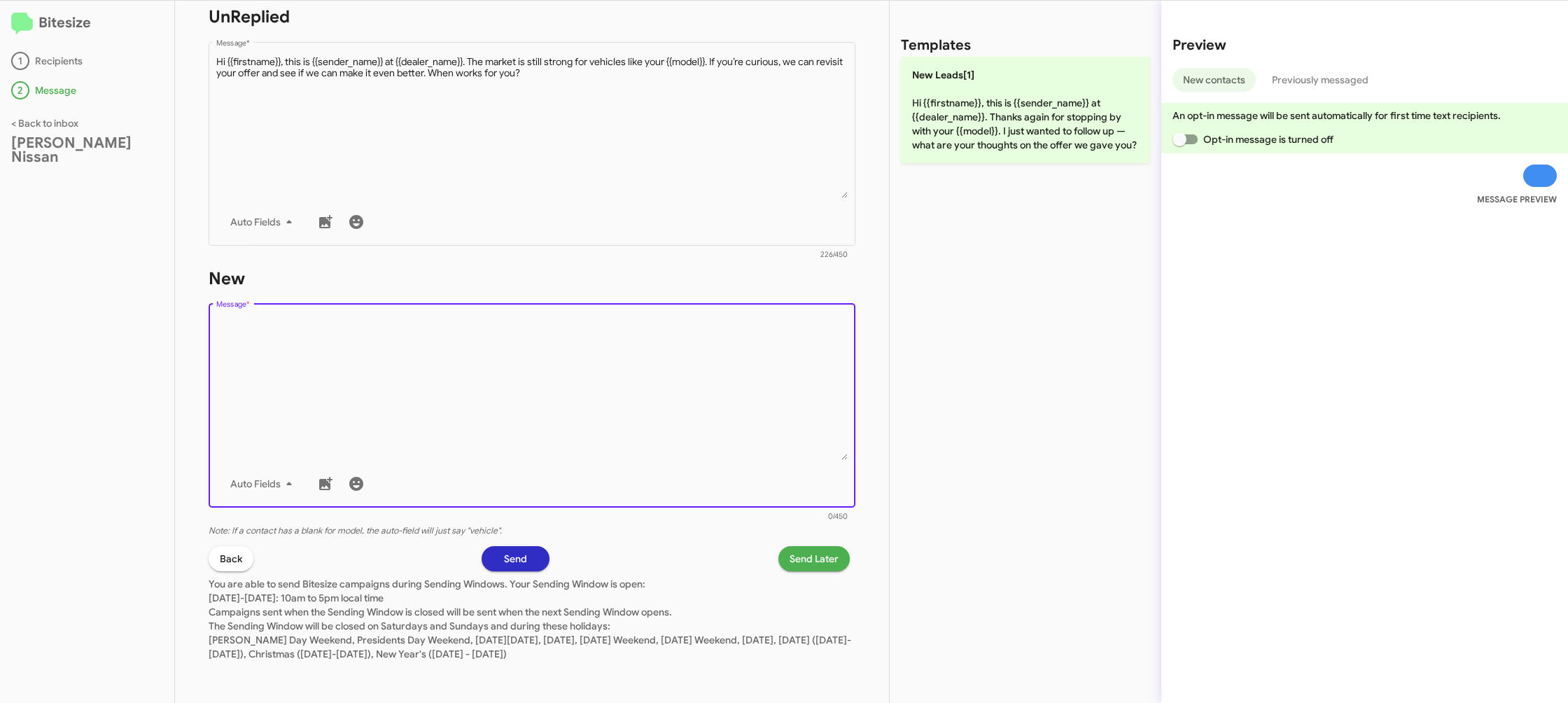
click at [687, 373] on textarea "Message *" at bounding box center [532, 388] width 632 height 143
drag, startPoint x: 687, startPoint y: 373, endPoint x: 792, endPoint y: 282, distance: 138.9
click at [711, 349] on textarea "Message *" at bounding box center [532, 388] width 632 height 143
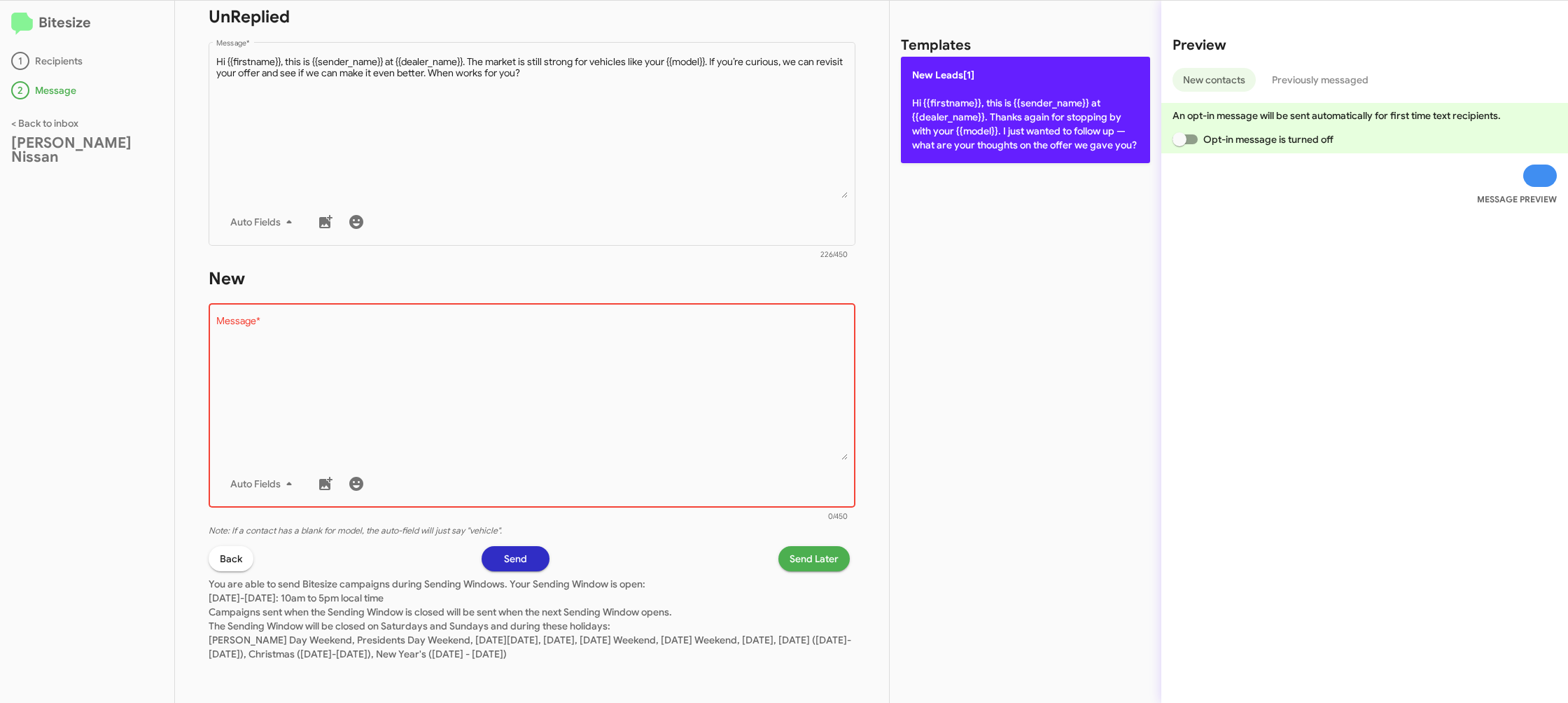
drag, startPoint x: 1005, startPoint y: 116, endPoint x: 822, endPoint y: 445, distance: 376.5
click at [1004, 116] on p "New Leads[1] Hi {{firstname}}, this is {{sender_name}} at {{dealer_name}}. Than…" at bounding box center [1025, 110] width 249 height 106
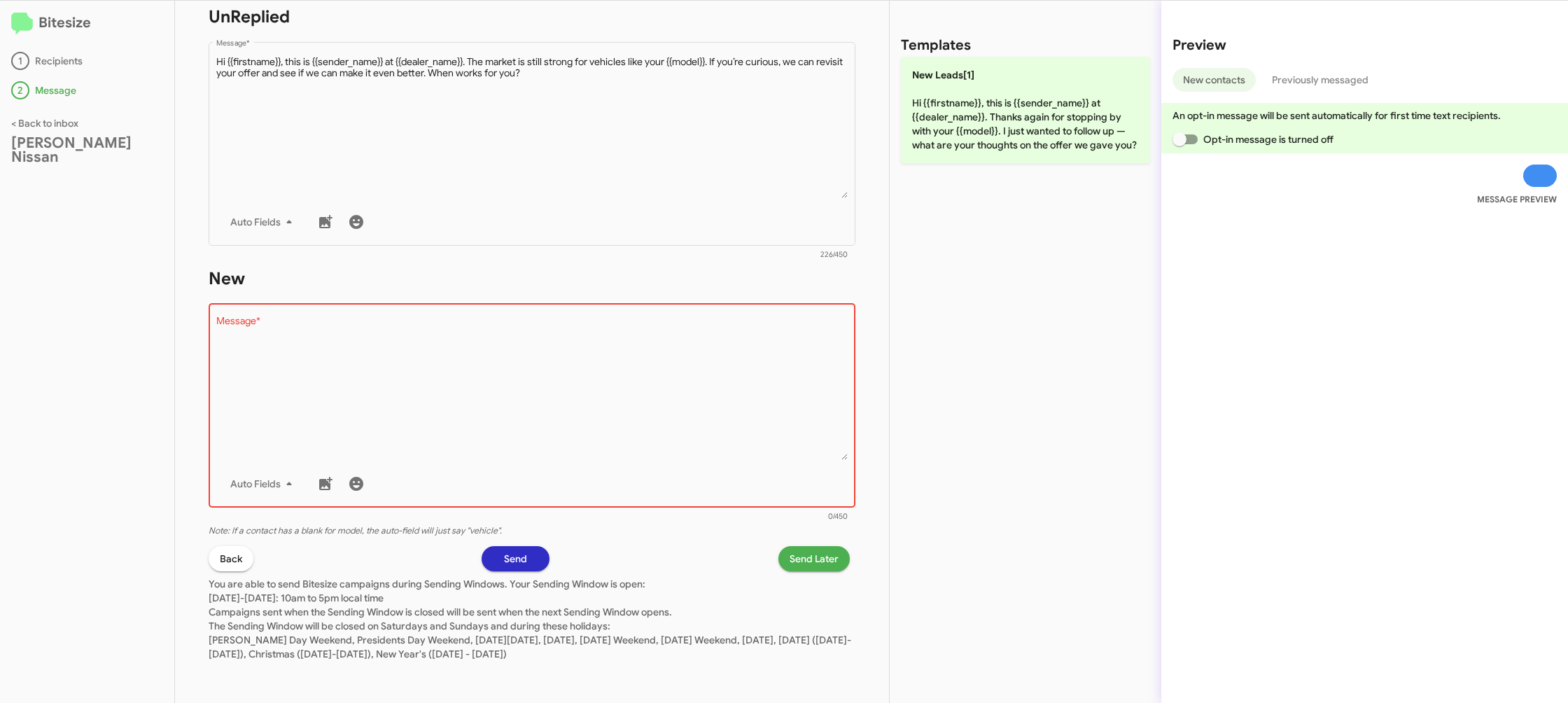
type textarea "Hi {{firstname}}, this is {{sender_name}} at {{dealer_name}}. Thanks again for …"
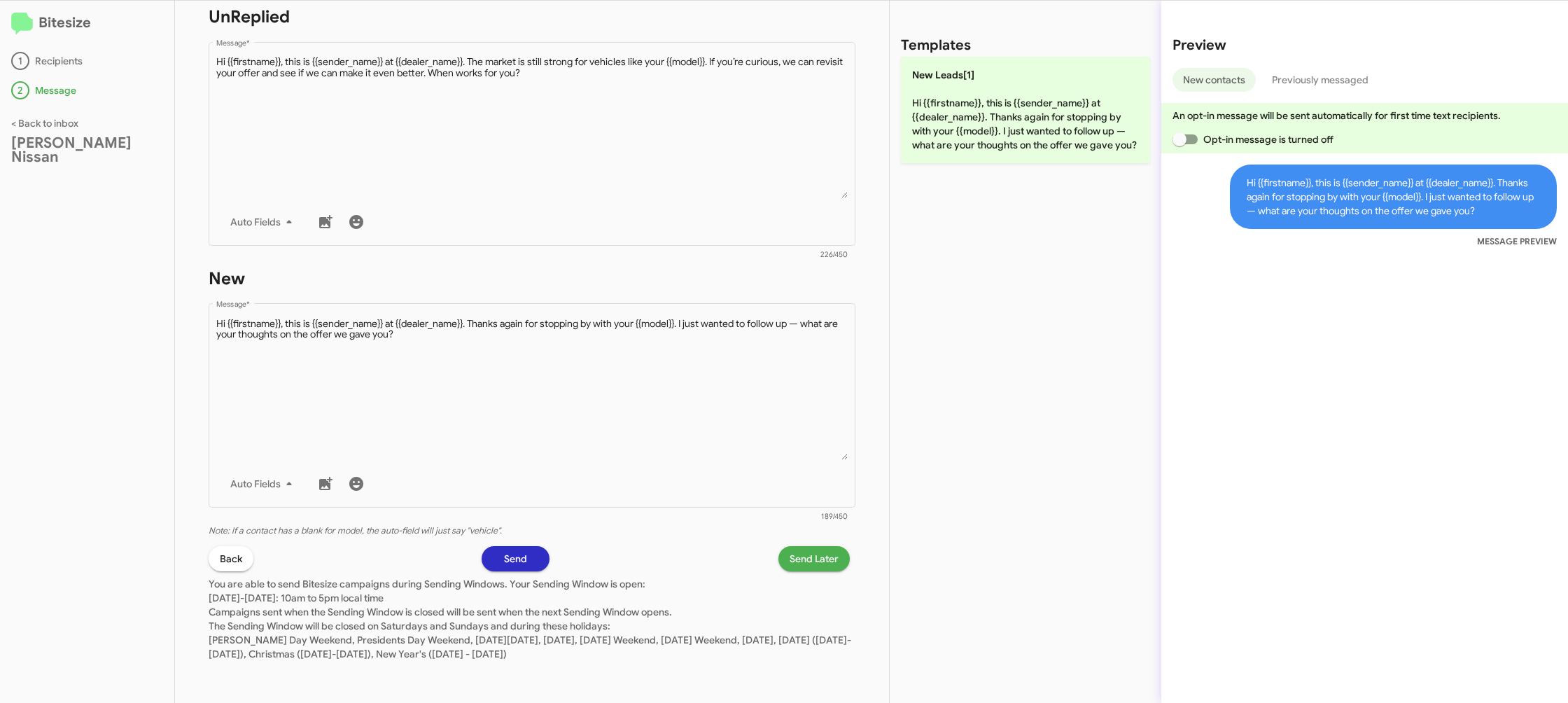
click at [809, 560] on span "Send Later" at bounding box center [814, 558] width 49 height 25
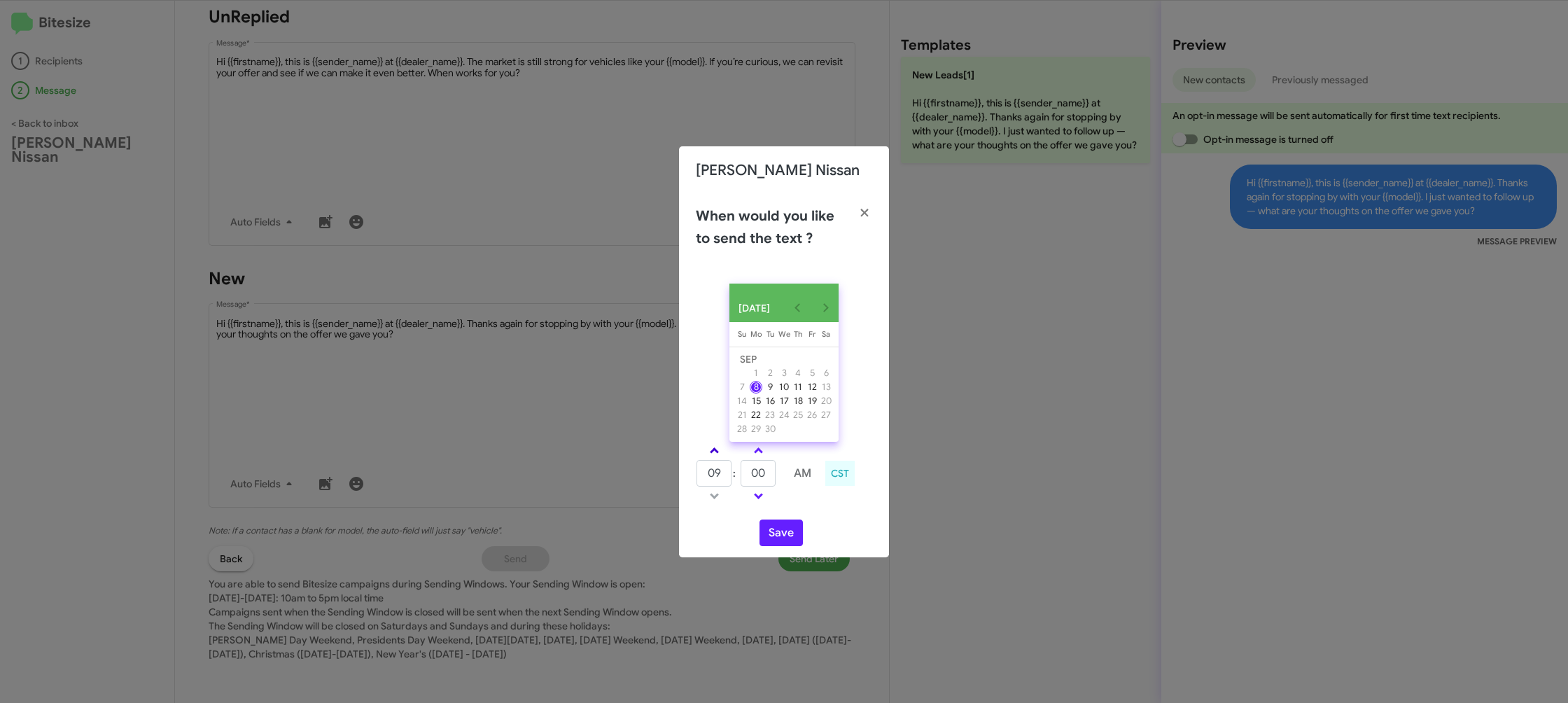
click at [719, 450] on link at bounding box center [714, 450] width 24 height 16
type input "12"
click at [752, 483] on input "00" at bounding box center [759, 473] width 35 height 27
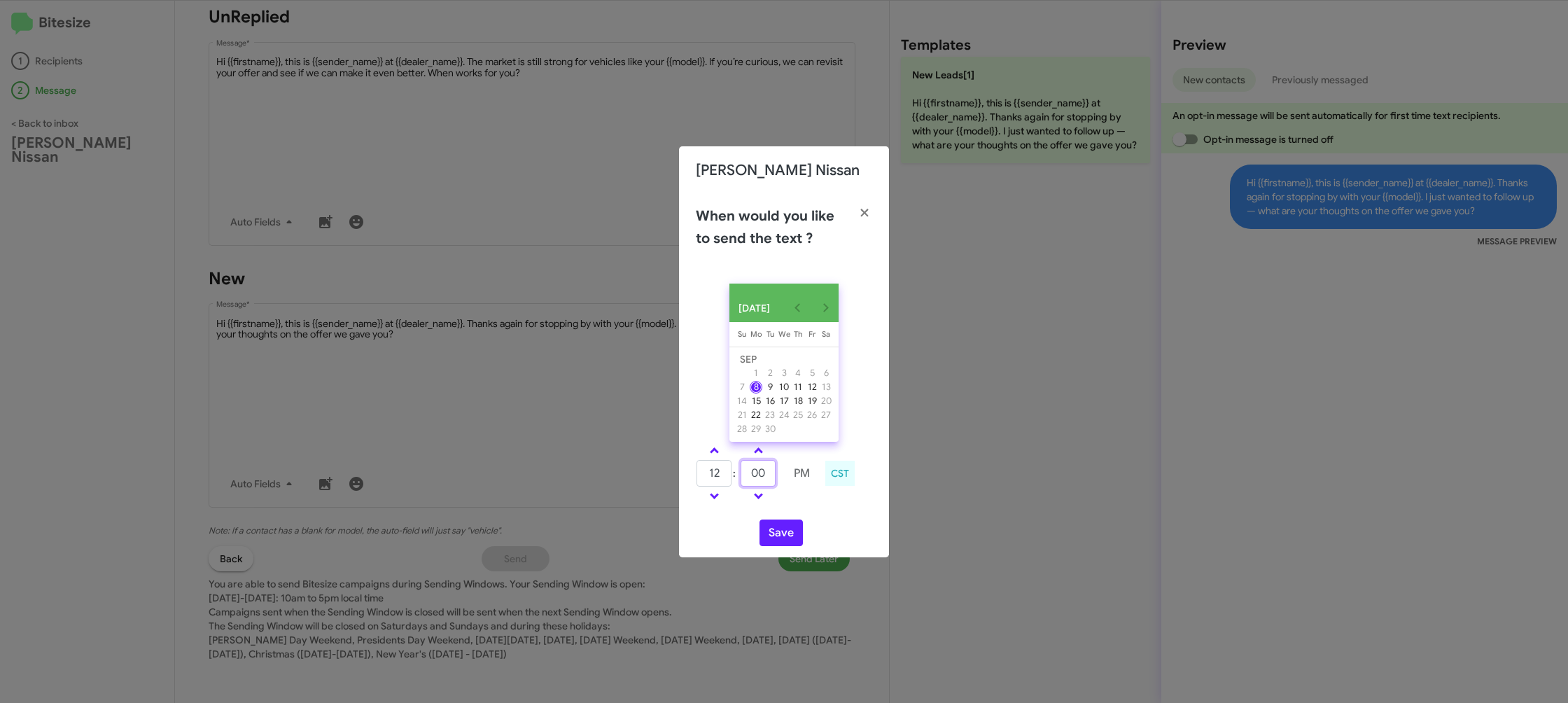
click at [752, 483] on input "00" at bounding box center [759, 473] width 35 height 27
type input "55"
drag, startPoint x: 807, startPoint y: 511, endPoint x: 785, endPoint y: 547, distance: 42.2
click at [805, 517] on div "SEP 2025 Sunday Su Monday Mo Tuesday Tu Wednesday We Thursday Th Friday Fr Satu…" at bounding box center [784, 415] width 210 height 285
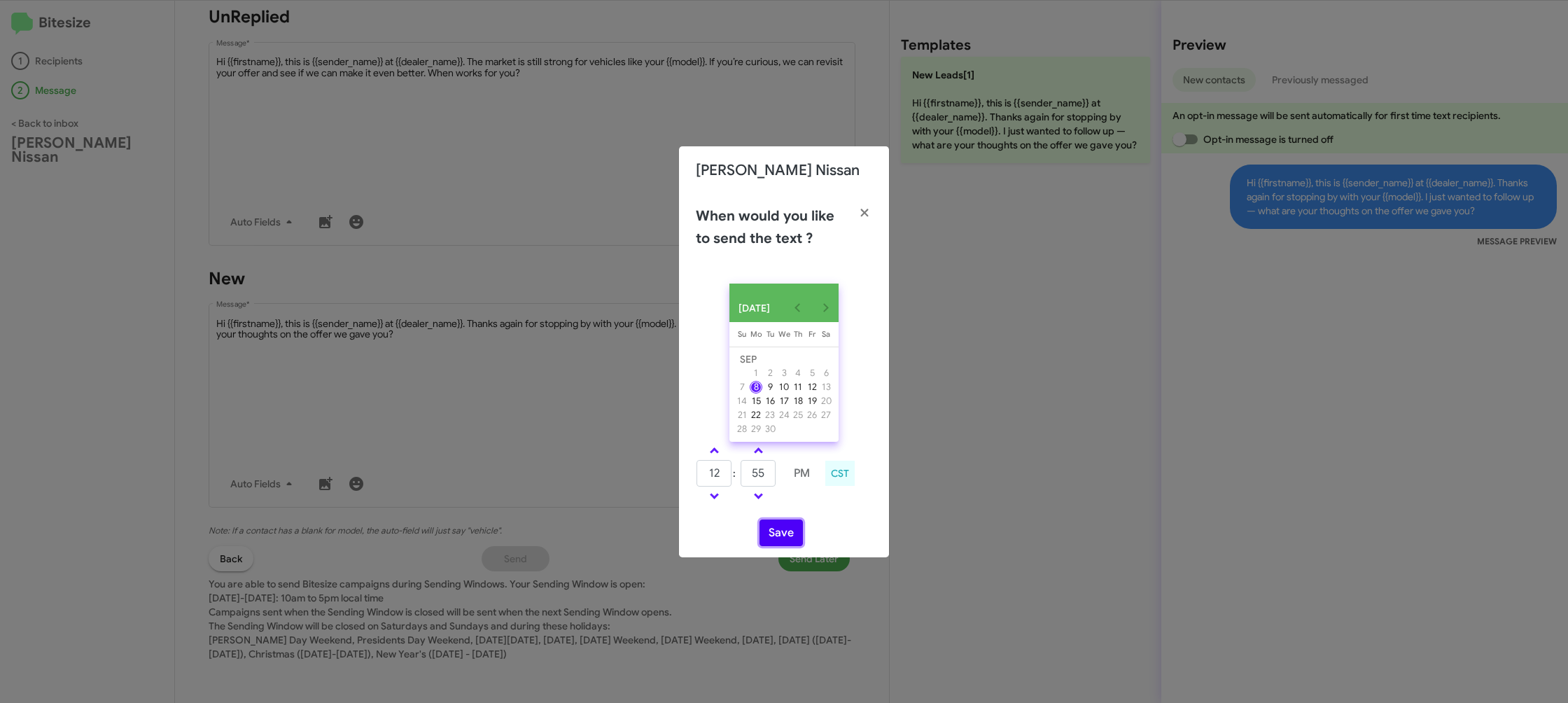
click at [785, 546] on button "Save" at bounding box center [781, 533] width 44 height 27
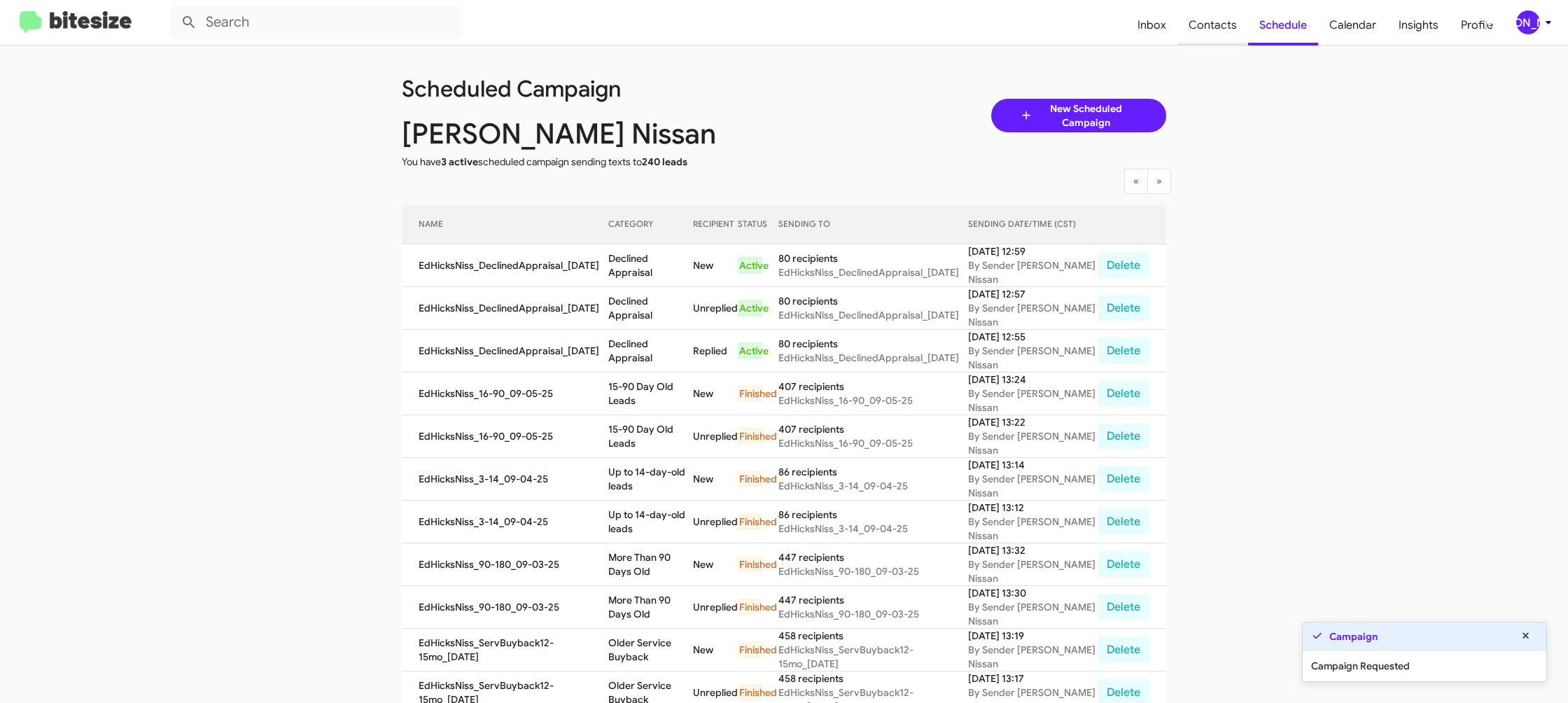
click at [1197, 34] on span "Contacts" at bounding box center [1213, 25] width 71 height 41
type input "in:groups"
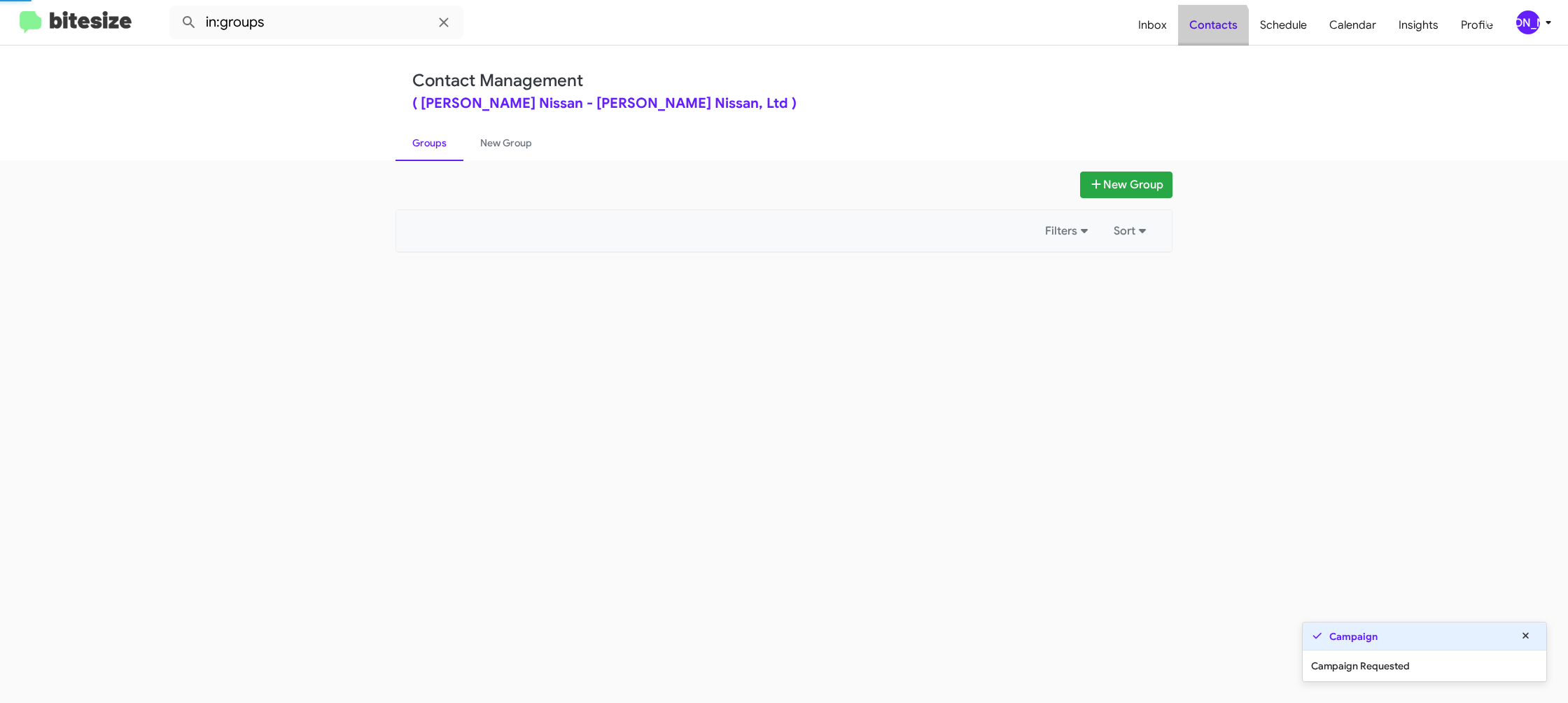
click at [1197, 34] on span "Contacts" at bounding box center [1213, 25] width 71 height 41
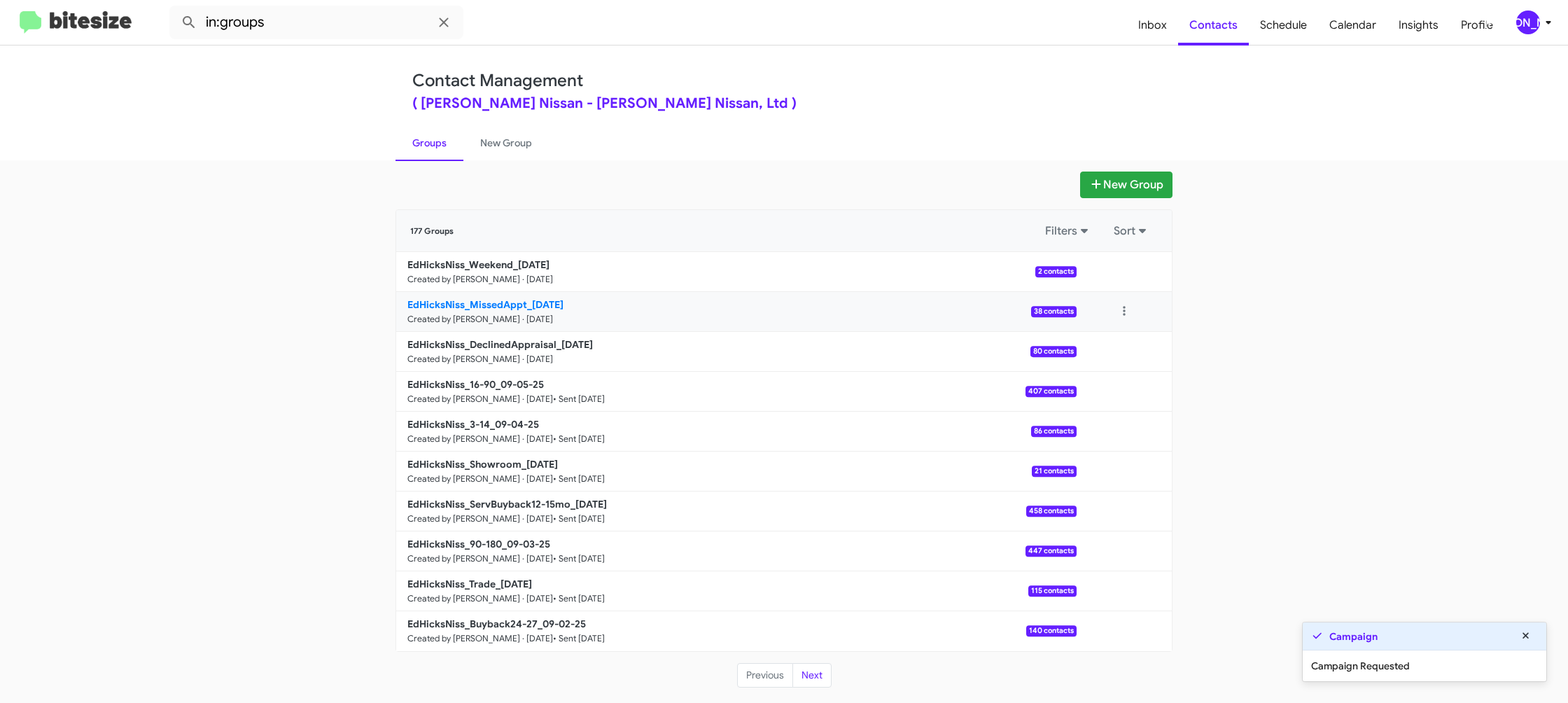
click at [534, 307] on b "EdHicksNiss_MissedAppt_09-08-25" at bounding box center [485, 305] width 156 height 13
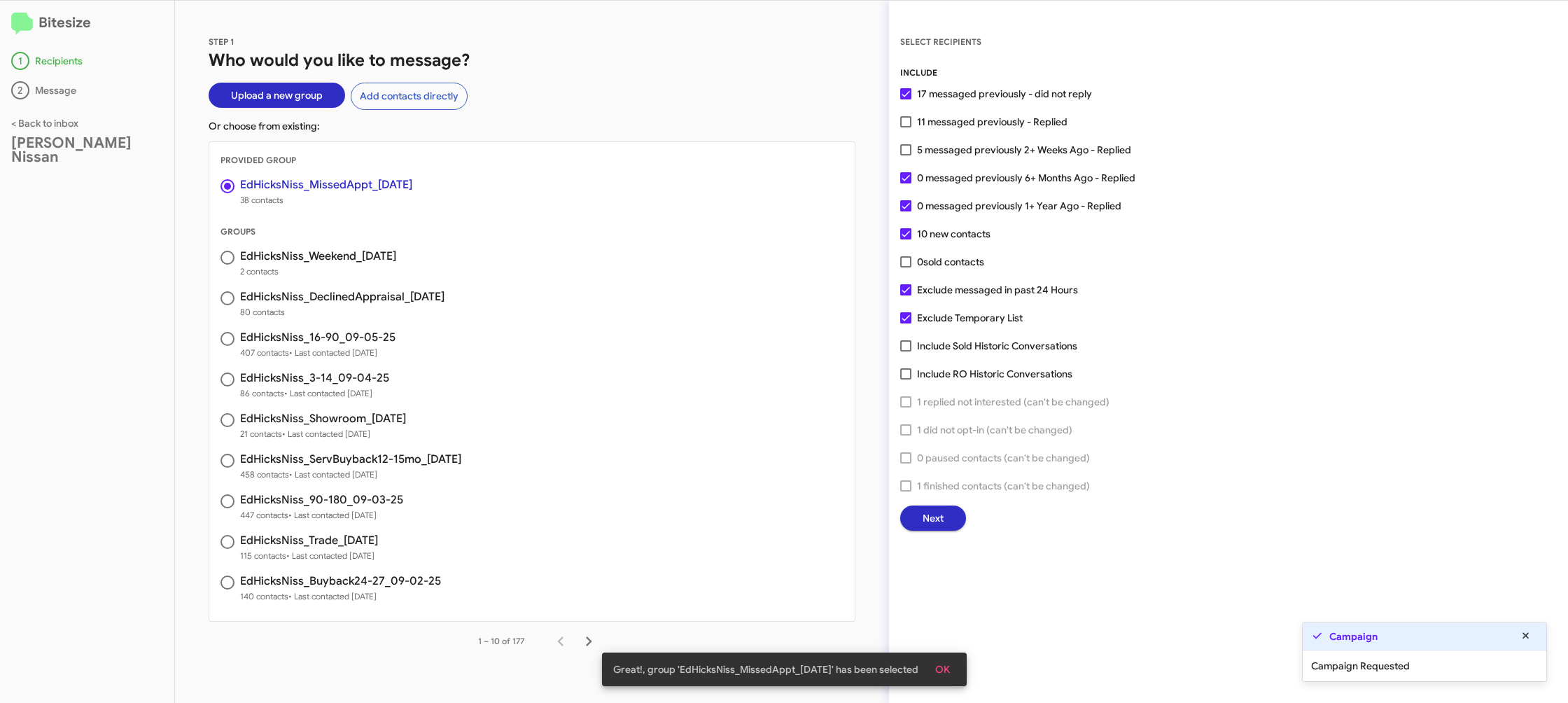
click at [912, 520] on button "Next" at bounding box center [933, 518] width 66 height 25
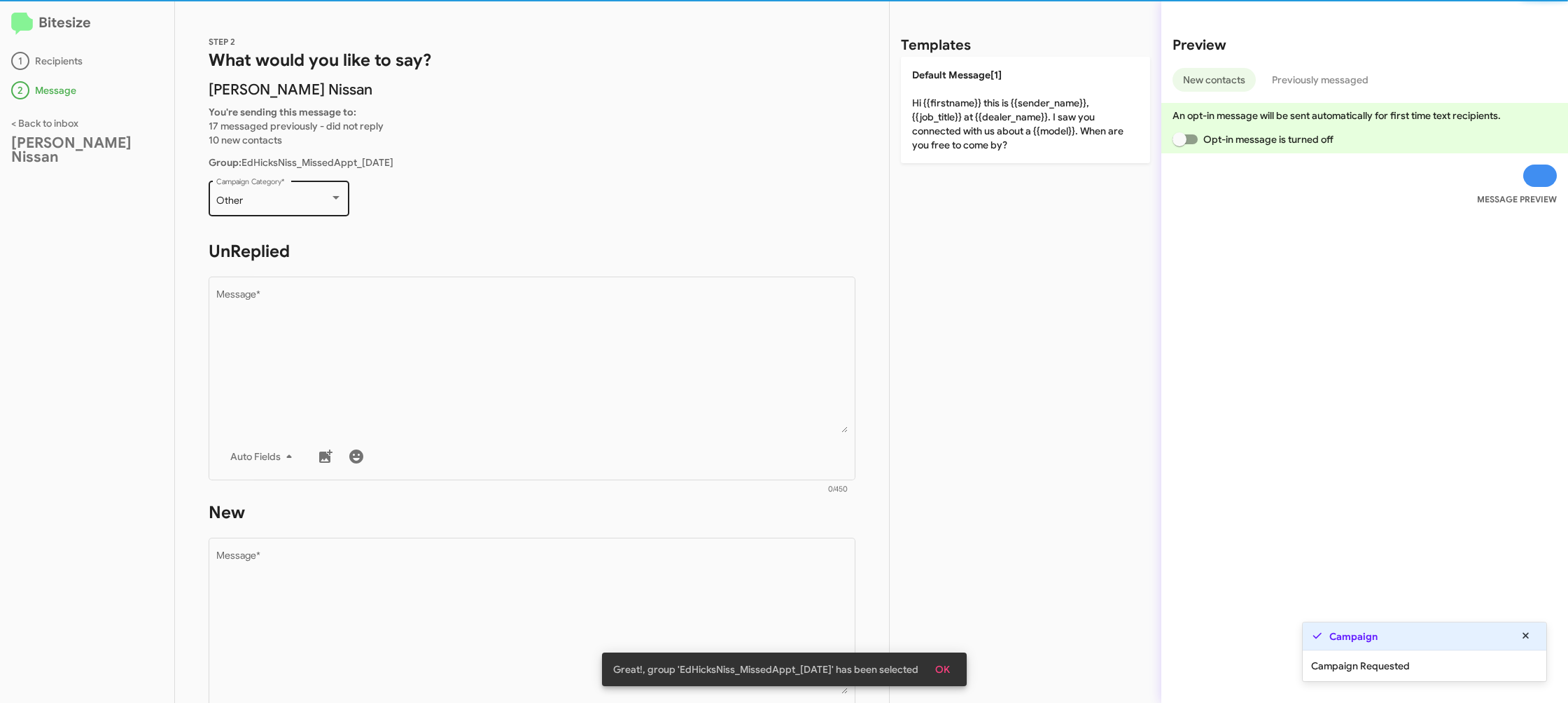
click at [299, 206] on div "Other Campaign Category *" at bounding box center [279, 197] width 126 height 38
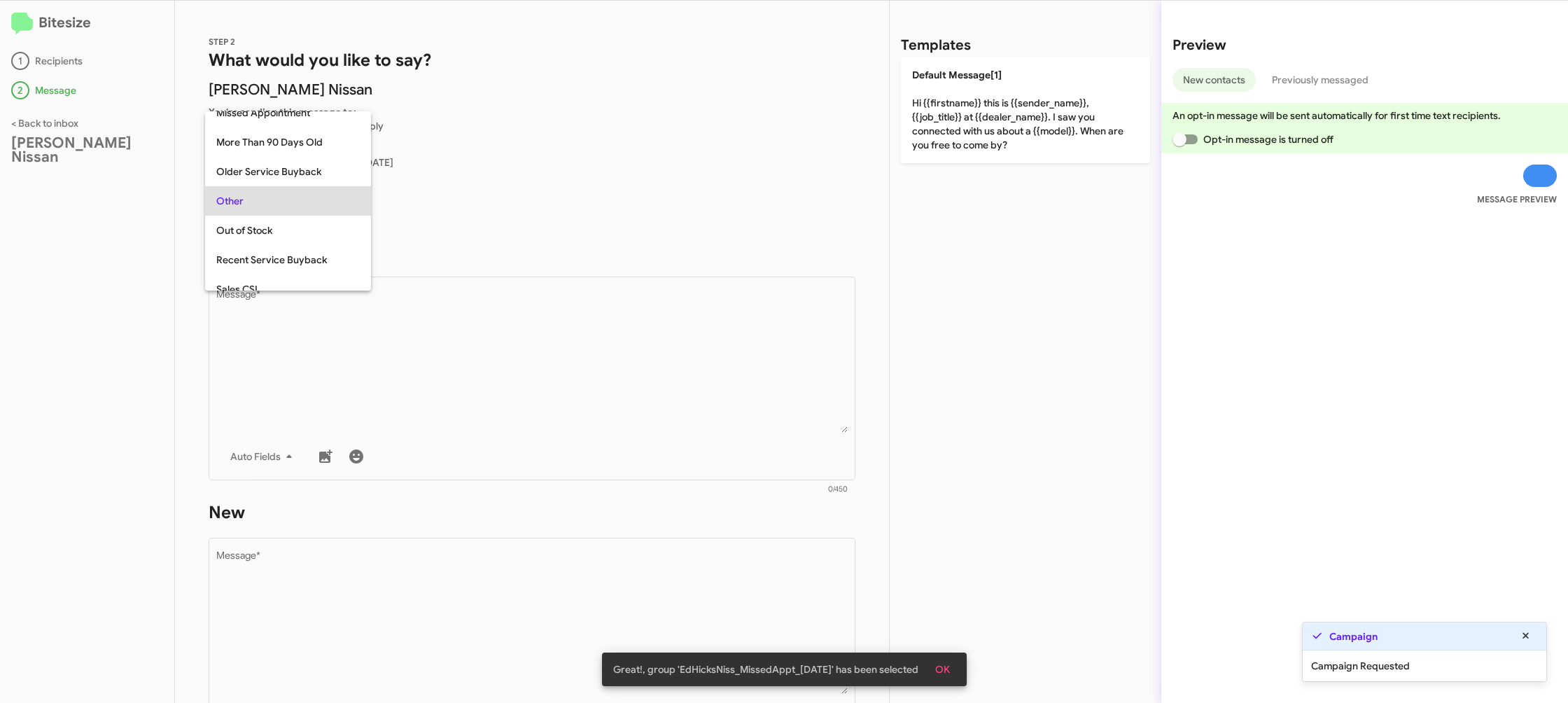
scroll to position [294, 0]
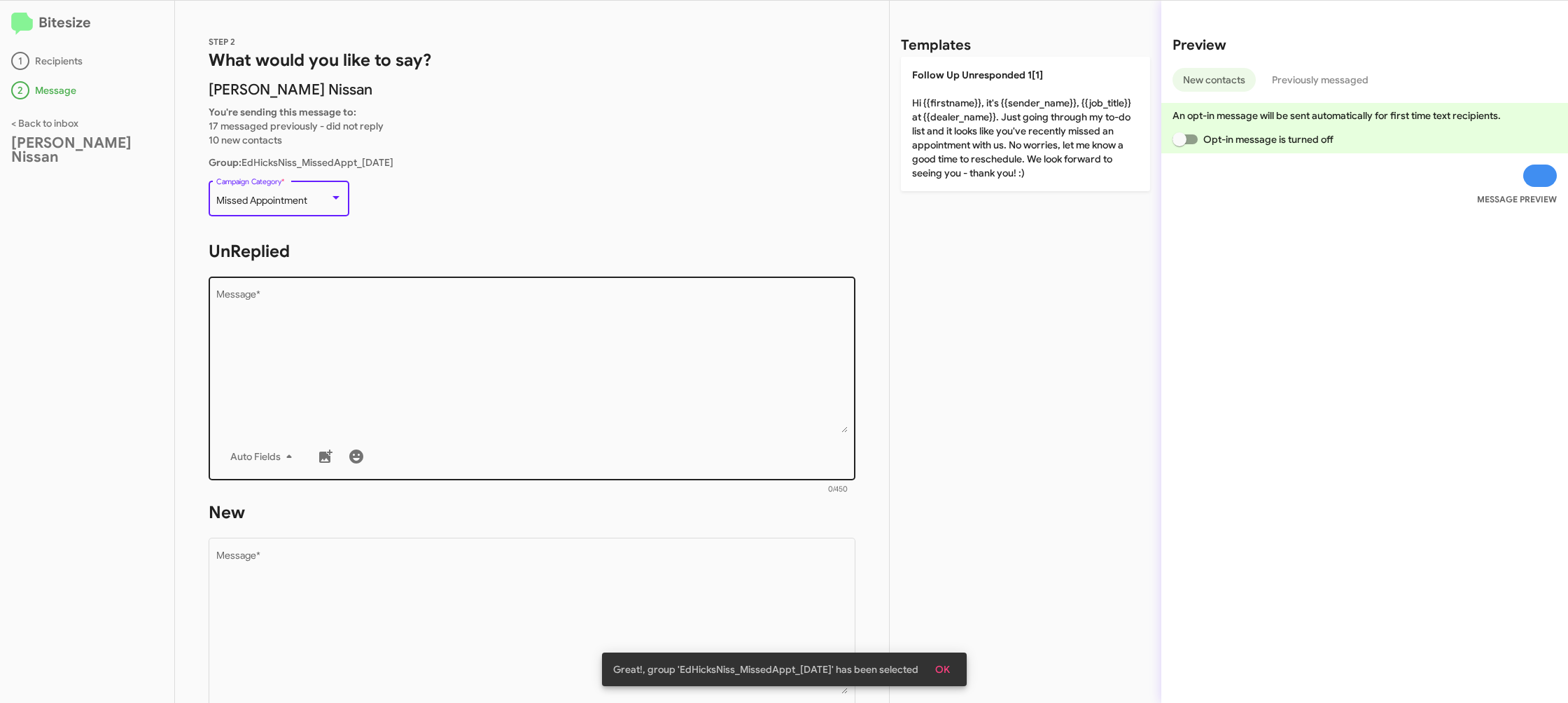
click at [507, 343] on textarea "Message *" at bounding box center [532, 361] width 632 height 143
drag, startPoint x: 514, startPoint y: 349, endPoint x: 652, endPoint y: 302, distance: 145.8
click at [514, 349] on textarea "Message *" at bounding box center [532, 361] width 632 height 143
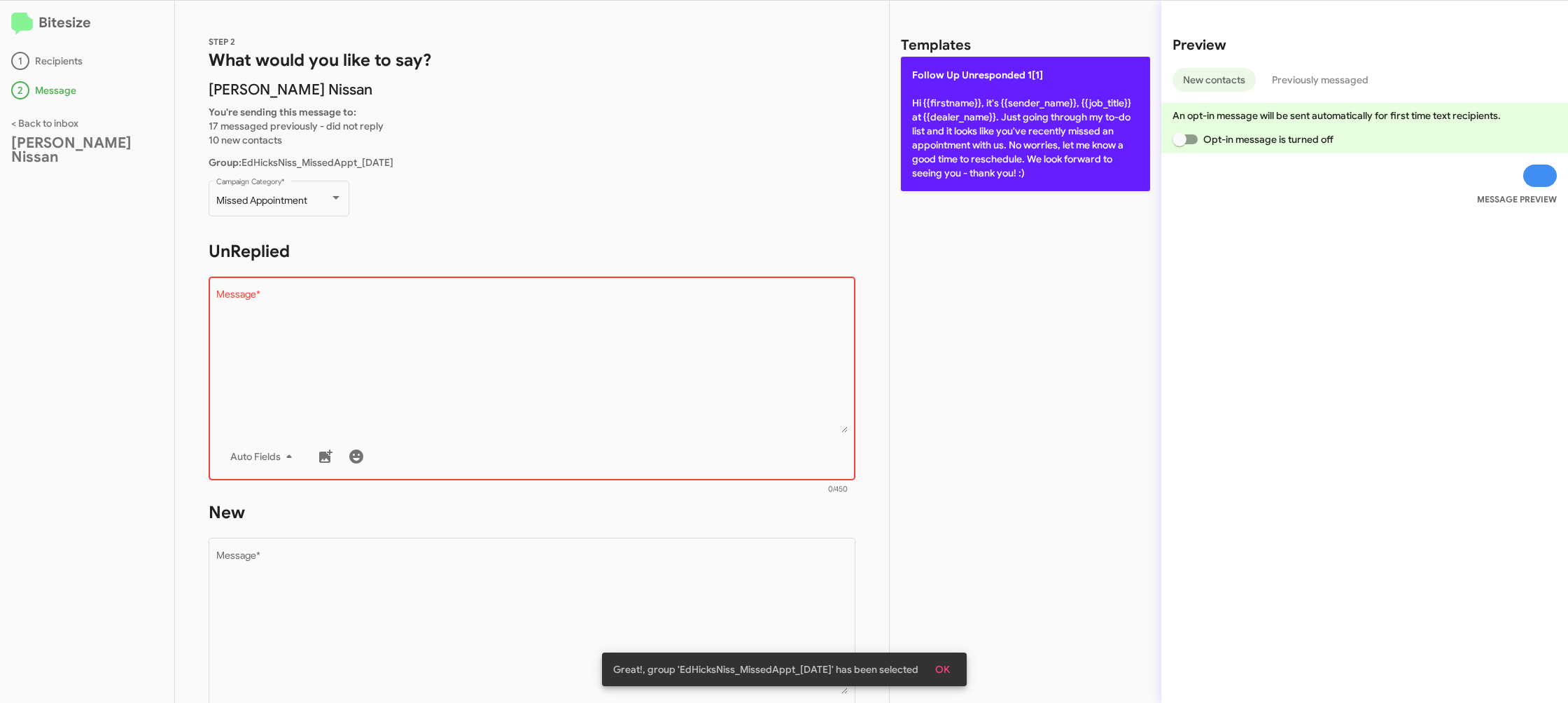
drag, startPoint x: 1007, startPoint y: 145, endPoint x: 1004, endPoint y: 153, distance: 8.5
click at [1007, 146] on p "Follow Up Unresponded 1[1] Hi {{firstname}}, it's {{sender_name}}, {{job_title}…" at bounding box center [1025, 124] width 249 height 134
type textarea "Hi {{firstname}}, it's {{sender_name}}, {{job_title}} at {{dealer_name}}. Just …"
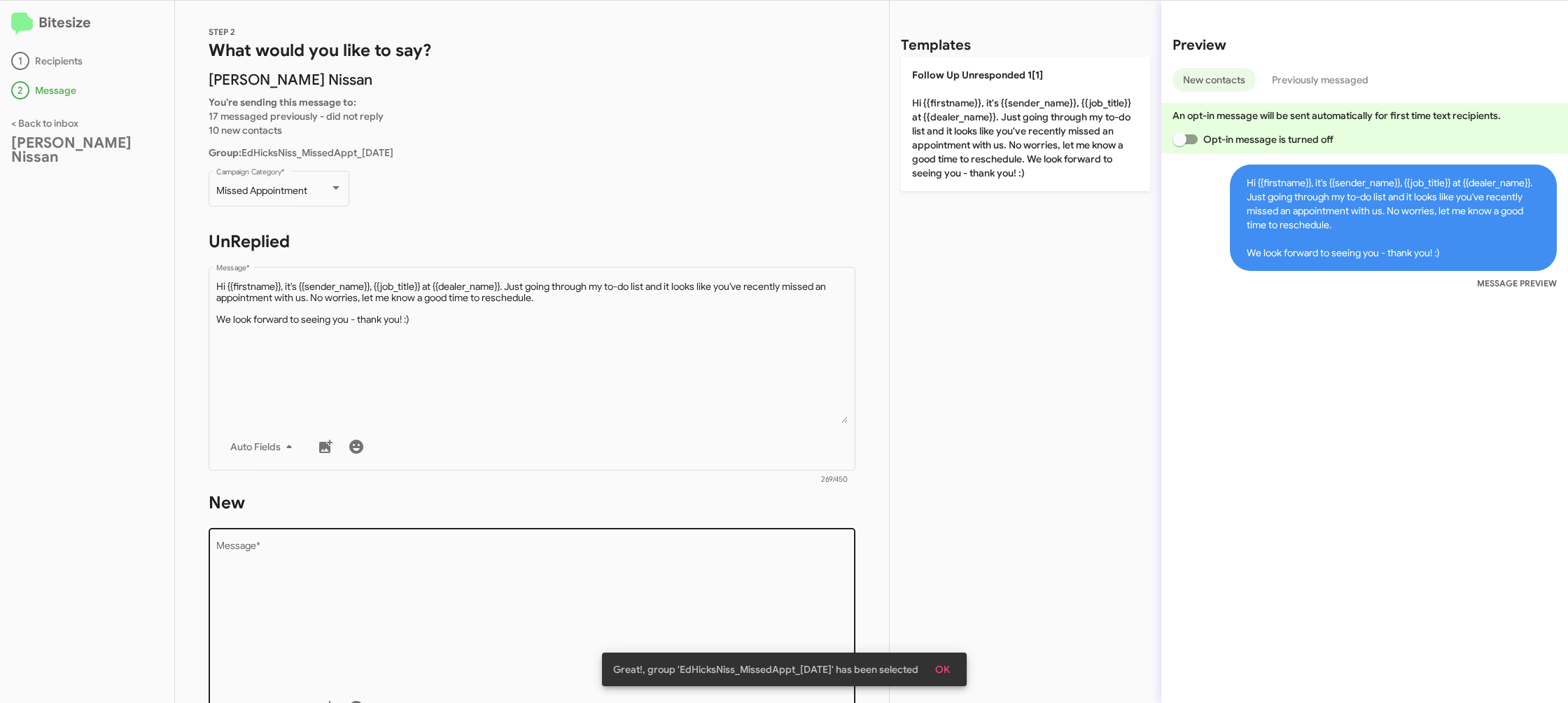
scroll to position [14, 0]
click at [738, 537] on div "Drop image here to insert Auto Fields Message *" at bounding box center [532, 624] width 632 height 206
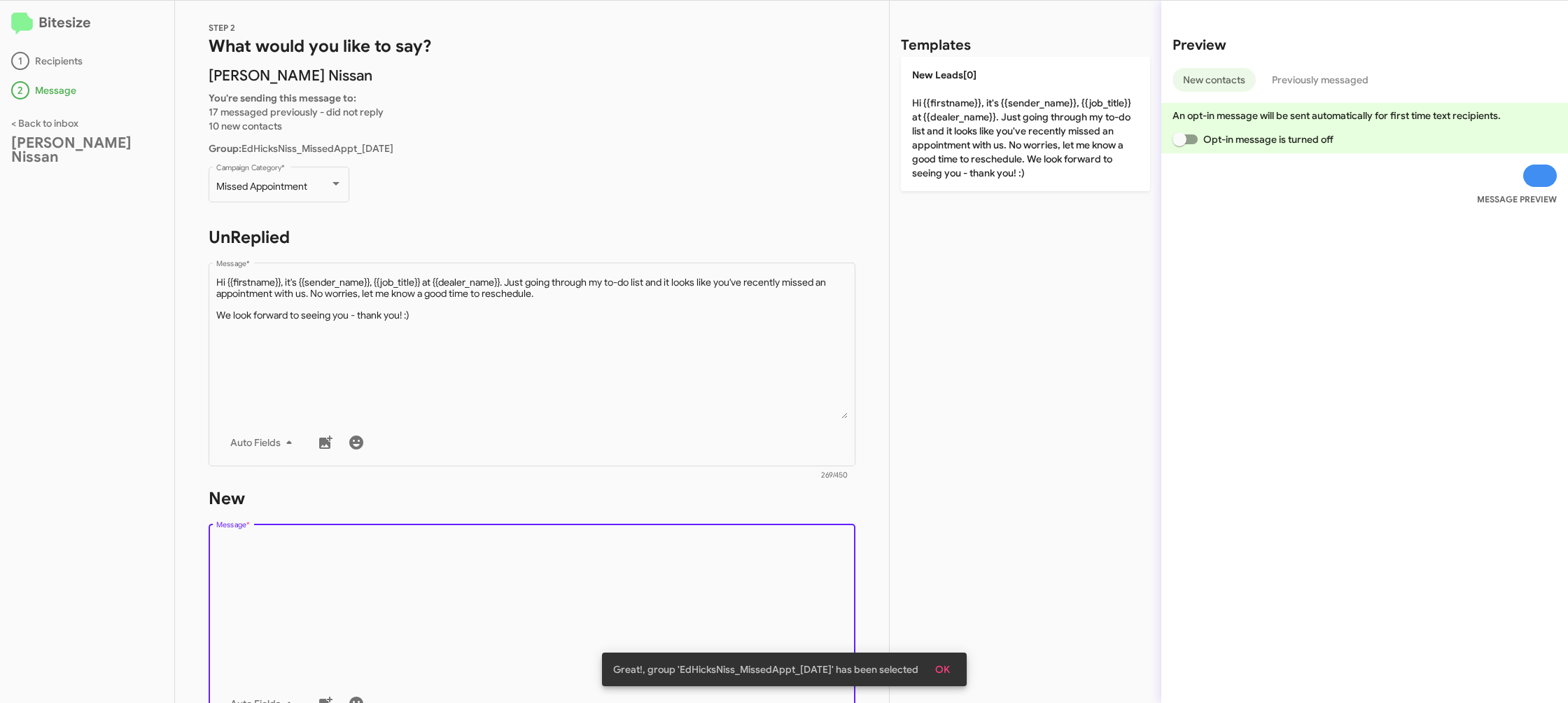
click at [736, 540] on textarea "Message *" at bounding box center [532, 608] width 632 height 143
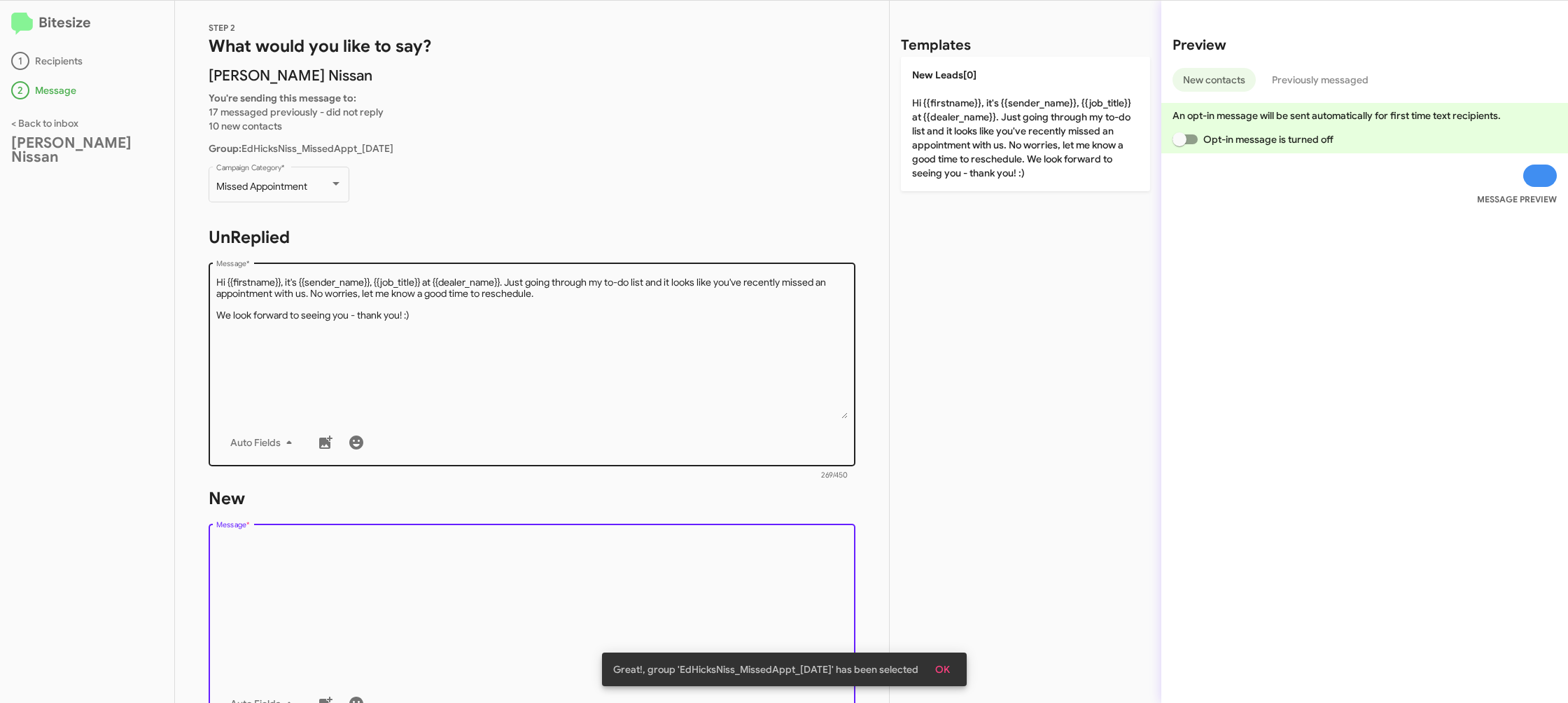
drag, startPoint x: 736, startPoint y: 540, endPoint x: 805, endPoint y: 438, distance: 123.1
click at [774, 481] on div "STEP 2 What would you like to say? Ed Hicks Nissan You're sending this message …" at bounding box center [532, 352] width 714 height 702
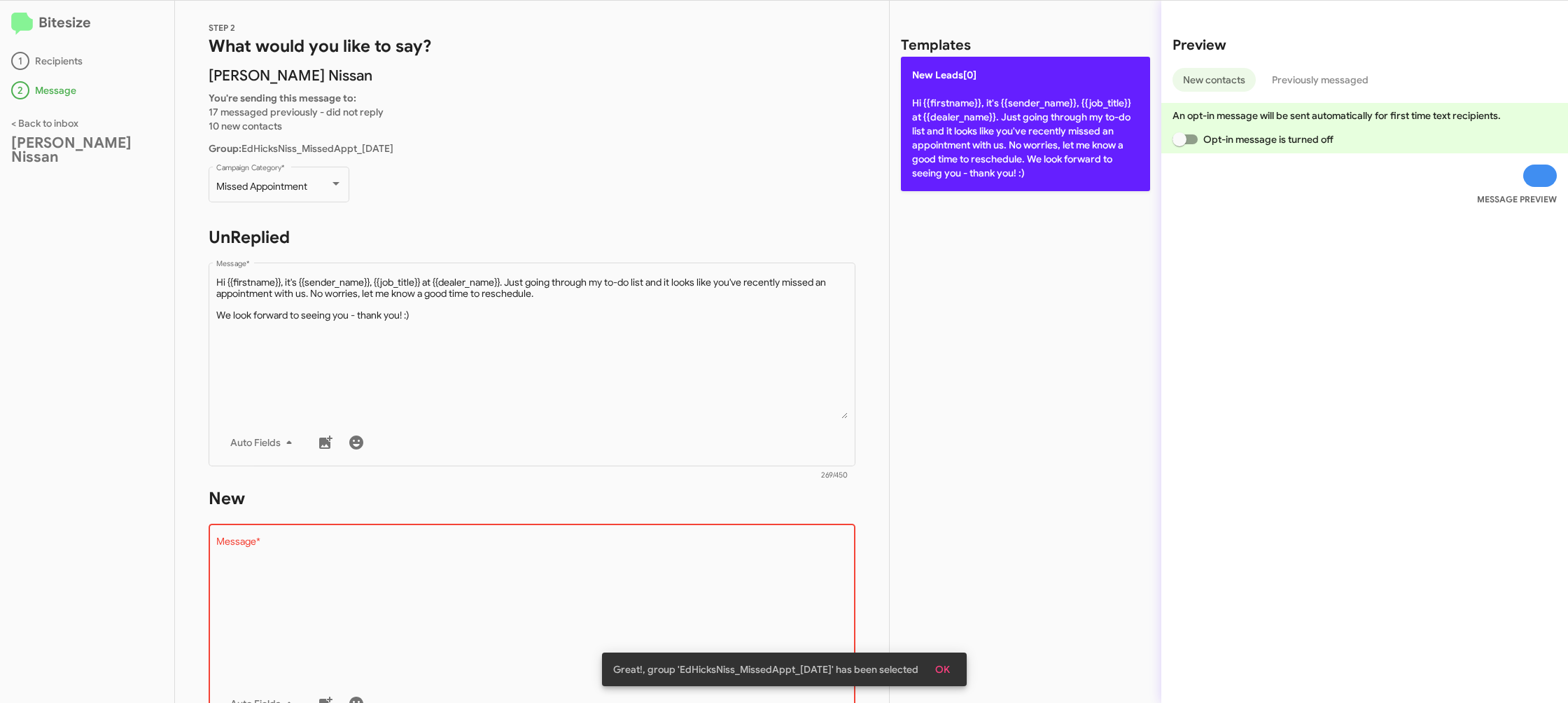
drag, startPoint x: 992, startPoint y: 132, endPoint x: 943, endPoint y: 157, distance: 55.0
click at [991, 132] on p "New Leads[0] Hi {{firstname}}, it's {{sender_name}}, {{job_title}} at {{dealer_…" at bounding box center [1025, 124] width 249 height 134
type textarea "Hi {{firstname}}, it's {{sender_name}}, {{job_title}} at {{dealer_name}}. Just …"
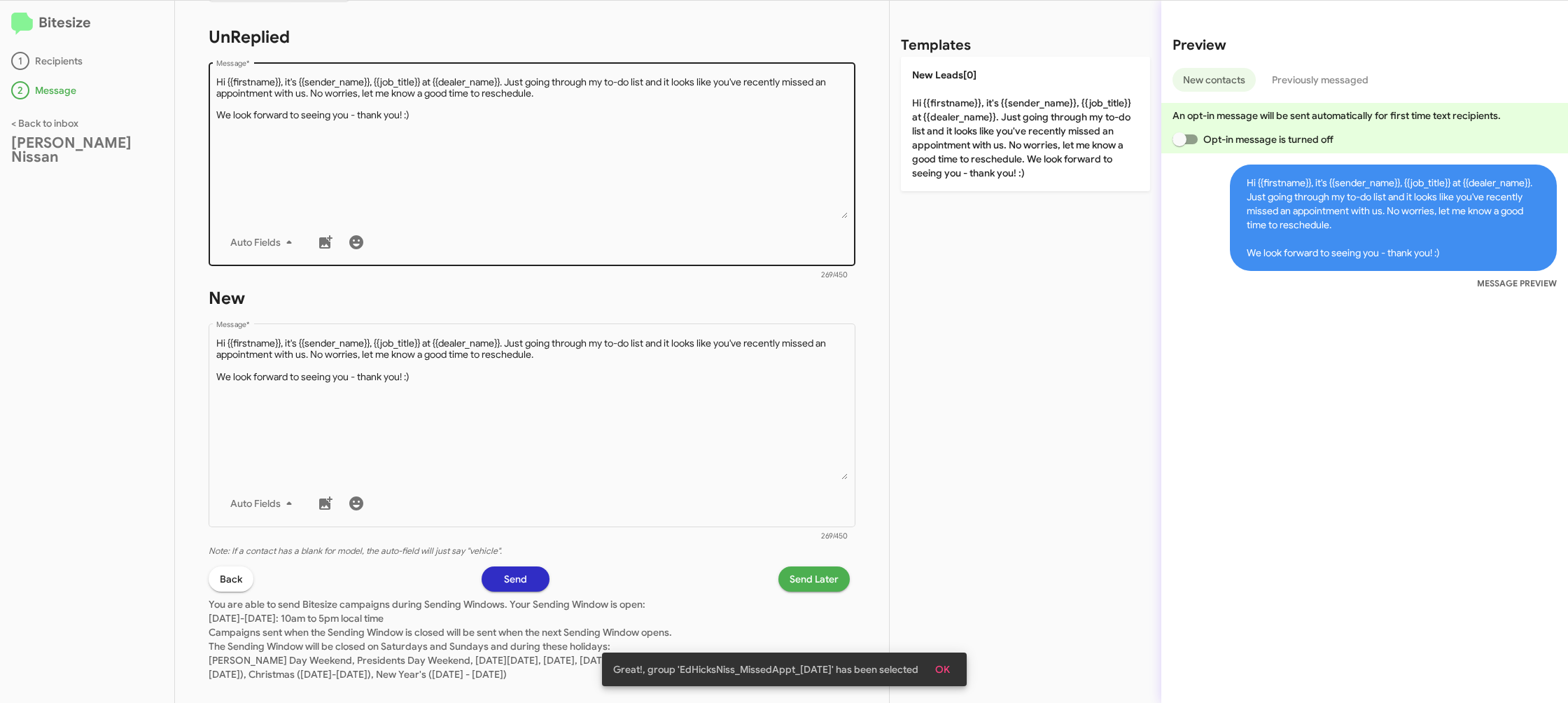
scroll to position [234, 0]
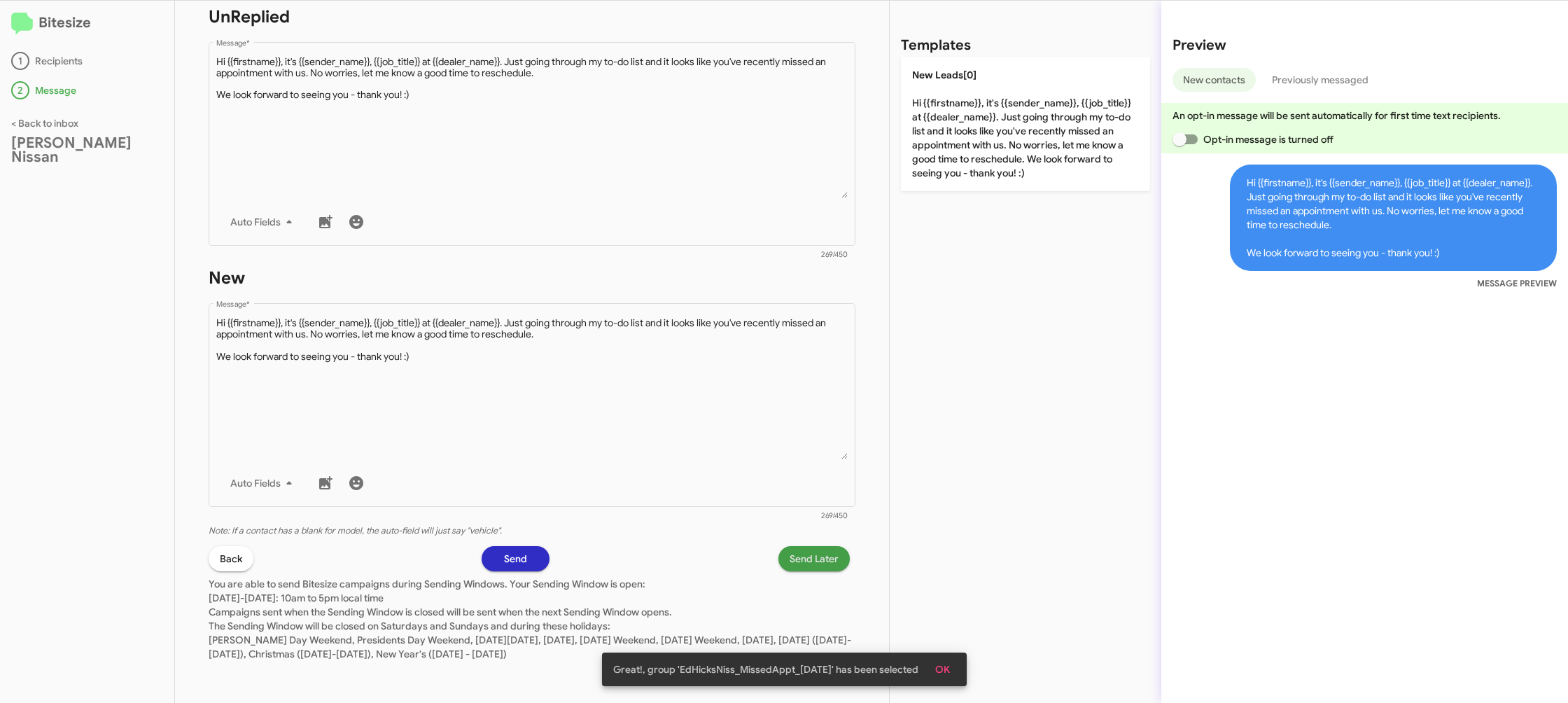
click at [817, 562] on span "Send Later" at bounding box center [814, 558] width 49 height 25
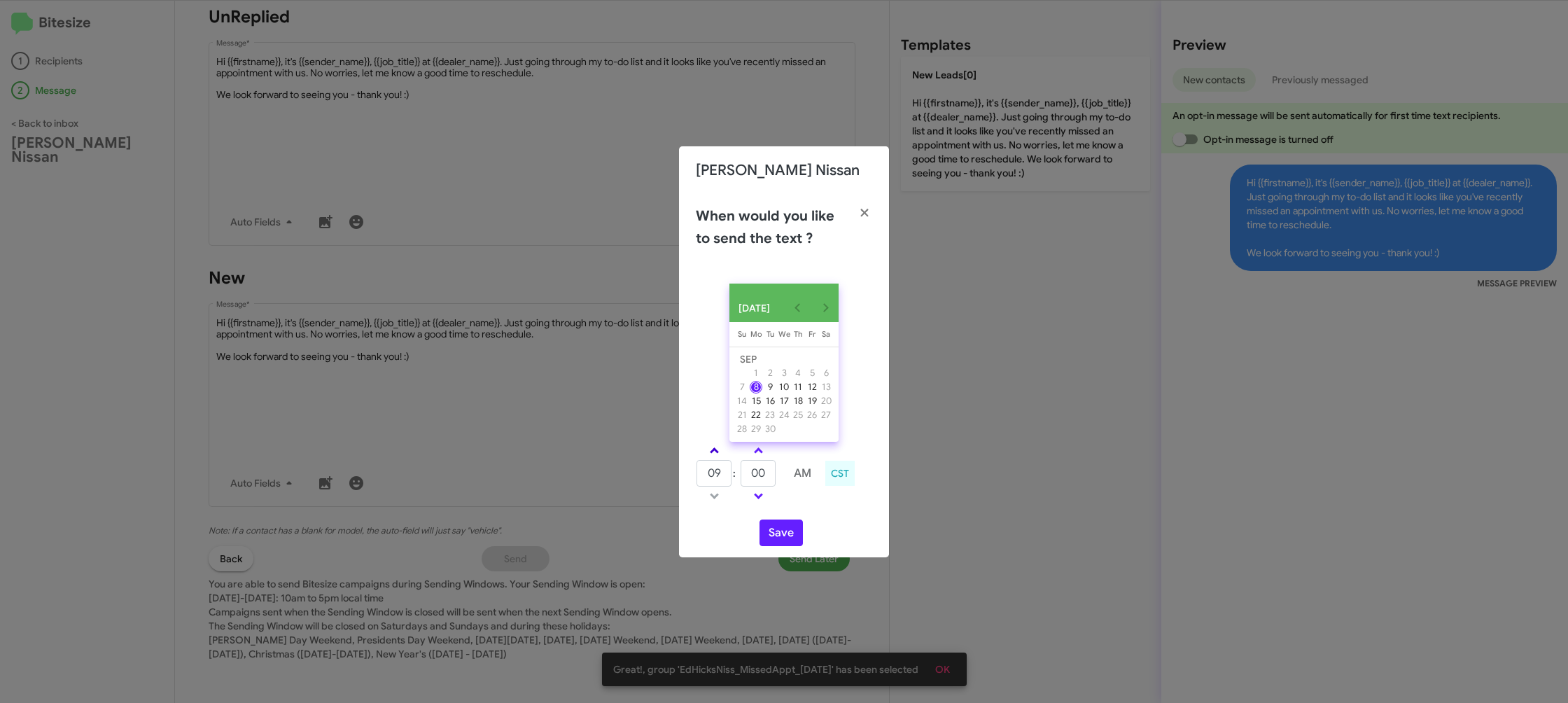
drag, startPoint x: 742, startPoint y: 461, endPoint x: 706, endPoint y: 456, distance: 36.3
click at [721, 458] on tr at bounding box center [759, 450] width 125 height 18
click at [712, 454] on link at bounding box center [714, 450] width 24 height 16
click at [717, 454] on link at bounding box center [714, 450] width 24 height 16
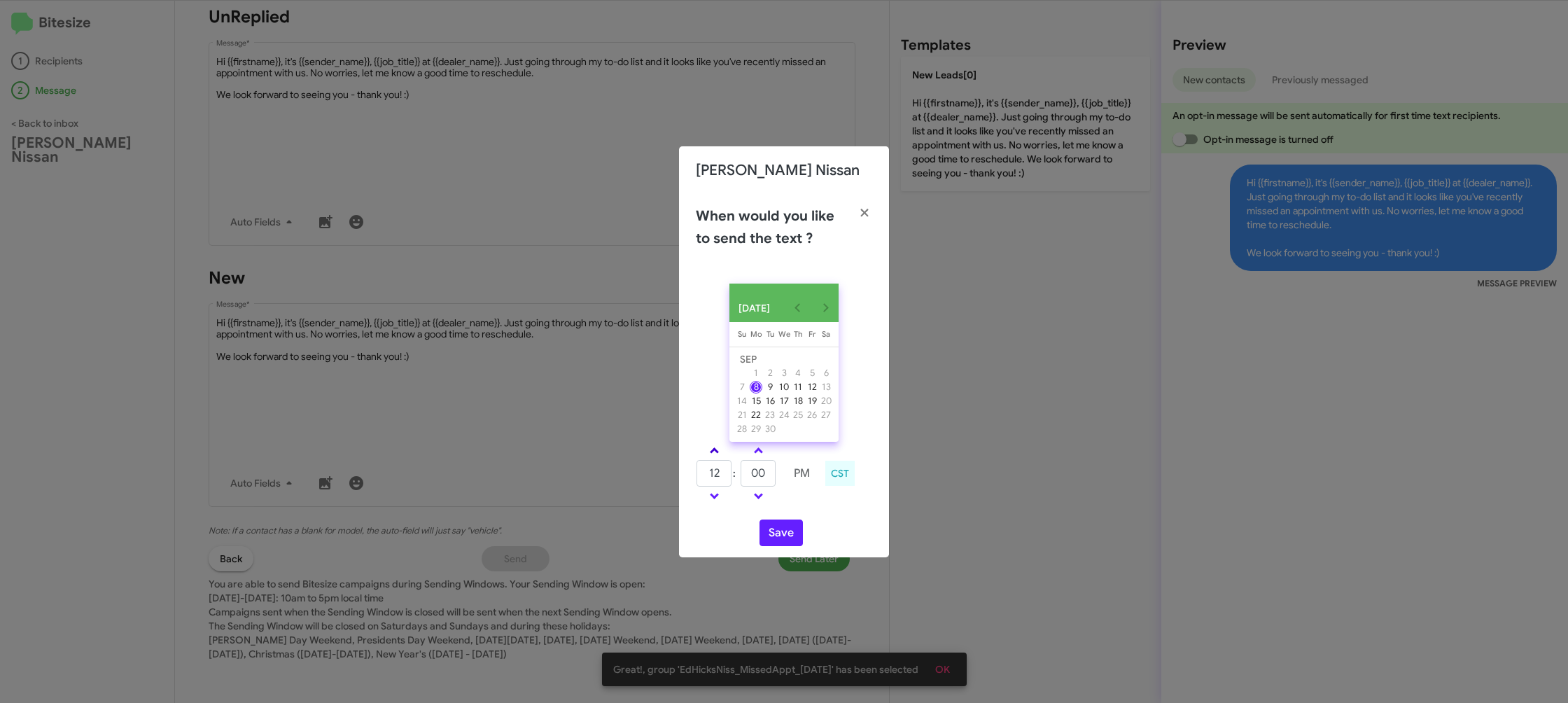
click at [717, 454] on link at bounding box center [714, 450] width 24 height 16
type input "01"
click at [763, 481] on input "00" at bounding box center [759, 473] width 35 height 27
drag, startPoint x: 770, startPoint y: 479, endPoint x: 770, endPoint y: 471, distance: 8.0
click at [772, 472] on input "00" at bounding box center [759, 473] width 35 height 27
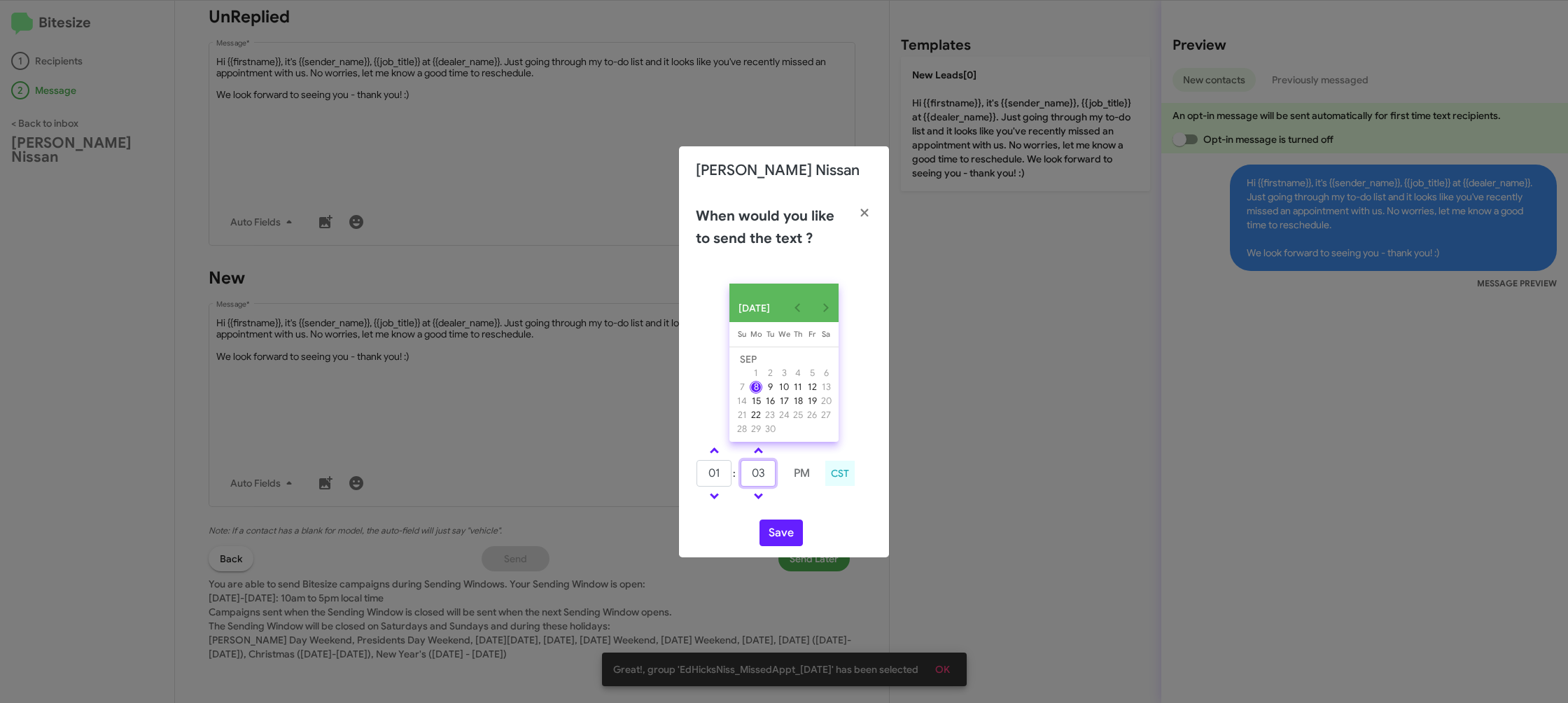
type input "03"
drag, startPoint x: 808, startPoint y: 509, endPoint x: 785, endPoint y: 541, distance: 39.4
click at [805, 509] on div "01 : 03 PM CST" at bounding box center [784, 474] width 198 height 66
click at [785, 541] on button "Save" at bounding box center [781, 533] width 44 height 27
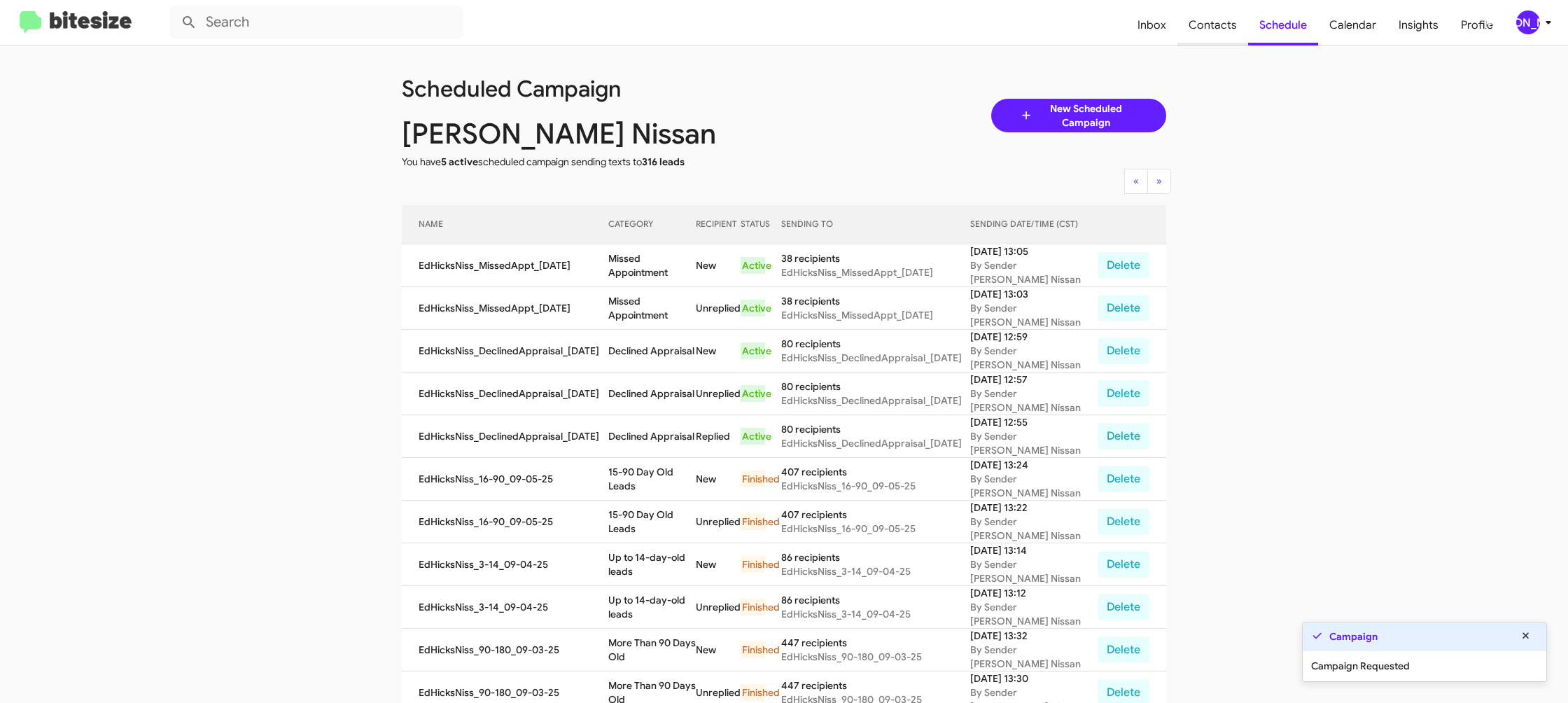
click at [1214, 41] on span "Contacts" at bounding box center [1213, 25] width 71 height 41
type input "in:groups"
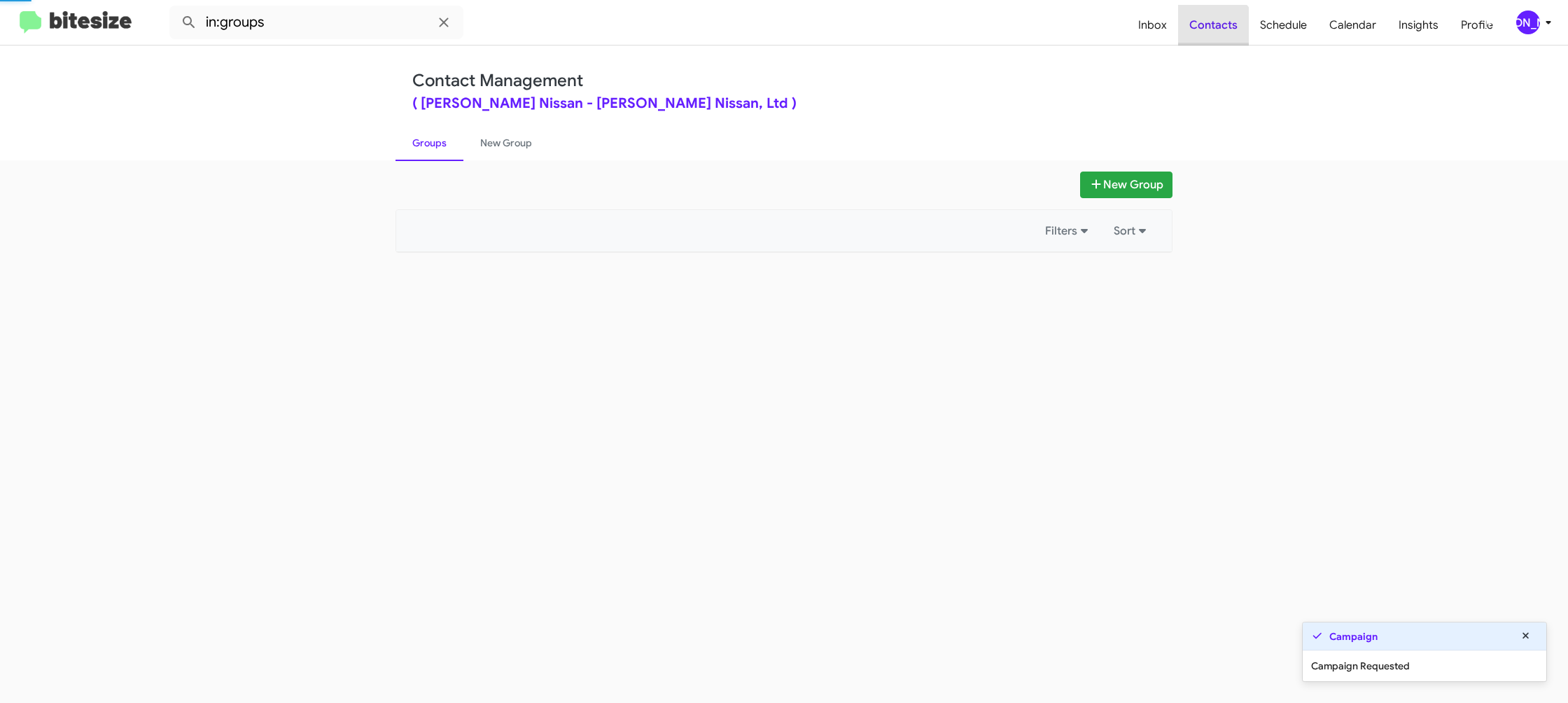
click at [1214, 41] on span "Contacts" at bounding box center [1213, 25] width 71 height 41
drag, startPoint x: 1214, startPoint y: 41, endPoint x: 530, endPoint y: 104, distance: 686.9
click at [1207, 39] on span "Contacts" at bounding box center [1213, 25] width 71 height 41
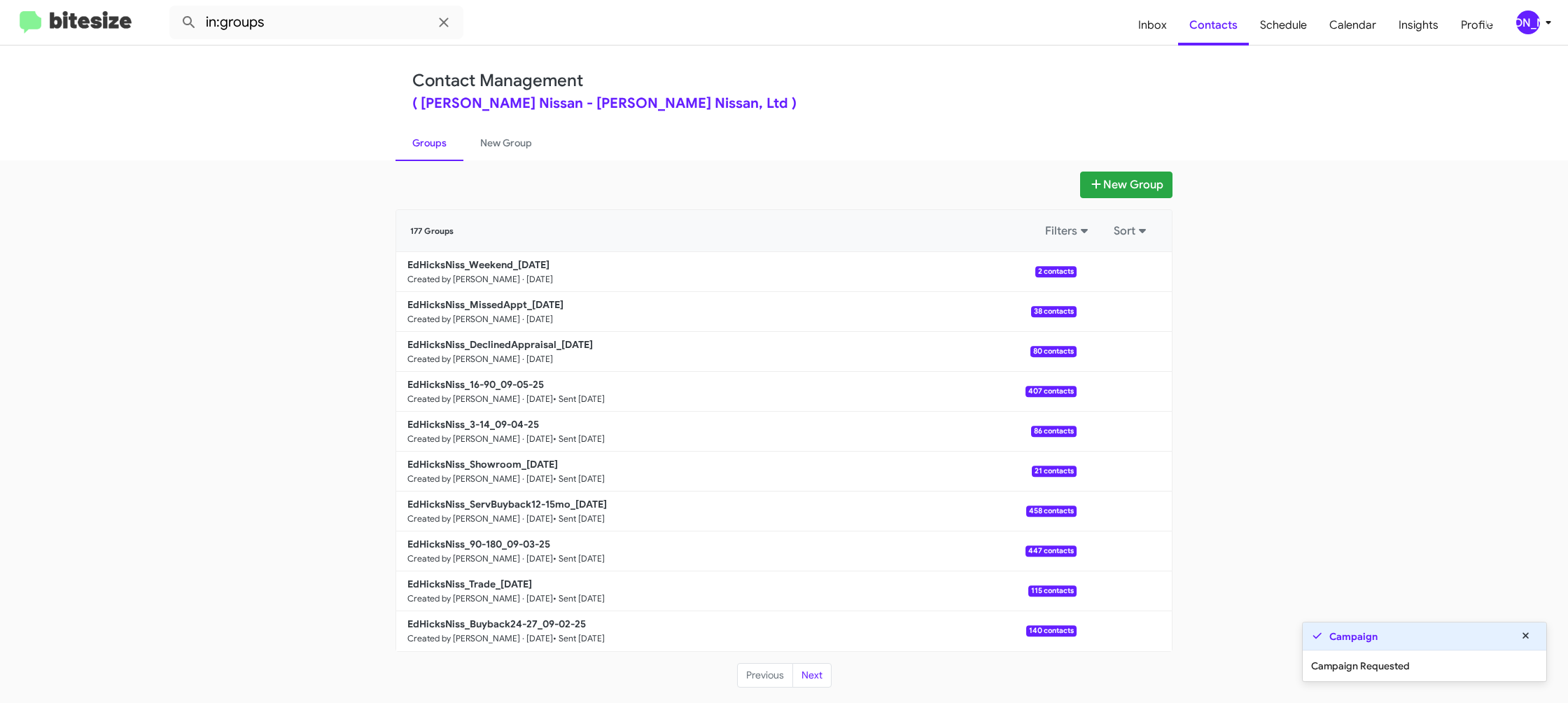
click at [514, 247] on div "177 Groups Filters Sort" at bounding box center [784, 231] width 776 height 42
click at [520, 260] on b "EdHicksNiss_Weekend_09-08-25" at bounding box center [479, 265] width 142 height 13
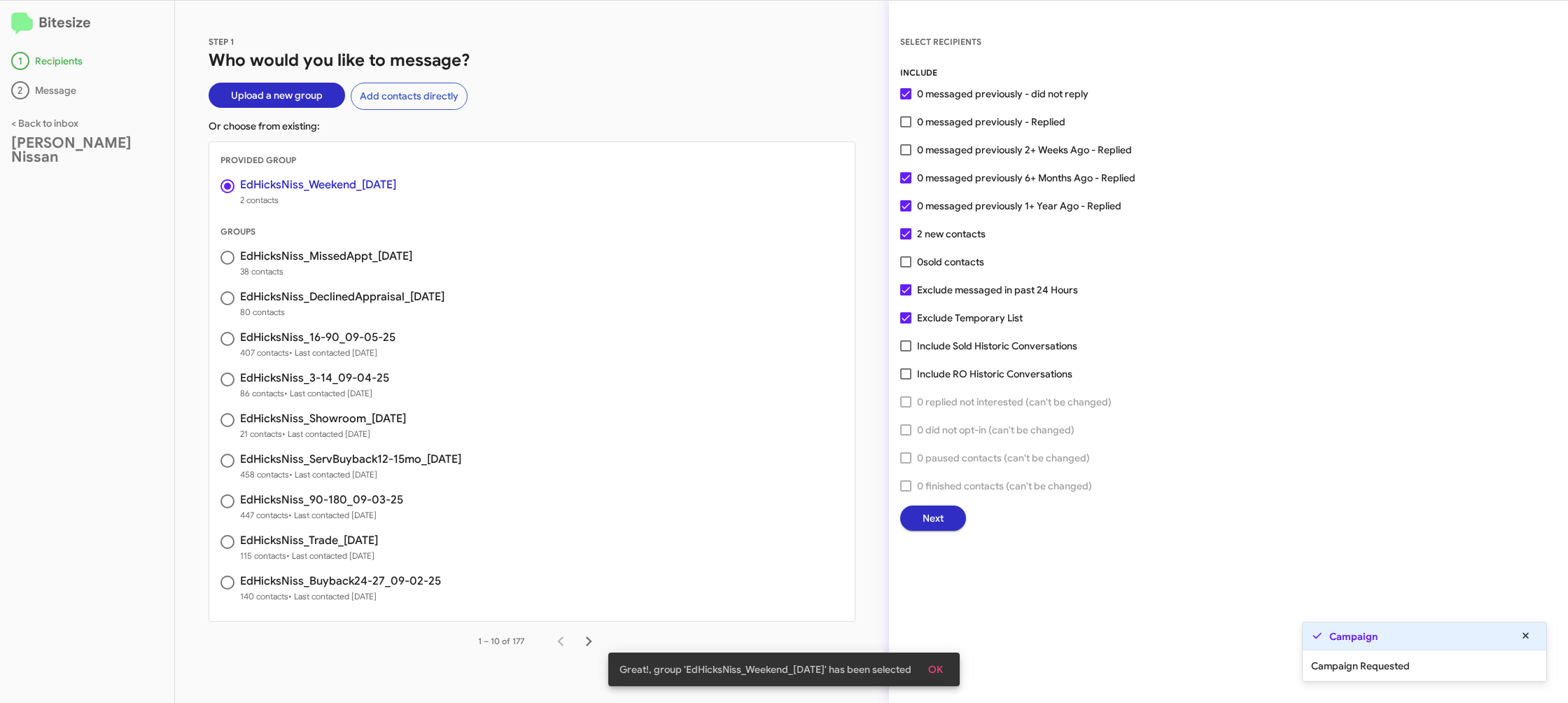
click at [932, 513] on span "Next" at bounding box center [933, 518] width 21 height 25
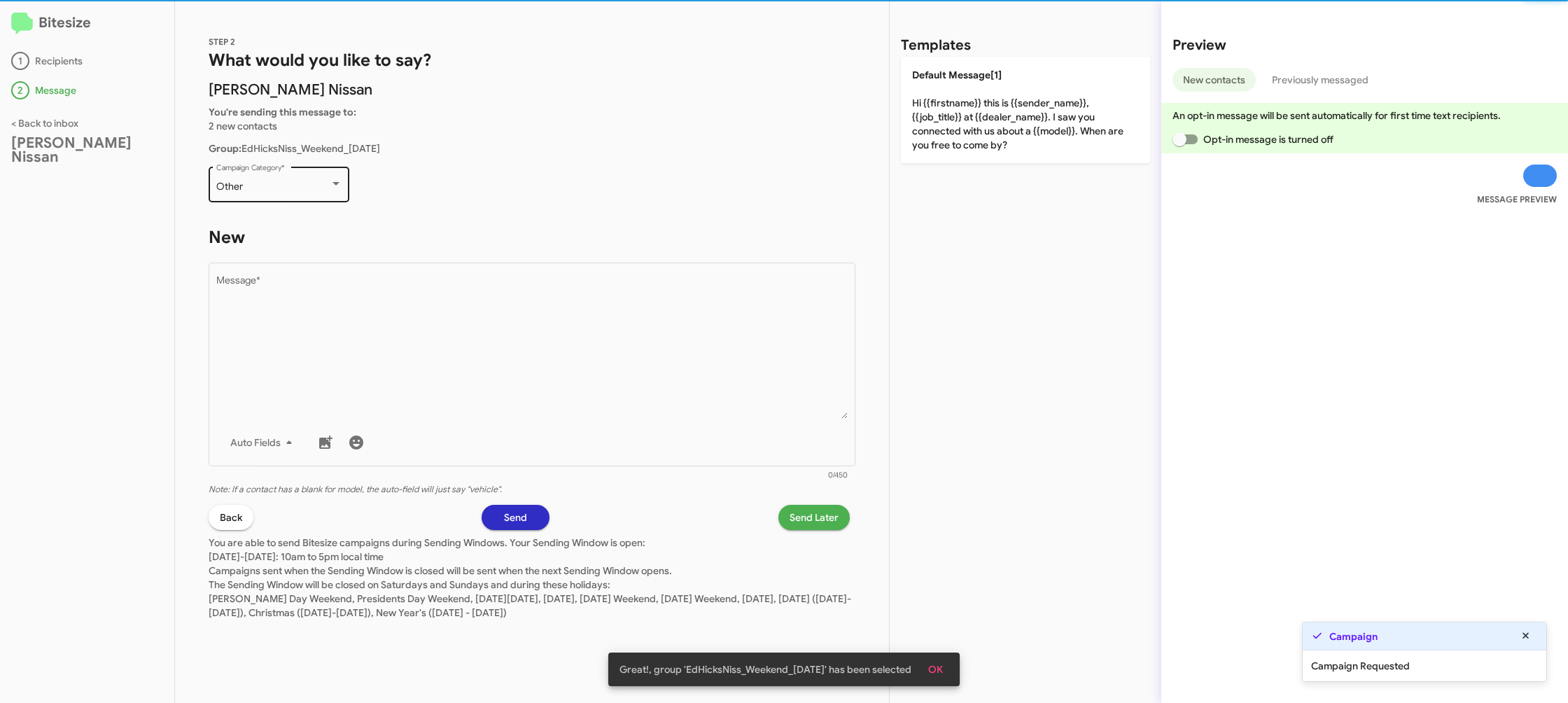
click at [306, 179] on div "Other Campaign Category *" at bounding box center [279, 183] width 126 height 38
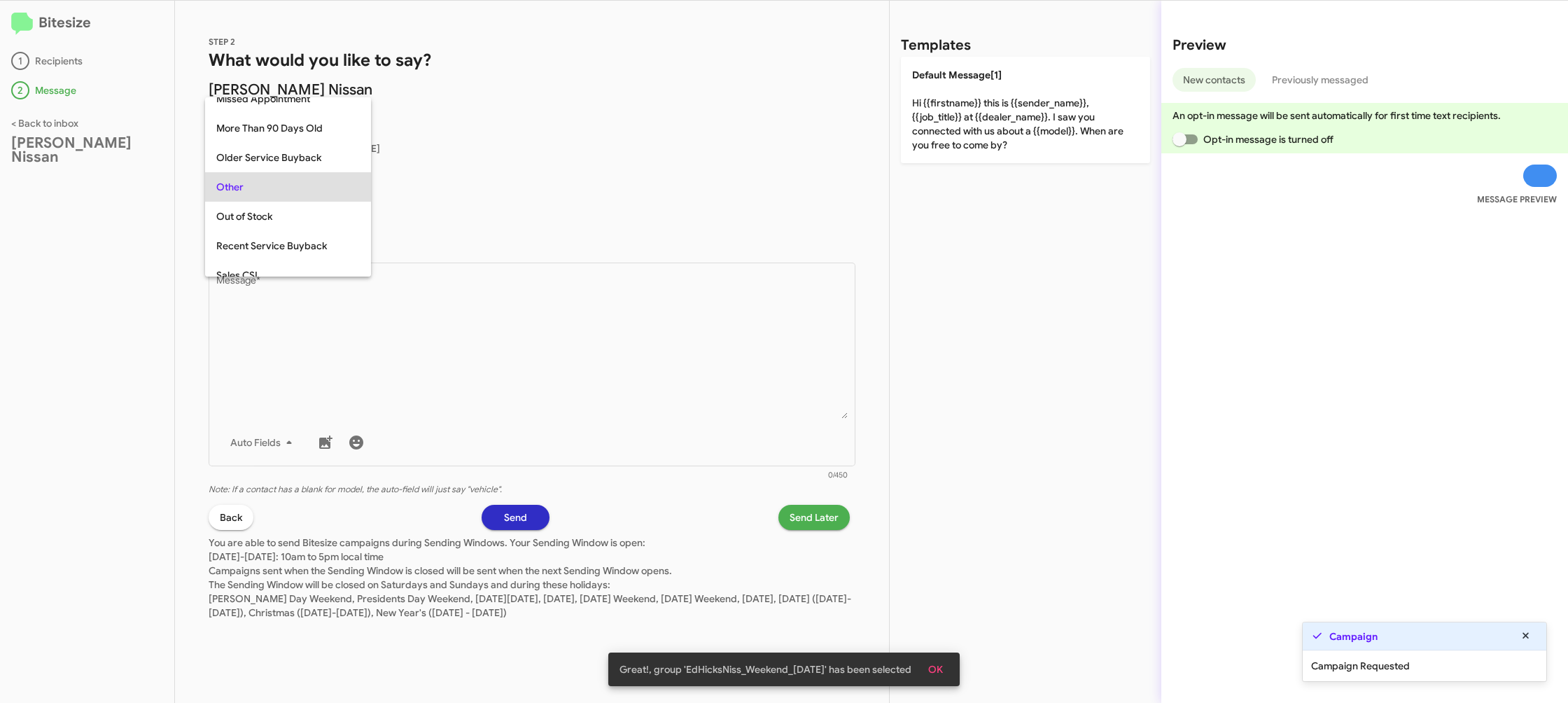
scroll to position [585, 0]
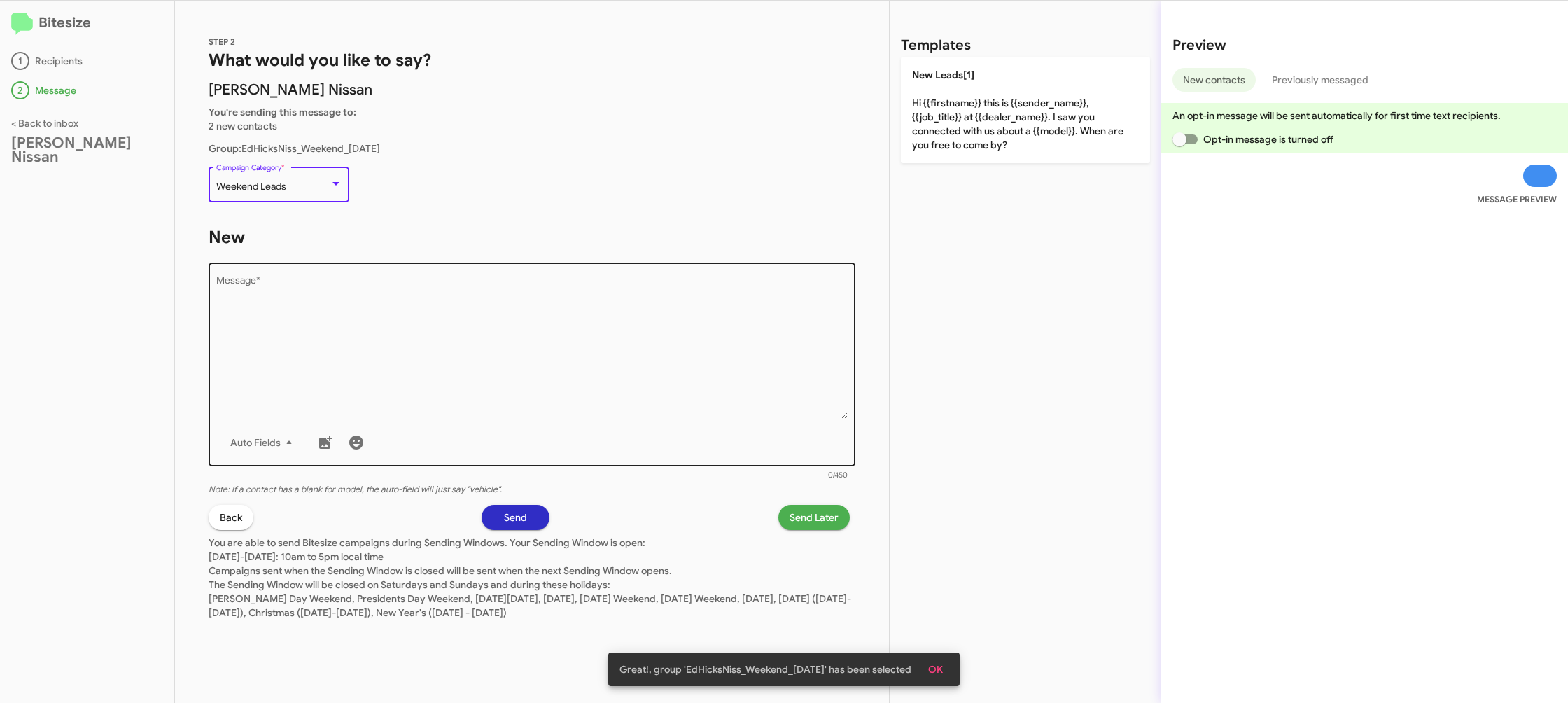
click at [593, 366] on textarea "Message *" at bounding box center [532, 347] width 632 height 143
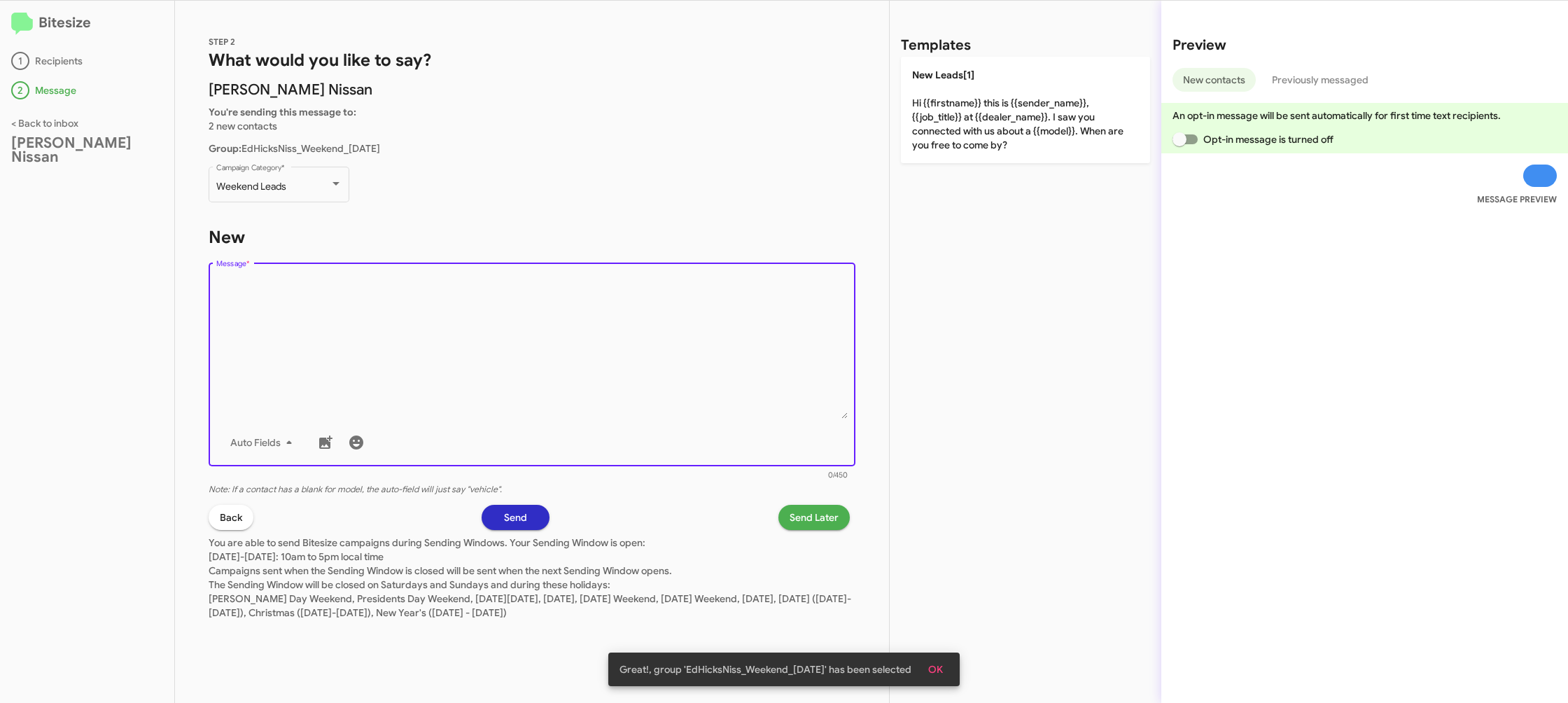
drag, startPoint x: 593, startPoint y: 366, endPoint x: 885, endPoint y: 198, distance: 336.9
click at [596, 360] on textarea "Message *" at bounding box center [532, 347] width 632 height 143
click at [978, 156] on div "Templates New Leads[1] Hi {{firstname}} this is {{sender_name}}, {{job_title}} …" at bounding box center [1025, 352] width 272 height 702
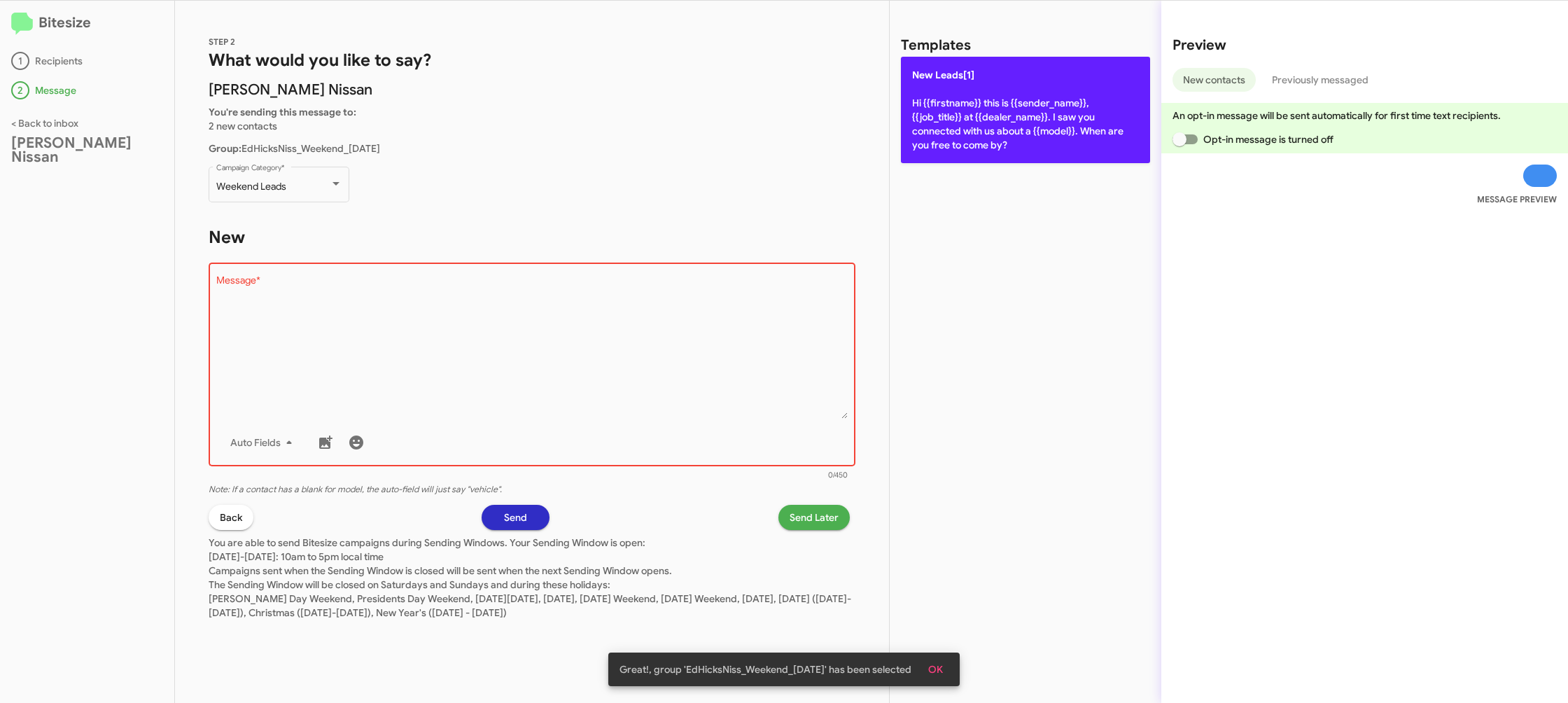
click at [969, 128] on p "New Leads[1] Hi {{firstname}} this is {{sender_name}}, {{job_title}} at {{deale…" at bounding box center [1025, 110] width 249 height 106
type textarea "Hi {{firstname}} this is {{sender_name}}, {{job_title}} at {{dealer_name}}. I s…"
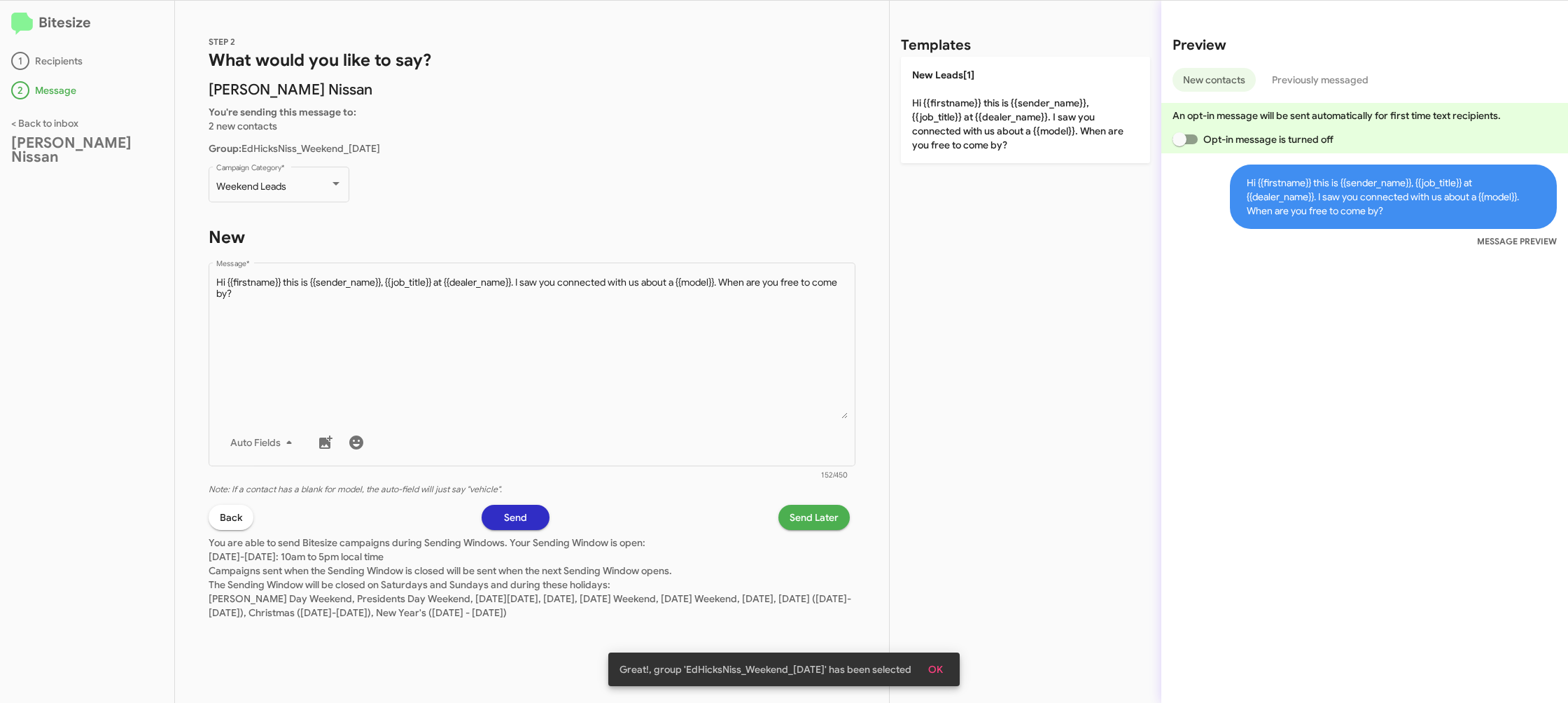
click at [806, 530] on p "You are able to send Bitesize campaigns during Sending Windows. Your Sending Wi…" at bounding box center [532, 575] width 647 height 90
click at [811, 509] on span "Send Later" at bounding box center [814, 517] width 49 height 25
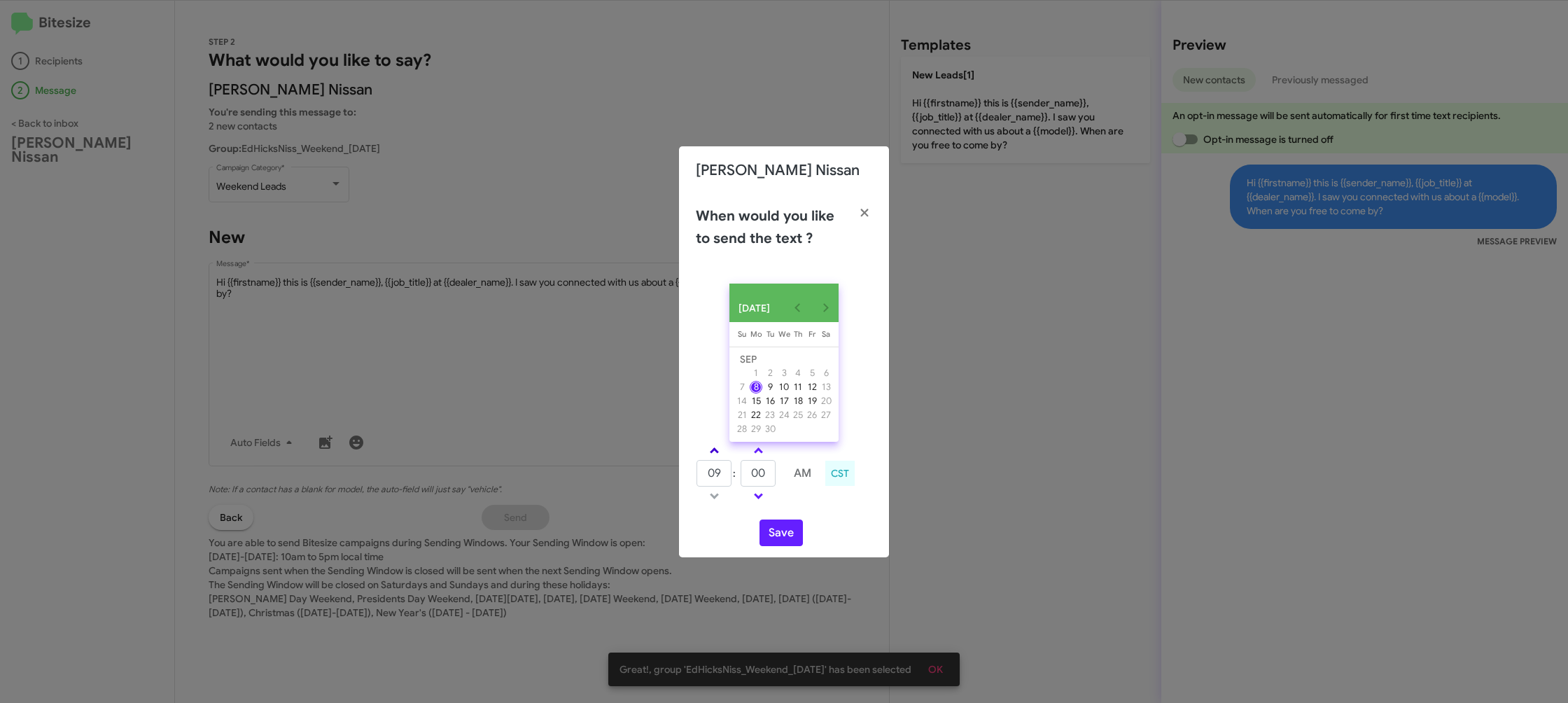
click at [713, 449] on link at bounding box center [714, 450] width 24 height 16
type input "01"
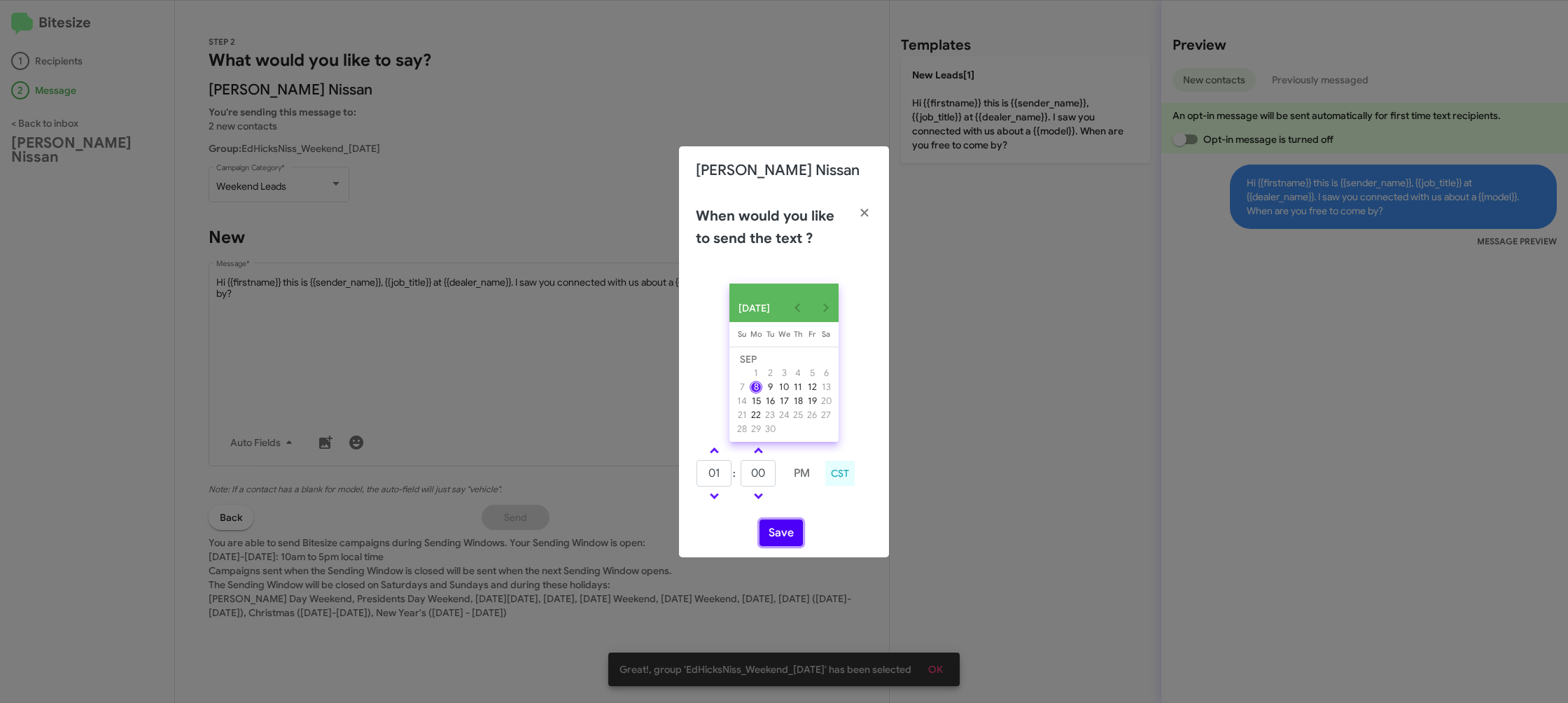
click at [787, 534] on button "Save" at bounding box center [781, 533] width 44 height 27
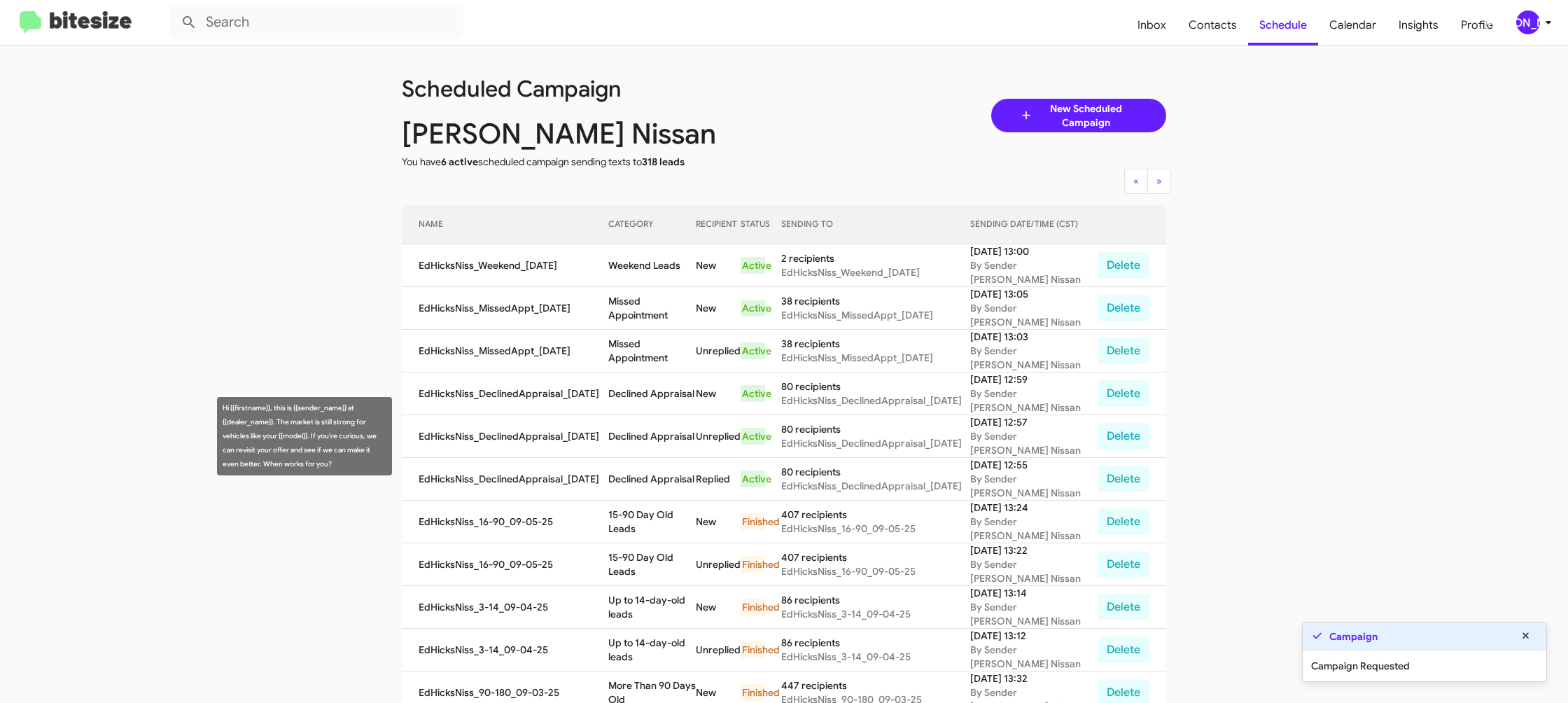
click at [639, 440] on td "Declined Appraisal" at bounding box center [652, 437] width 88 height 43
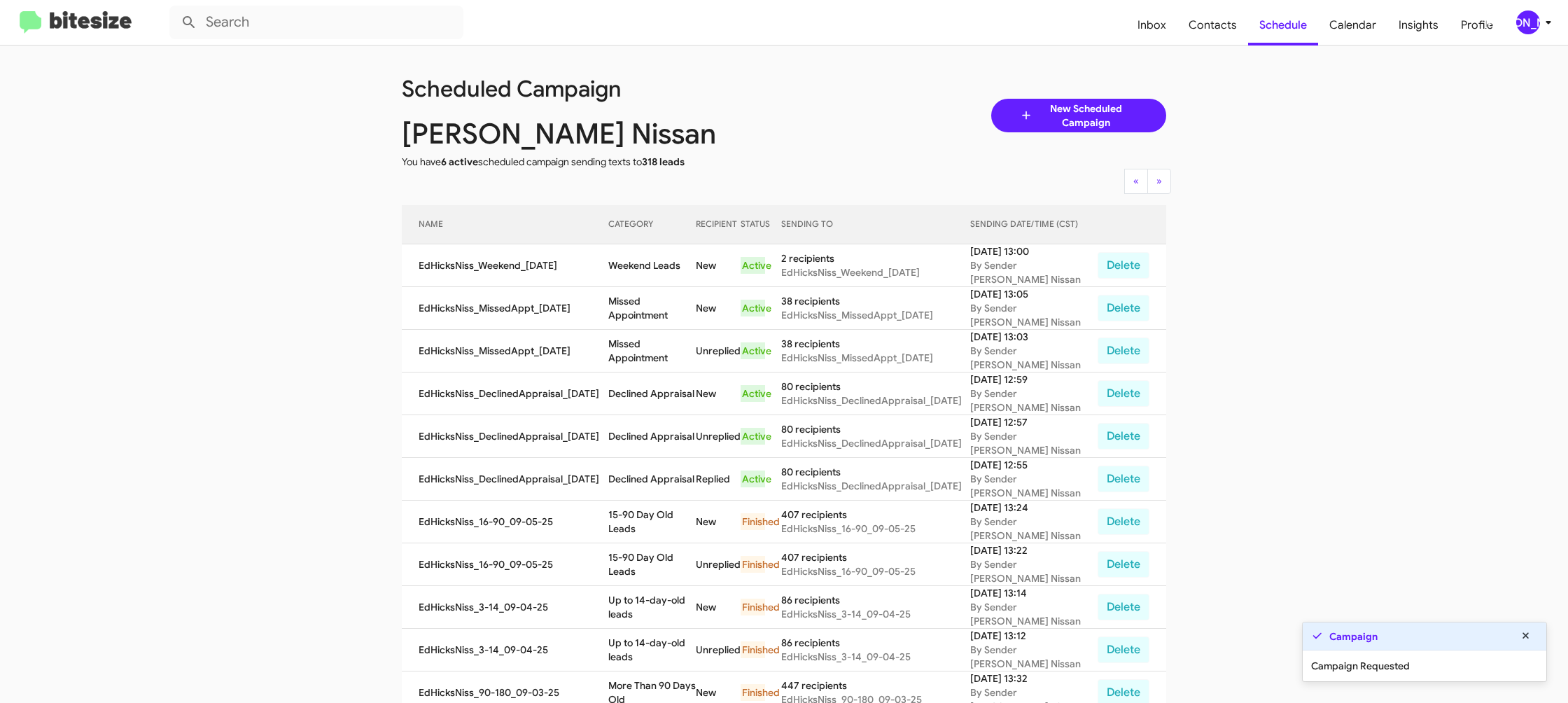
drag, startPoint x: 639, startPoint y: 440, endPoint x: 493, endPoint y: 204, distance: 277.5
click at [638, 439] on td "Declined Appraisal" at bounding box center [652, 437] width 88 height 43
copy td "Declined Appraisal"
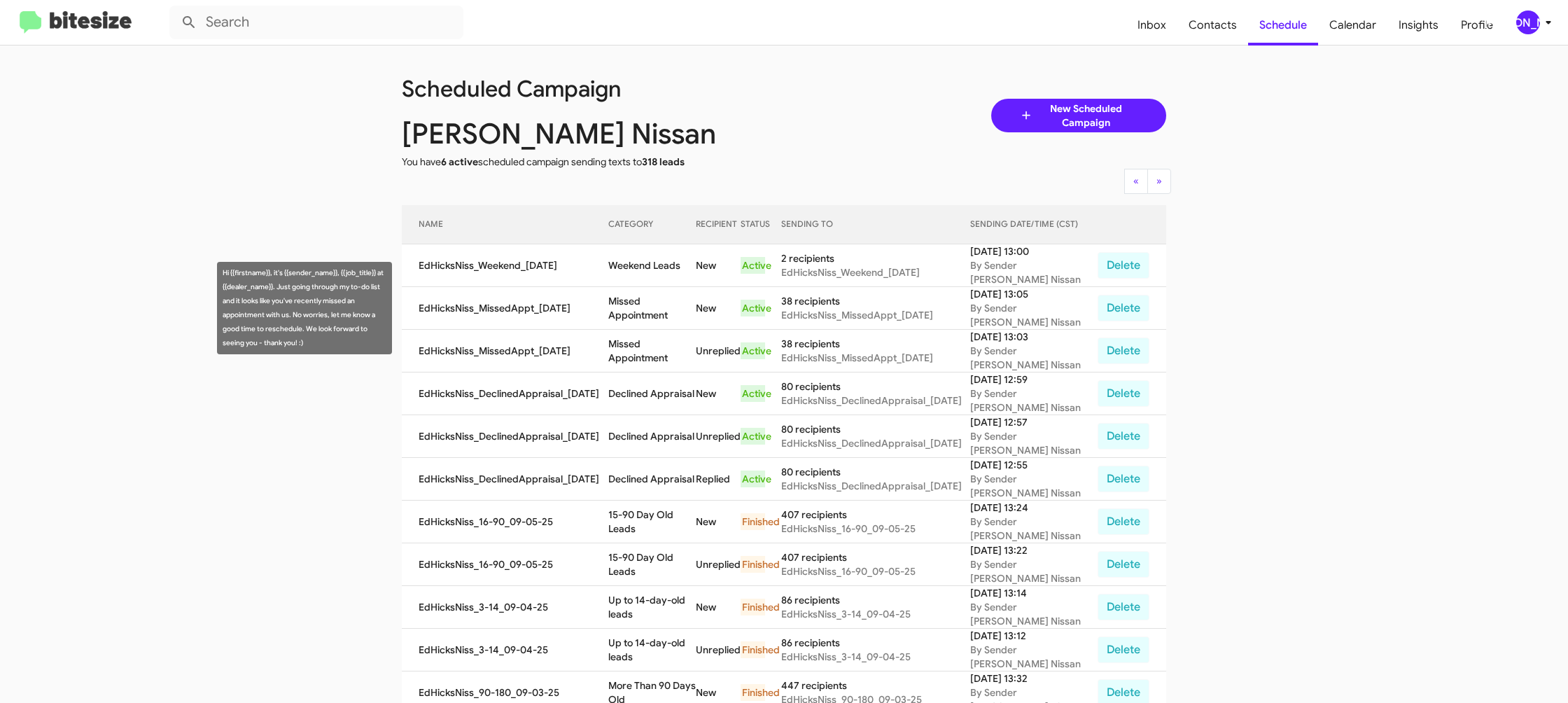
click at [653, 303] on td "Missed Appointment" at bounding box center [652, 309] width 88 height 43
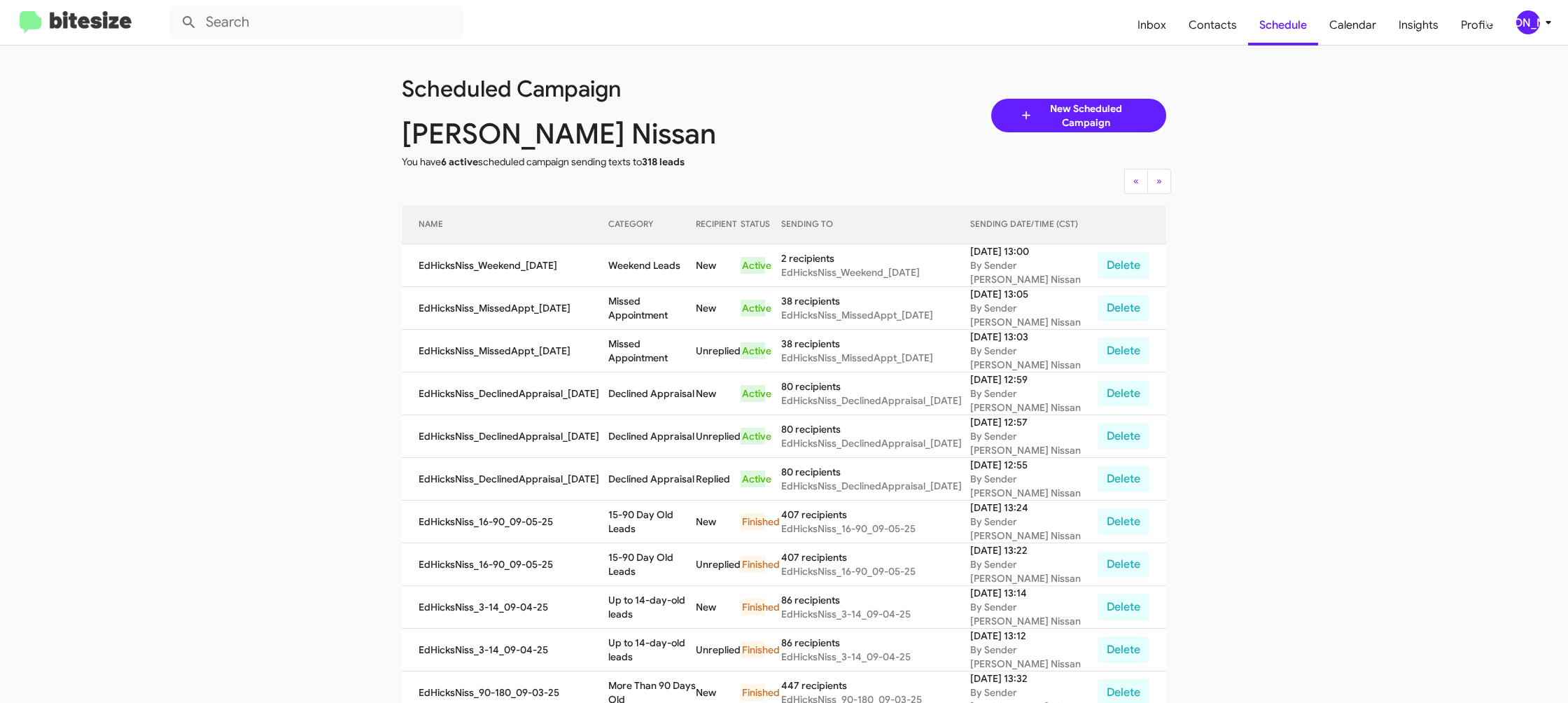
click at [653, 303] on td "Missed Appointment" at bounding box center [652, 309] width 88 height 43
copy td "Missed Appointment"
click at [667, 261] on td "Weekend Leads" at bounding box center [652, 266] width 88 height 43
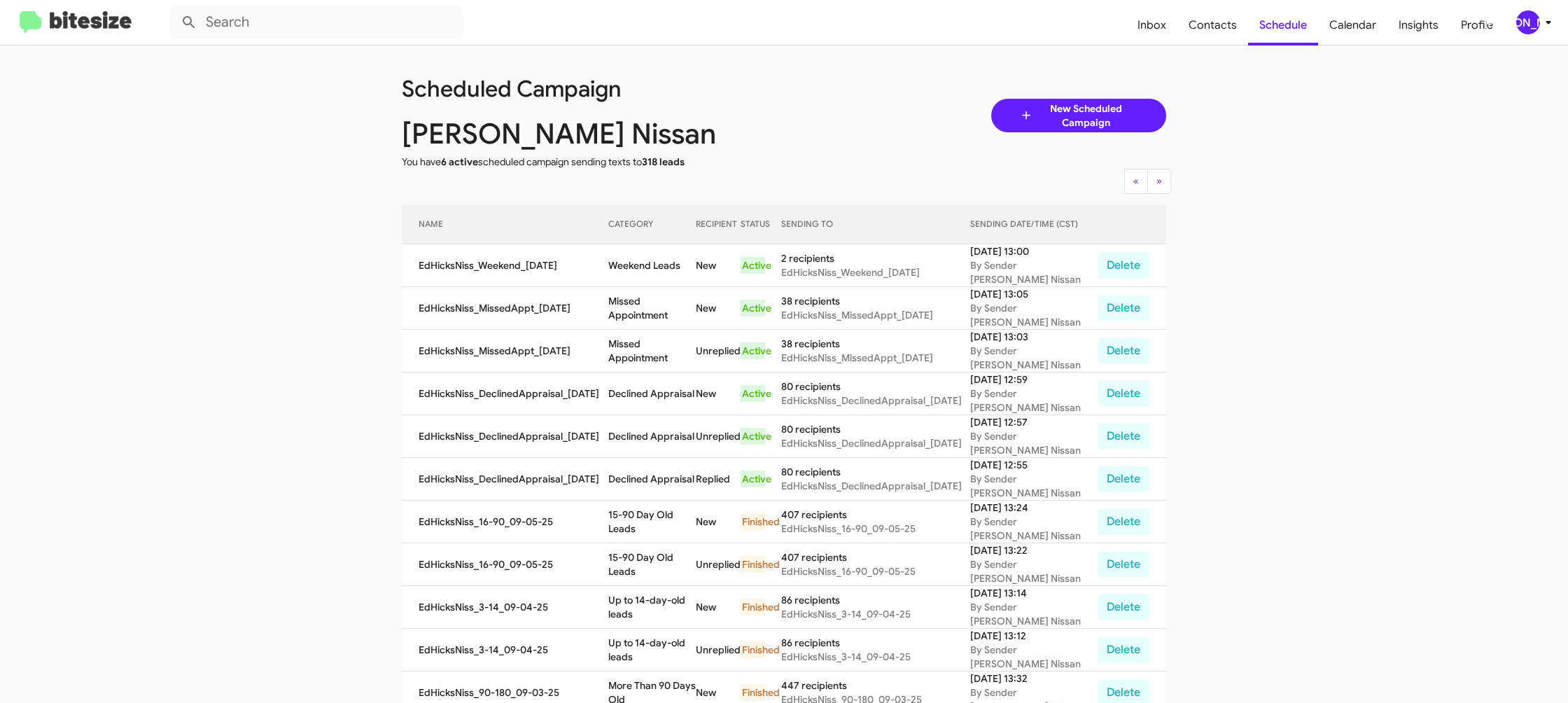
click at [667, 261] on td "Weekend Leads" at bounding box center [652, 266] width 88 height 43
copy td "Weekend Leads"
click at [1505, 23] on button "[PERSON_NAME]" at bounding box center [1529, 22] width 49 height 24
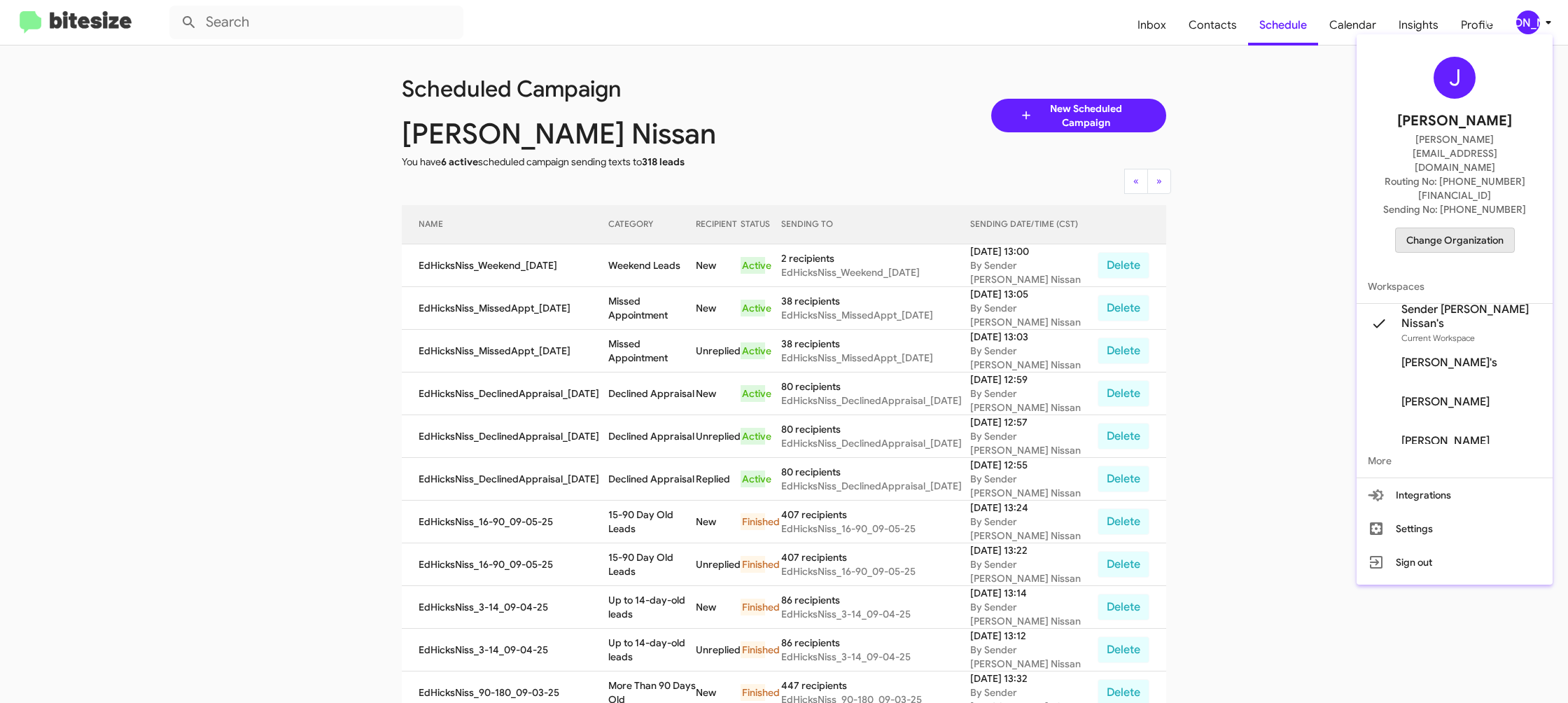
click at [1456, 229] on span "Change Organization" at bounding box center [1455, 241] width 97 height 24
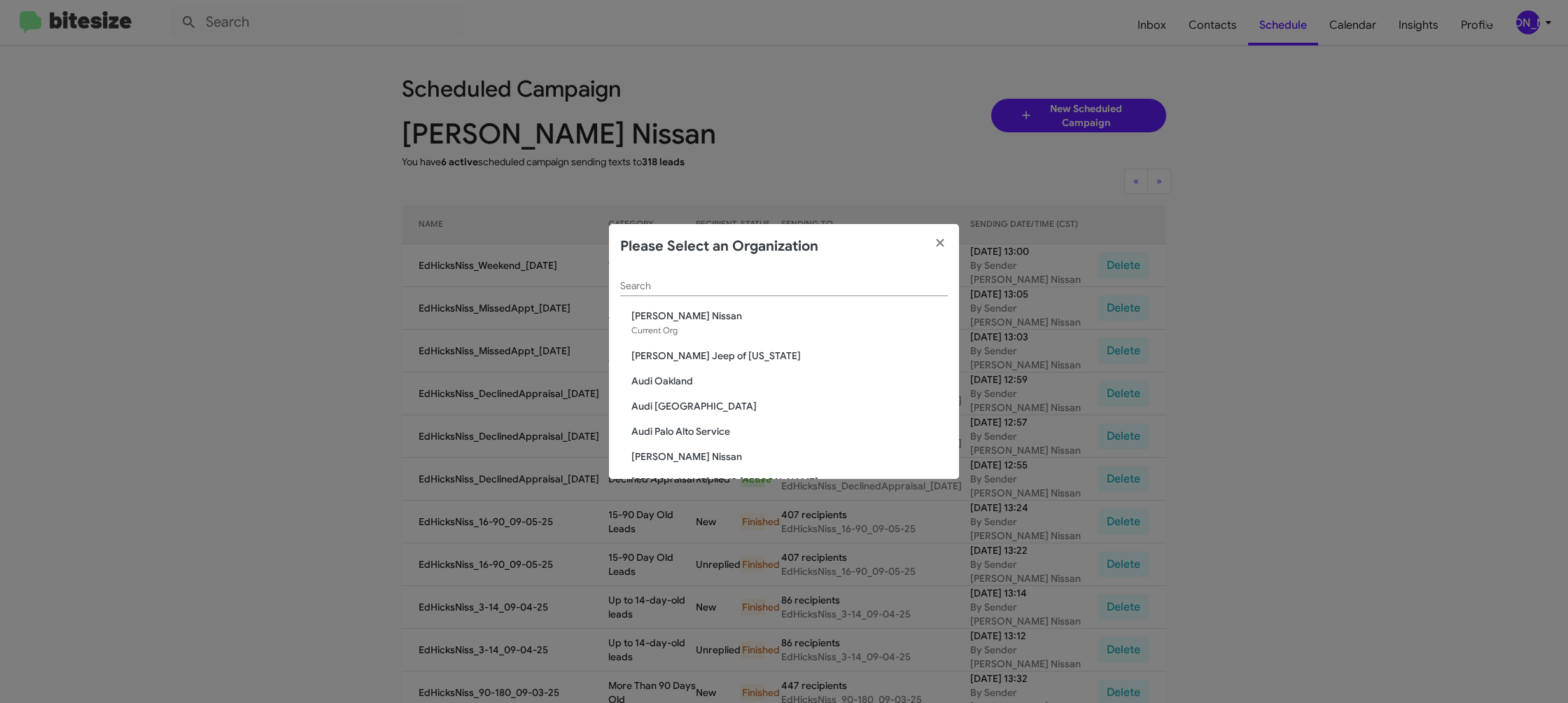
click at [663, 288] on input "Search" at bounding box center [784, 287] width 328 height 11
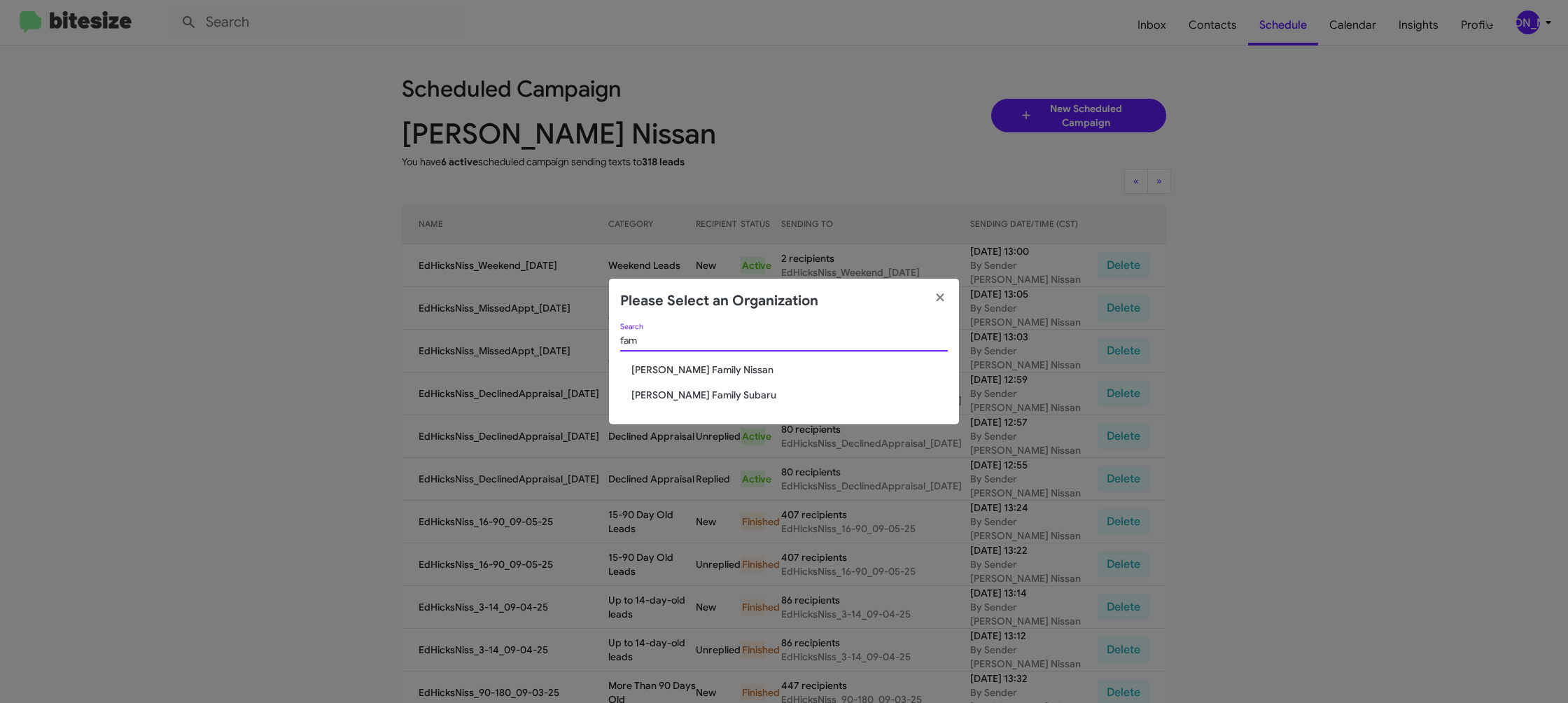
type input "fam"
click at [696, 369] on span "Hicks Family Nissan" at bounding box center [790, 370] width 316 height 14
drag, startPoint x: 696, startPoint y: 369, endPoint x: 690, endPoint y: 364, distance: 7.8
click at [696, 368] on span "Hicks Family Nissan" at bounding box center [790, 370] width 316 height 14
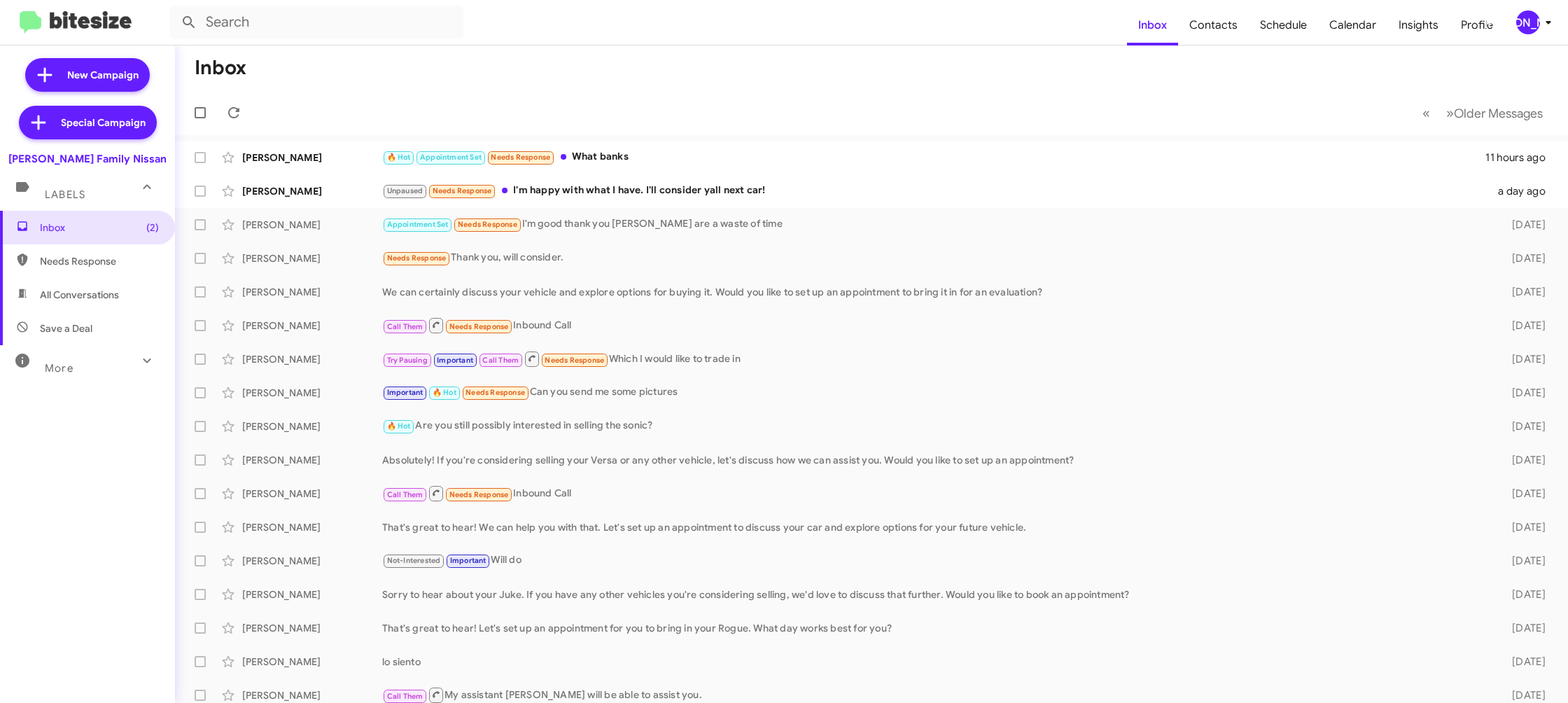
click at [1553, 26] on icon at bounding box center [1548, 22] width 17 height 17
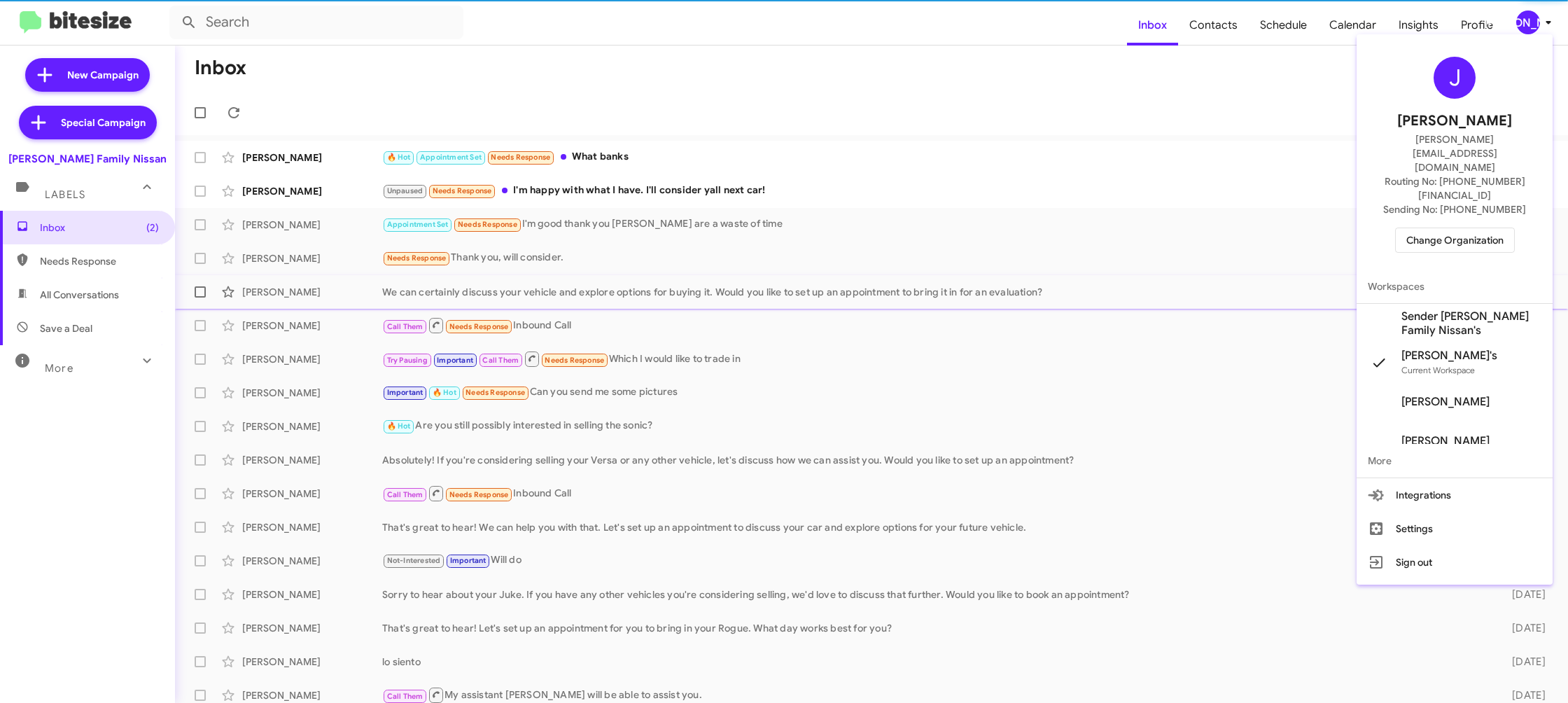
click at [1438, 310] on span "Sender [PERSON_NAME] Family Nissan's" at bounding box center [1472, 324] width 140 height 28
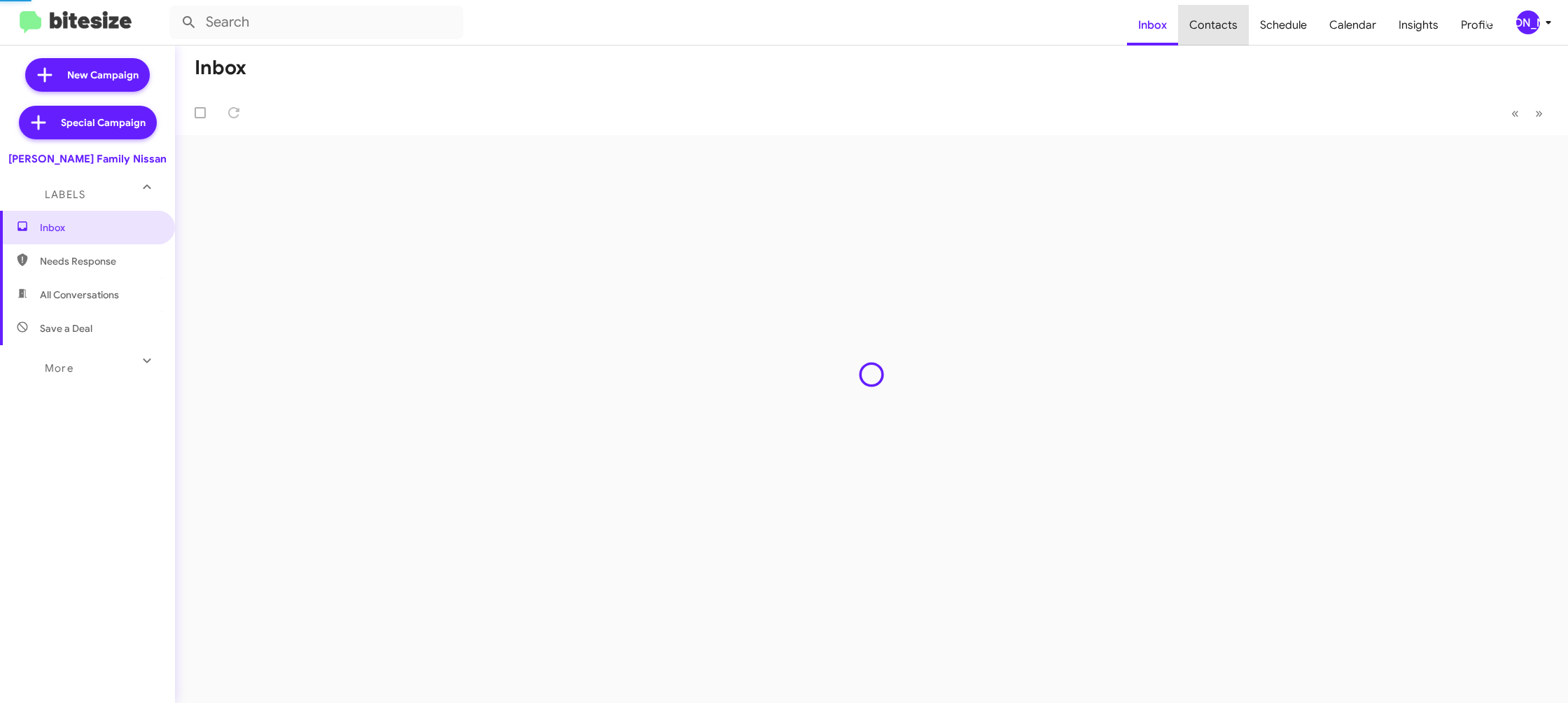
click at [1219, 35] on span "Contacts" at bounding box center [1213, 25] width 71 height 41
type input "in:groups"
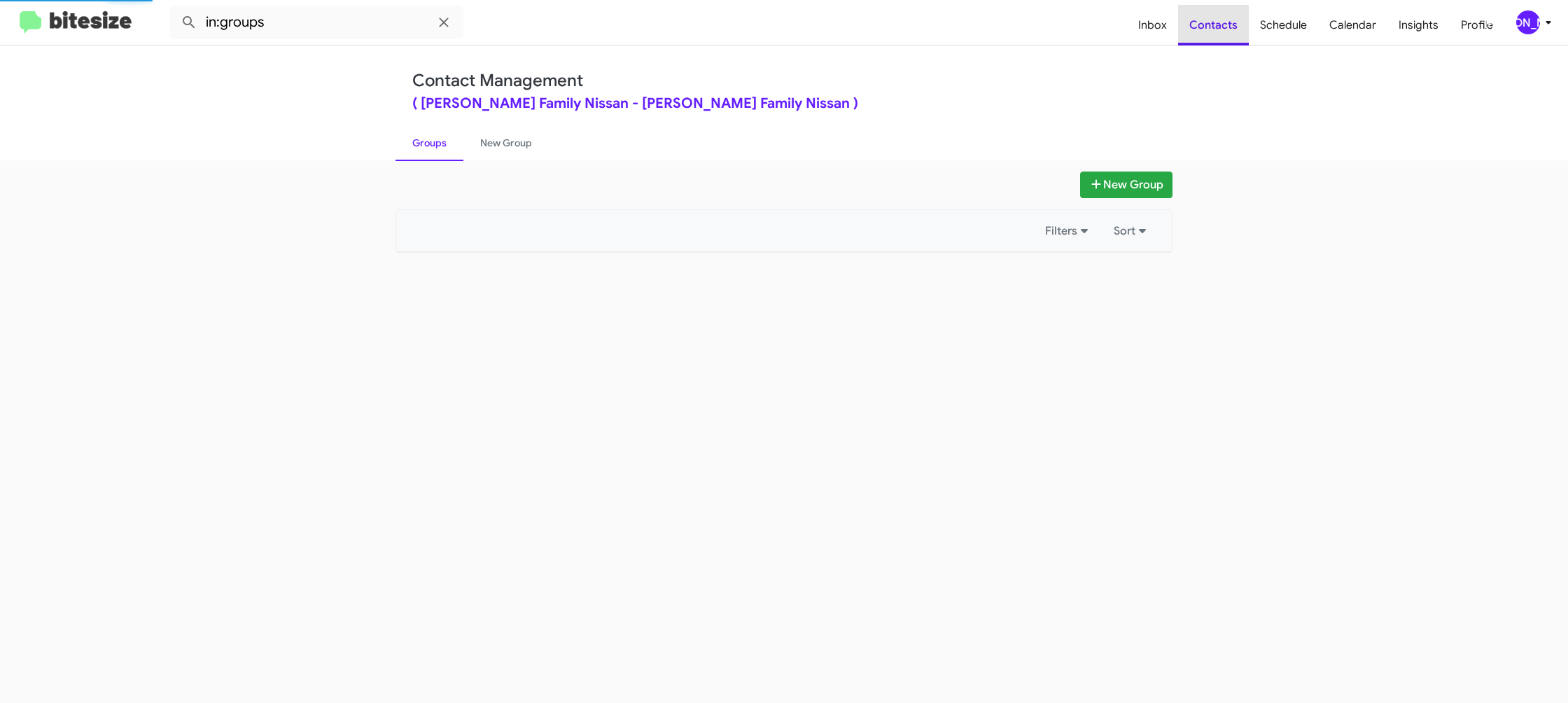
drag, startPoint x: 1219, startPoint y: 35, endPoint x: 982, endPoint y: 12, distance: 238.1
click at [1219, 35] on span "Contacts" at bounding box center [1213, 25] width 71 height 41
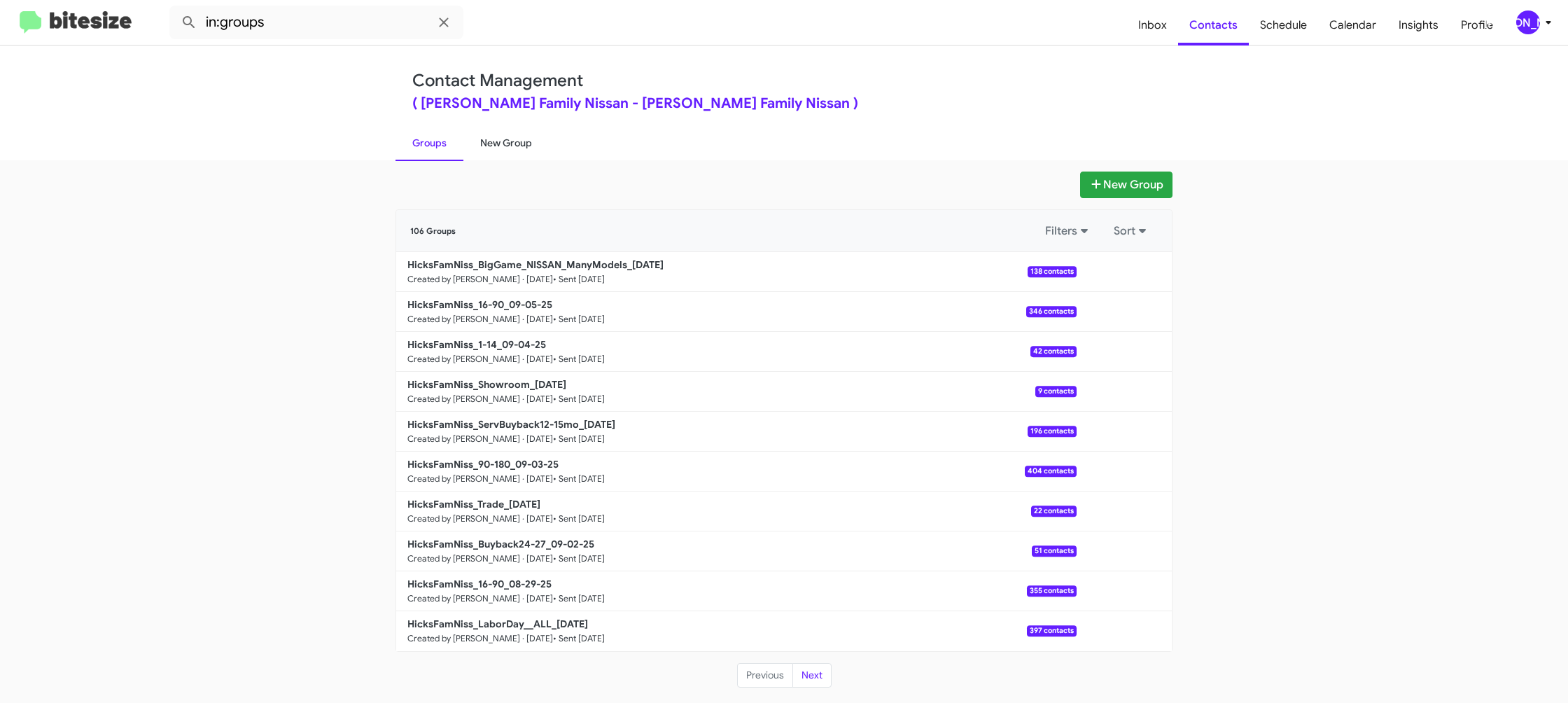
click at [515, 142] on link "New Group" at bounding box center [507, 143] width 86 height 36
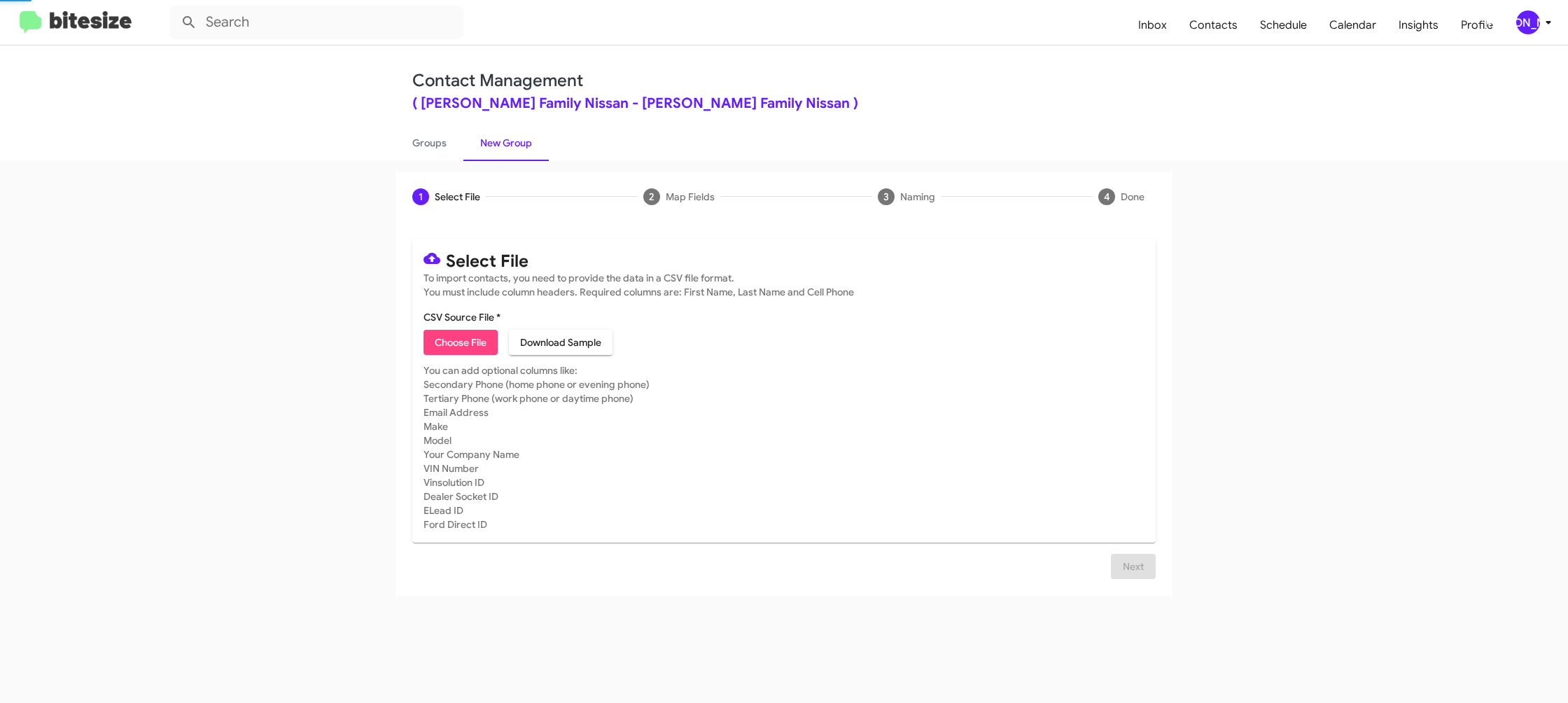
drag, startPoint x: 515, startPoint y: 142, endPoint x: 1441, endPoint y: 62, distance: 929.4
click at [517, 141] on link "New Group" at bounding box center [507, 143] width 86 height 36
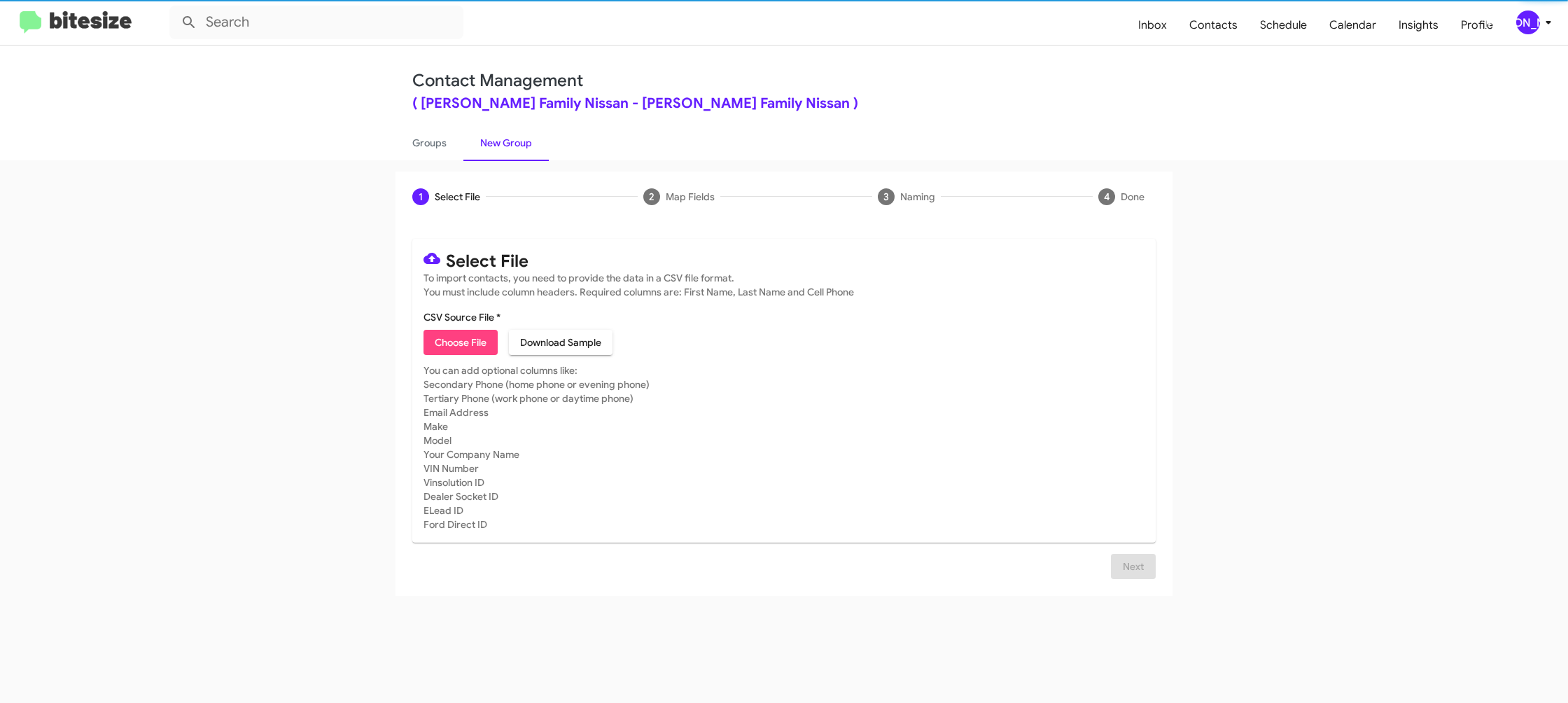
click at [1531, 23] on div "[PERSON_NAME]" at bounding box center [1529, 22] width 24 height 24
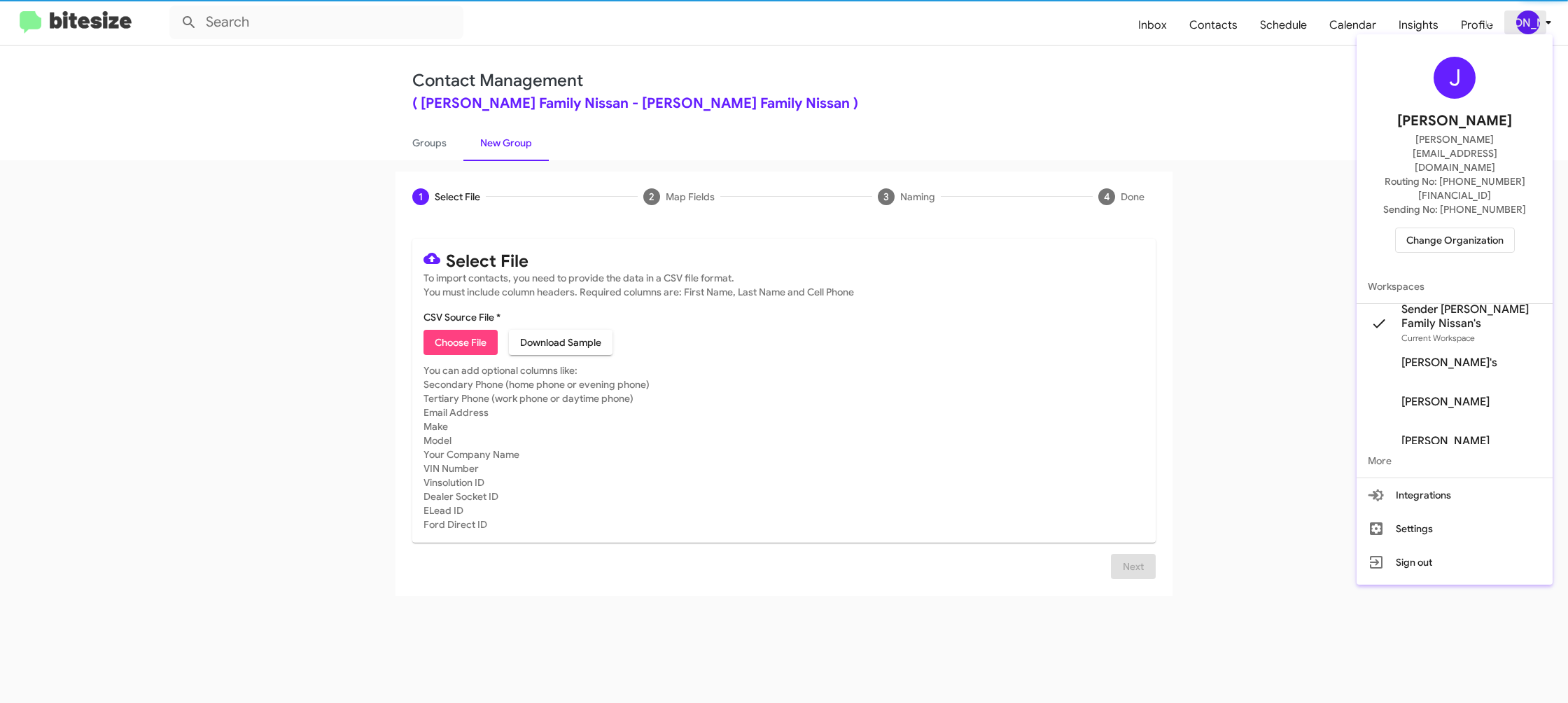
click at [1531, 23] on div at bounding box center [784, 351] width 1568 height 703
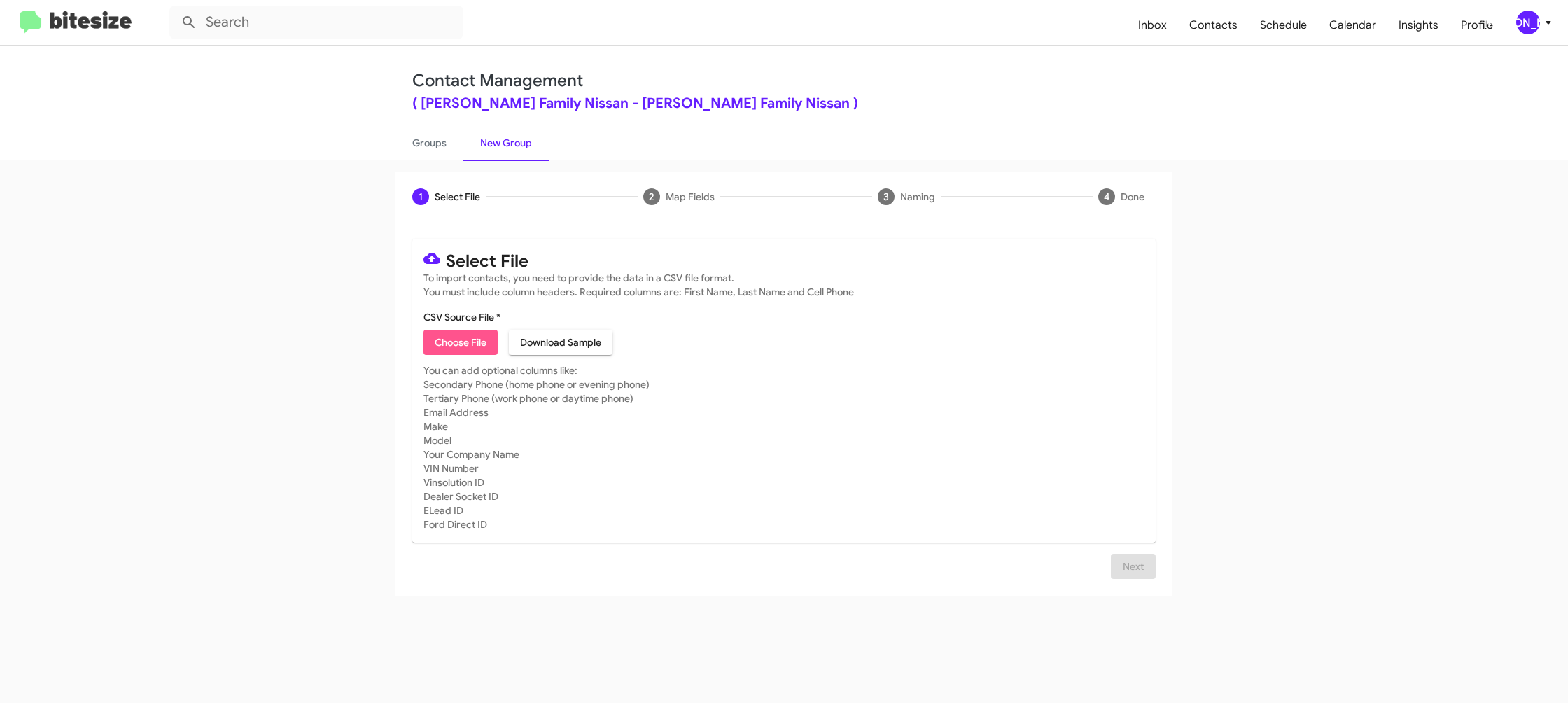
click at [425, 352] on button "Choose File" at bounding box center [461, 342] width 75 height 25
type input "HicksFamNiss_MissedAppt_09-08-25"
click at [1119, 583] on button "Next" at bounding box center [1133, 583] width 45 height 25
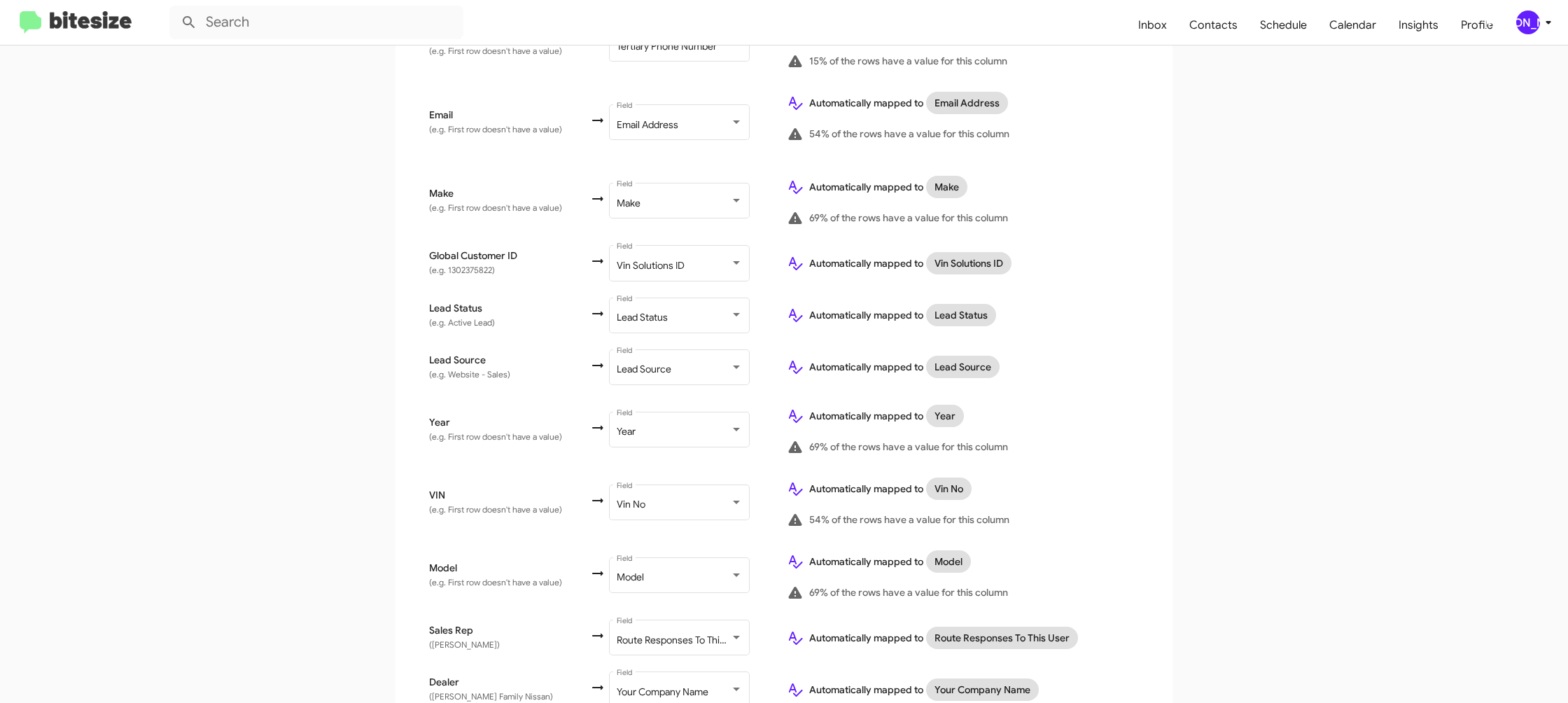
scroll to position [644, 0]
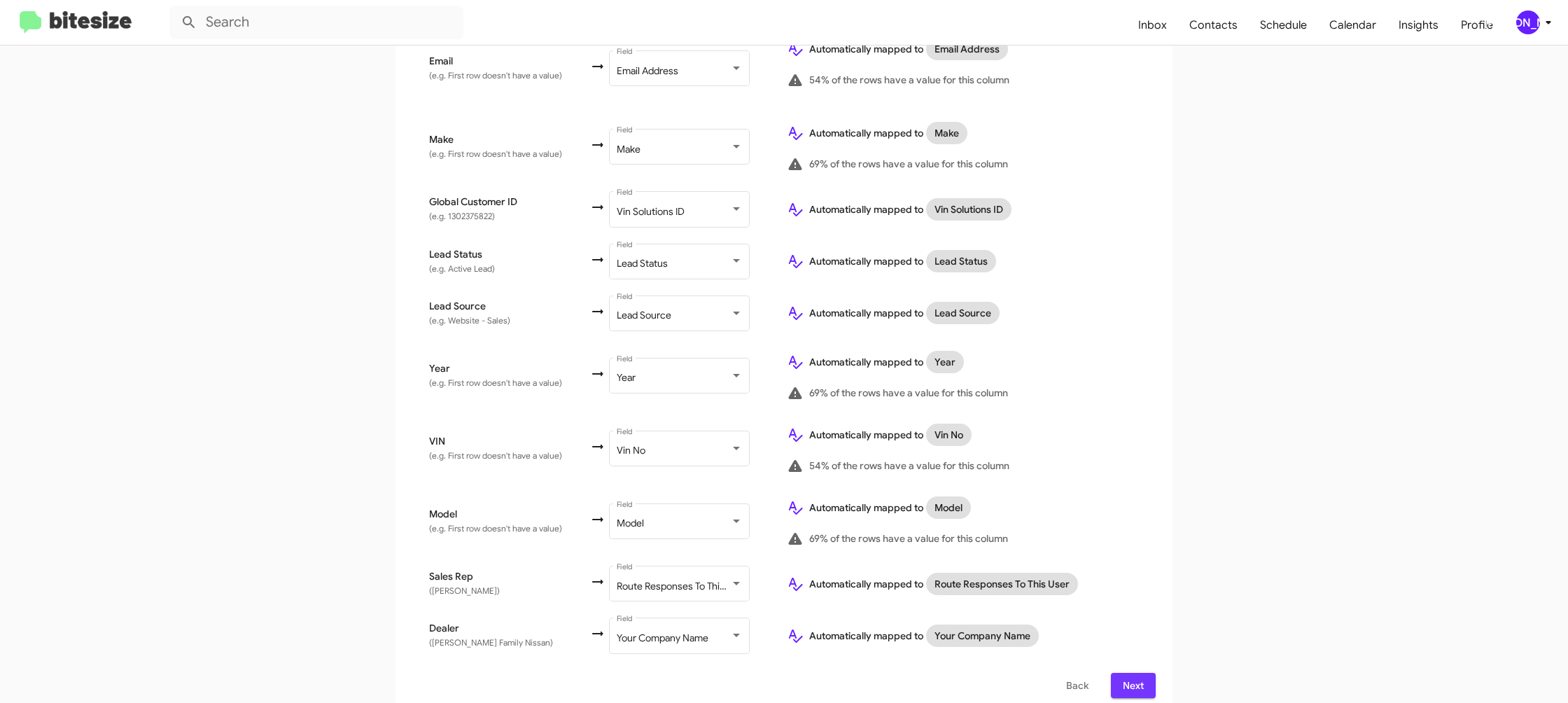
click at [1130, 674] on span "Next" at bounding box center [1133, 685] width 22 height 25
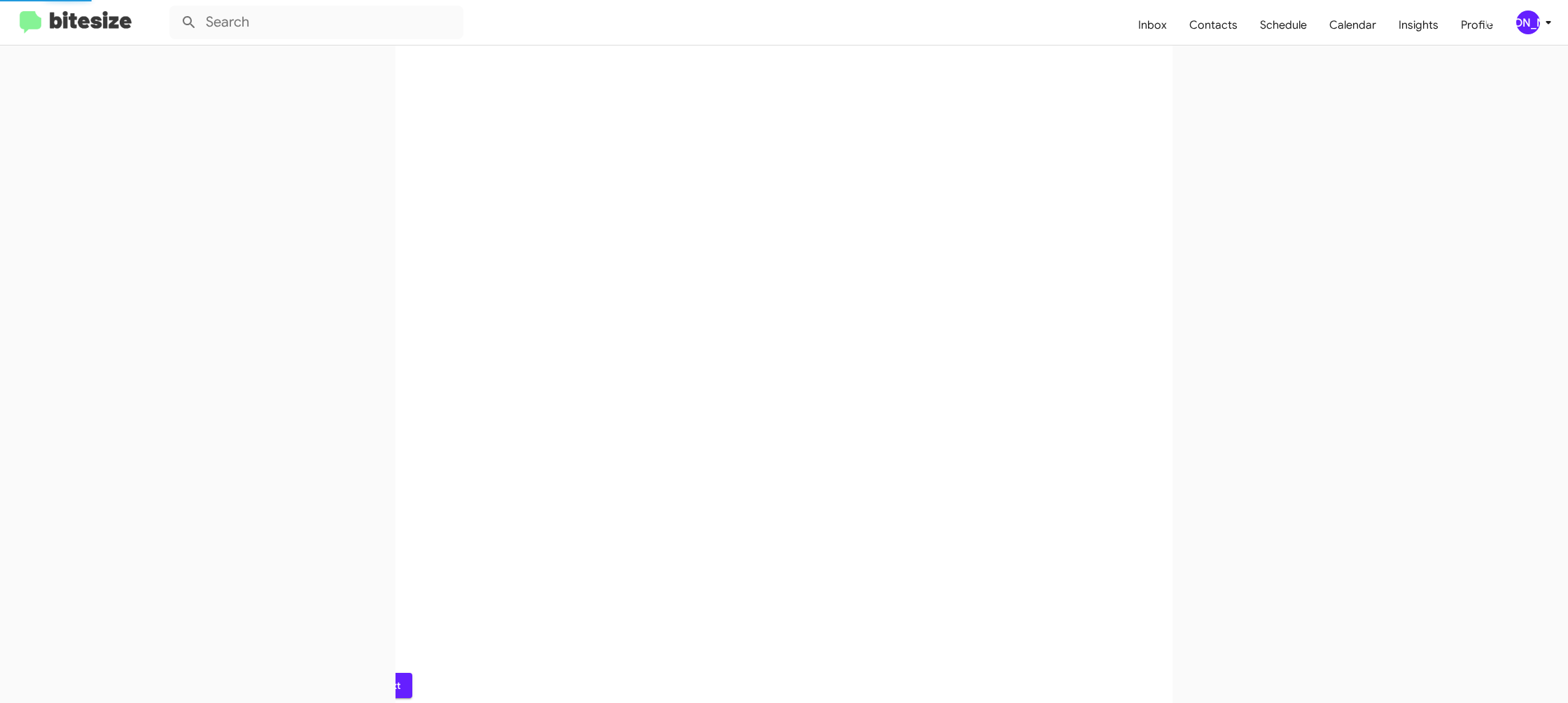
scroll to position [0, 0]
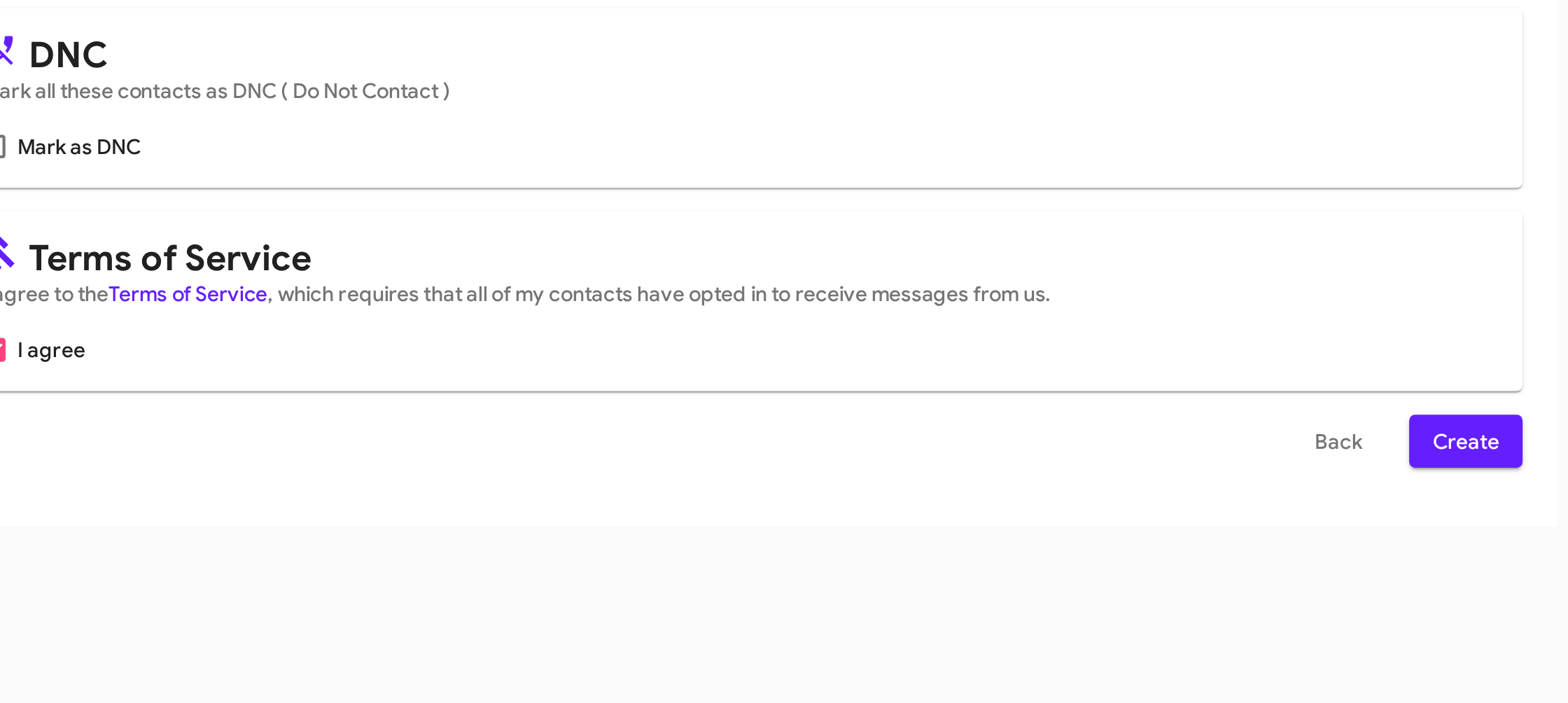
click at [958, 640] on div "Select File Map Fields 3 Naming 4 Done Select File To import contacts, you need…" at bounding box center [784, 431] width 1568 height 542
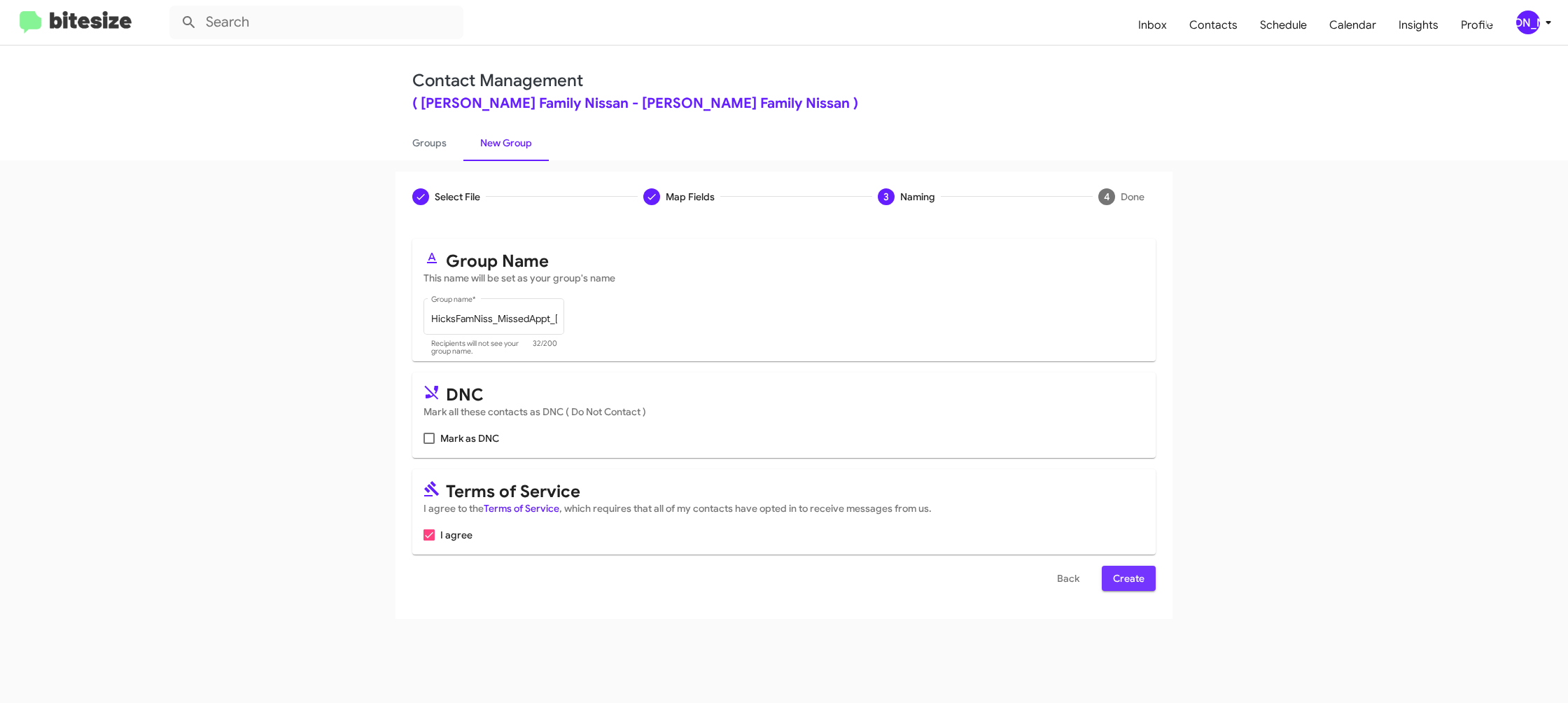
drag, startPoint x: 1133, startPoint y: 583, endPoint x: 940, endPoint y: 426, distance: 248.8
click at [1133, 583] on span "Create" at bounding box center [1129, 578] width 32 height 25
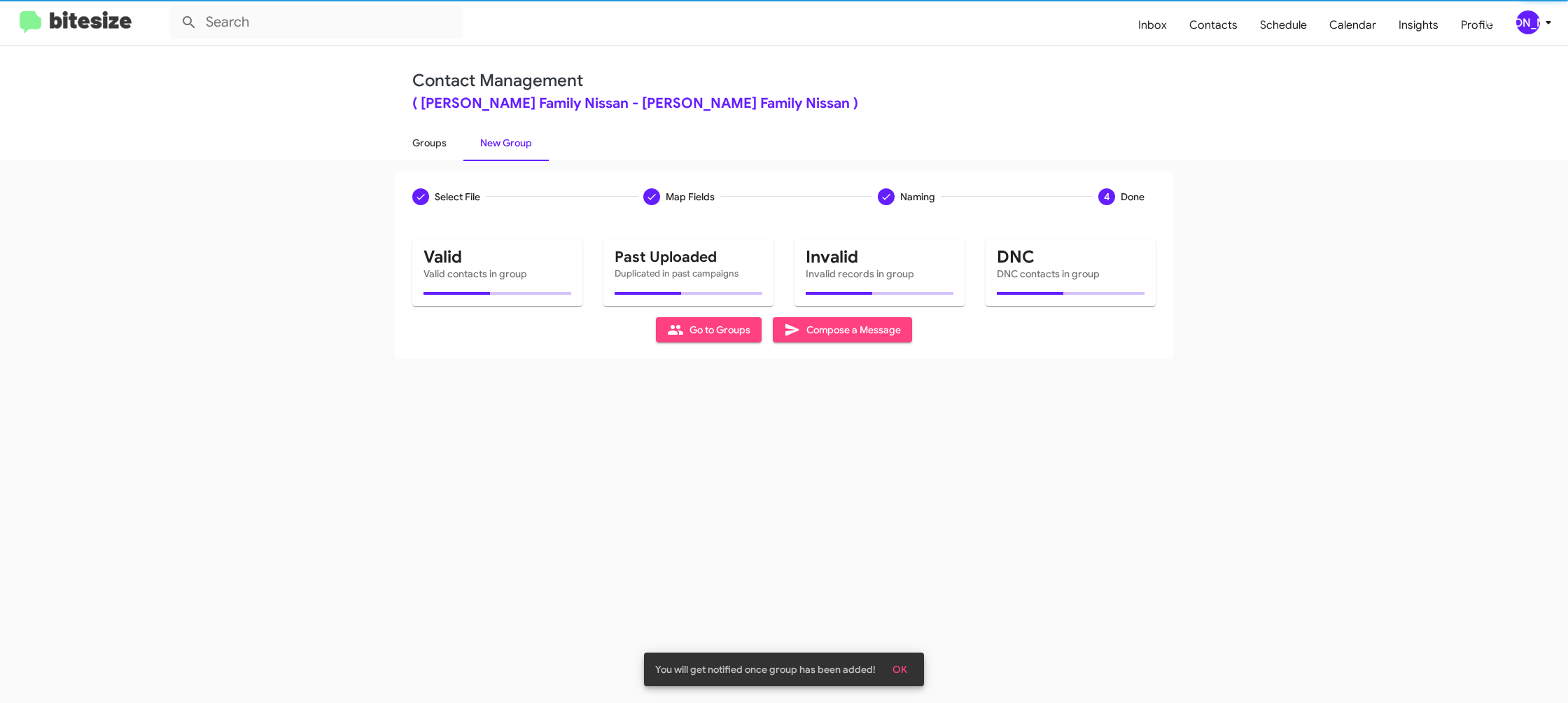
click at [430, 142] on link "Groups" at bounding box center [429, 143] width 68 height 36
type input "in:groups"
click at [430, 142] on link "Groups" at bounding box center [429, 143] width 68 height 36
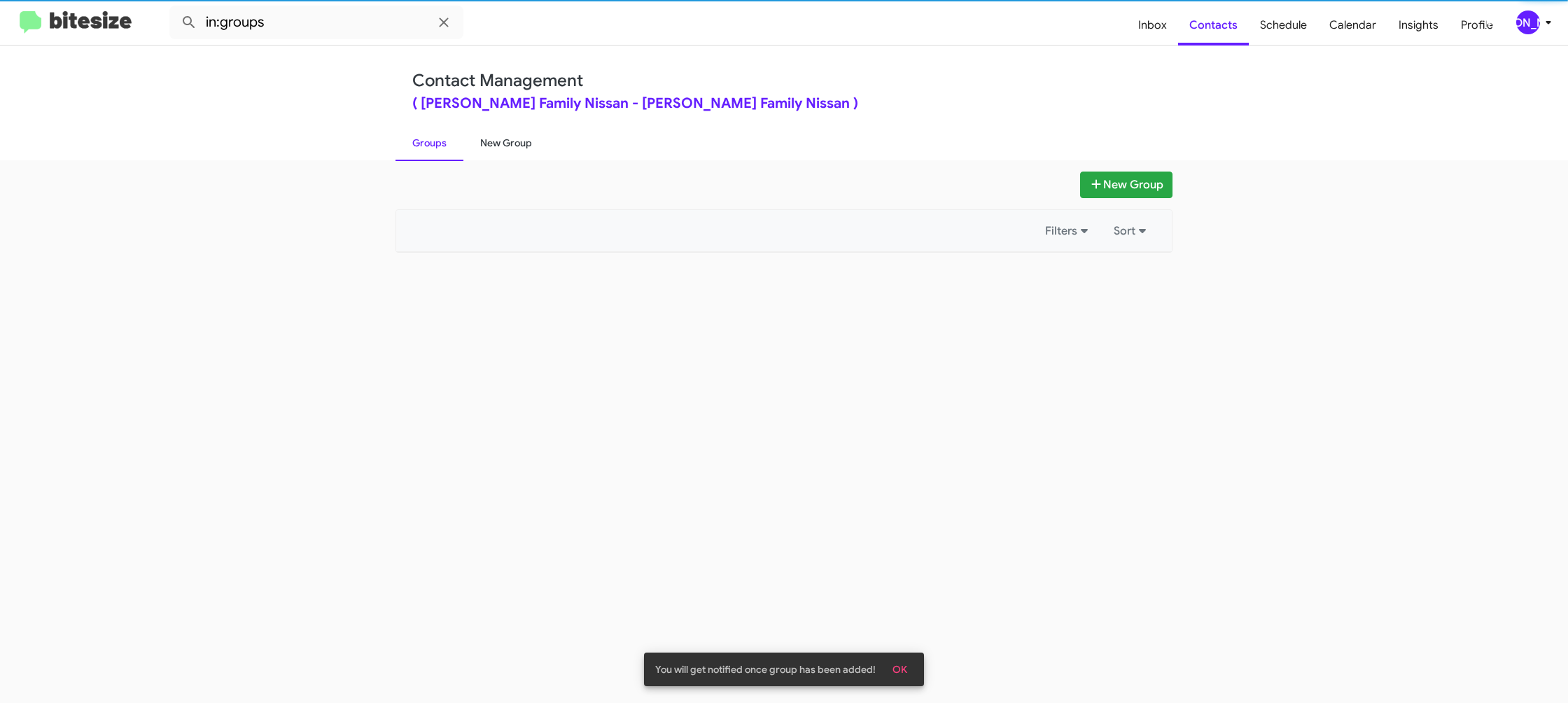
click at [511, 135] on link "New Group" at bounding box center [507, 143] width 86 height 36
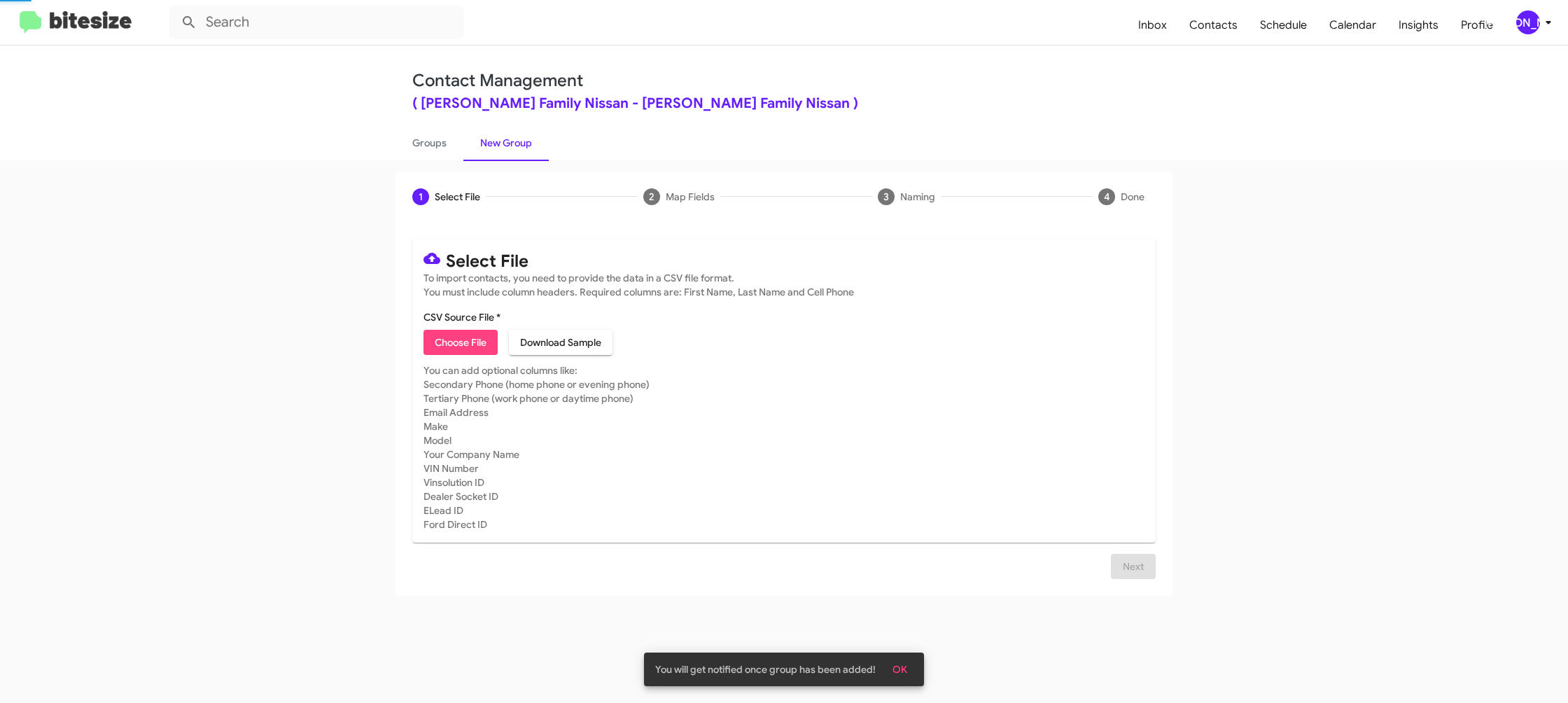
click at [511, 135] on link "New Group" at bounding box center [507, 143] width 86 height 36
click at [473, 340] on span "Choose File" at bounding box center [461, 342] width 52 height 25
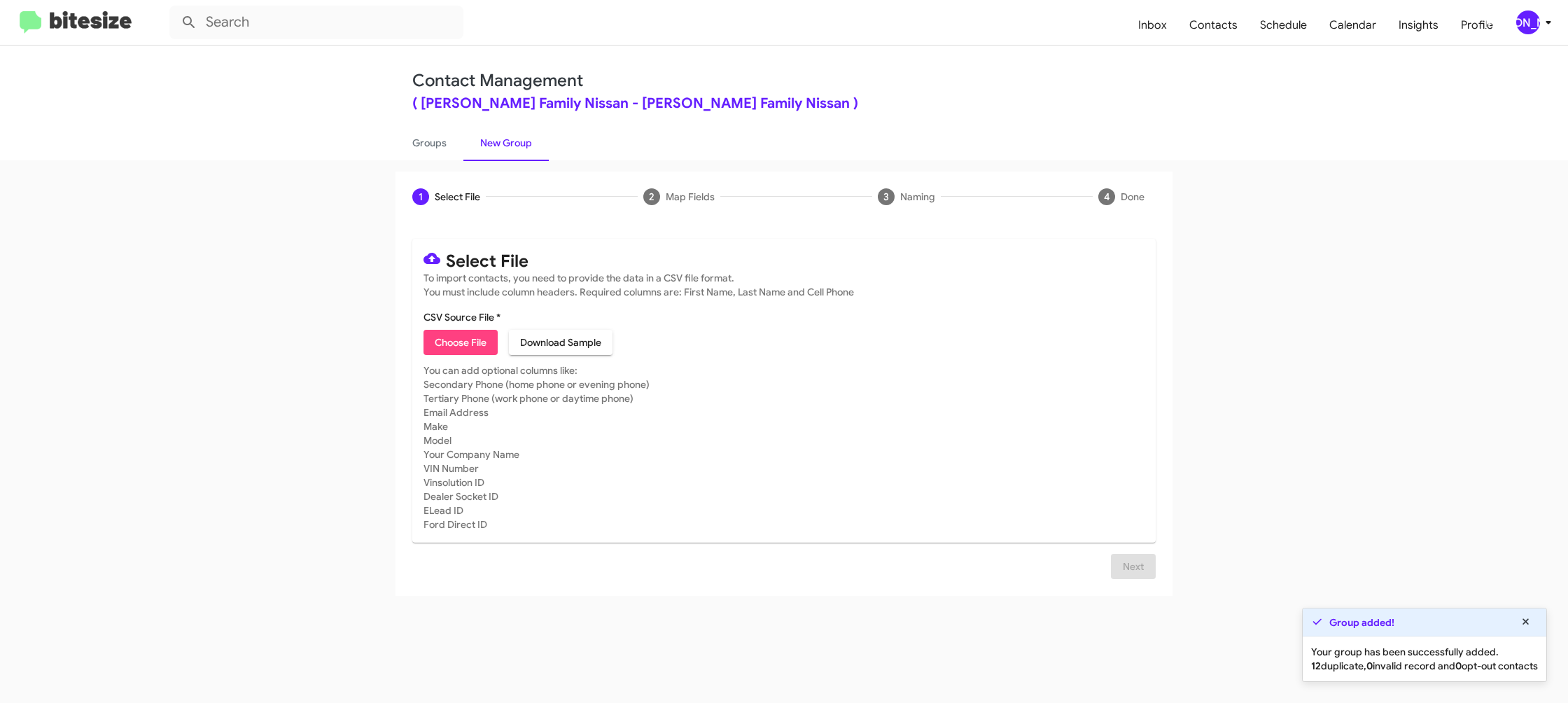
type input "HicksFamNiss_Weekend_09-08-25"
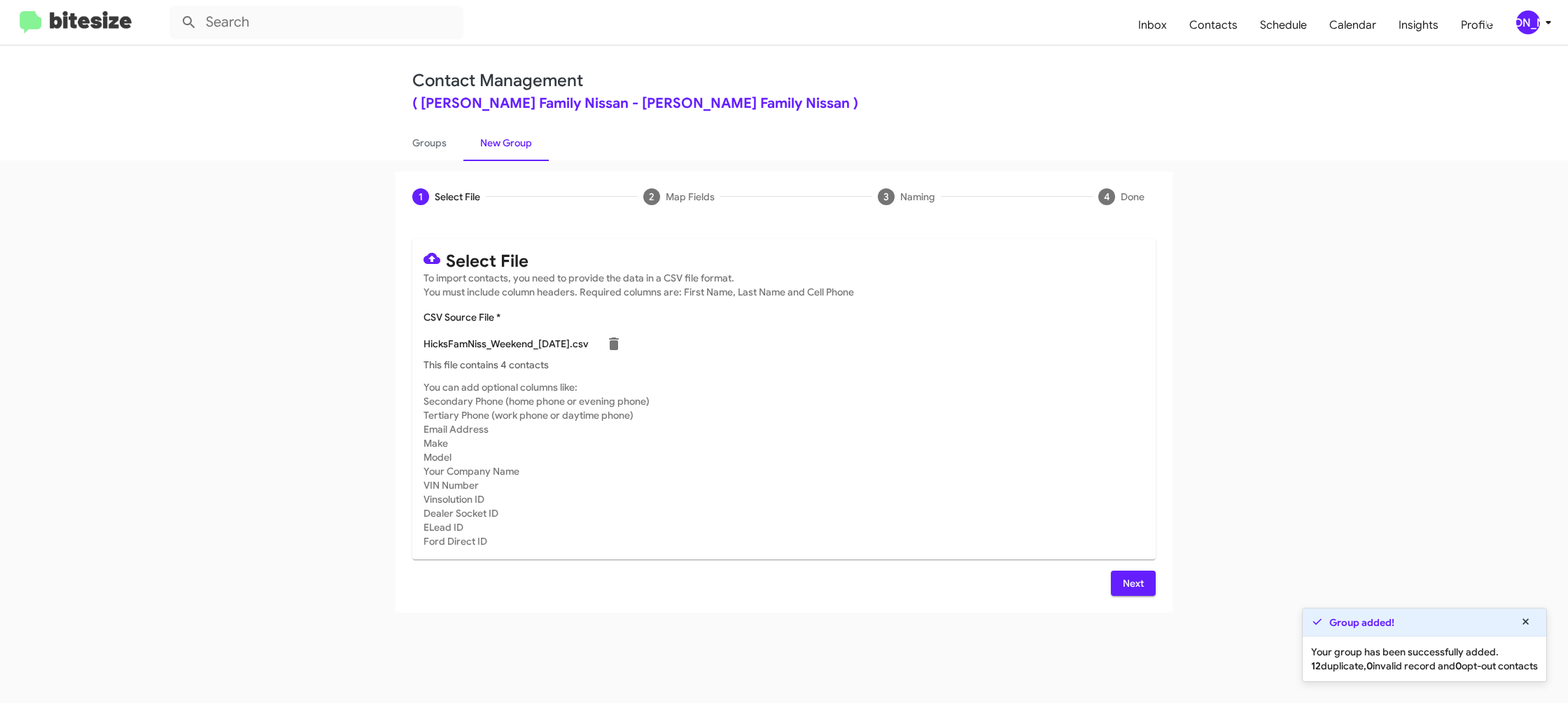
click at [685, 260] on mat-card-title "Select File" at bounding box center [784, 260] width 721 height 19
drag, startPoint x: 1151, startPoint y: 587, endPoint x: 1100, endPoint y: 587, distance: 51.0
click at [1151, 587] on button "Next" at bounding box center [1133, 583] width 45 height 25
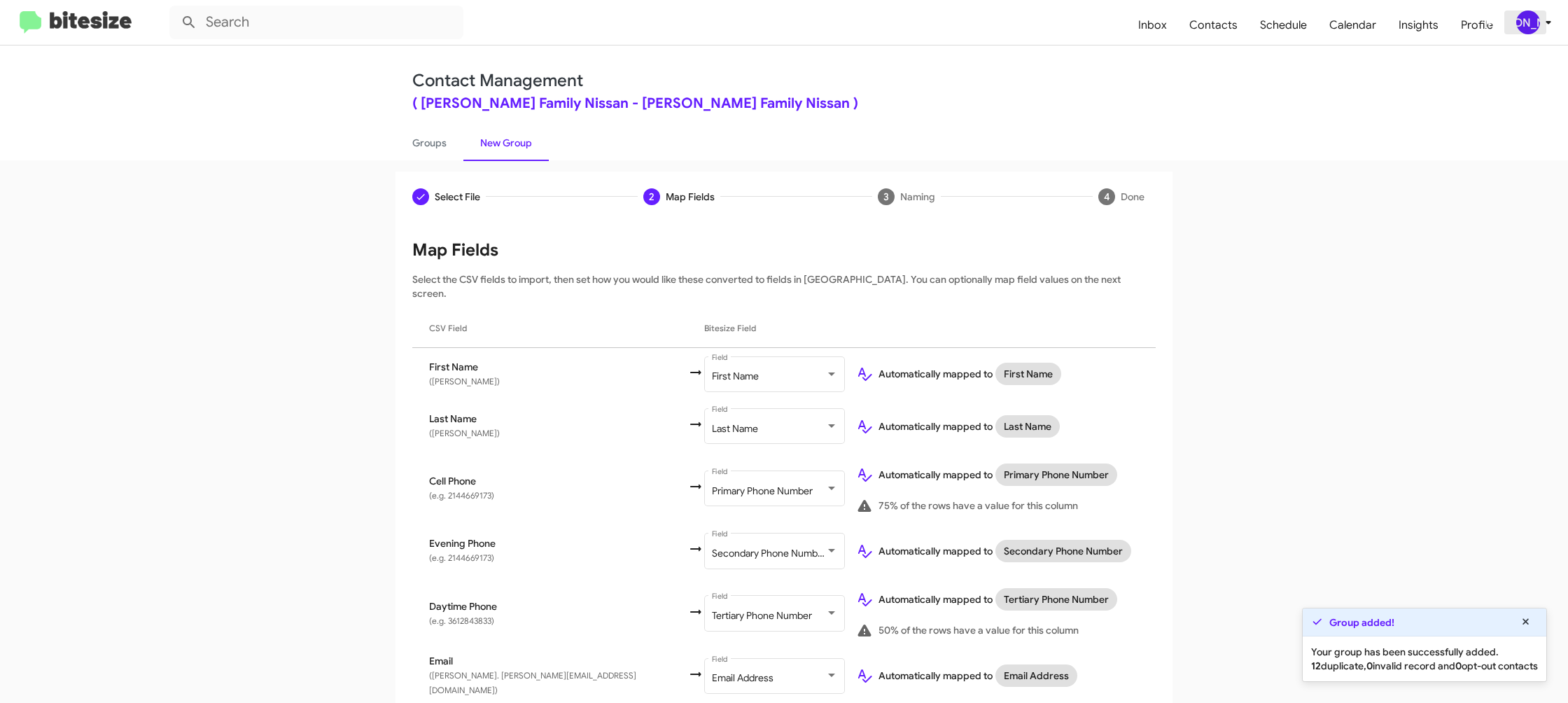
click at [1538, 23] on div "[PERSON_NAME]" at bounding box center [1529, 22] width 24 height 24
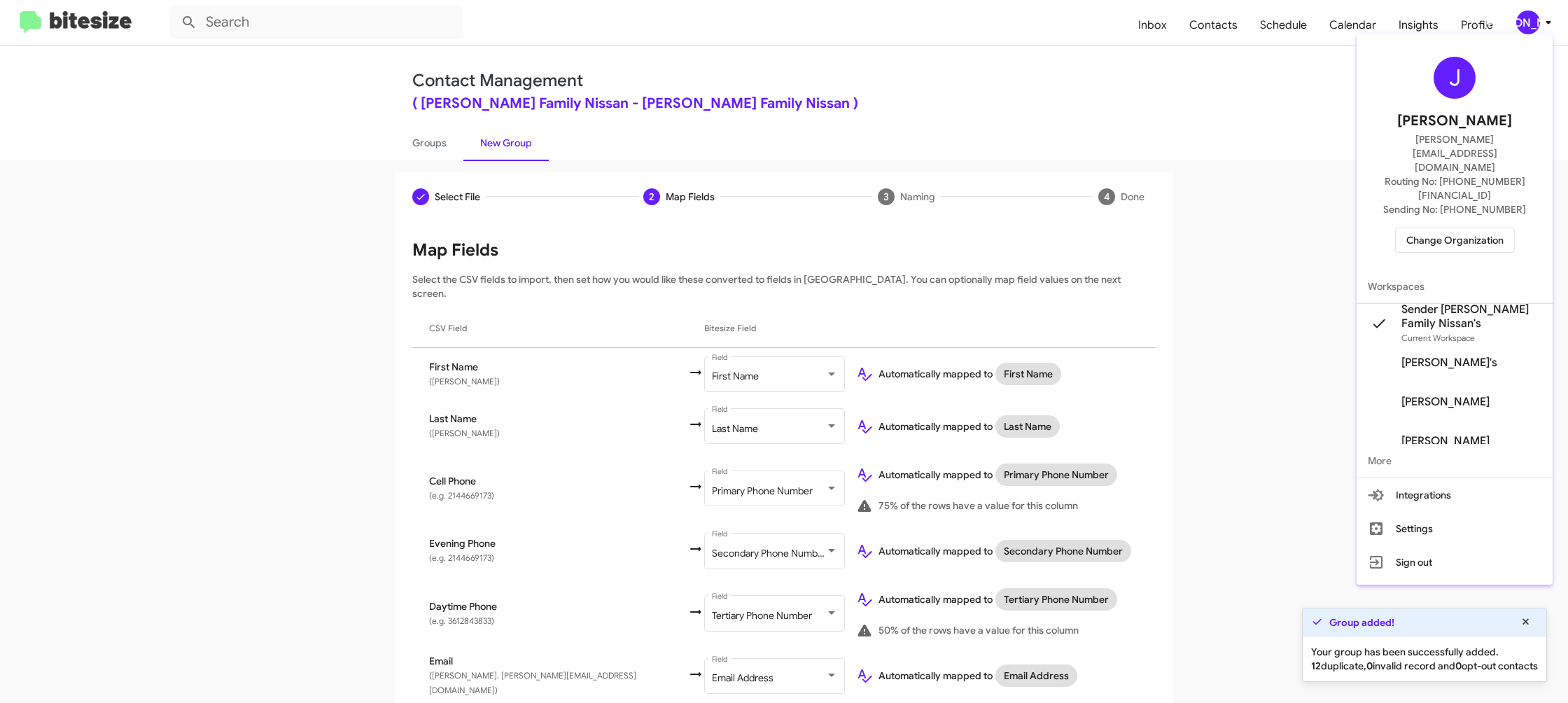
drag, startPoint x: 1538, startPoint y: 23, endPoint x: 1525, endPoint y: 20, distance: 13.3
click at [1538, 21] on div at bounding box center [784, 351] width 1568 height 703
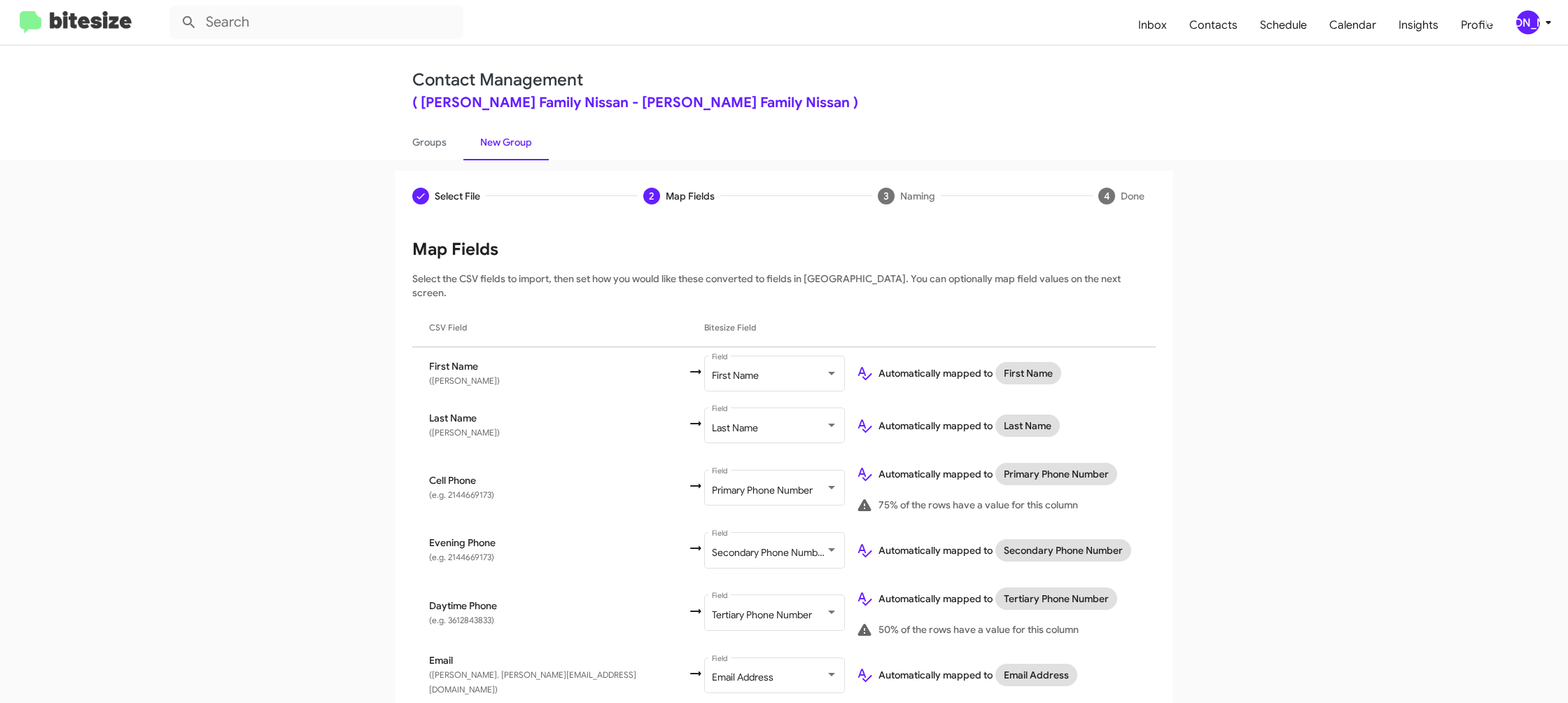
scroll to position [531, 0]
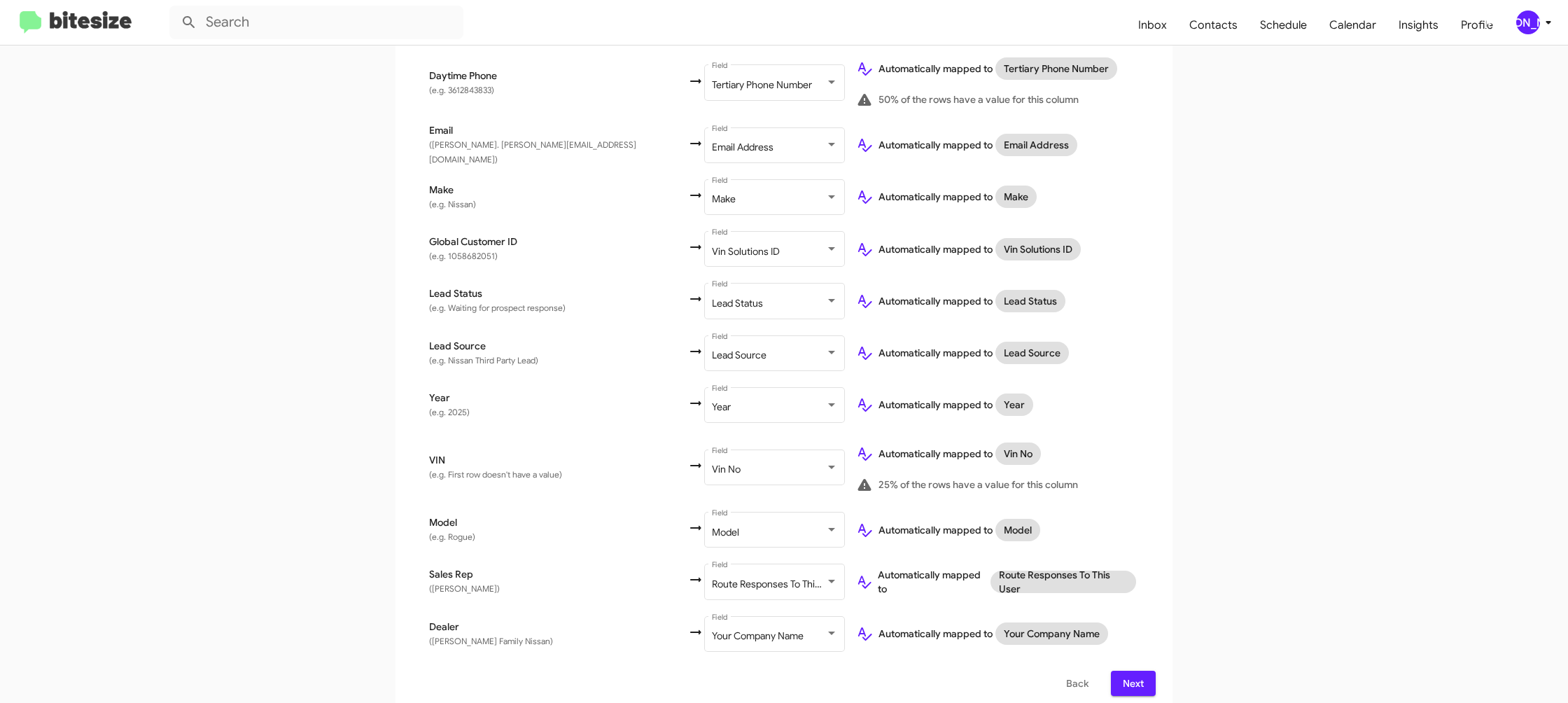
click at [1134, 673] on span "Next" at bounding box center [1133, 683] width 22 height 25
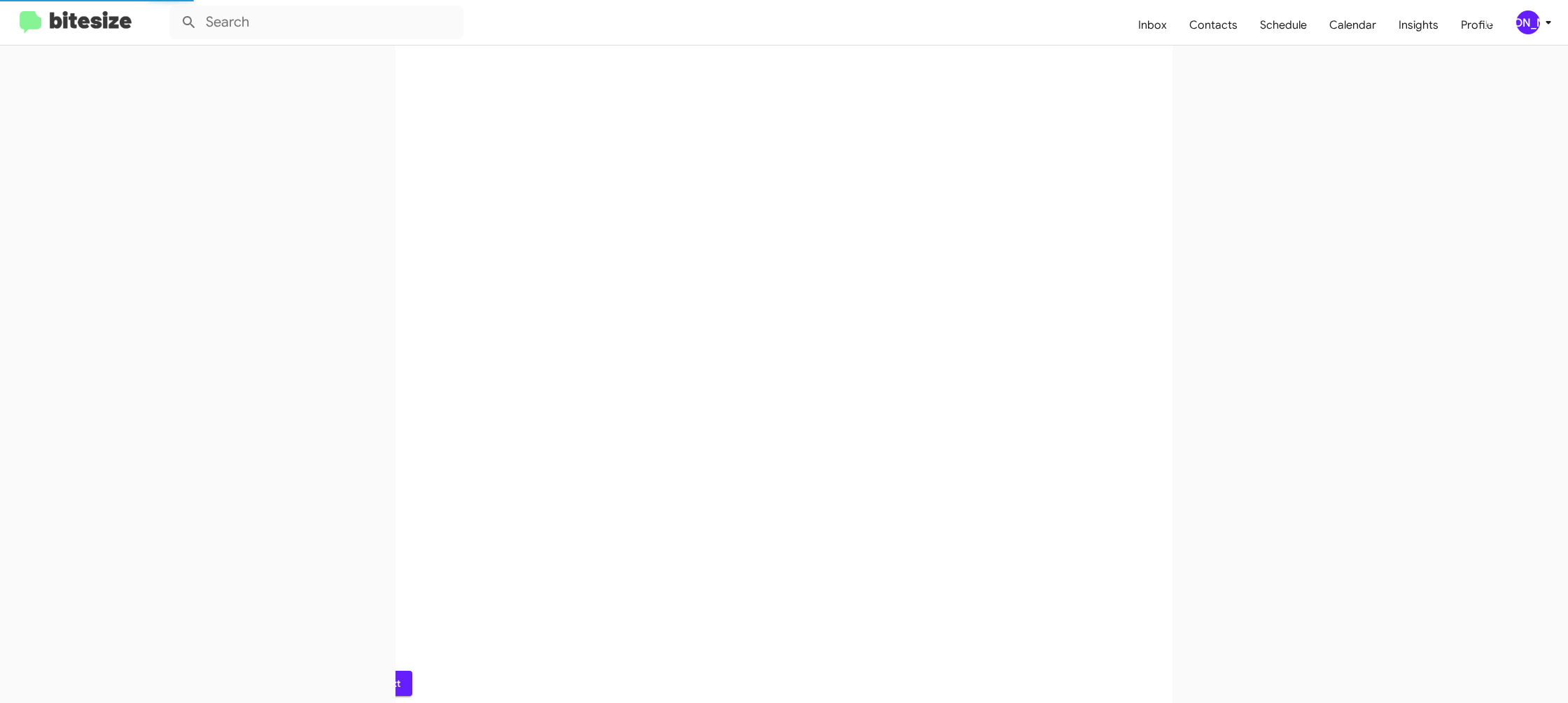
scroll to position [0, 0]
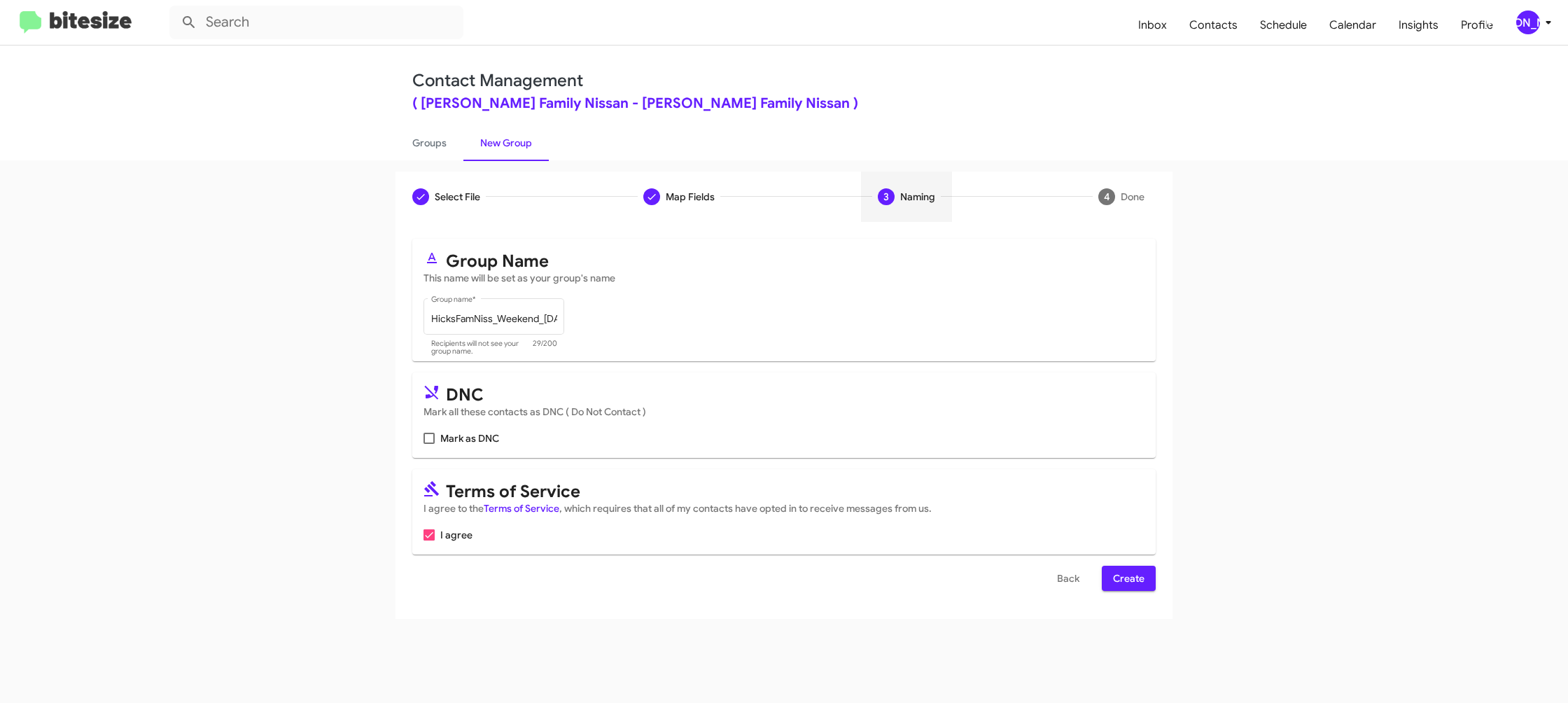
click at [1127, 573] on span "Create" at bounding box center [1129, 578] width 32 height 25
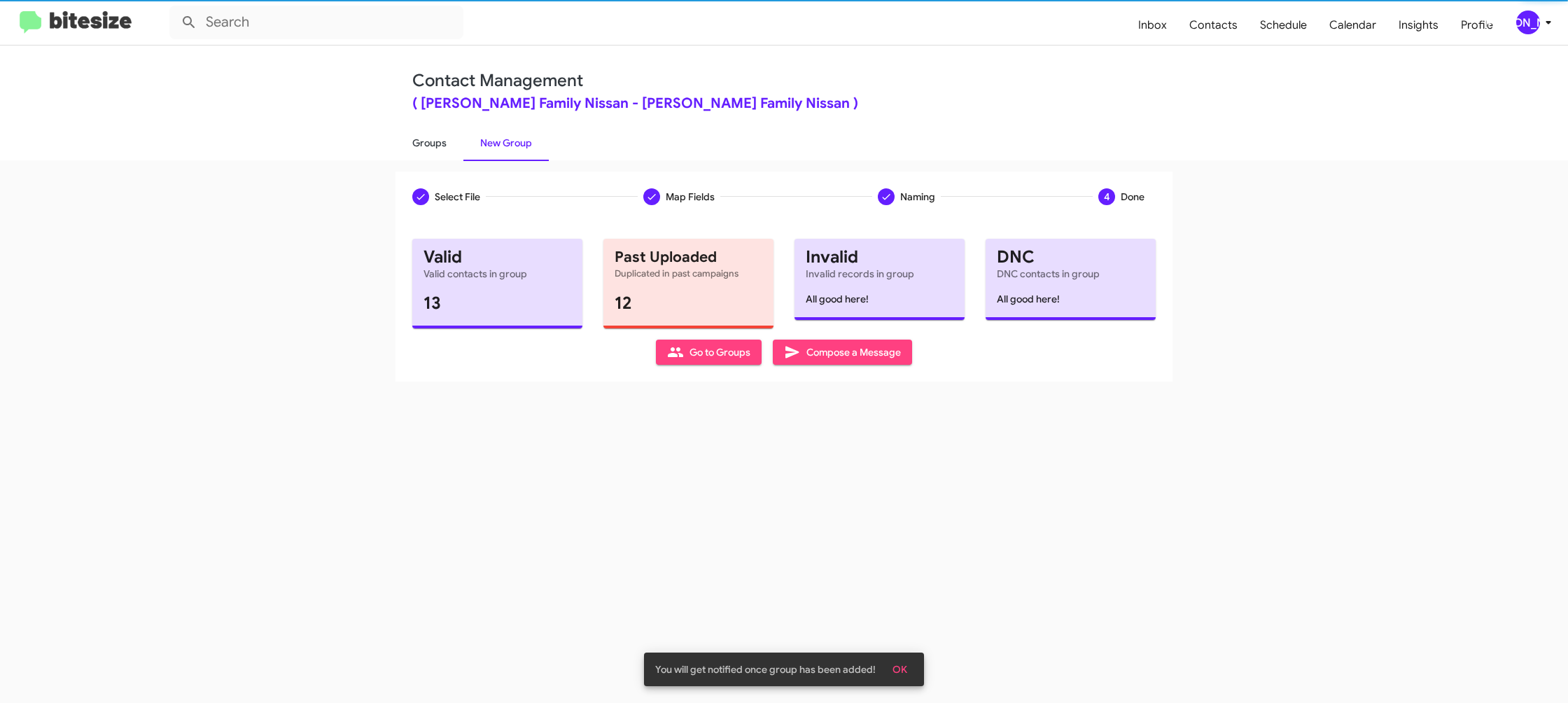
click at [444, 145] on link "Groups" at bounding box center [429, 143] width 68 height 36
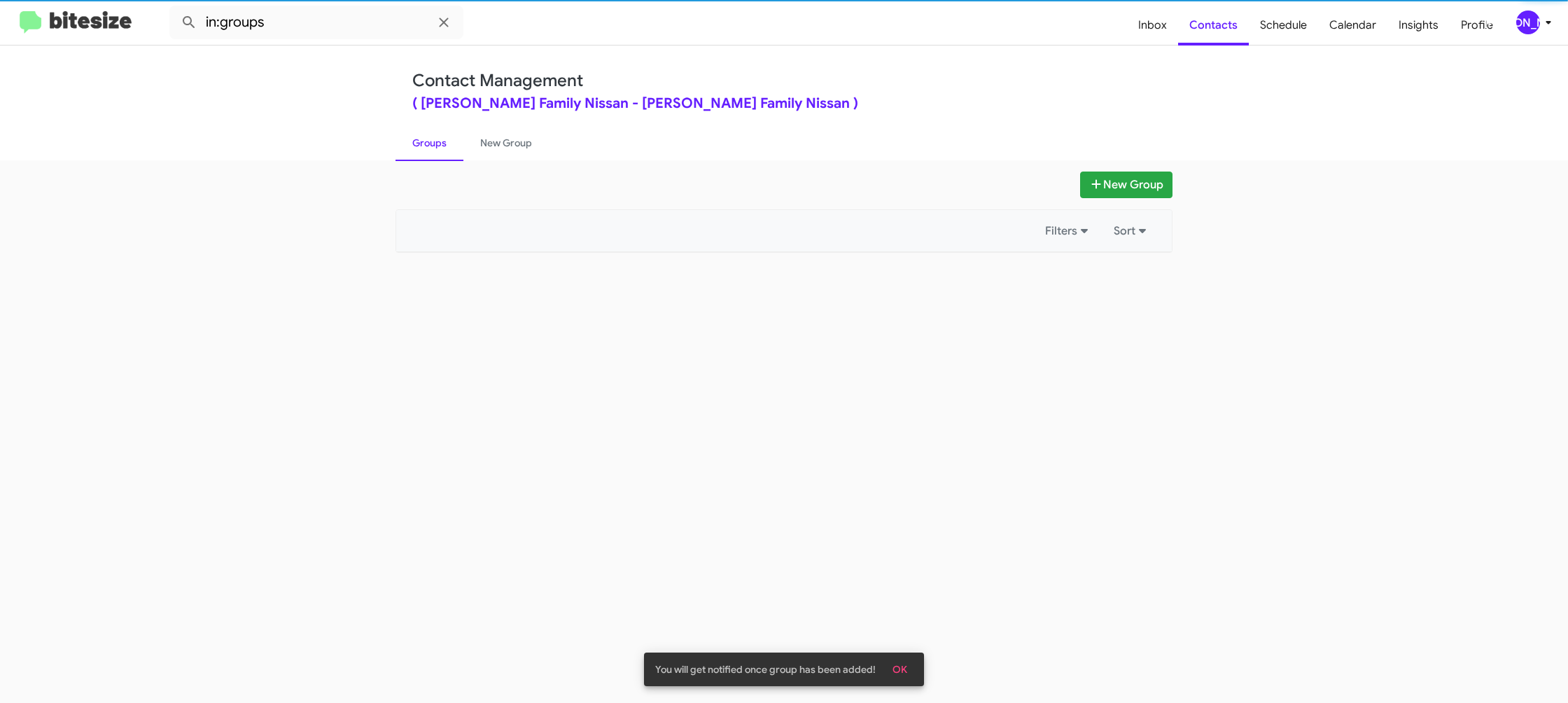
click at [444, 145] on link "Groups" at bounding box center [429, 143] width 68 height 36
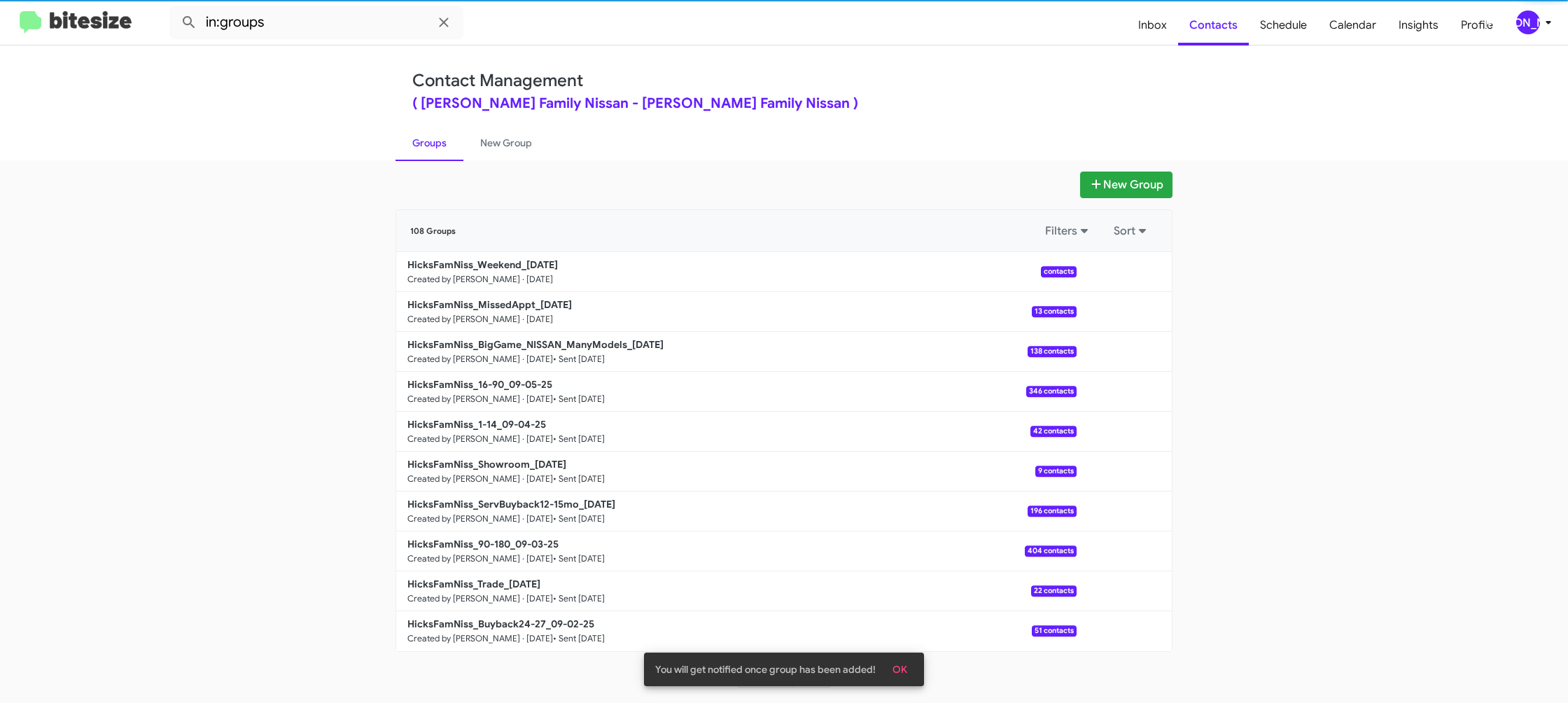
drag, startPoint x: 444, startPoint y: 145, endPoint x: 574, endPoint y: 134, distance: 130.5
click at [444, 145] on link "Groups" at bounding box center [429, 143] width 68 height 36
click at [751, 125] on ul "Groups New Group" at bounding box center [784, 143] width 777 height 35
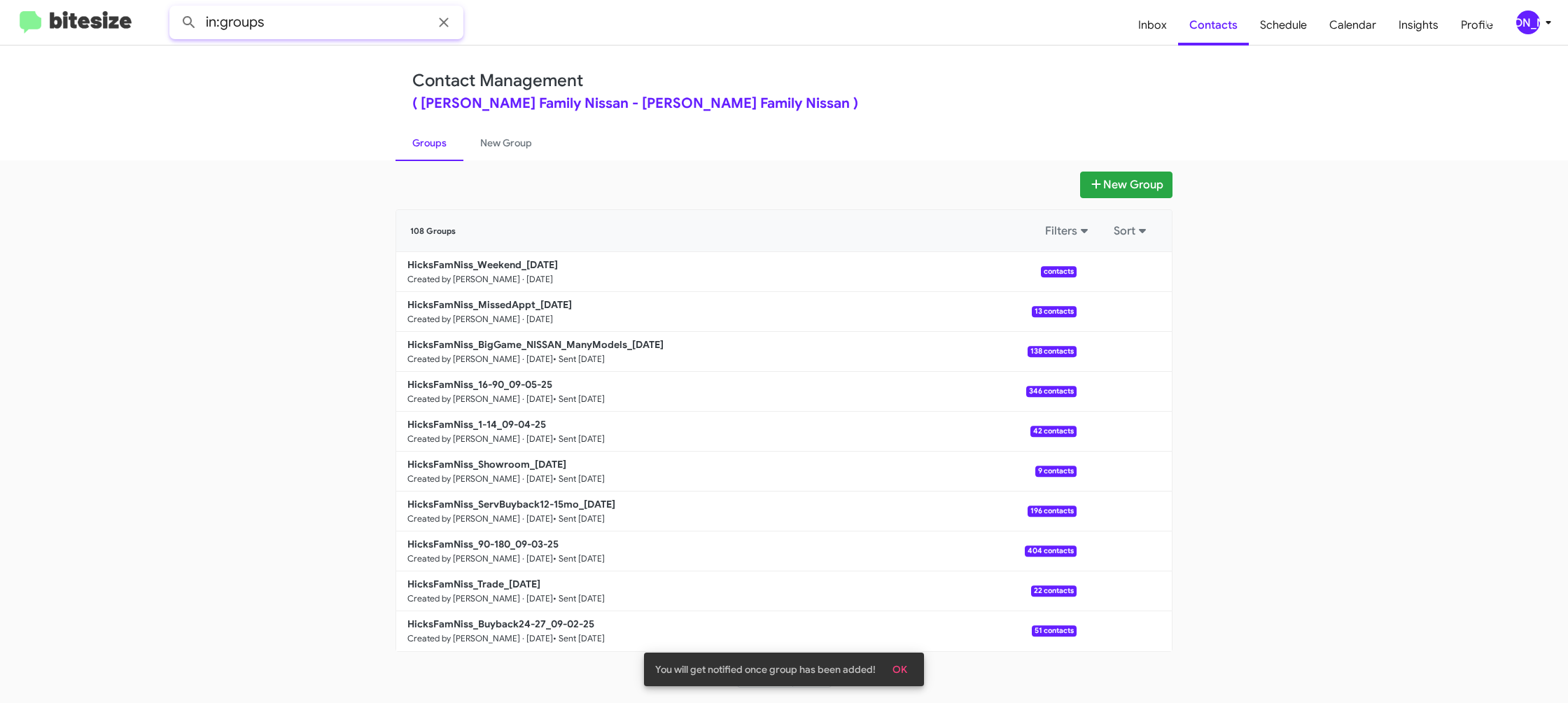
click at [361, 24] on input "in:groups" at bounding box center [316, 22] width 294 height 34
click at [175, 8] on button at bounding box center [189, 22] width 28 height 28
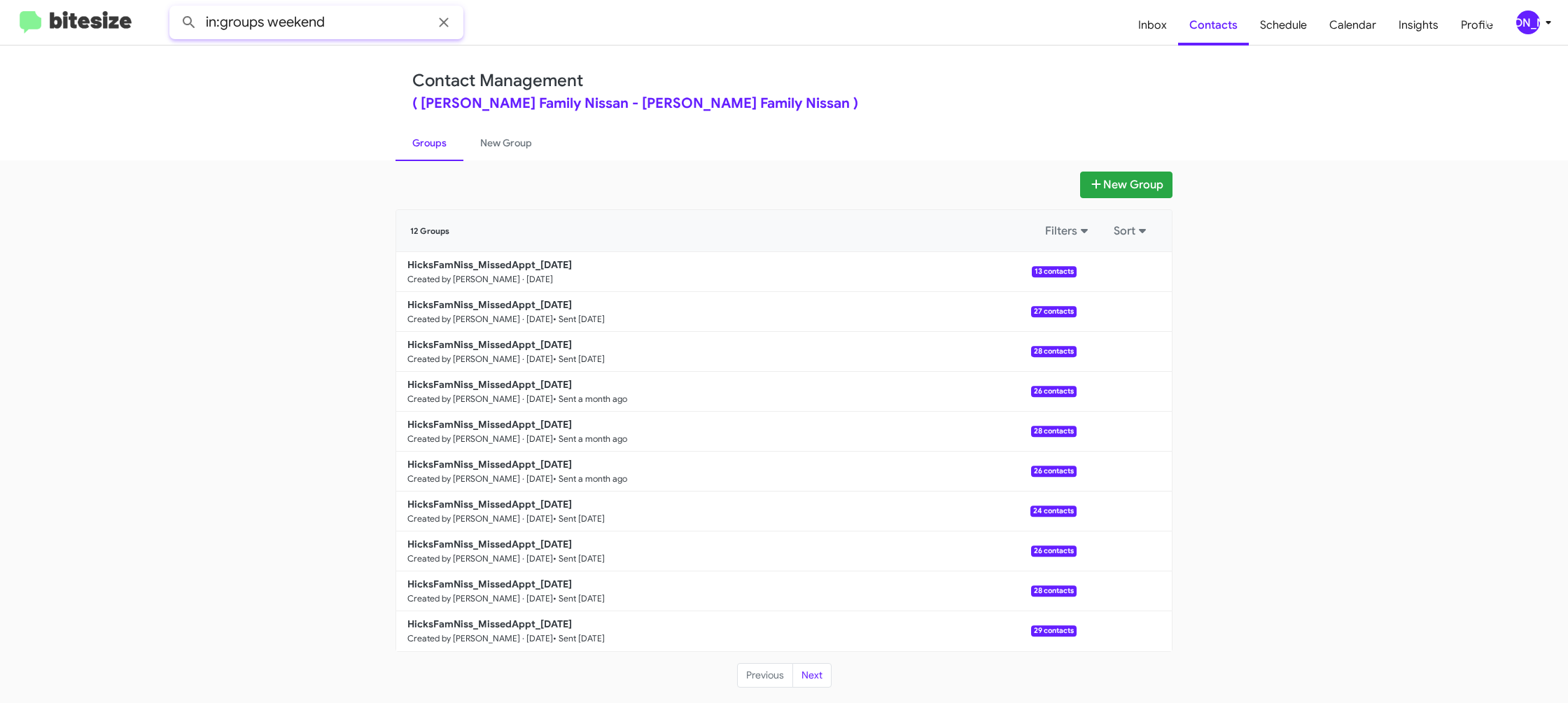
click at [175, 8] on button at bounding box center [189, 22] width 28 height 28
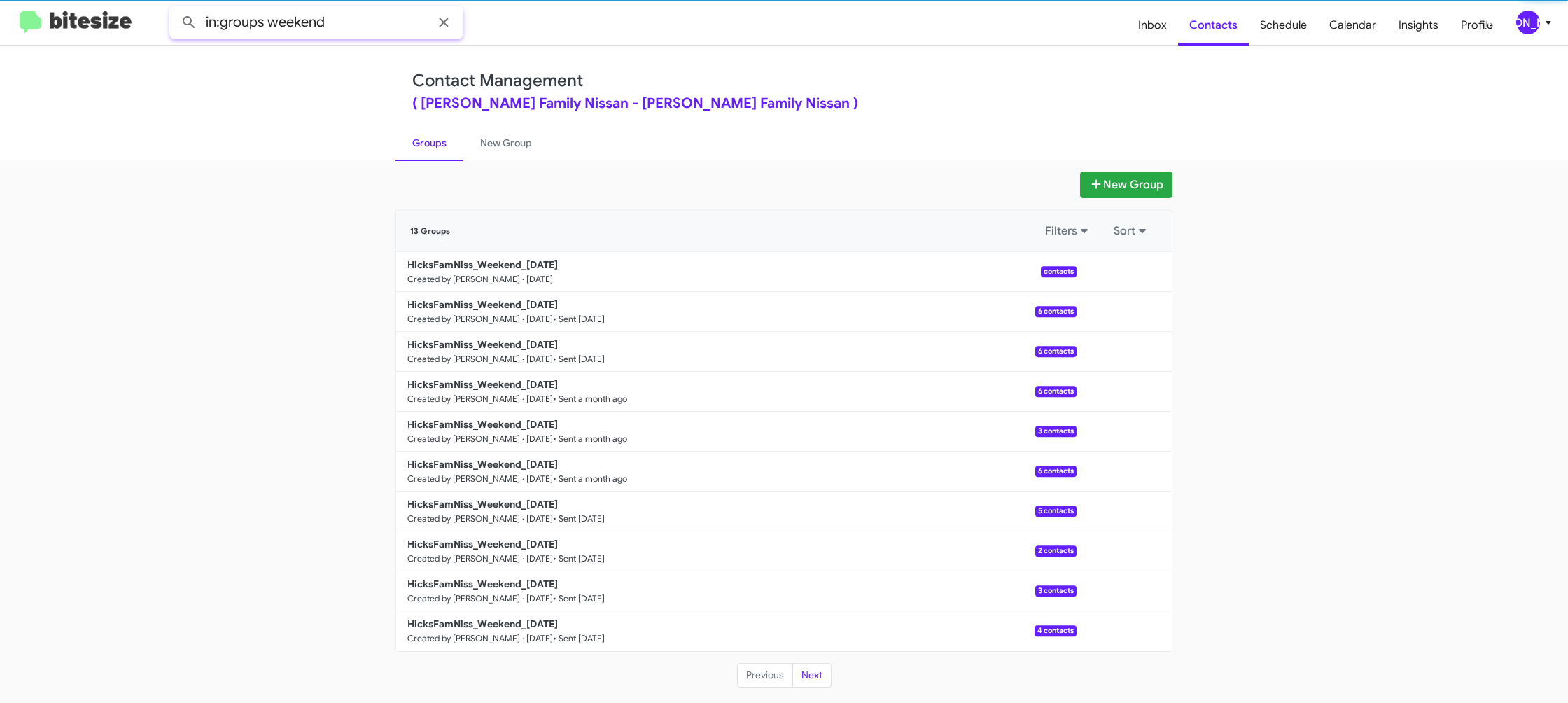
click at [175, 8] on button at bounding box center [189, 22] width 28 height 28
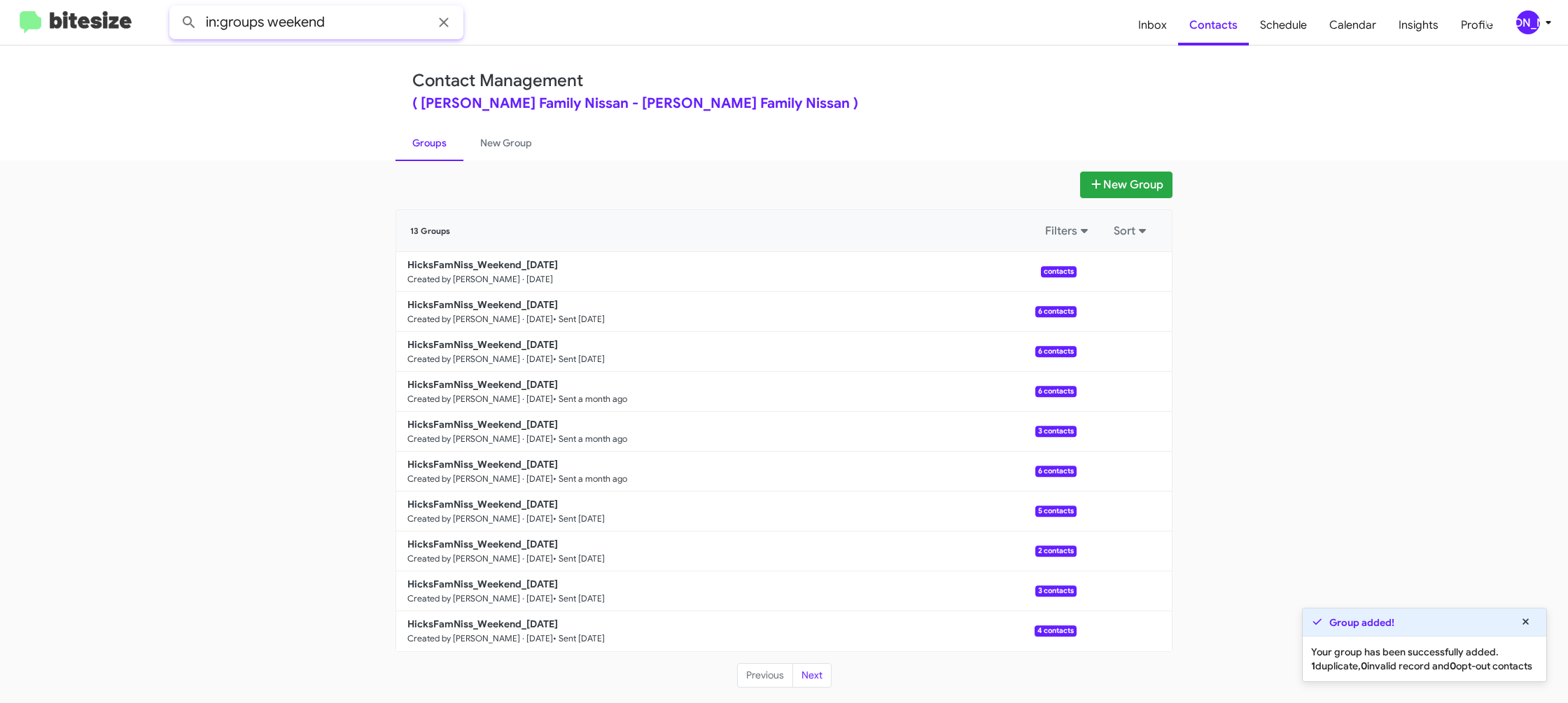
click at [175, 8] on button at bounding box center [189, 22] width 28 height 28
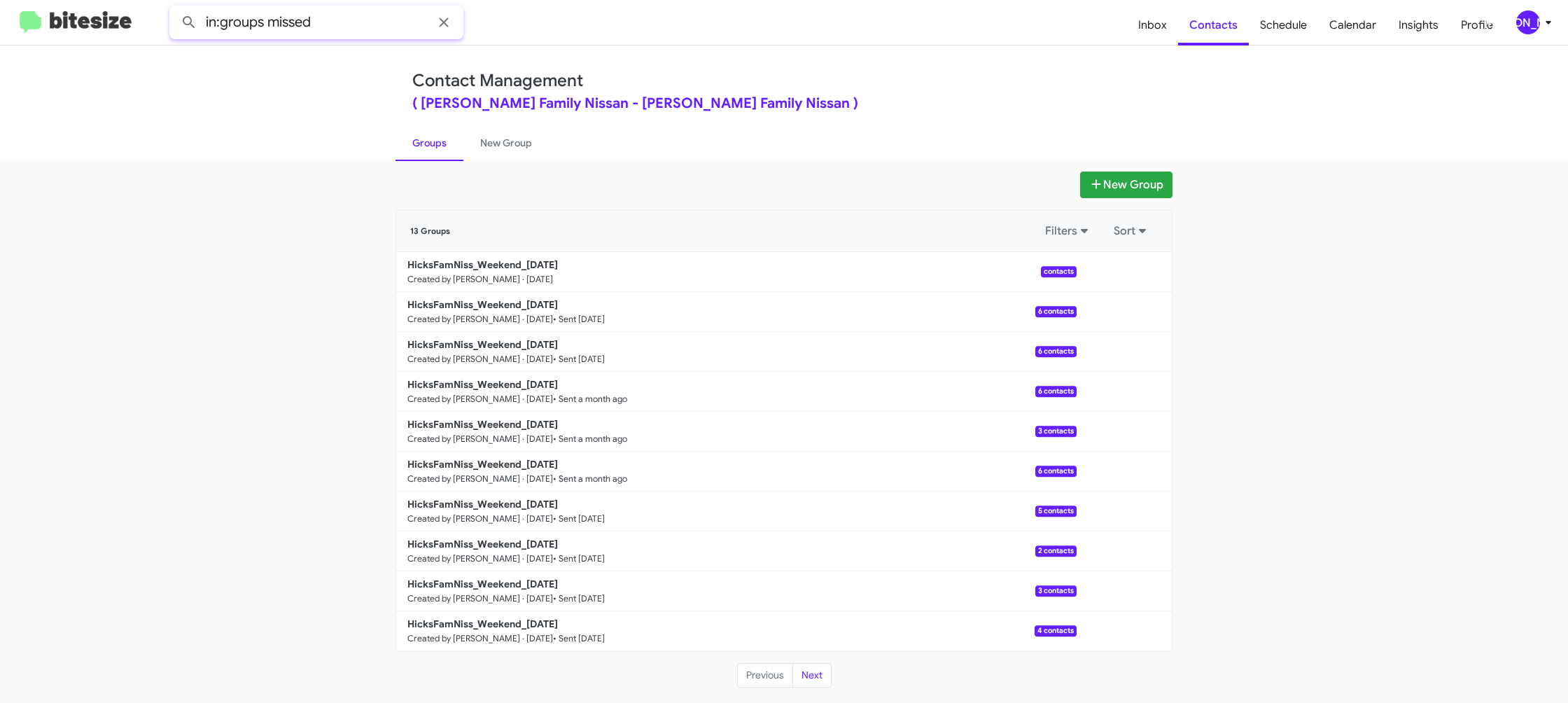
click at [175, 8] on button at bounding box center [189, 22] width 28 height 28
type input "in:groups weekend"
click at [822, 663] on button "Next" at bounding box center [812, 675] width 39 height 25
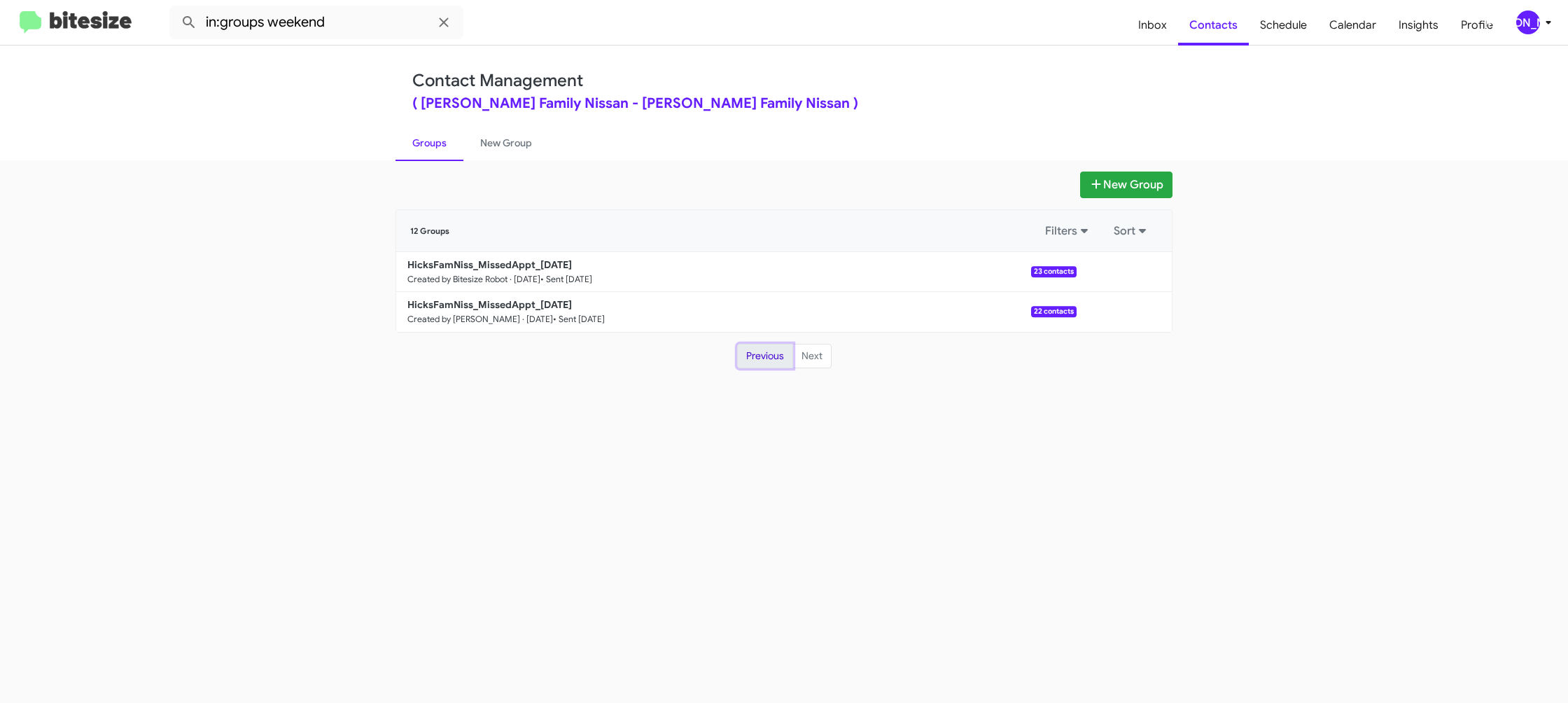
click at [765, 349] on button "Previous" at bounding box center [765, 356] width 56 height 25
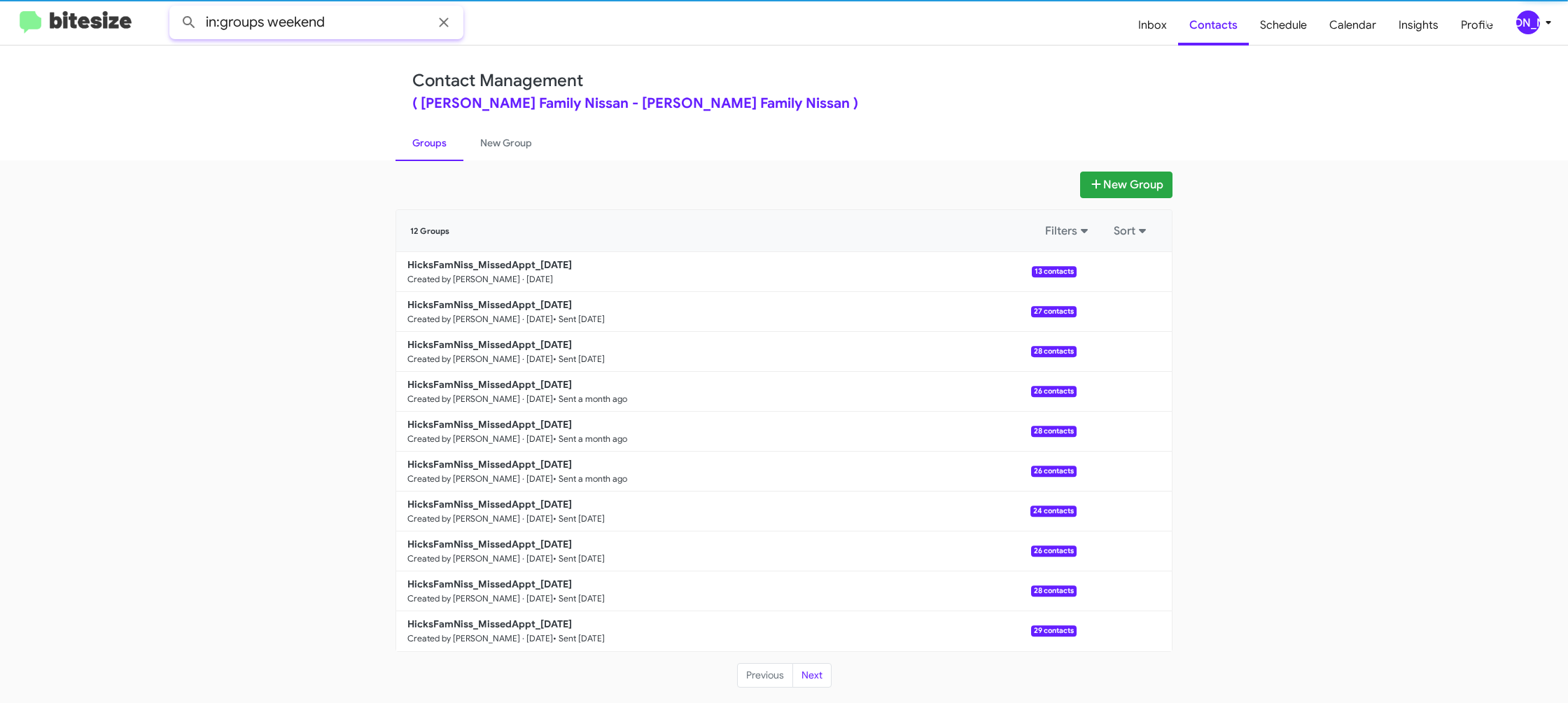
click at [304, 13] on input "in:groups weekend" at bounding box center [316, 22] width 294 height 34
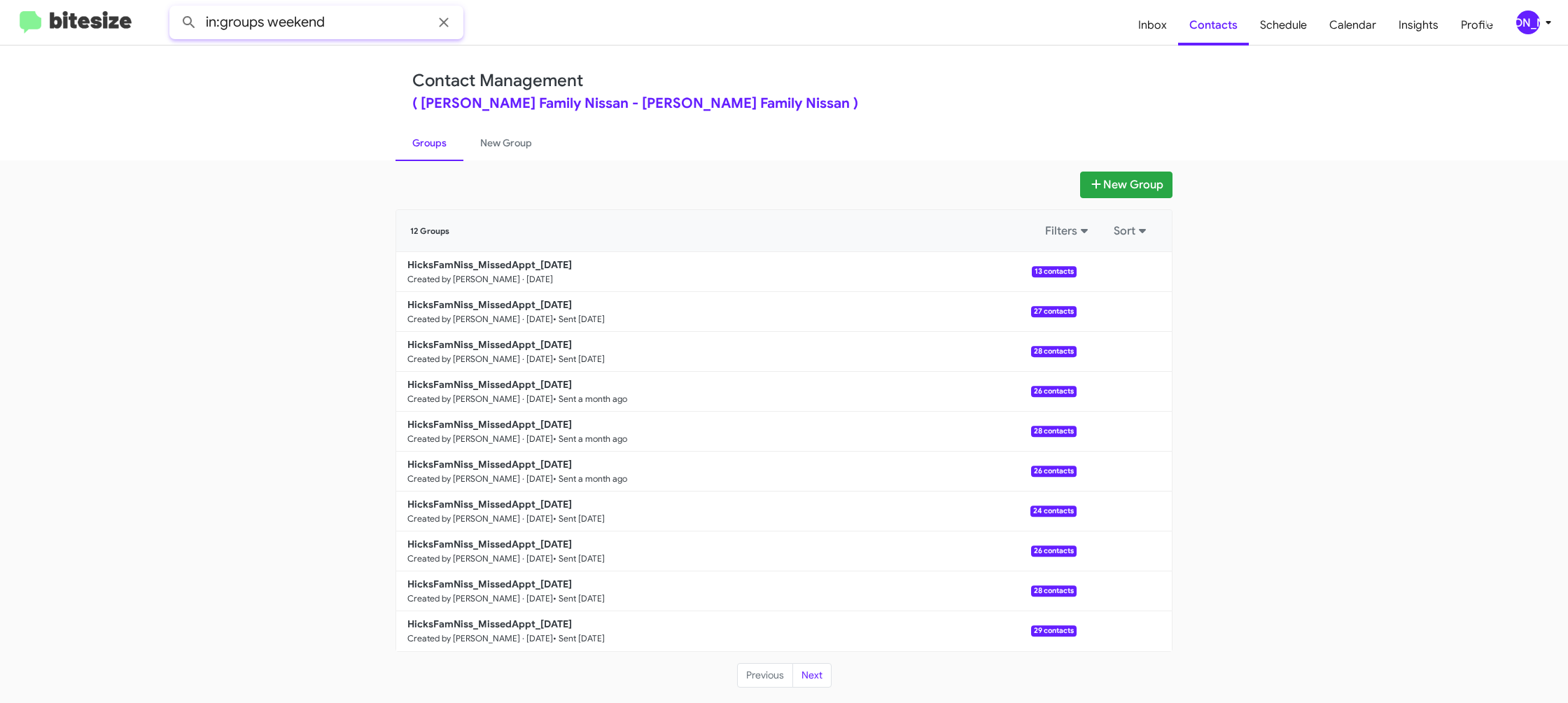
click at [337, 21] on input "in:groups weekend" at bounding box center [316, 22] width 294 height 34
click at [175, 8] on button at bounding box center [189, 22] width 28 height 28
click at [511, 162] on div "New Group 13 Groups Filters Sort HicksFamNiss_Weekend_09-08-25 Created by Jason…" at bounding box center [784, 431] width 1568 height 542
drag, startPoint x: 492, startPoint y: 152, endPoint x: 481, endPoint y: 151, distance: 11.0
click at [492, 152] on link "New Group" at bounding box center [507, 143] width 86 height 36
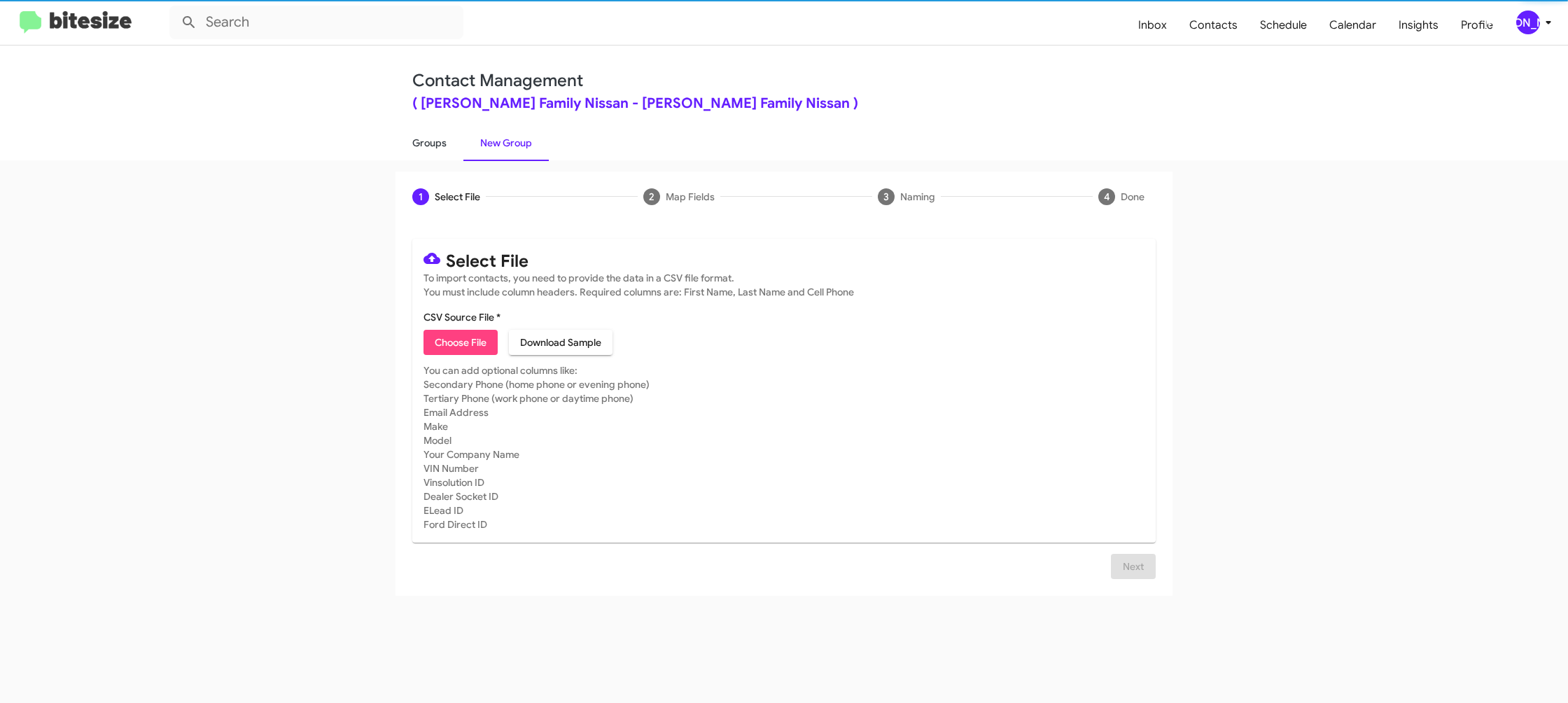
click at [444, 150] on link "Groups" at bounding box center [429, 143] width 68 height 36
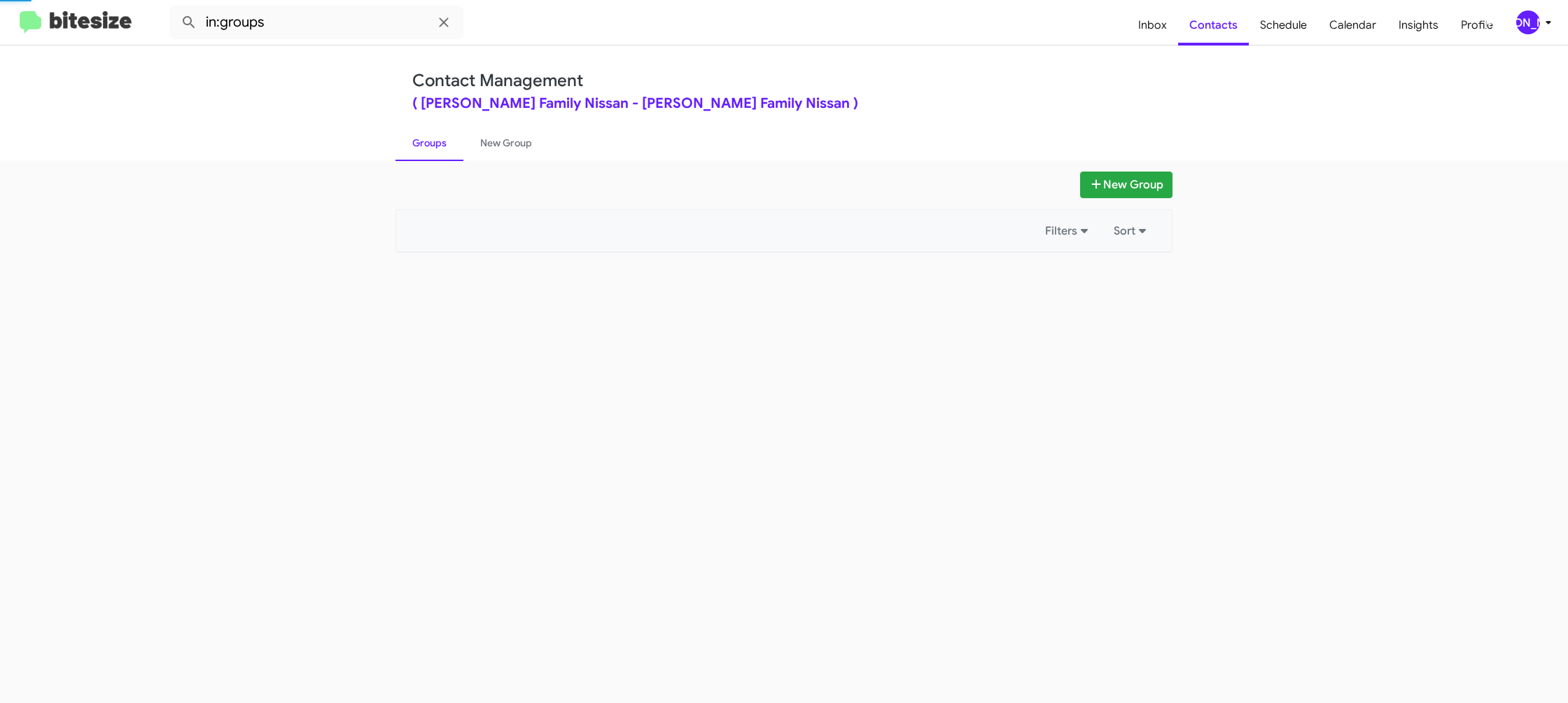
drag, startPoint x: 444, startPoint y: 150, endPoint x: 455, endPoint y: 148, distance: 11.2
click at [455, 148] on link "Groups" at bounding box center [429, 143] width 68 height 36
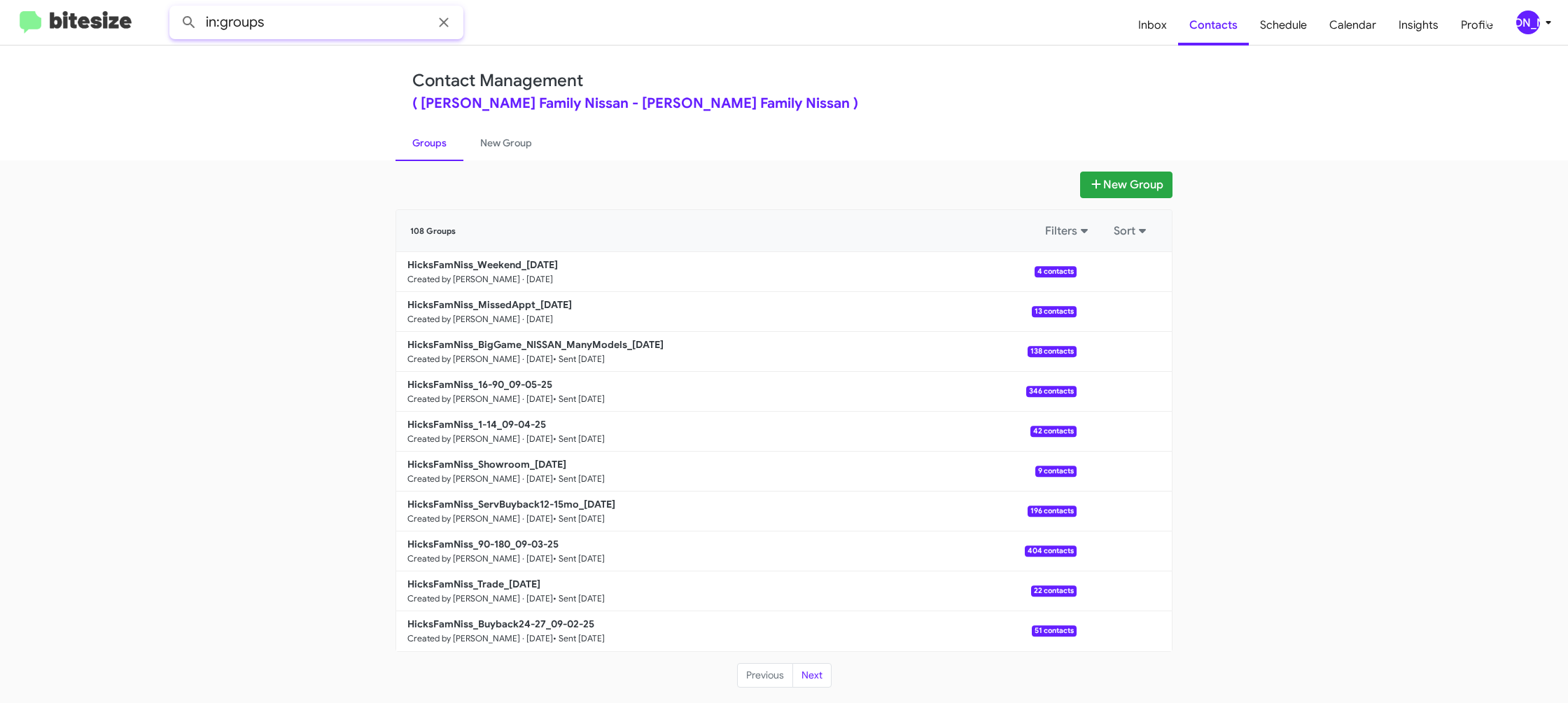
click at [317, 25] on input "in:groups" at bounding box center [316, 22] width 294 height 34
type input "in:groups missed"
click at [175, 8] on button at bounding box center [189, 22] width 28 height 28
click at [495, 150] on link "New Group" at bounding box center [507, 143] width 86 height 36
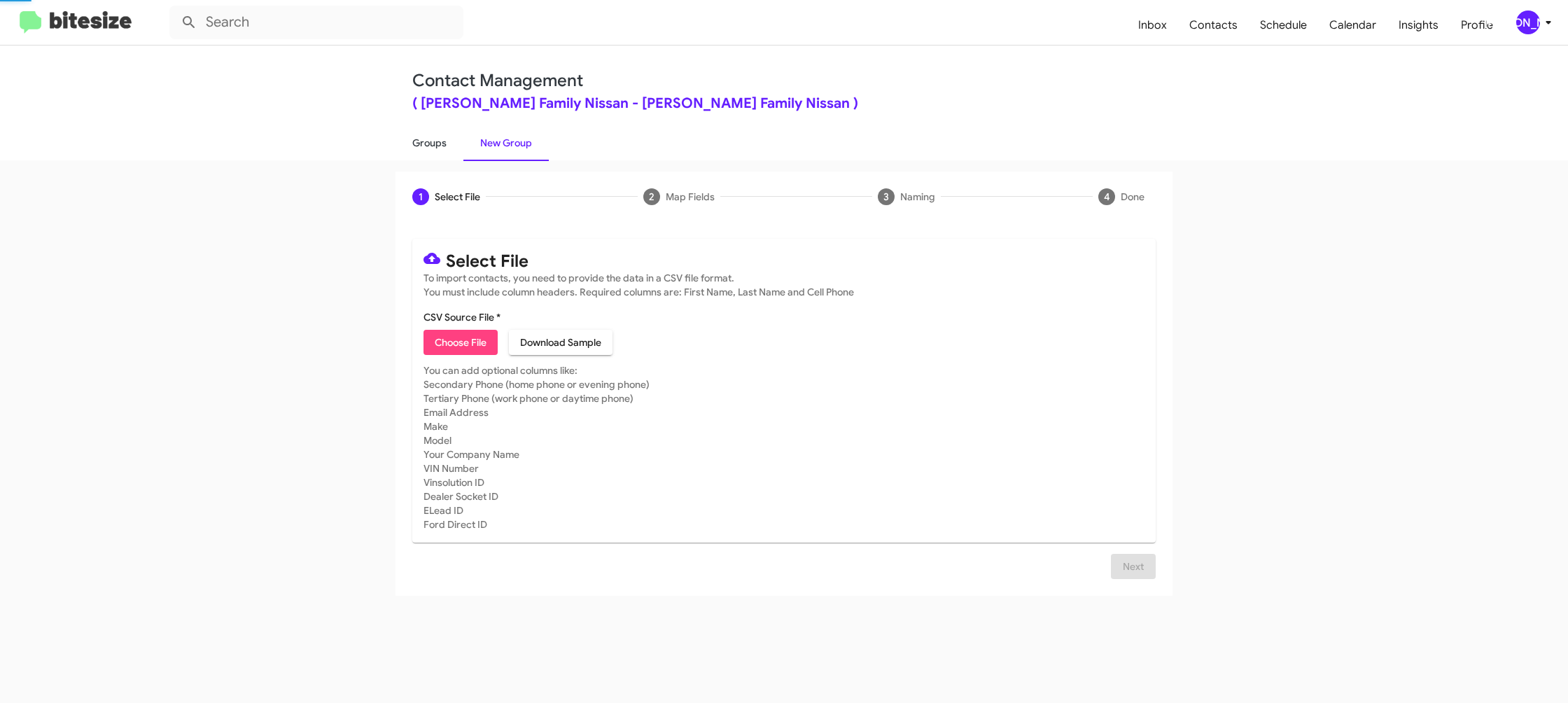
click at [439, 149] on link "Groups" at bounding box center [429, 143] width 68 height 36
type input "in:groups"
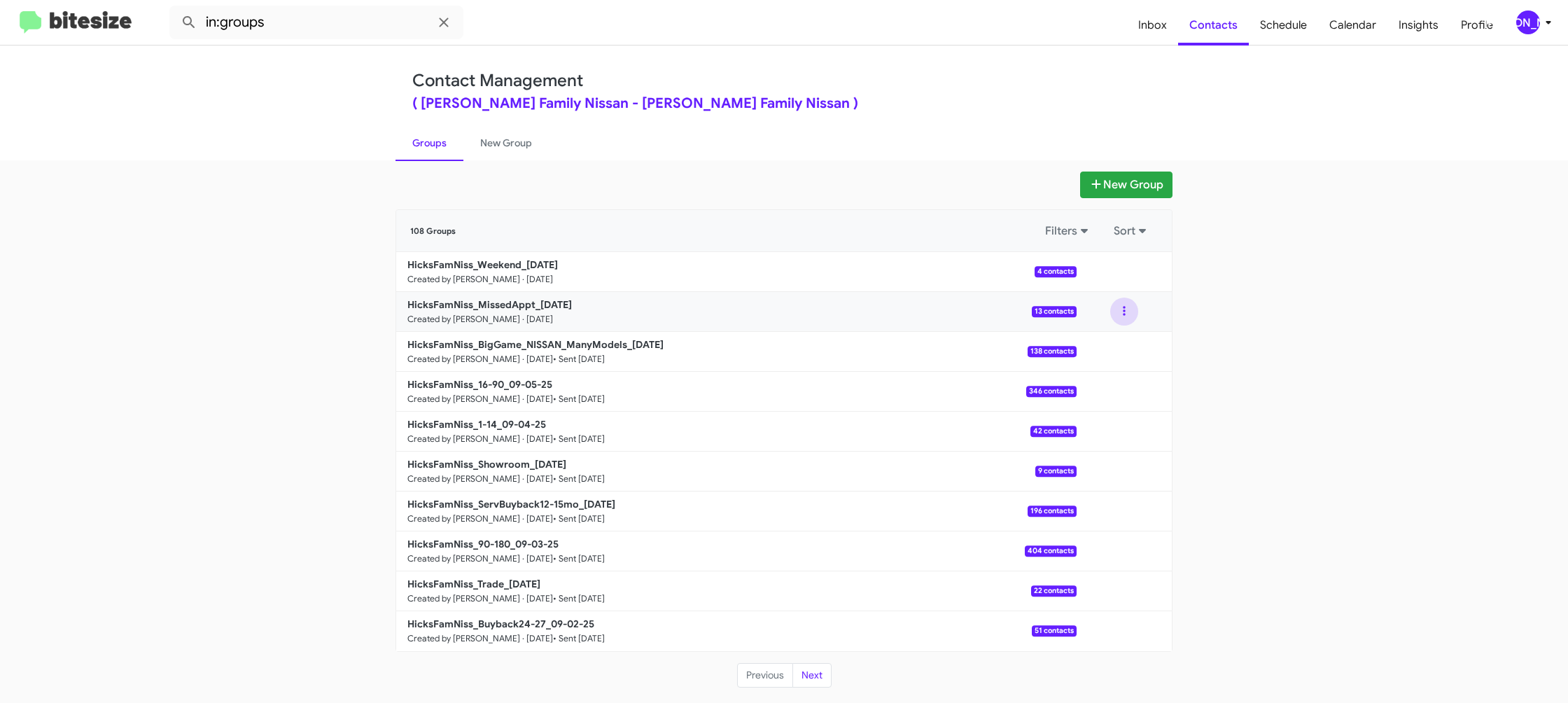
drag, startPoint x: 1139, startPoint y: 315, endPoint x: 1131, endPoint y: 316, distance: 8.1
click at [1136, 316] on div at bounding box center [1125, 312] width 95 height 28
drag, startPoint x: 1131, startPoint y: 316, endPoint x: 1126, endPoint y: 326, distance: 11.2
click at [1130, 317] on button at bounding box center [1125, 312] width 28 height 28
click at [1117, 338] on button "View contacts" at bounding box center [1083, 349] width 112 height 34
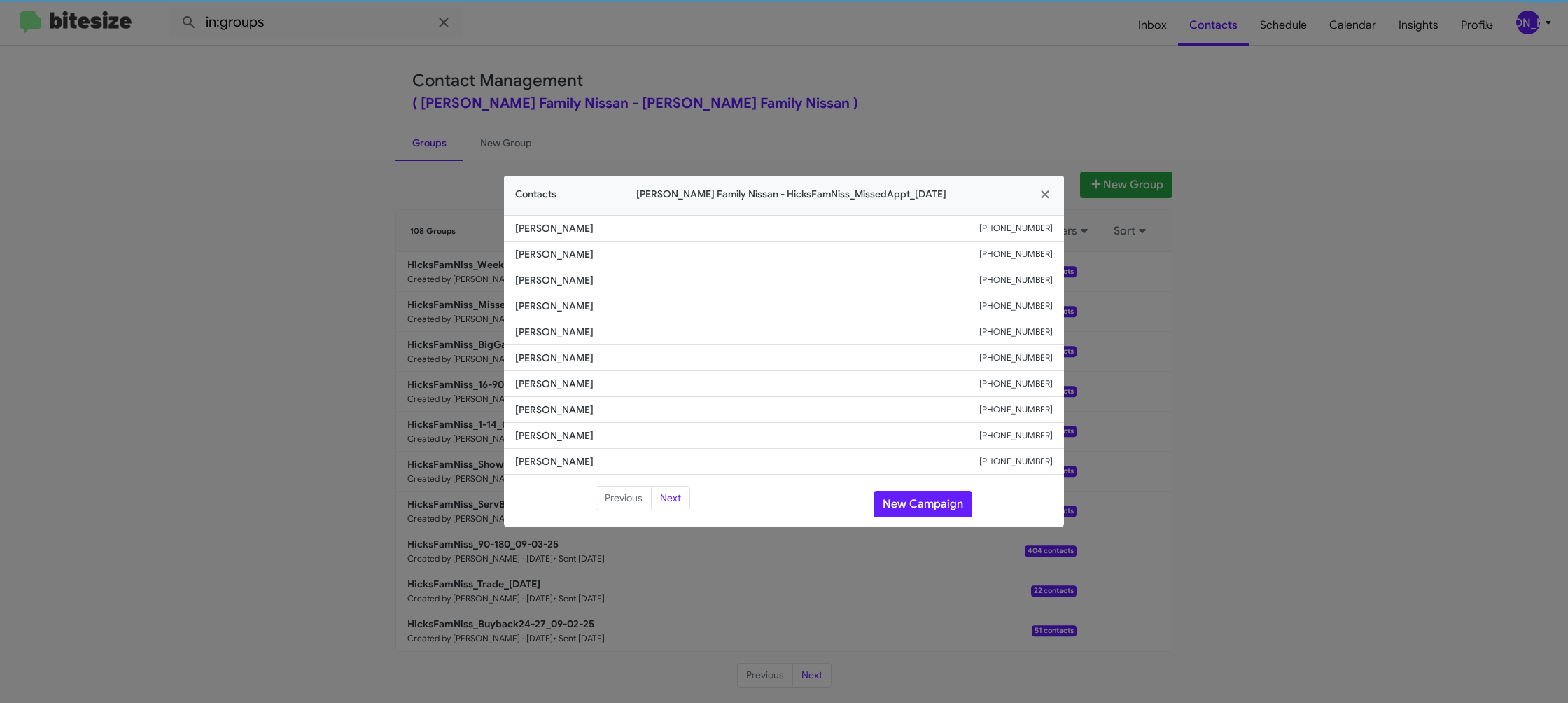
click at [572, 349] on li "Andretti June +13616615644" at bounding box center [784, 359] width 560 height 26
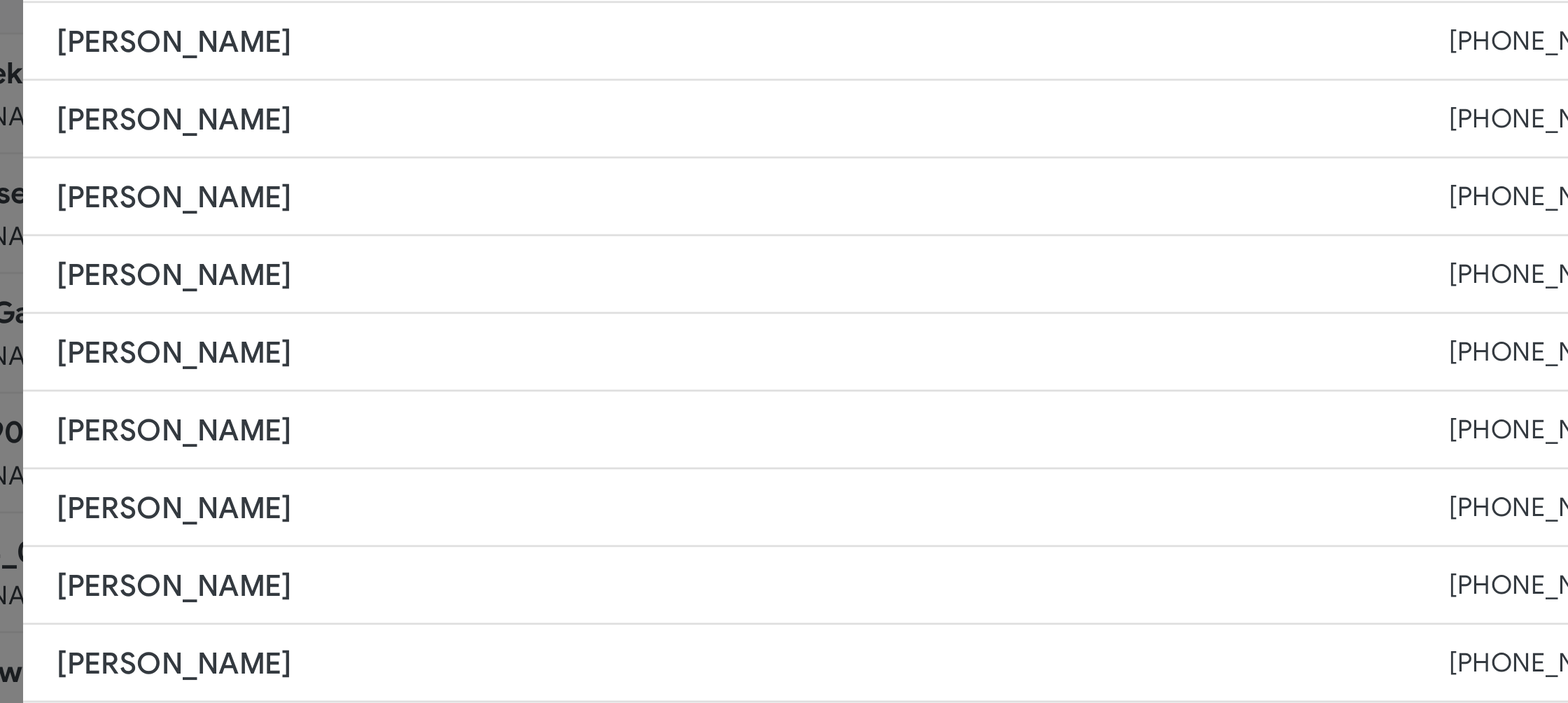
click at [681, 357] on span "Andretti June" at bounding box center [747, 358] width 464 height 14
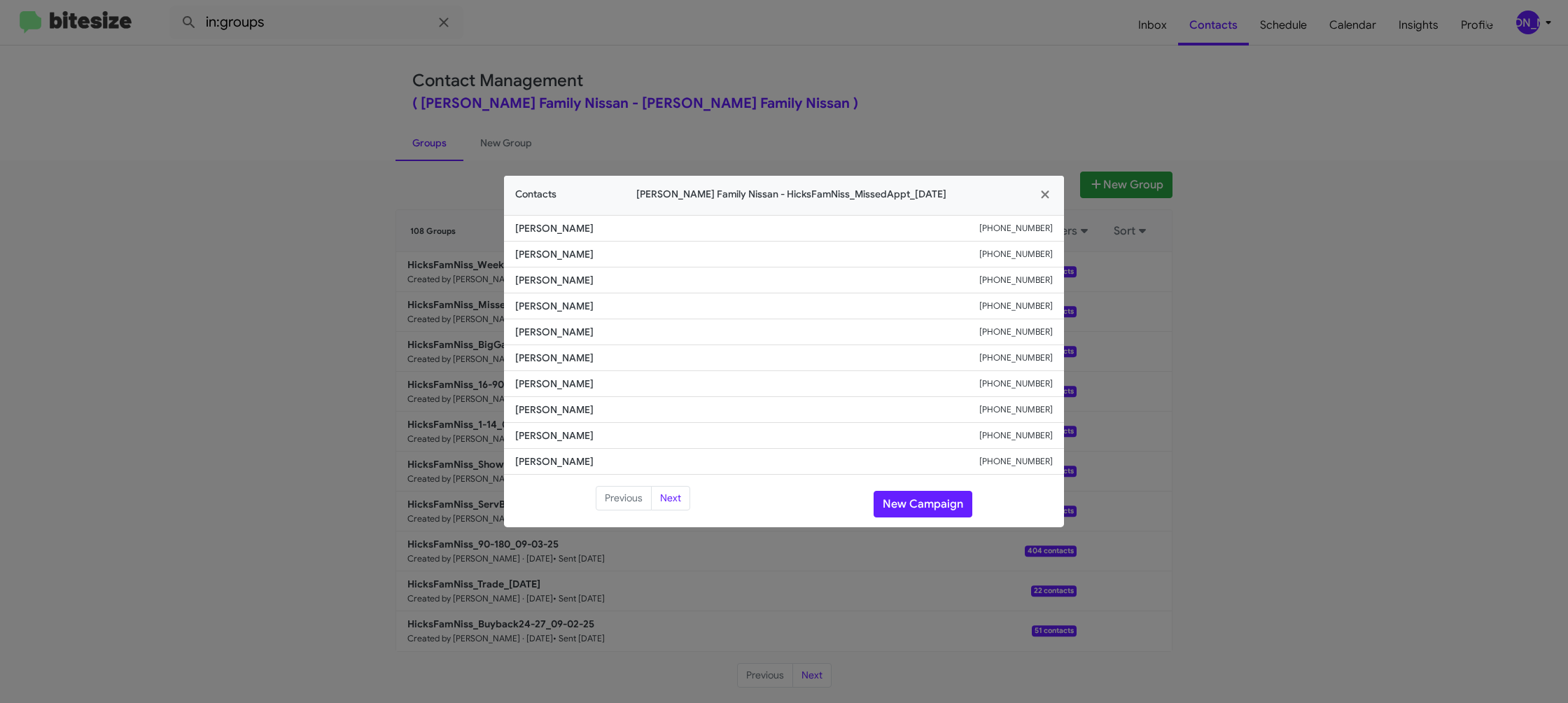
click at [576, 335] on span "Shana Mcdowell" at bounding box center [747, 331] width 464 height 14
click at [573, 263] on li "Brandon Elizondo +13612493137" at bounding box center [784, 255] width 560 height 26
copy span "Brandon Elizondo"
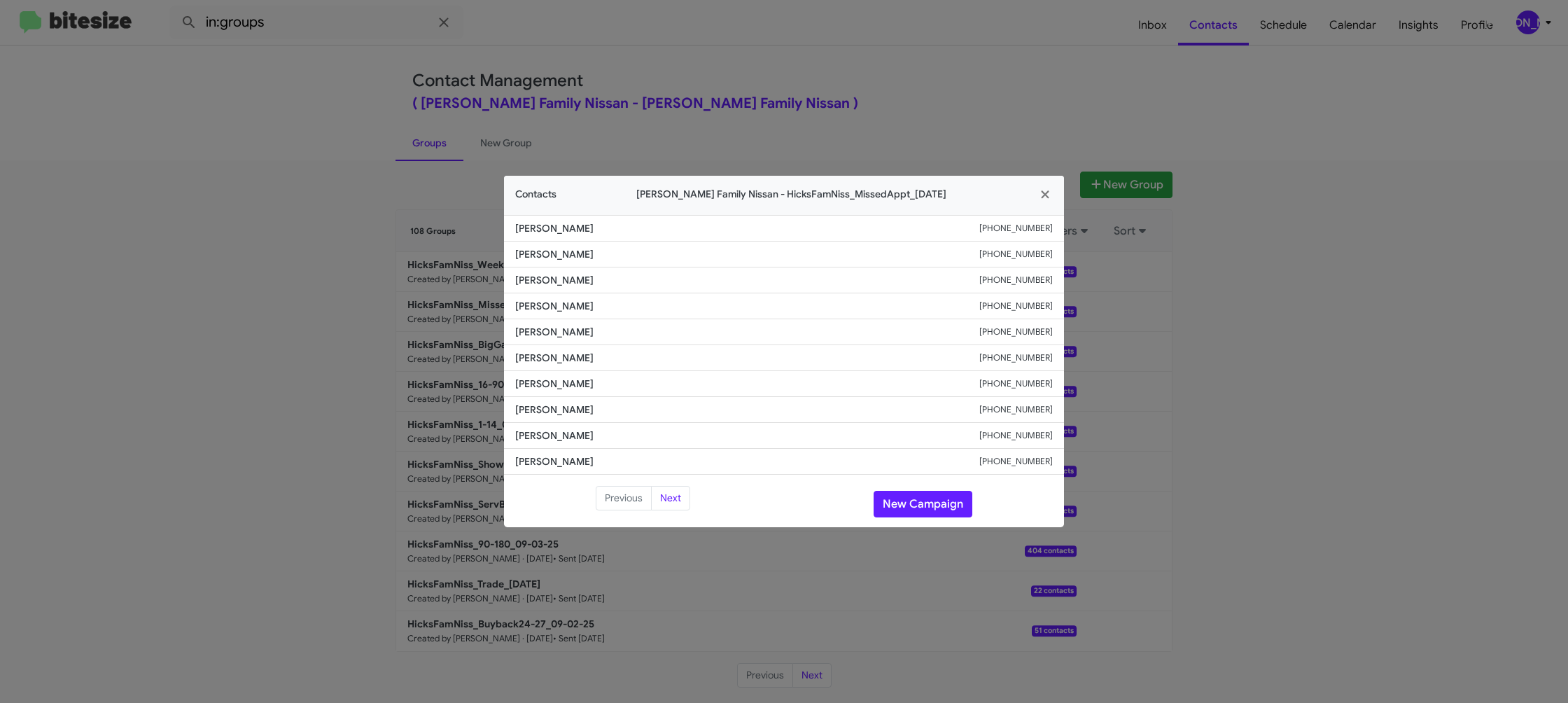
drag, startPoint x: 1087, startPoint y: 92, endPoint x: 1127, endPoint y: 198, distance: 113.3
click at [1087, 92] on modal-container "Contacts Hicks Family Nissan - HicksFamNiss_MissedAppt_09-08-25 Ed Gomez +13615…" at bounding box center [784, 351] width 1568 height 703
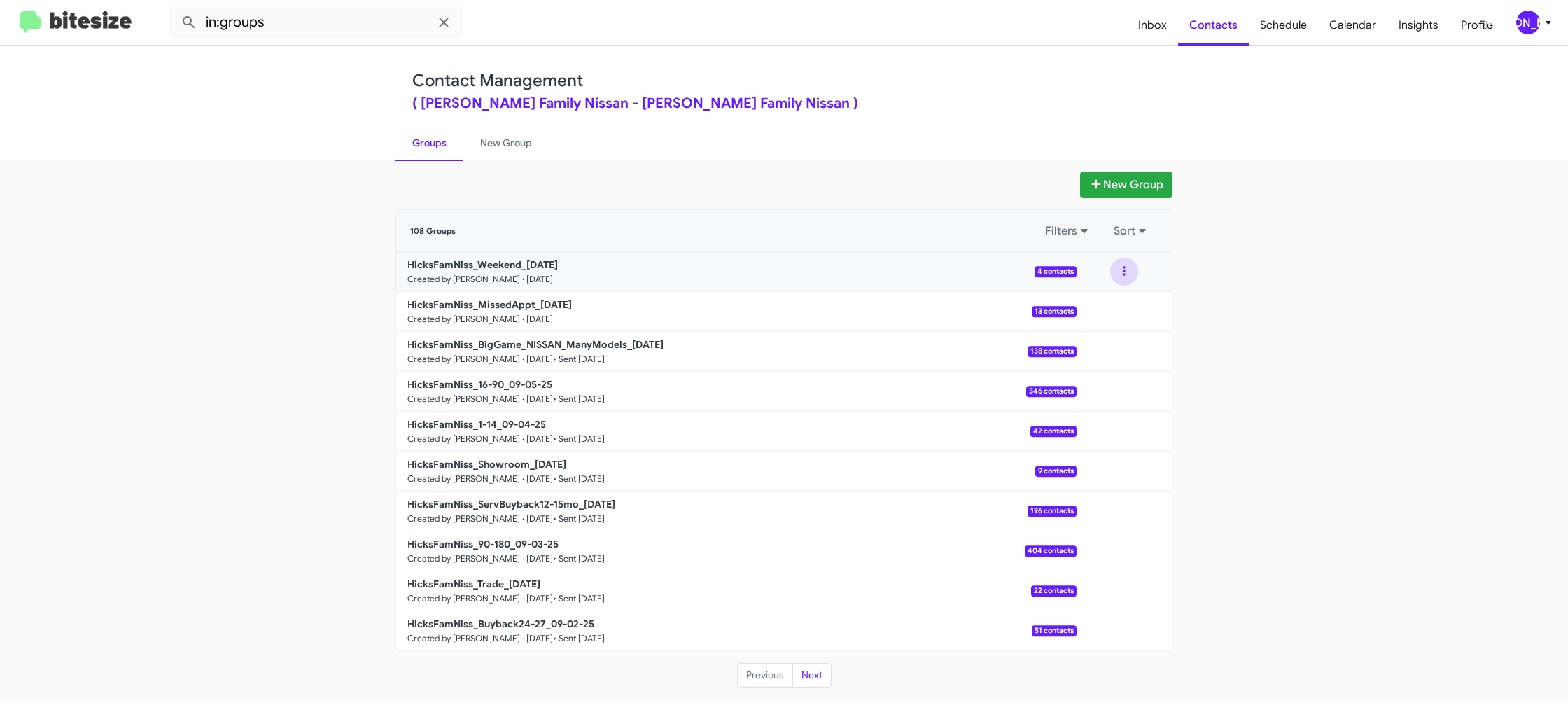
drag, startPoint x: 1130, startPoint y: 276, endPoint x: 1125, endPoint y: 285, distance: 10.3
click at [1129, 277] on button at bounding box center [1125, 272] width 28 height 28
click at [1114, 303] on button "View contacts" at bounding box center [1083, 310] width 112 height 34
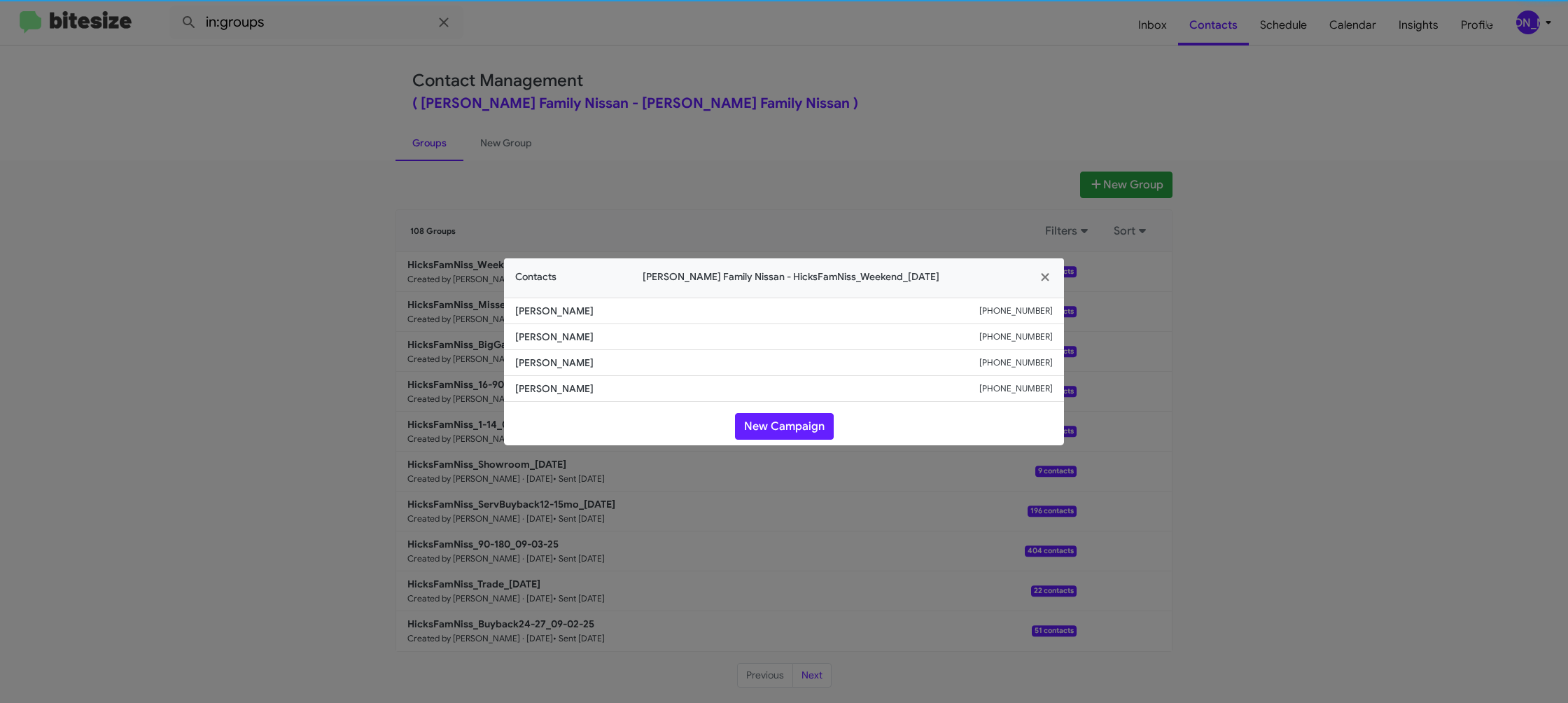
click at [560, 355] on li "Santiago Zamora +12144669173" at bounding box center [784, 363] width 560 height 26
copy span "Santiago Zamora"
click at [562, 51] on modal-container "Contacts Hicks Family Nissan - HicksFamNiss_Weekend_09-08-25 Alfred Elizondo +1…" at bounding box center [784, 351] width 1568 height 703
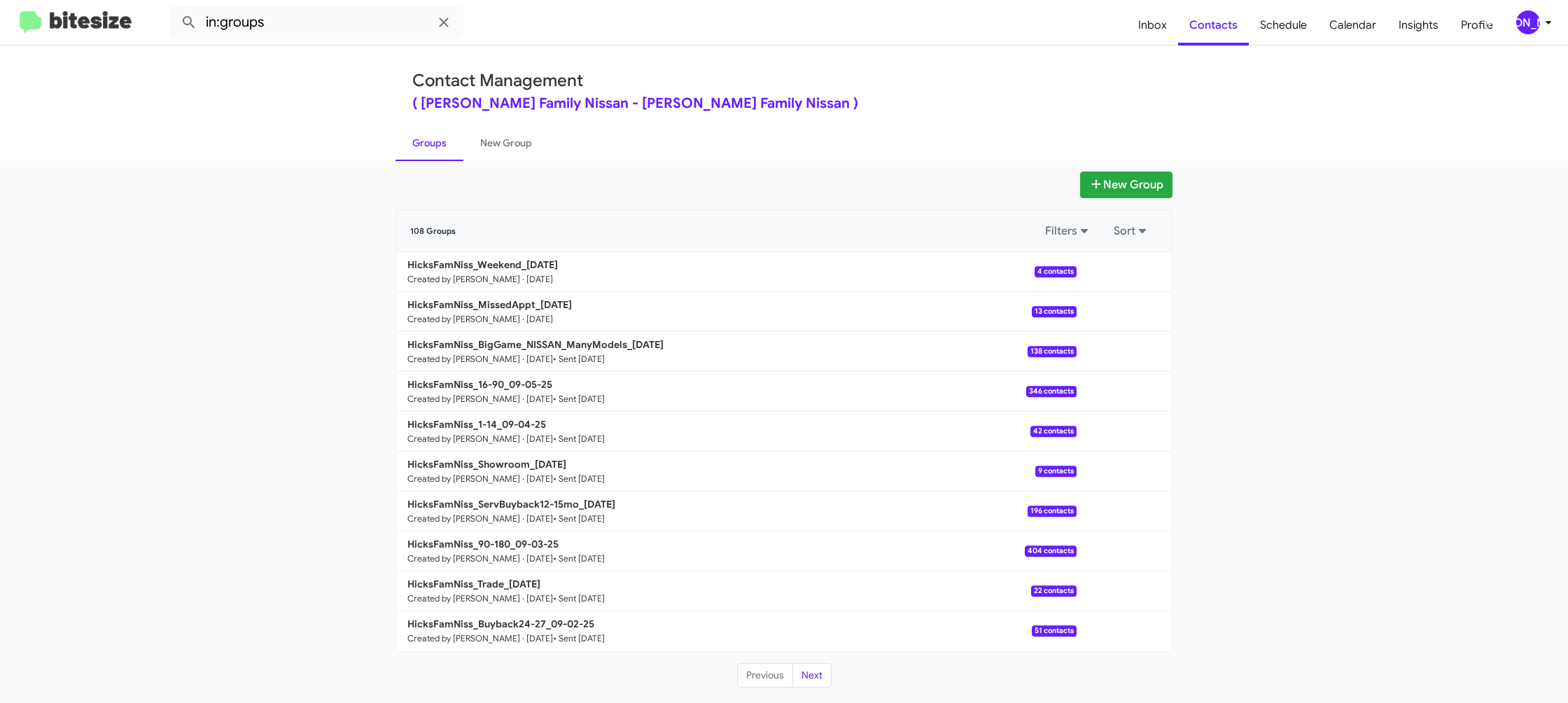
click at [503, 150] on link "New Group" at bounding box center [507, 143] width 86 height 36
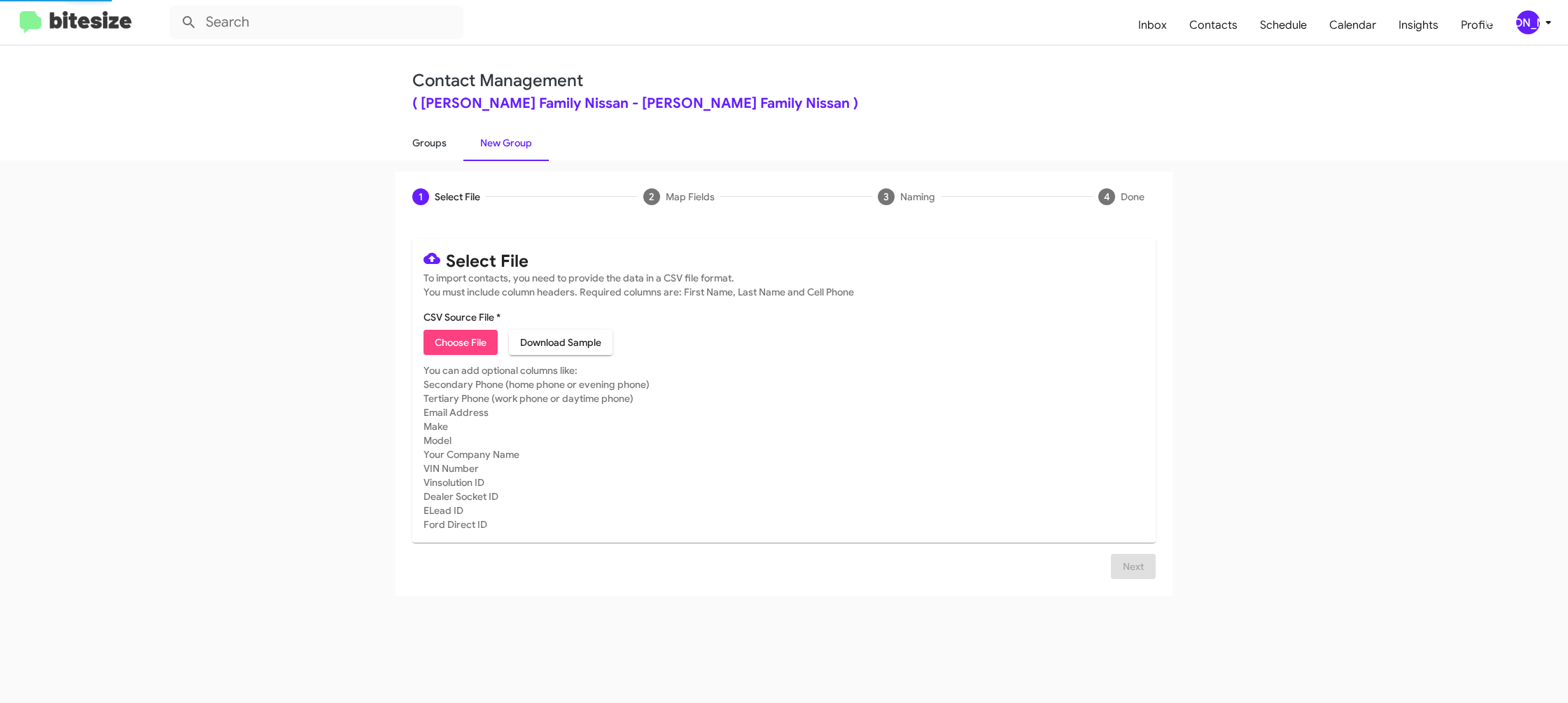
drag, startPoint x: 437, startPoint y: 150, endPoint x: 383, endPoint y: 86, distance: 83.7
click at [437, 150] on link "Groups" at bounding box center [429, 143] width 68 height 36
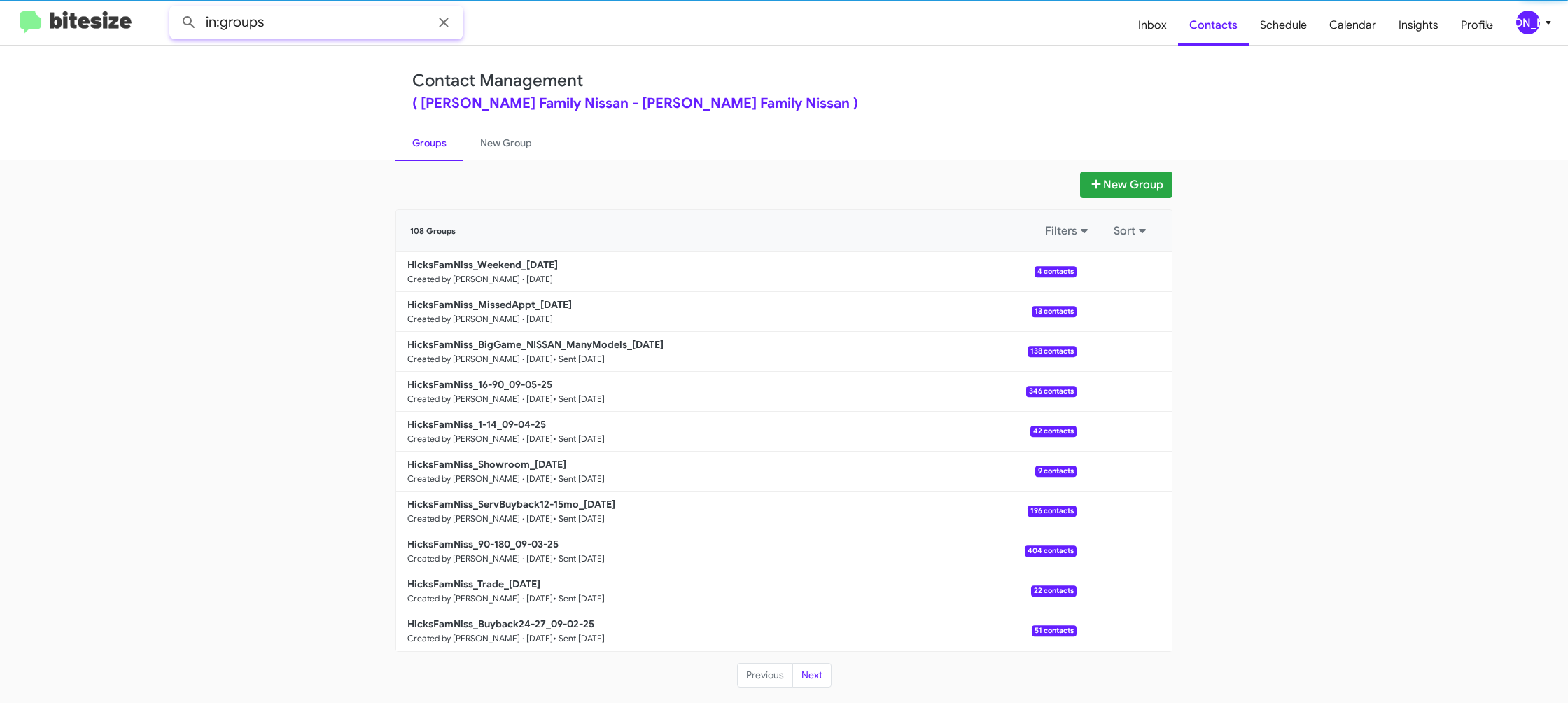
click at [338, 25] on input "in:groups" at bounding box center [316, 22] width 294 height 34
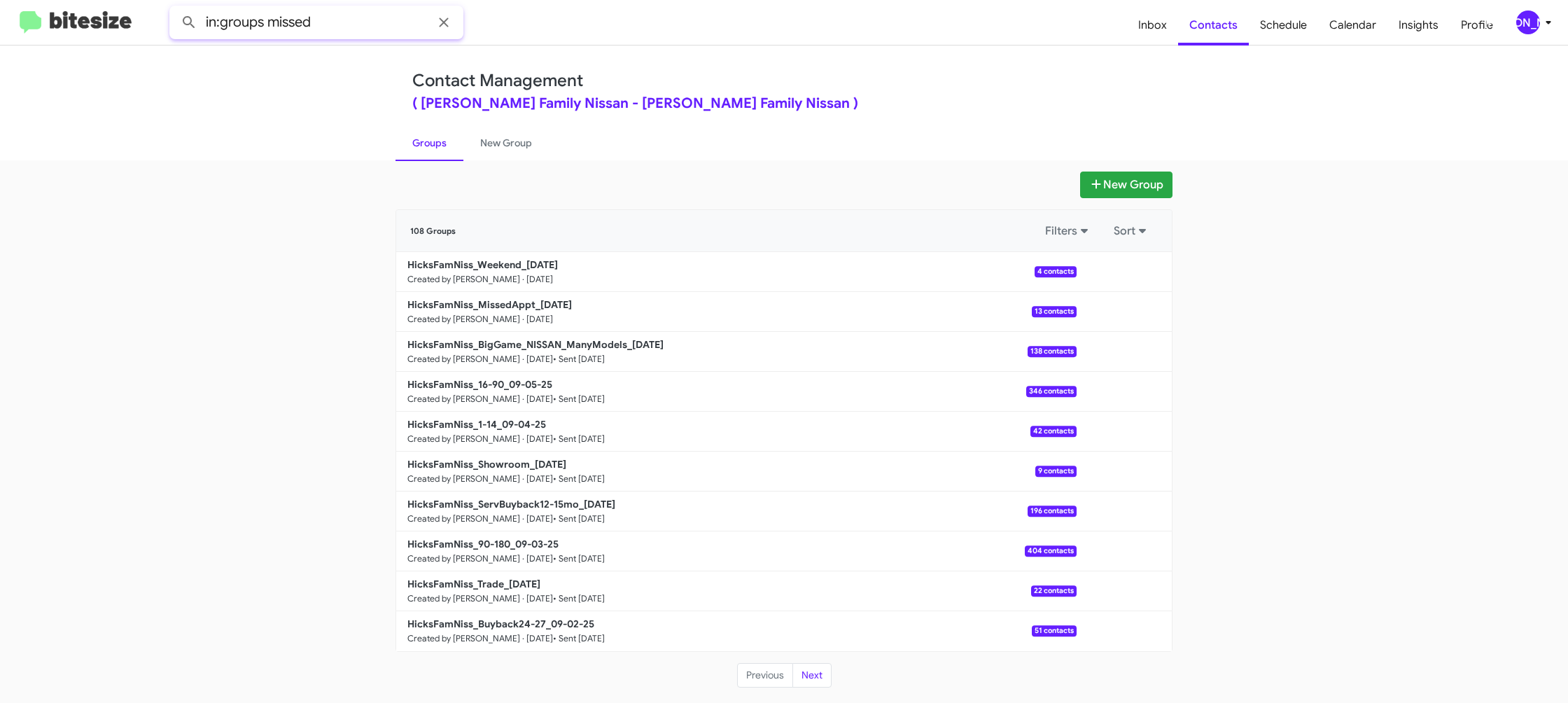
type input "in:groups missed"
click at [175, 8] on button at bounding box center [189, 22] width 28 height 28
click at [506, 149] on link "New Group" at bounding box center [507, 143] width 86 height 36
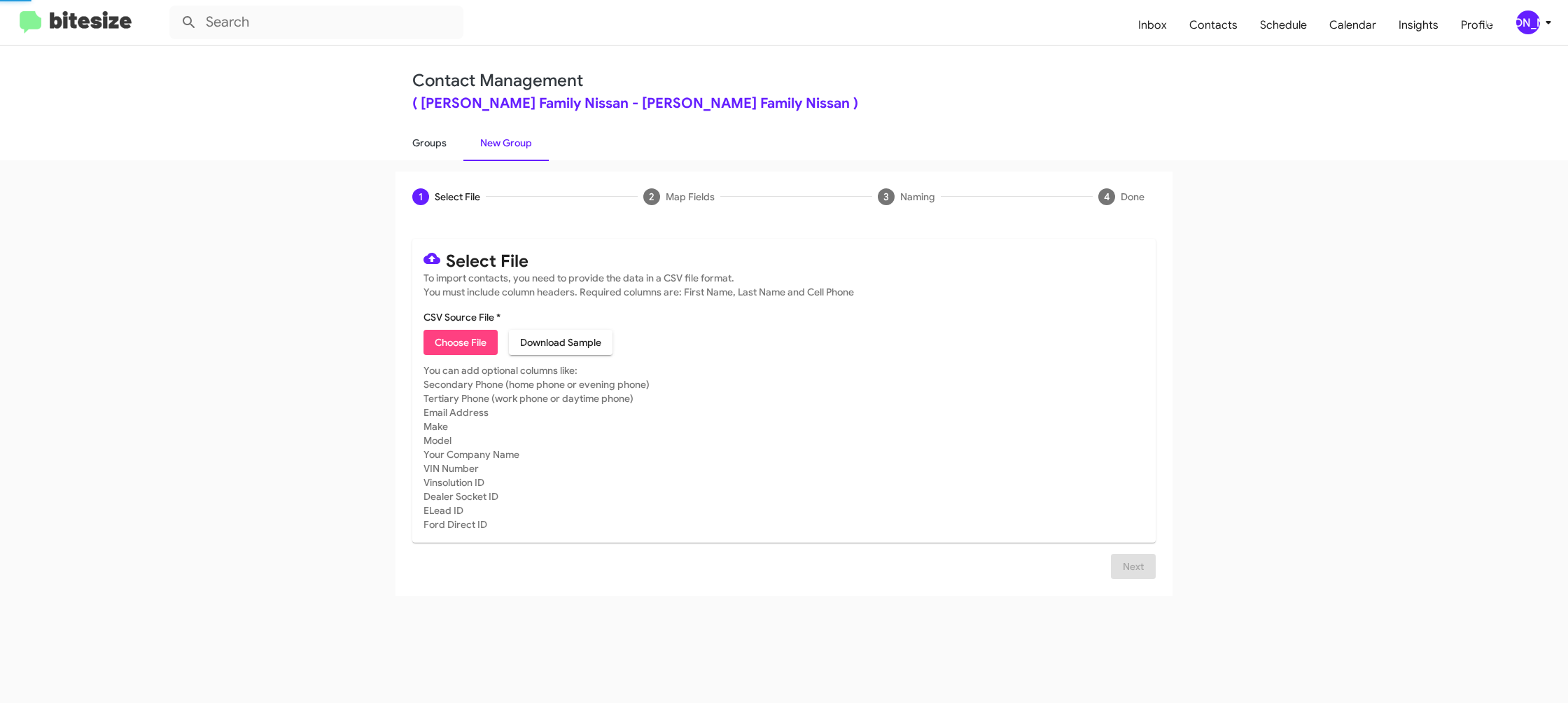
click at [424, 150] on link "Groups" at bounding box center [429, 143] width 68 height 36
type input "in:groups"
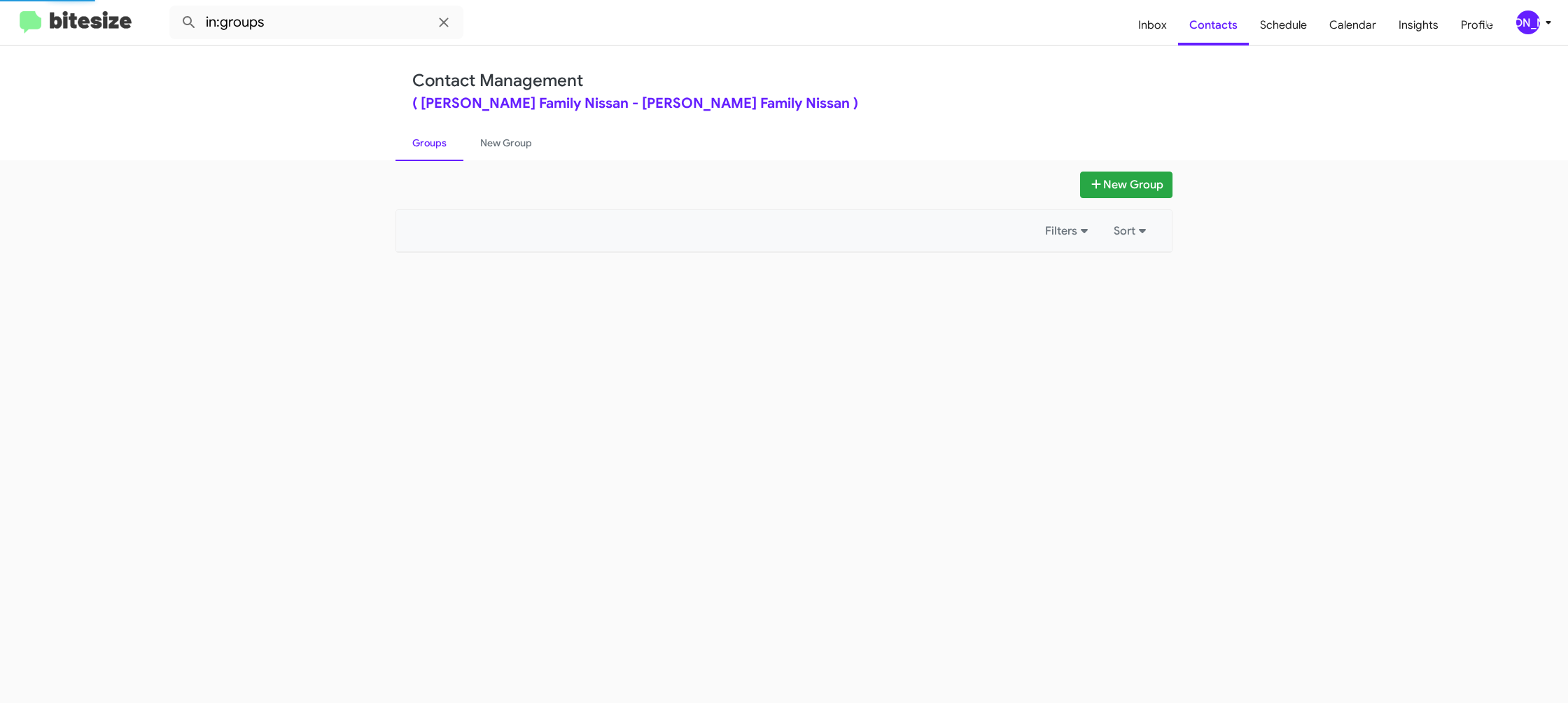
click at [424, 150] on link "Groups" at bounding box center [429, 143] width 68 height 36
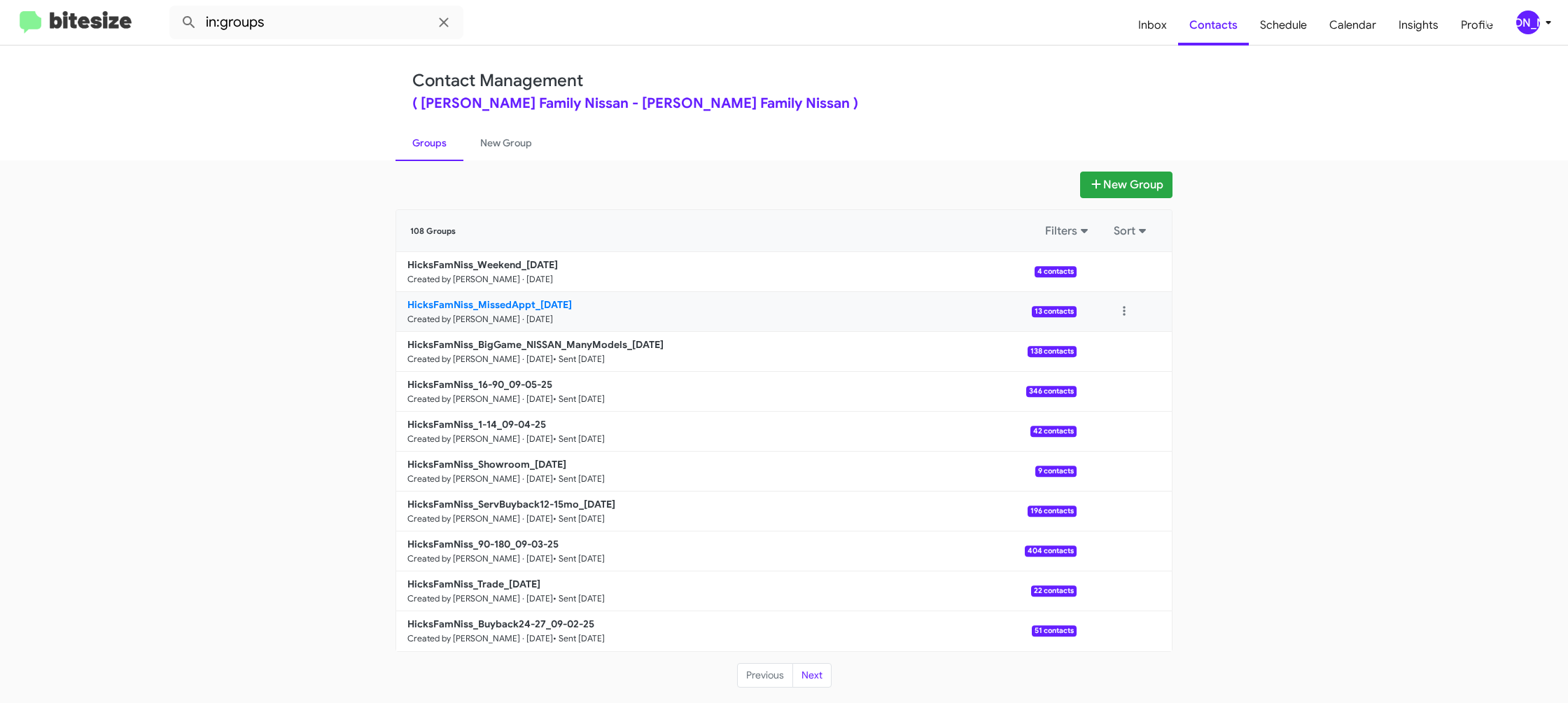
click at [509, 314] on small "Created by [PERSON_NAME] · [DATE]" at bounding box center [481, 319] width 146 height 11
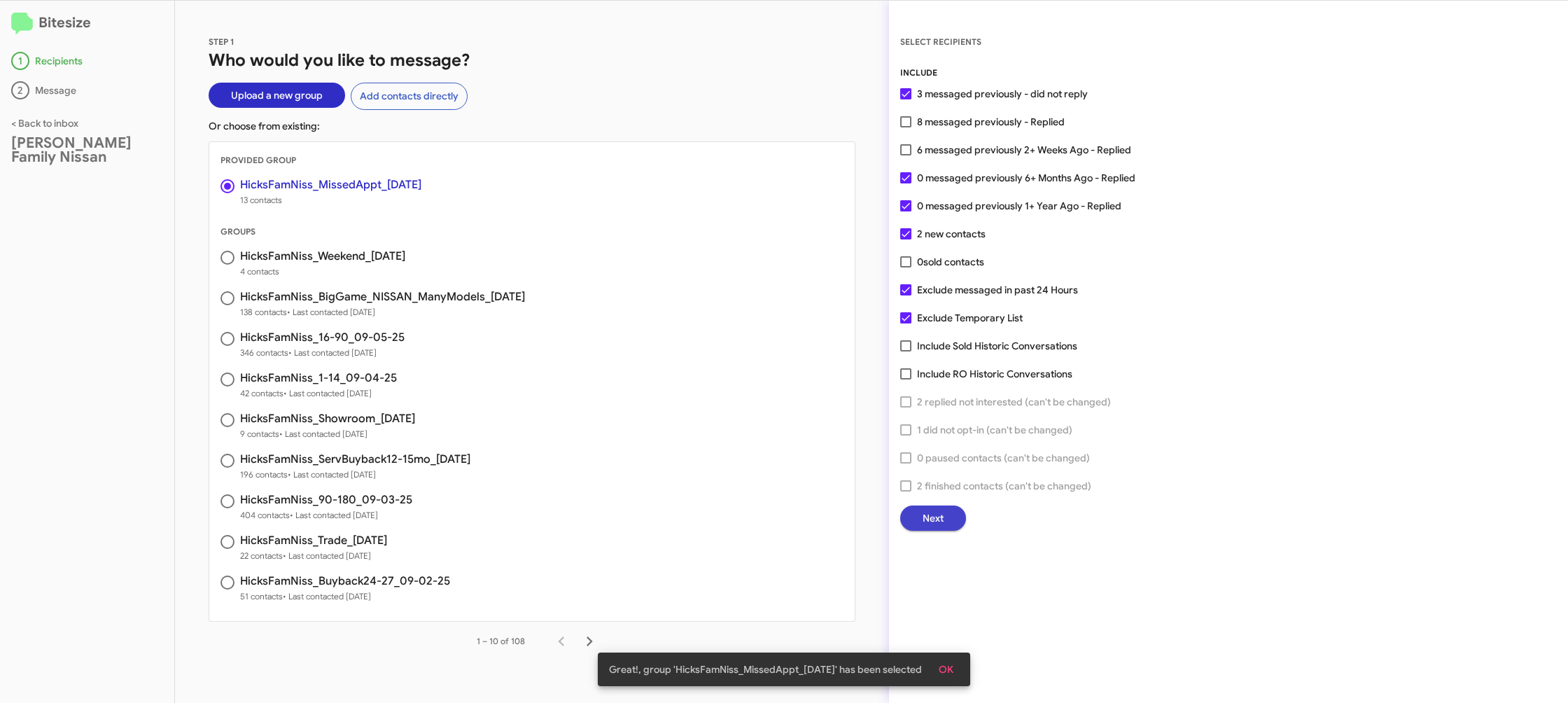
click at [925, 514] on span "Next" at bounding box center [933, 518] width 21 height 25
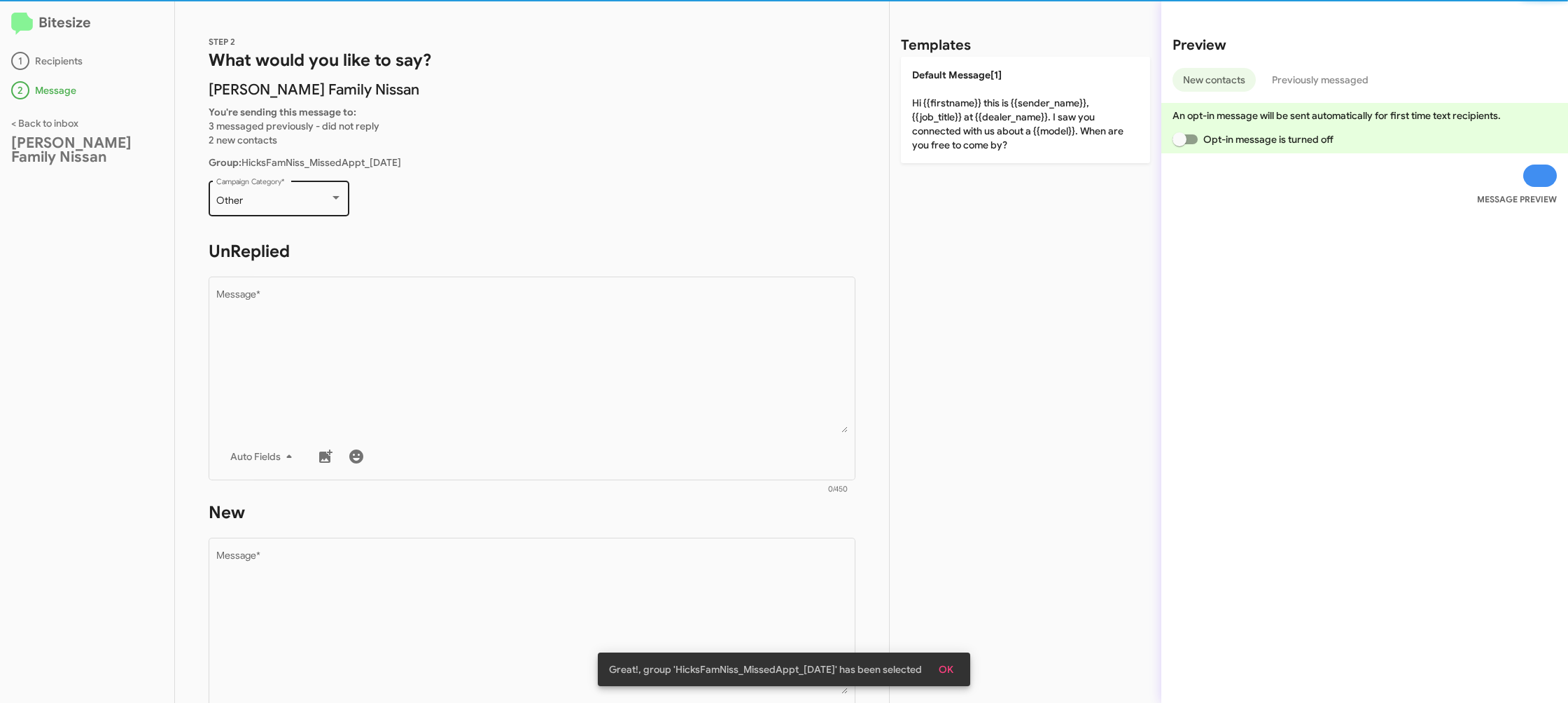
click at [292, 205] on div "Other" at bounding box center [273, 201] width 114 height 11
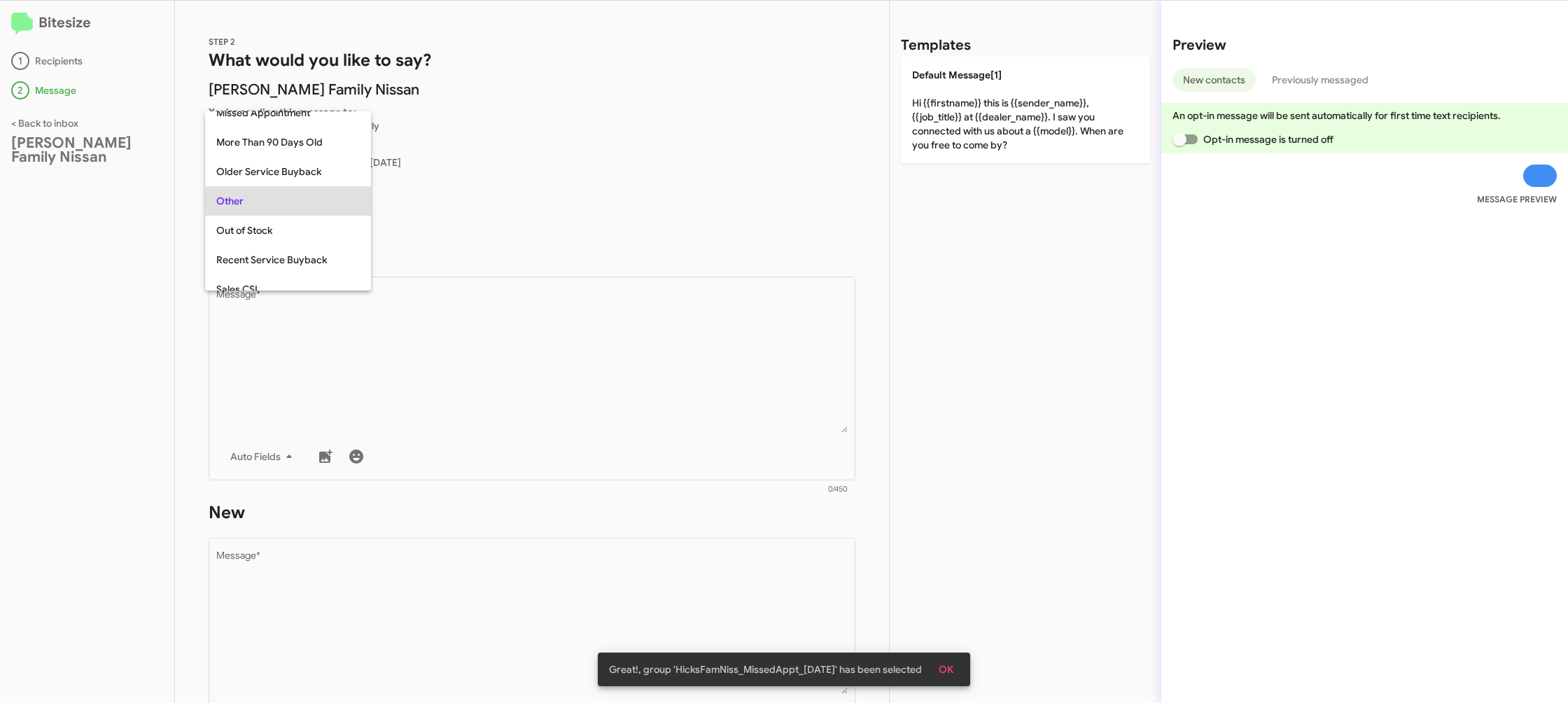
scroll to position [294, 0]
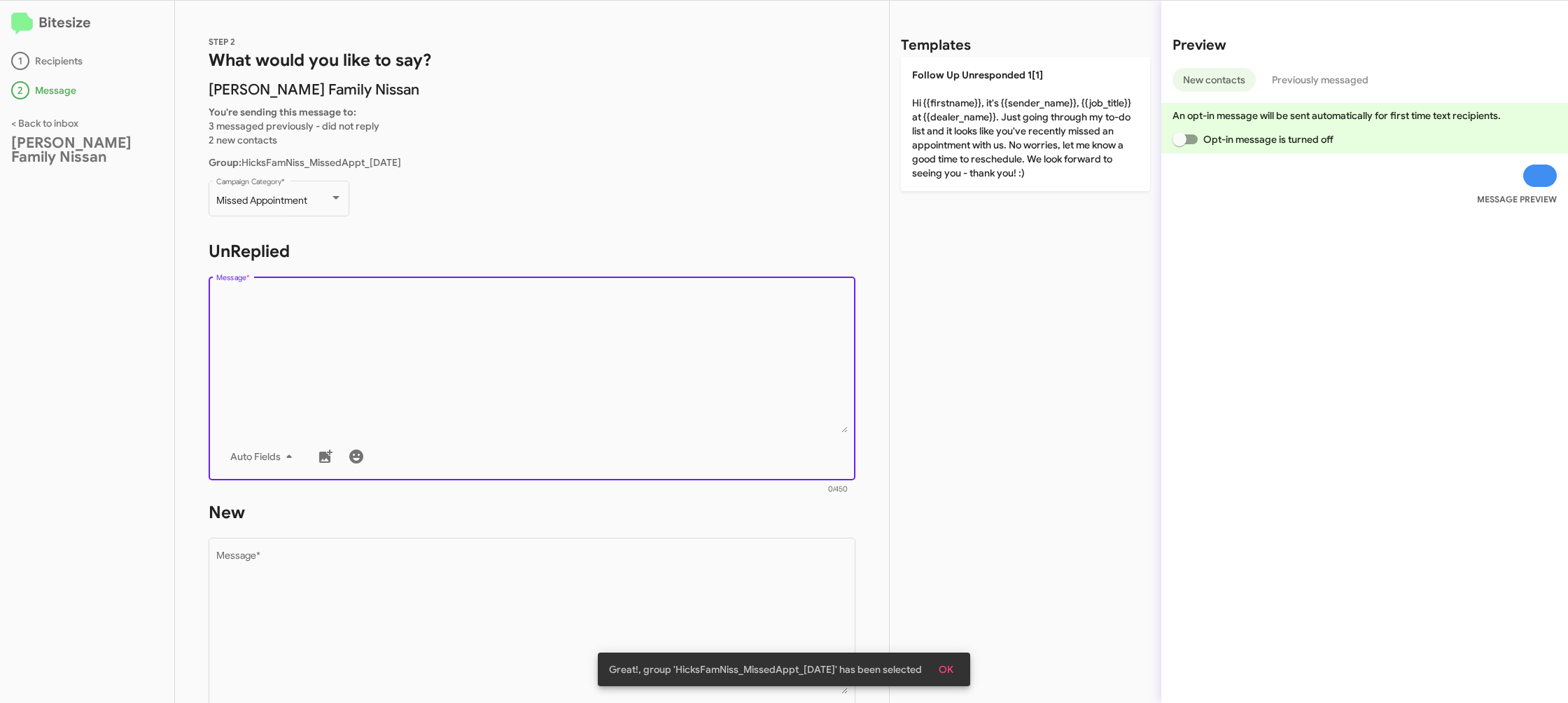
drag, startPoint x: 367, startPoint y: 318, endPoint x: 424, endPoint y: 309, distance: 57.7
click at [369, 321] on textarea "Message *" at bounding box center [532, 361] width 632 height 143
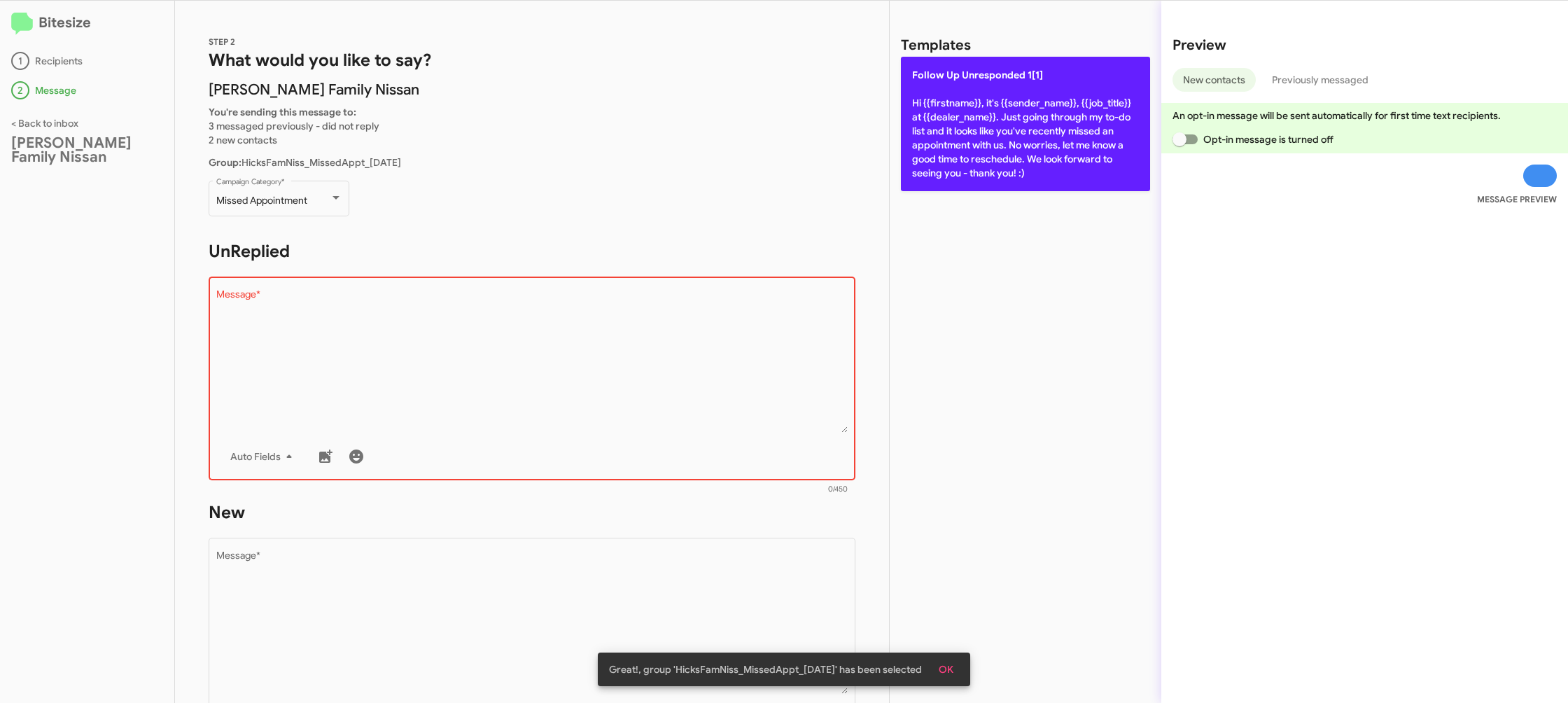
drag, startPoint x: 914, startPoint y: 95, endPoint x: 798, endPoint y: 370, distance: 298.5
click at [918, 100] on p "Follow Up Unresponded 1[1] Hi {{firstname}}, it's {{sender_name}}, {{job_title}…" at bounding box center [1025, 124] width 249 height 134
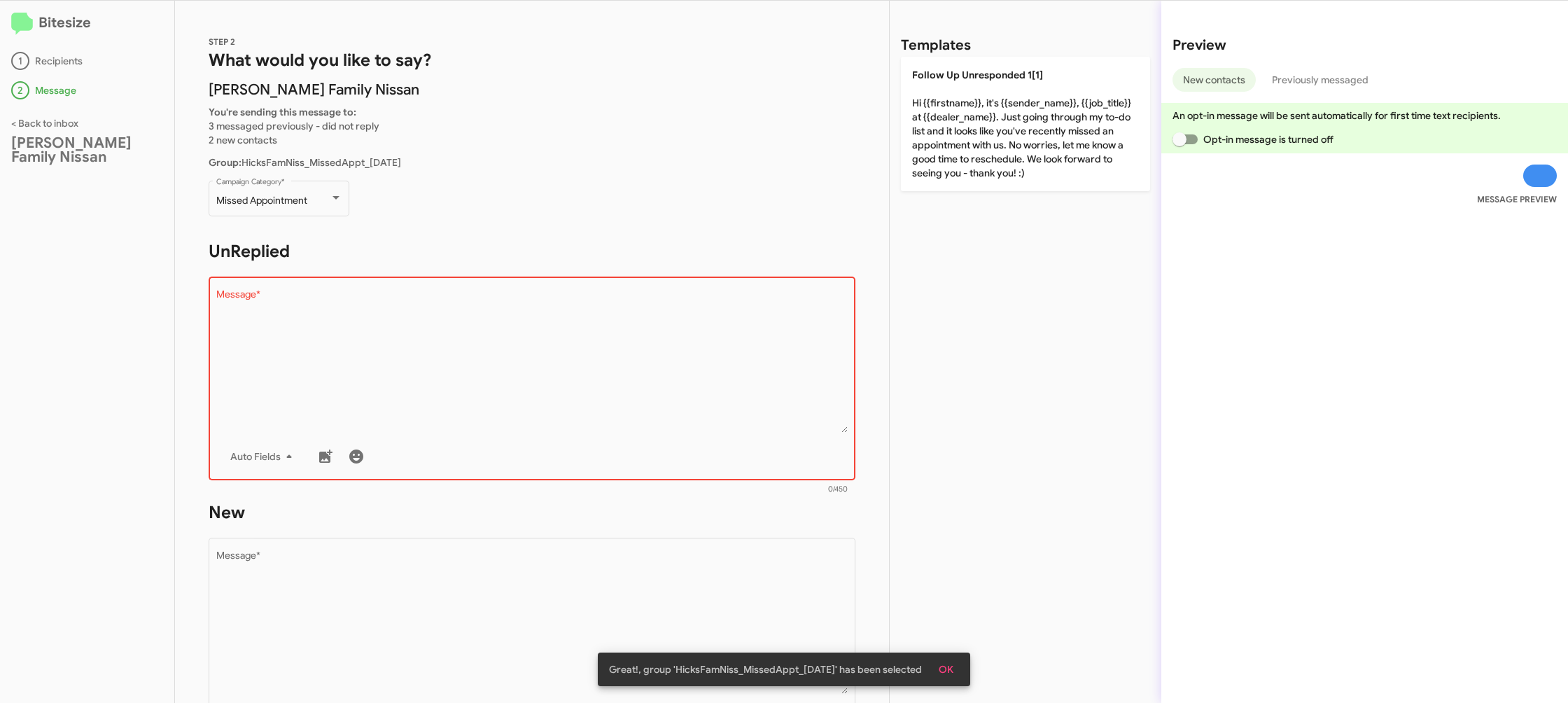
type textarea "Hi {{firstname}}, it's {{sender_name}}, {{job_title}} at {{dealer_name}}. Just …"
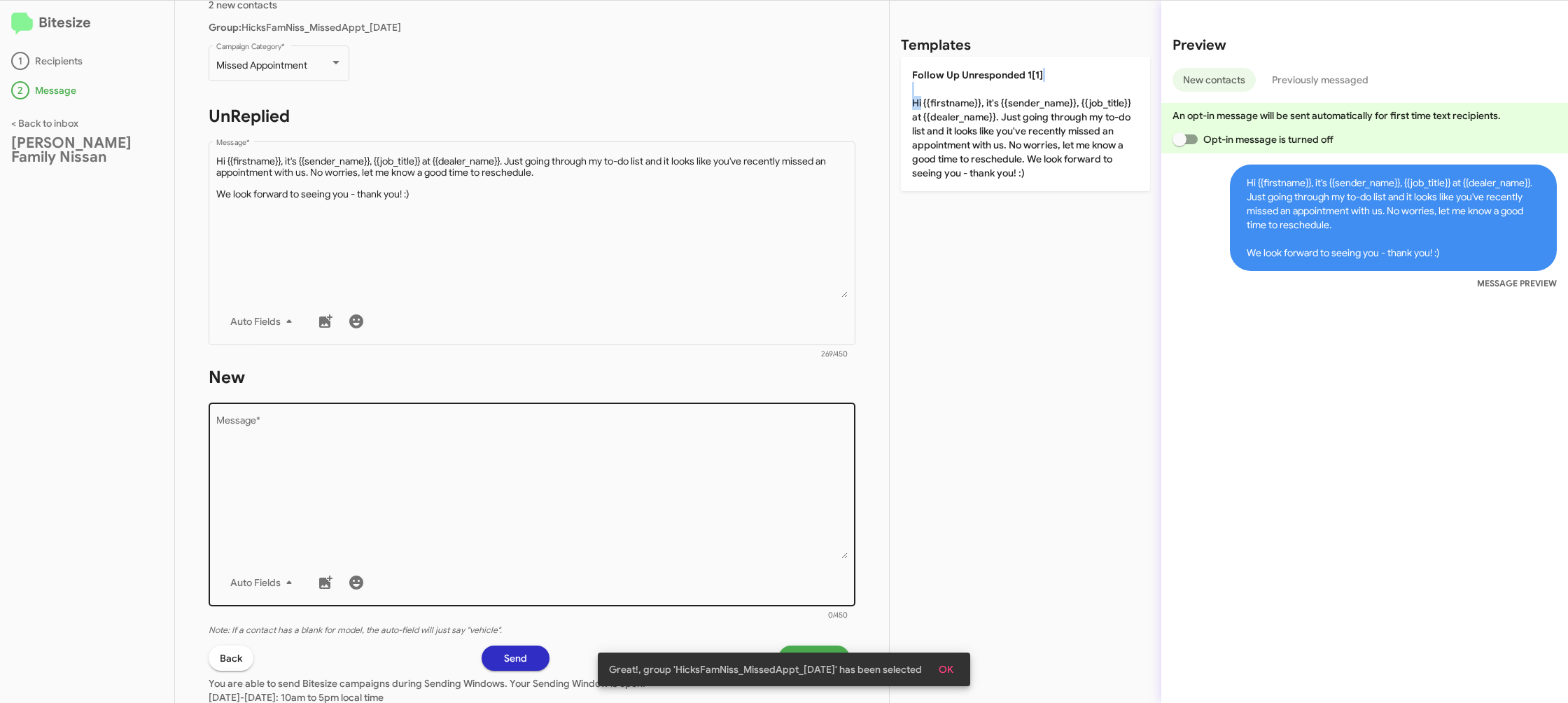
scroll to position [156, 0]
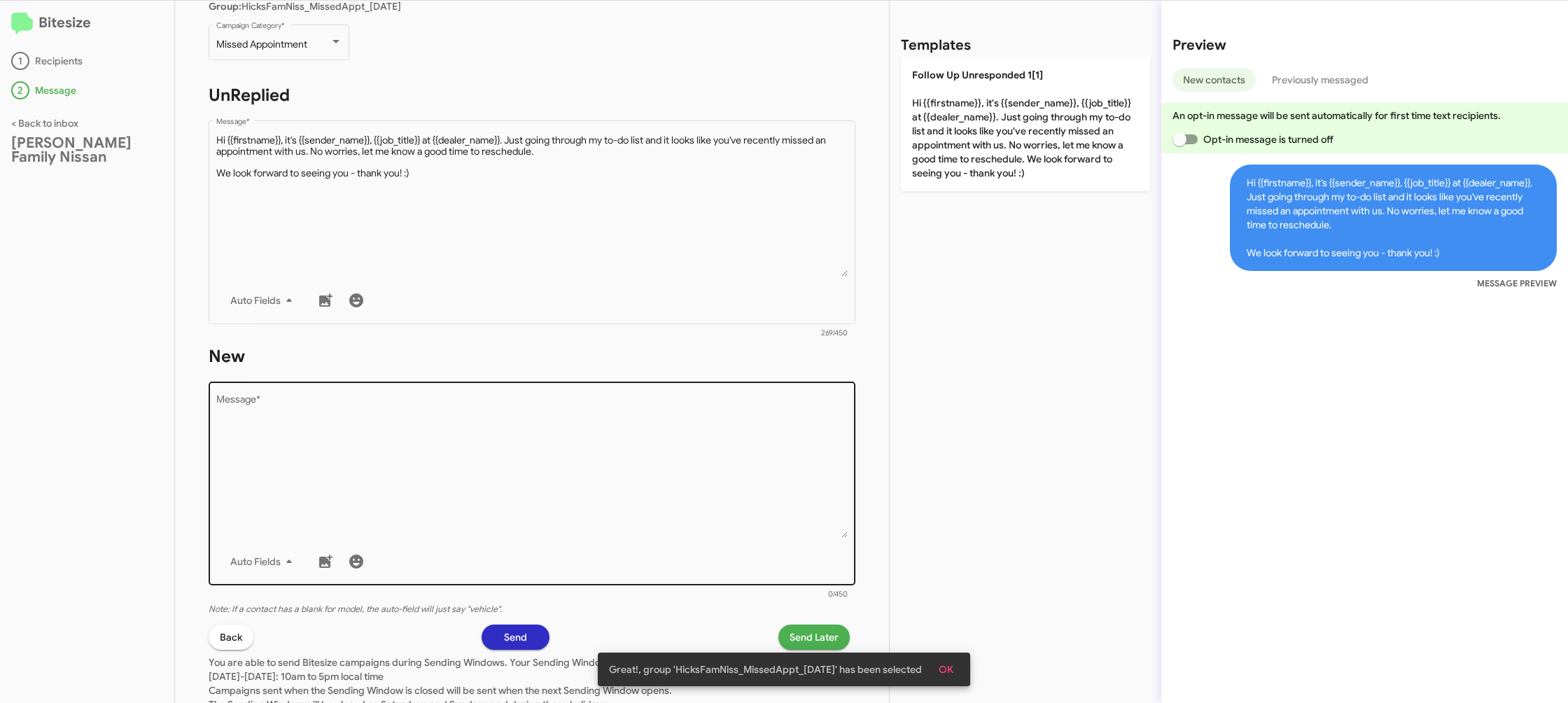
click at [696, 504] on textarea "Message *" at bounding box center [532, 466] width 632 height 143
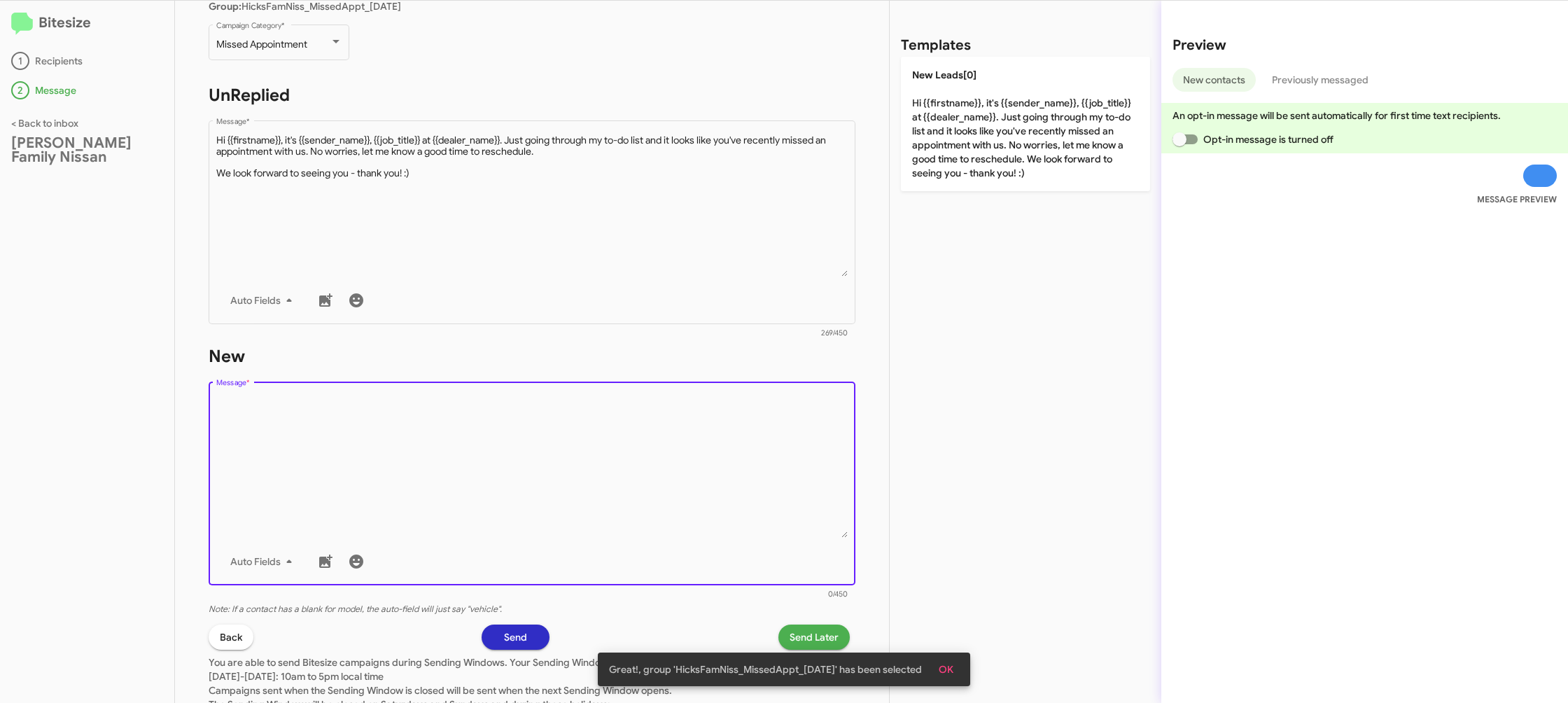
drag, startPoint x: 700, startPoint y: 483, endPoint x: 859, endPoint y: 240, distance: 290.4
click at [710, 457] on textarea "Message *" at bounding box center [532, 466] width 632 height 143
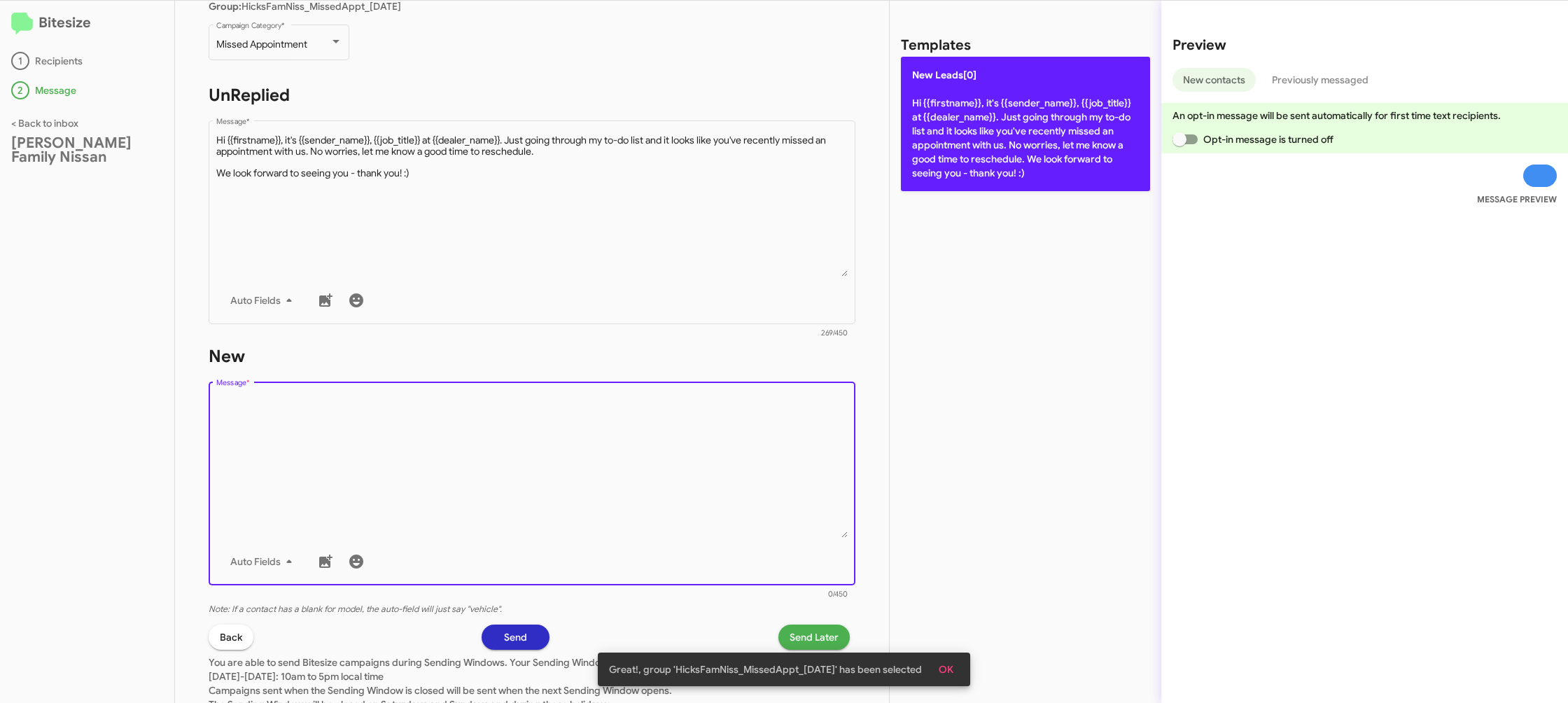
drag, startPoint x: 966, startPoint y: 148, endPoint x: 965, endPoint y: 157, distance: 9.1
click at [966, 148] on p "New Leads[0] Hi {{firstname}}, it's {{sender_name}}, {{job_title}} at {{dealer_…" at bounding box center [1025, 124] width 249 height 134
type textarea "Hi {{firstname}}, it's {{sender_name}}, {{job_title}} at {{dealer_name}}. Just …"
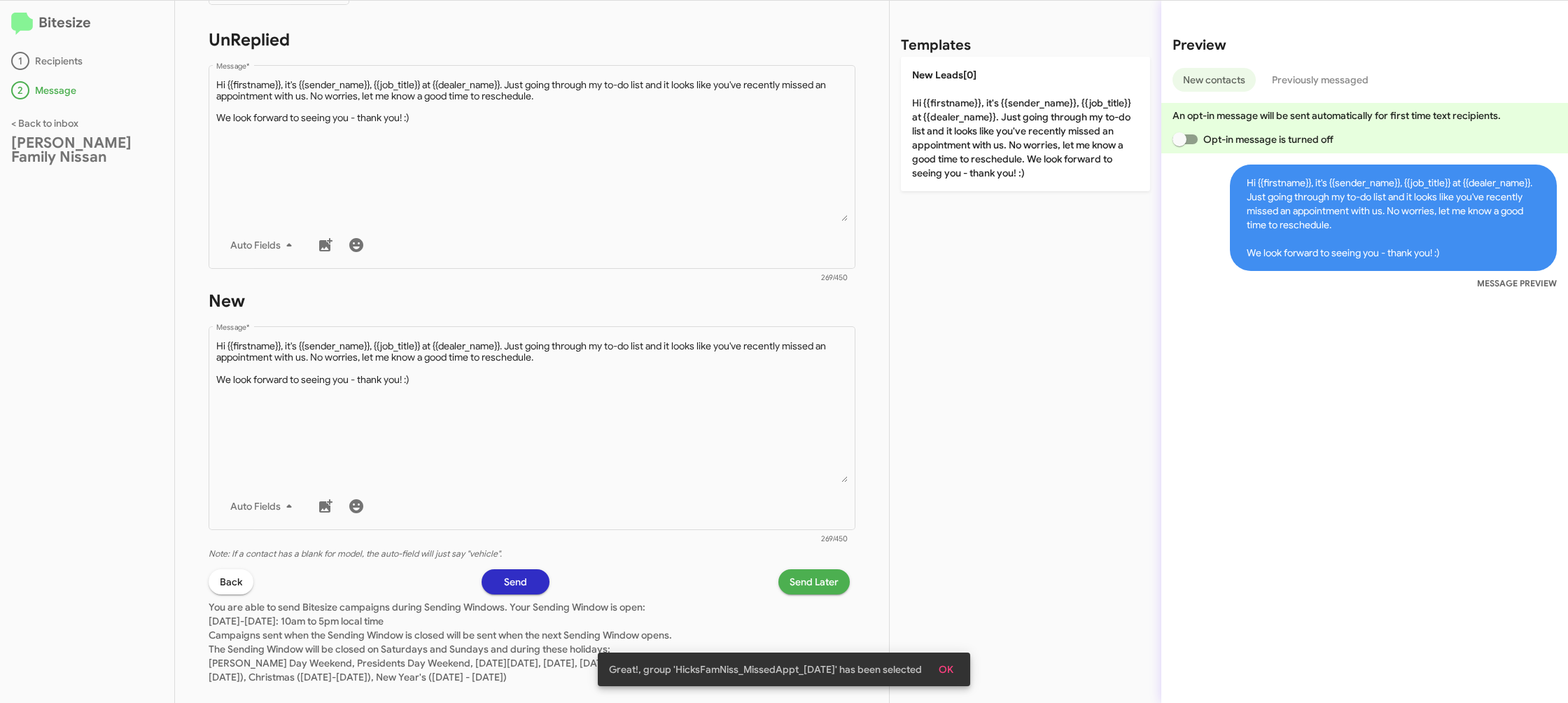
scroll to position [234, 0]
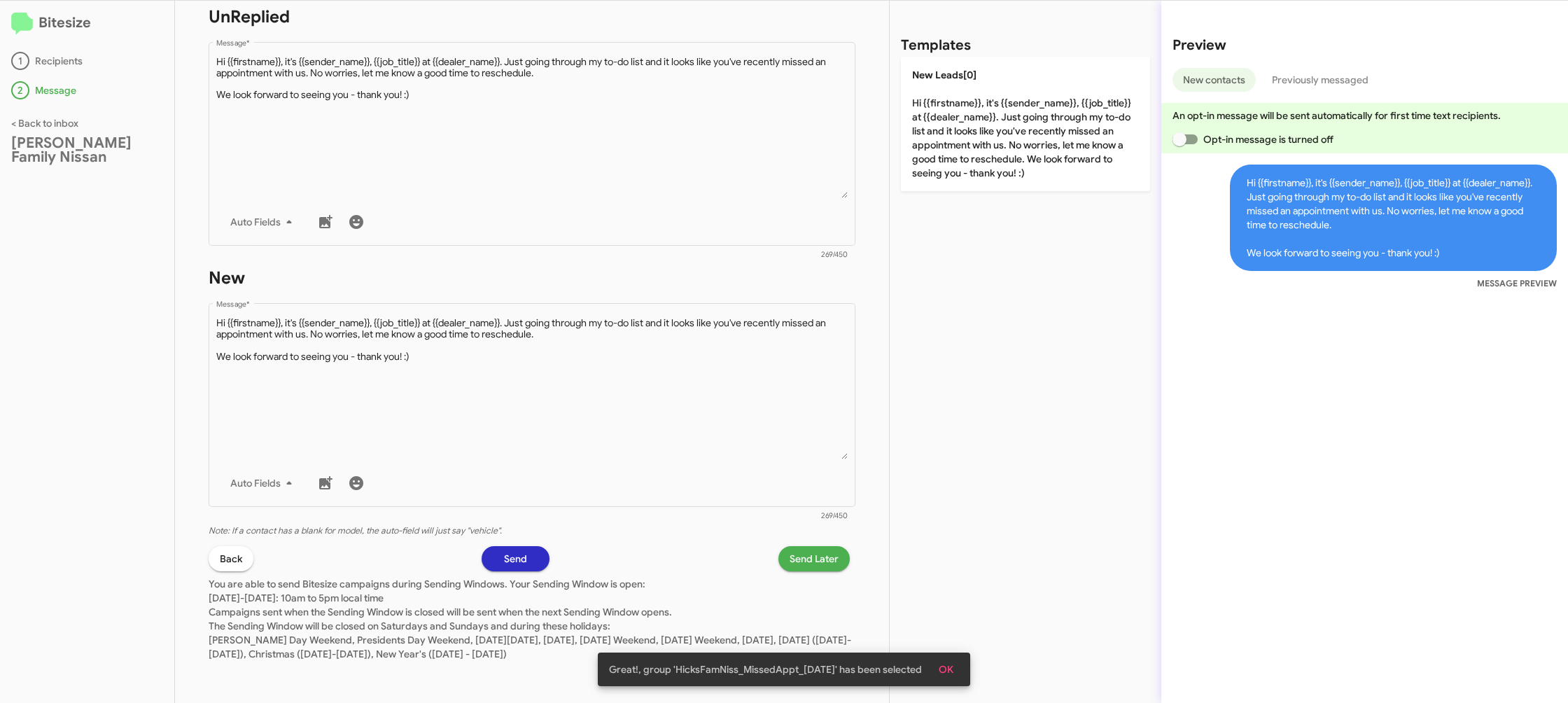
click at [809, 565] on span "Send Later" at bounding box center [814, 558] width 49 height 25
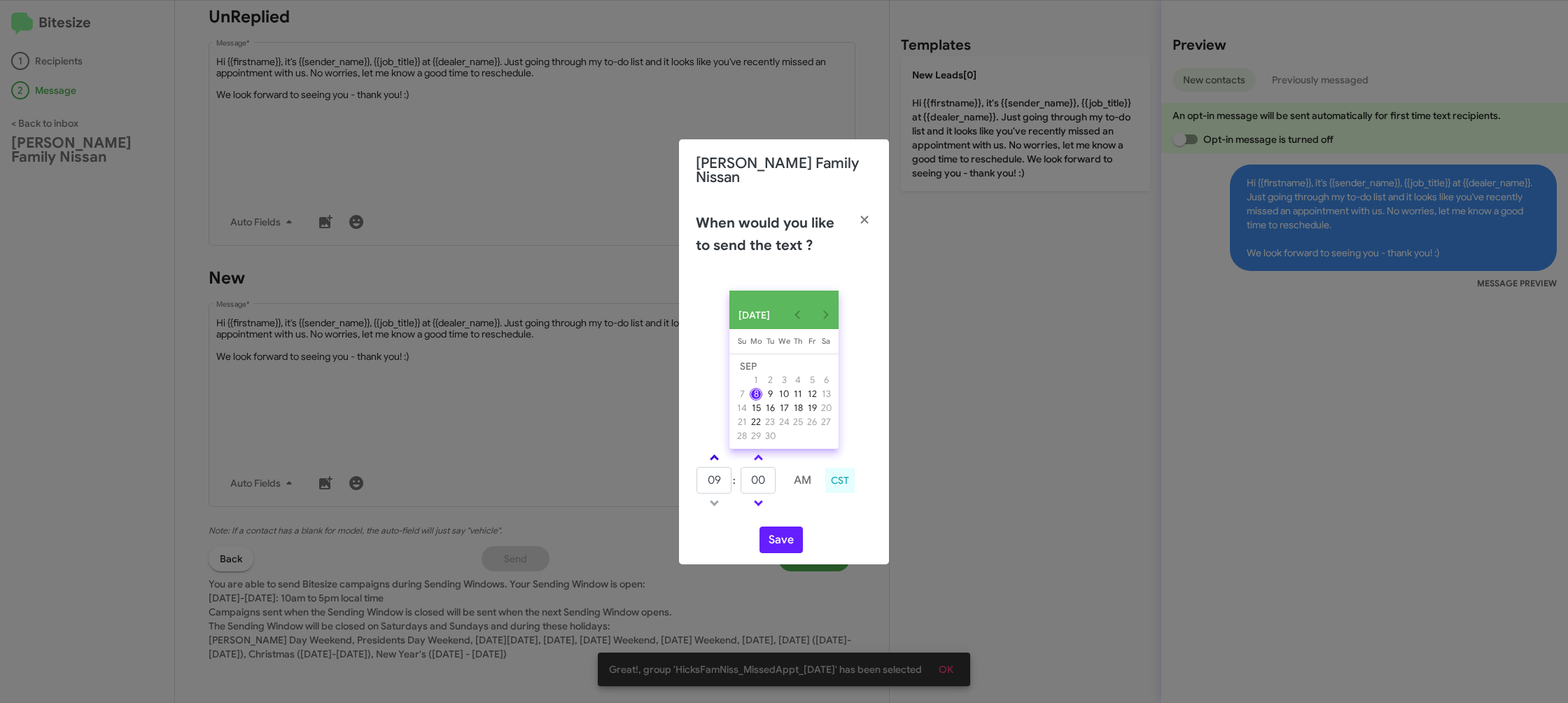
click at [713, 455] on span at bounding box center [715, 459] width 9 height 9
type input "01"
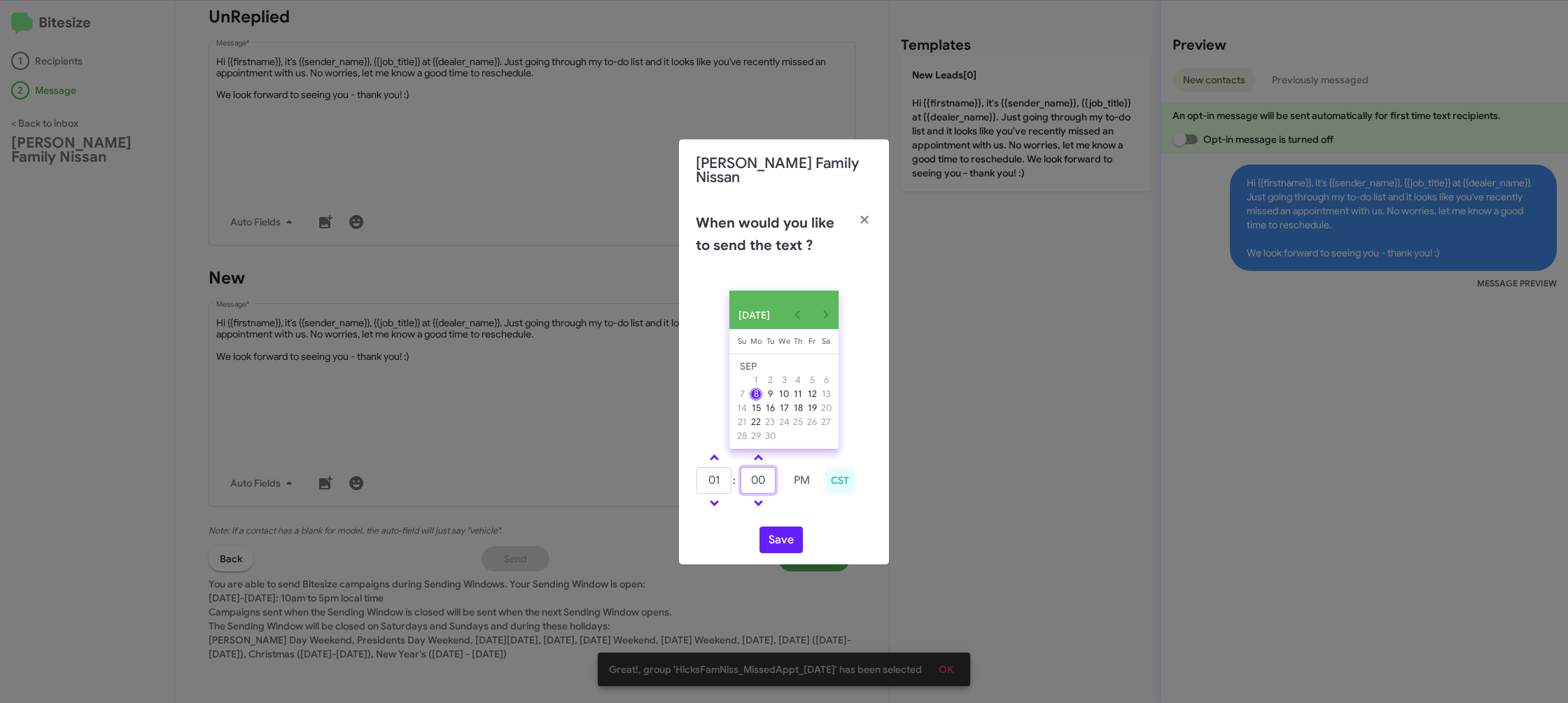
click at [761, 473] on input "00" at bounding box center [759, 480] width 35 height 27
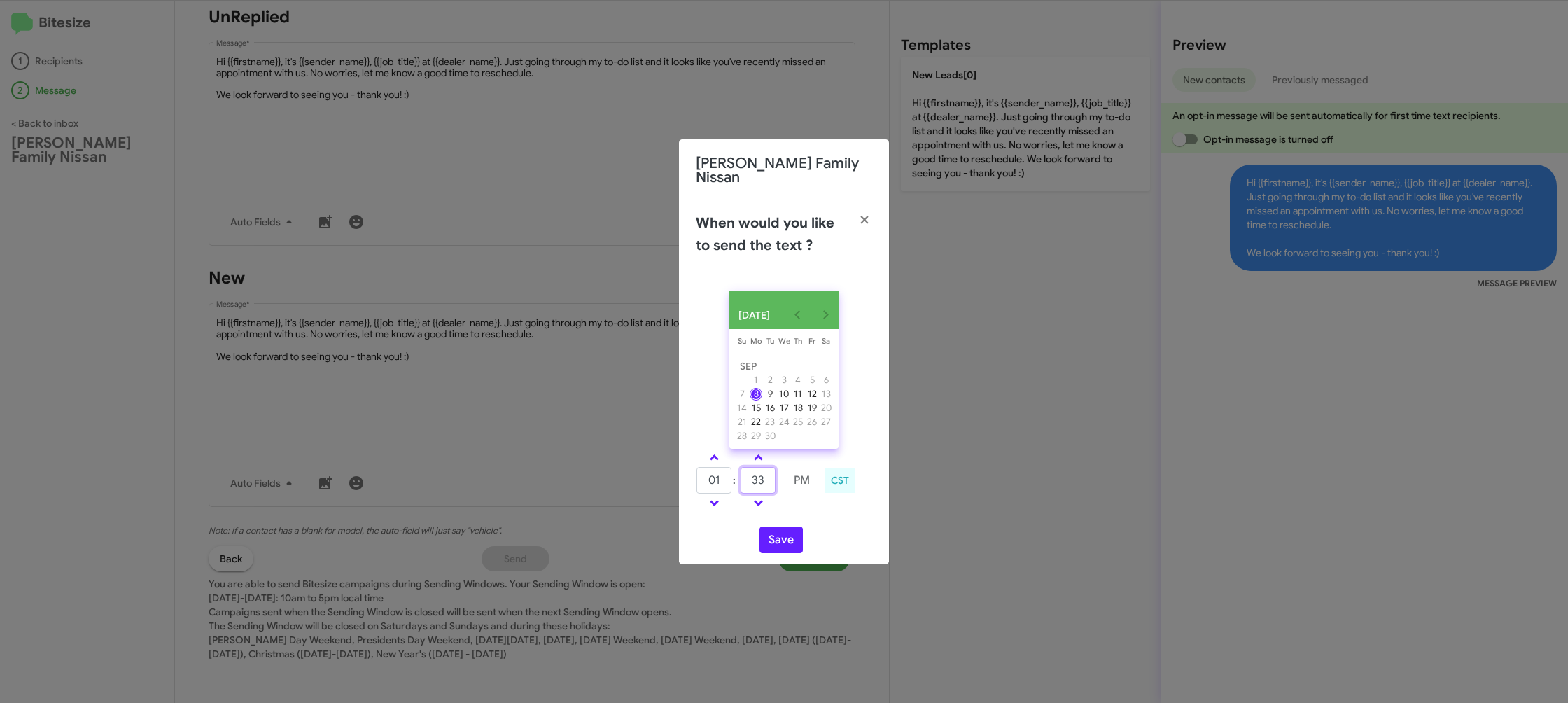
type input "33"
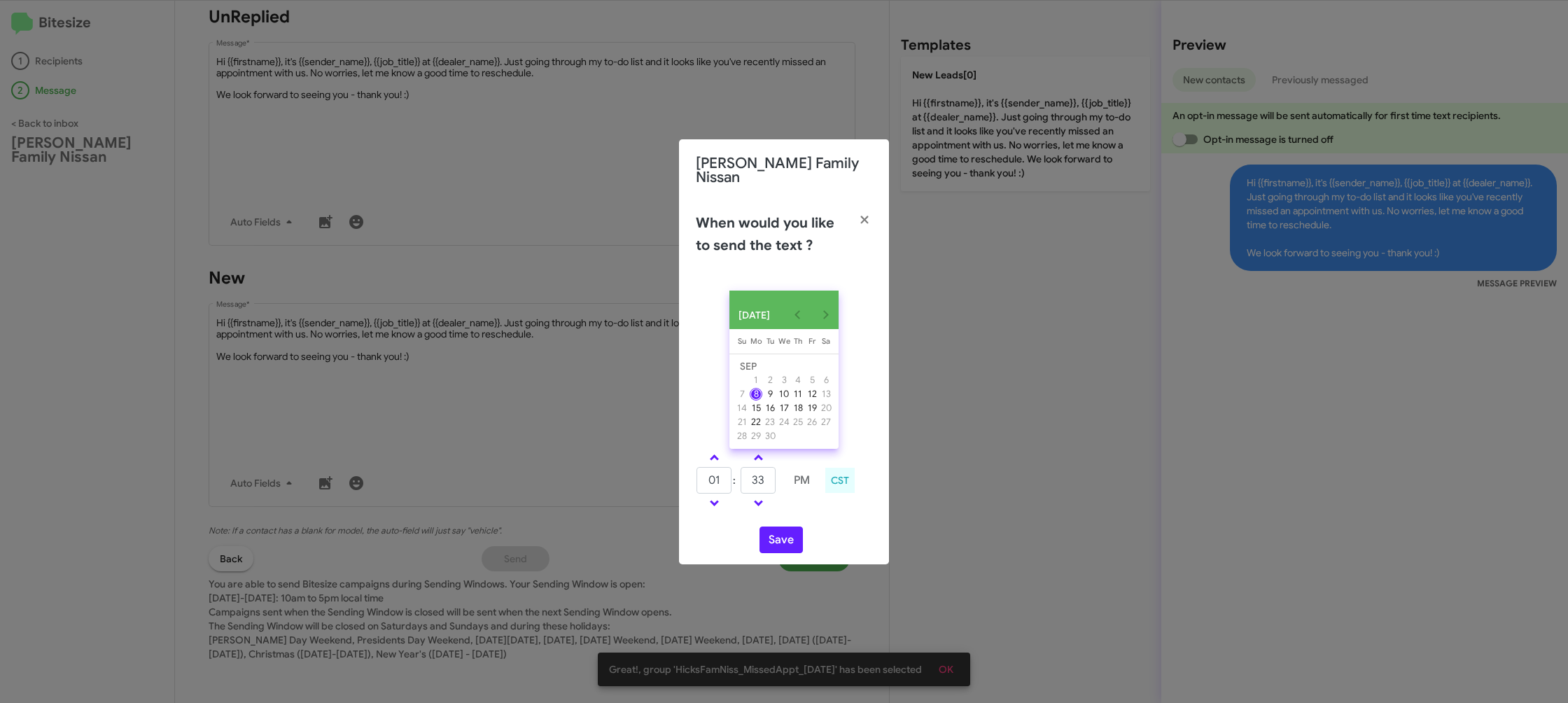
click at [801, 500] on td at bounding box center [802, 503] width 35 height 18
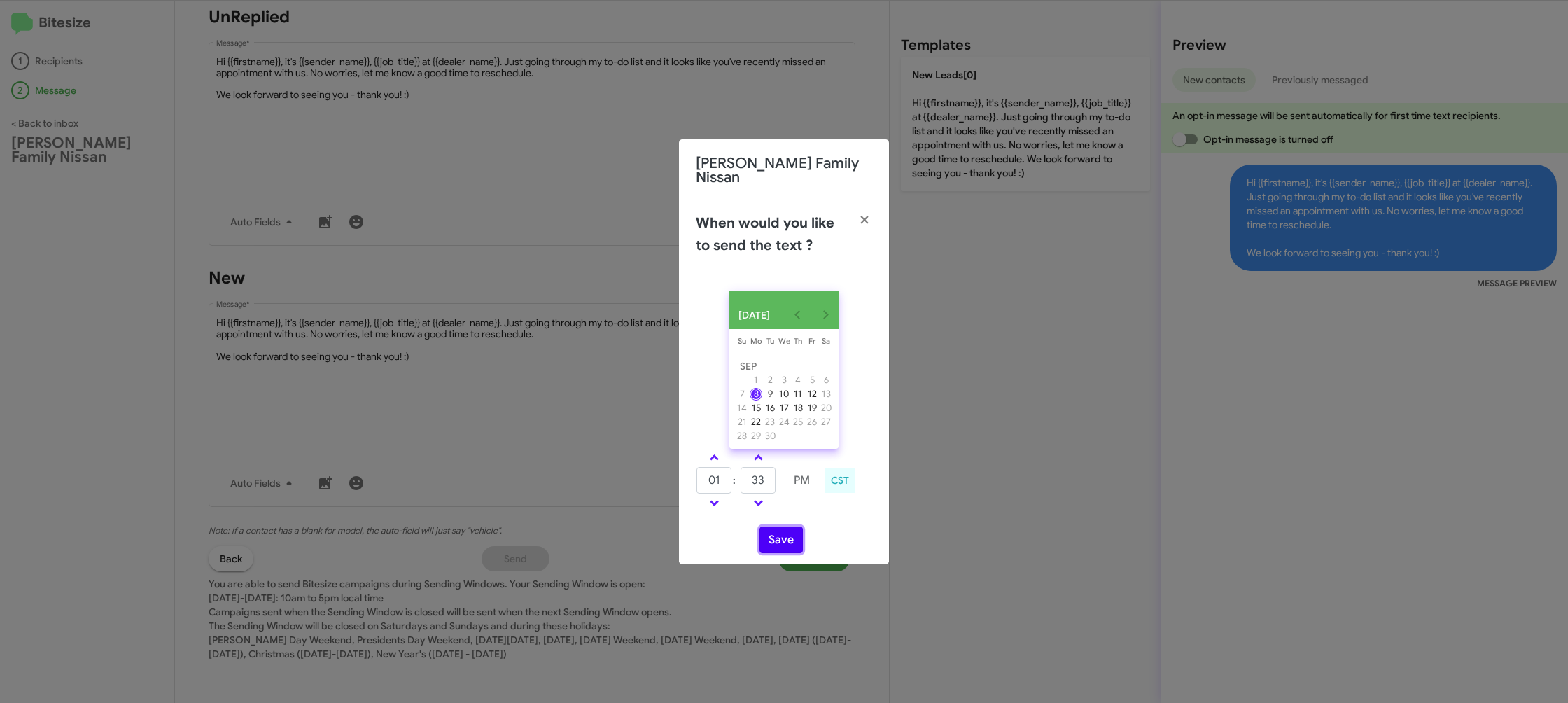
click at [791, 533] on button "Save" at bounding box center [781, 540] width 44 height 27
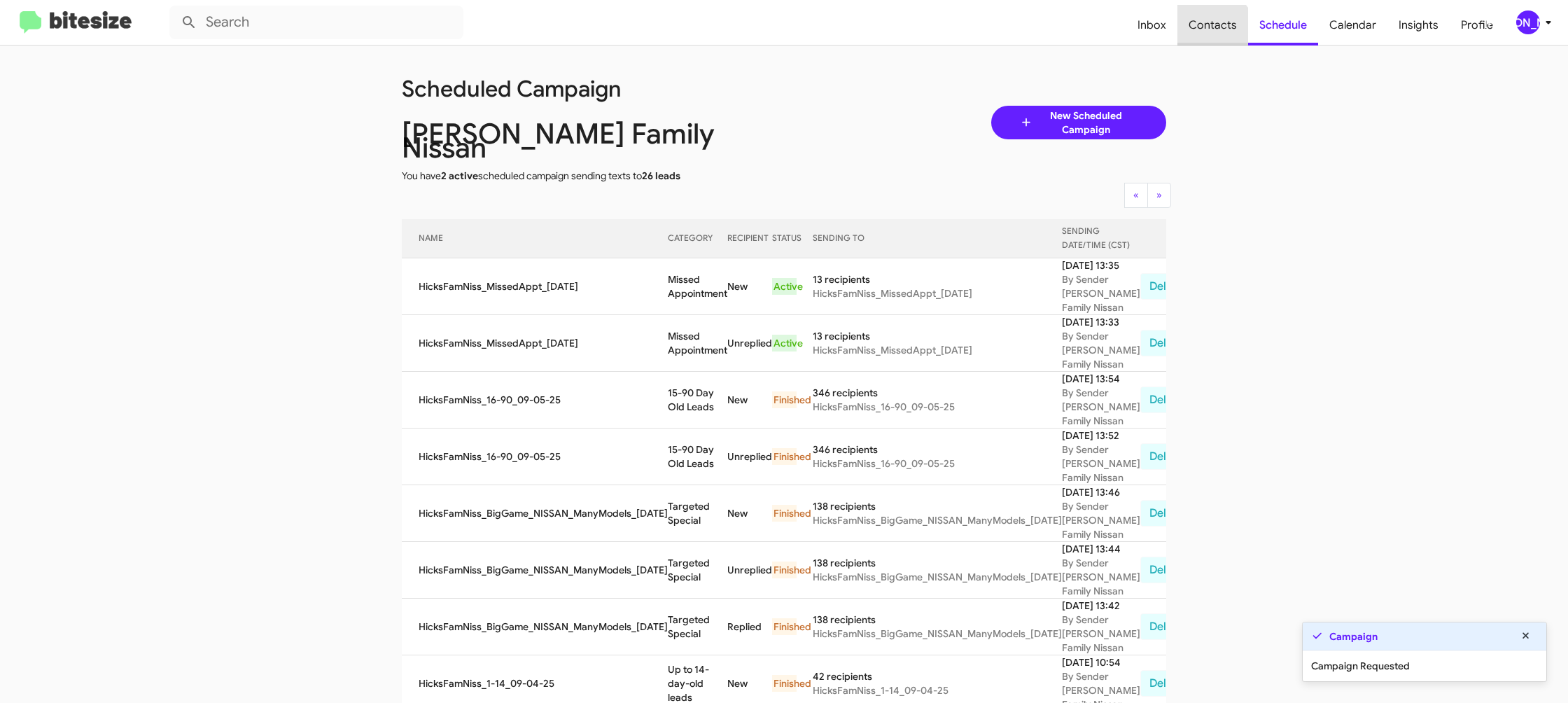
click at [1210, 35] on span "Contacts" at bounding box center [1213, 25] width 71 height 41
type input "in:groups"
click at [1210, 35] on span "Contacts" at bounding box center [1213, 25] width 71 height 41
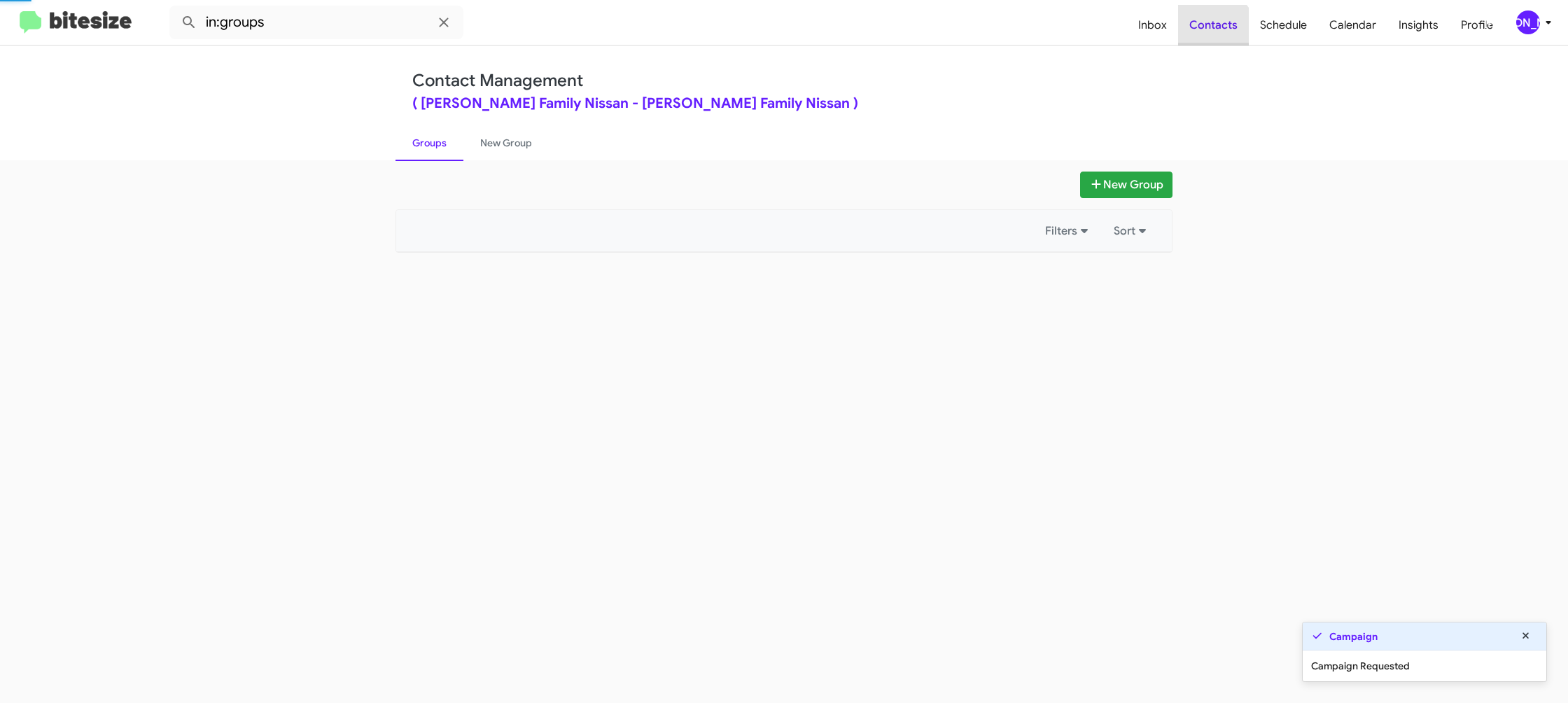
click at [1210, 35] on span "Contacts" at bounding box center [1213, 25] width 71 height 41
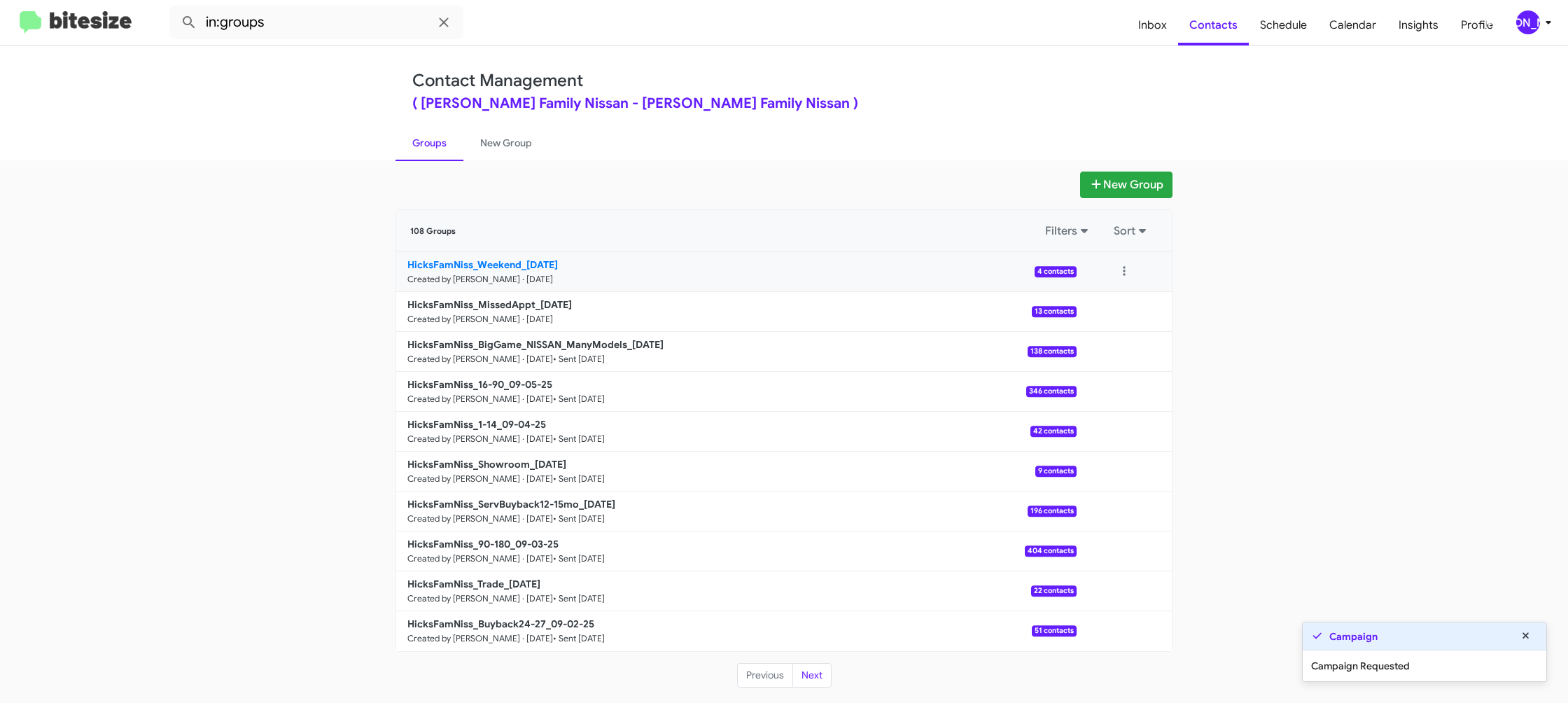
click at [573, 271] on p "HicksFamNiss_Weekend_09-08-25" at bounding box center [736, 264] width 658 height 14
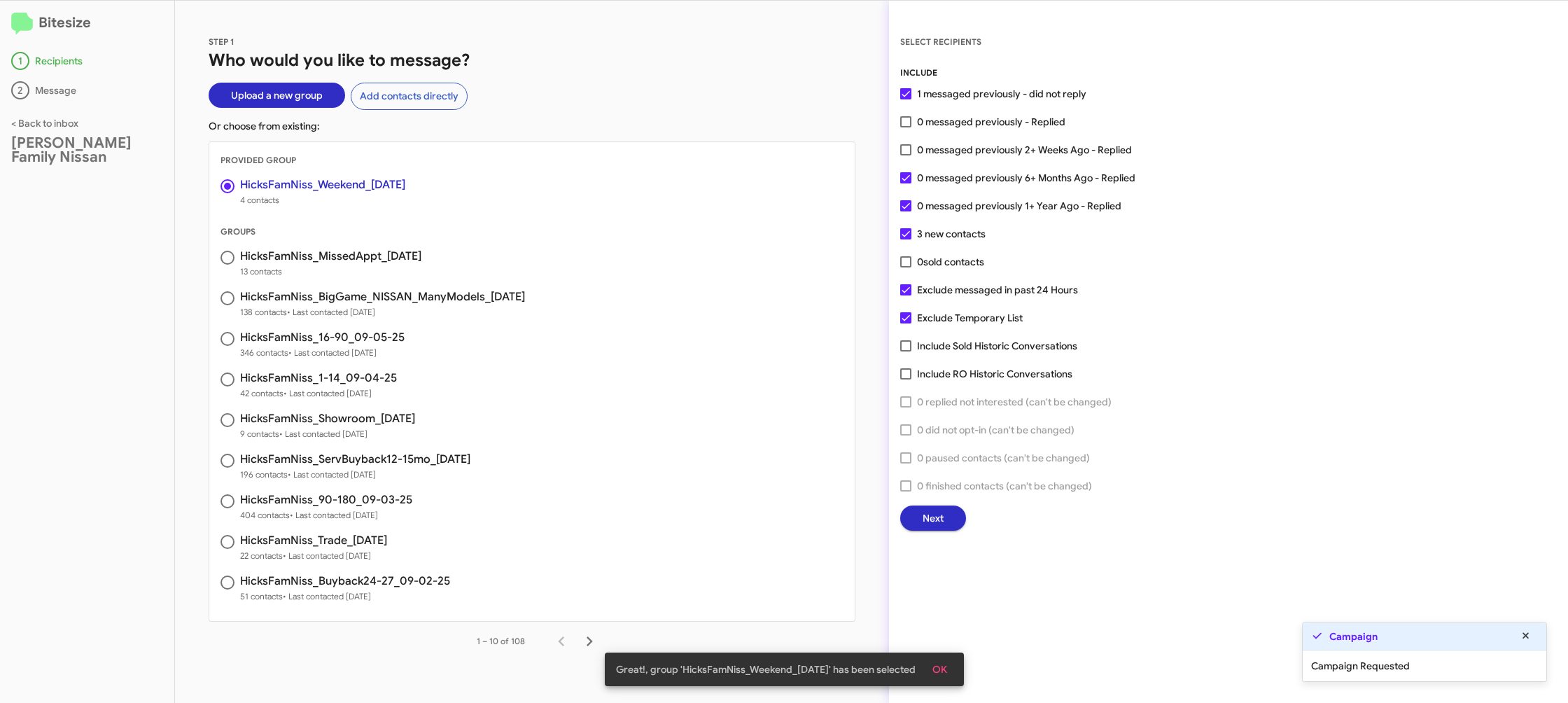
click at [921, 513] on button "Next" at bounding box center [933, 518] width 66 height 25
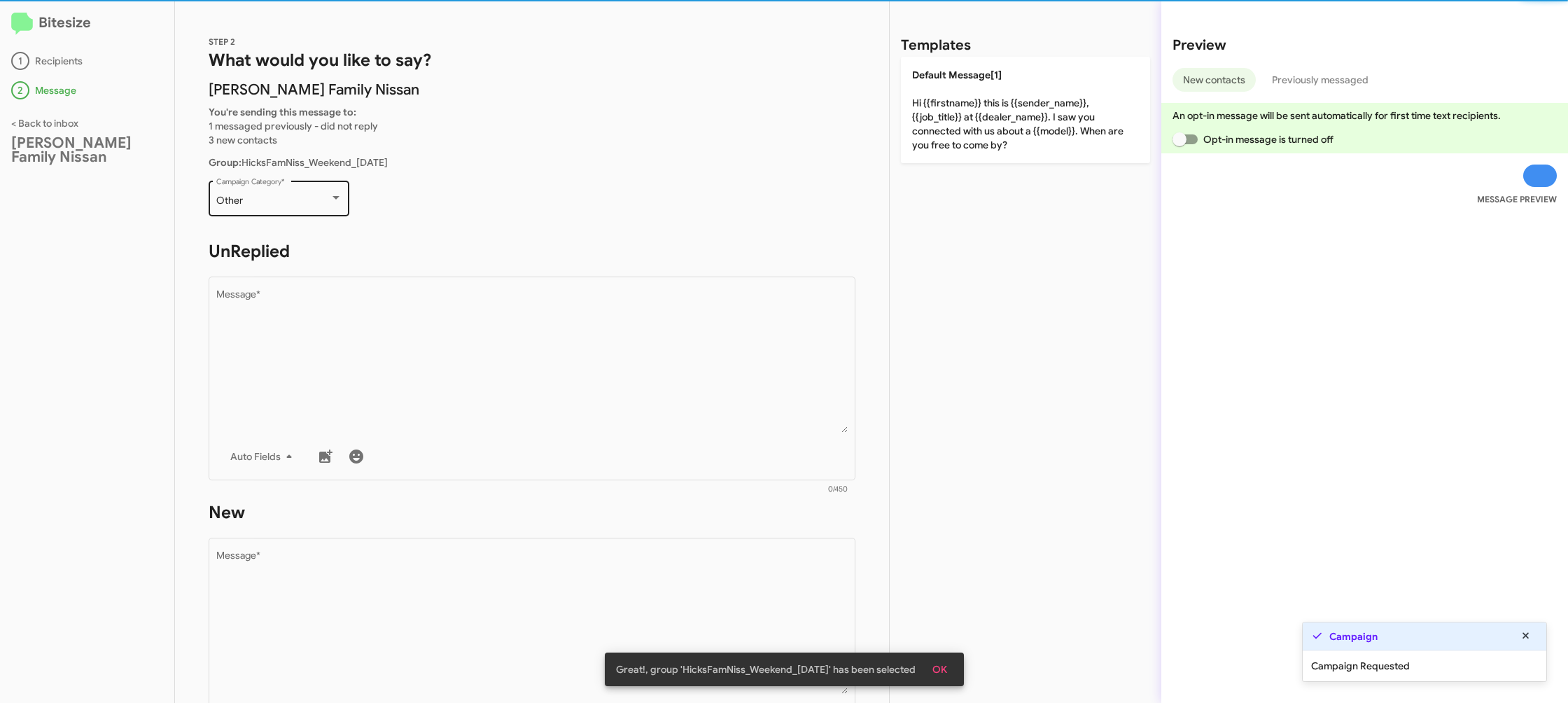
click at [311, 206] on div "Other" at bounding box center [273, 201] width 114 height 11
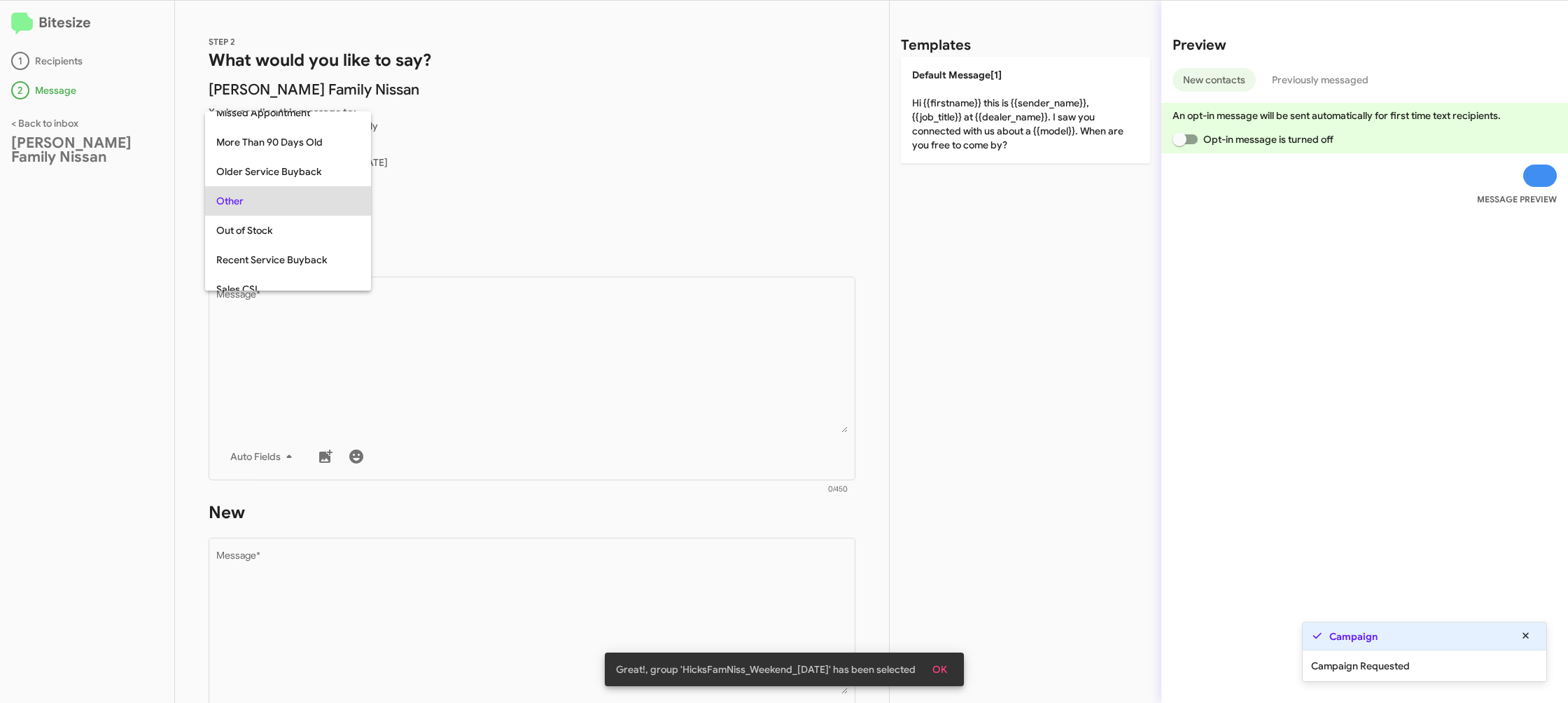
scroll to position [585, 0]
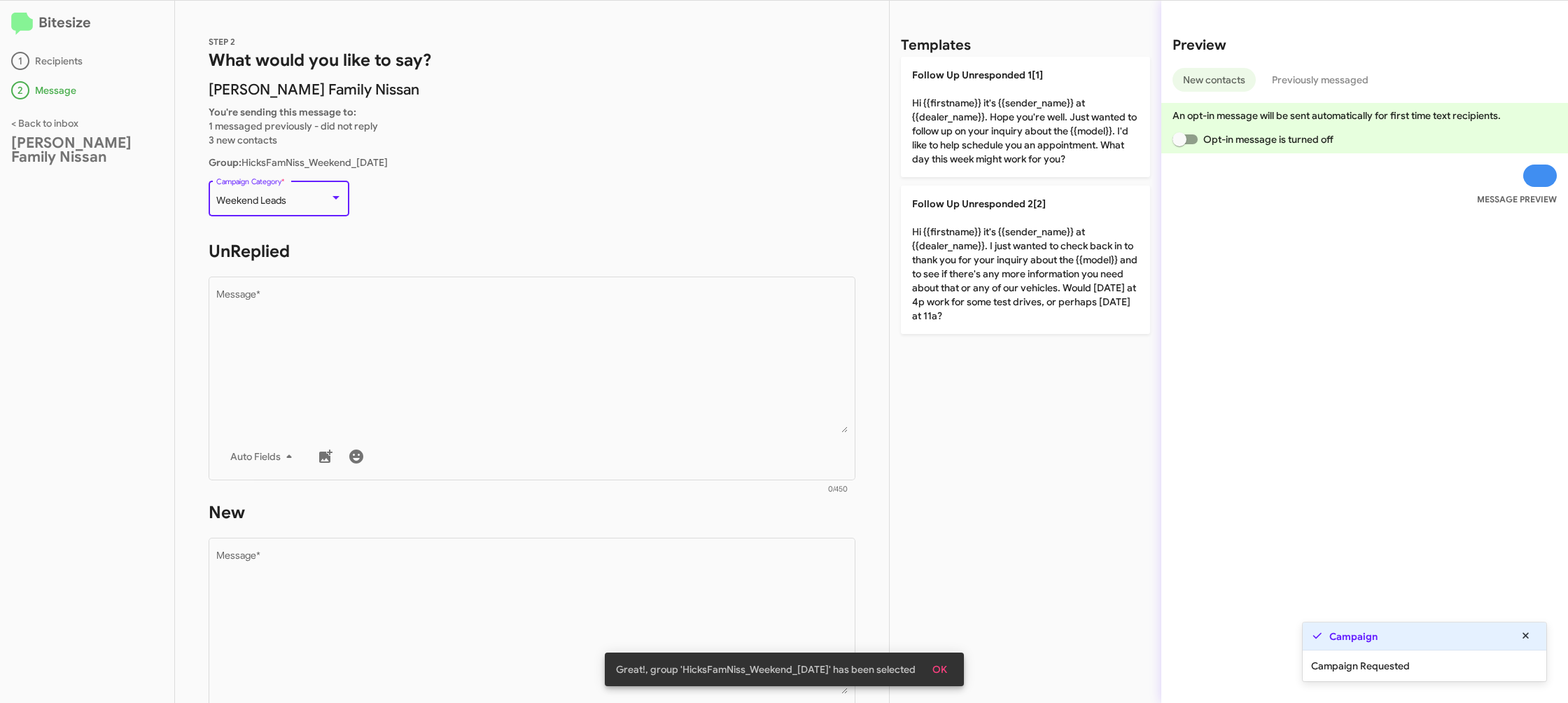
click at [393, 269] on form "UnReplied Drop image here to insert Auto Fields Message * 0/450" at bounding box center [532, 368] width 647 height 256
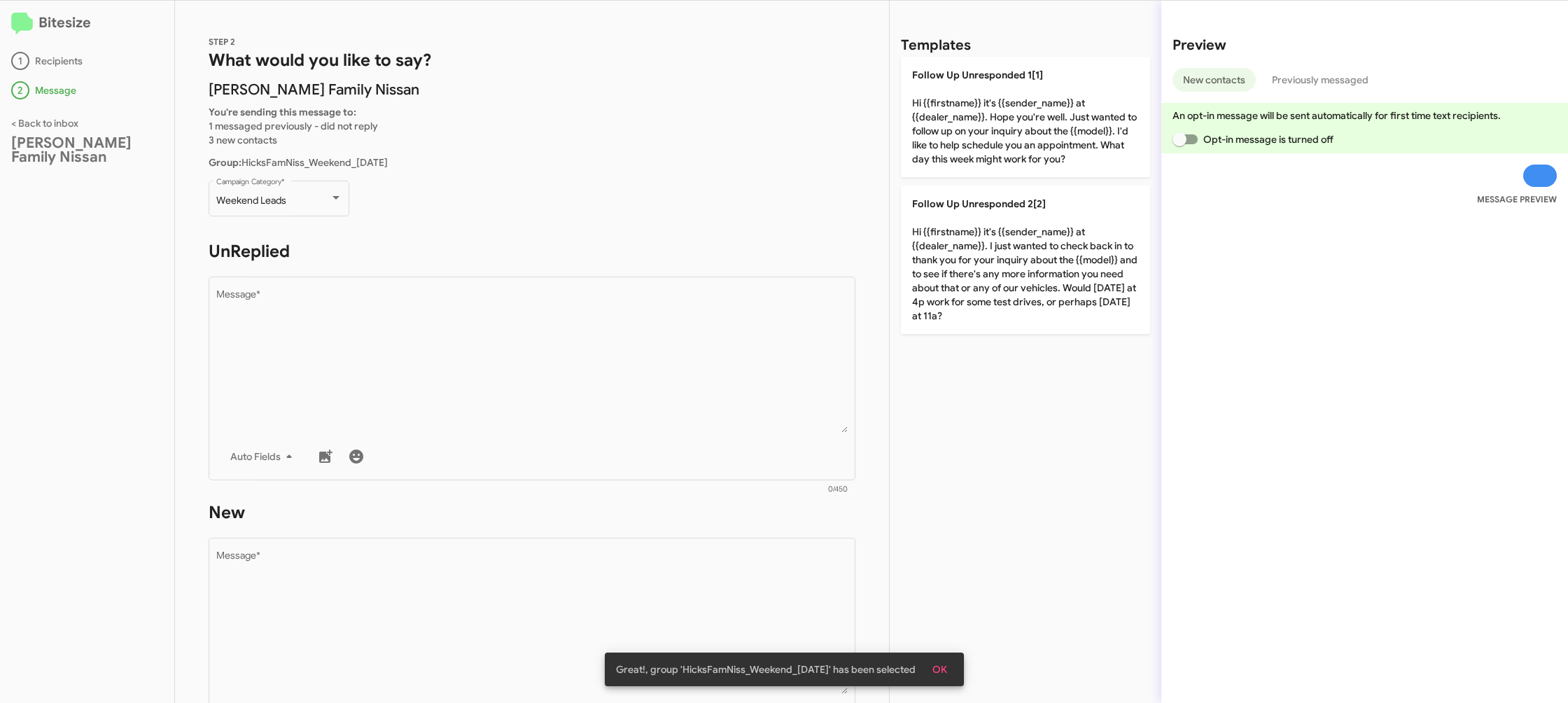
click at [393, 269] on form "UnReplied Drop image here to insert Auto Fields Message * 0/450" at bounding box center [532, 368] width 647 height 256
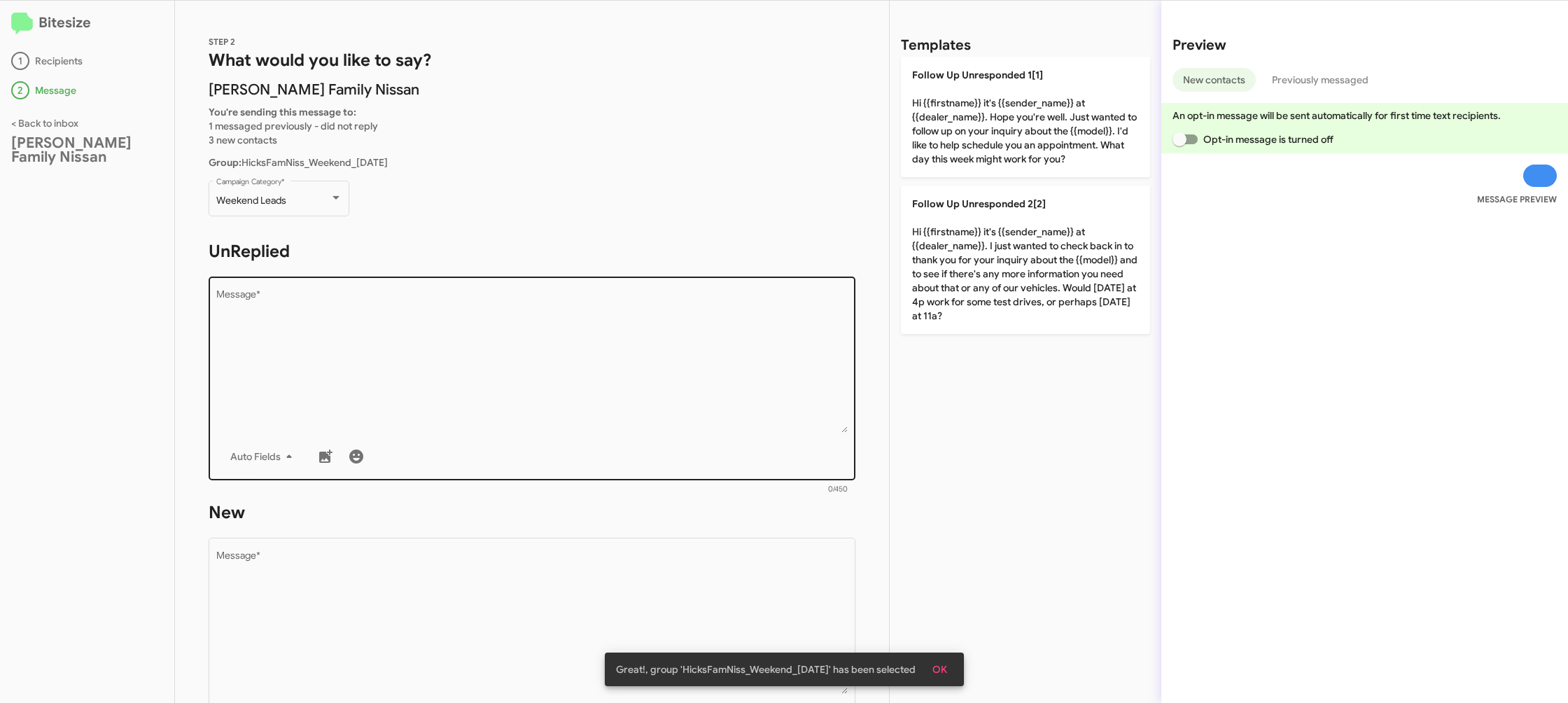
drag, startPoint x: 393, startPoint y: 269, endPoint x: 426, endPoint y: 294, distance: 41.4
click at [394, 270] on form "UnReplied Drop image here to insert Auto Fields Message * 0/450" at bounding box center [532, 368] width 647 height 256
click at [426, 294] on textarea "Message *" at bounding box center [532, 361] width 632 height 143
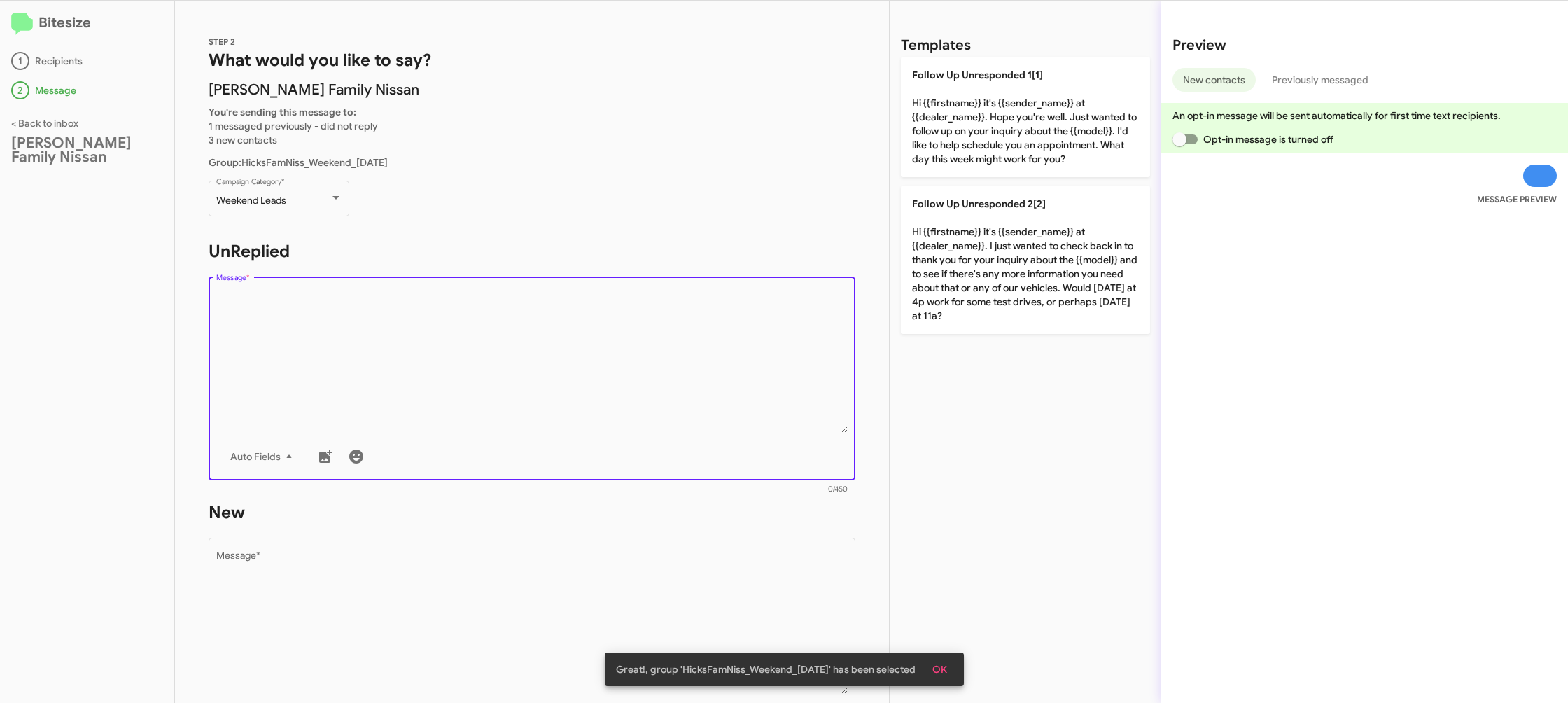
drag, startPoint x: 441, startPoint y: 297, endPoint x: 840, endPoint y: 242, distance: 402.8
click at [465, 293] on textarea "Message *" at bounding box center [532, 361] width 632 height 143
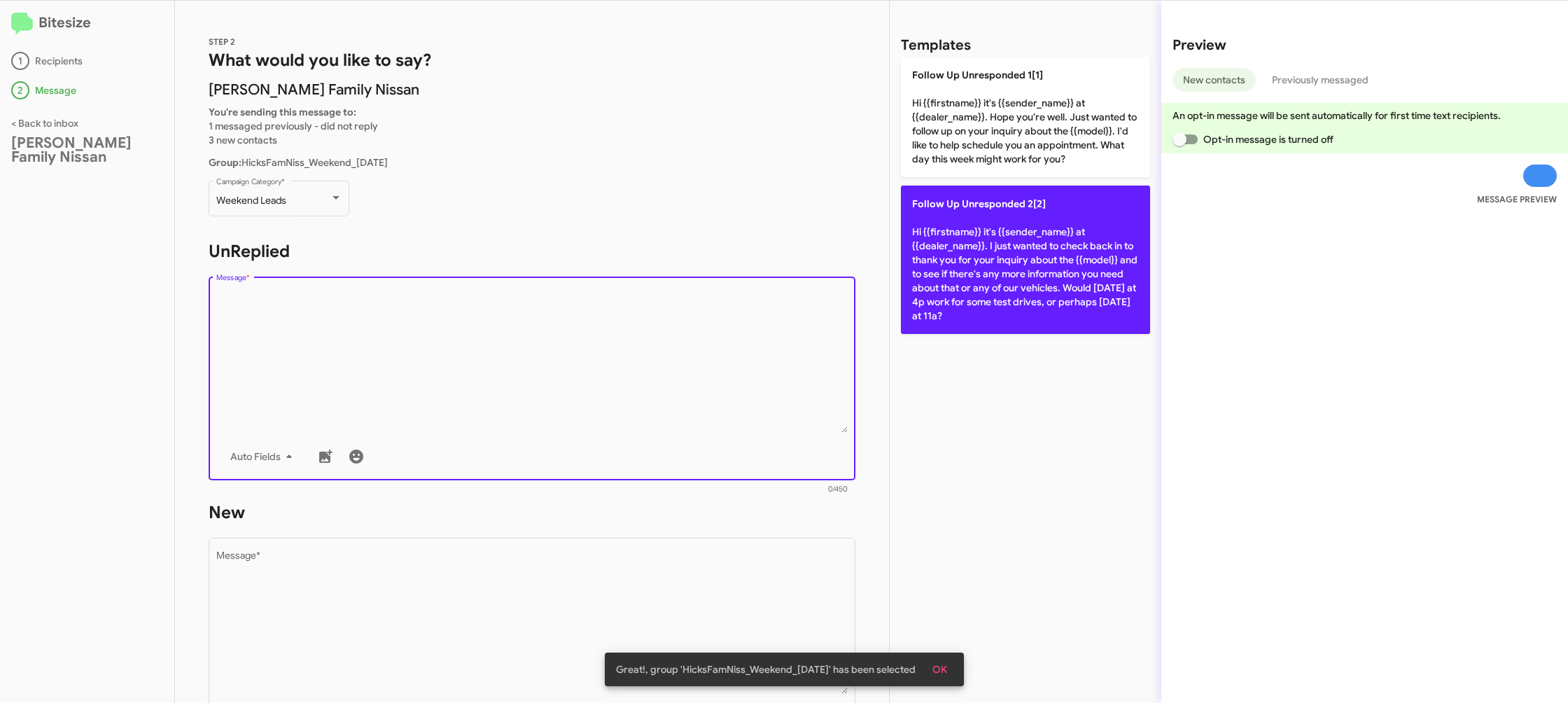
click at [996, 232] on p "Follow Up Unresponded 2[2] Hi {{firstname}} it's {{sender_name}} at {{dealer_na…" at bounding box center [1025, 260] width 249 height 148
type textarea "Hi {{firstname}} it's {{sender_name}} at {{dealer_name}}. I just wanted to chec…"
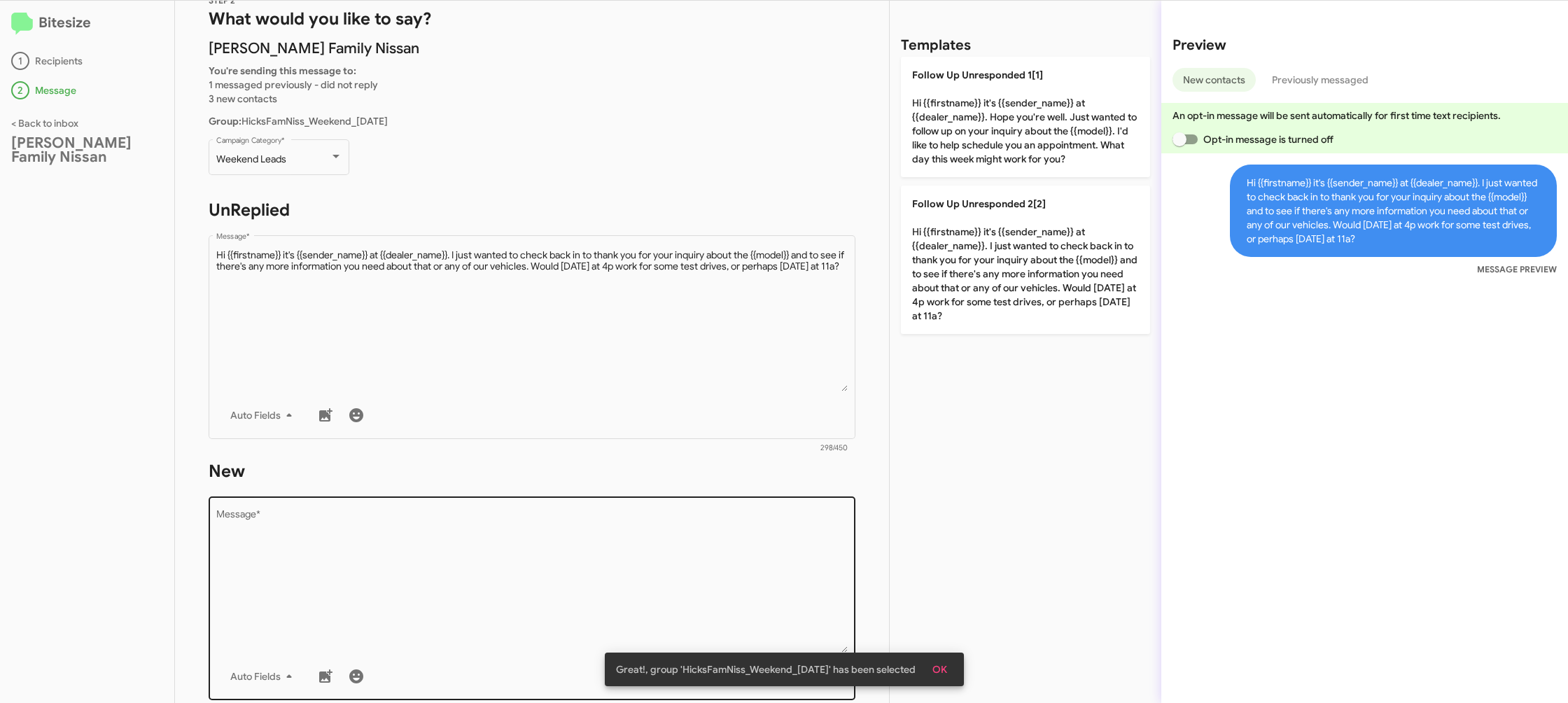
scroll to position [62, 0]
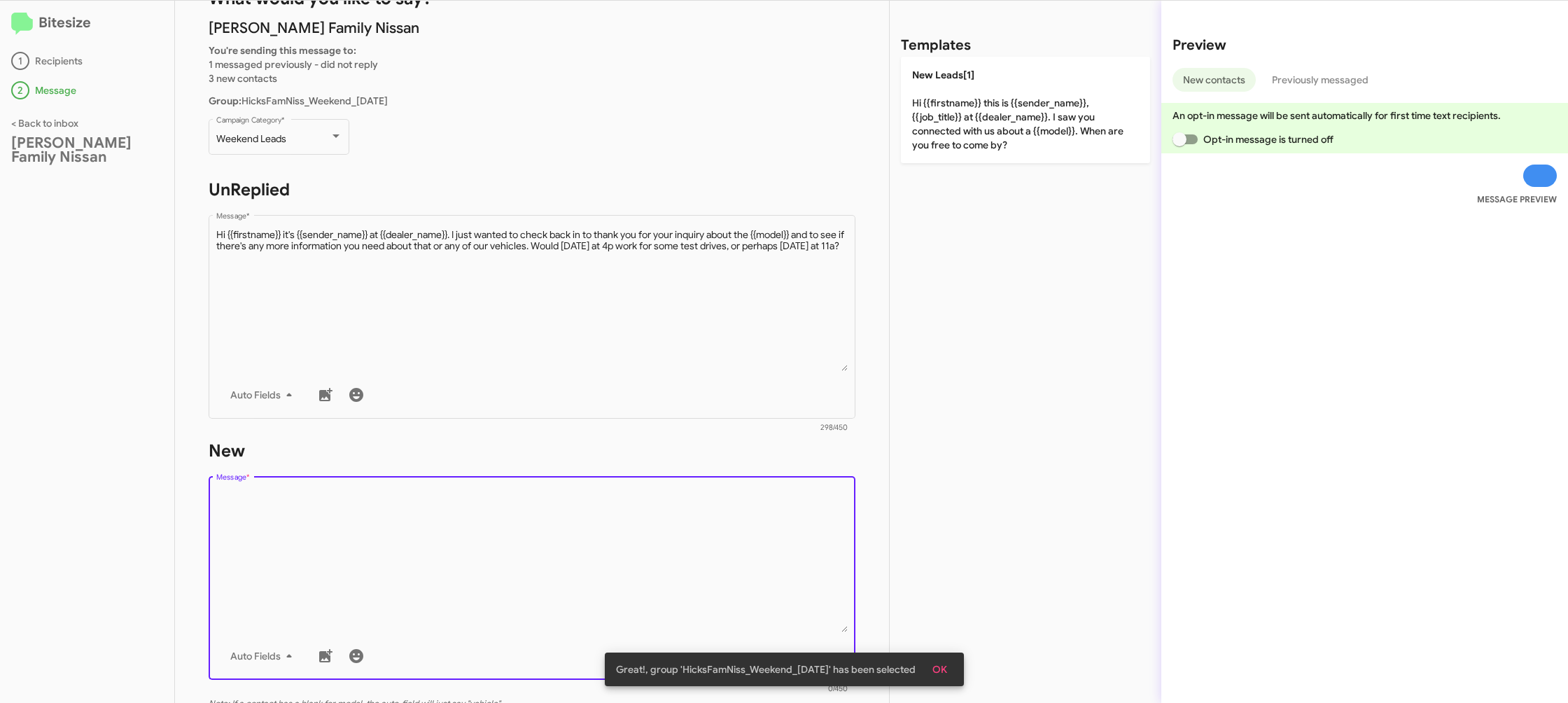
click at [675, 530] on textarea "Message *" at bounding box center [532, 560] width 632 height 143
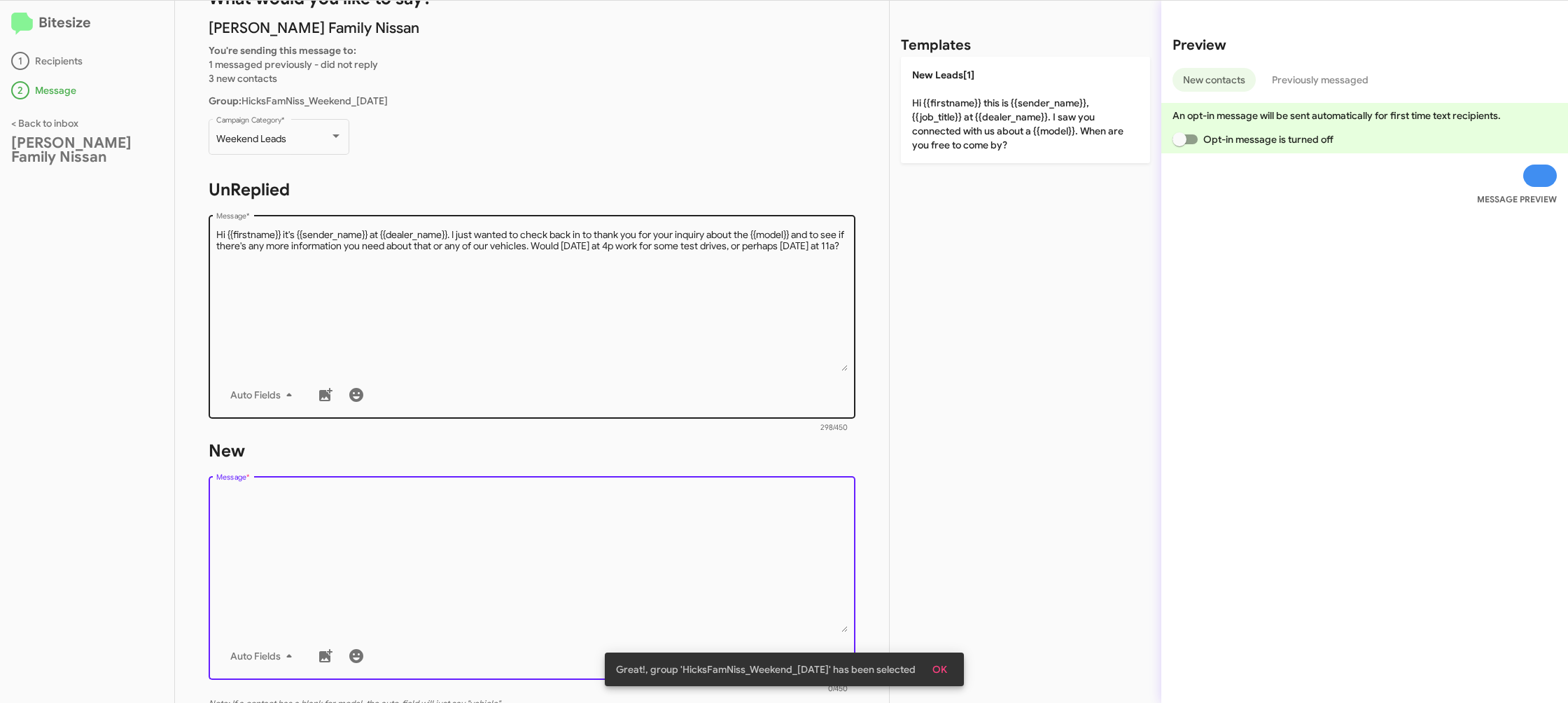
drag, startPoint x: 675, startPoint y: 530, endPoint x: 792, endPoint y: 310, distance: 249.2
click at [707, 451] on form "New Drop image here to insert Auto Fields Message * 0/450" at bounding box center [532, 568] width 647 height 256
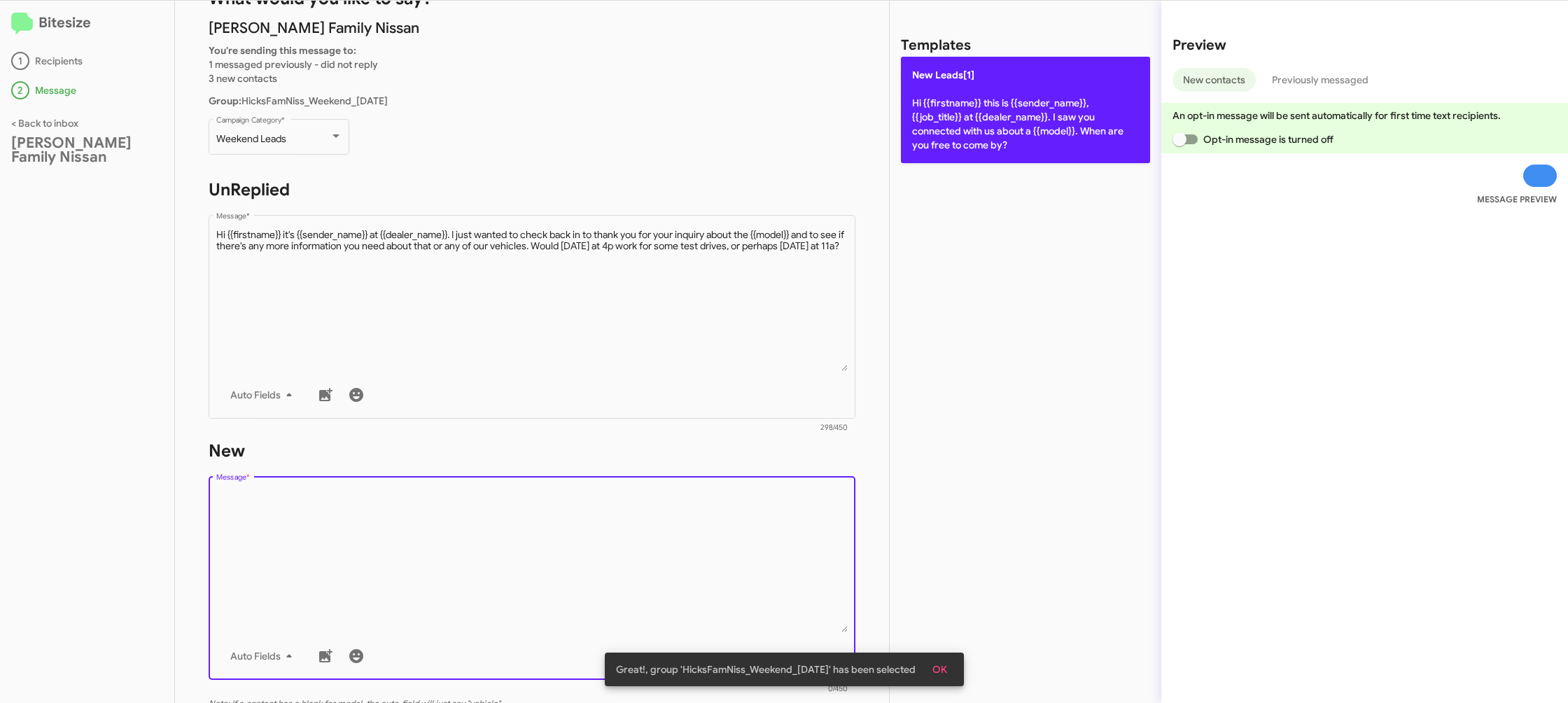
drag, startPoint x: 980, startPoint y: 147, endPoint x: 968, endPoint y: 146, distance: 12.0
click at [980, 147] on p "New Leads[1] Hi {{firstname}} this is {{sender_name}}, {{job_title}} at {{deale…" at bounding box center [1025, 110] width 249 height 106
type textarea "Hi {{firstname}} this is {{sender_name}}, {{job_title}} at {{dealer_name}}. I s…"
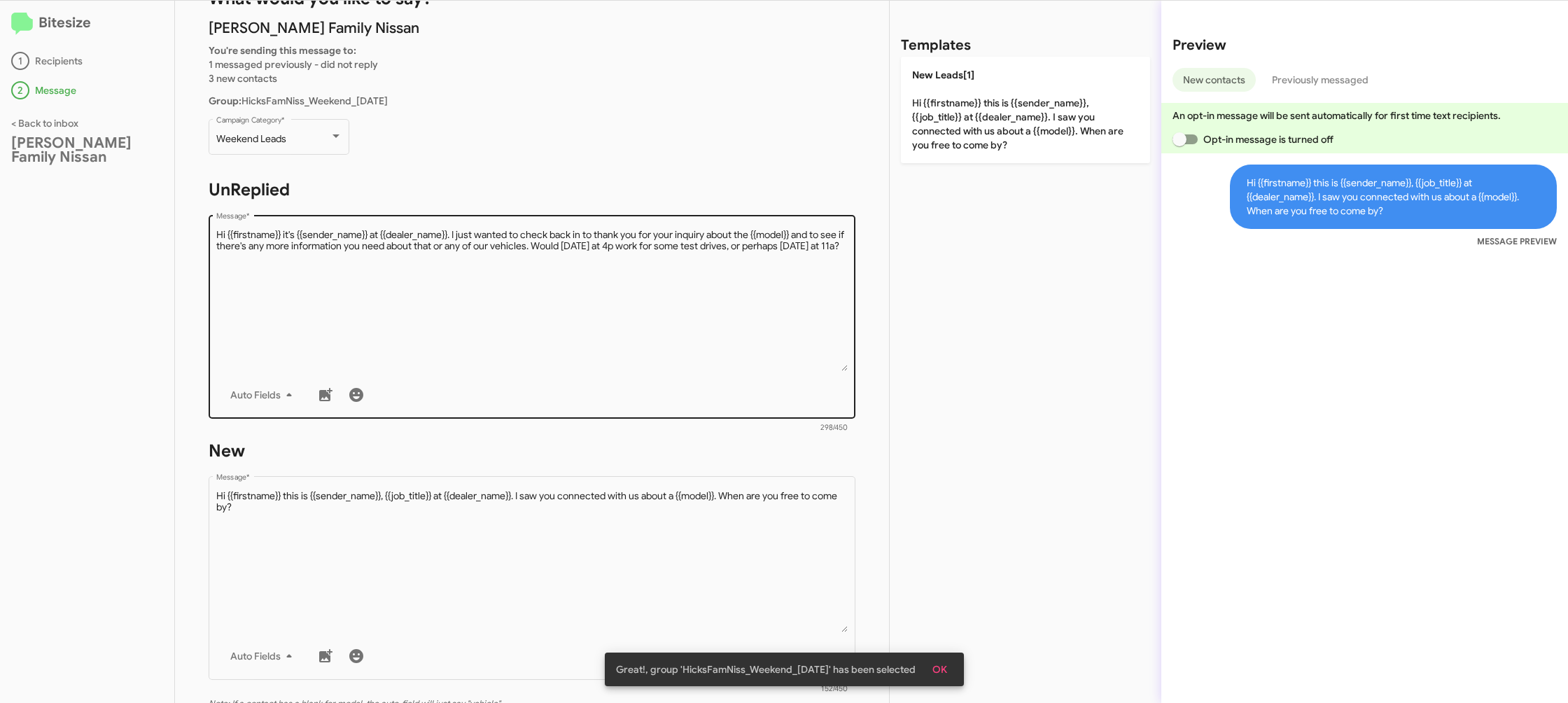
scroll to position [234, 0]
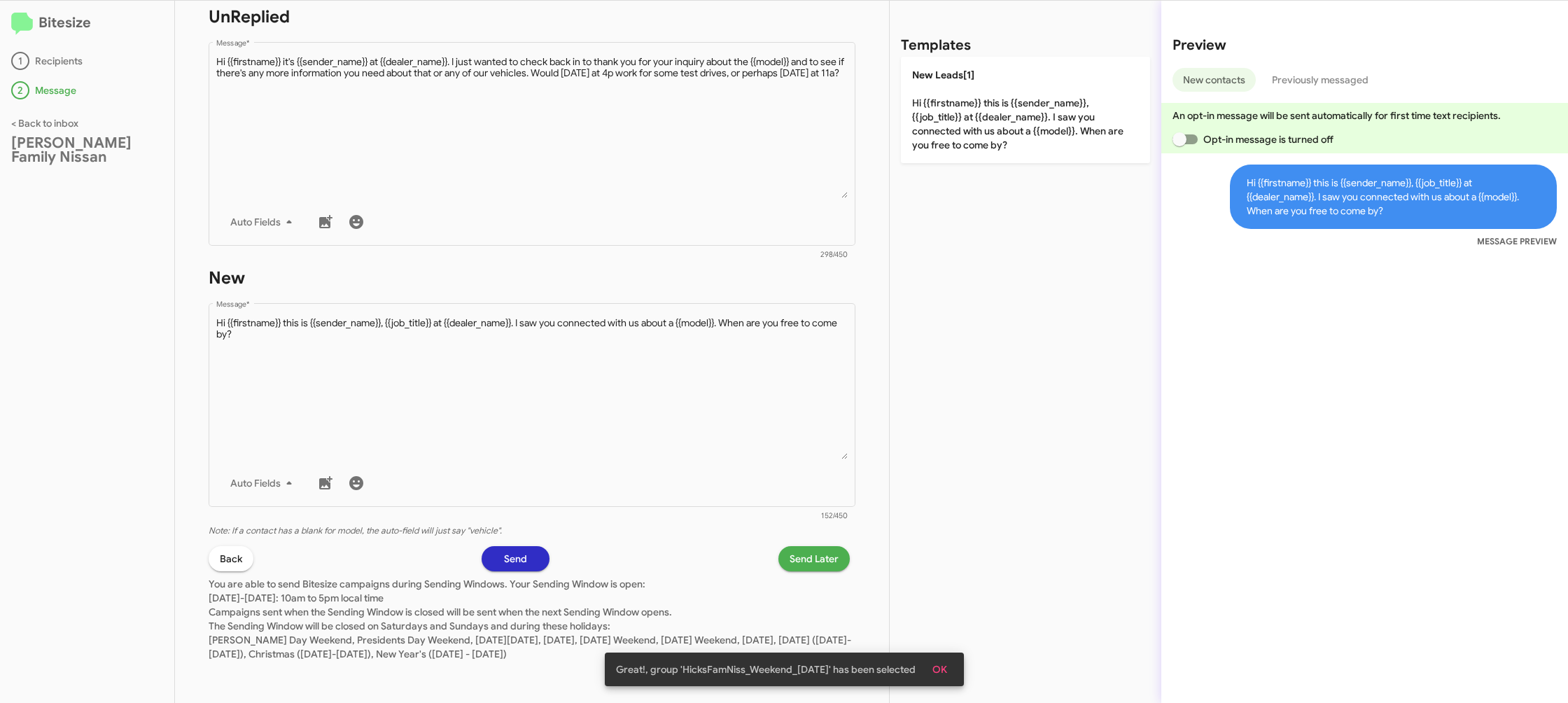
click at [789, 555] on button "Send Later" at bounding box center [814, 558] width 72 height 25
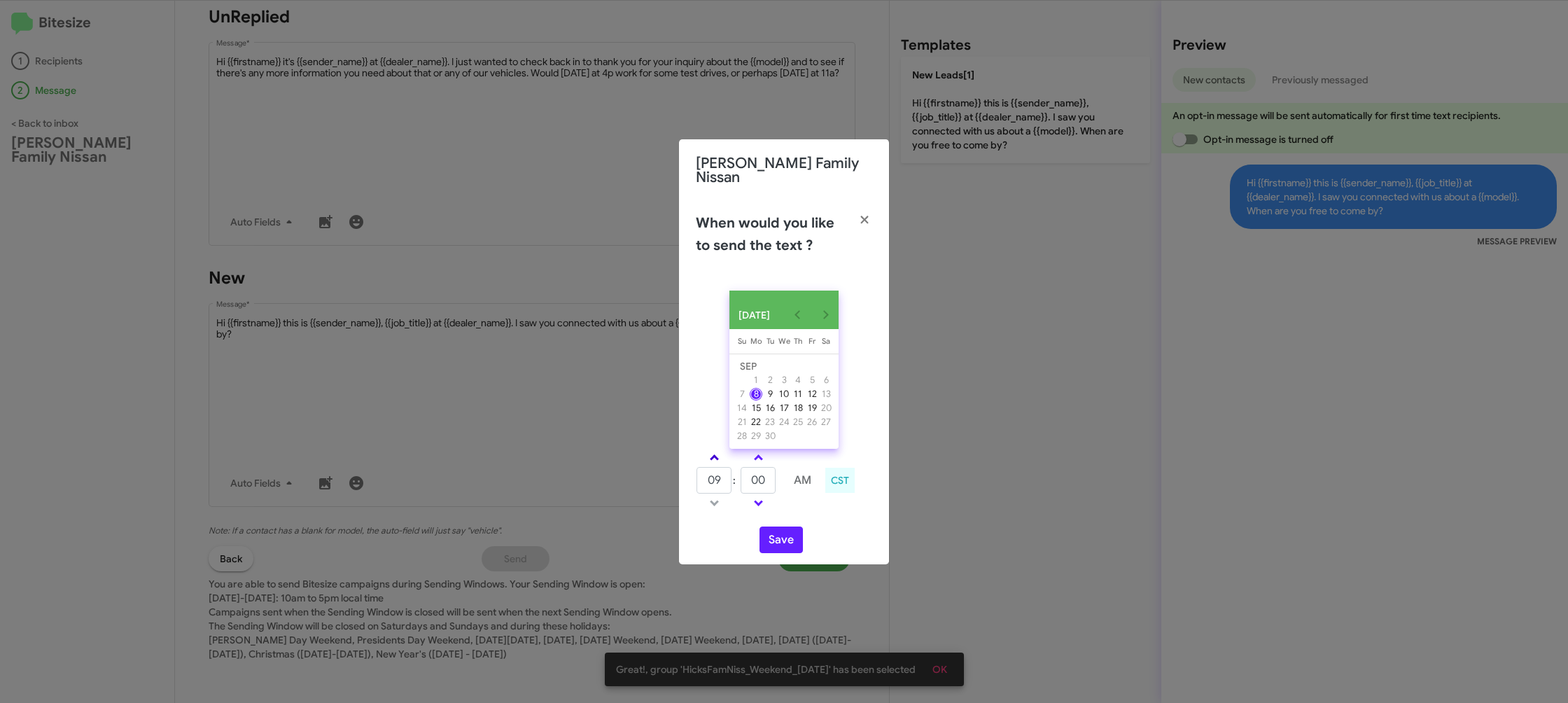
click at [721, 457] on link at bounding box center [714, 457] width 24 height 16
click at [721, 456] on link at bounding box center [714, 457] width 24 height 16
type input "01"
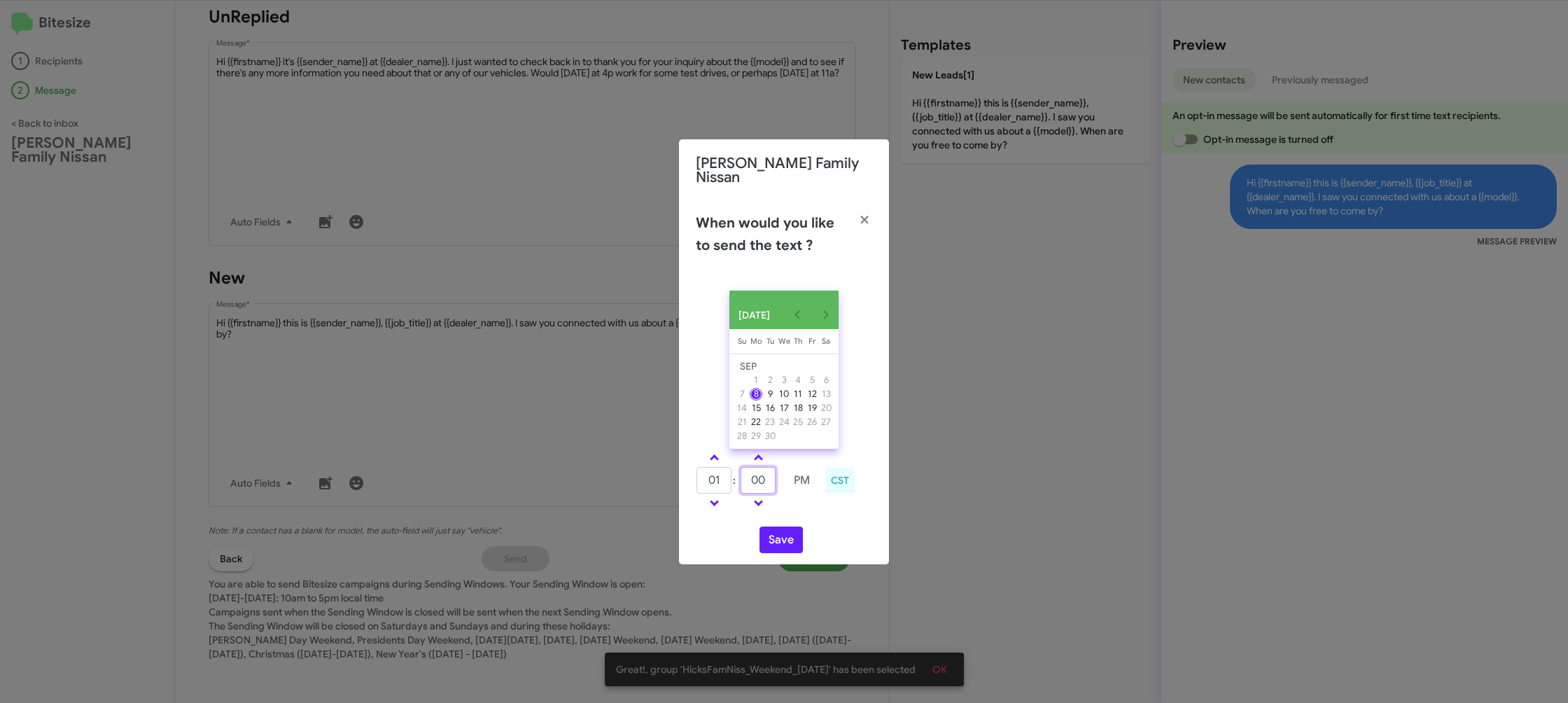
click at [761, 473] on input "00" at bounding box center [759, 480] width 35 height 27
click at [768, 472] on input "00" at bounding box center [759, 480] width 35 height 27
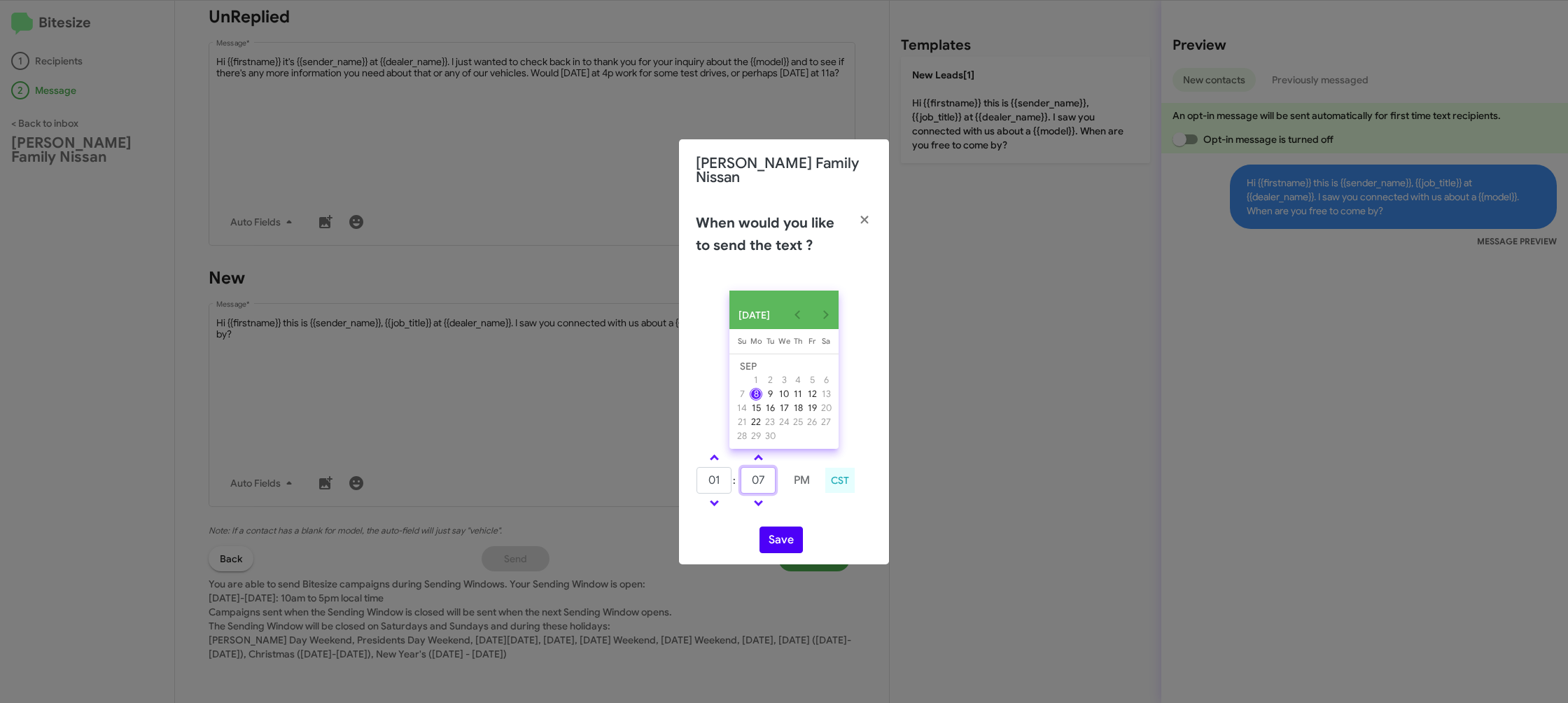
type input "07"
click at [787, 545] on button "Save" at bounding box center [781, 540] width 44 height 27
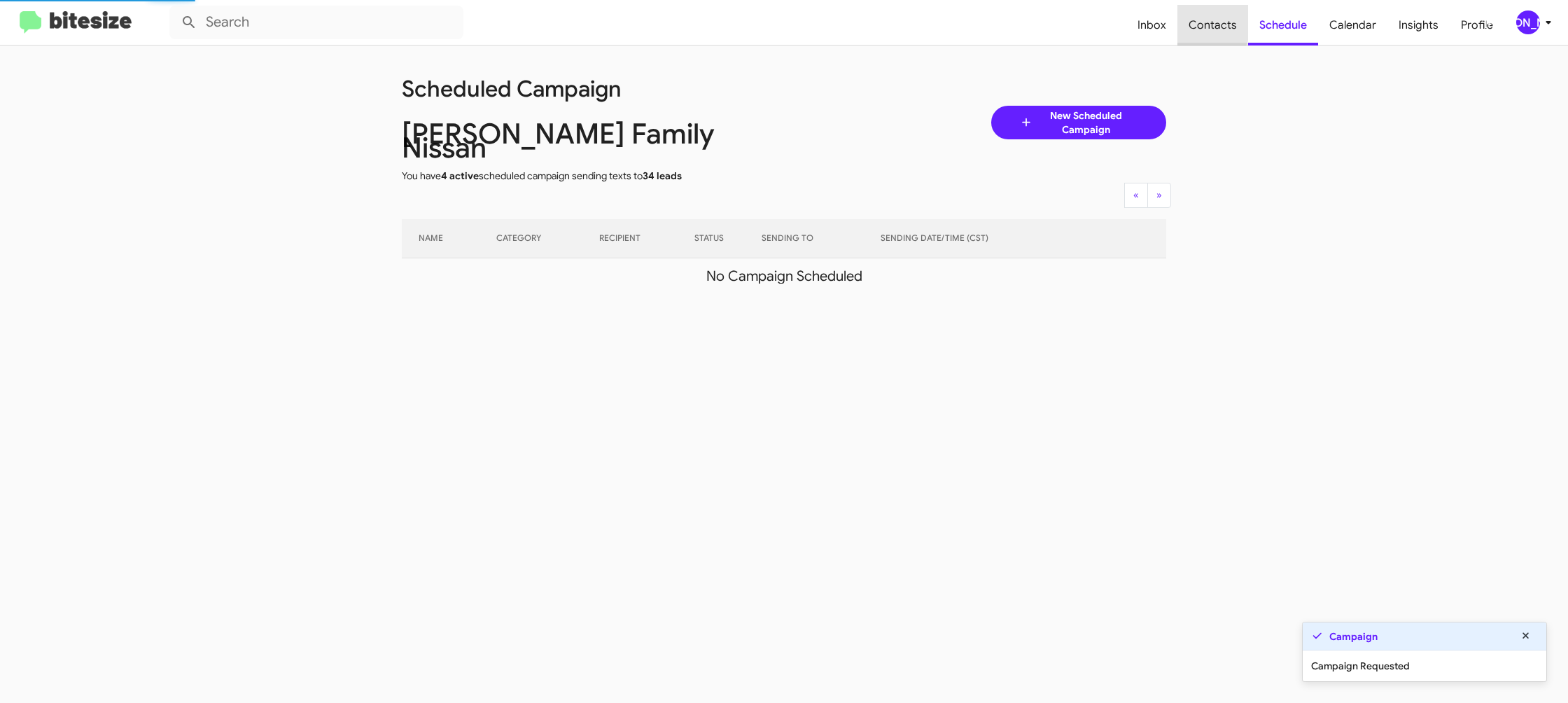
click at [1197, 21] on span "Contacts" at bounding box center [1213, 25] width 71 height 41
type input "in:groups"
click at [1197, 21] on span "Contacts" at bounding box center [1213, 25] width 71 height 41
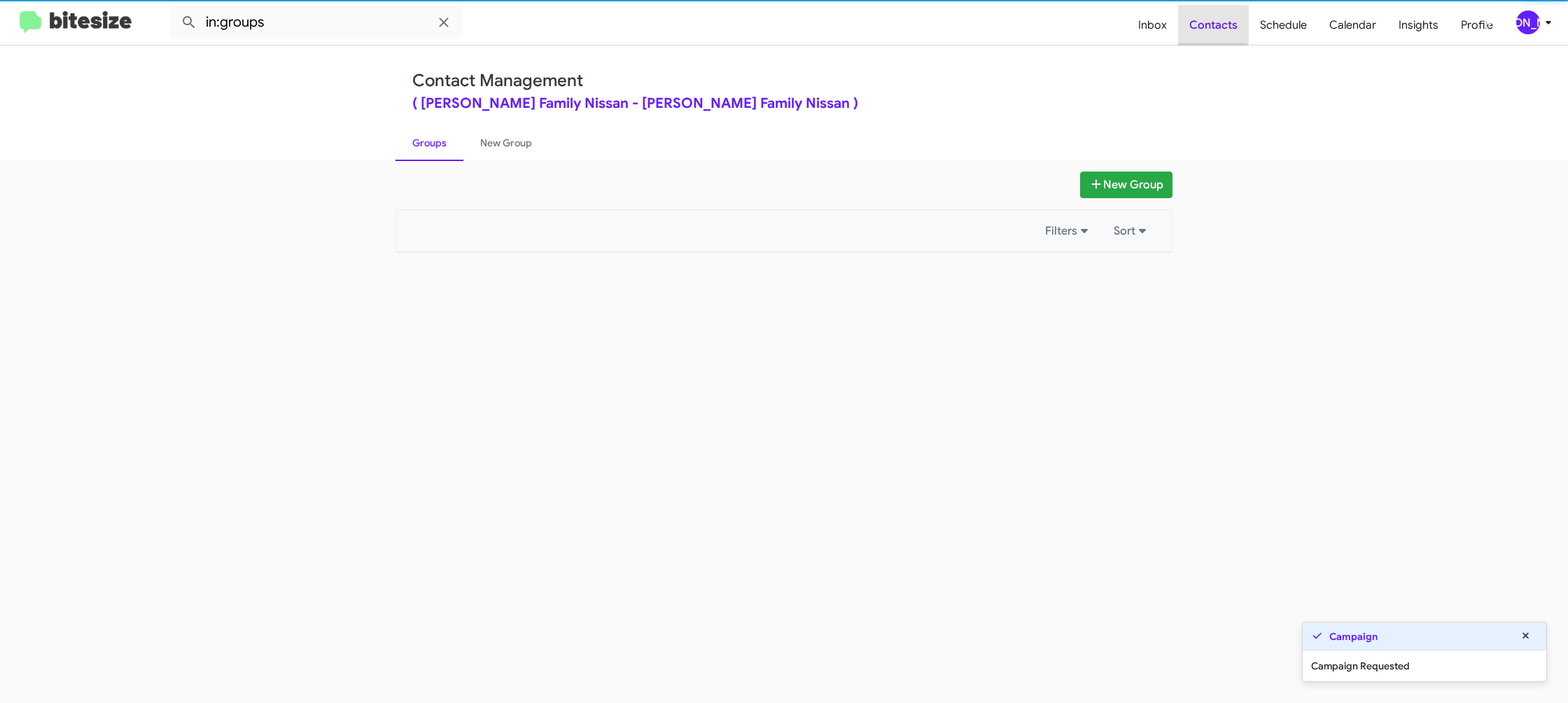
drag, startPoint x: 1197, startPoint y: 21, endPoint x: 792, endPoint y: 139, distance: 421.8
click at [1197, 21] on span "Contacts" at bounding box center [1213, 25] width 71 height 41
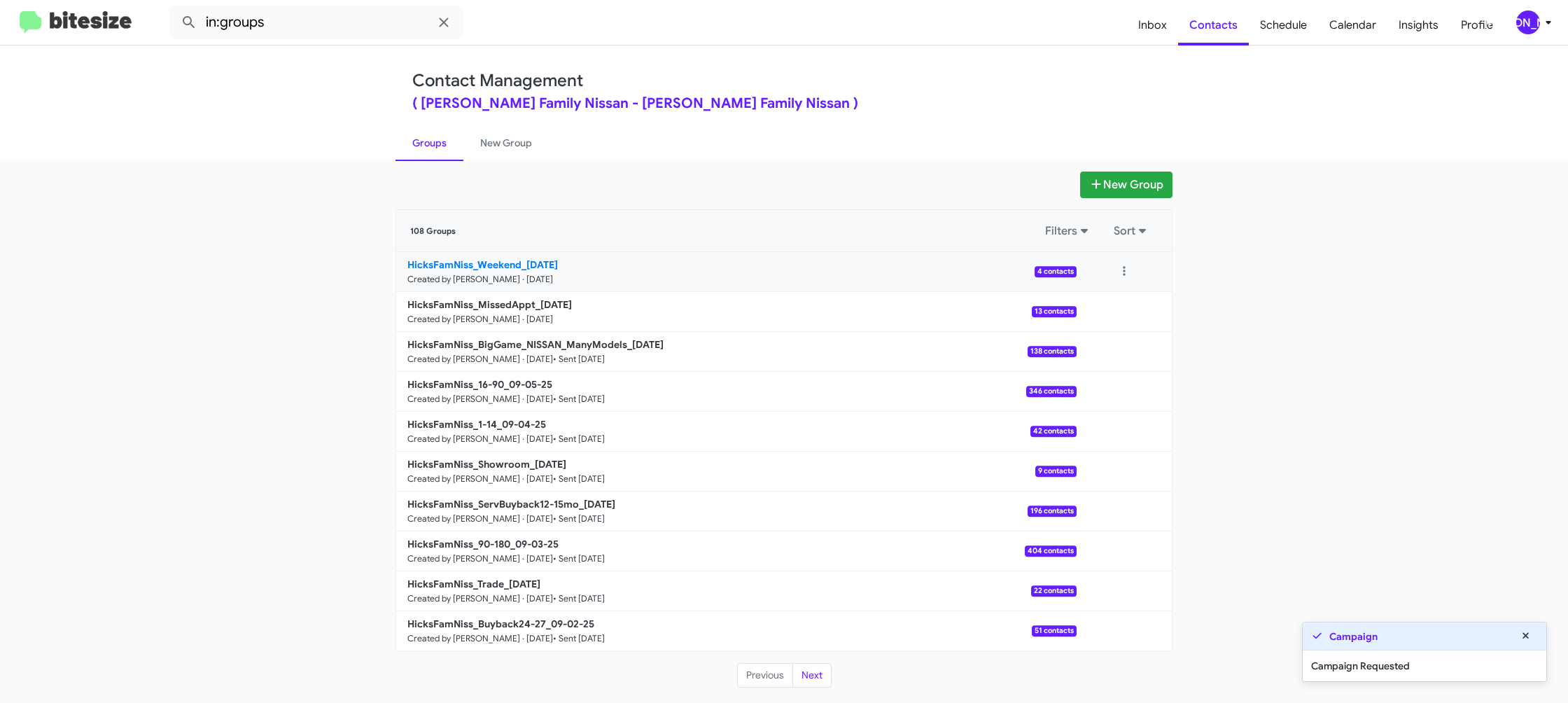
click at [469, 274] on small "Created by [PERSON_NAME] · [DATE]" at bounding box center [481, 279] width 146 height 11
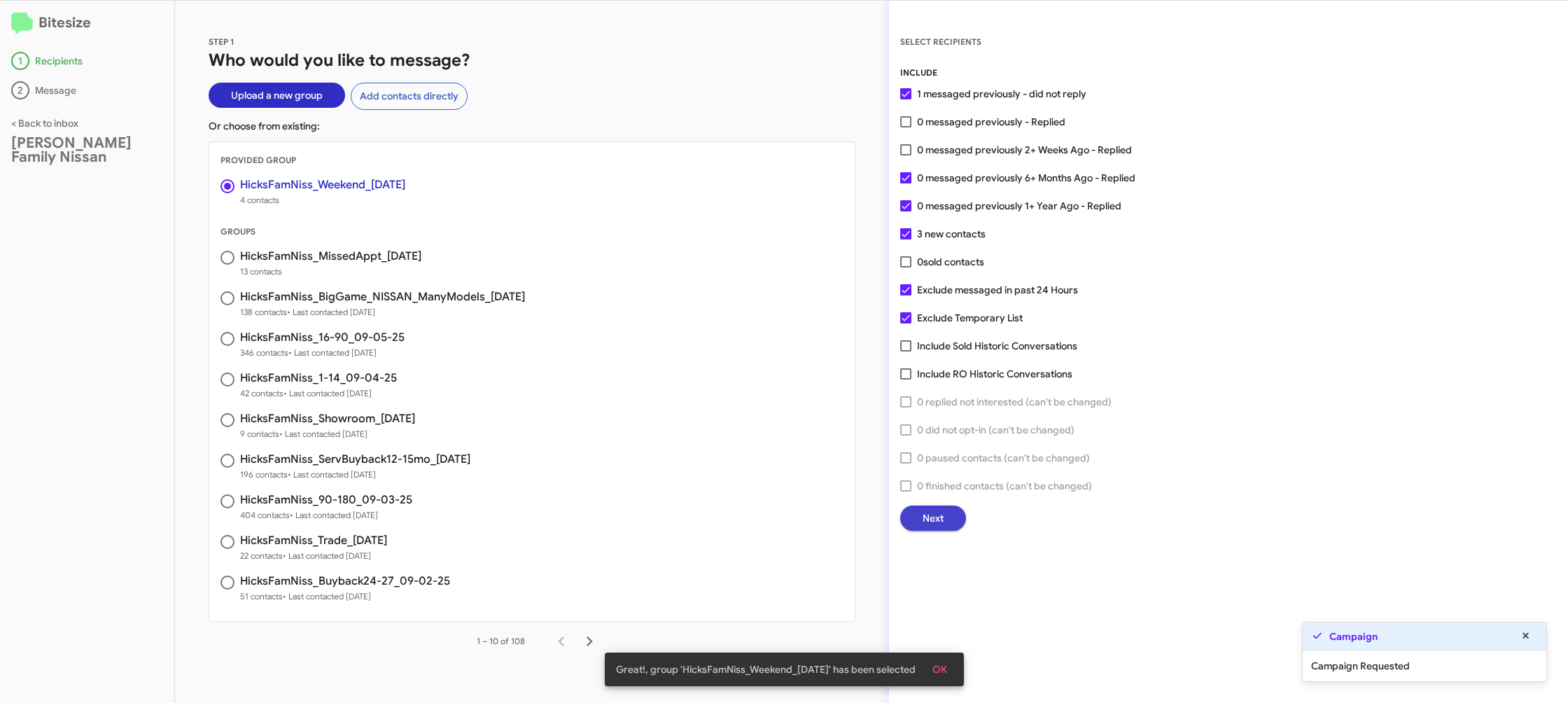
click at [934, 526] on span "Next" at bounding box center [933, 518] width 21 height 25
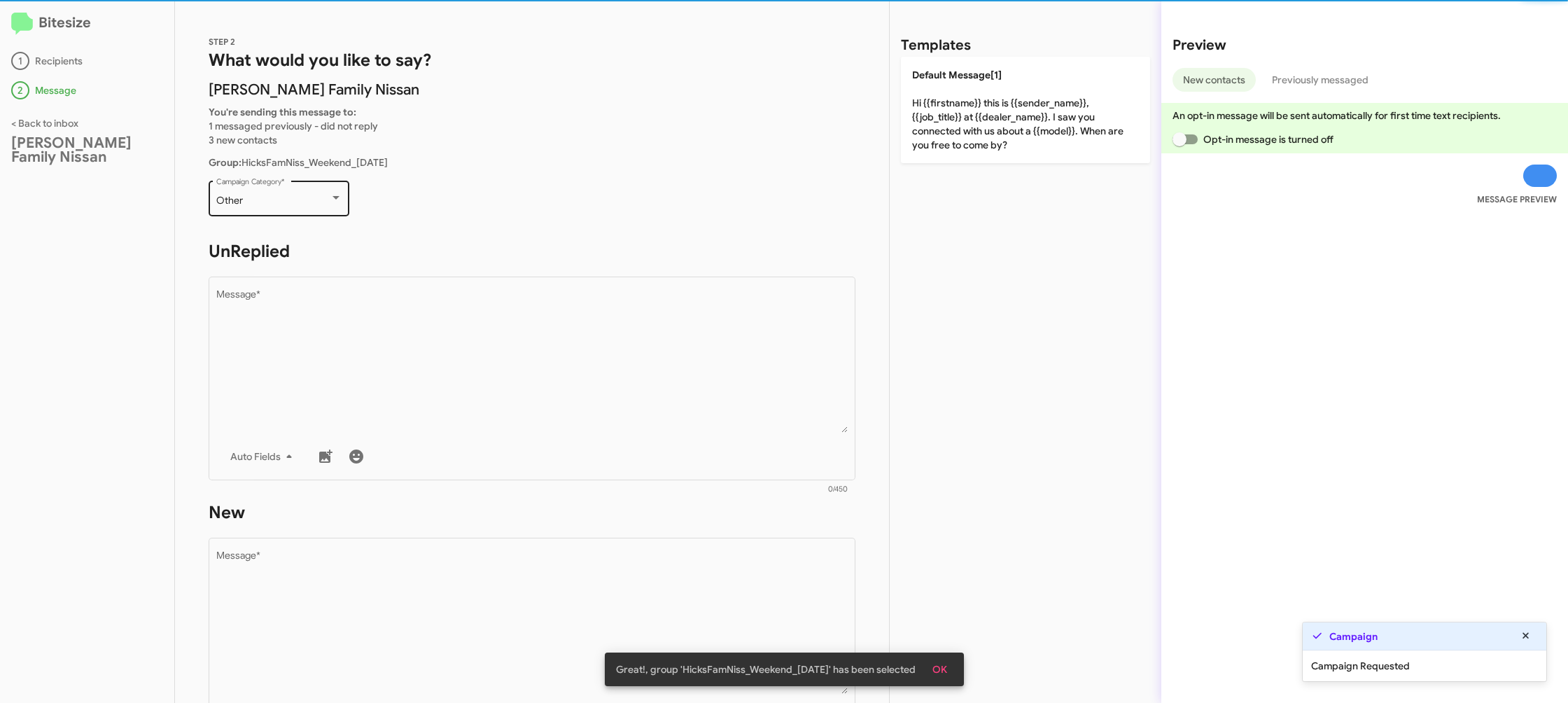
click at [325, 213] on div "Other Campaign Category *" at bounding box center [279, 197] width 126 height 38
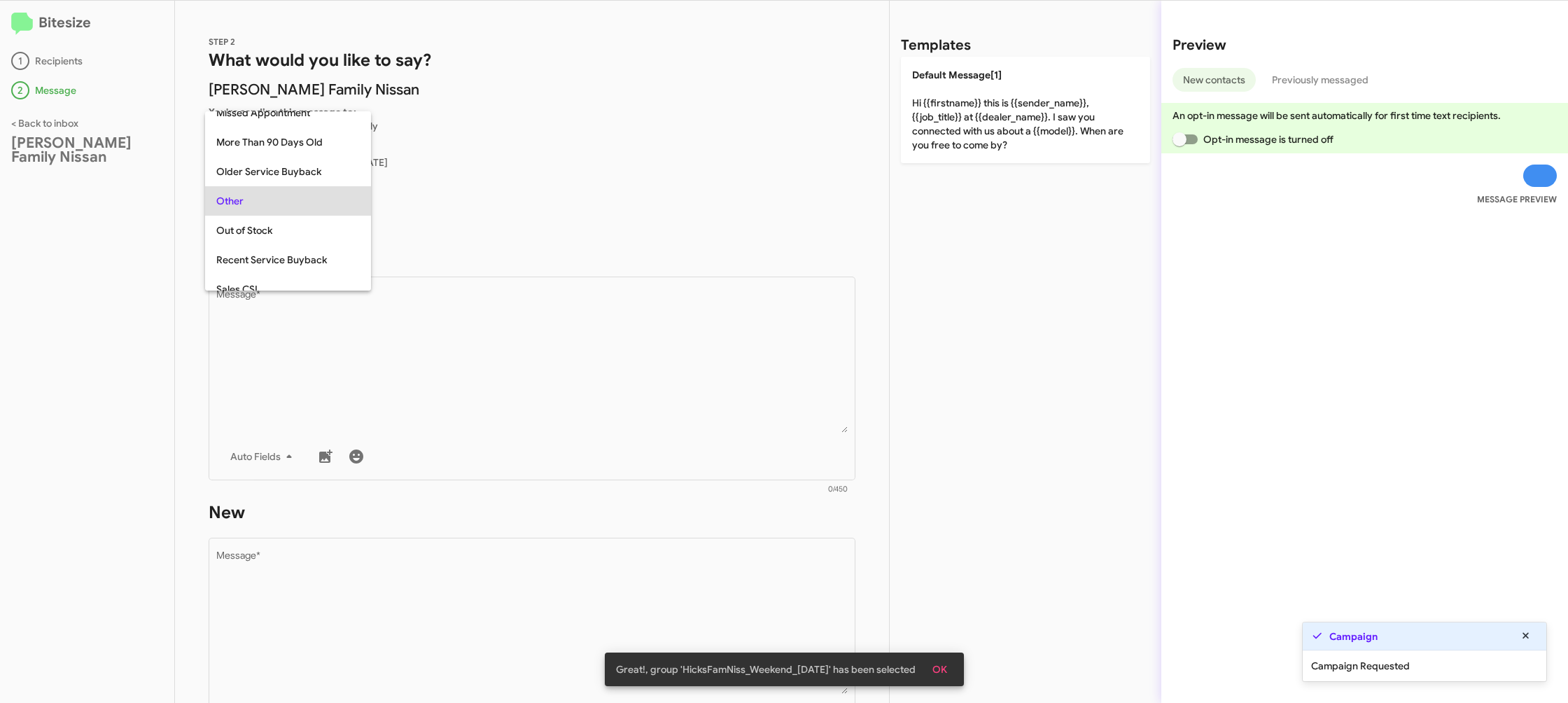
scroll to position [556, 0]
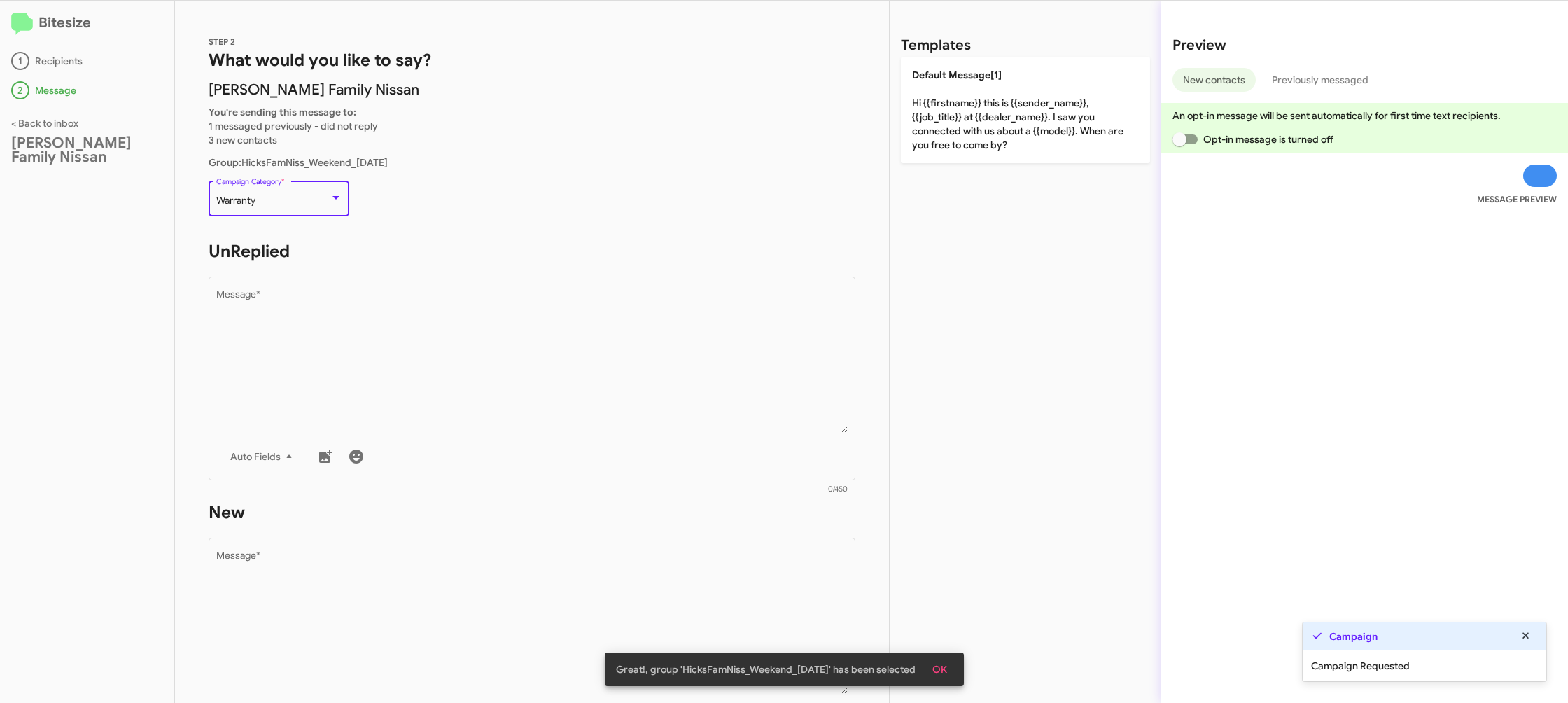
click at [326, 212] on div "Warranty Campaign Category *" at bounding box center [279, 197] width 126 height 38
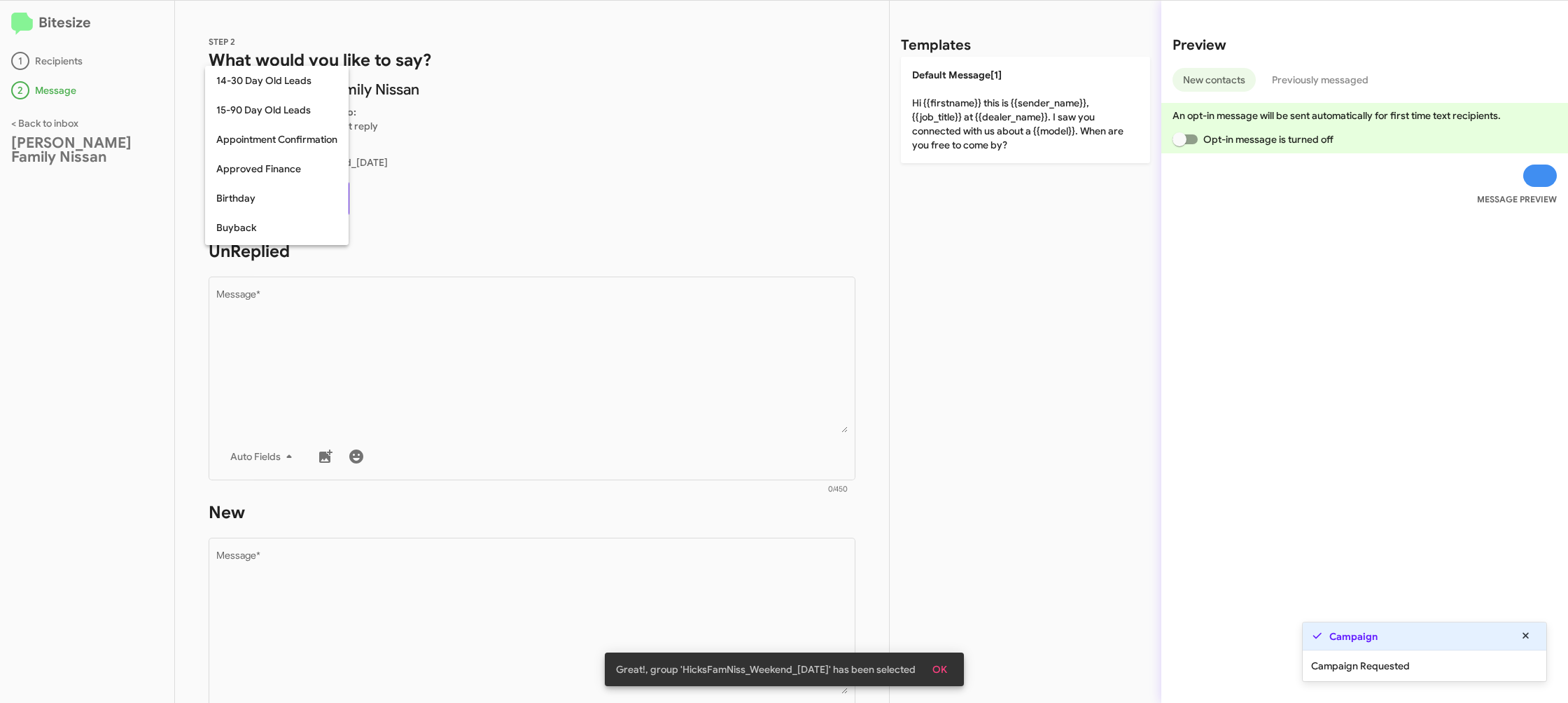
scroll to position [585, 0]
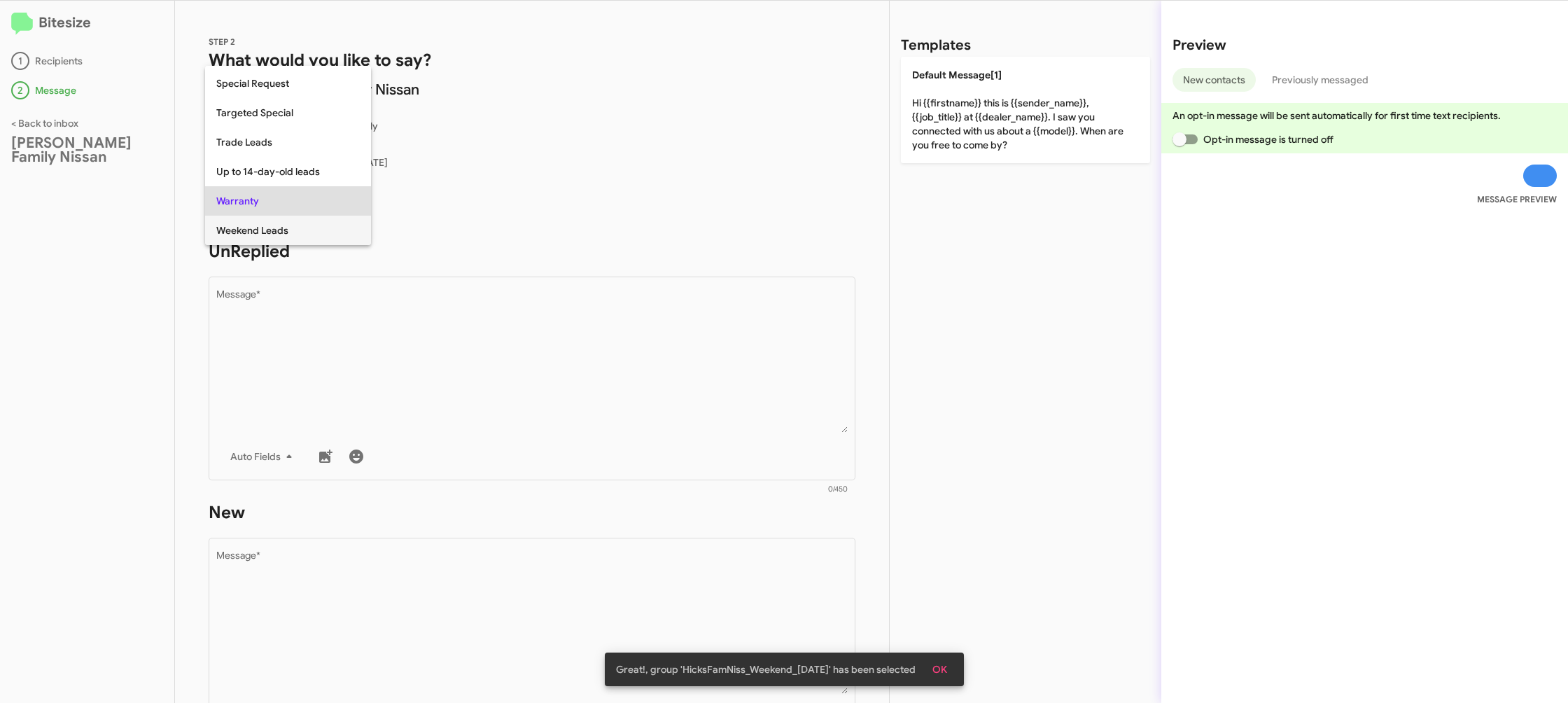
click at [322, 226] on span "Weekend Leads" at bounding box center [288, 231] width 144 height 30
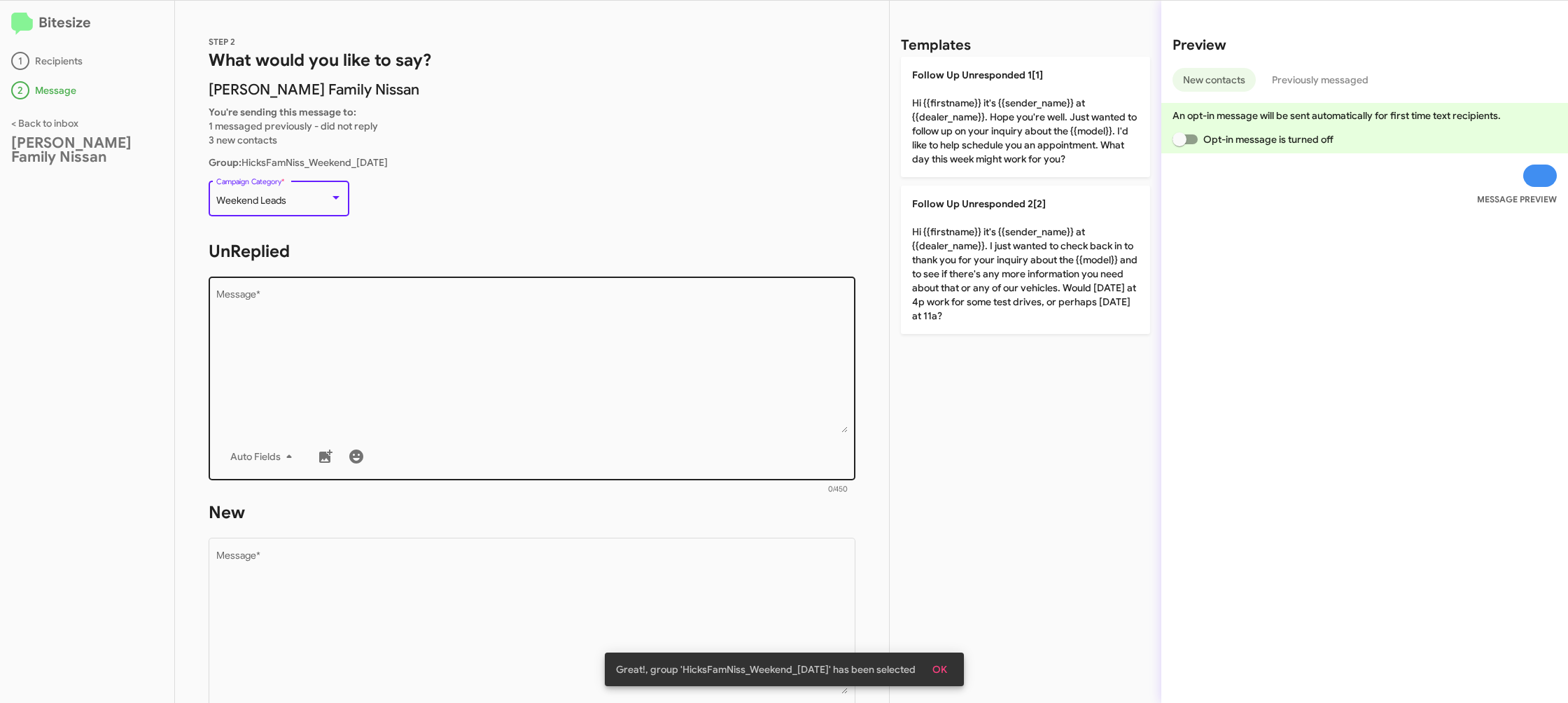
click at [738, 400] on textarea "Message *" at bounding box center [532, 361] width 632 height 143
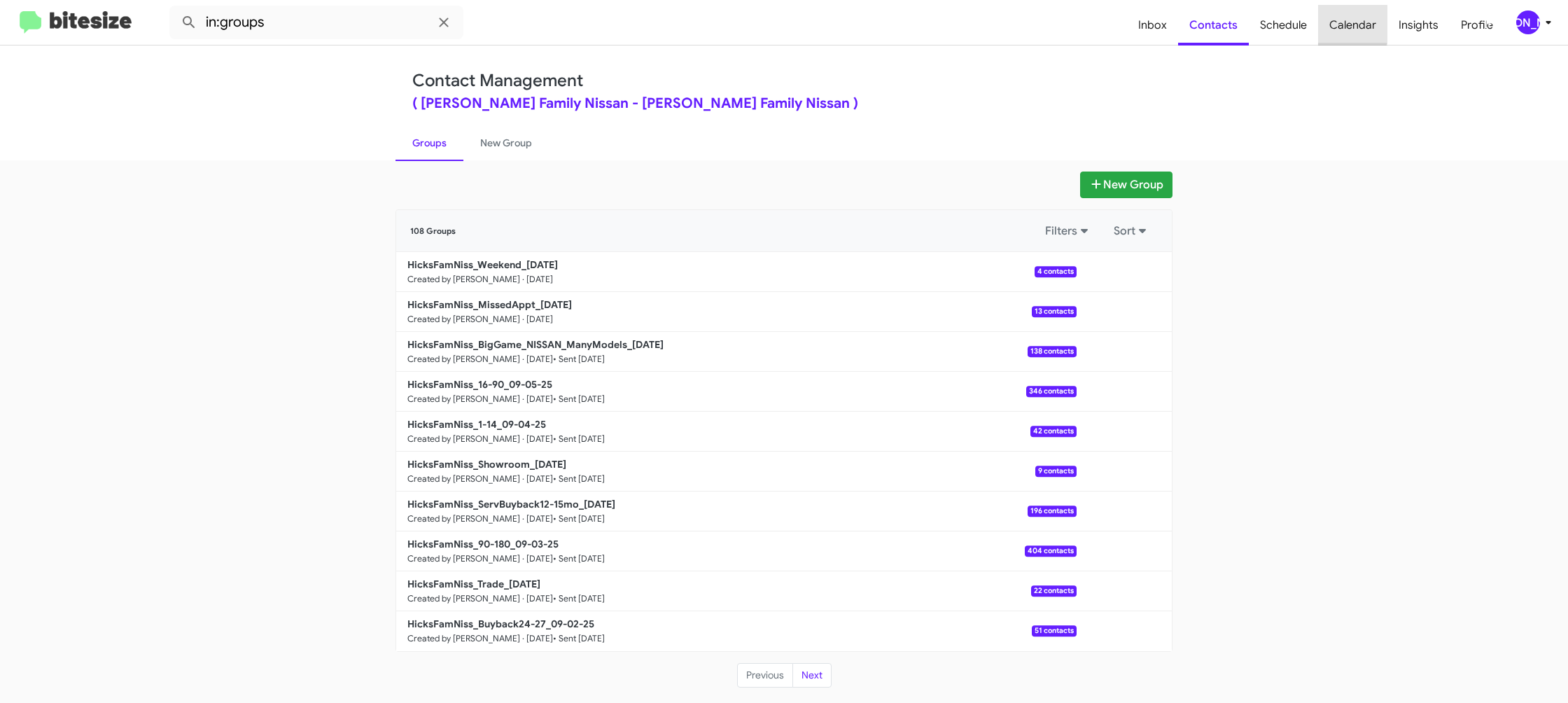
drag, startPoint x: 1323, startPoint y: 22, endPoint x: 1298, endPoint y: 25, distance: 25.2
click at [1323, 22] on span "Calendar" at bounding box center [1352, 25] width 69 height 41
click at [1285, 27] on span "Schedule" at bounding box center [1283, 25] width 69 height 41
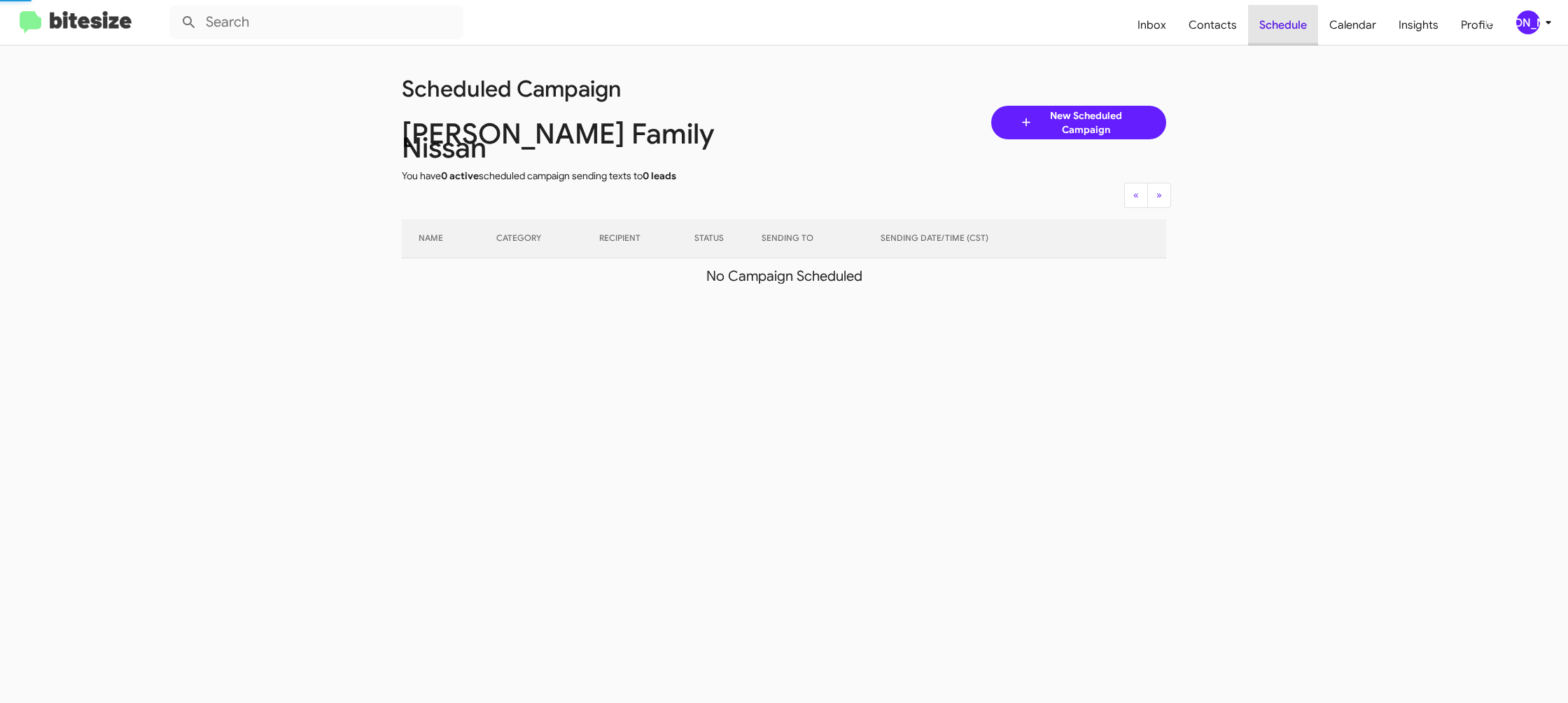
click at [1285, 27] on span "Schedule" at bounding box center [1282, 25] width 70 height 41
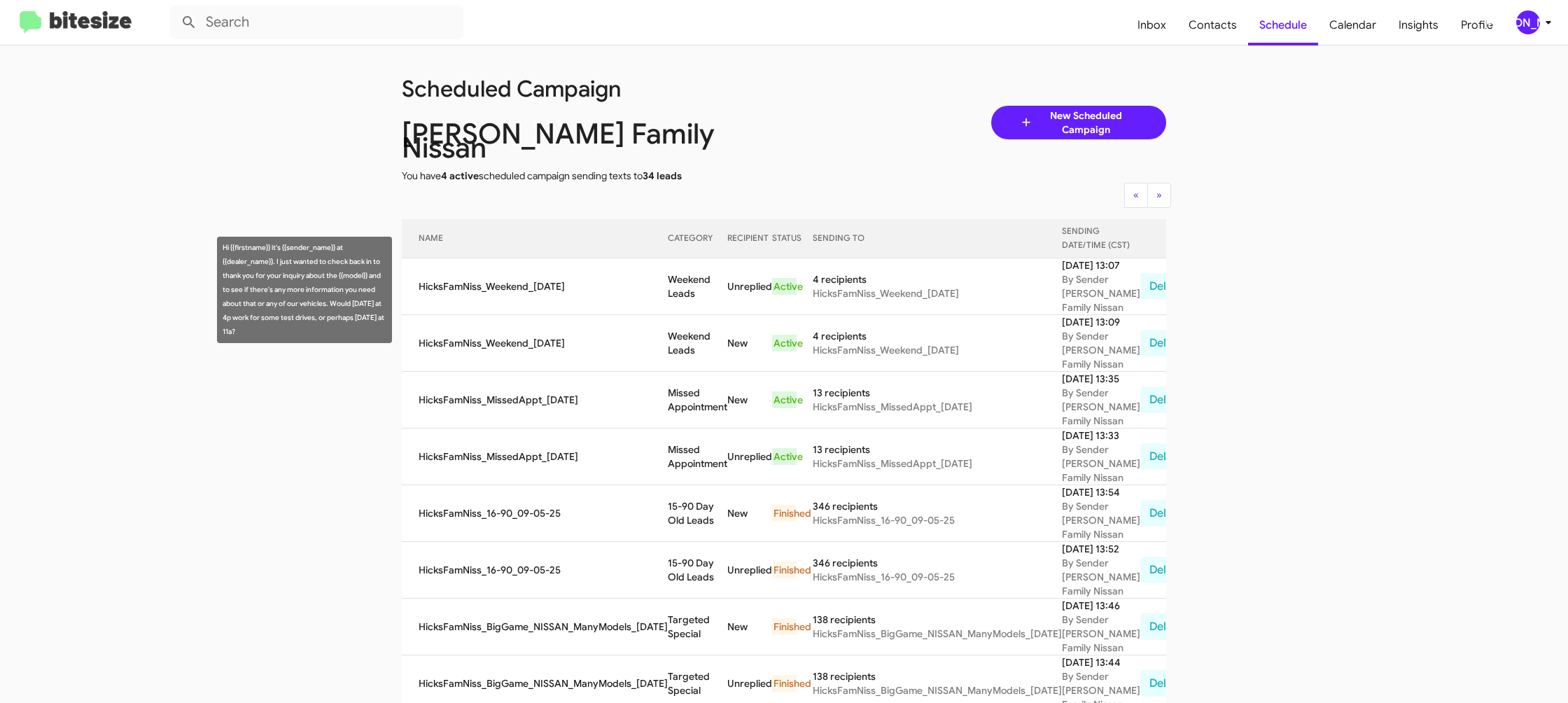
click at [710, 303] on td "Weekend Leads" at bounding box center [698, 287] width 60 height 57
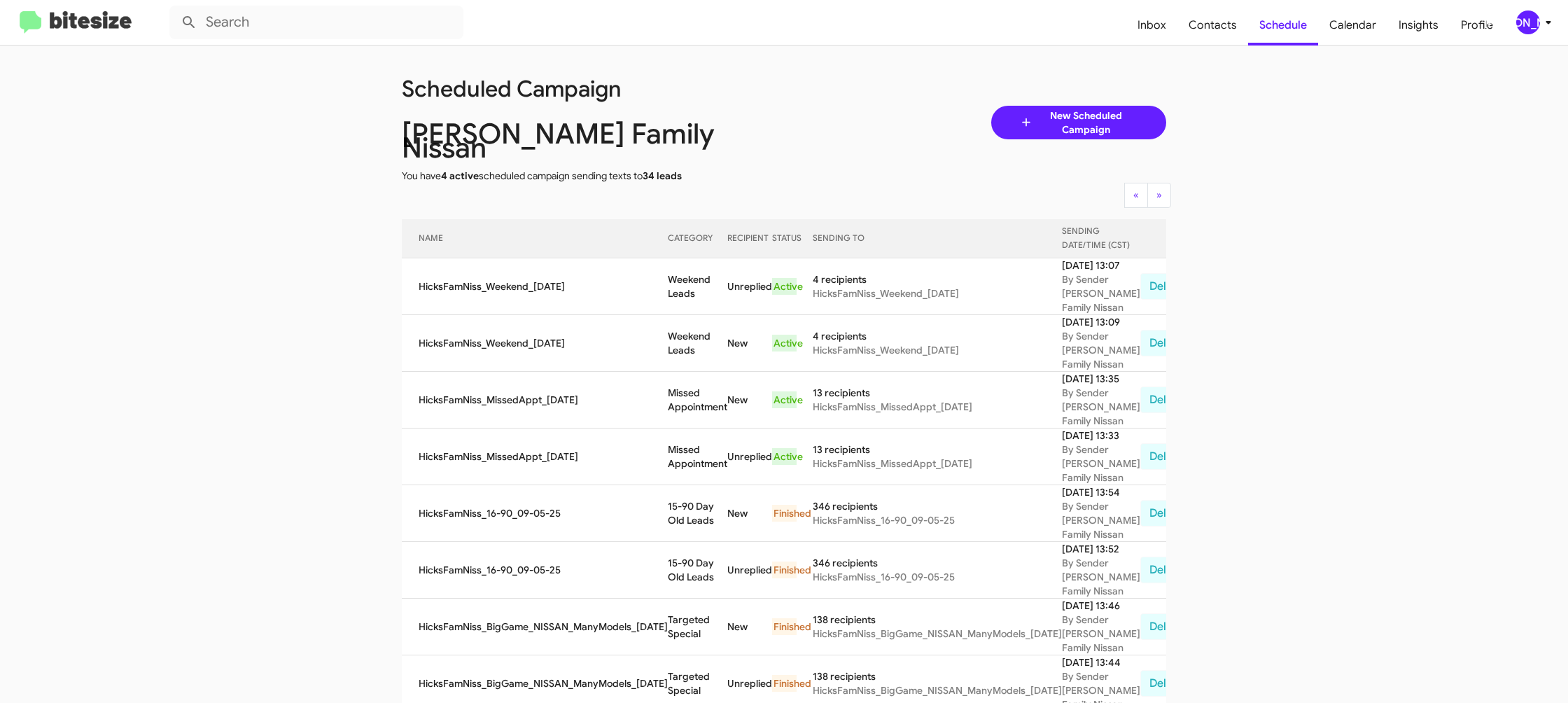
click at [669, 288] on td "Weekend Leads" at bounding box center [698, 287] width 60 height 57
drag, startPoint x: 669, startPoint y: 288, endPoint x: 659, endPoint y: 292, distance: 10.8
click at [668, 288] on td "Weekend Leads" at bounding box center [698, 287] width 60 height 57
copy td "Weekend Leads"
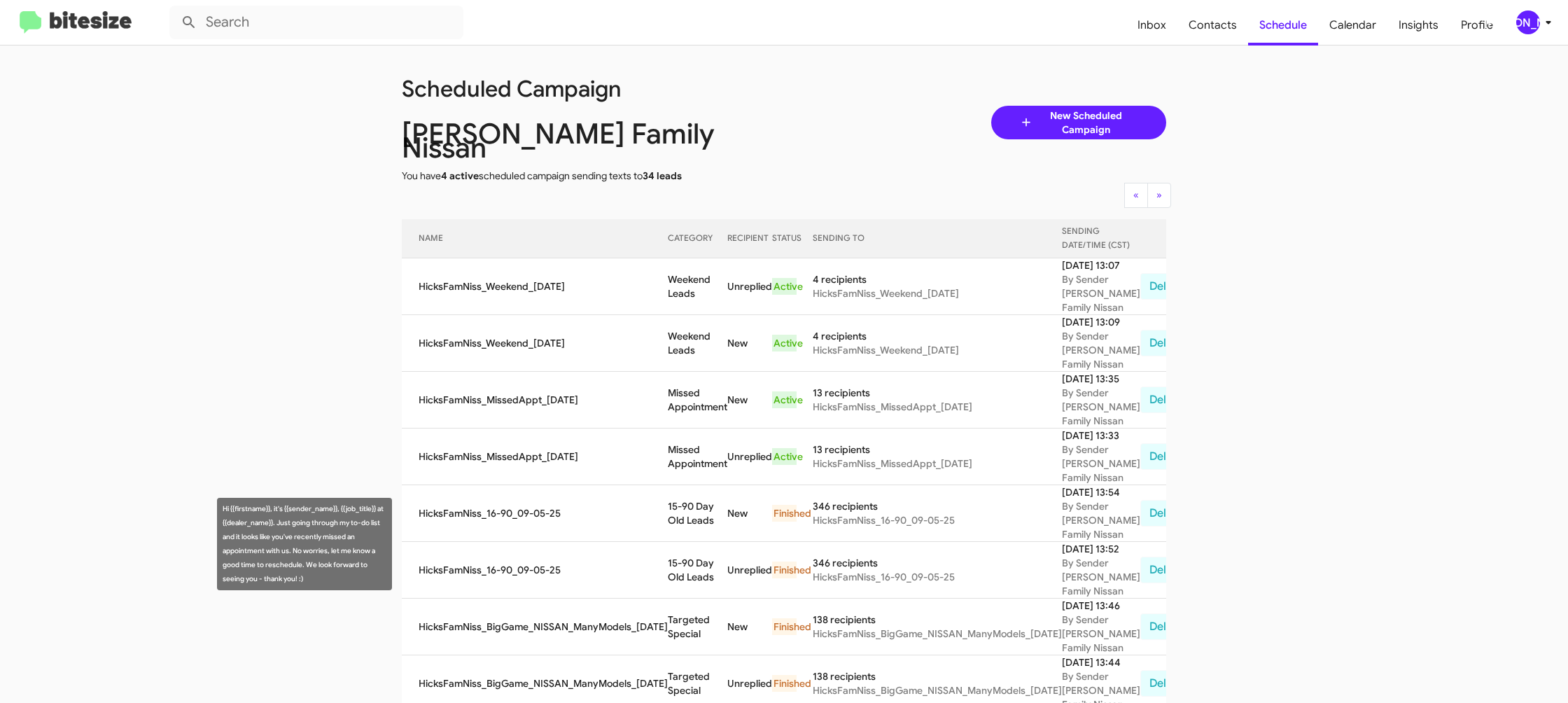
click at [674, 485] on td "Missed Appointment" at bounding box center [698, 457] width 60 height 57
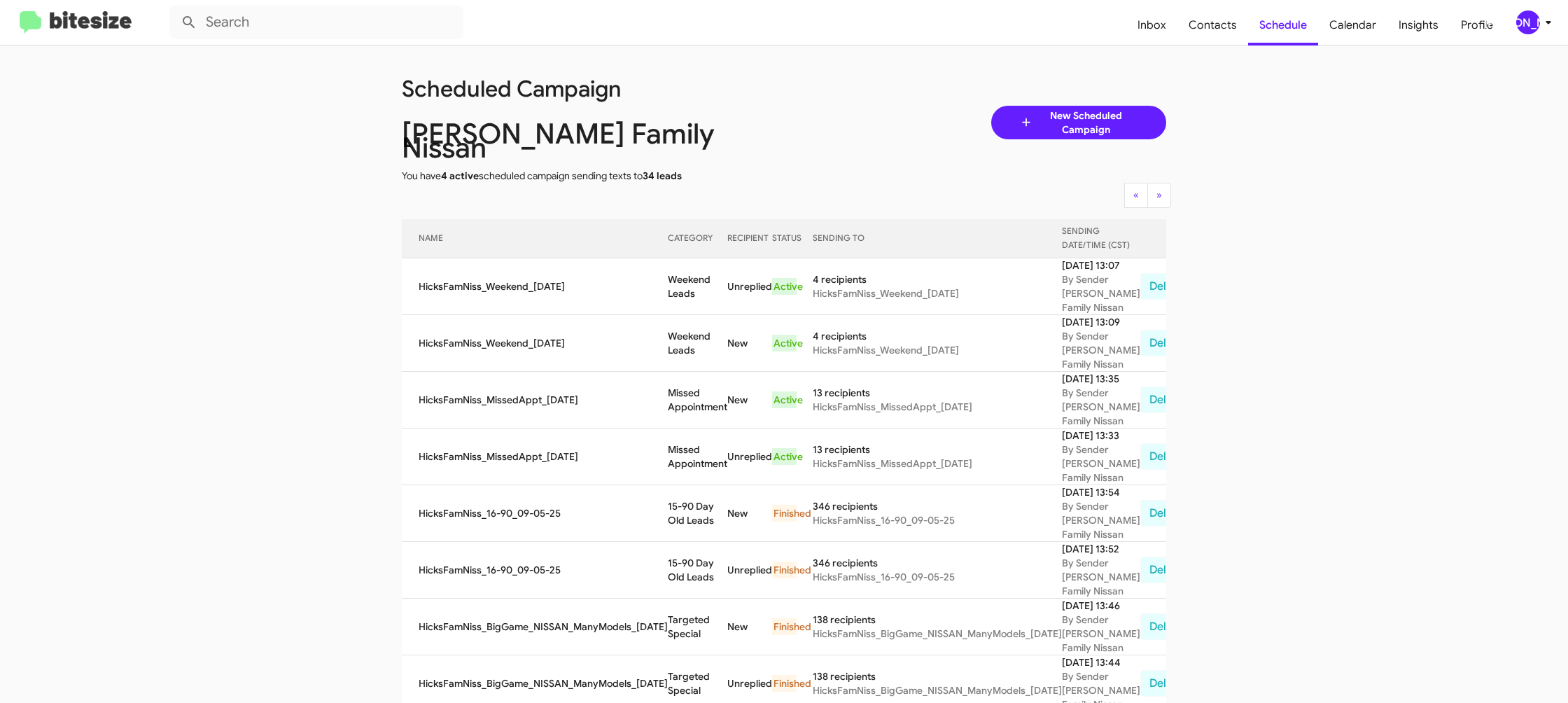
click at [674, 485] on td "Missed Appointment" at bounding box center [698, 457] width 60 height 57
drag, startPoint x: 674, startPoint y: 553, endPoint x: 665, endPoint y: 551, distance: 9.2
click at [671, 485] on td "Missed Appointment" at bounding box center [698, 457] width 60 height 57
copy td "Missed Appointment"
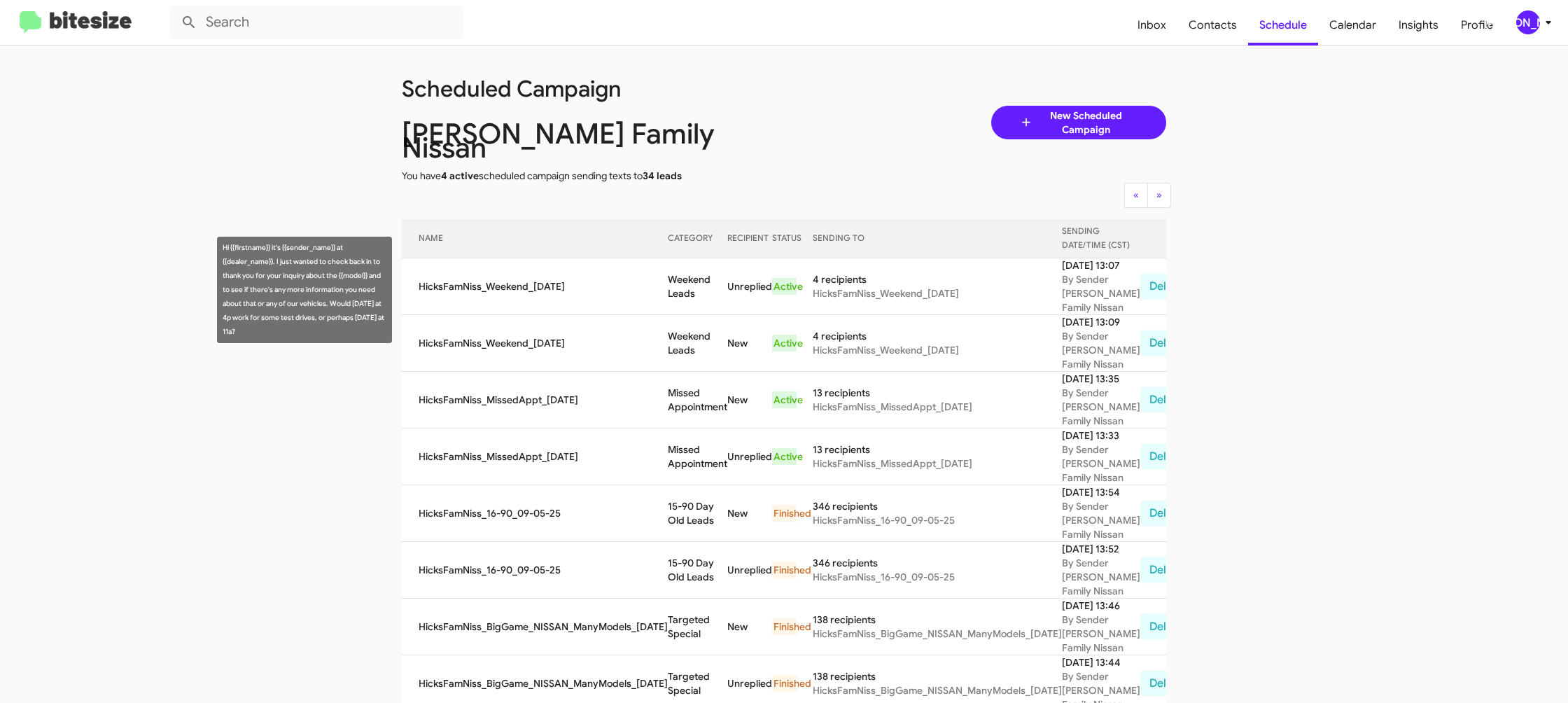
click at [643, 288] on td "HicksFamNiss_Weekend_09-08-25" at bounding box center [535, 287] width 266 height 57
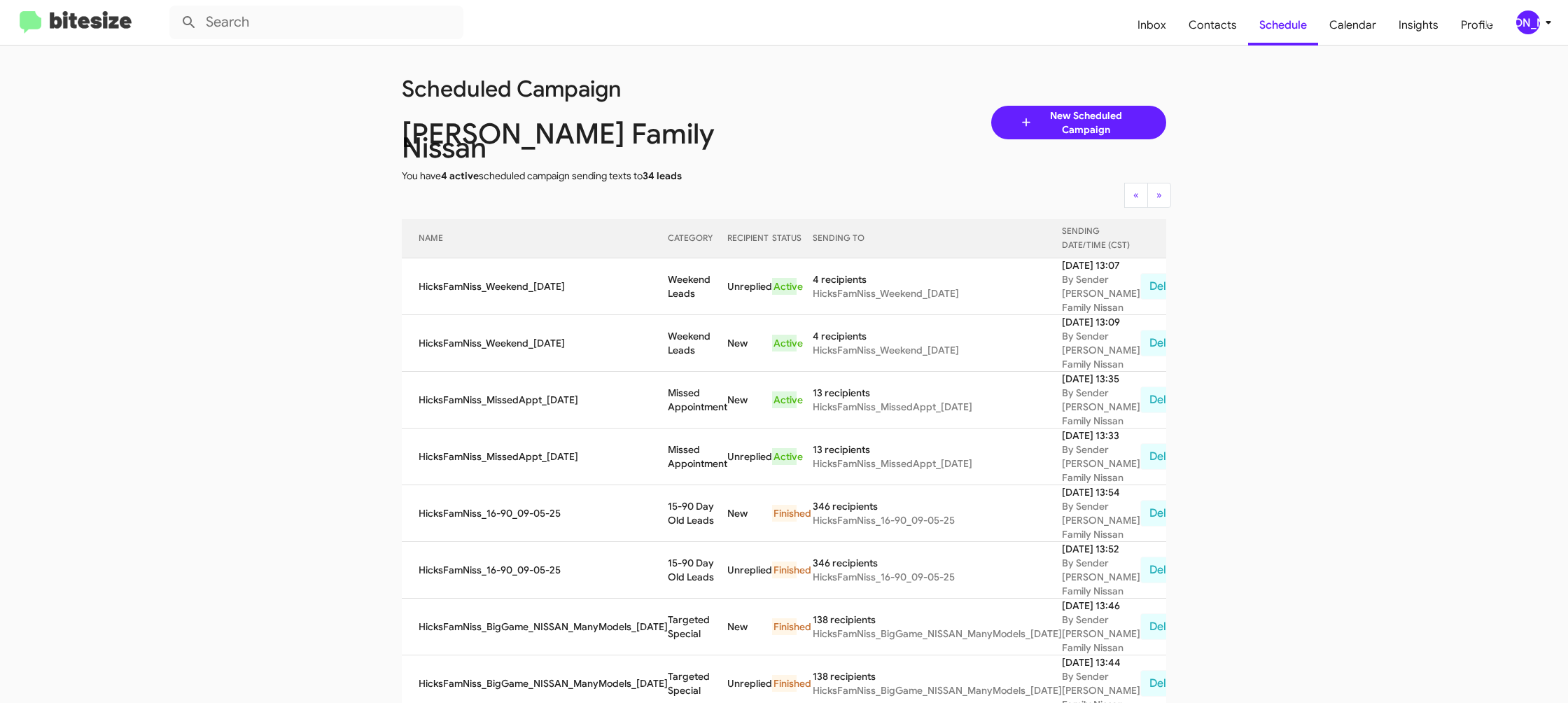
click at [677, 285] on td "Weekend Leads" at bounding box center [698, 287] width 60 height 57
copy td "Weekend Leads"
click at [1528, 26] on div "[PERSON_NAME]" at bounding box center [1529, 22] width 24 height 24
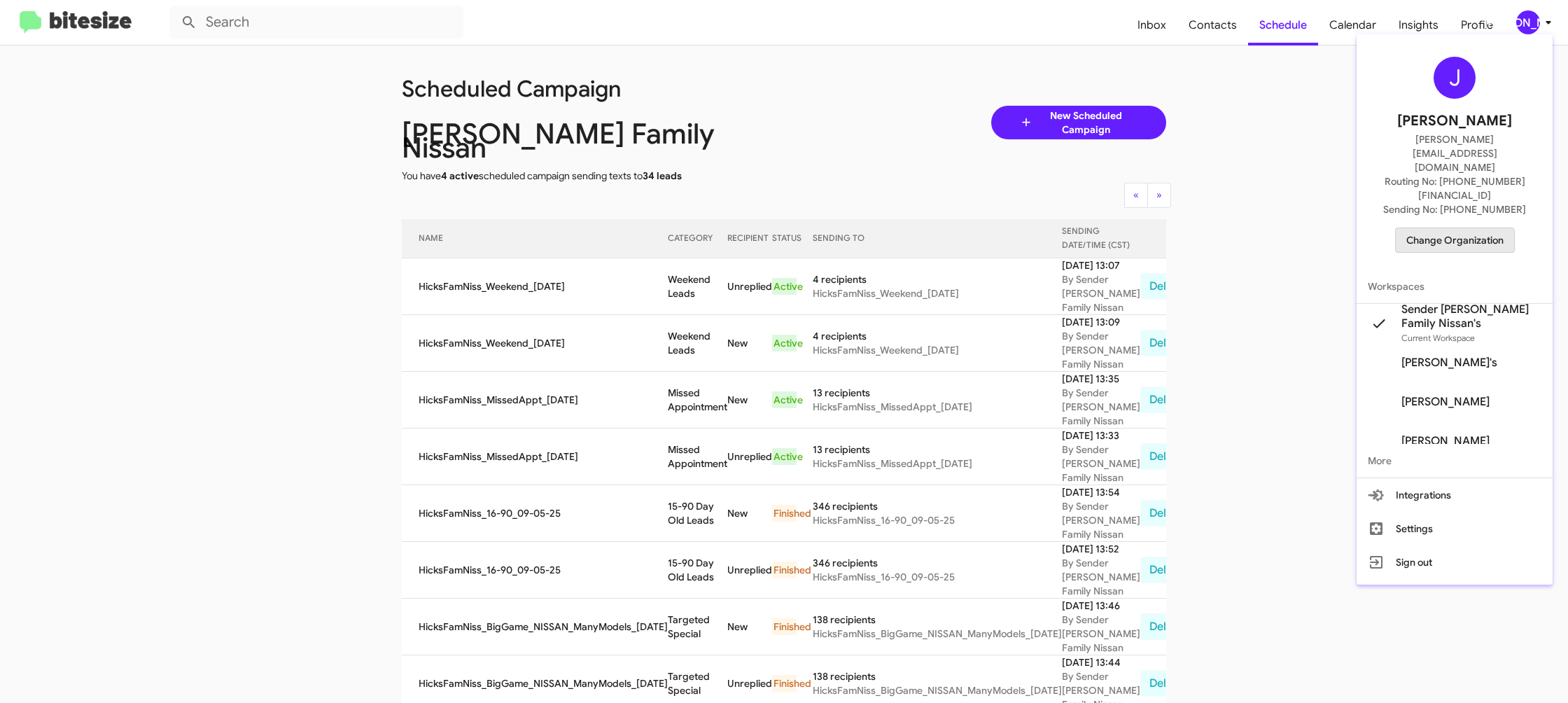
click at [1452, 229] on span "Change Organization" at bounding box center [1455, 241] width 97 height 24
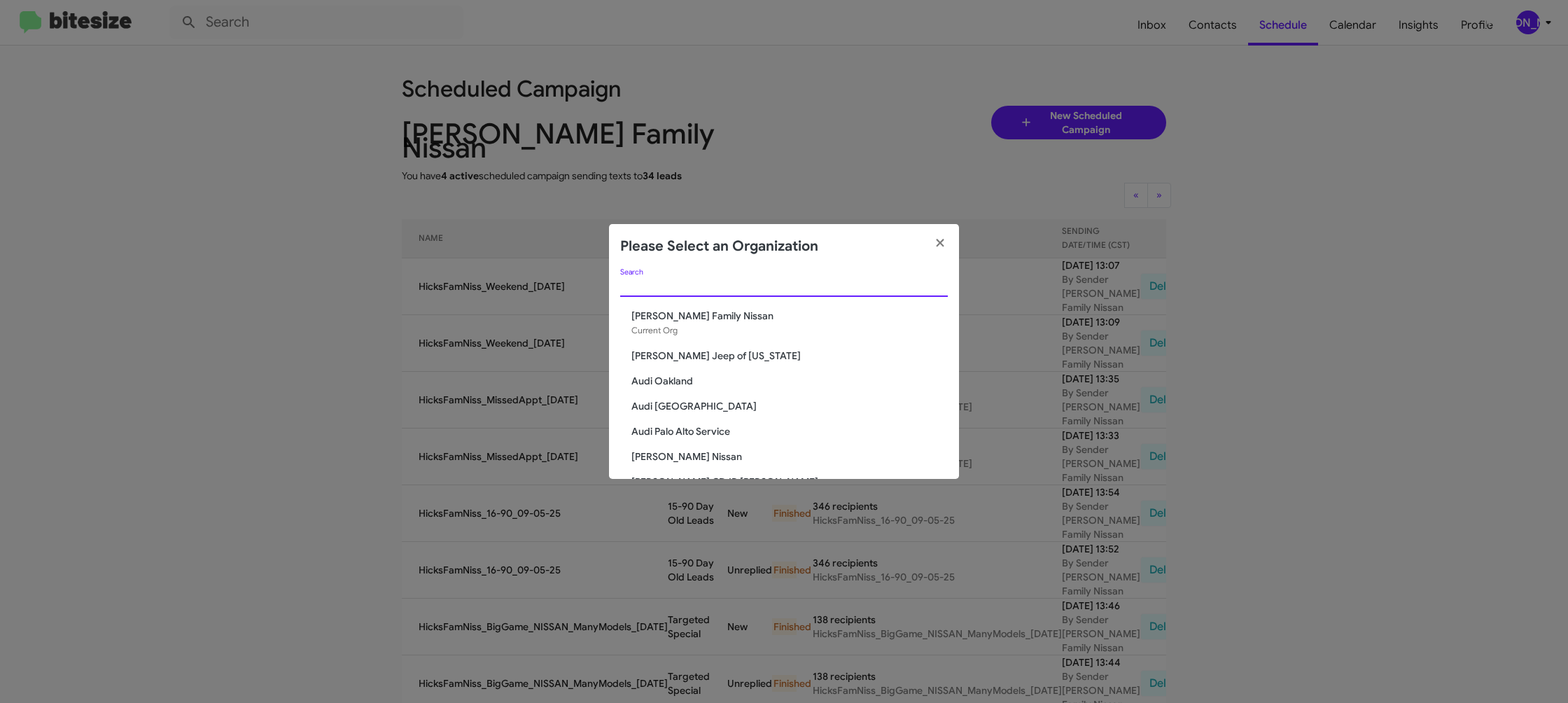
click at [683, 291] on input "Search" at bounding box center [784, 287] width 328 height 11
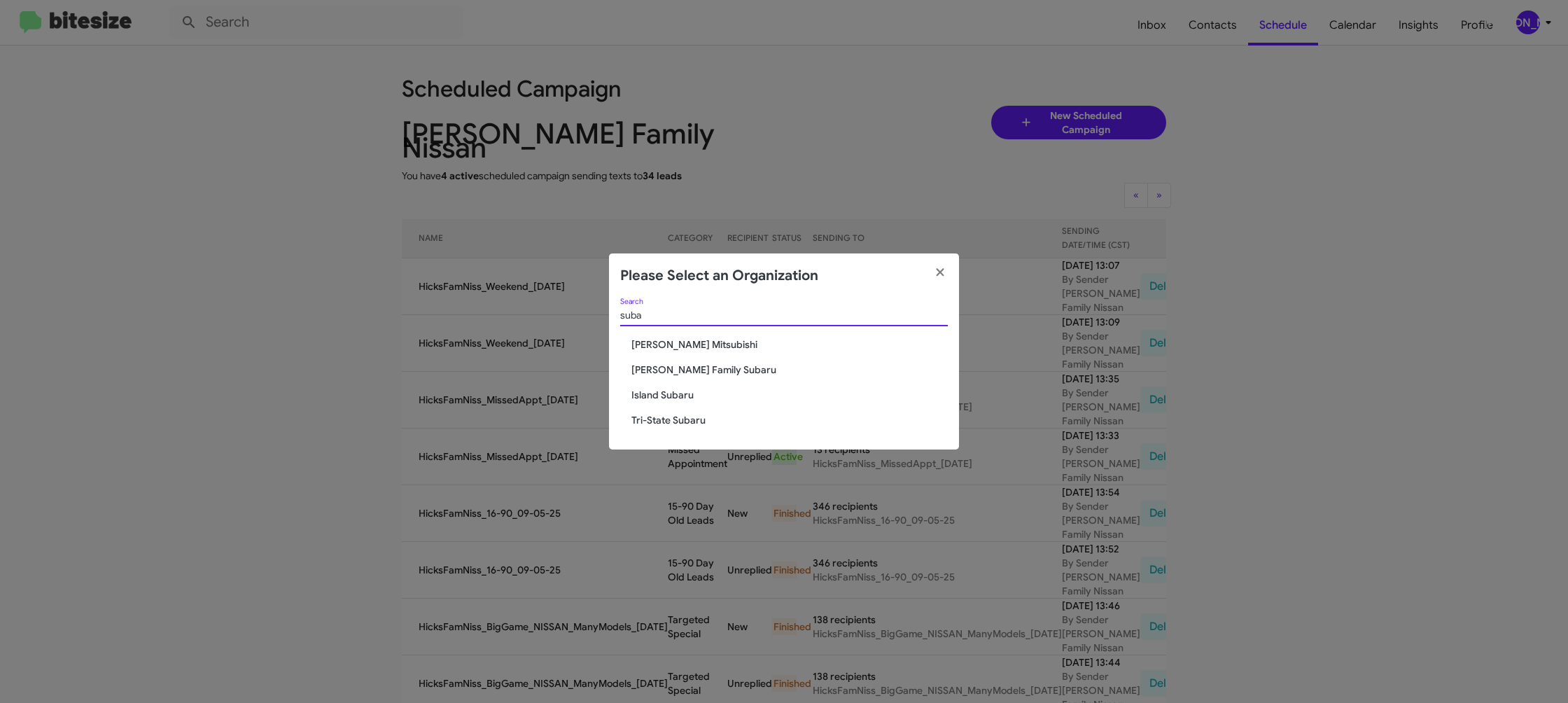
type input "suba"
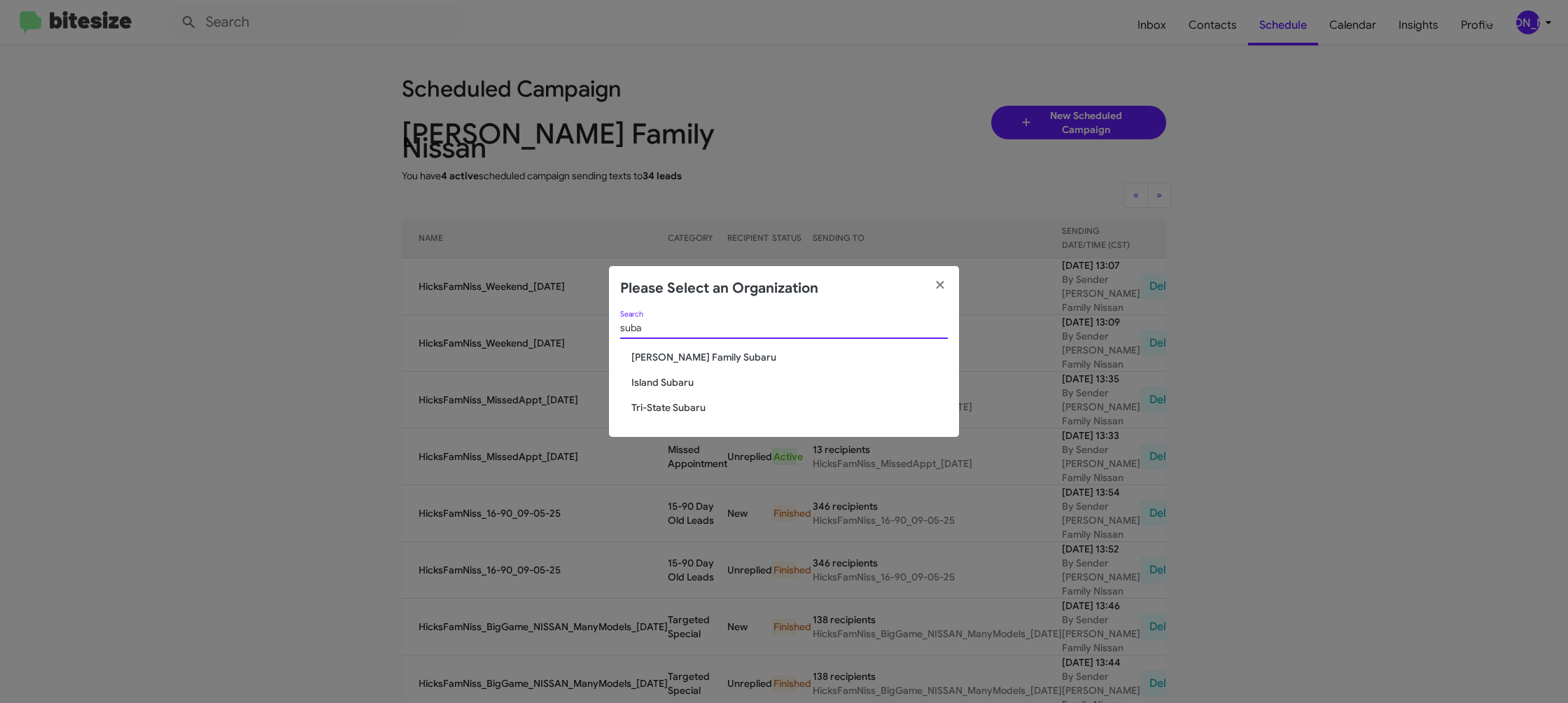
click at [679, 355] on span "[PERSON_NAME] Family Subaru" at bounding box center [790, 357] width 316 height 14
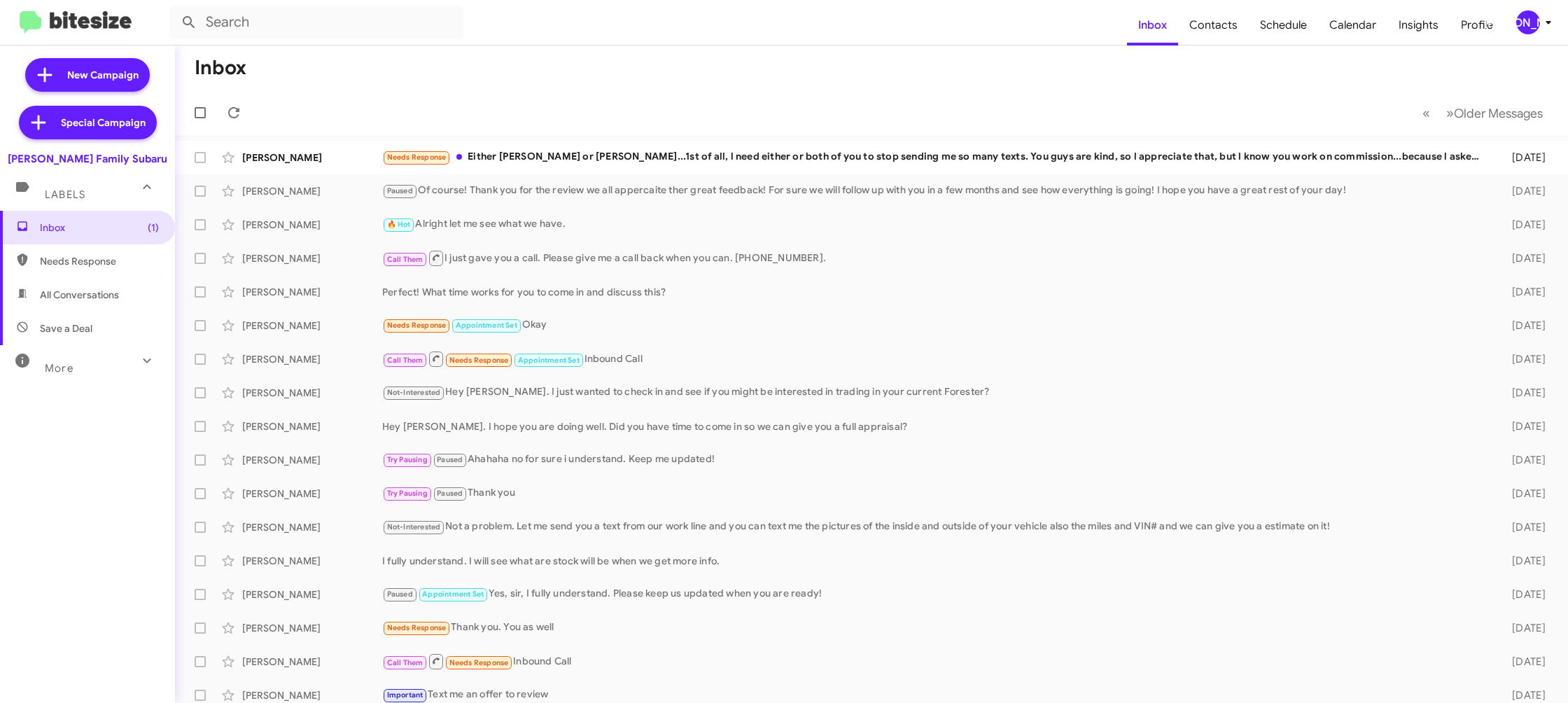
click at [1538, 25] on span "[PERSON_NAME]" at bounding box center [1536, 22] width 42 height 24
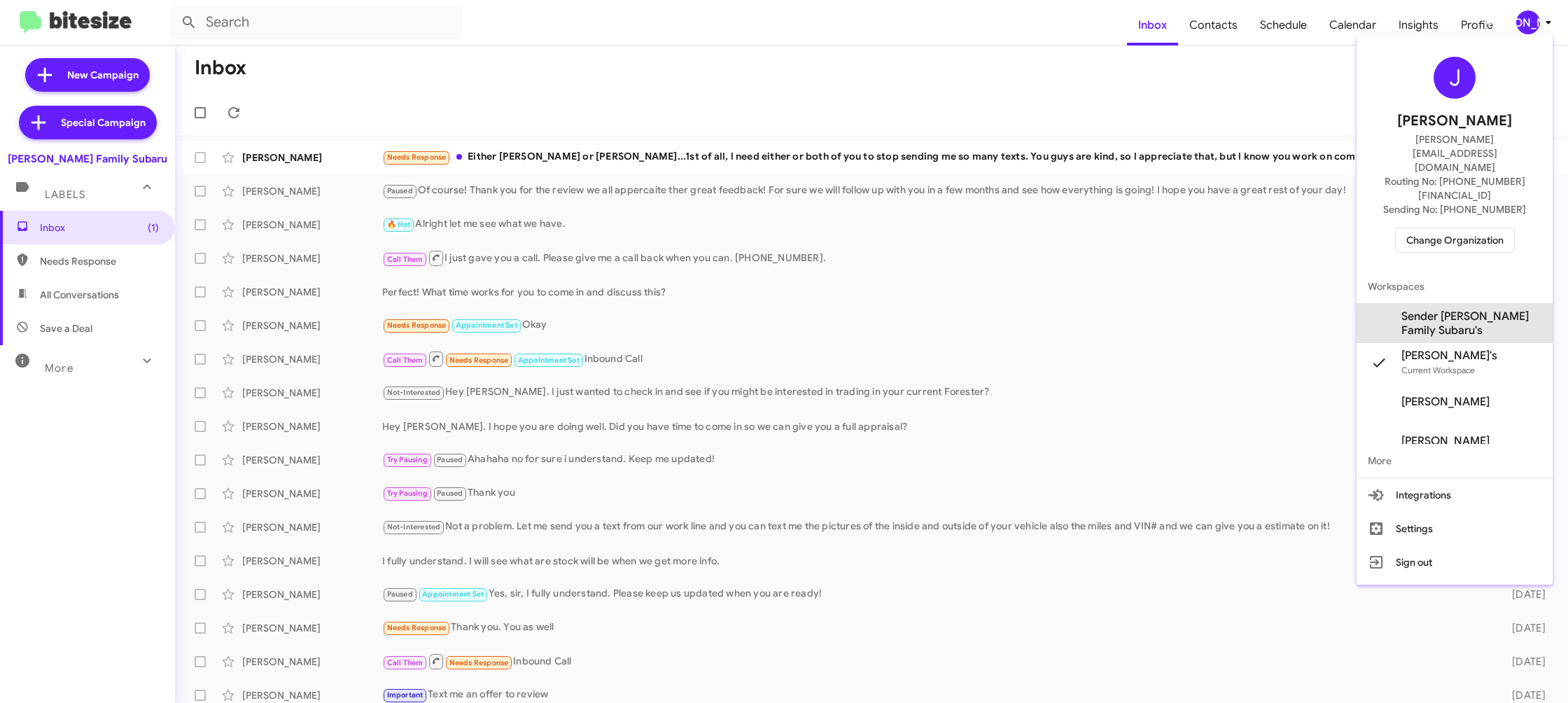
click at [1466, 310] on span "Sender [PERSON_NAME] Family Subaru's" at bounding box center [1472, 324] width 140 height 28
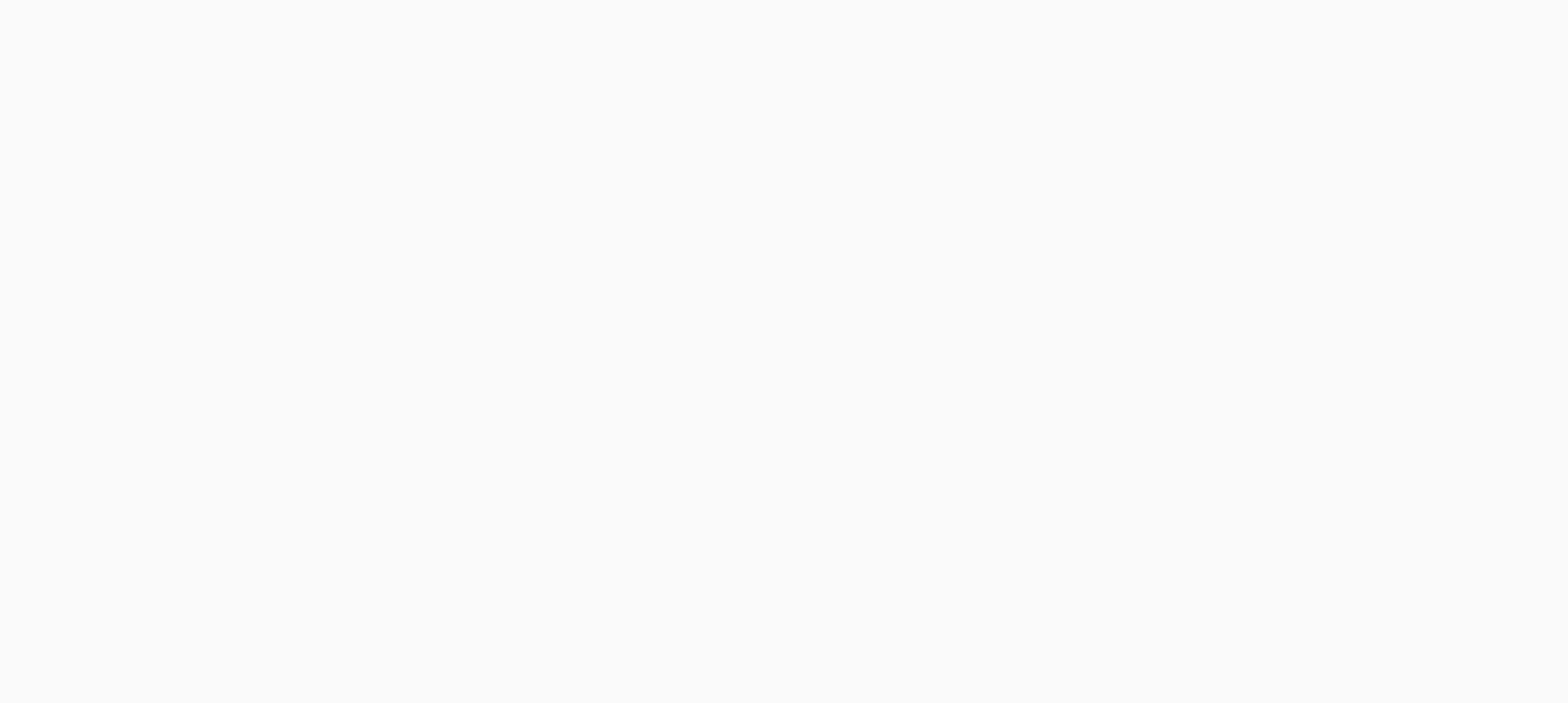
click at [1220, 41] on body at bounding box center [784, 351] width 1568 height 703
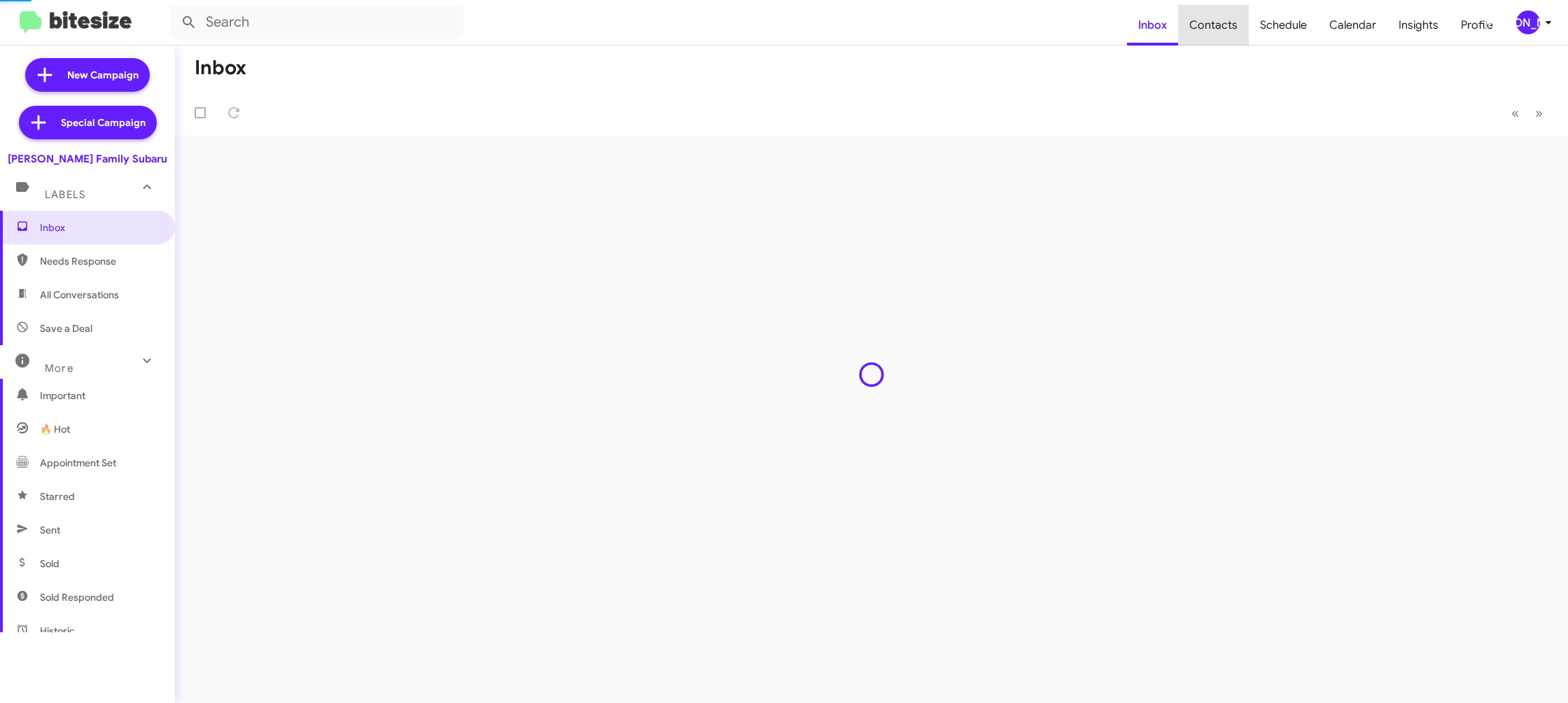
click at [1219, 35] on span "Contacts" at bounding box center [1213, 25] width 71 height 41
type input "in:groups"
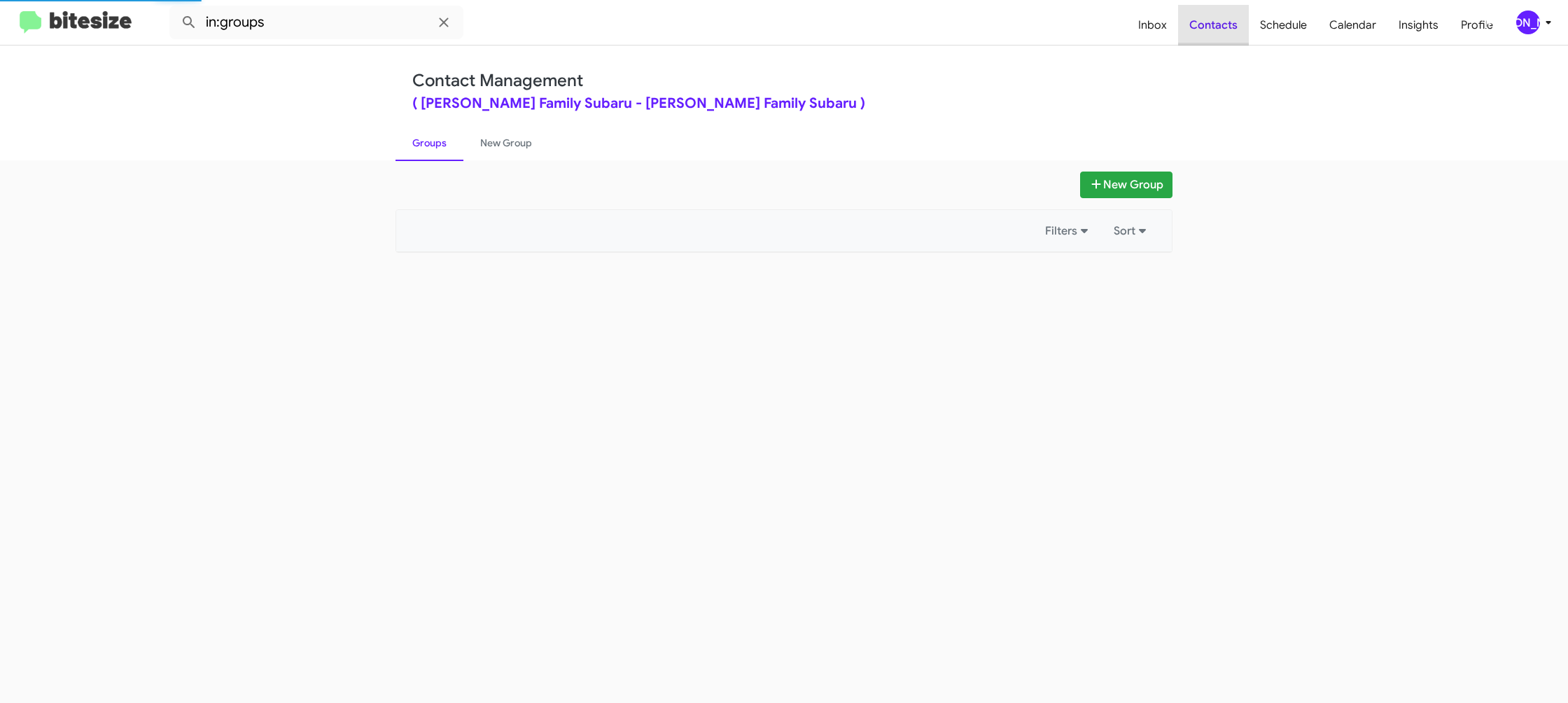
click at [1219, 35] on span "Contacts" at bounding box center [1213, 25] width 71 height 41
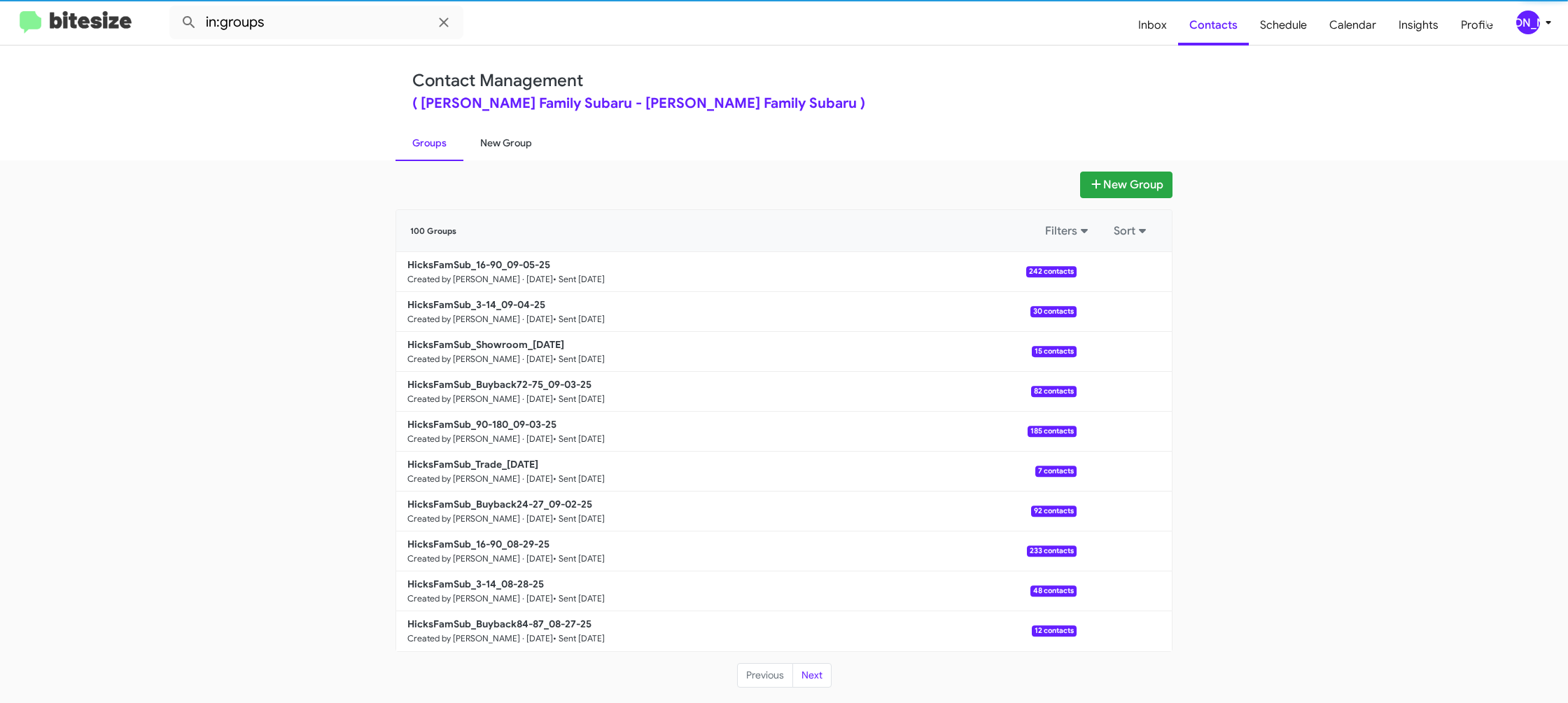
click at [519, 148] on link "New Group" at bounding box center [507, 143] width 86 height 36
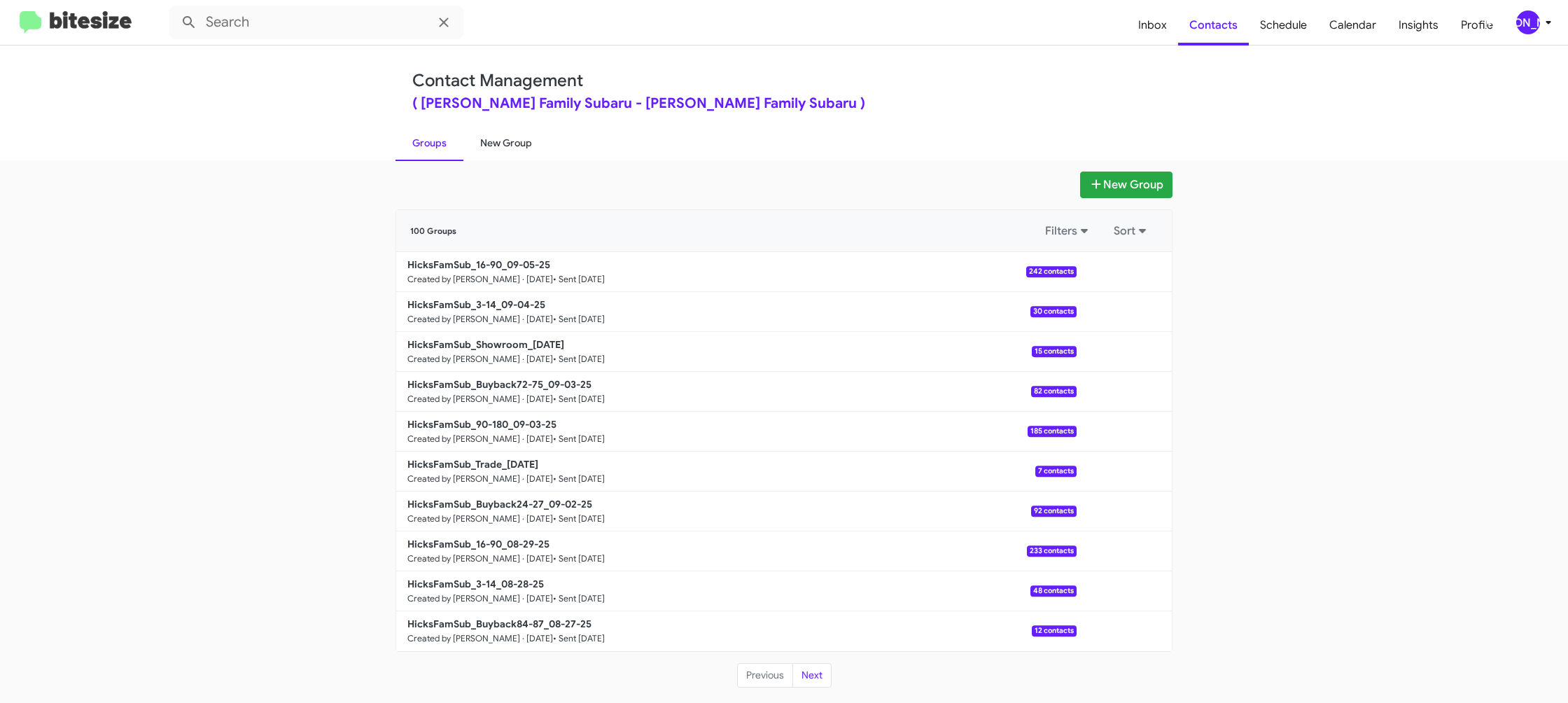
click at [519, 148] on link "New Group" at bounding box center [507, 143] width 86 height 36
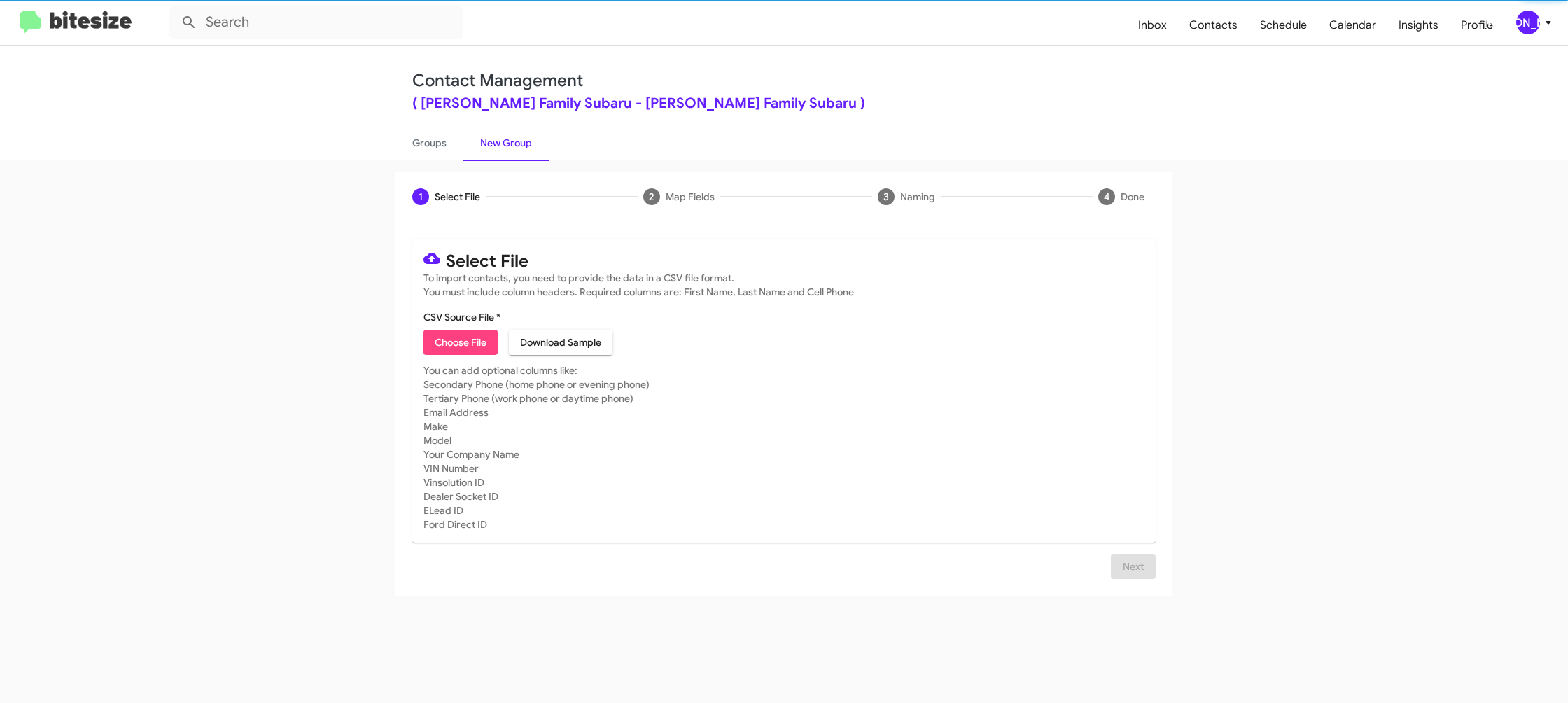
drag, startPoint x: 465, startPoint y: 346, endPoint x: 455, endPoint y: 344, distance: 10.2
click at [460, 346] on span "Choose File" at bounding box center [461, 342] width 52 height 25
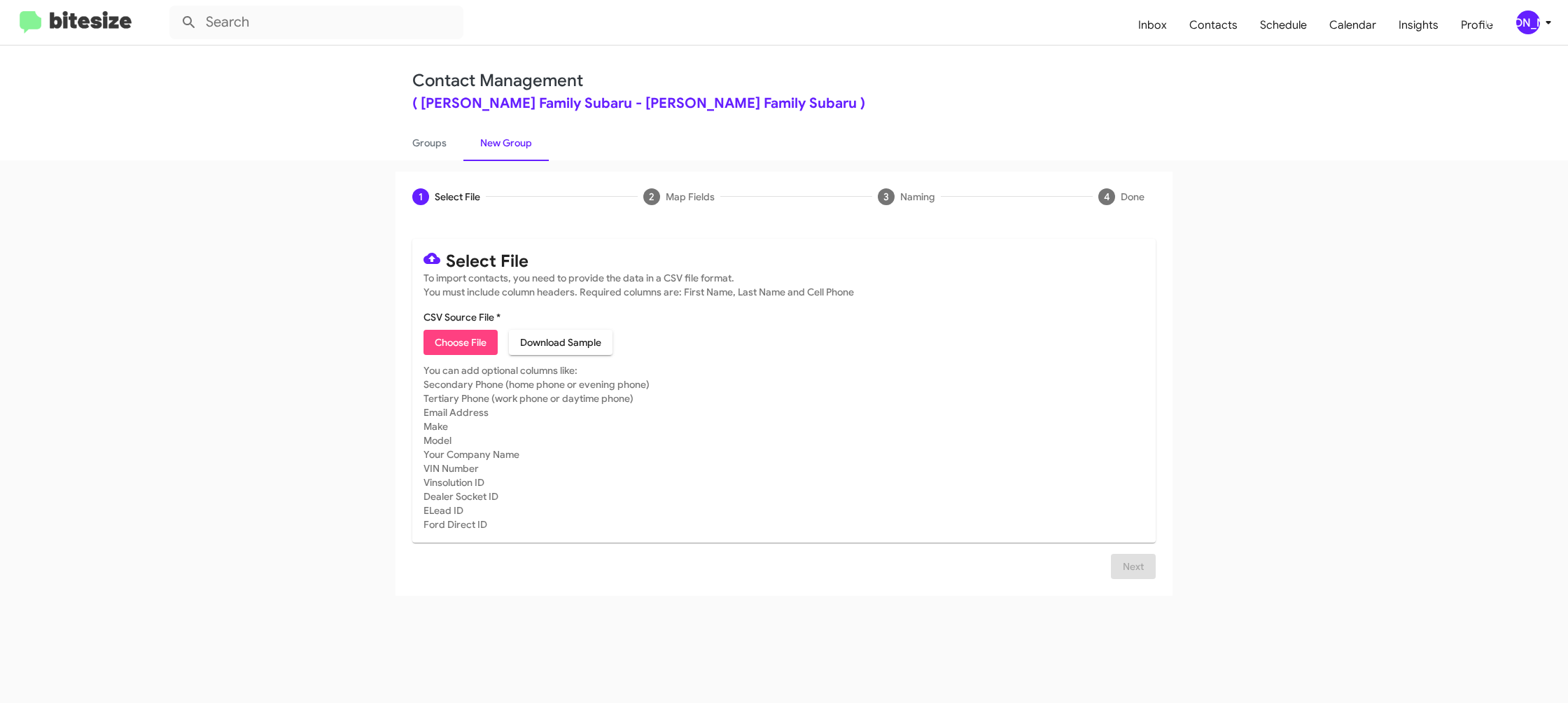
type input "HicksFamSub_MissedAppt_[DATE]"
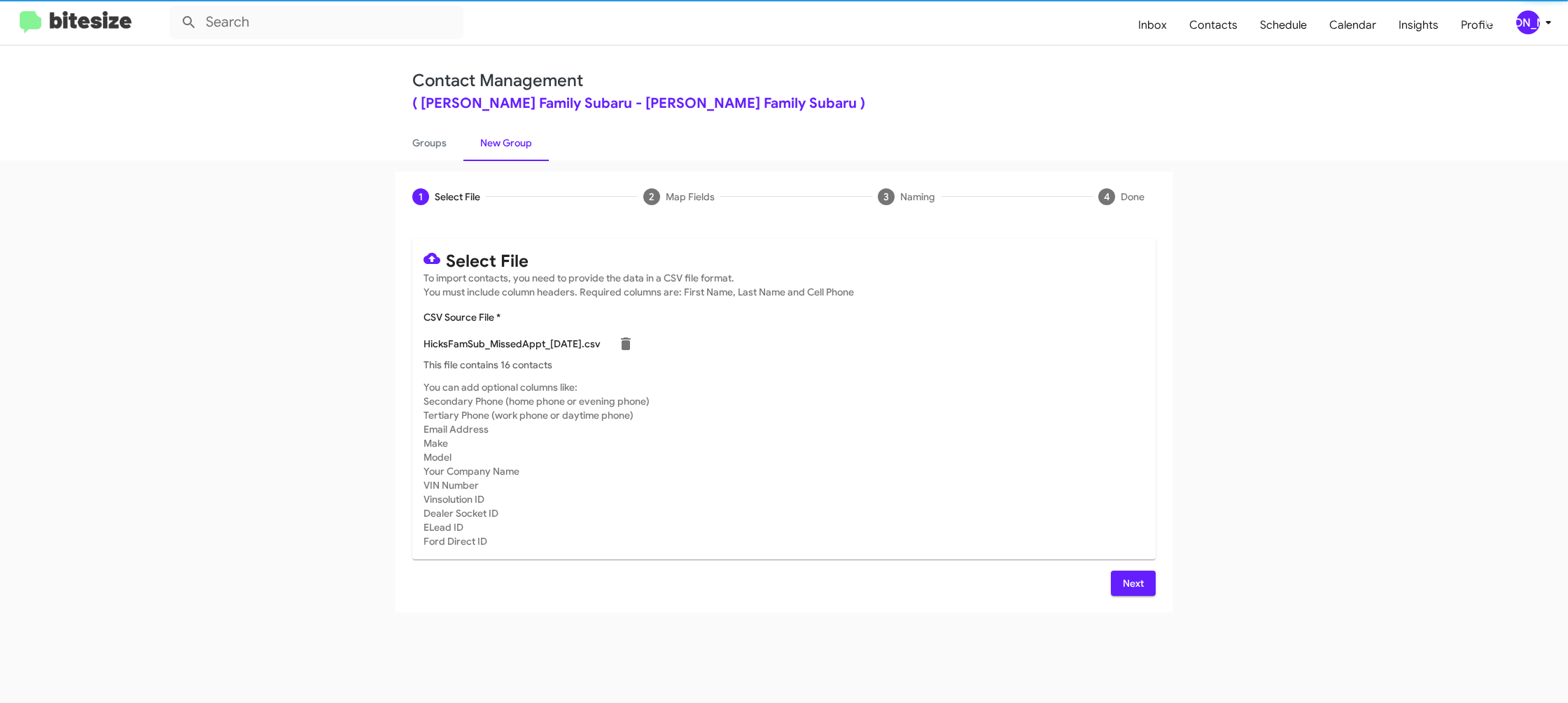
drag, startPoint x: 1138, startPoint y: 428, endPoint x: 1067, endPoint y: 475, distance: 85.1
click at [1134, 429] on mat-card-subtitle "You can add optional columns like: Secondary Phone (home phone or evening phone…" at bounding box center [784, 464] width 721 height 168
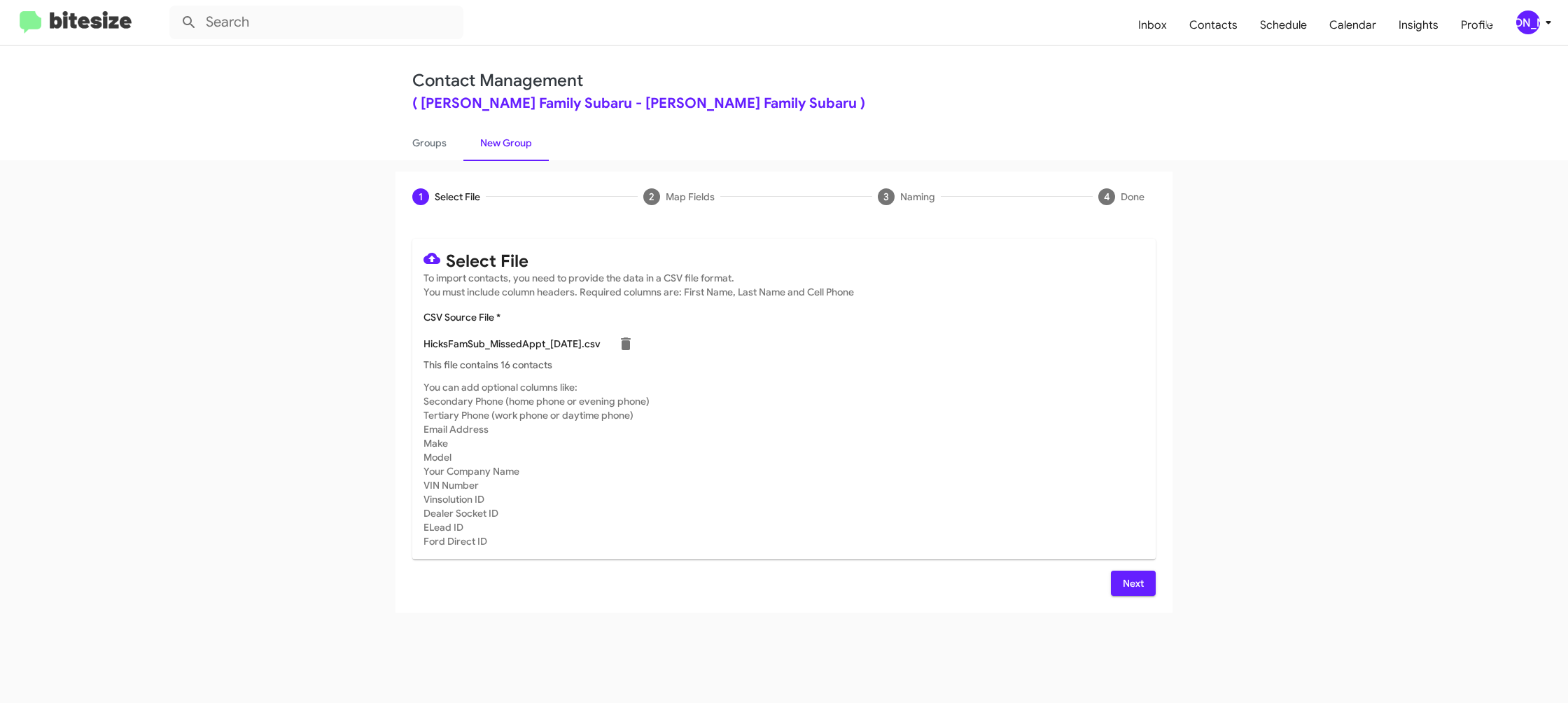
click at [1116, 580] on button "Next" at bounding box center [1133, 583] width 45 height 25
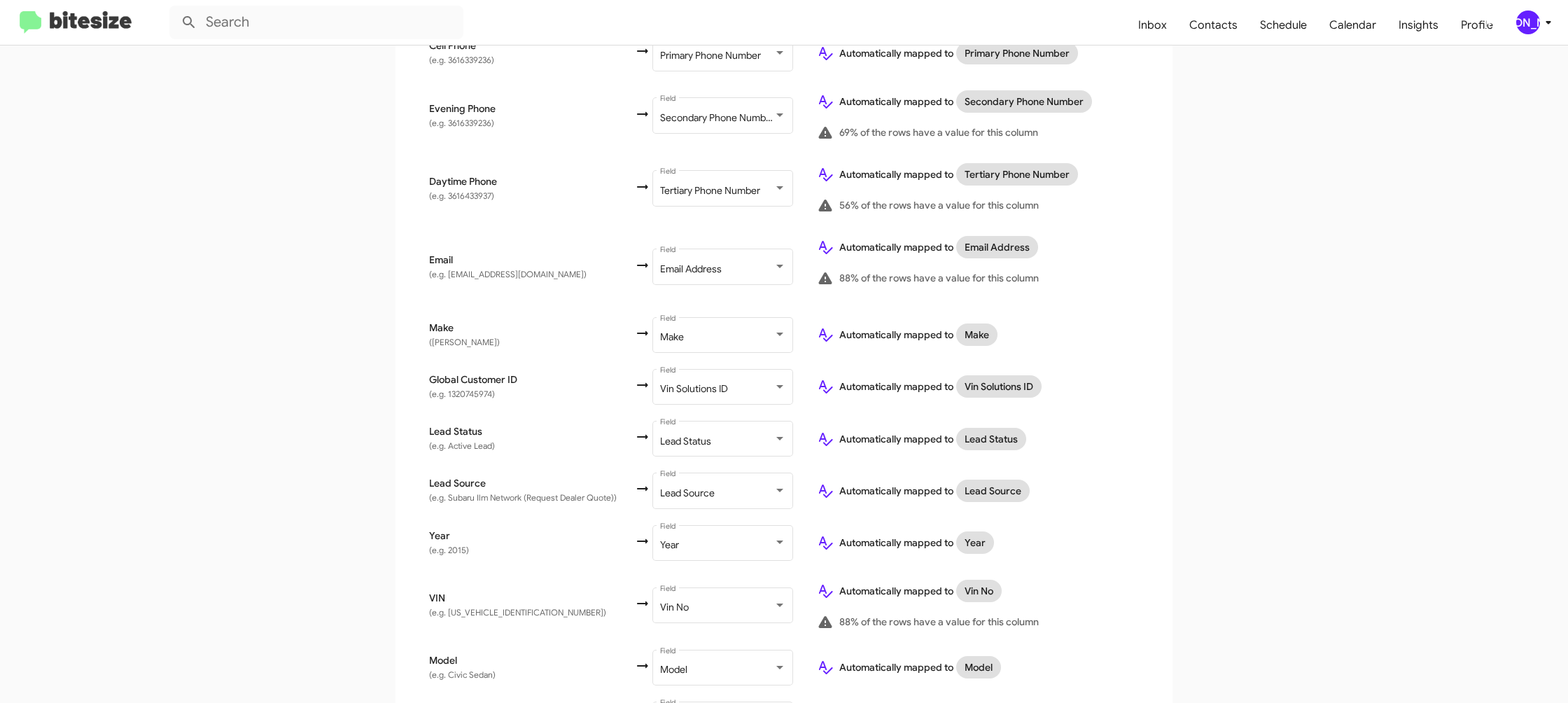
scroll to position [562, 0]
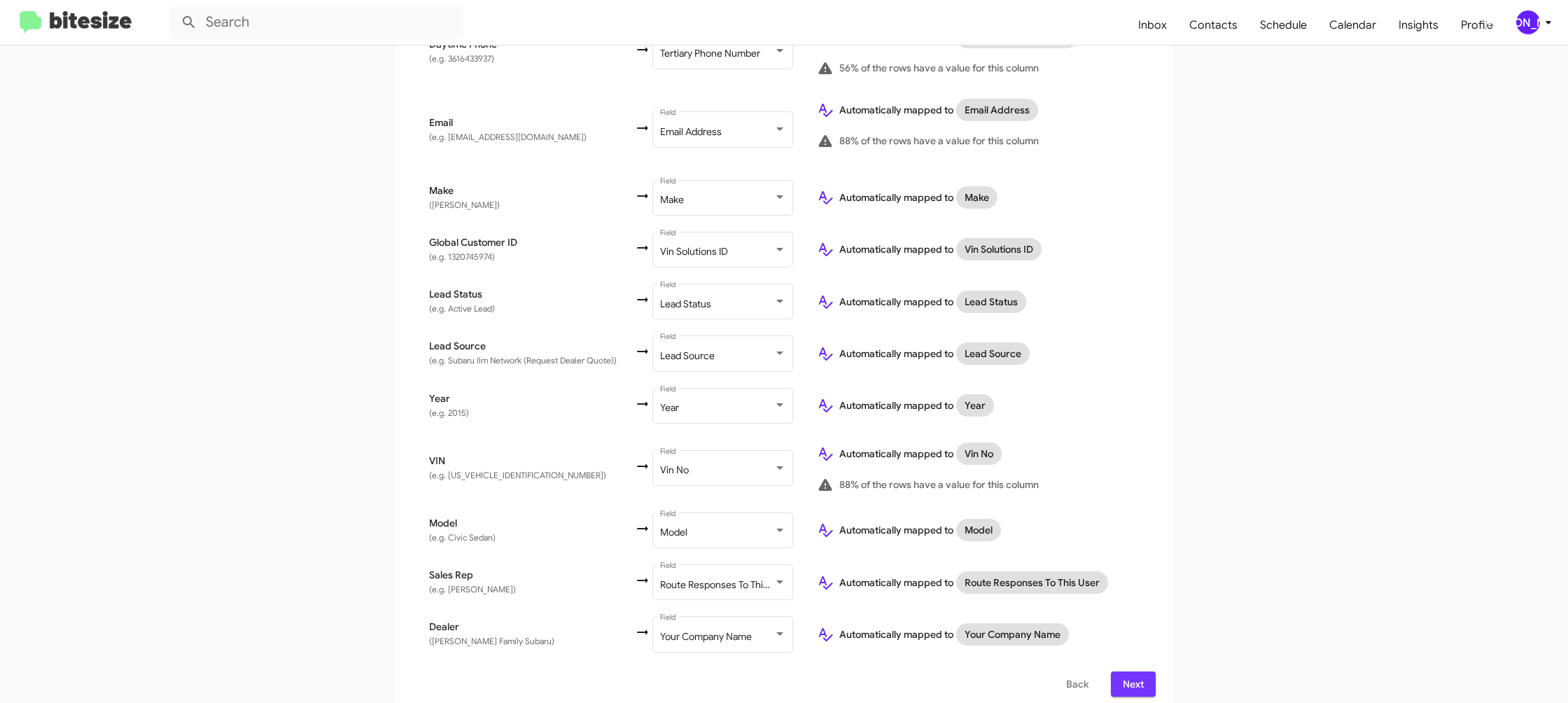
click at [1136, 671] on span "Next" at bounding box center [1133, 683] width 22 height 25
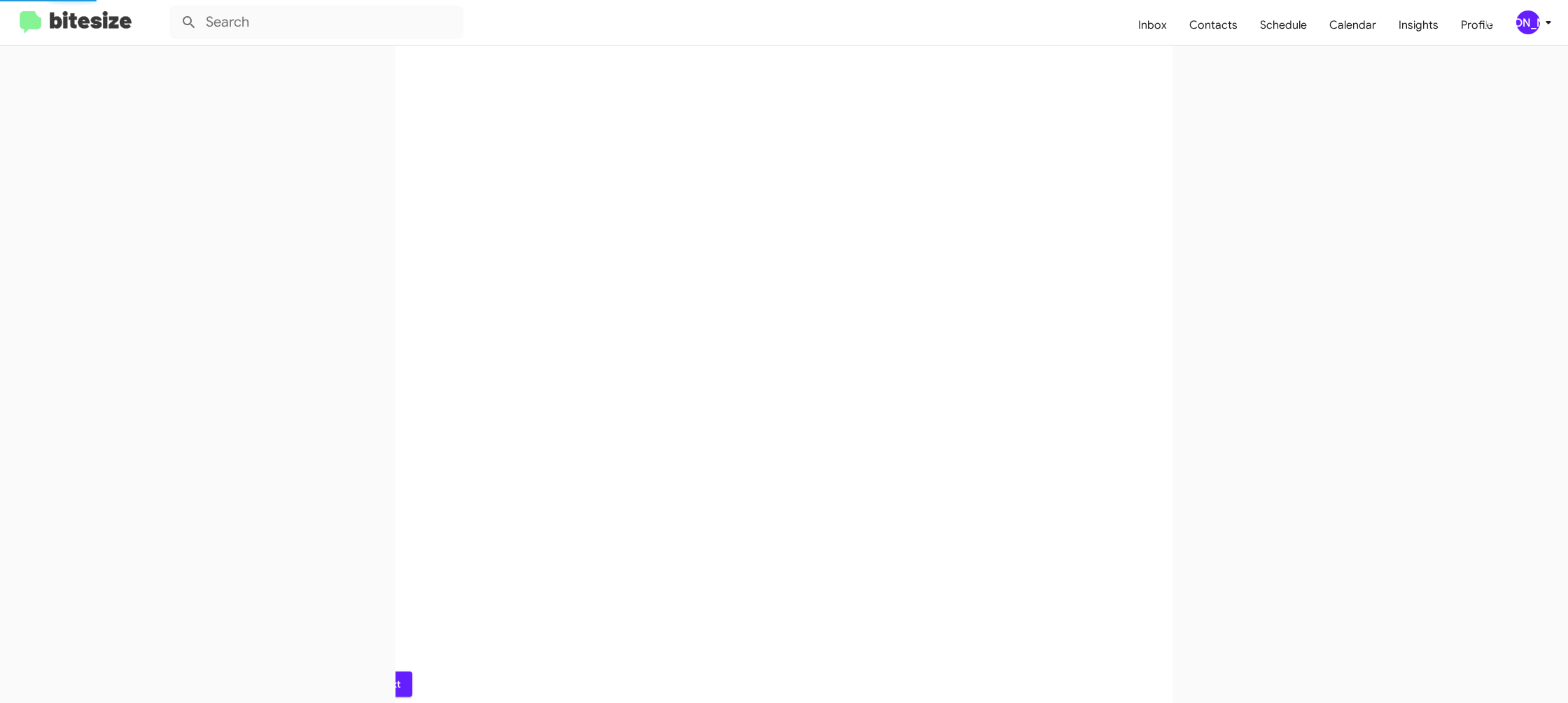
scroll to position [0, 0]
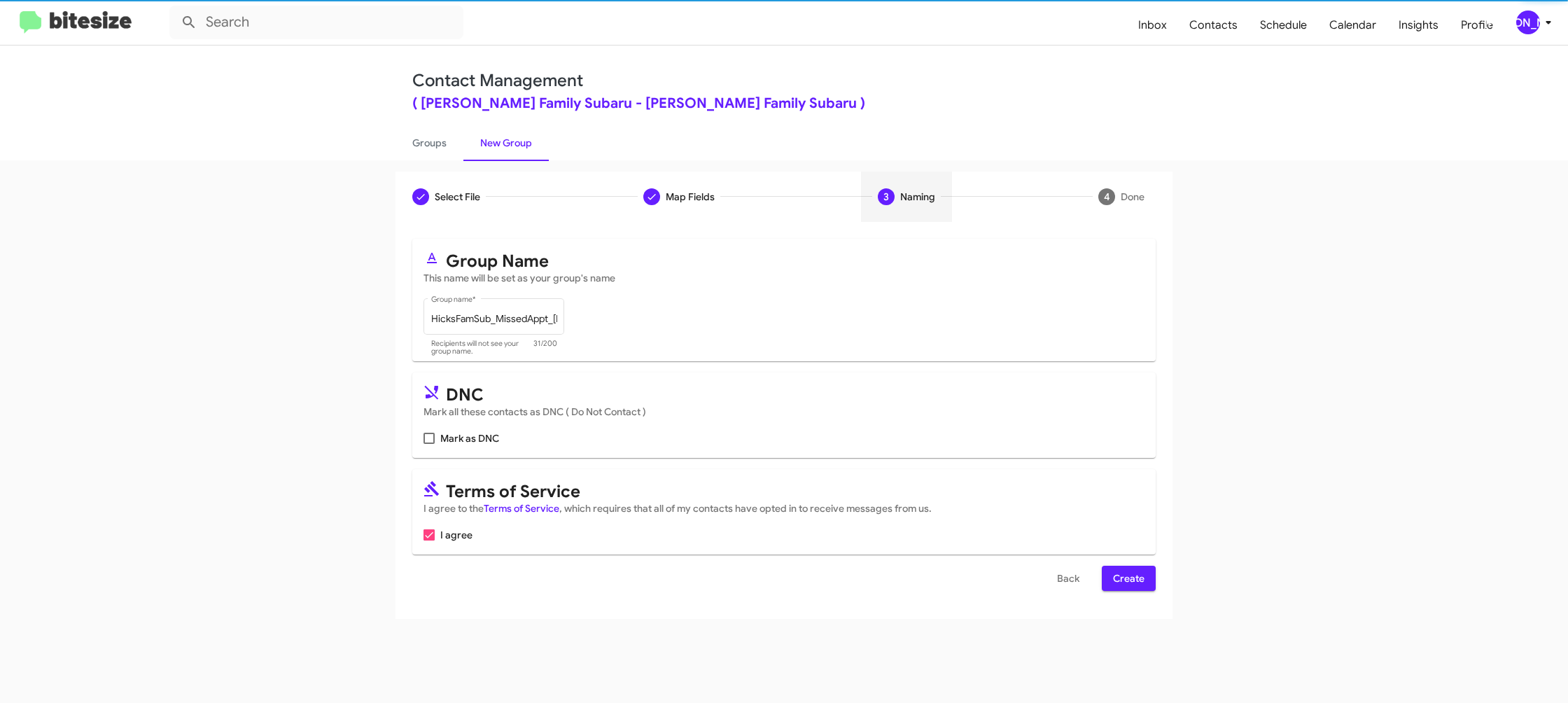
click at [1127, 588] on span "Create" at bounding box center [1129, 578] width 32 height 25
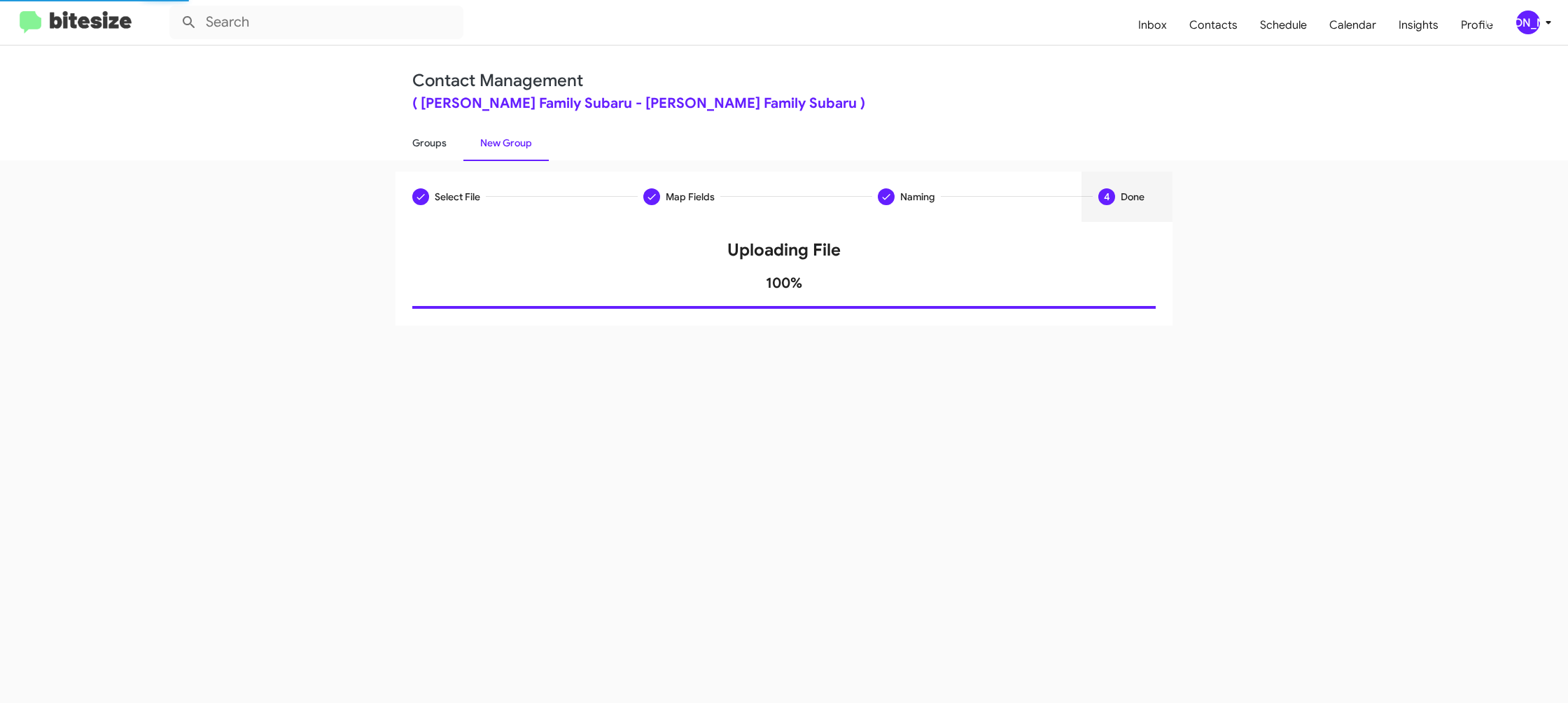
click at [430, 125] on link "Groups" at bounding box center [429, 143] width 68 height 36
type input "in:groups"
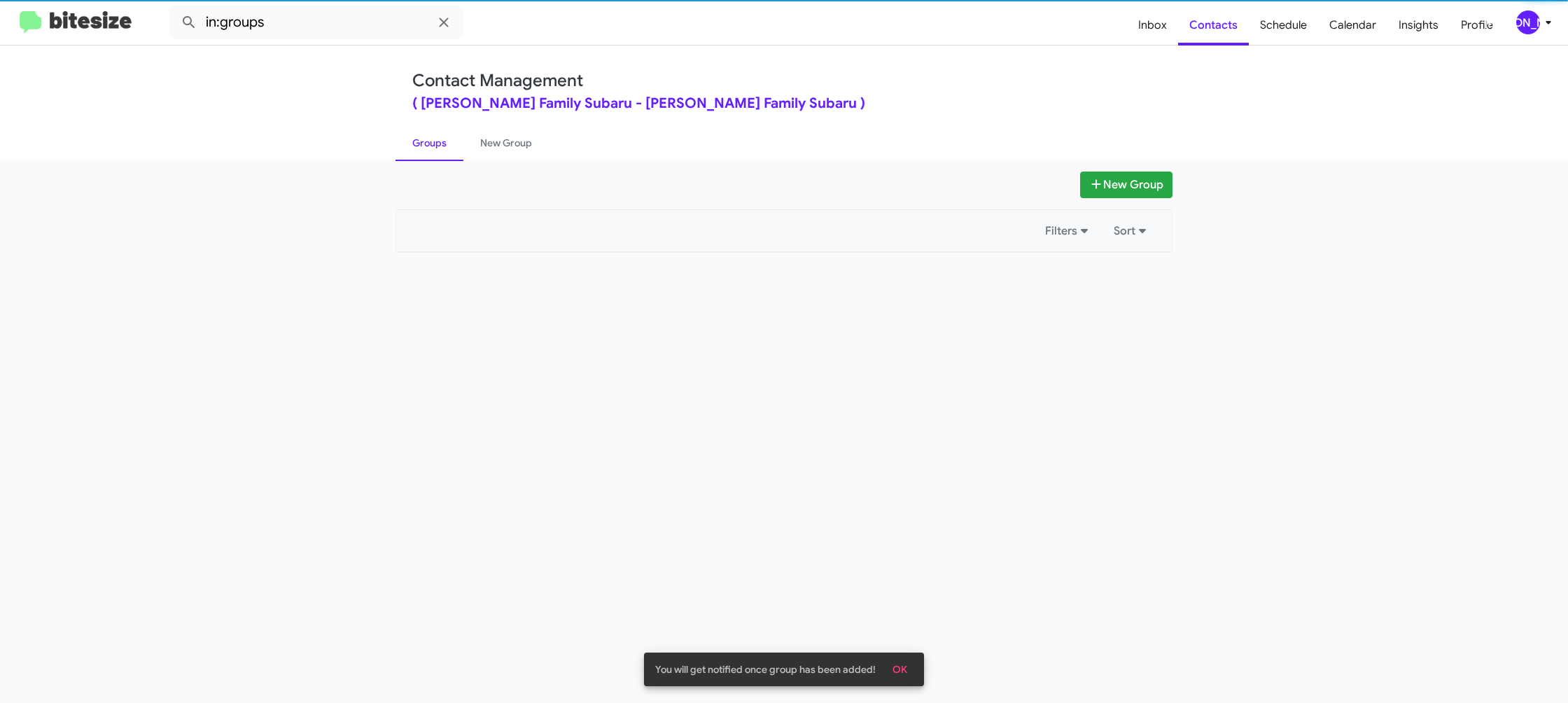
click at [430, 125] on link "Groups" at bounding box center [429, 143] width 68 height 36
click at [514, 132] on link "New Group" at bounding box center [507, 143] width 86 height 36
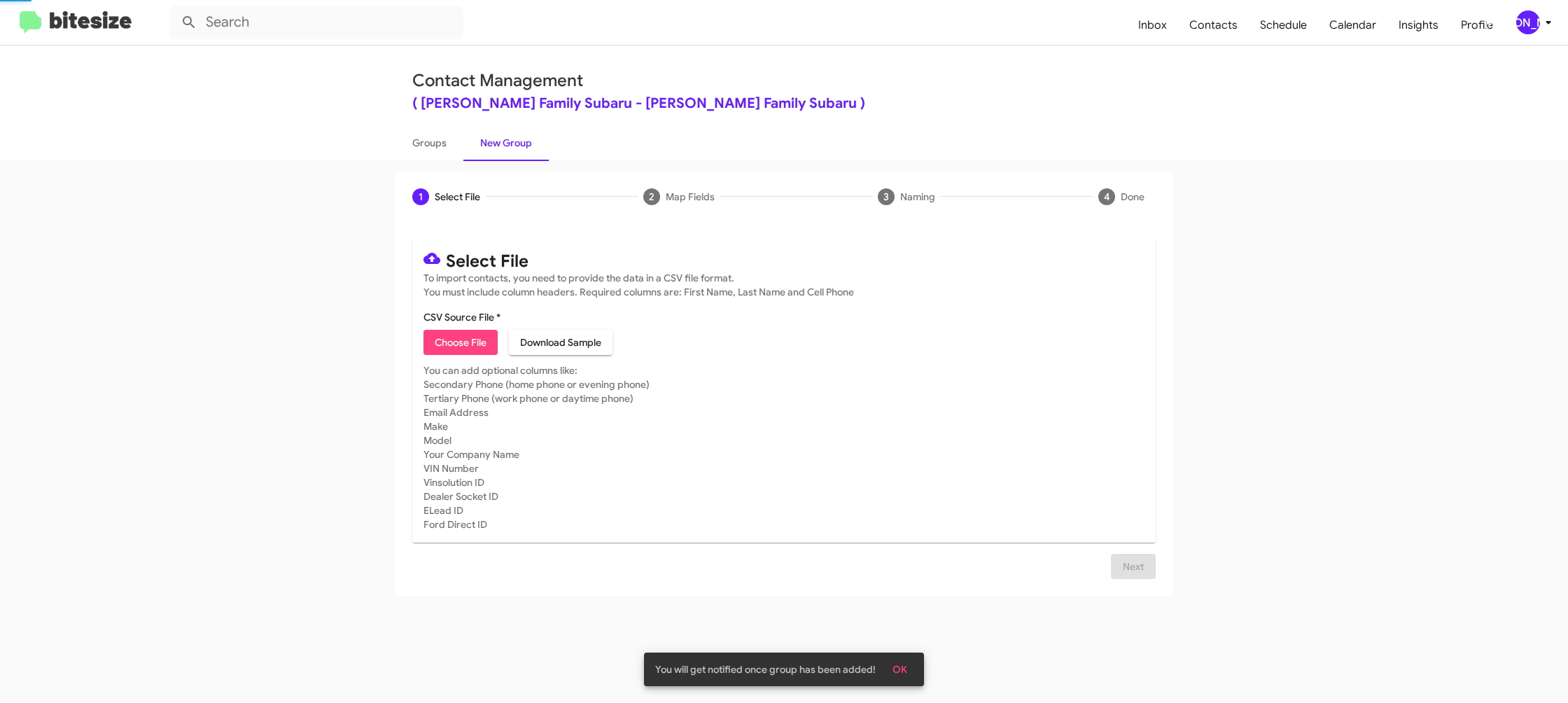
click at [514, 132] on link "New Group" at bounding box center [507, 143] width 86 height 36
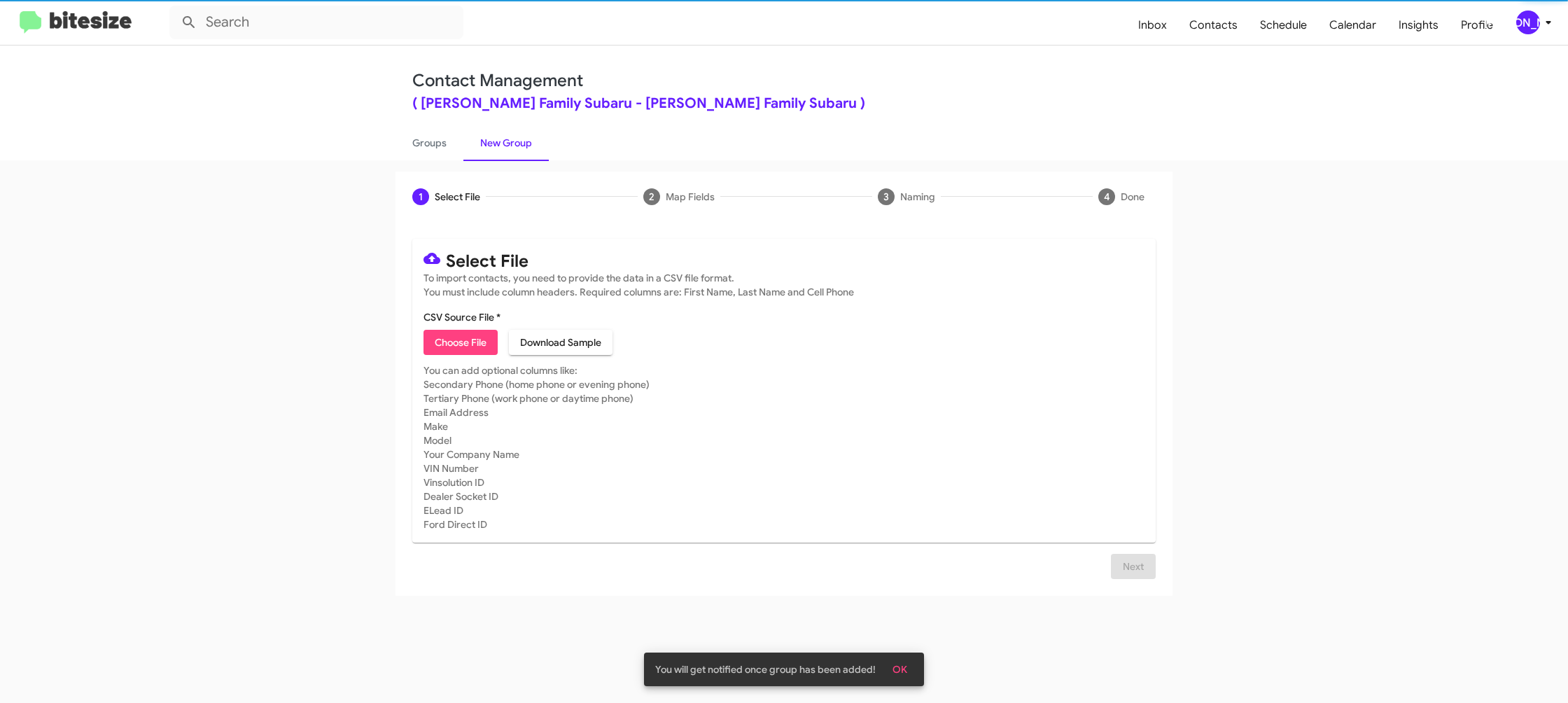
click at [473, 337] on span "Choose File" at bounding box center [461, 342] width 52 height 25
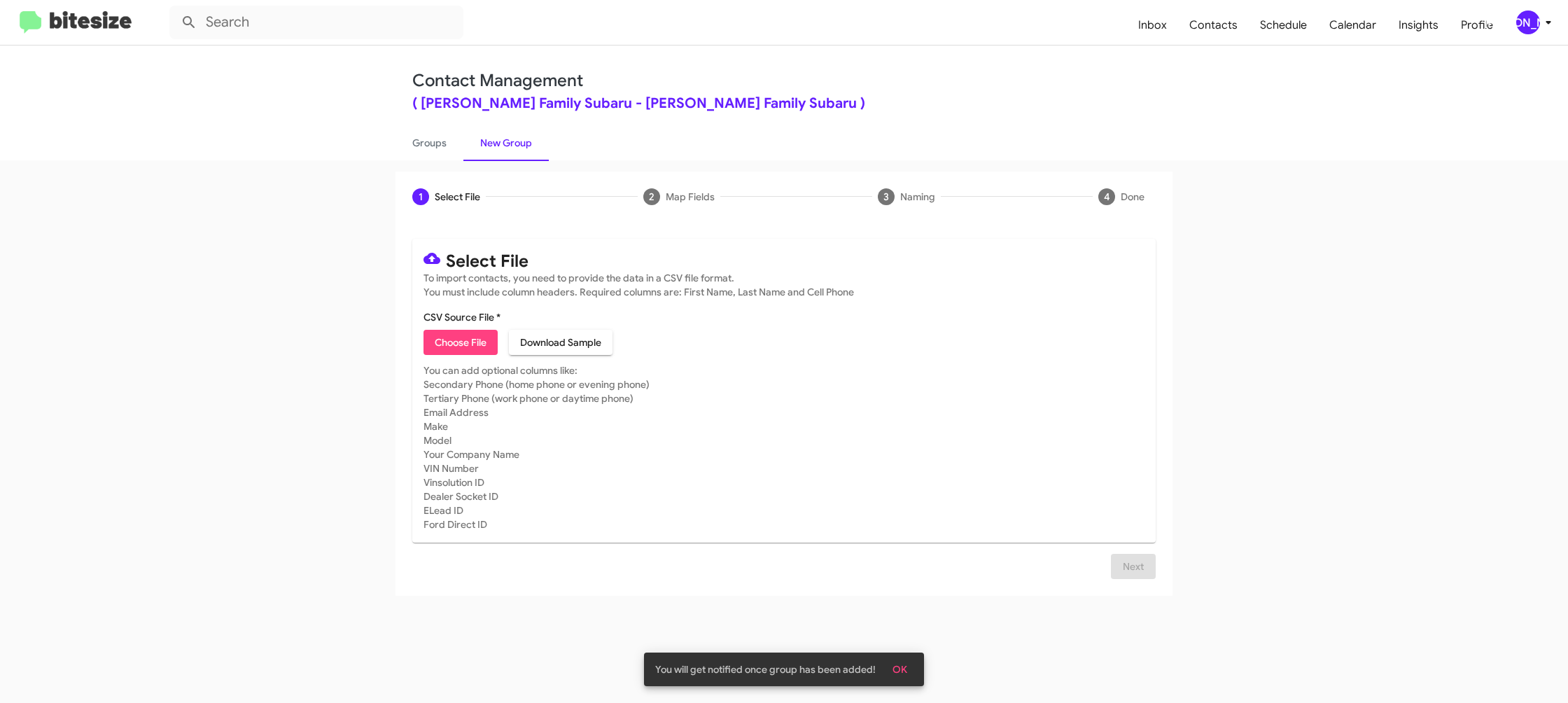
type input "HicksFamSub_Weekend_[DATE]"
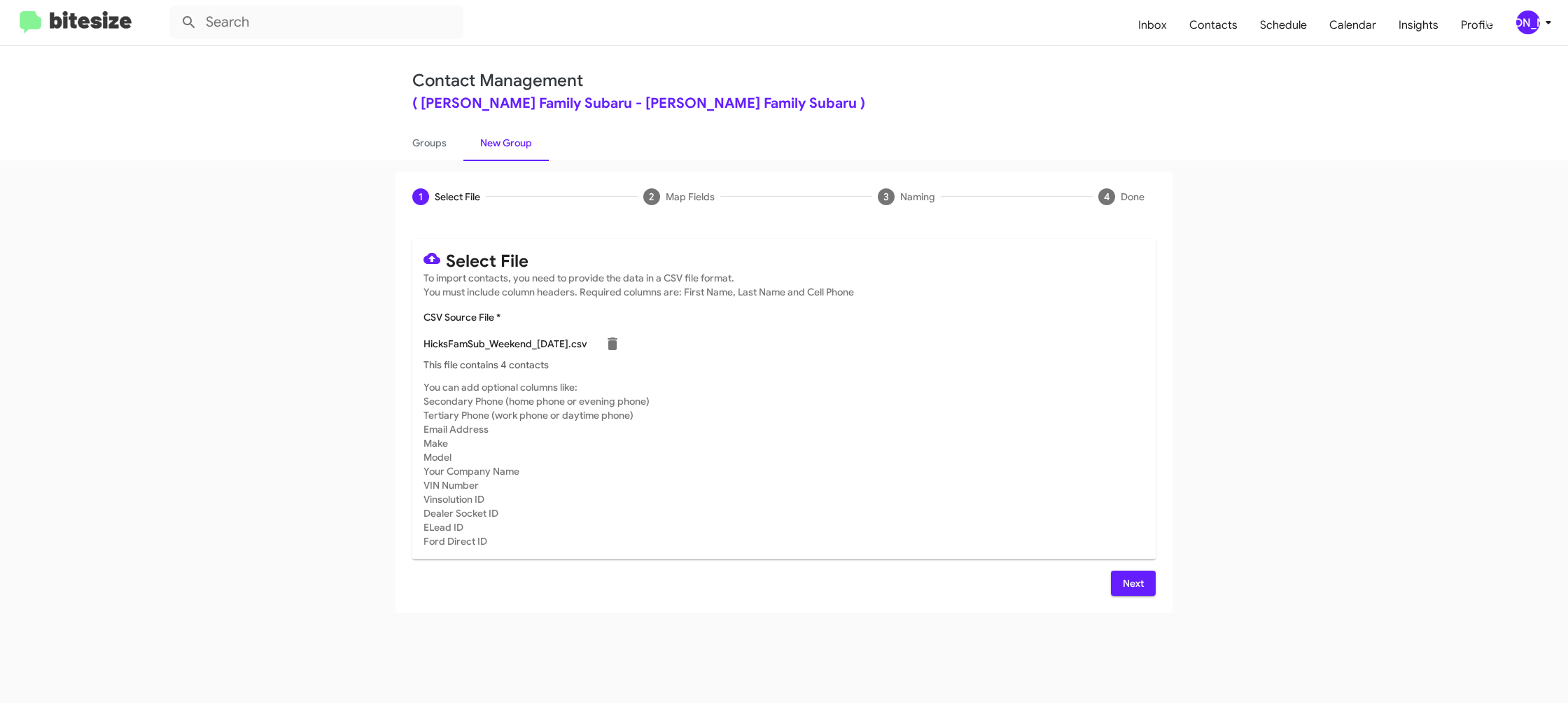
click at [885, 466] on mat-card-subtitle "You can add optional columns like: Secondary Phone (home phone or evening phone…" at bounding box center [784, 464] width 721 height 168
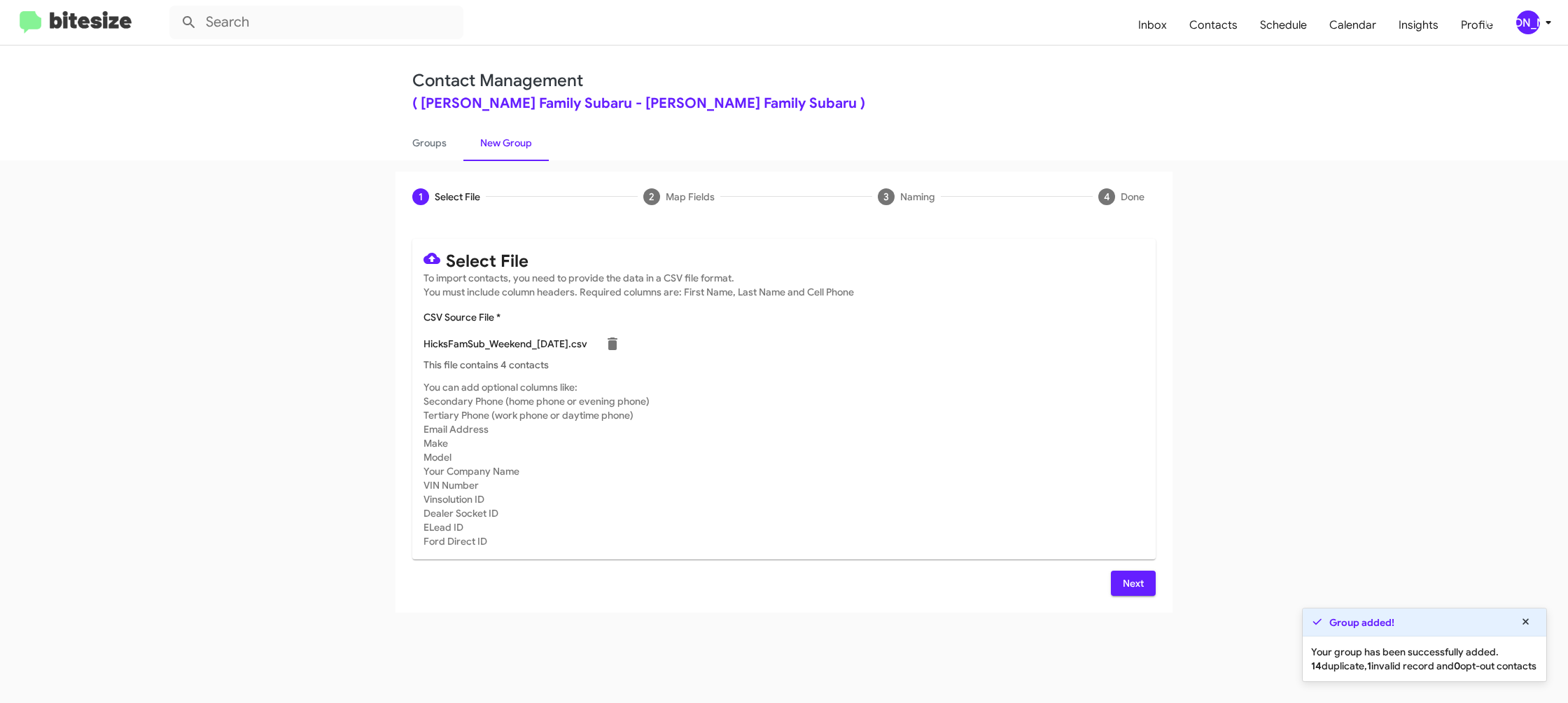
click at [1127, 584] on span "Next" at bounding box center [1133, 583] width 22 height 25
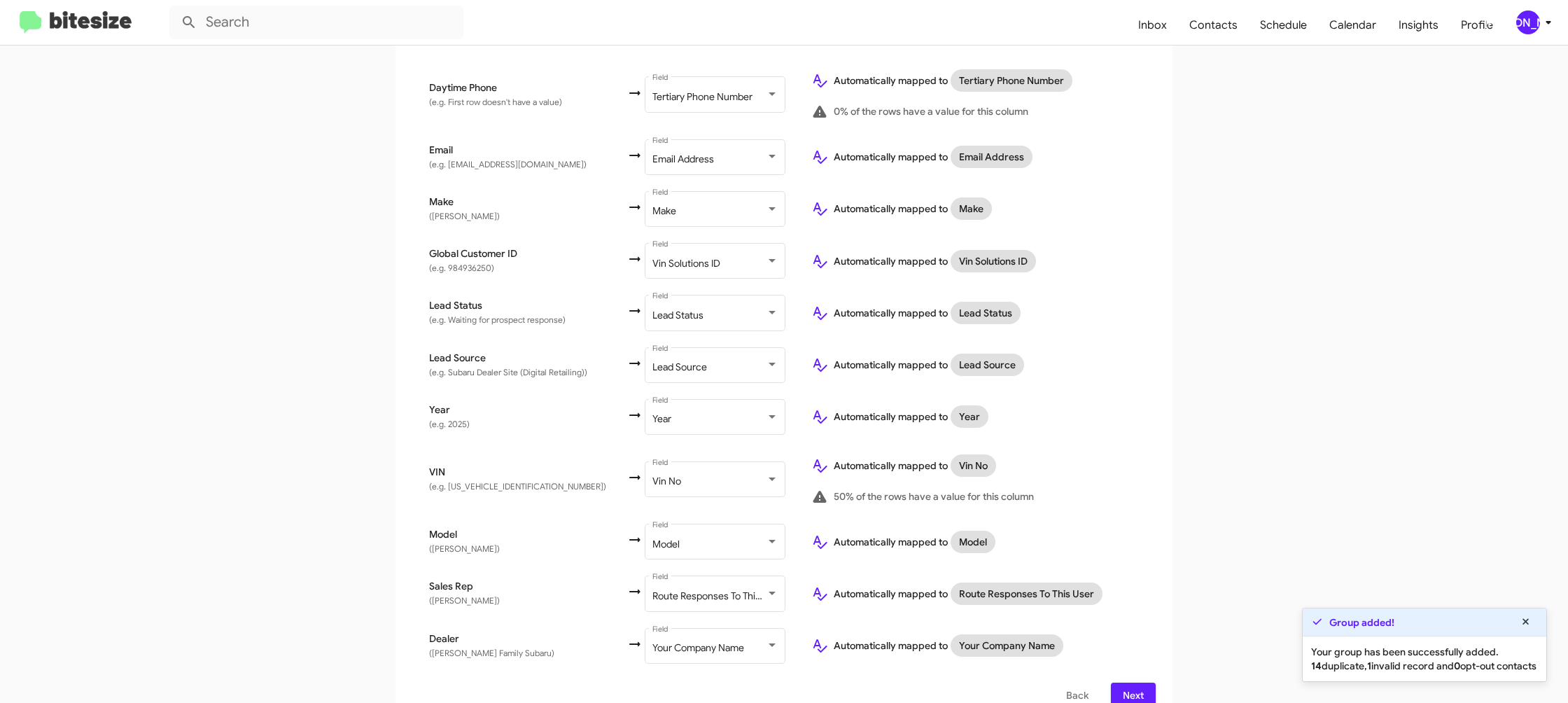
scroll to position [531, 0]
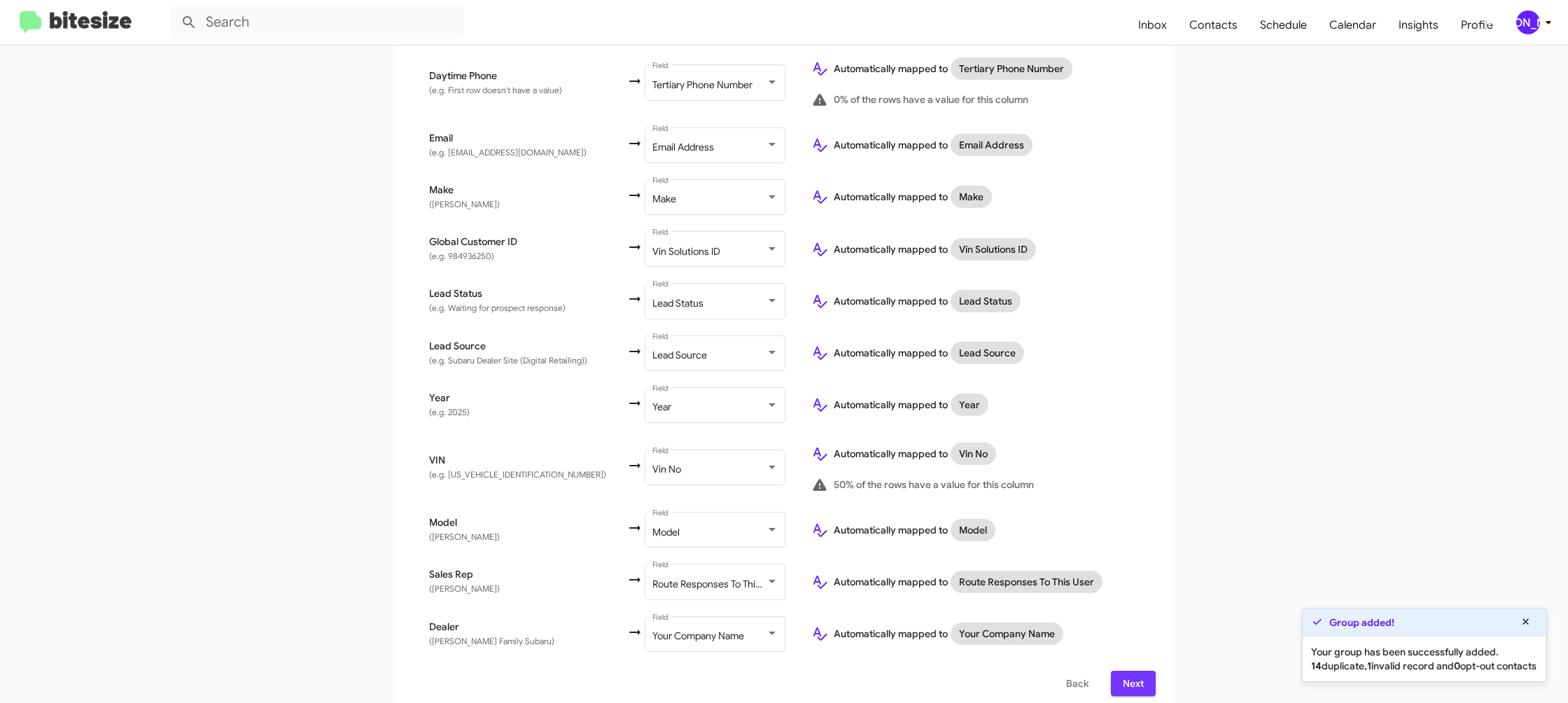
click at [1127, 678] on span "Next" at bounding box center [1133, 683] width 22 height 25
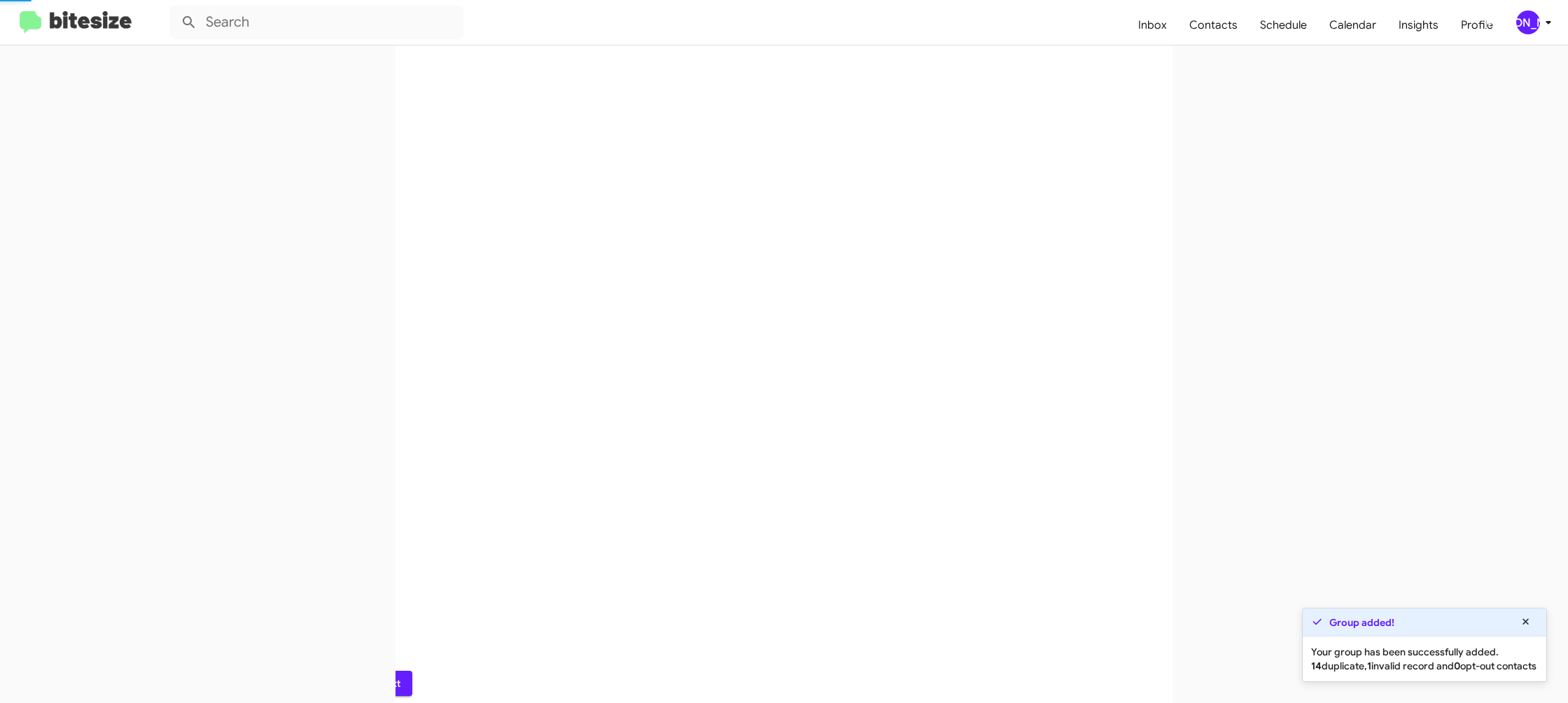
scroll to position [0, 0]
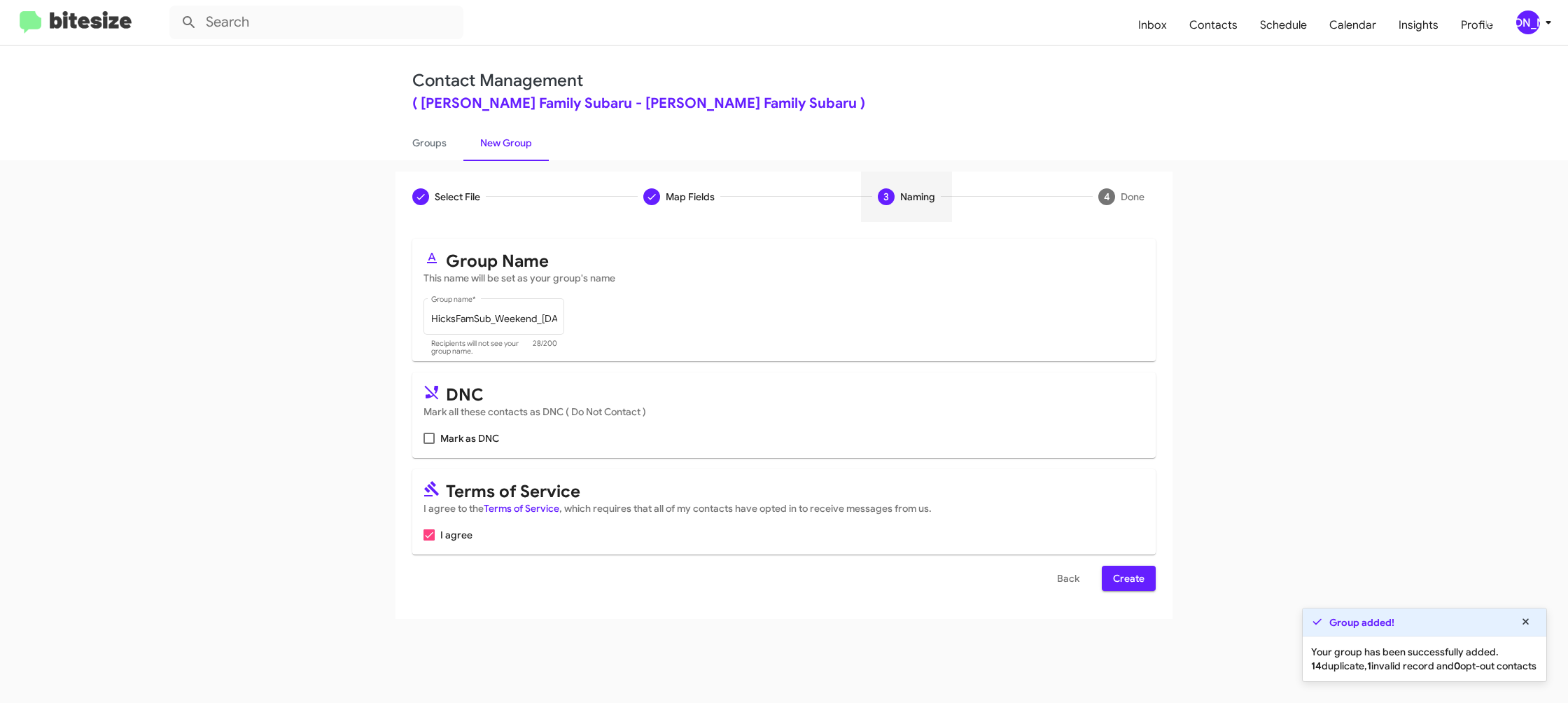
click at [1141, 583] on span "Create" at bounding box center [1129, 578] width 32 height 25
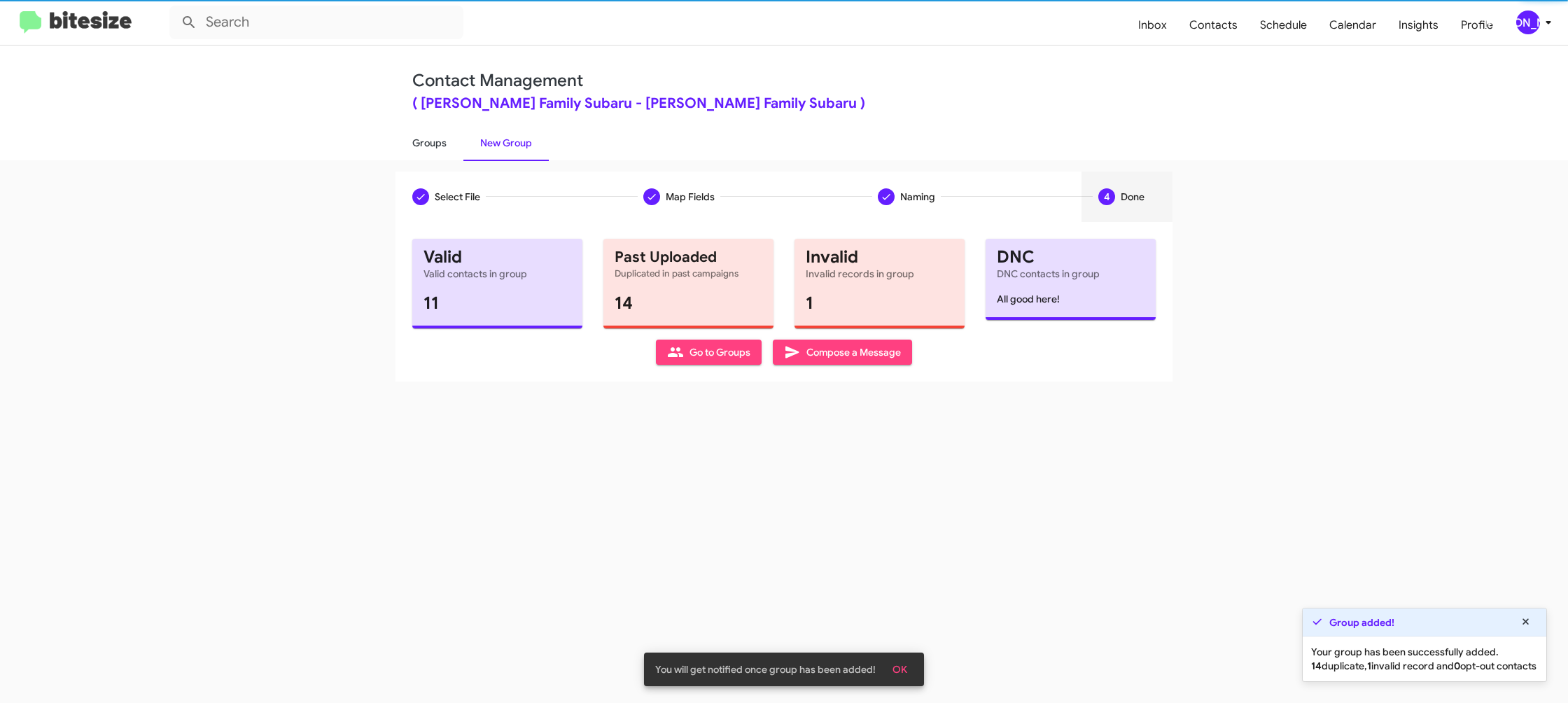
click at [437, 153] on link "Groups" at bounding box center [429, 143] width 68 height 36
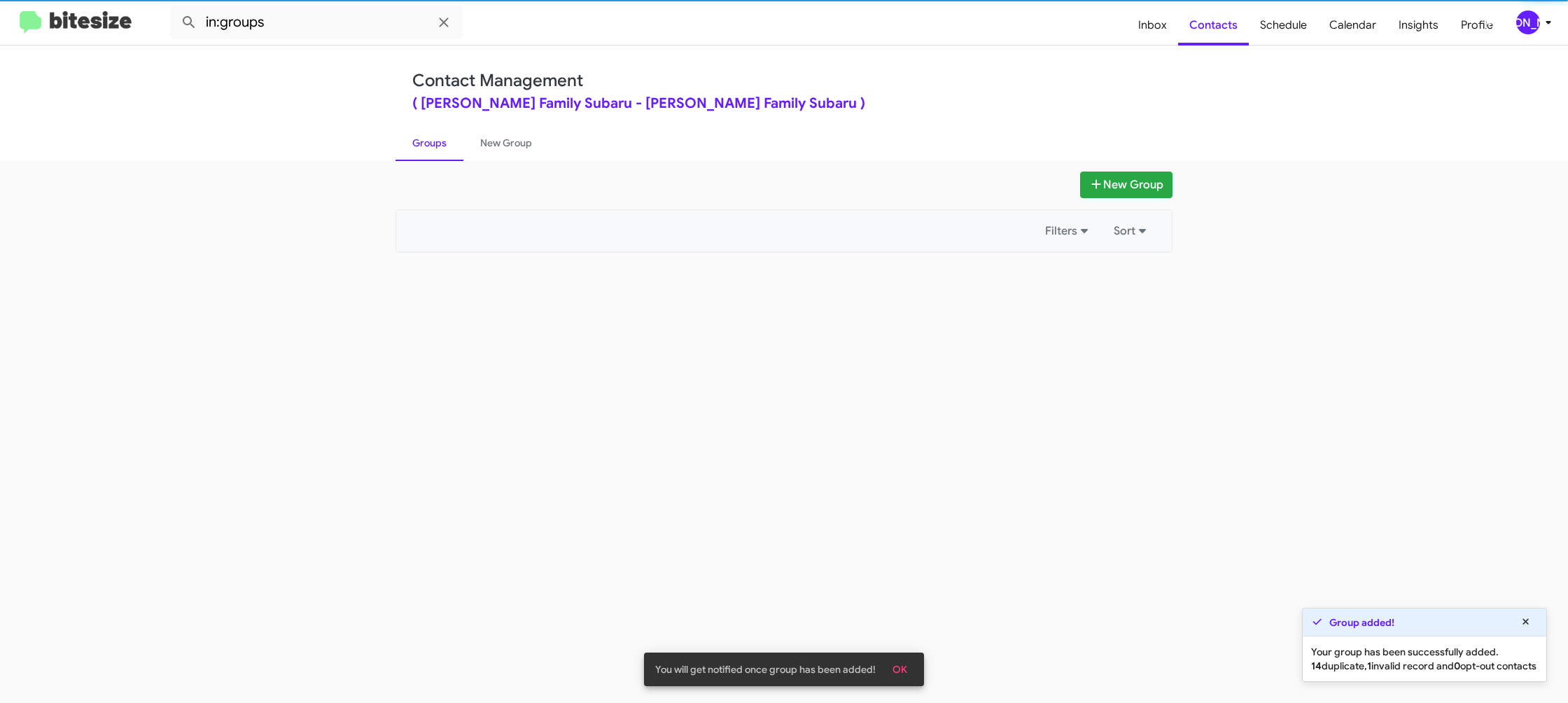
click at [437, 153] on link "Groups" at bounding box center [429, 143] width 68 height 36
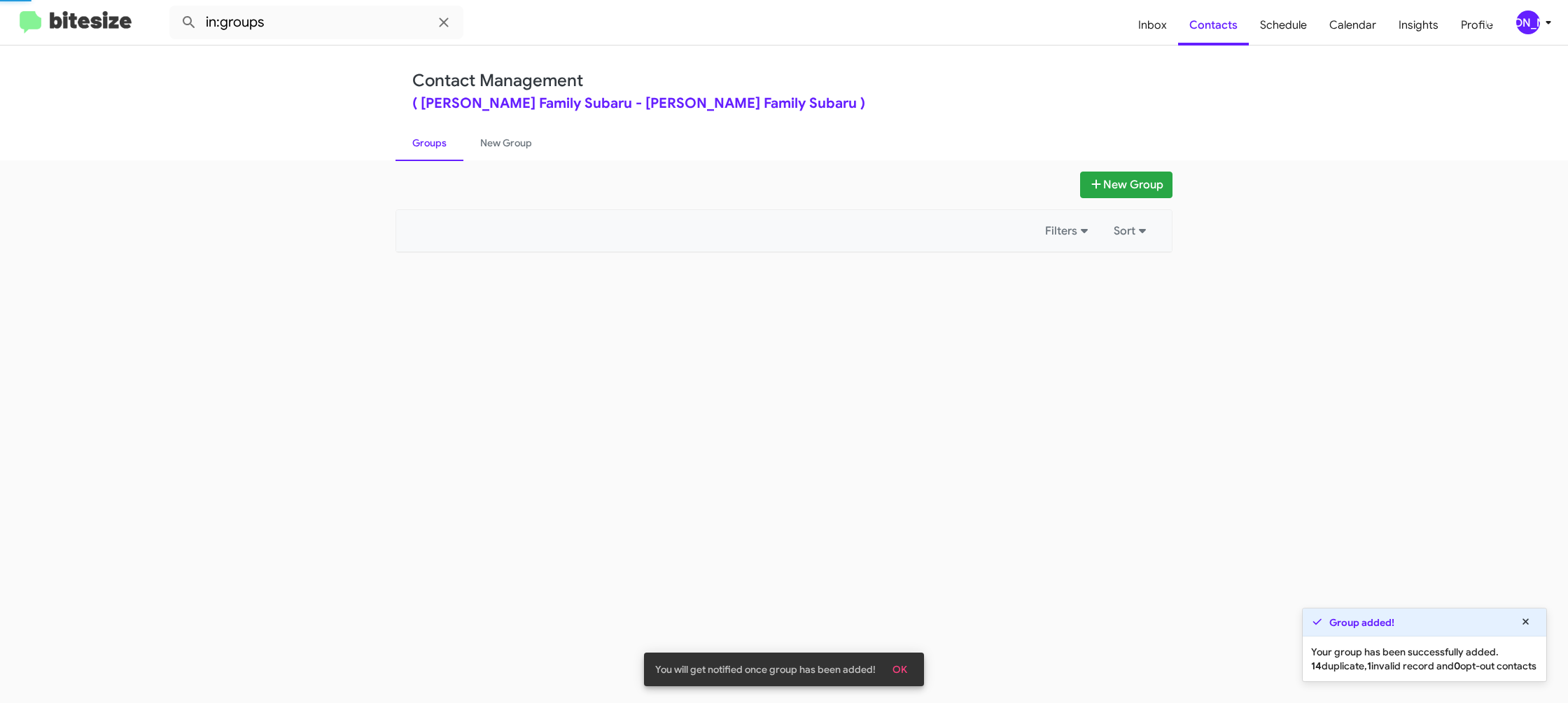
click at [437, 153] on link "Groups" at bounding box center [429, 143] width 68 height 36
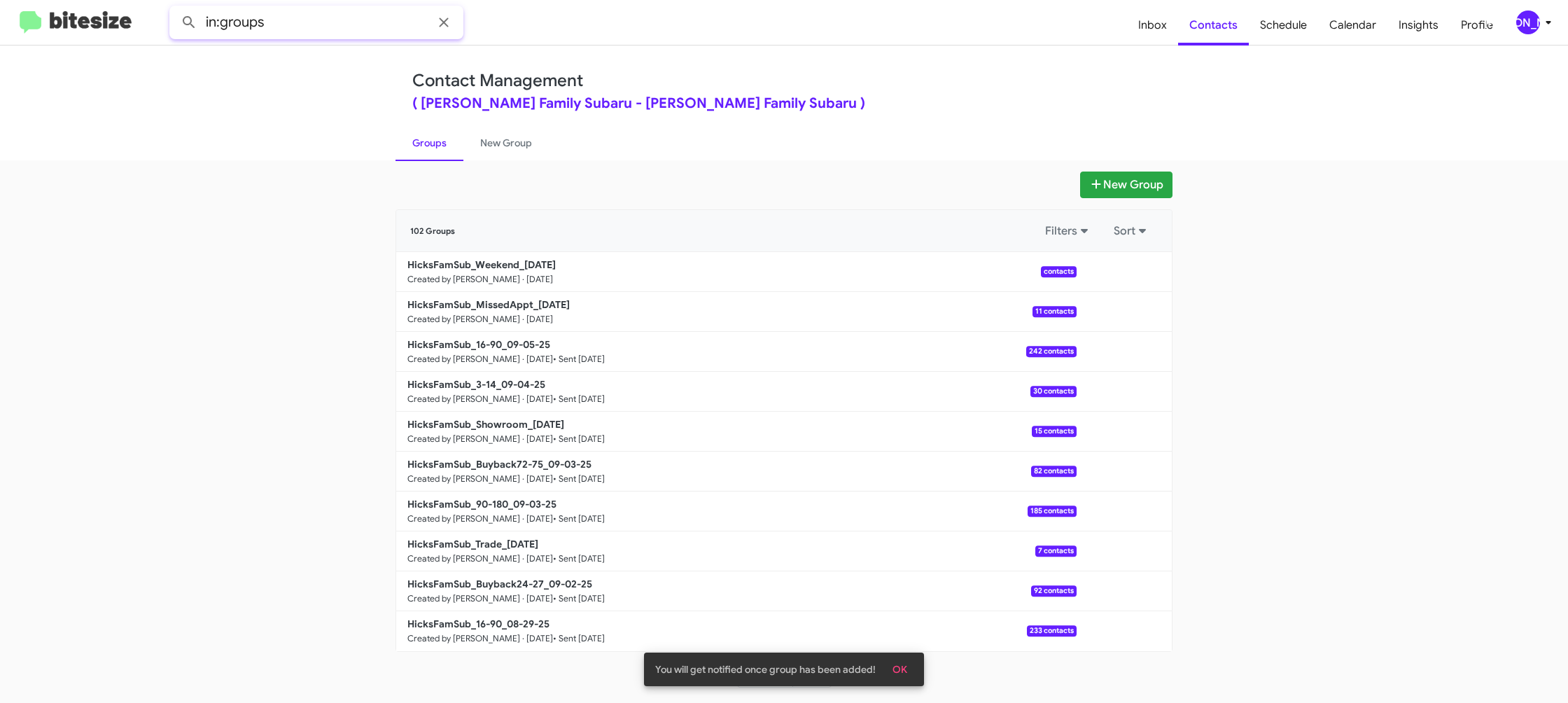
click at [320, 21] on input "in:groups" at bounding box center [316, 22] width 294 height 34
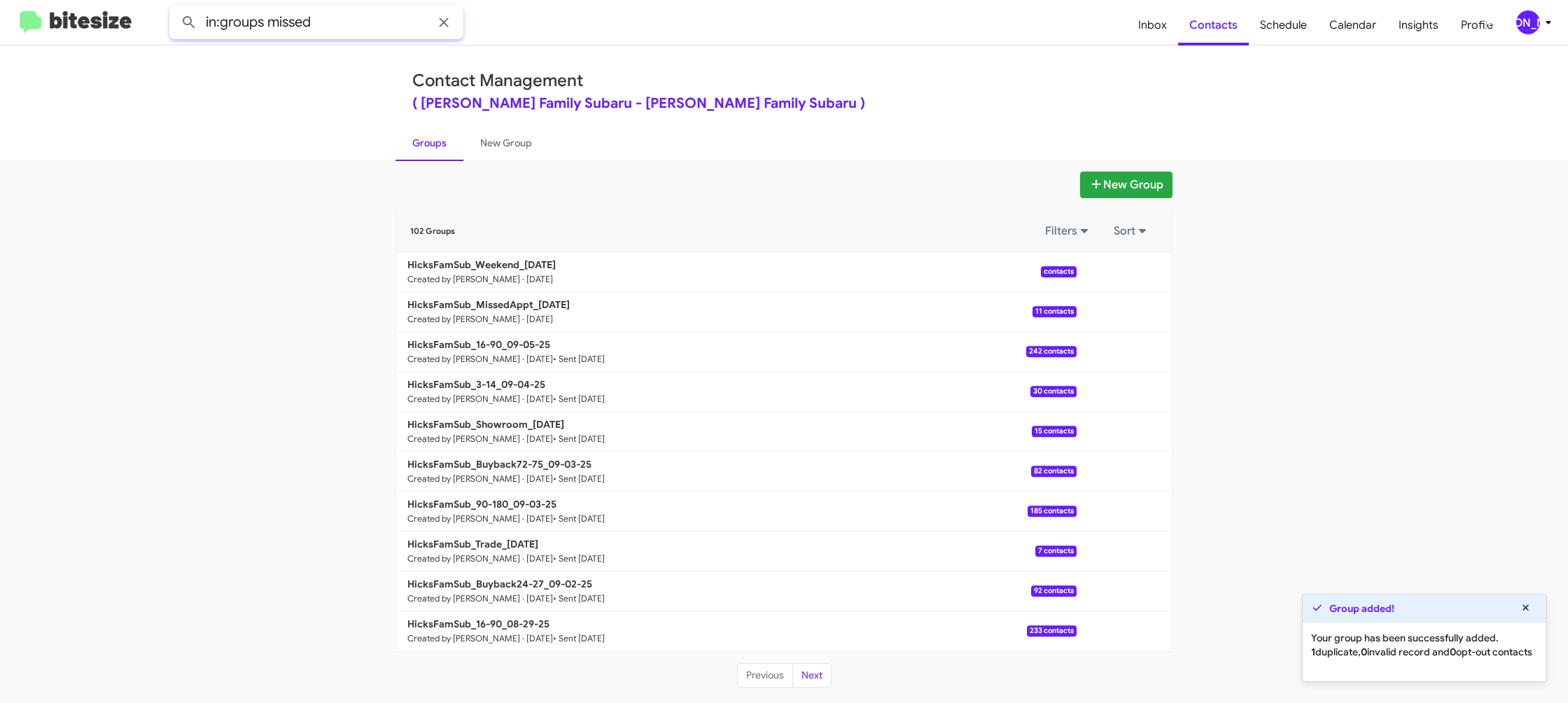
click at [175, 8] on button at bounding box center [189, 22] width 28 height 28
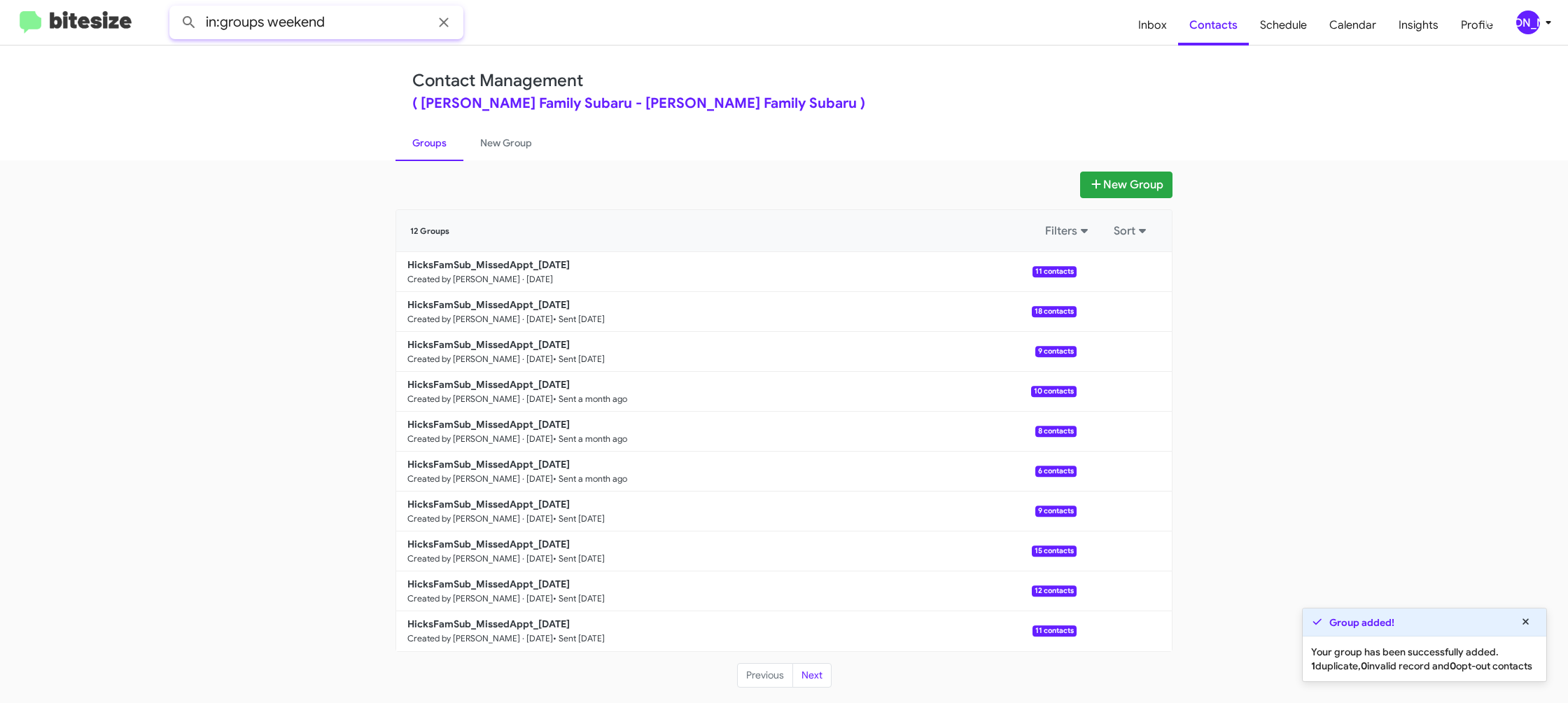
type input "in:groups weekend"
click at [175, 8] on button at bounding box center [189, 22] width 28 height 28
drag, startPoint x: 491, startPoint y: 151, endPoint x: 464, endPoint y: 149, distance: 27.1
click at [491, 151] on link "New Group" at bounding box center [507, 143] width 86 height 36
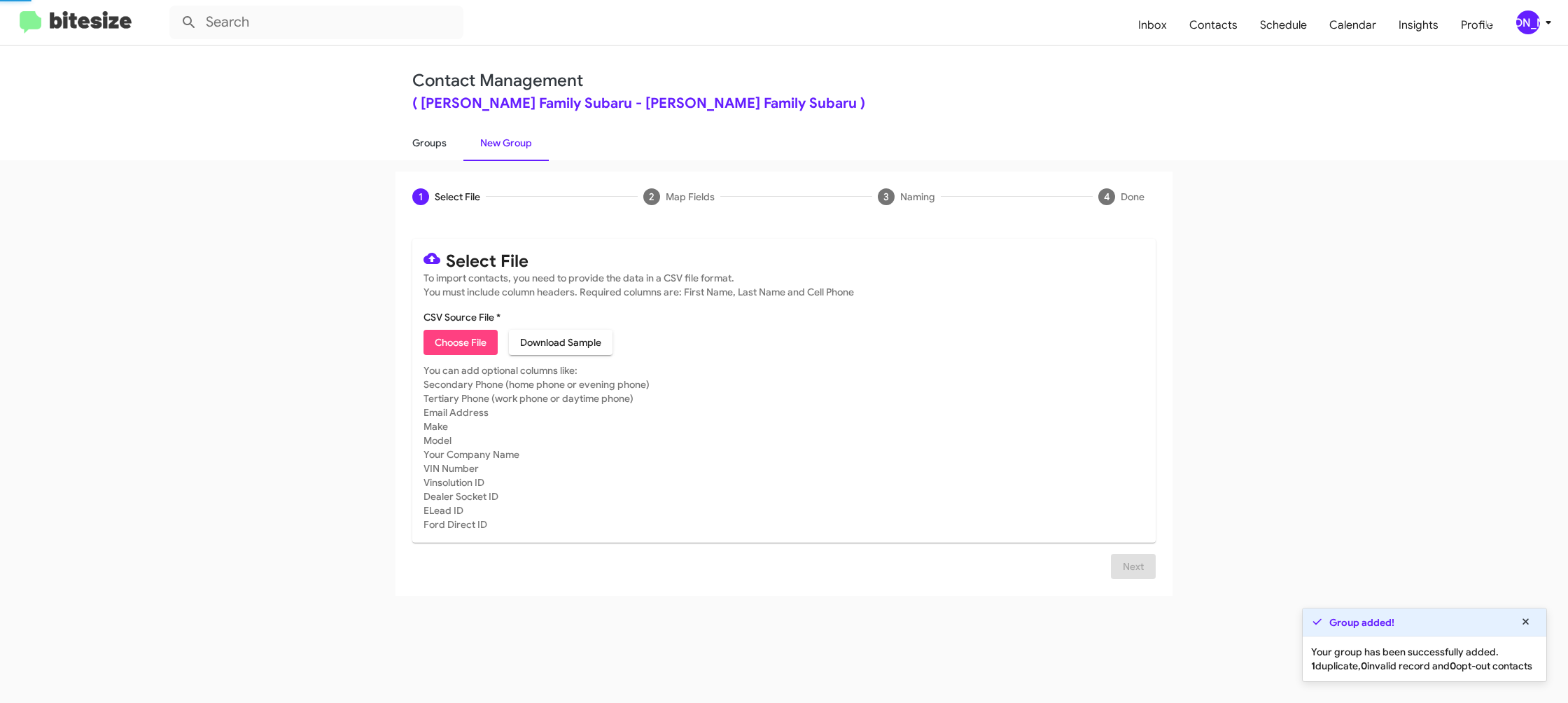
click at [406, 144] on link "Groups" at bounding box center [429, 143] width 68 height 36
type input "in:groups"
click at [406, 144] on link "Groups" at bounding box center [429, 143] width 68 height 36
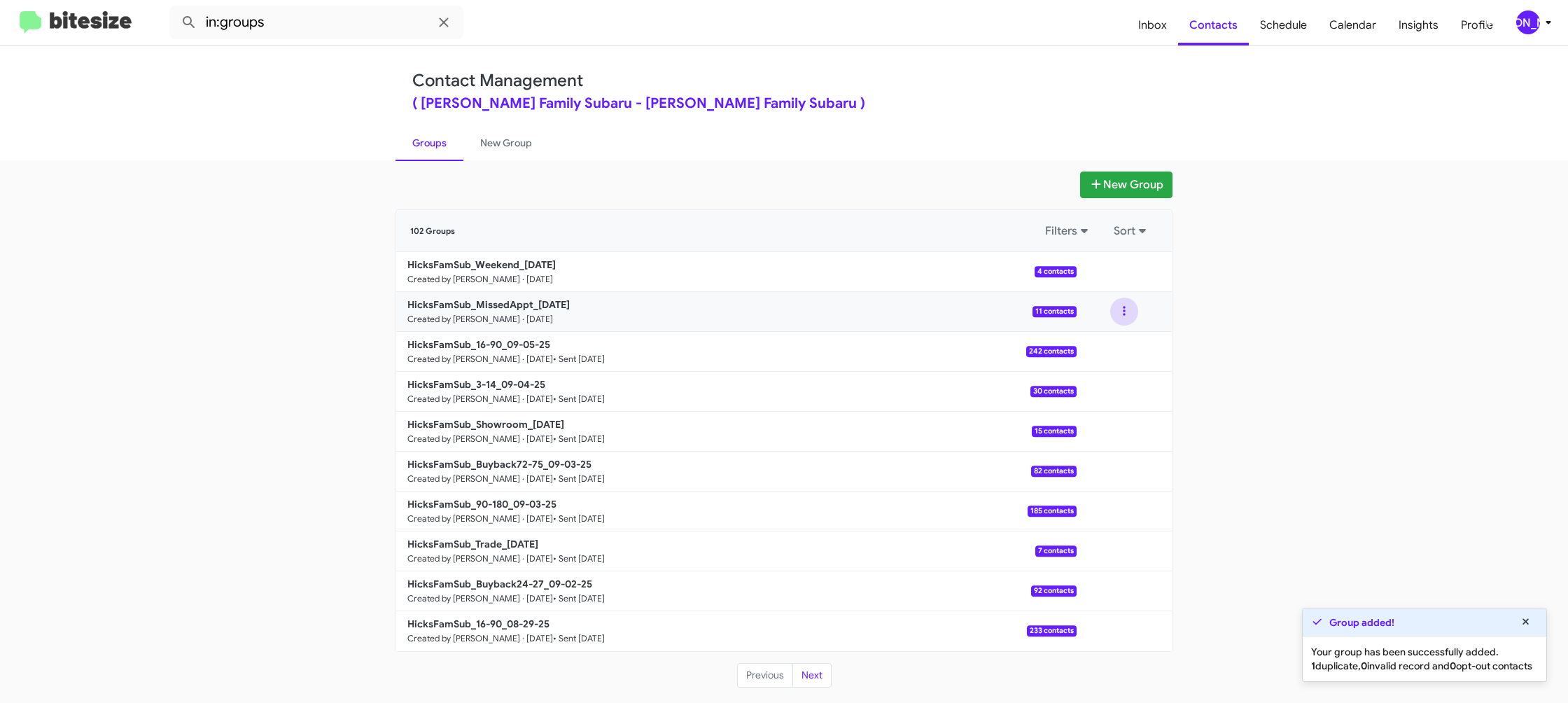
click at [1127, 318] on button at bounding box center [1125, 312] width 28 height 28
click at [1111, 341] on button "View contacts" at bounding box center [1083, 349] width 112 height 34
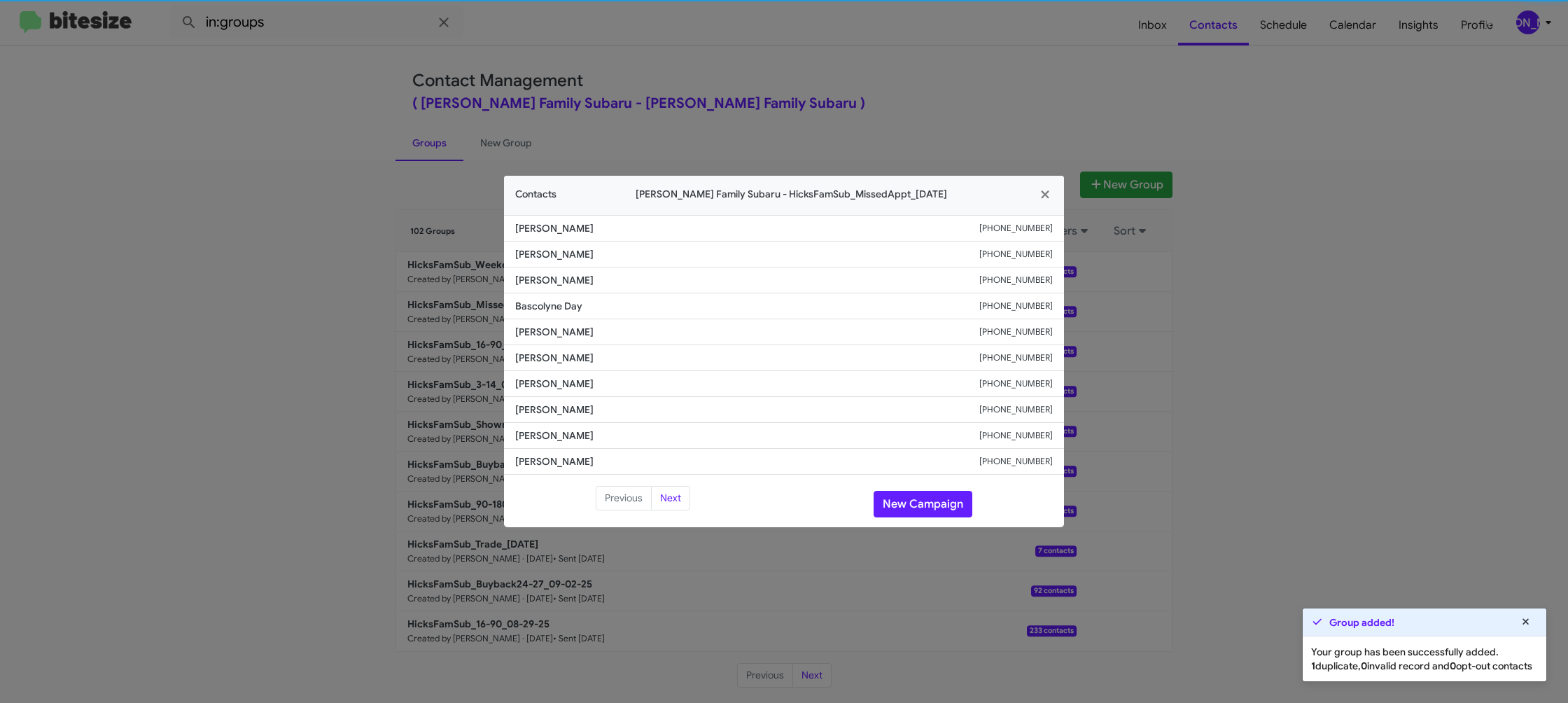
click at [541, 345] on li "[PERSON_NAME] [PHONE_NUMBER]" at bounding box center [784, 359] width 560 height 26
copy span "[PERSON_NAME]"
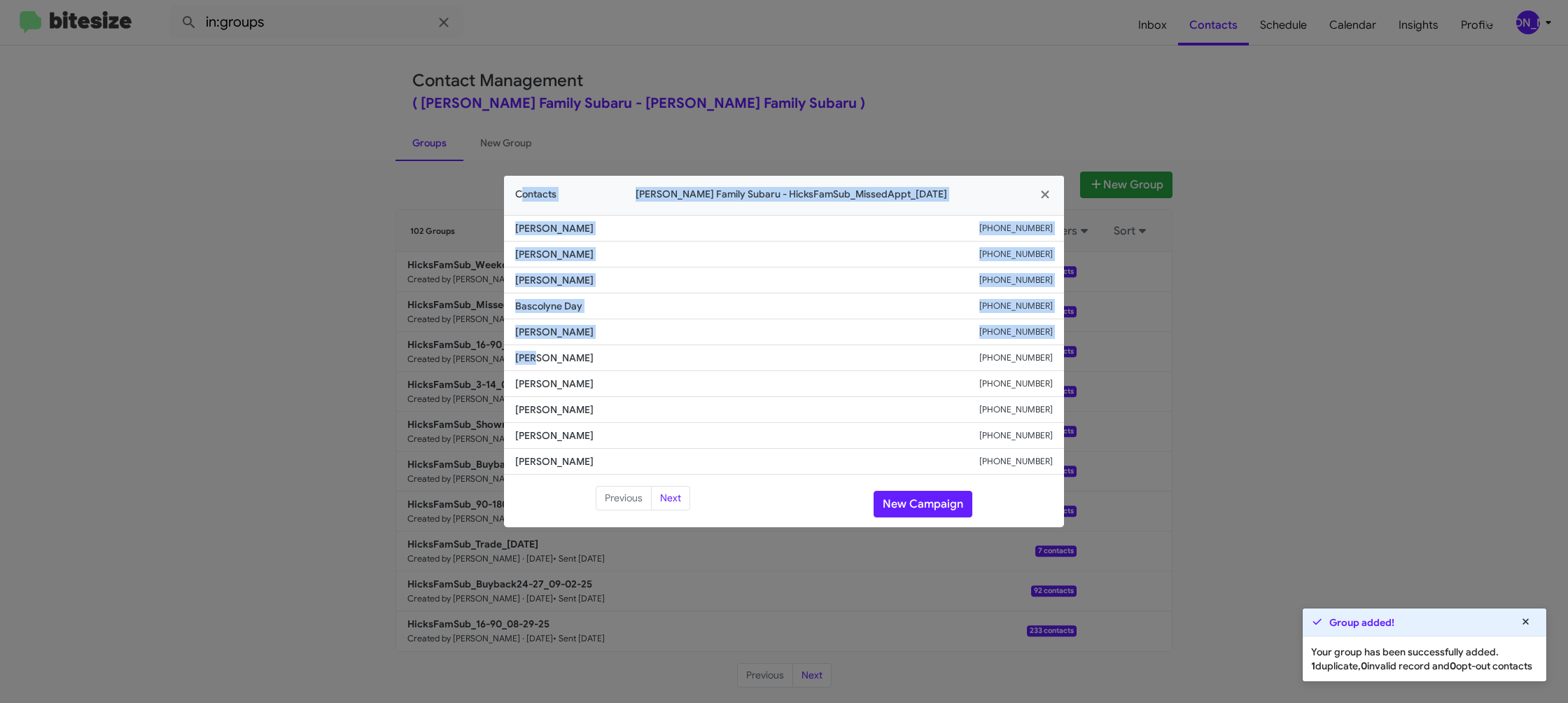
drag, startPoint x: 404, startPoint y: 167, endPoint x: 534, endPoint y: 358, distance: 231.0
click at [534, 358] on modal-container "Contacts [PERSON_NAME] Family Subaru - HicksFamSub_MissedAppt_[DATE] [PERSON_NA…" at bounding box center [784, 351] width 1568 height 703
click at [537, 358] on span "[PERSON_NAME]" at bounding box center [747, 358] width 464 height 14
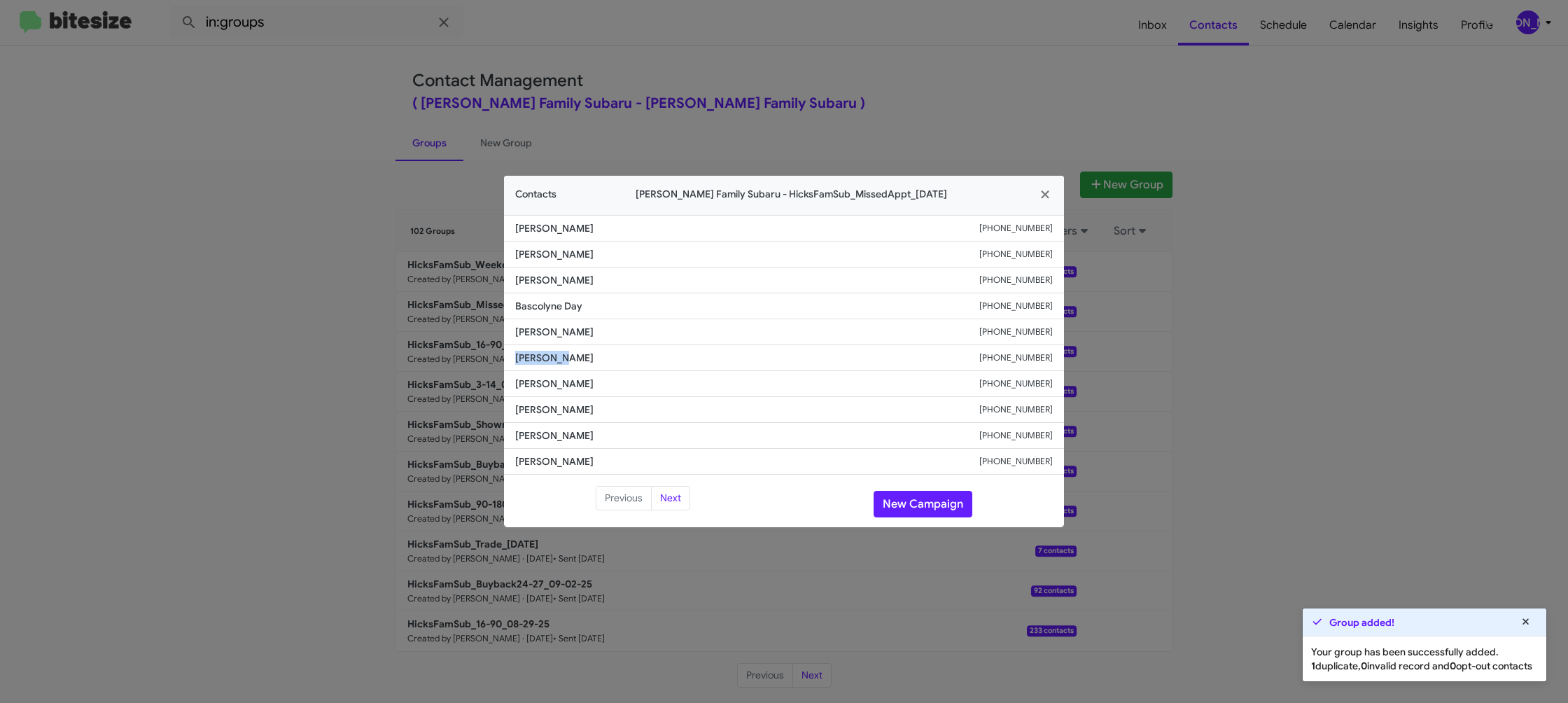
click at [537, 358] on span "[PERSON_NAME]" at bounding box center [747, 358] width 464 height 14
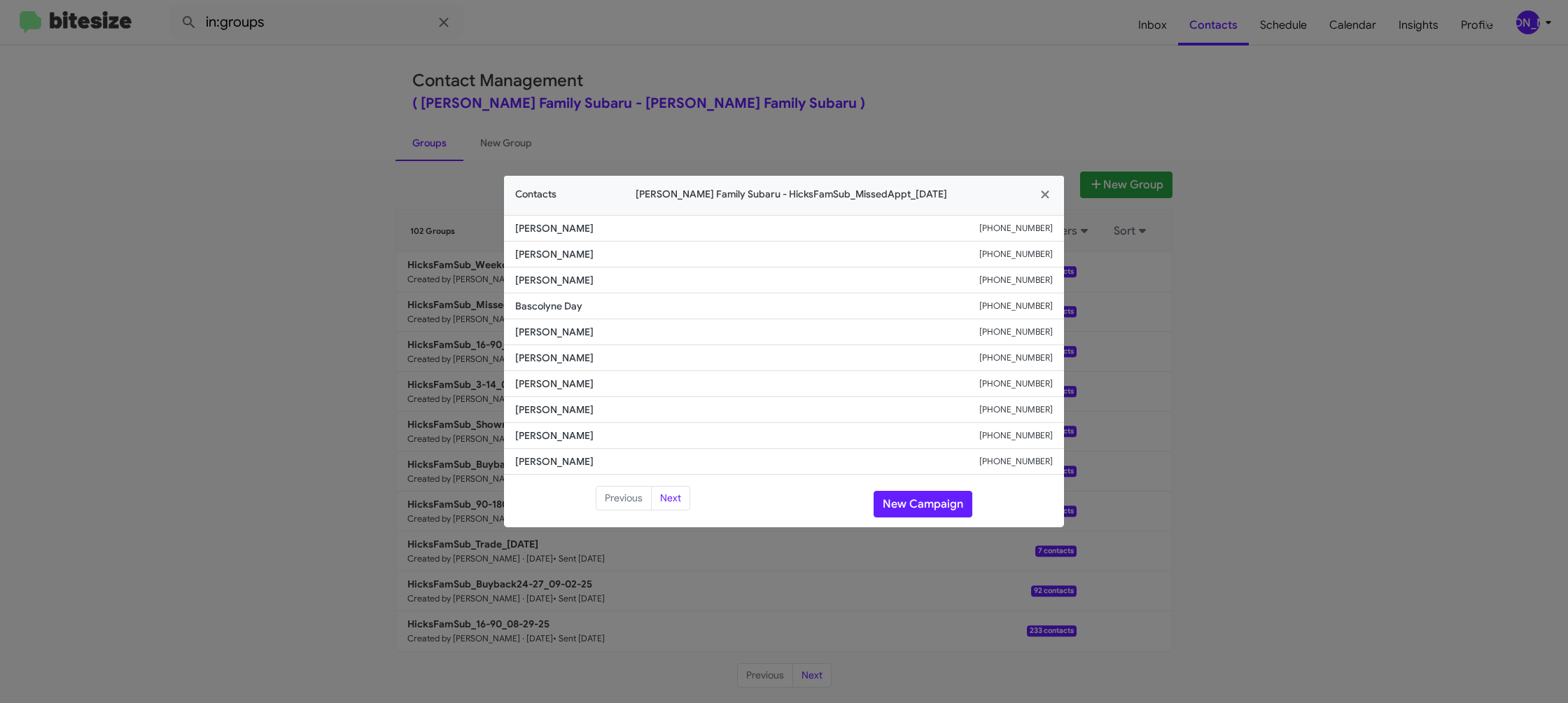
drag, startPoint x: 847, startPoint y: 97, endPoint x: 1163, endPoint y: 218, distance: 338.4
click at [849, 97] on modal-container "Contacts [PERSON_NAME] Family Subaru - HicksFamSub_MissedAppt_[DATE] [PERSON_NA…" at bounding box center [784, 351] width 1568 height 703
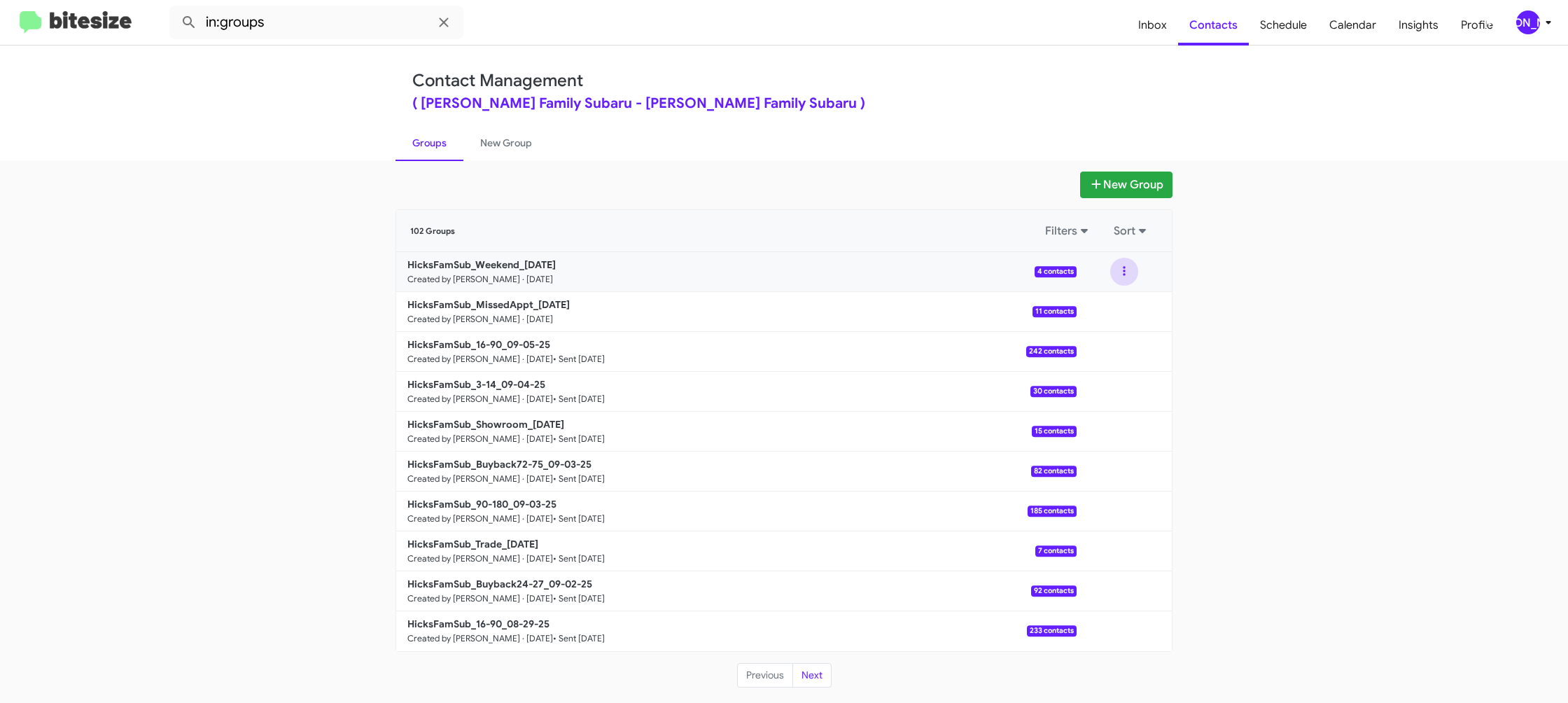
click at [1119, 278] on button at bounding box center [1125, 272] width 28 height 28
click at [1127, 299] on button "View contacts" at bounding box center [1083, 310] width 112 height 34
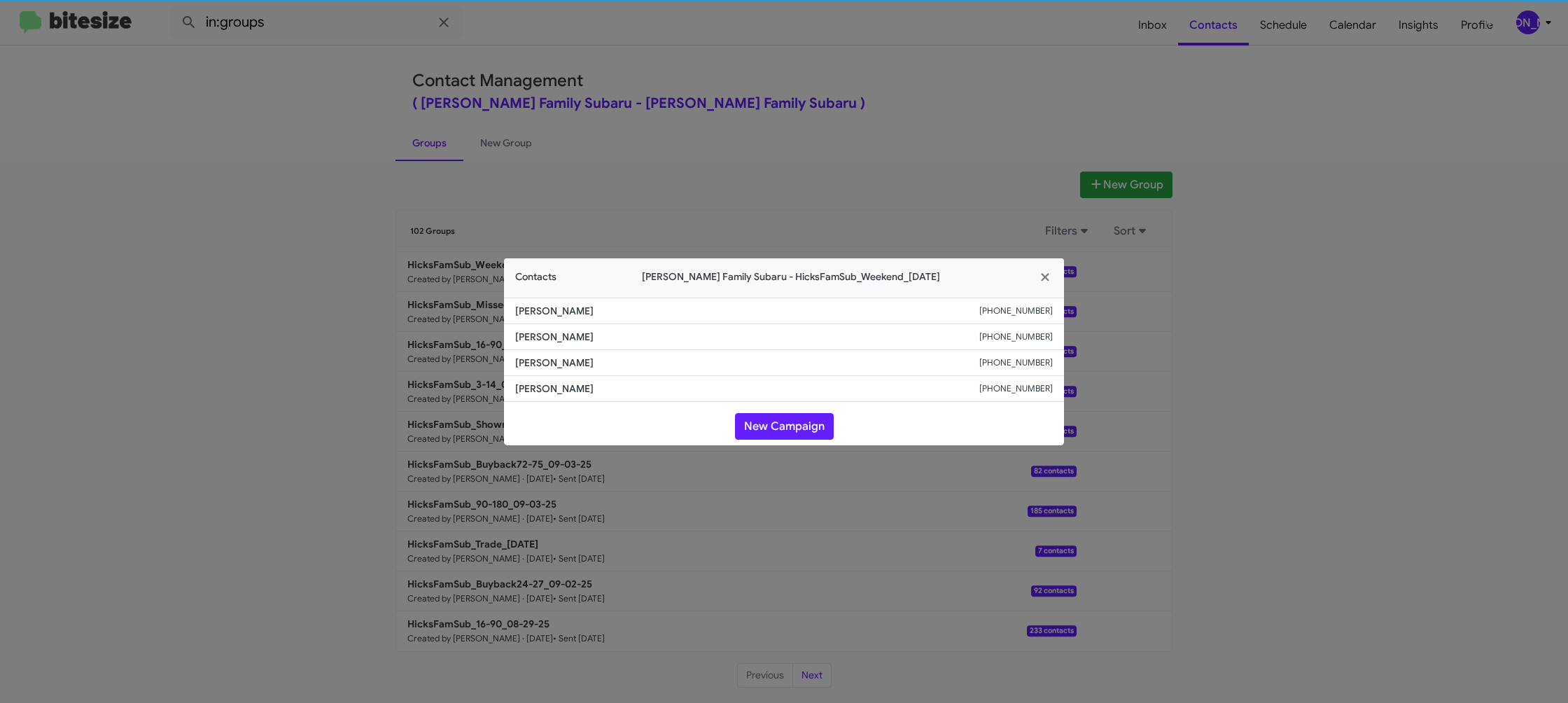
click at [567, 345] on li "[PERSON_NAME] [PHONE_NUMBER]" at bounding box center [784, 337] width 560 height 26
copy span "[PERSON_NAME]"
drag, startPoint x: 436, startPoint y: 107, endPoint x: 483, endPoint y: 319, distance: 217.1
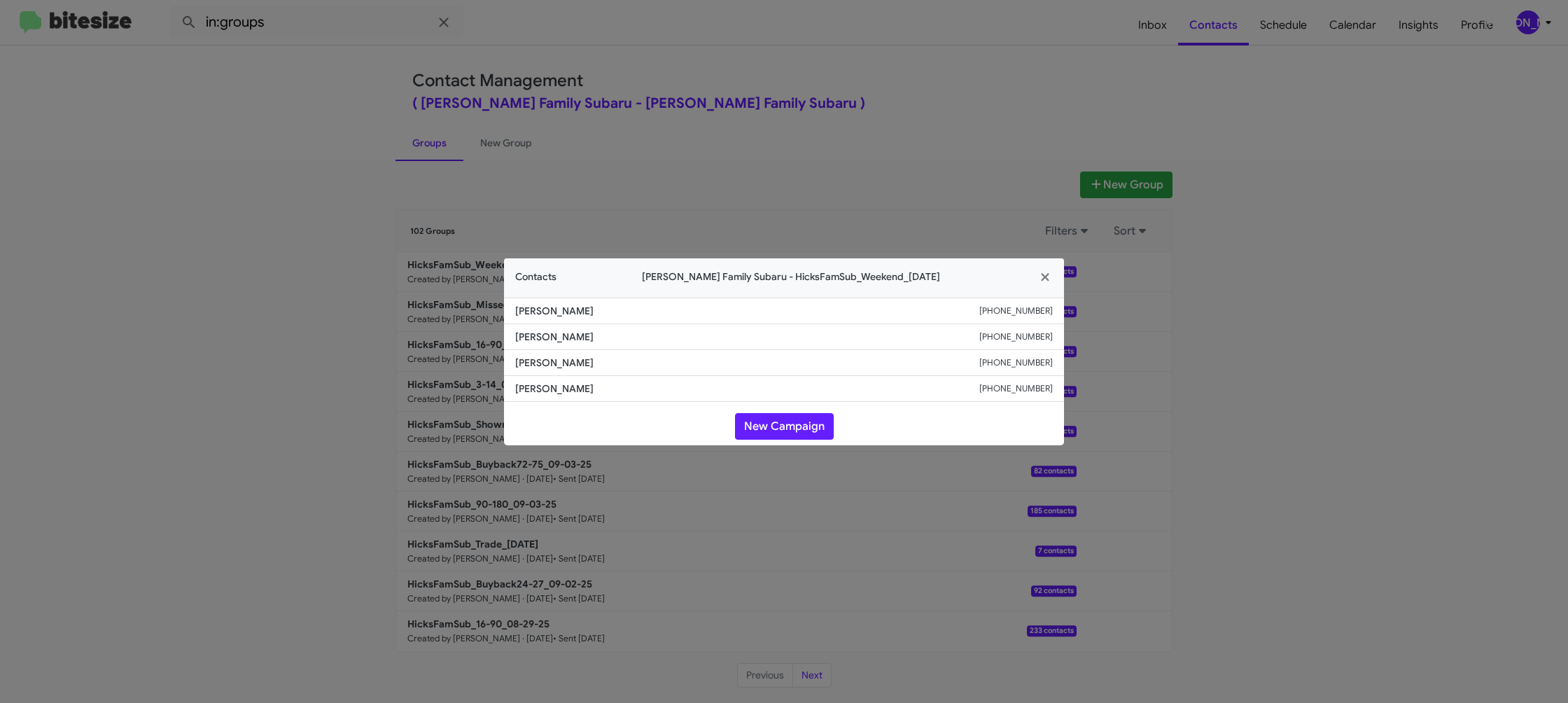
click at [436, 106] on modal-container "Contacts [PERSON_NAME] Family Subaru - HicksFamSub_Weekend_[DATE] [PERSON_NAME]…" at bounding box center [784, 351] width 1568 height 703
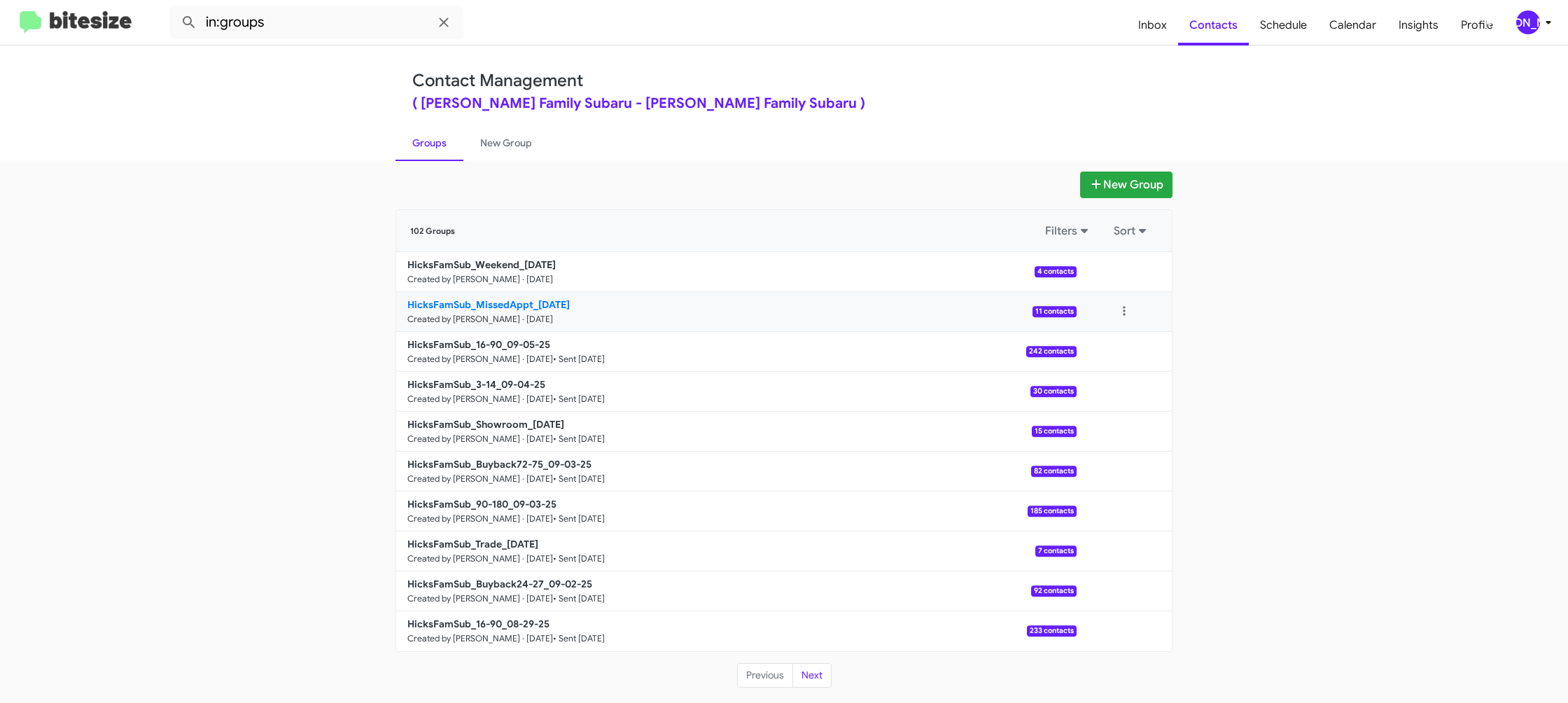
click at [535, 305] on b "HicksFamSub_MissedAppt_[DATE]" at bounding box center [489, 305] width 162 height 13
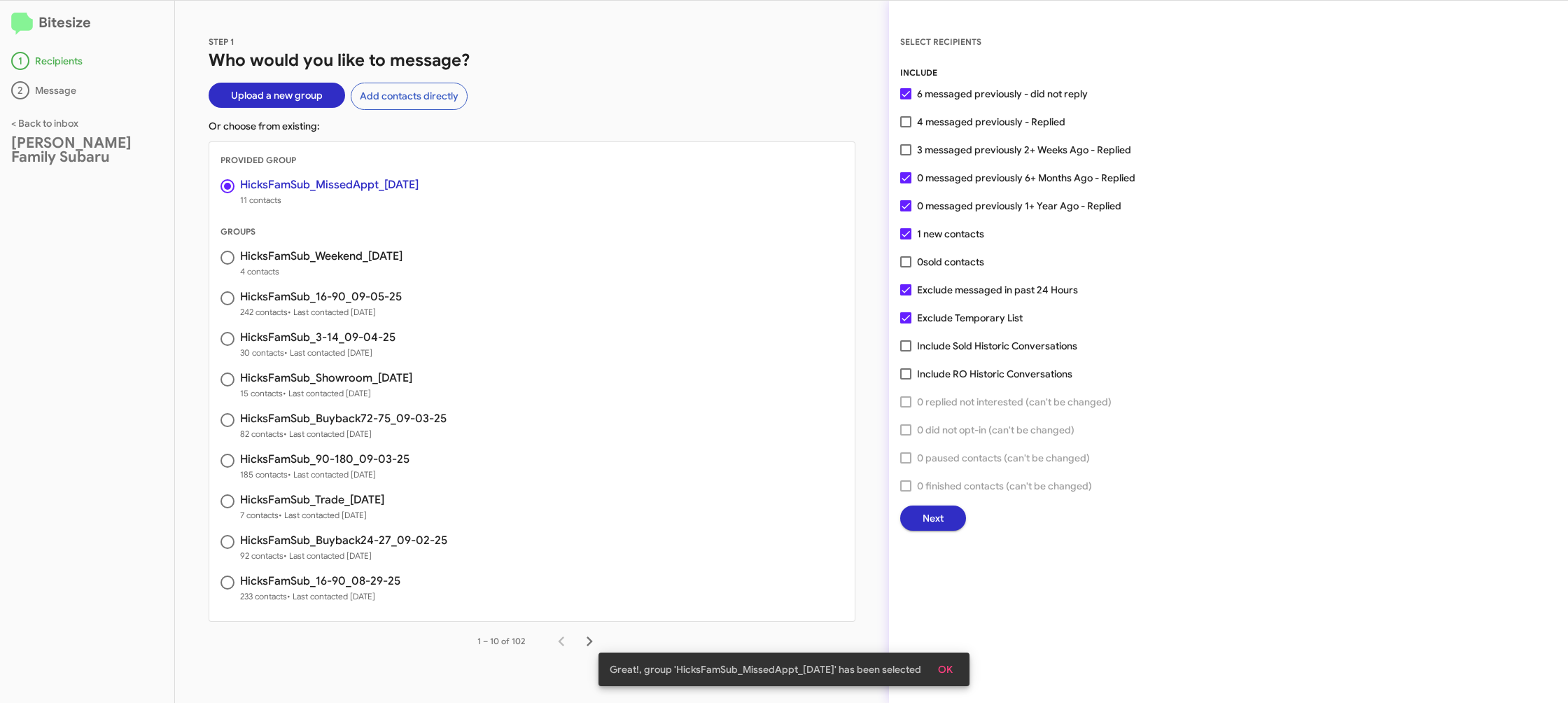
click at [939, 509] on span "Next" at bounding box center [933, 518] width 21 height 25
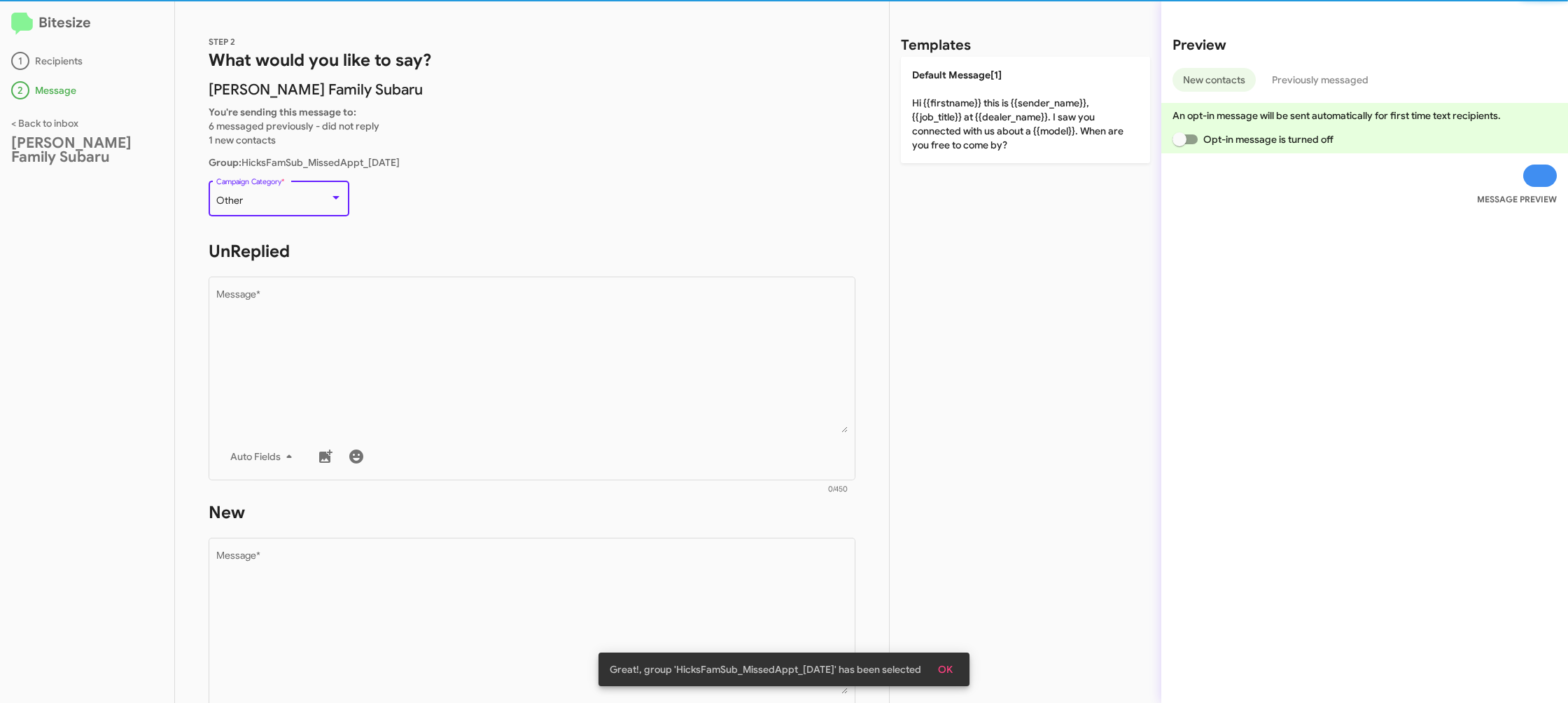
click at [299, 204] on div "Other" at bounding box center [273, 201] width 114 height 11
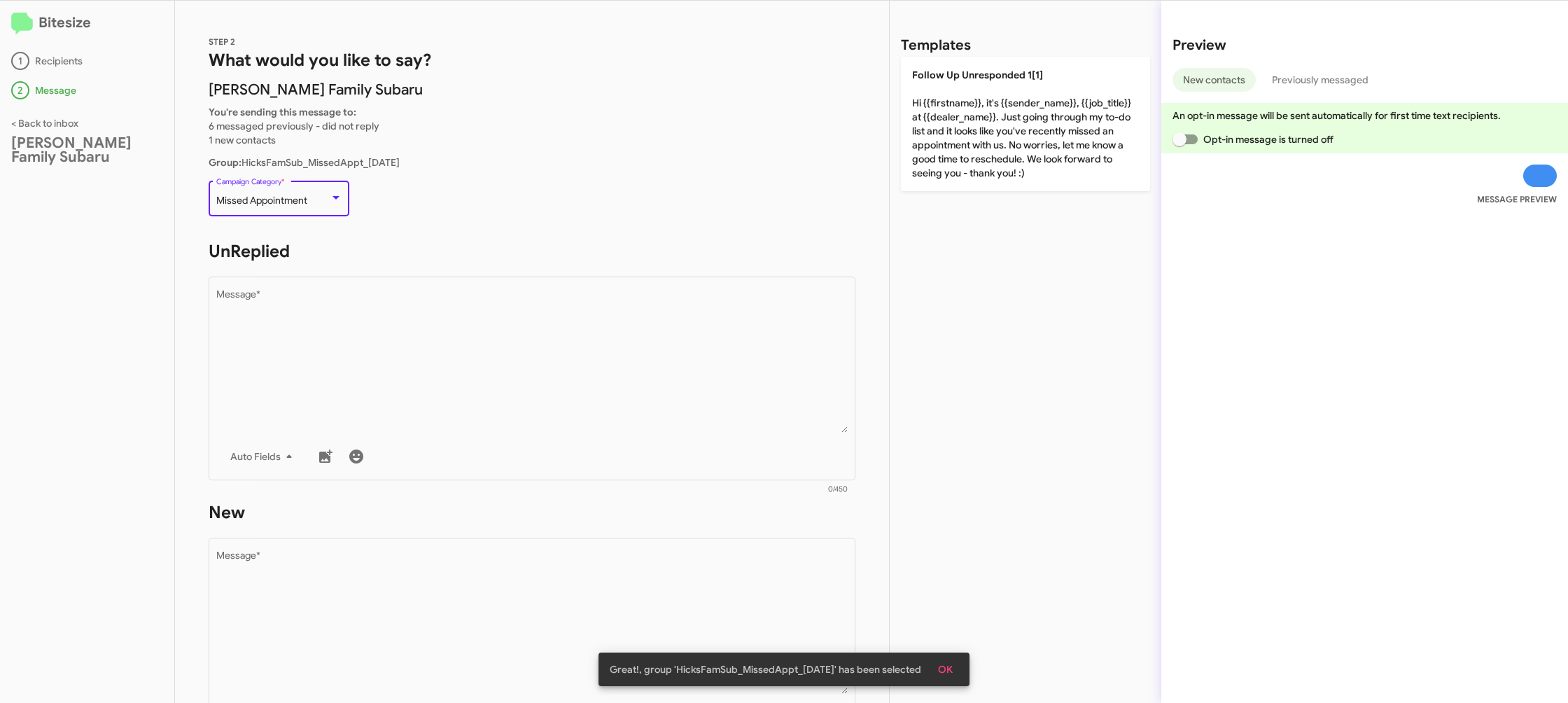
scroll to position [294, 0]
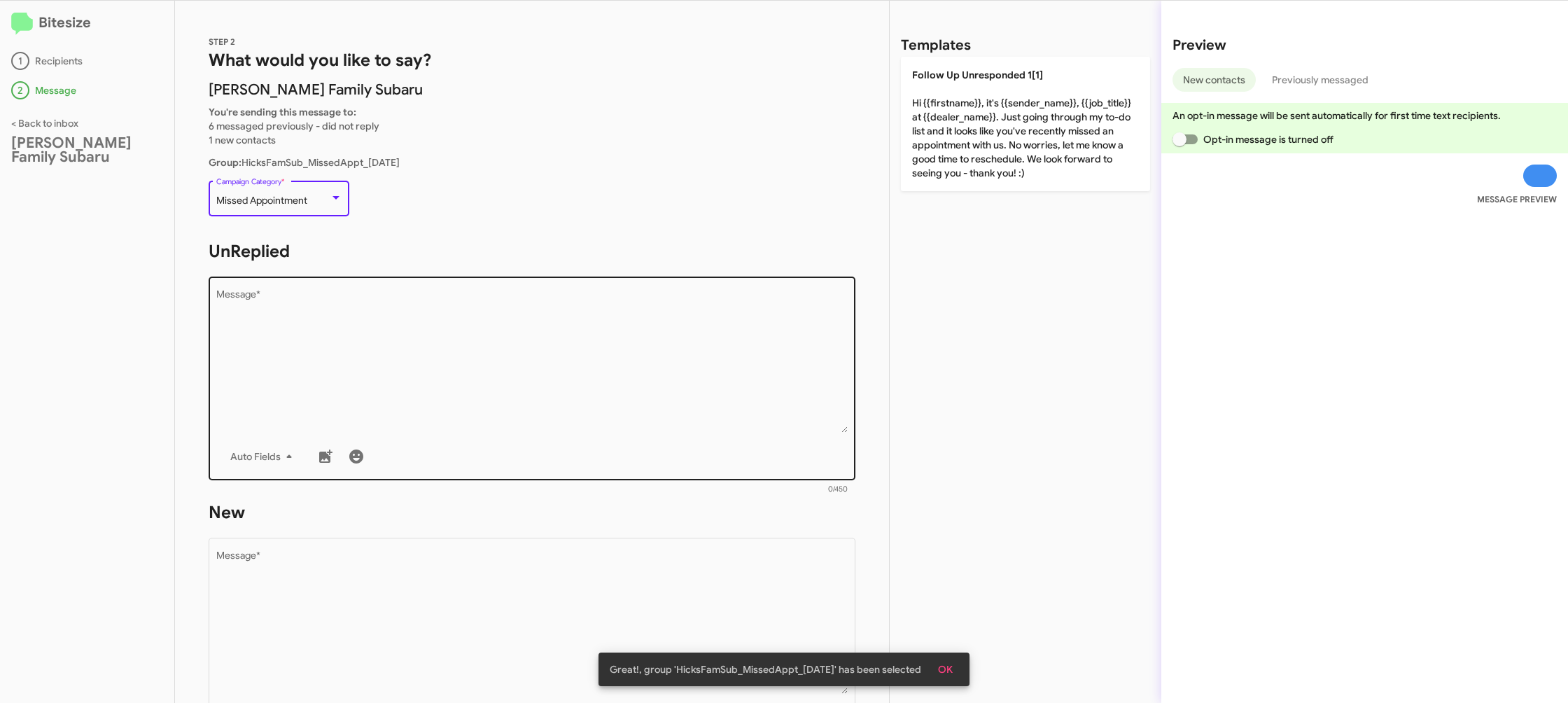
click at [436, 370] on textarea "Message *" at bounding box center [532, 361] width 632 height 143
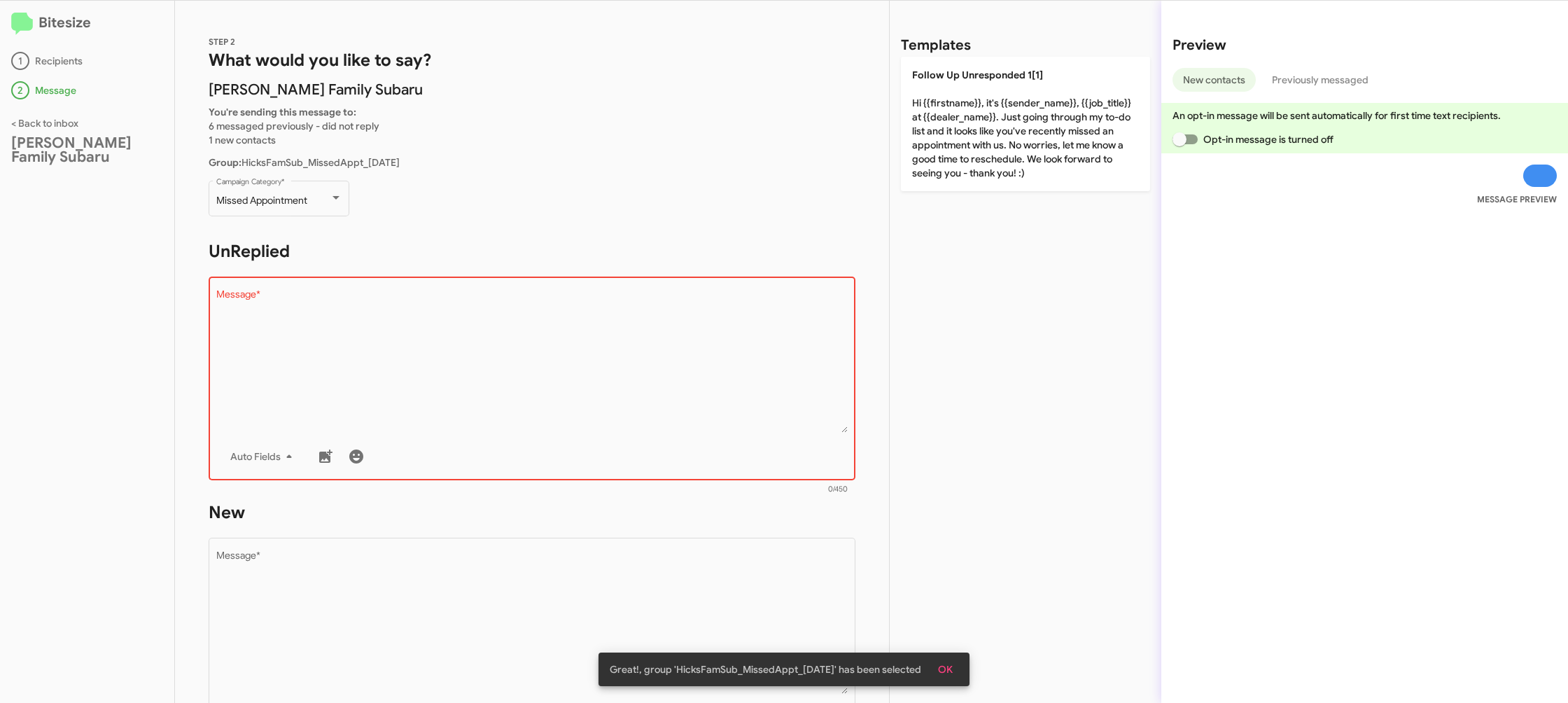
drag, startPoint x: 955, startPoint y: 153, endPoint x: 758, endPoint y: 457, distance: 362.2
click at [954, 156] on p "Follow Up Unresponded 1[1] Hi {{firstname}}, it's {{sender_name}}, {{job_title}…" at bounding box center [1025, 124] width 249 height 134
type textarea "Hi {{firstname}}, it's {{sender_name}}, {{job_title}} at {{dealer_name}}. Just …"
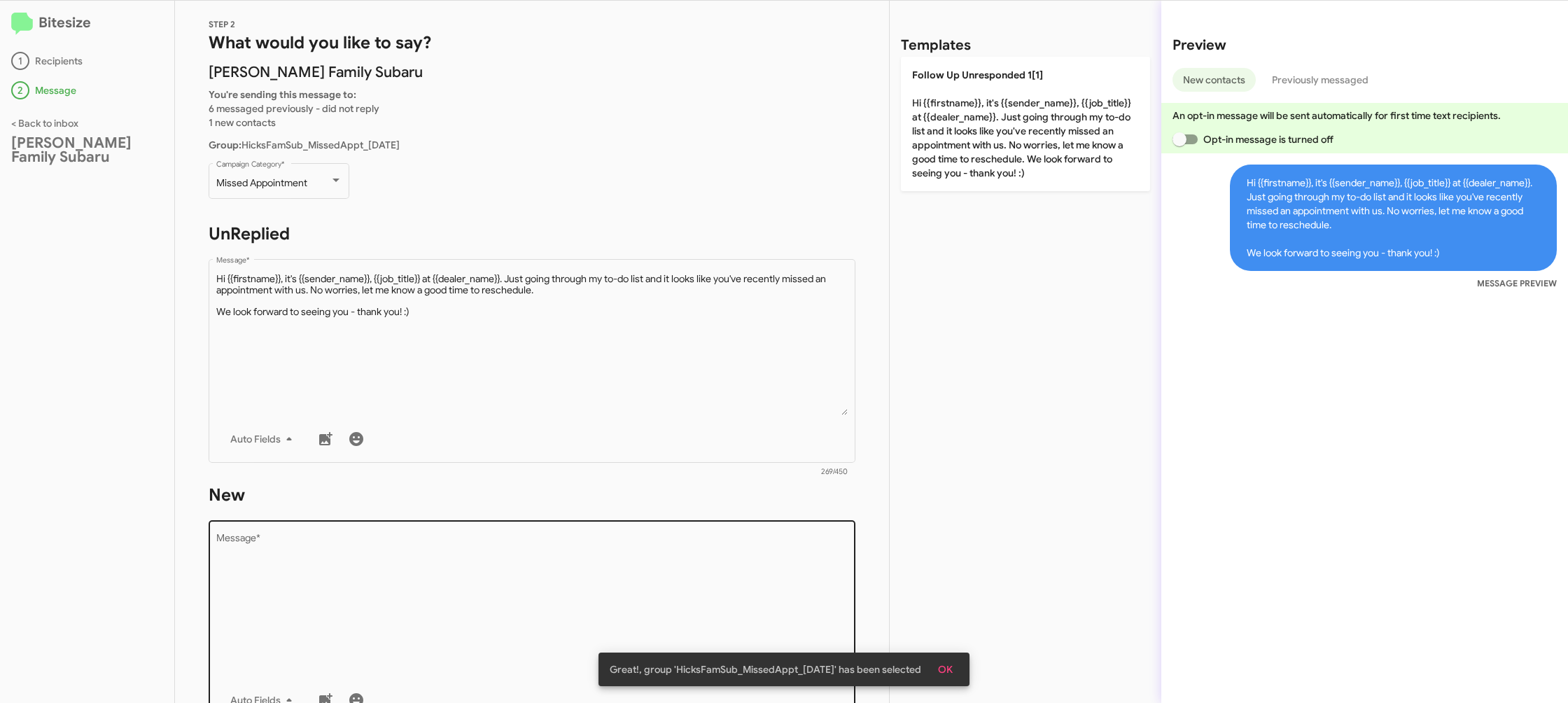
scroll to position [21, 0]
drag, startPoint x: 702, startPoint y: 531, endPoint x: 698, endPoint y: 546, distance: 15.5
click at [702, 531] on div "Drop image here to insert Auto Fields Message *" at bounding box center [532, 617] width 632 height 206
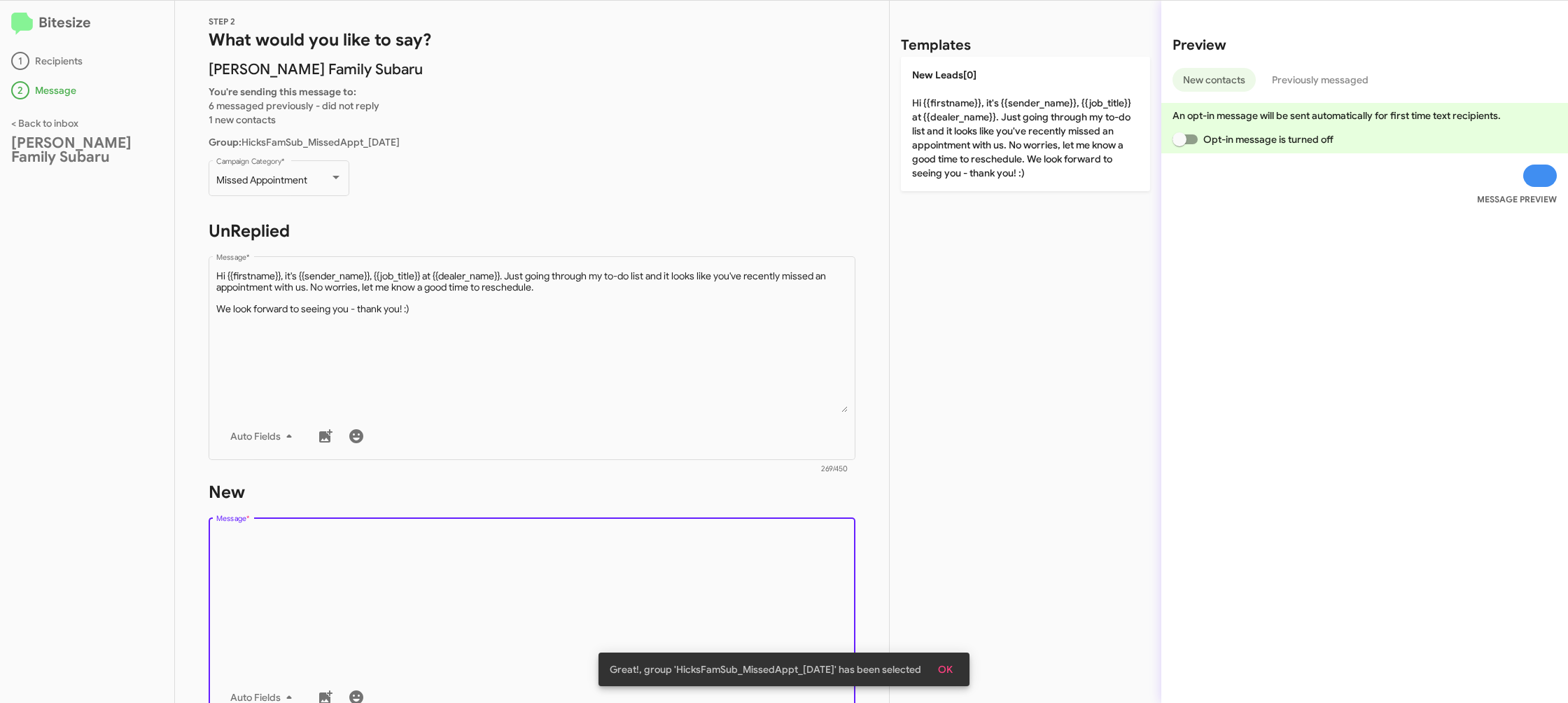
click at [698, 546] on textarea "Message *" at bounding box center [532, 602] width 632 height 143
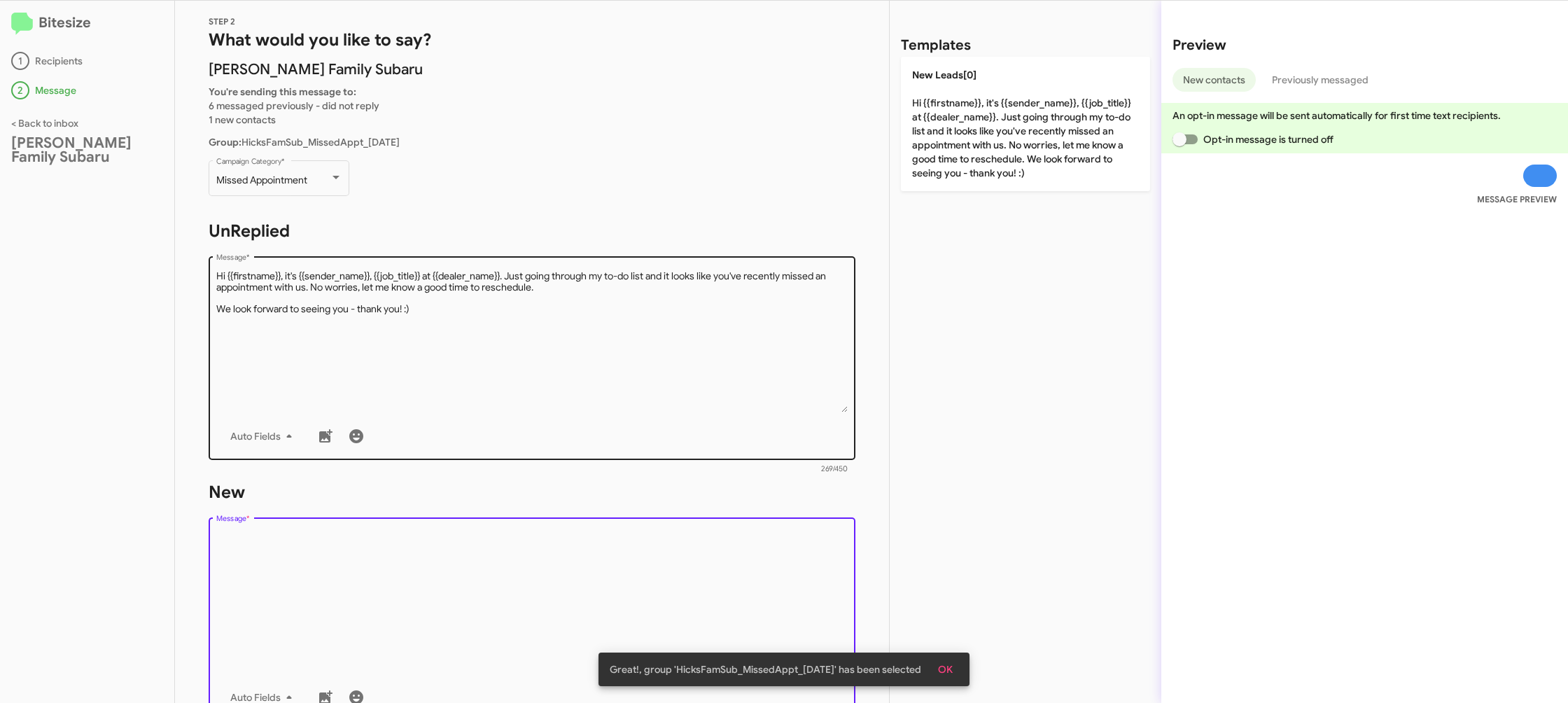
drag, startPoint x: 698, startPoint y: 546, endPoint x: 921, endPoint y: 268, distance: 356.4
click div "STEP 2 What would you like to say? [PERSON_NAME] Family Subaru You're sending t…"
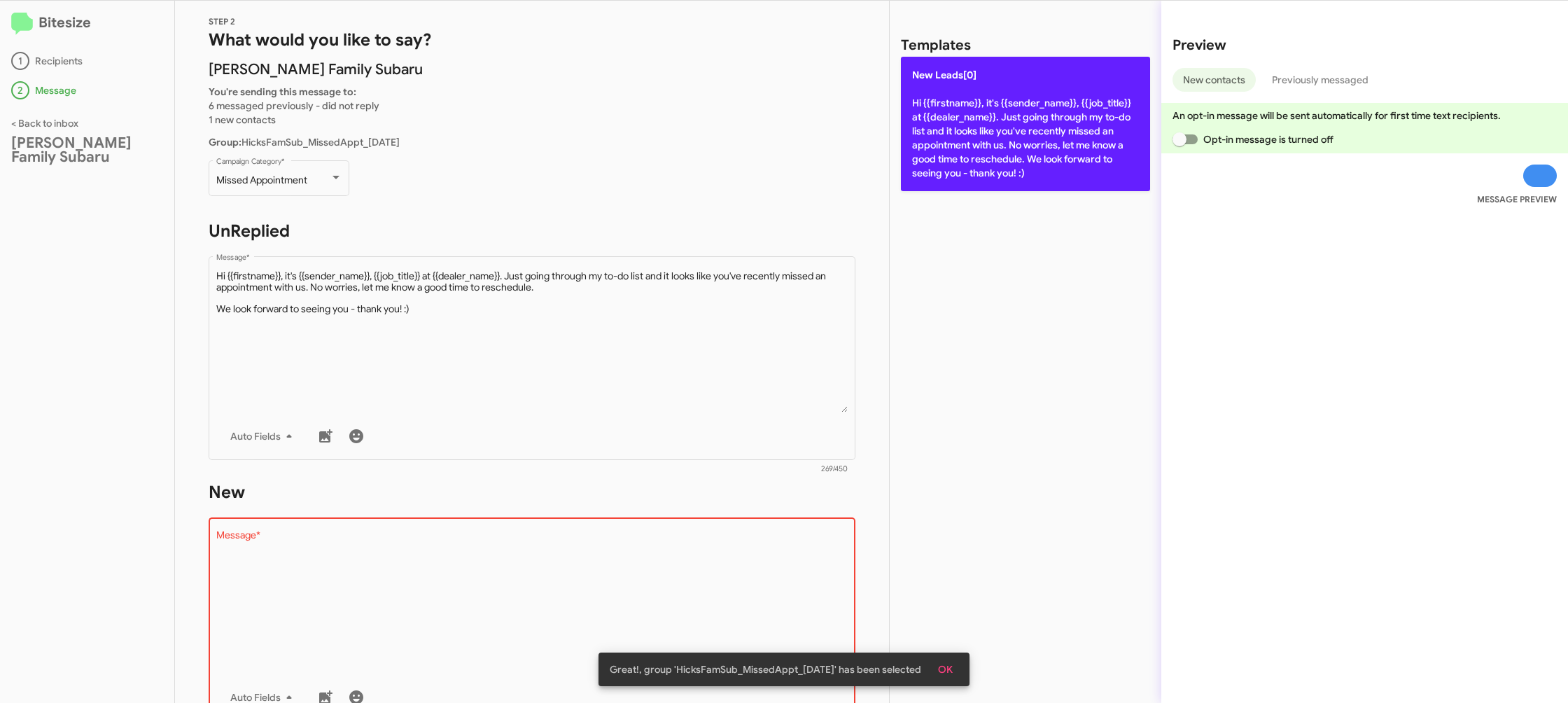
drag, startPoint x: 970, startPoint y: 168, endPoint x: 956, endPoint y: 168, distance: 14.0
click p "New Leads[0] Hi {{firstname}}, it's {{sender_name}}, {{job_title}} at {{dealer_…"
type textarea "Hi {{firstname}}, it's {{sender_name}}, {{job_title}} at {{dealer_name}}. Just …"
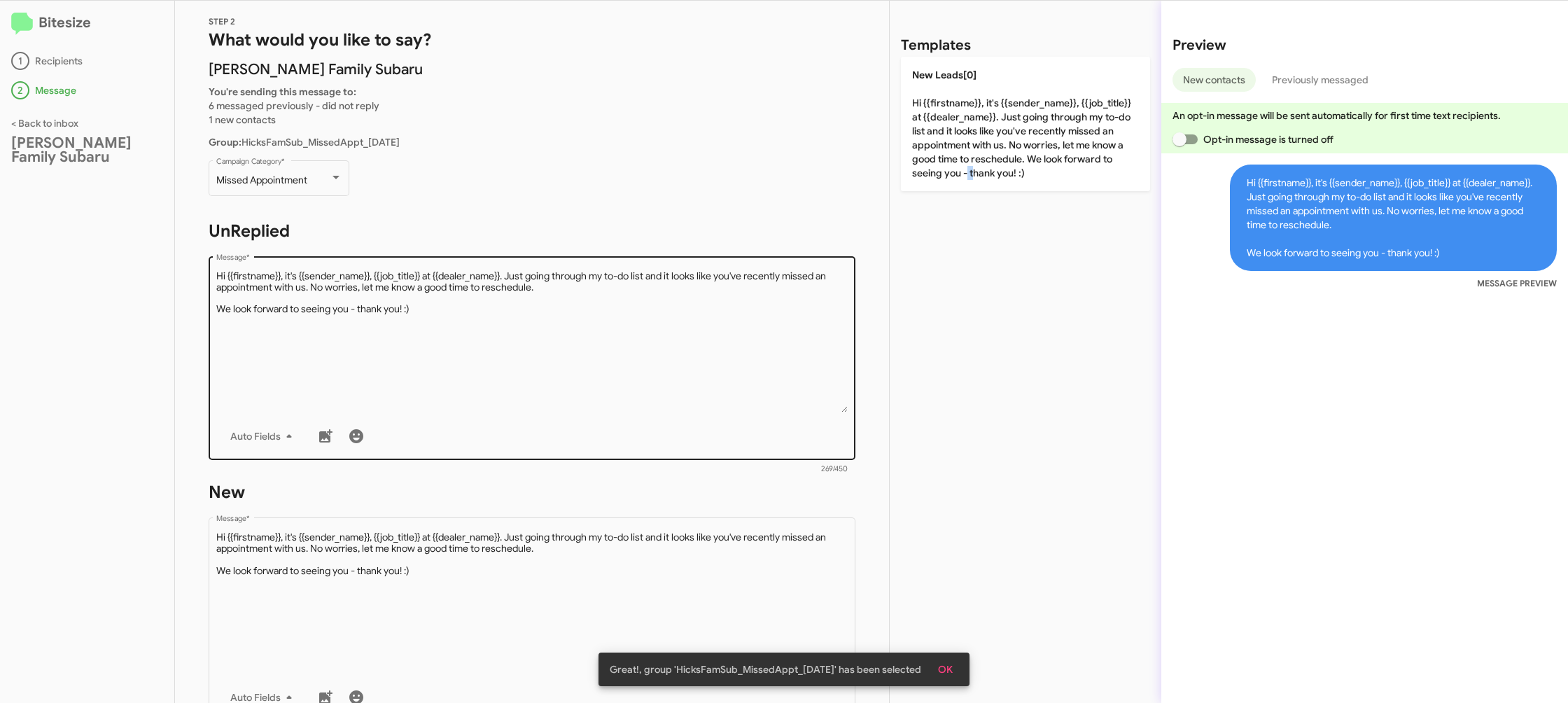
scroll to position [234, 0]
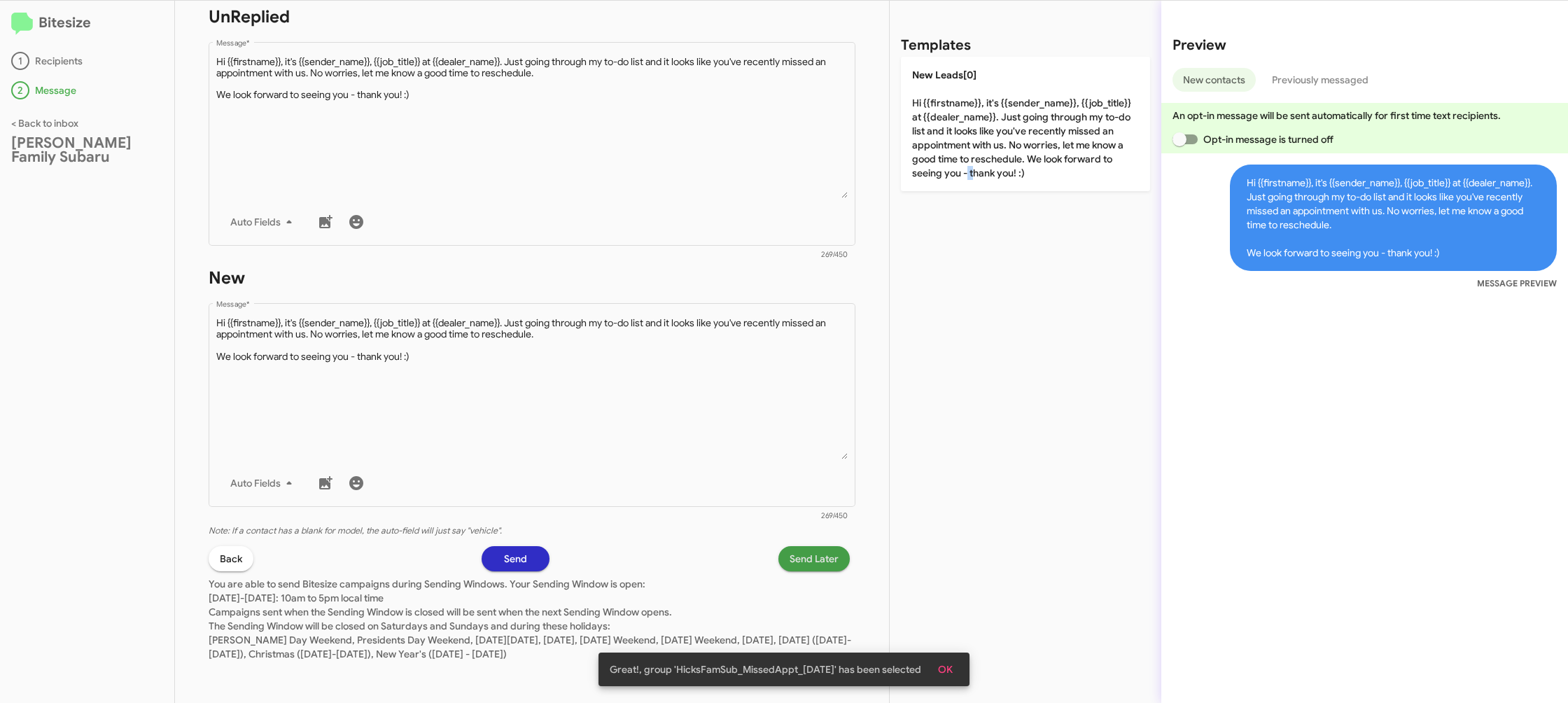
click span "Send Later"
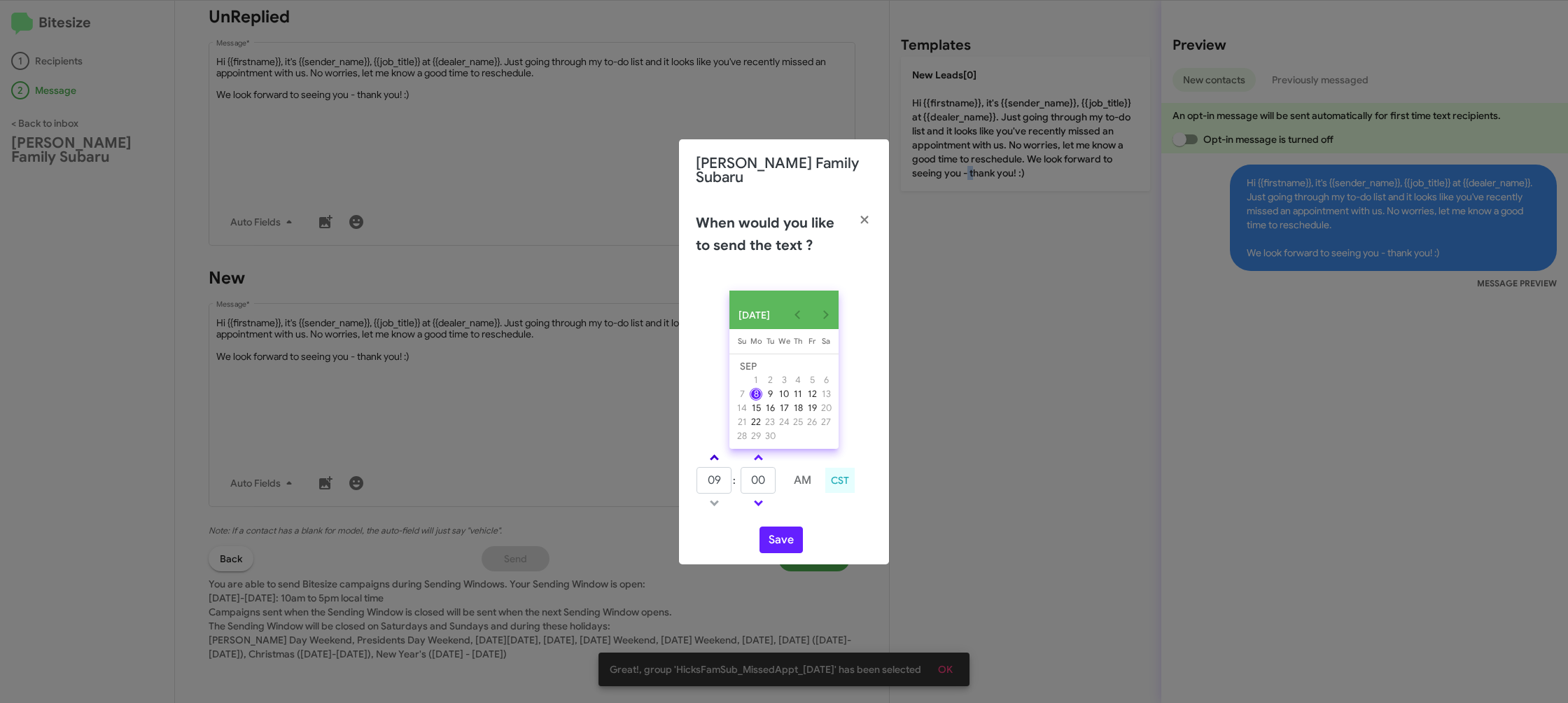
click link
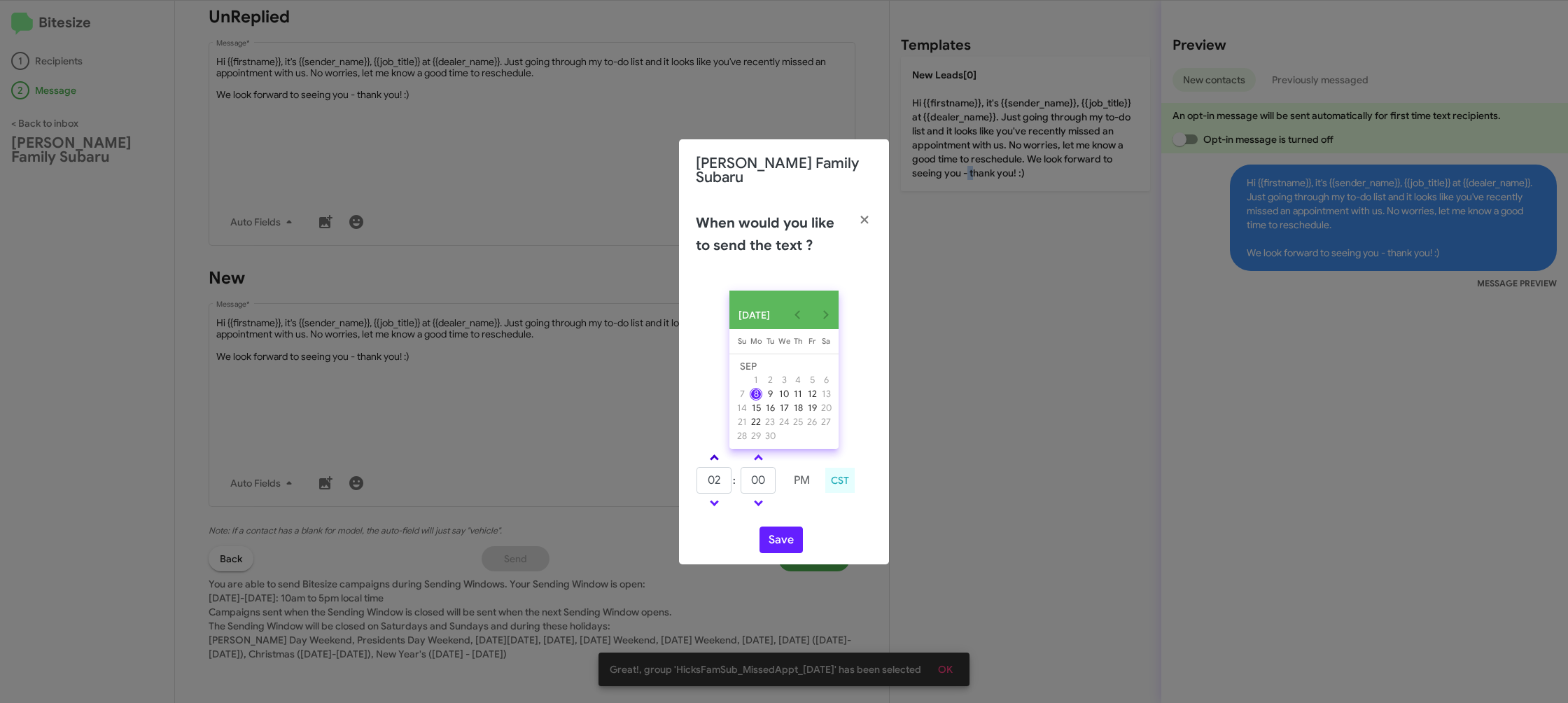
click link
drag, startPoint x: 713, startPoint y: 500, endPoint x: 756, endPoint y: 481, distance: 47.0
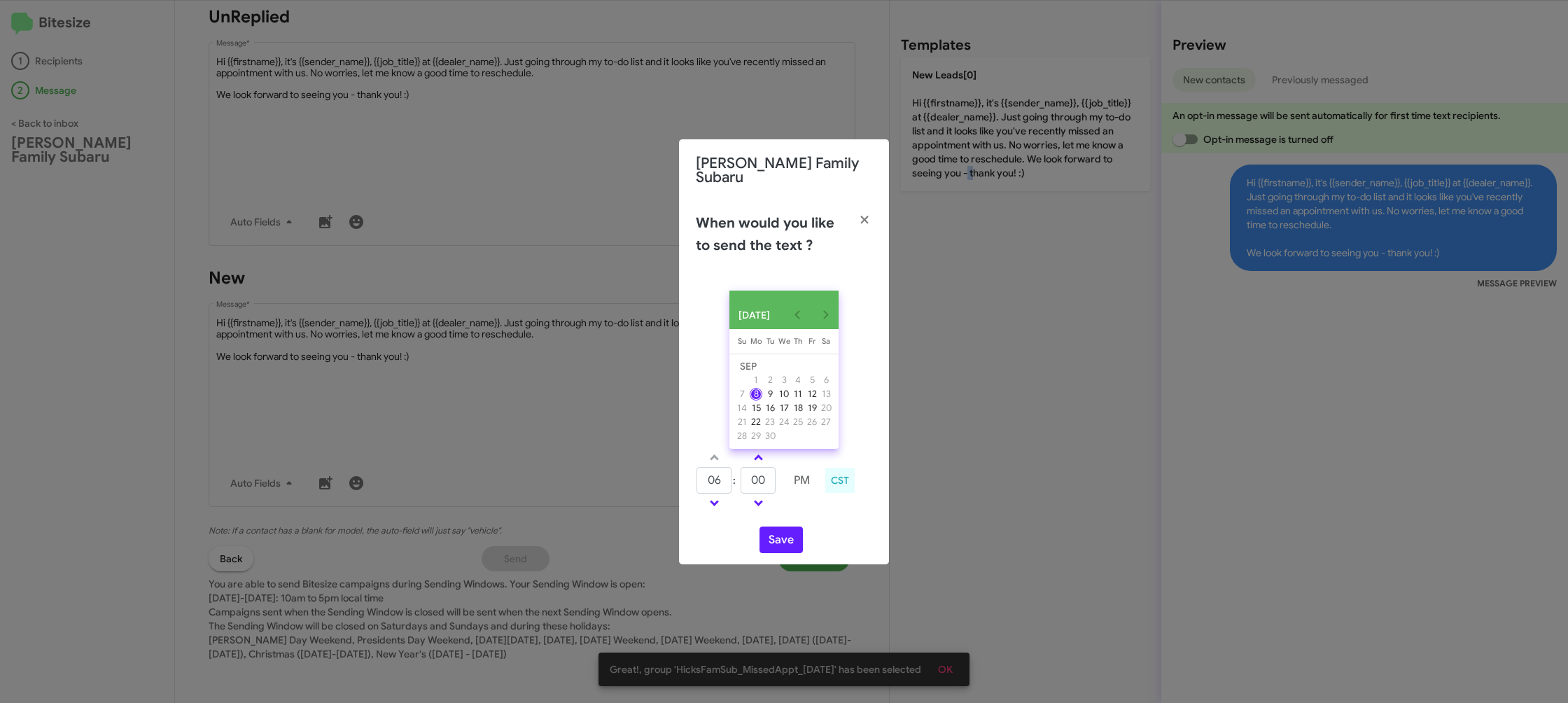
click span
type input "05"
click input "00"
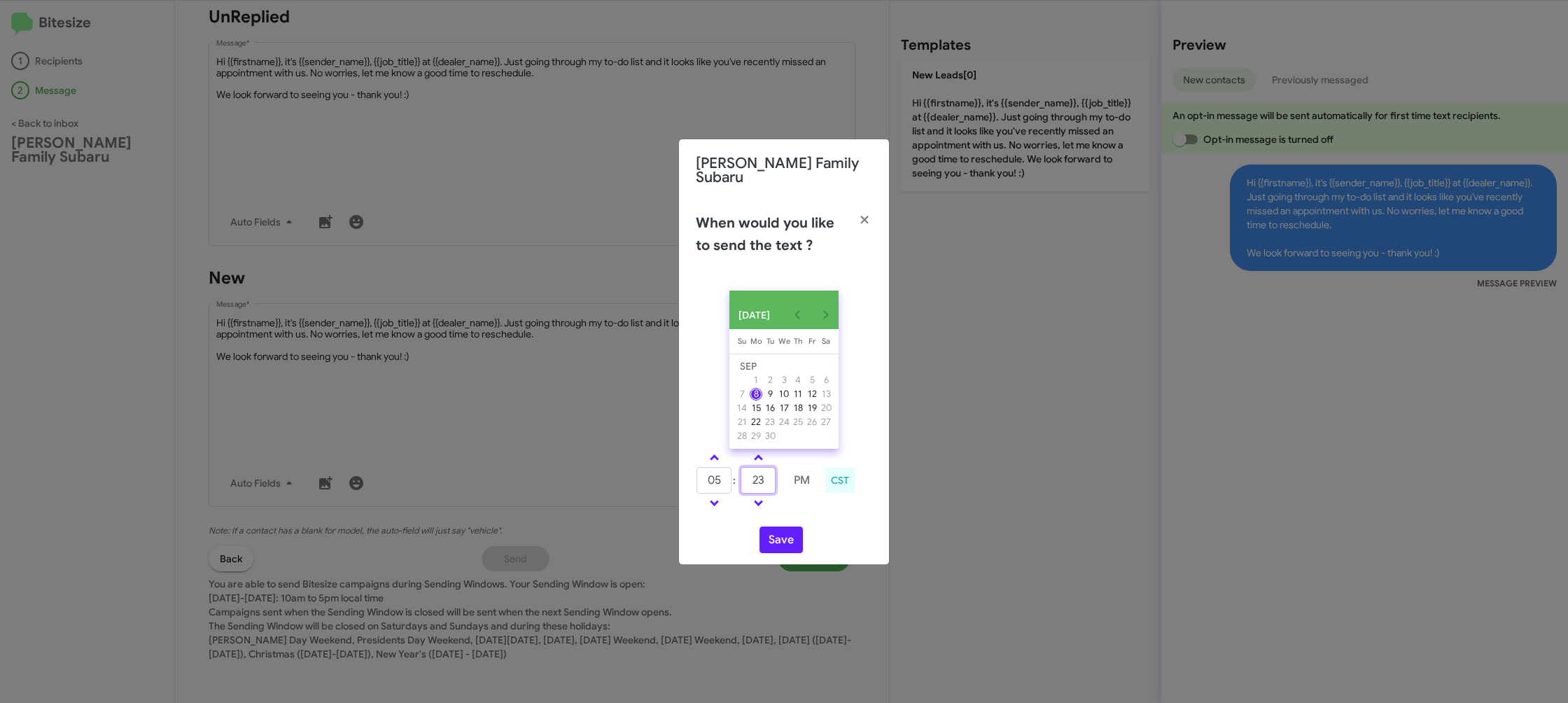
type input "23"
drag, startPoint x: 810, startPoint y: 511, endPoint x: 787, endPoint y: 530, distance: 29.8
click div "05 : 23 PM CST"
click button "Save"
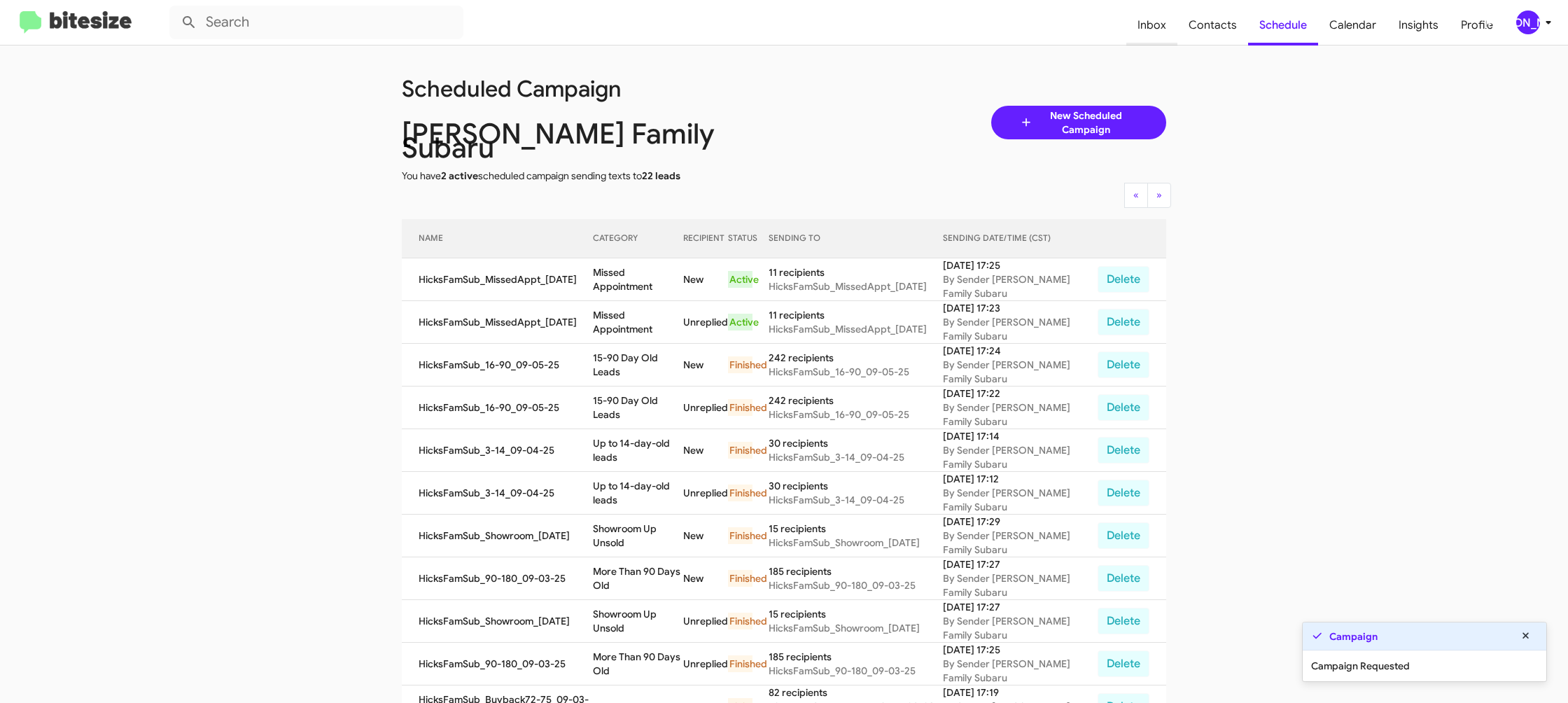
click span "Inbox"
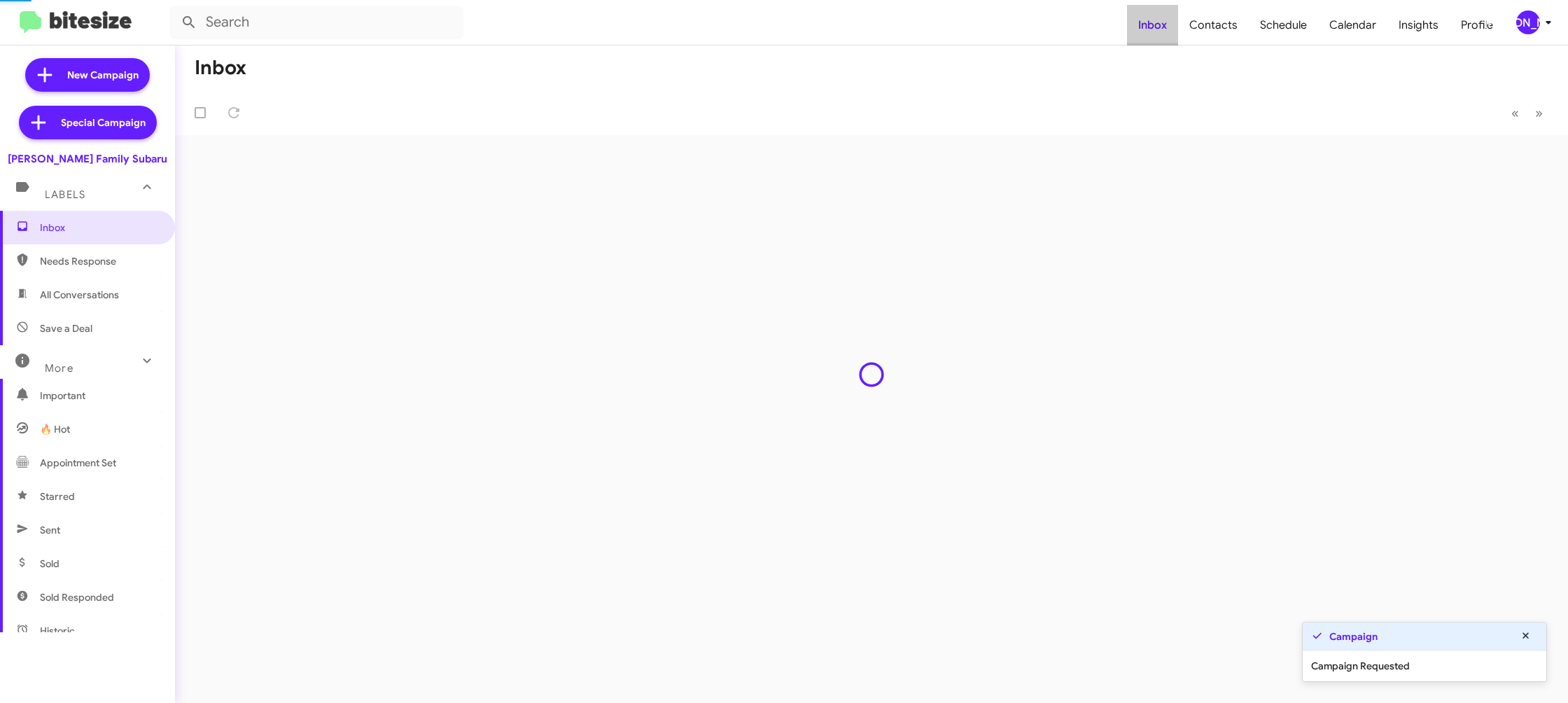
click span "Inbox"
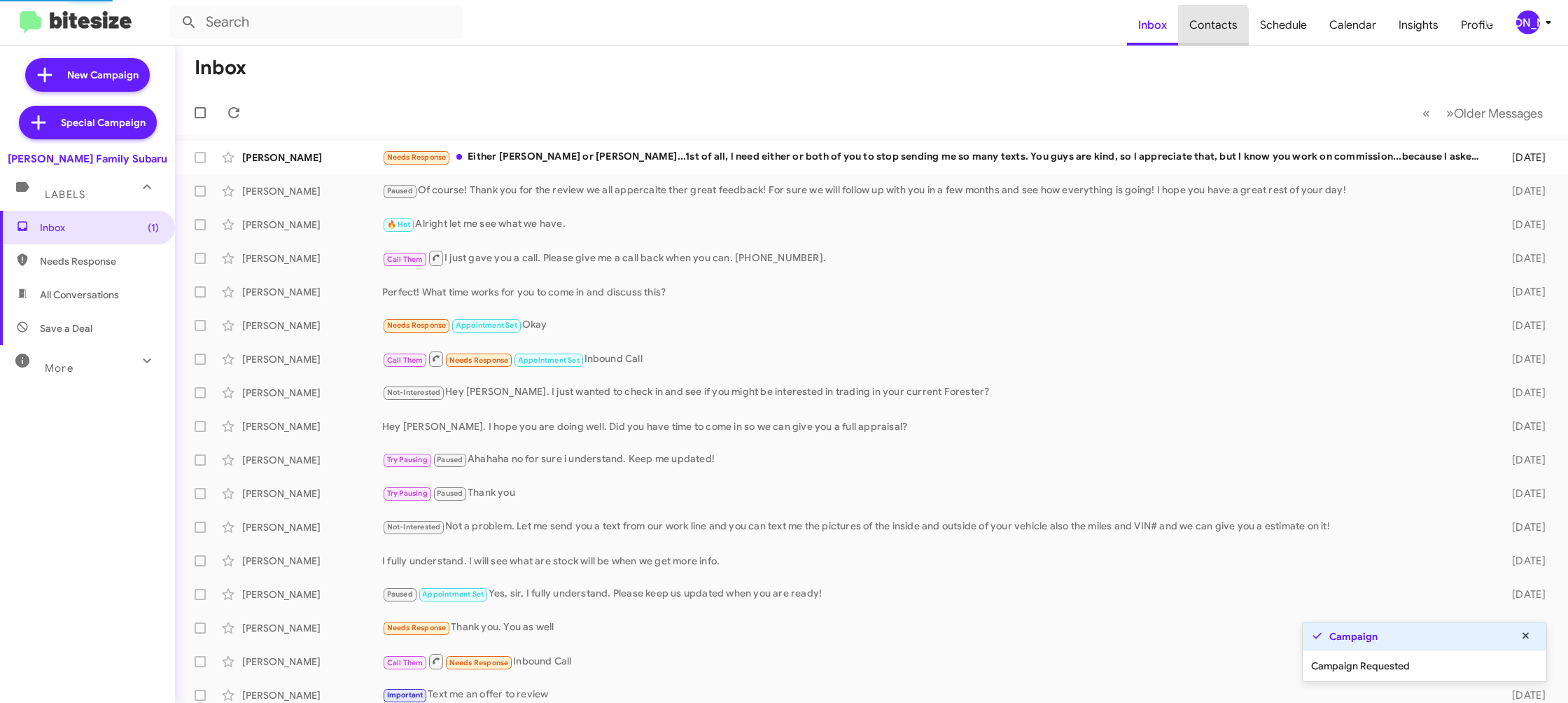
click span "Contacts"
type input "in:groups"
click span "Contacts"
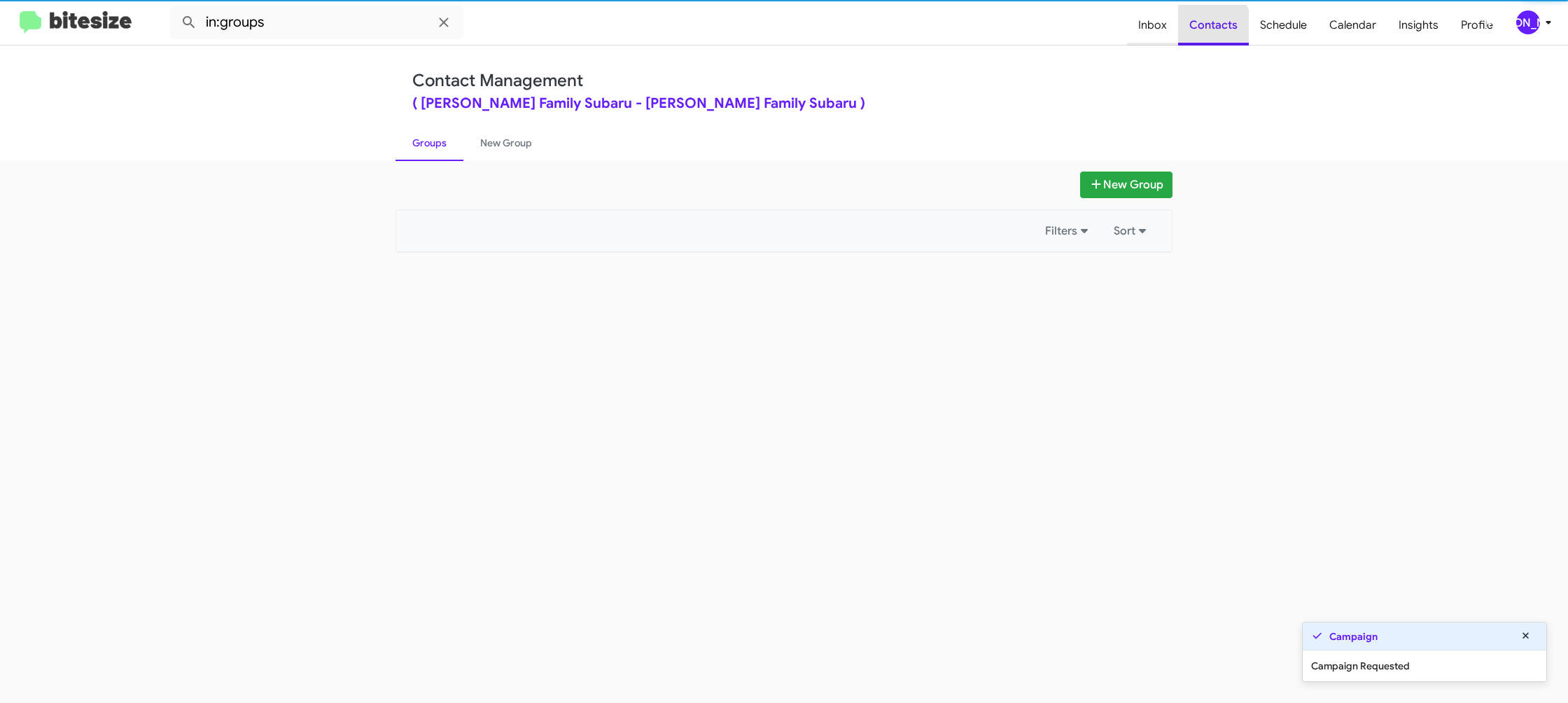
click span "Contacts"
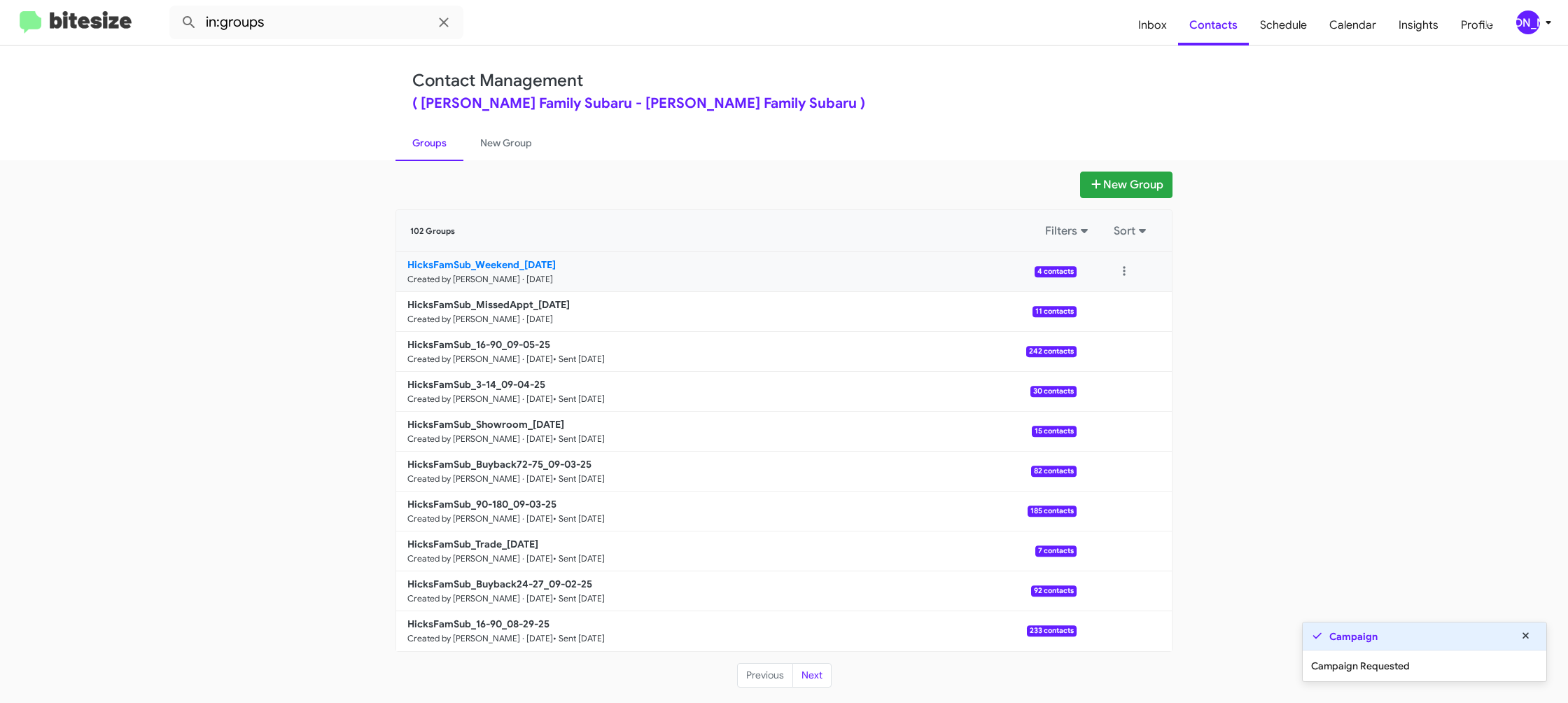
click b "HicksFamSub_Weekend_[DATE]"
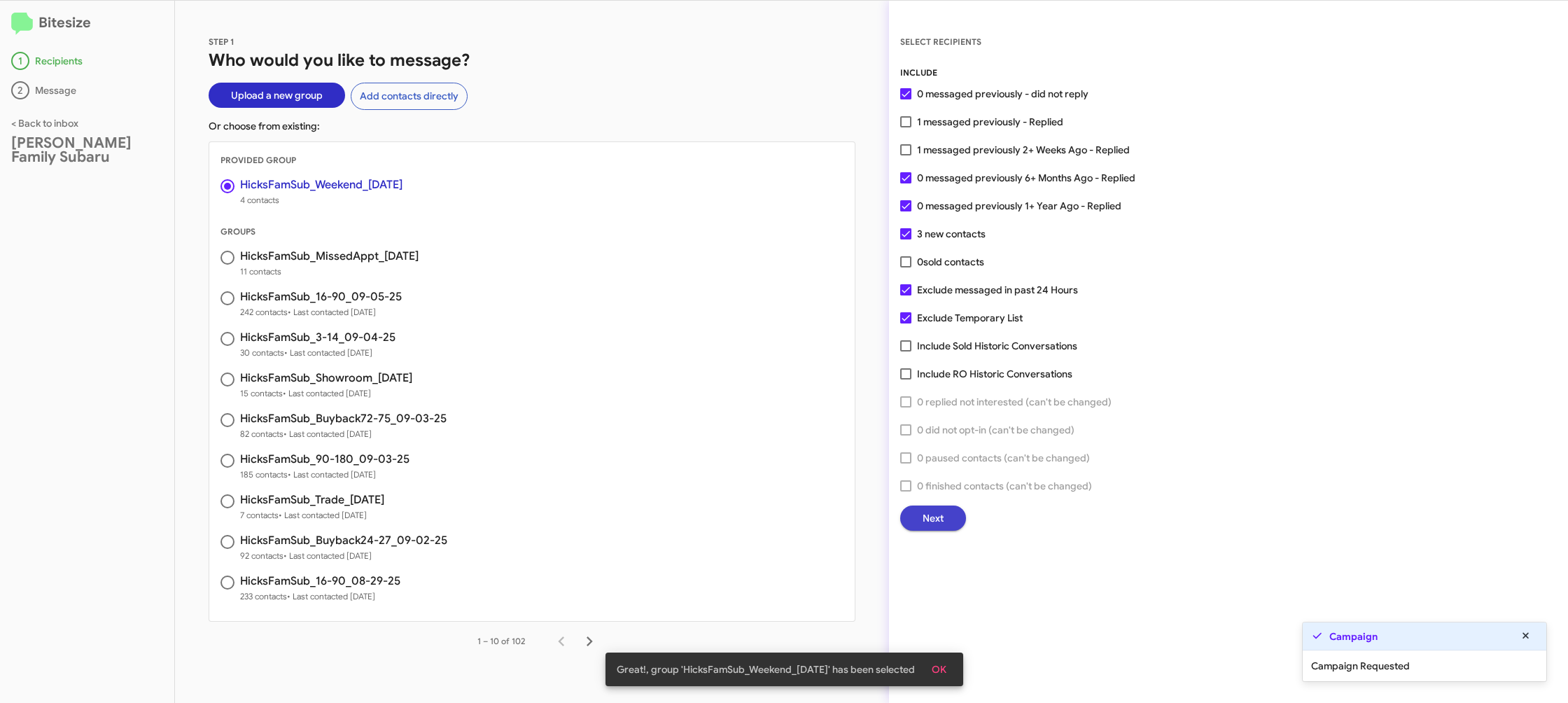
click span "Next"
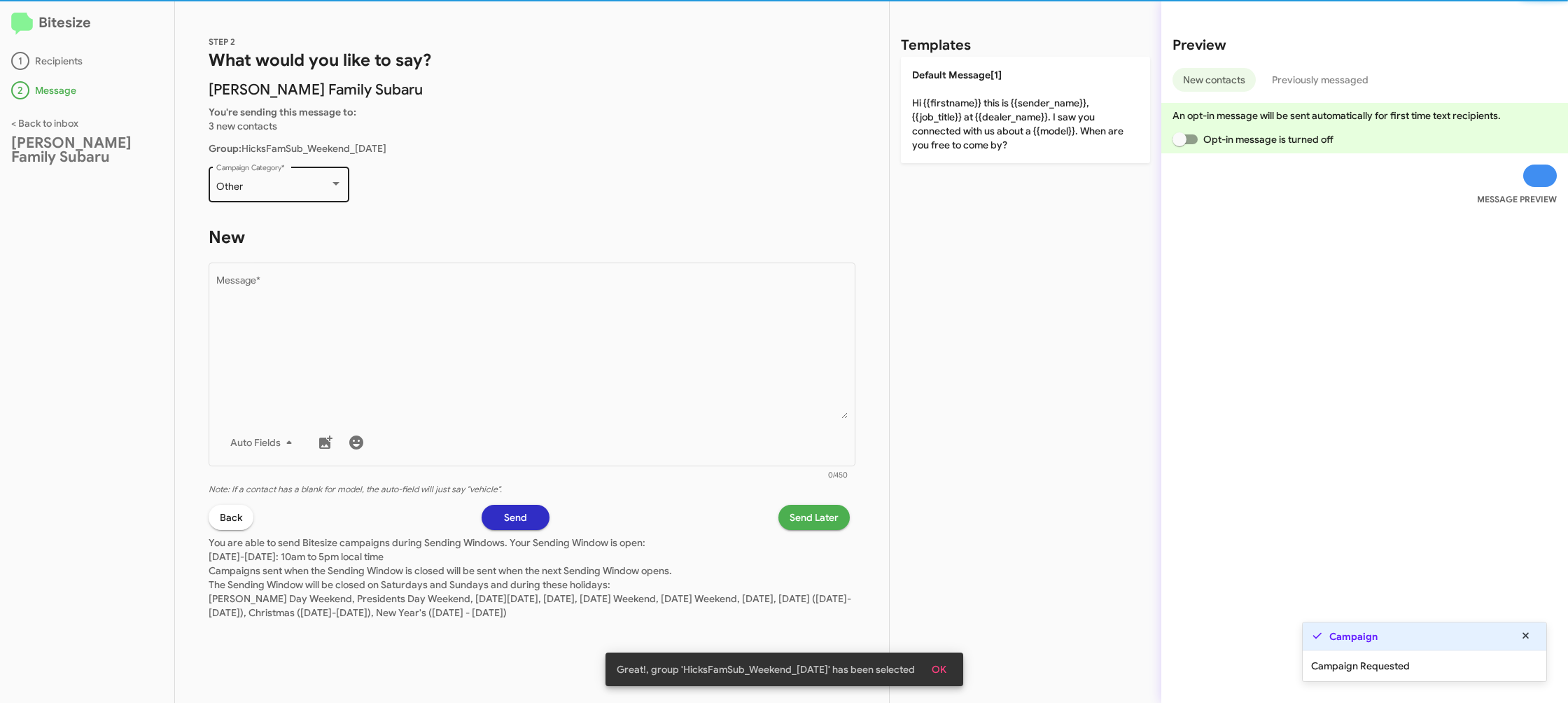
click div "Other Campaign Category *"
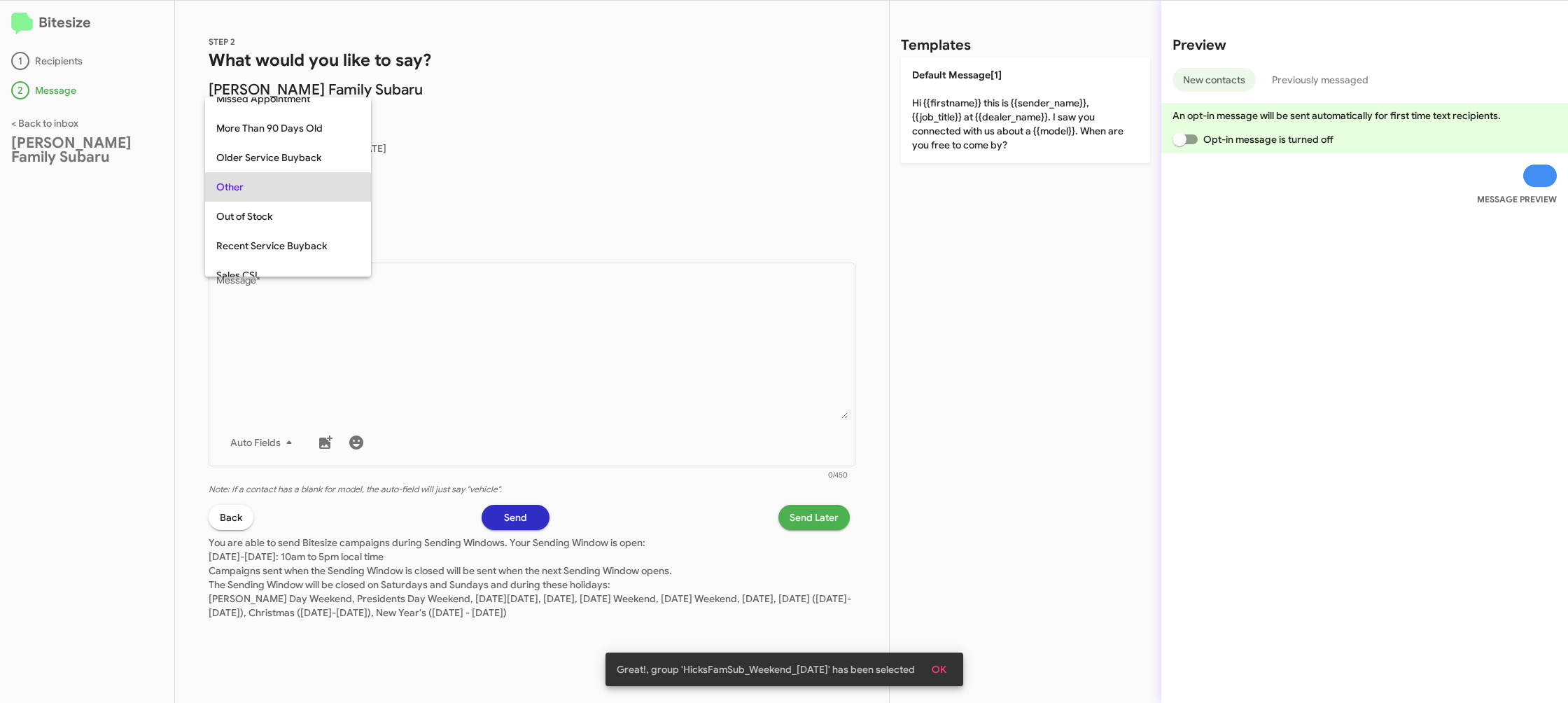
scroll to position [585, 0]
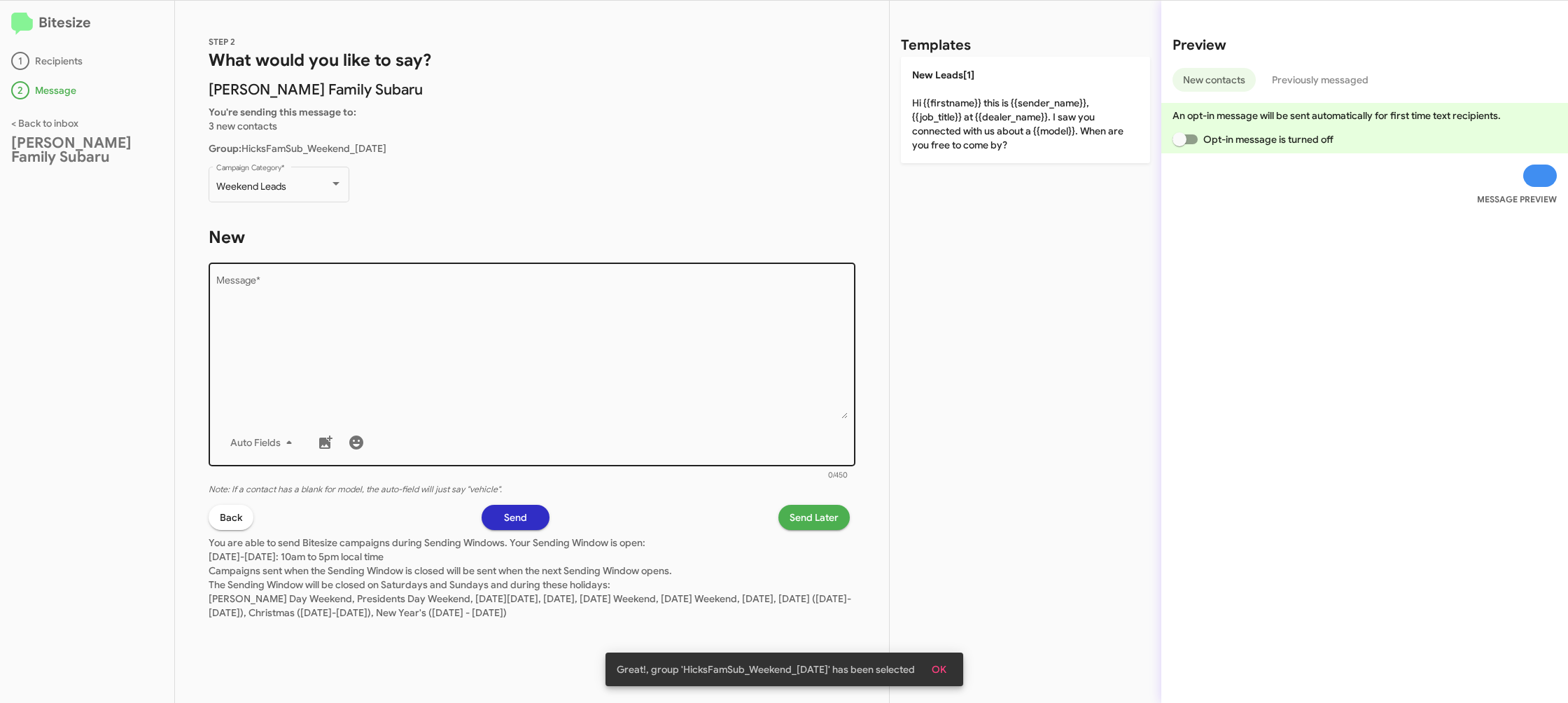
click div "Drop image here to insert Auto Fields Message *"
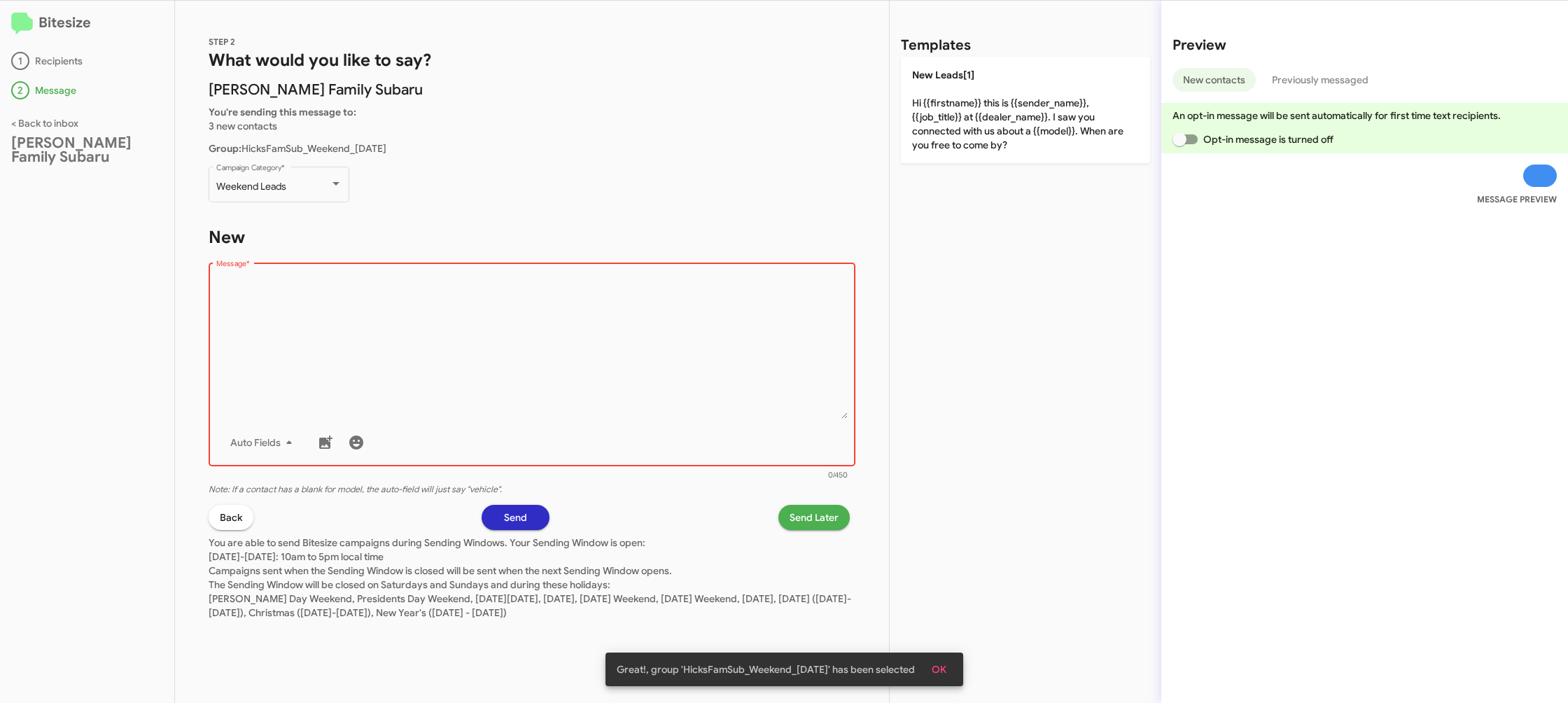
click div "Drop image here to insert Auto Fields Message *"
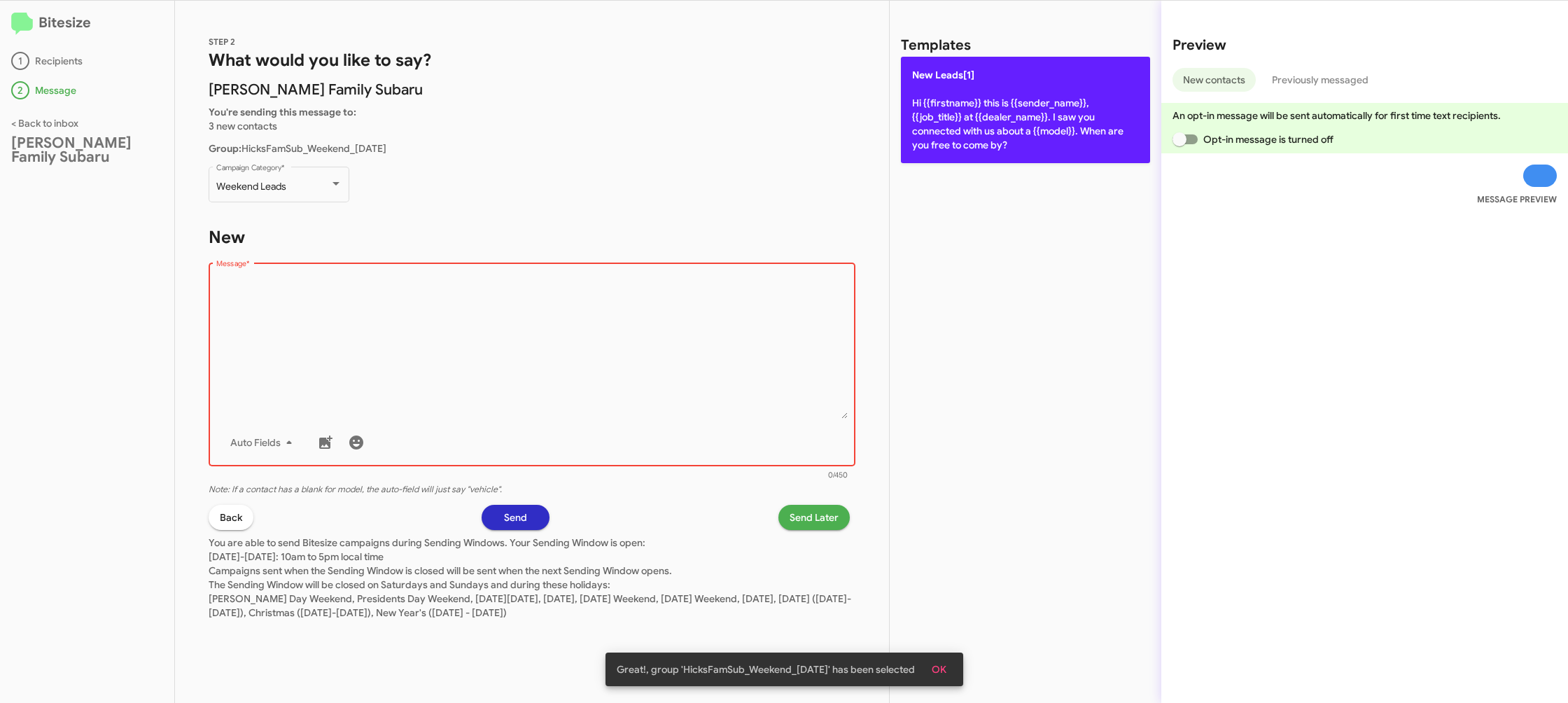
click p "New Leads[1] Hi {{firstname}} this is {{sender_name}}, {{job_title}} at {{deale…"
type textarea "Hi {{firstname}} this is {{sender_name}}, {{job_title}} at {{dealer_name}}. I s…"
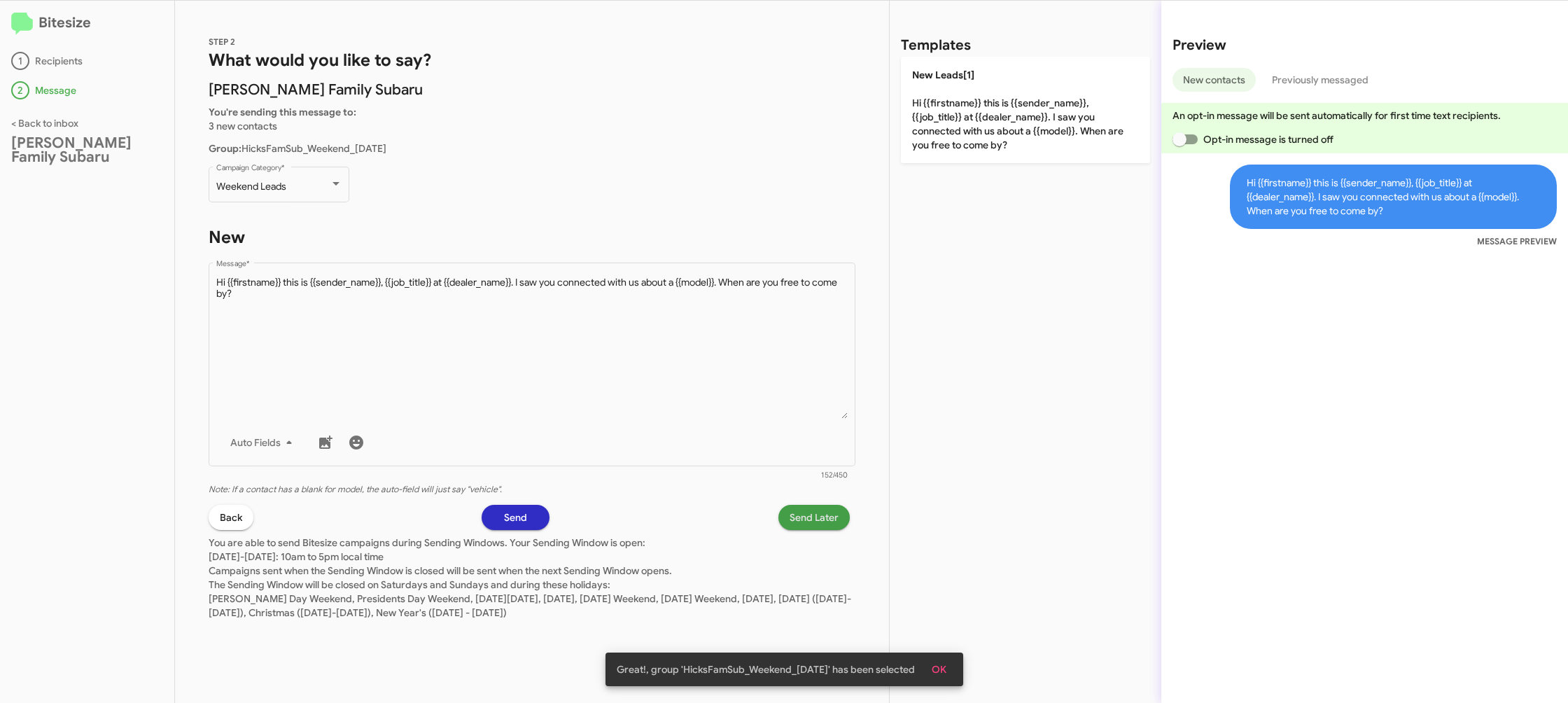
click span "Send Later"
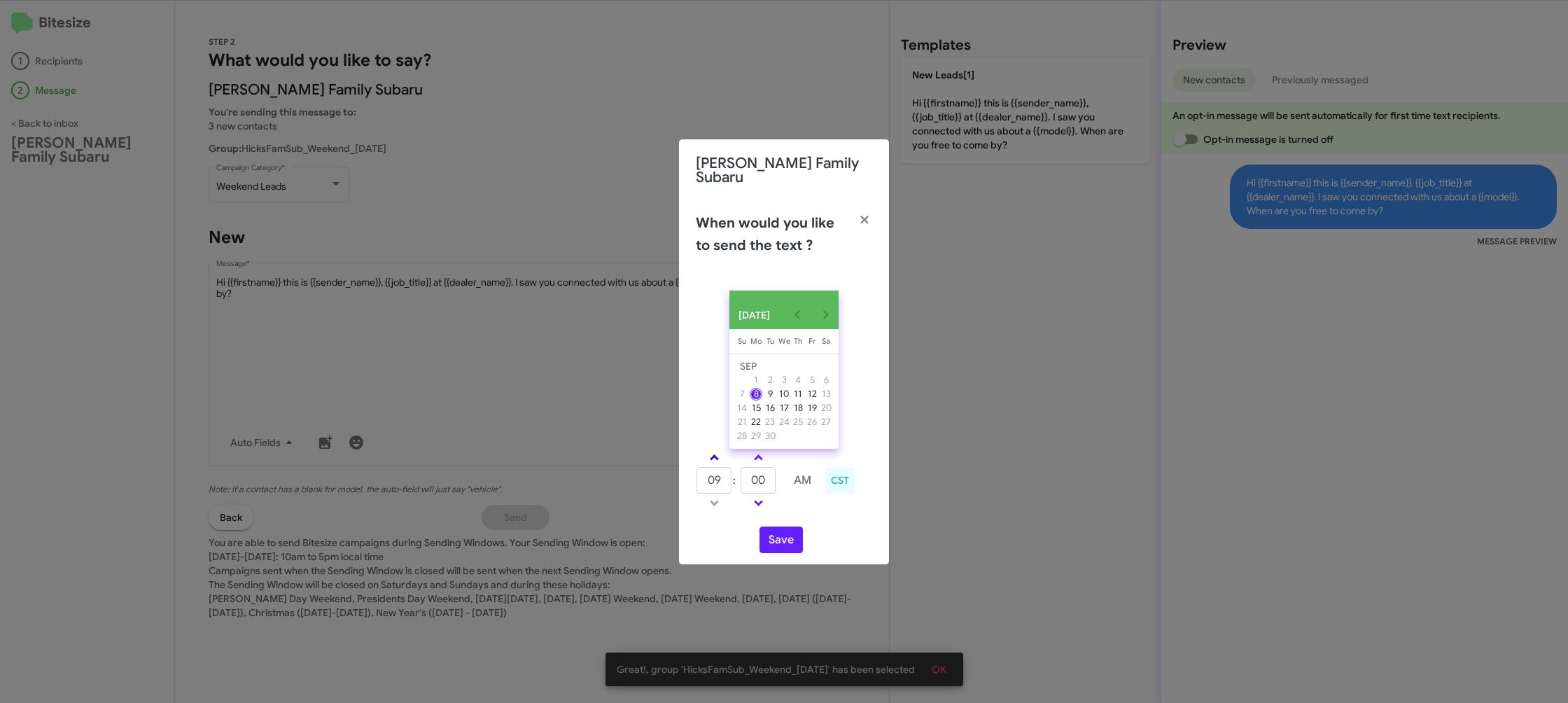
drag, startPoint x: 727, startPoint y: 452, endPoint x: 719, endPoint y: 453, distance: 8.1
click td
click link
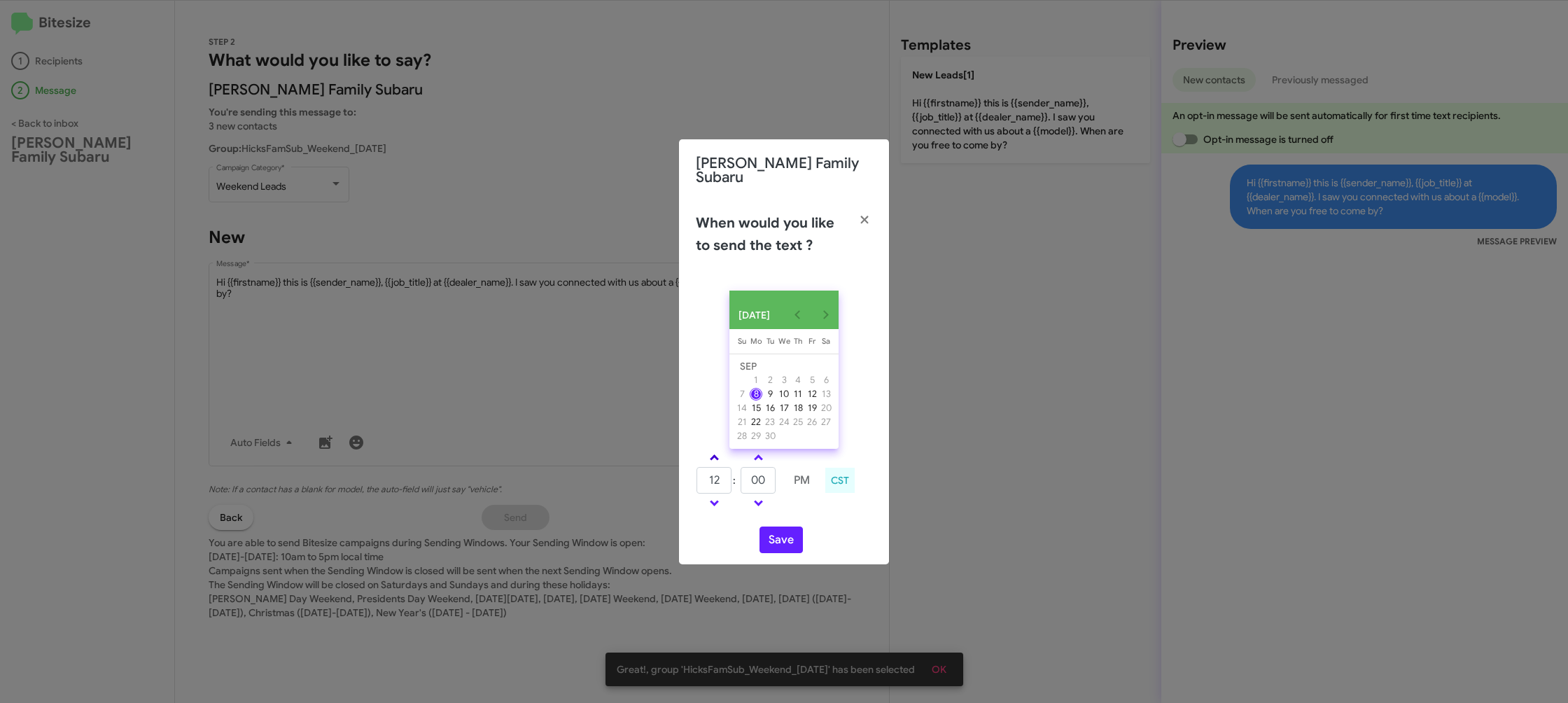
click link
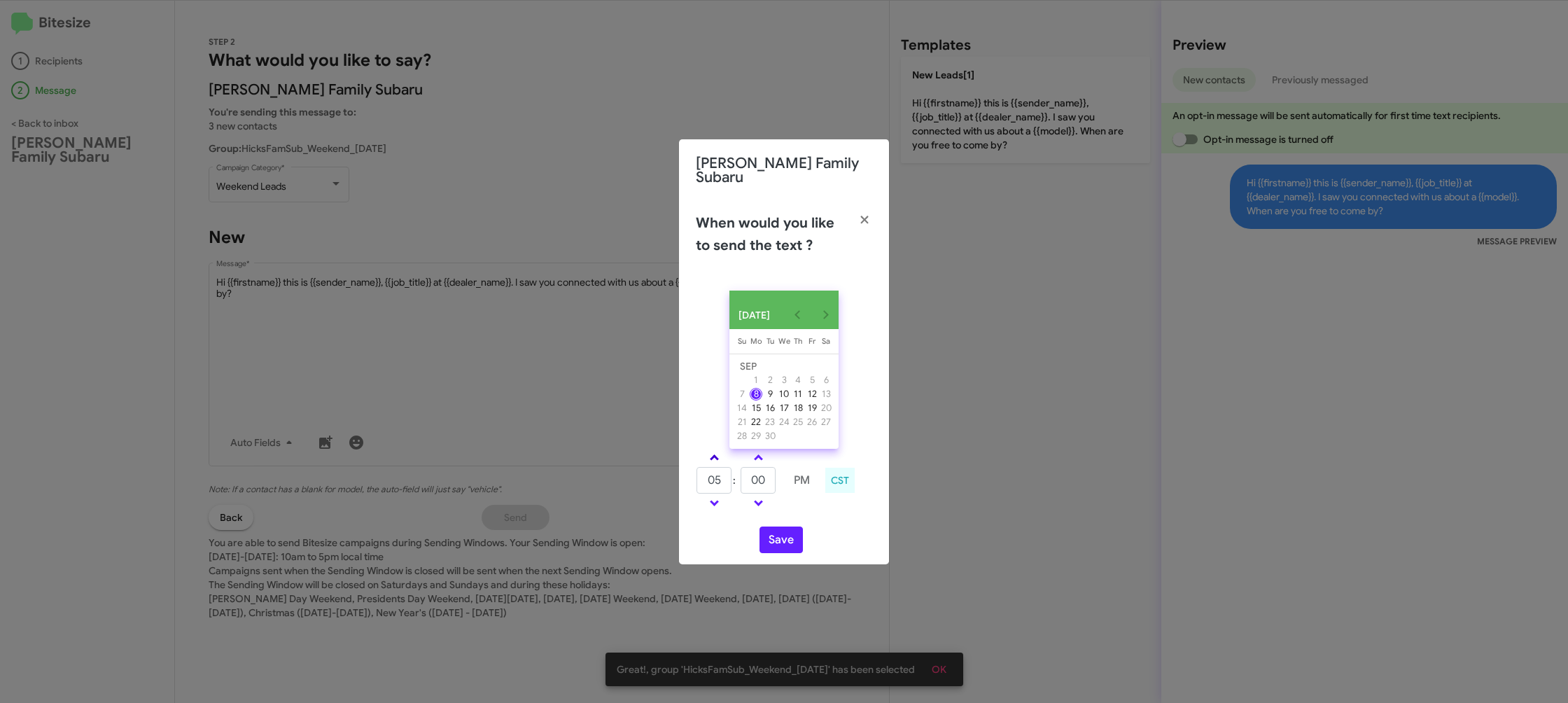
click link
drag, startPoint x: 714, startPoint y: 503, endPoint x: 750, endPoint y: 471, distance: 48.2
click link
type input "05"
click link
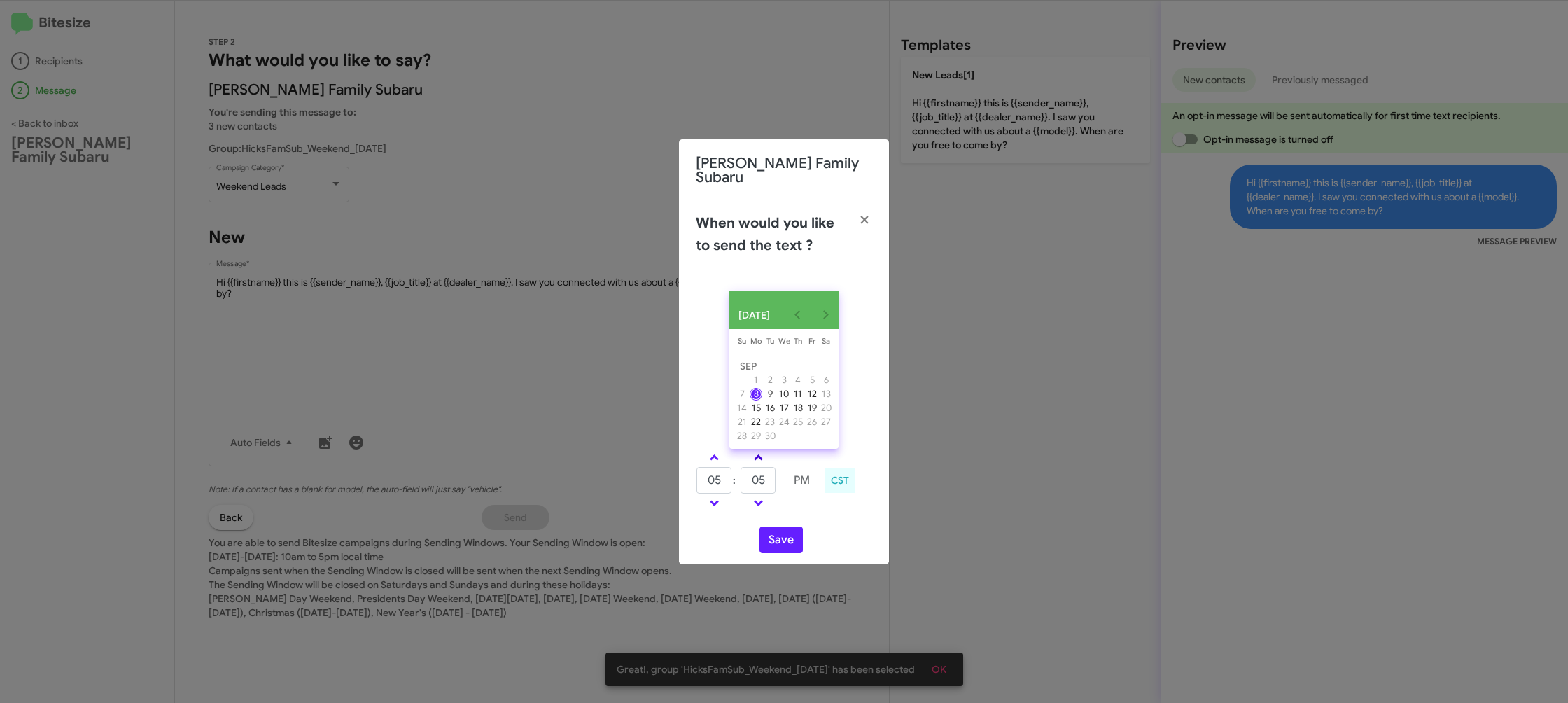
click link
type input "10"
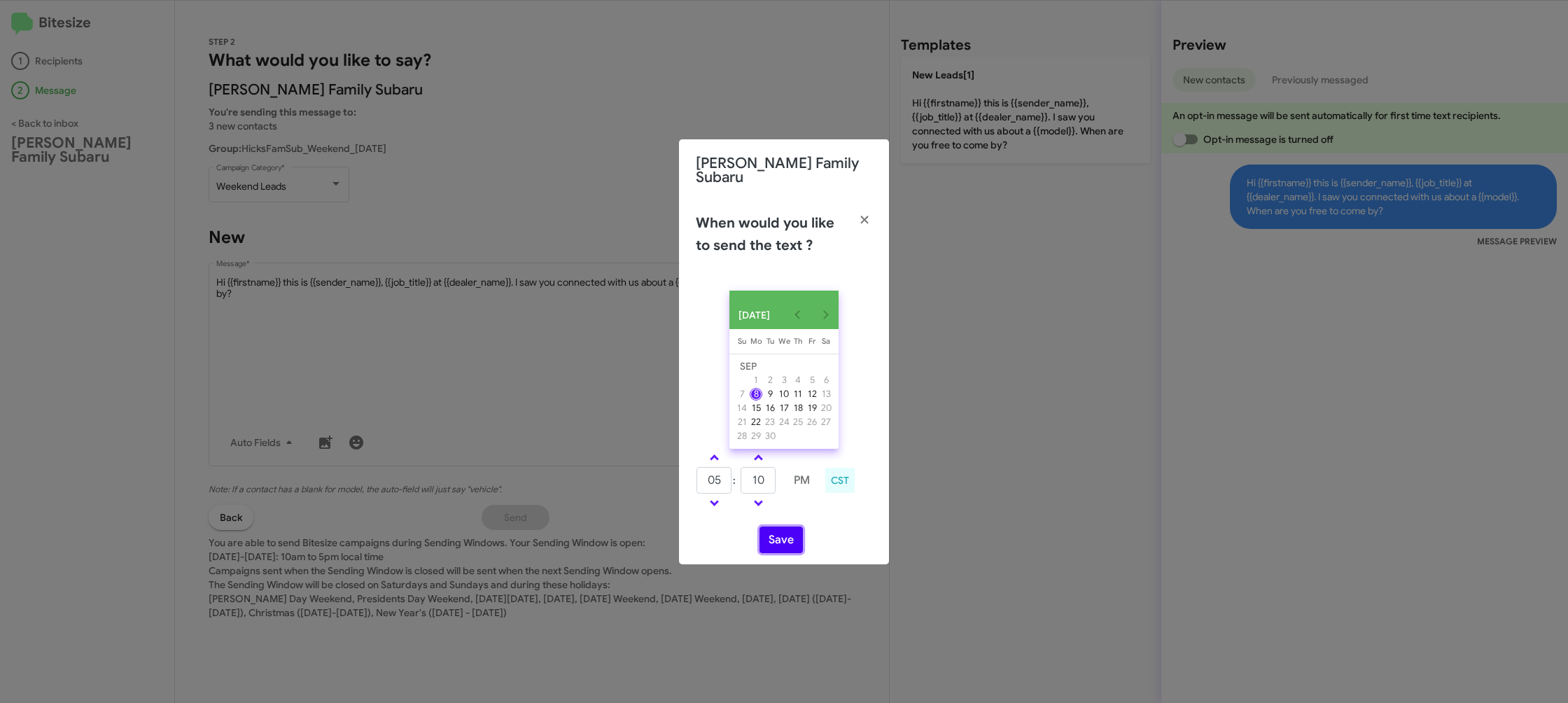
click button "Save"
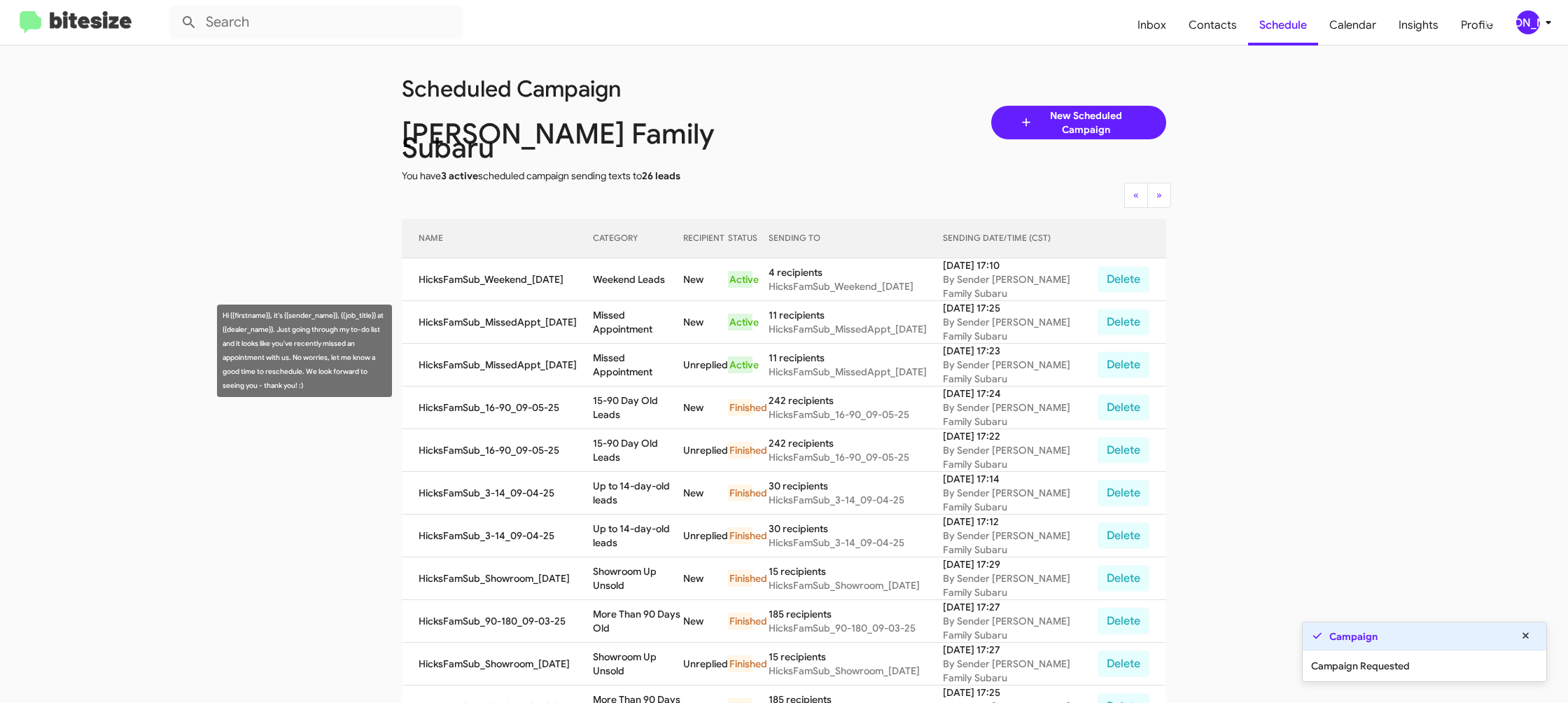
click td "Missed Appointment"
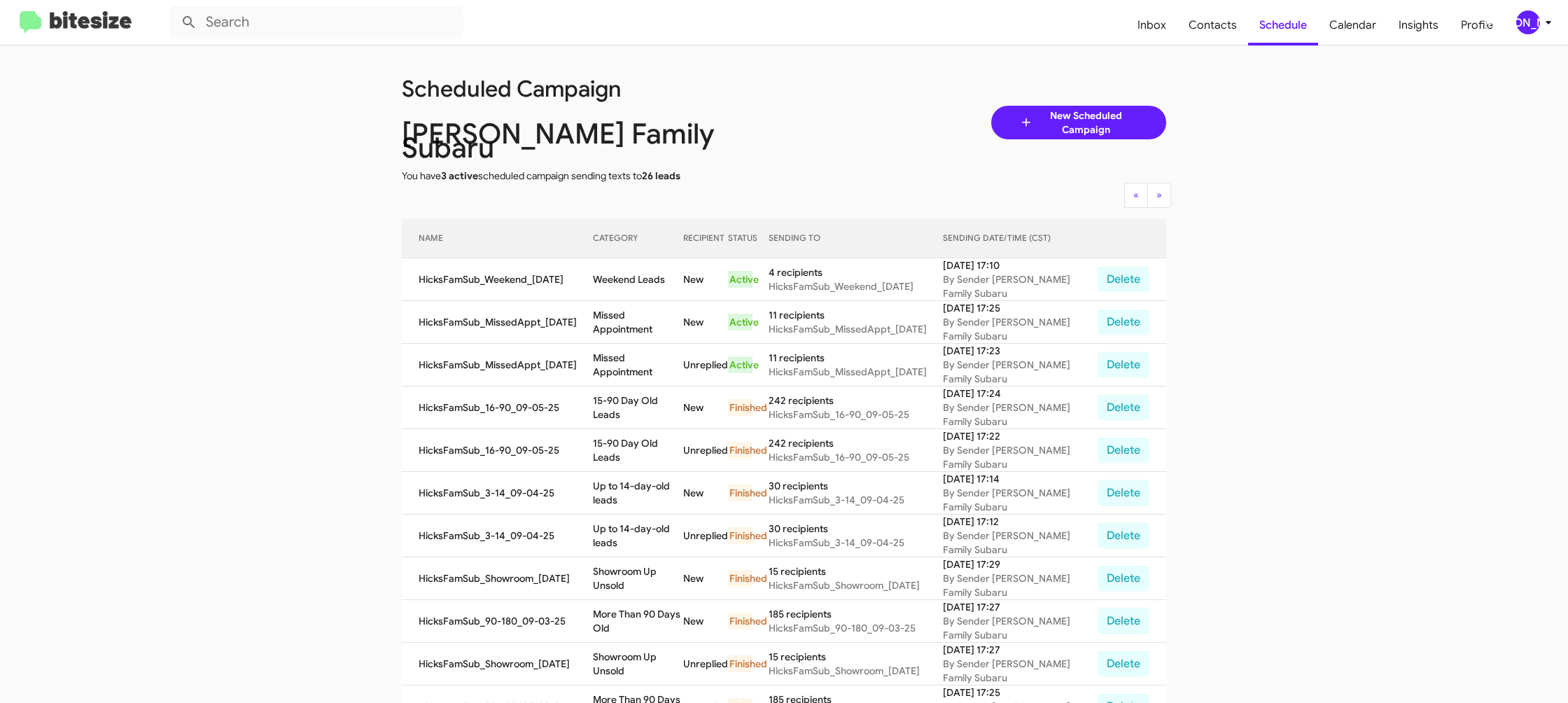
click td "Missed Appointment"
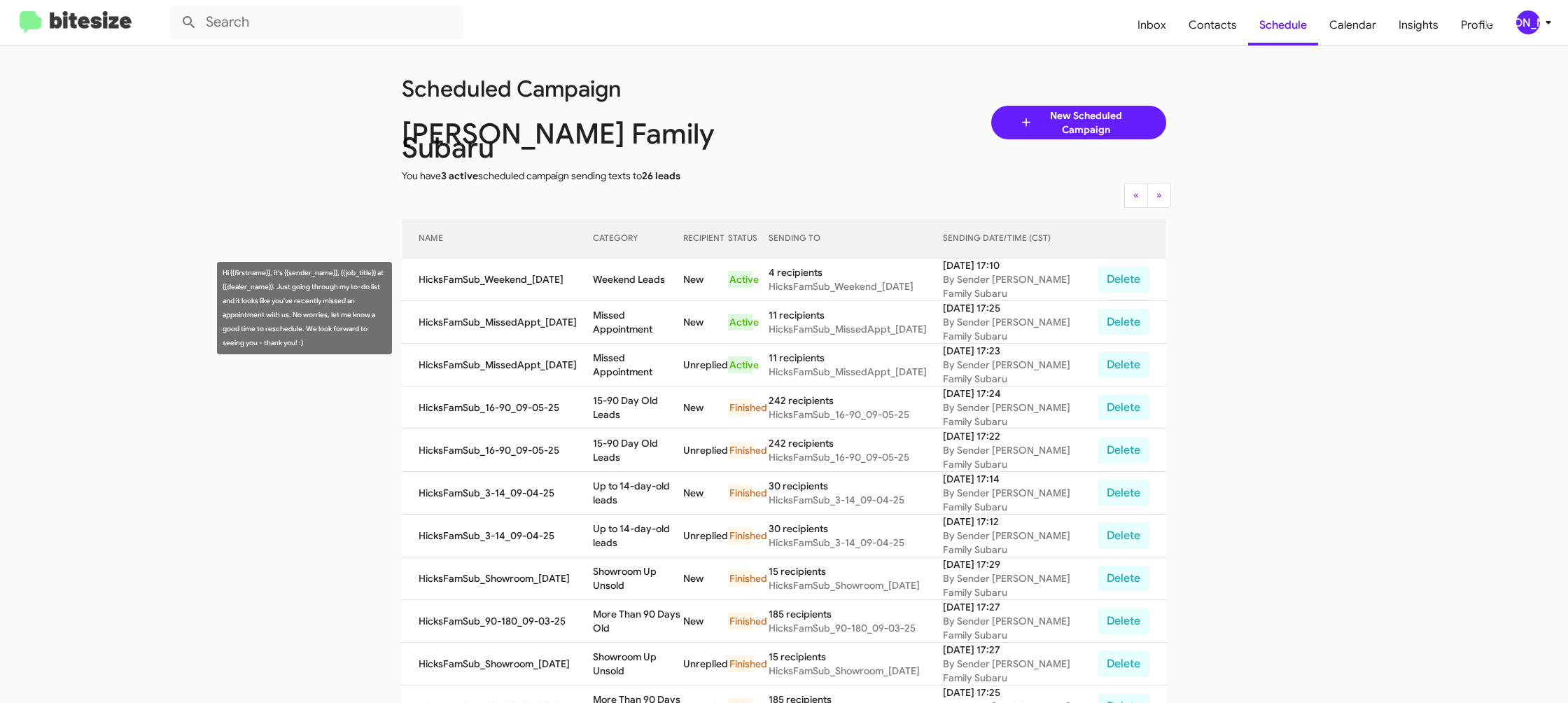
copy td "Missed Appointment"
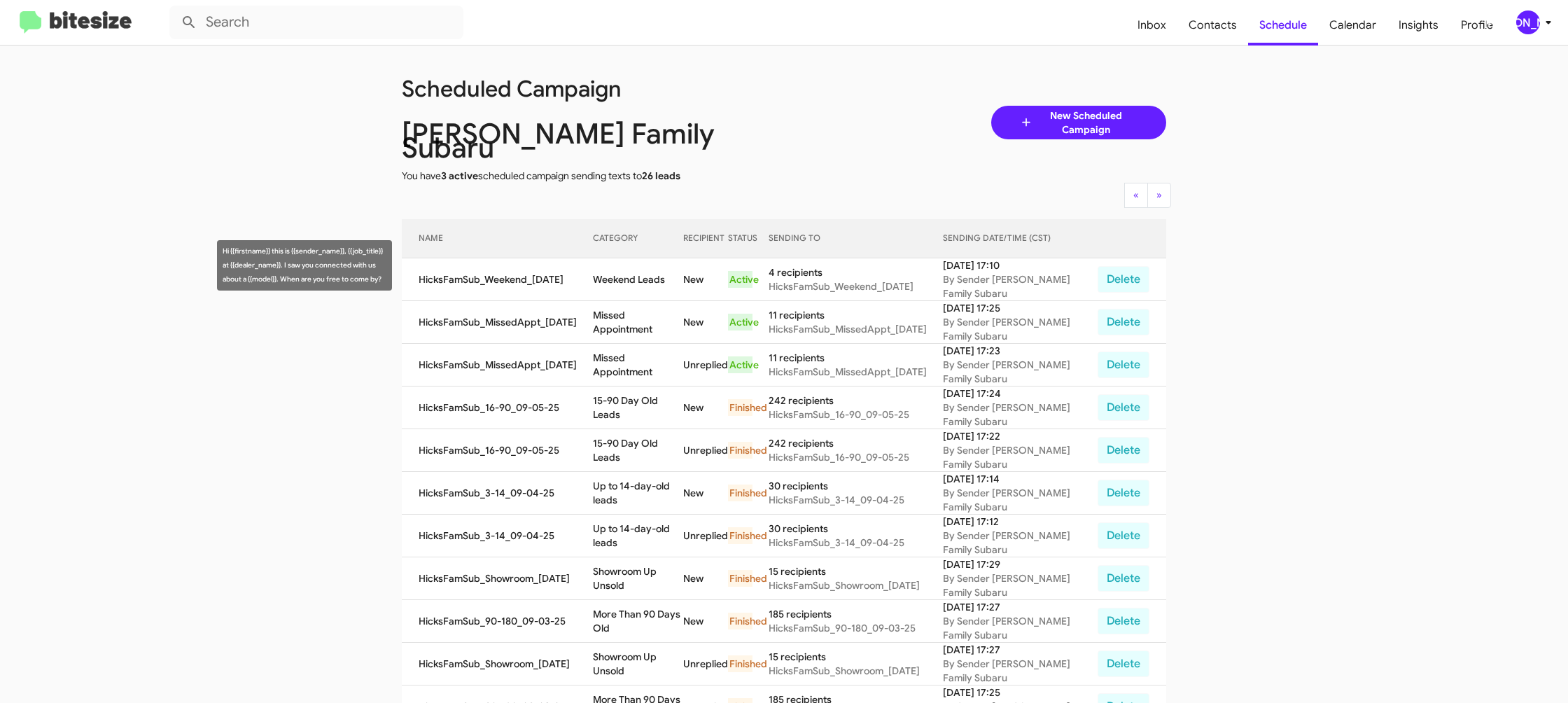
click td "Weekend Leads"
copy td "Weekend Leads"
